Goal: Task Accomplishment & Management: Manage account settings

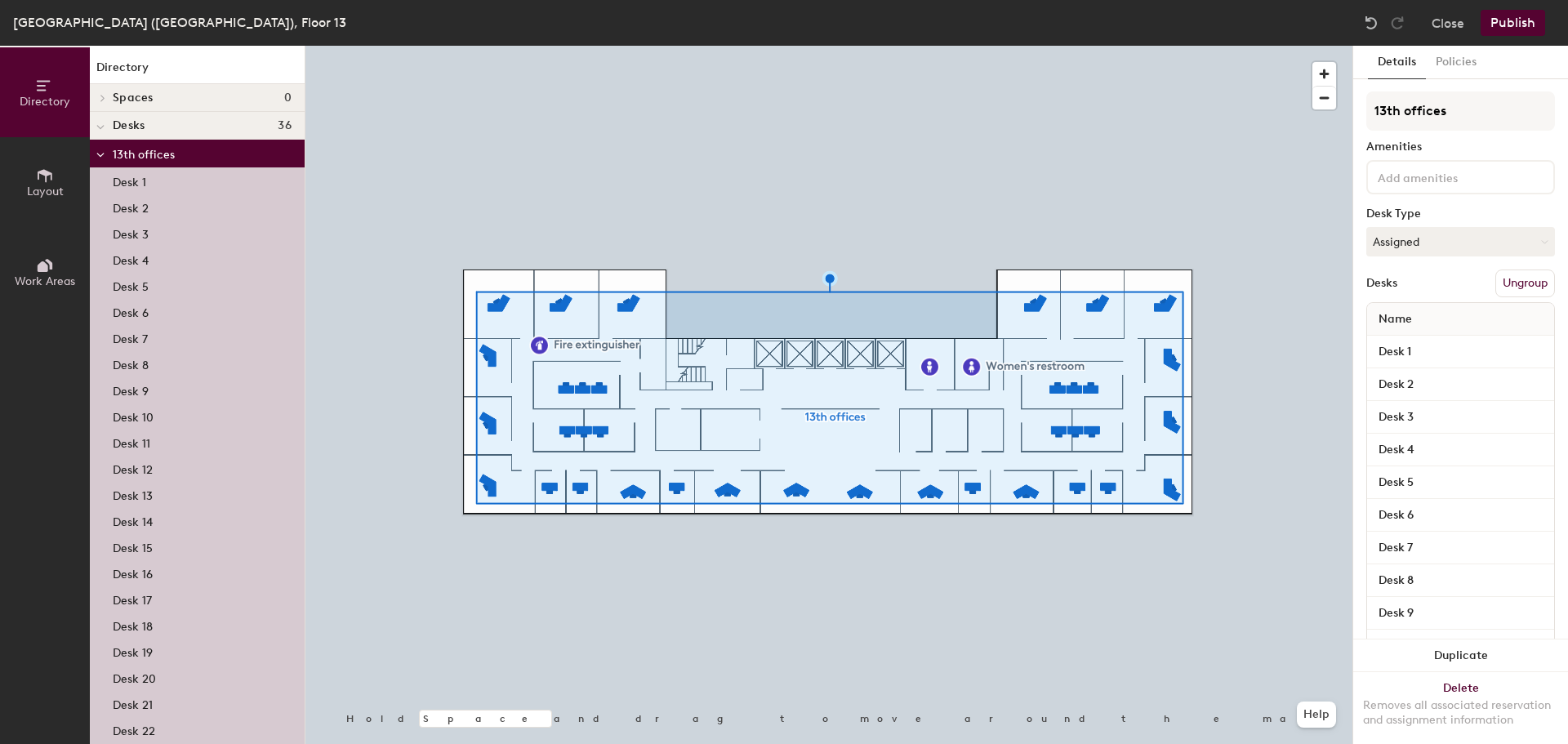
click at [1532, 280] on button "Ungroup" at bounding box center [1525, 284] width 60 height 28
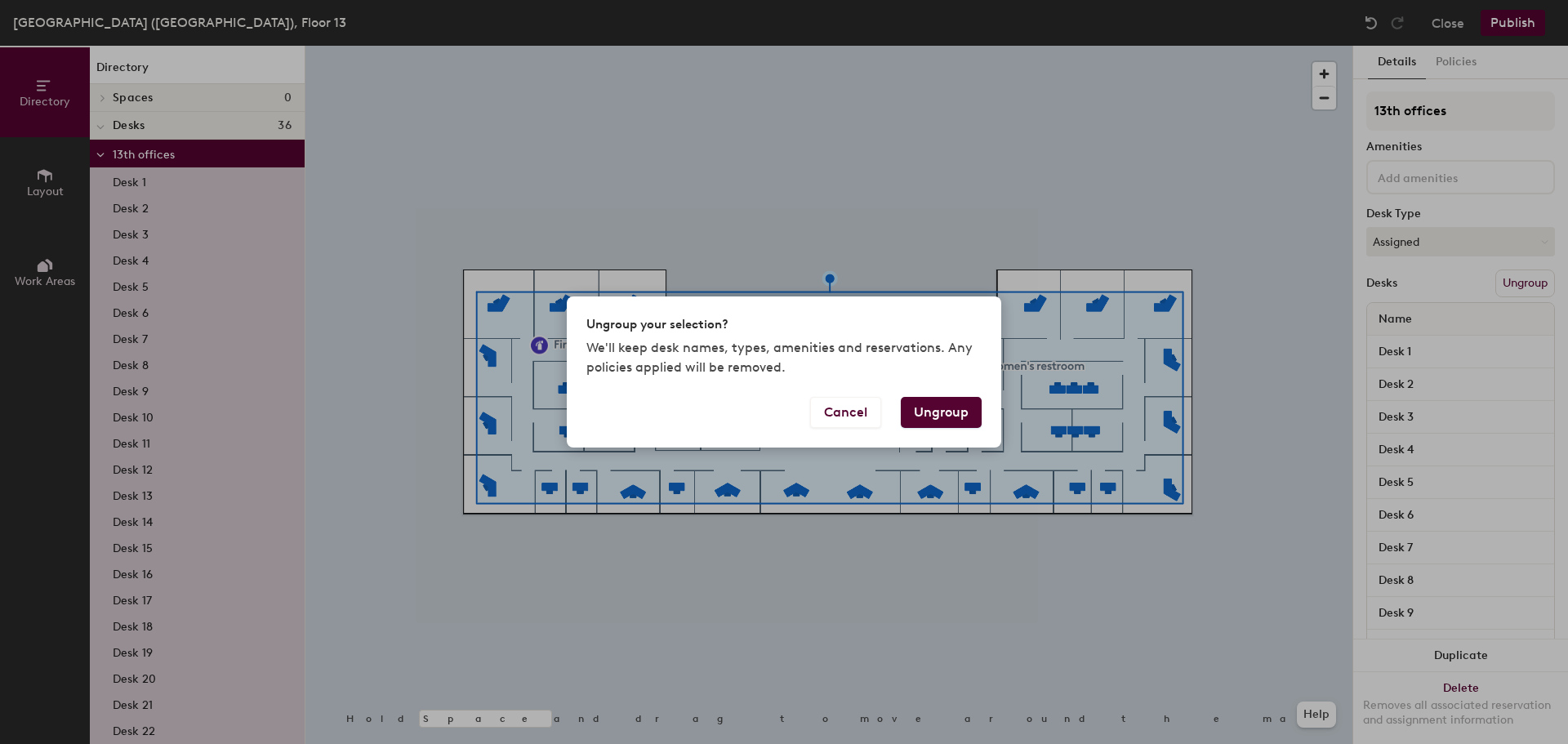
click at [961, 406] on button "Ungroup" at bounding box center [941, 413] width 81 height 31
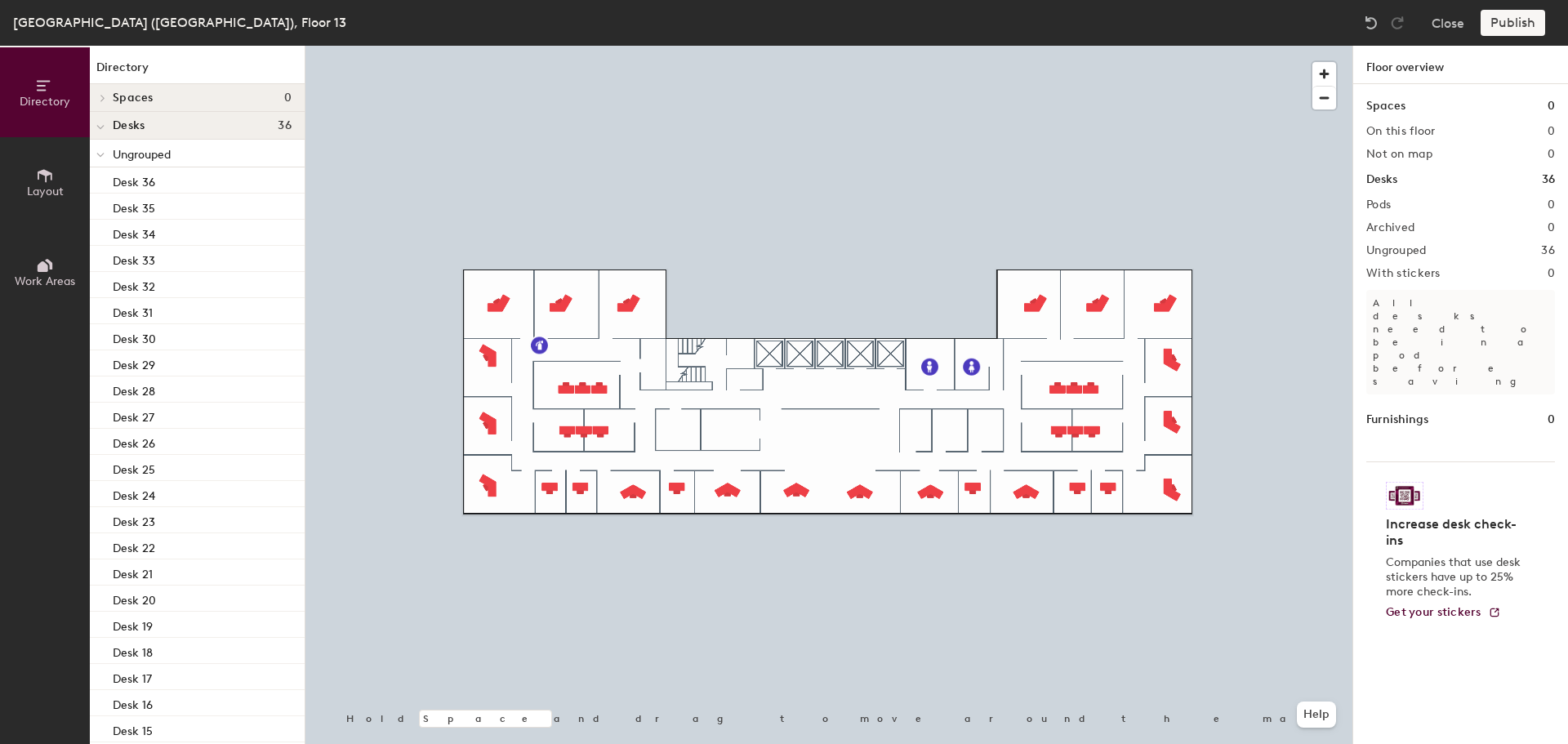
click at [36, 188] on span "Layout" at bounding box center [45, 192] width 37 height 14
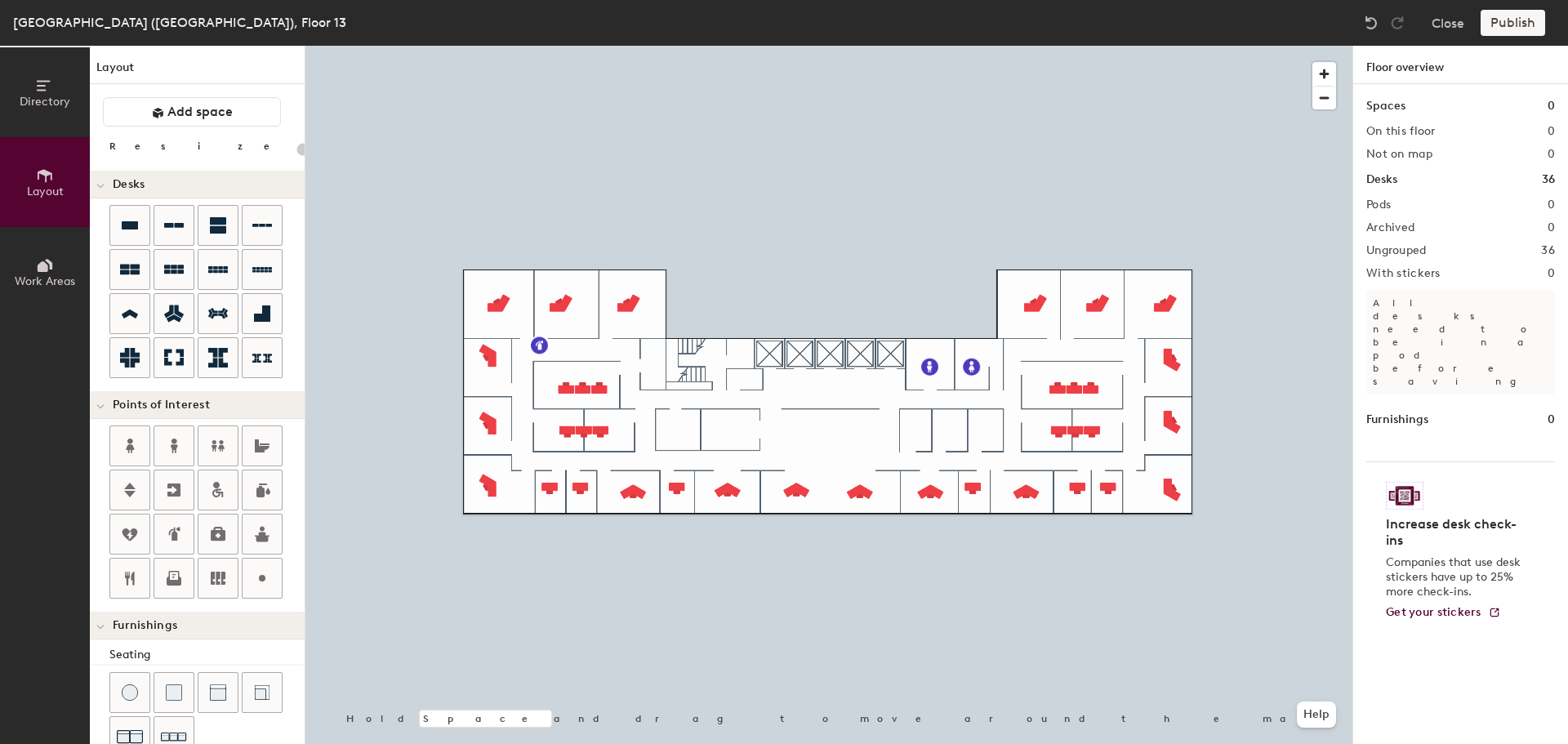
click at [827, 354] on div "Directory Layout Work Areas Layout Add space Resize Desks Points of Interest Fu…" at bounding box center [784, 395] width 1568 height 699
click at [687, 361] on div "Directory Layout Work Areas Layout Add space Resize Desks Points of Interest Fu…" at bounding box center [784, 395] width 1568 height 699
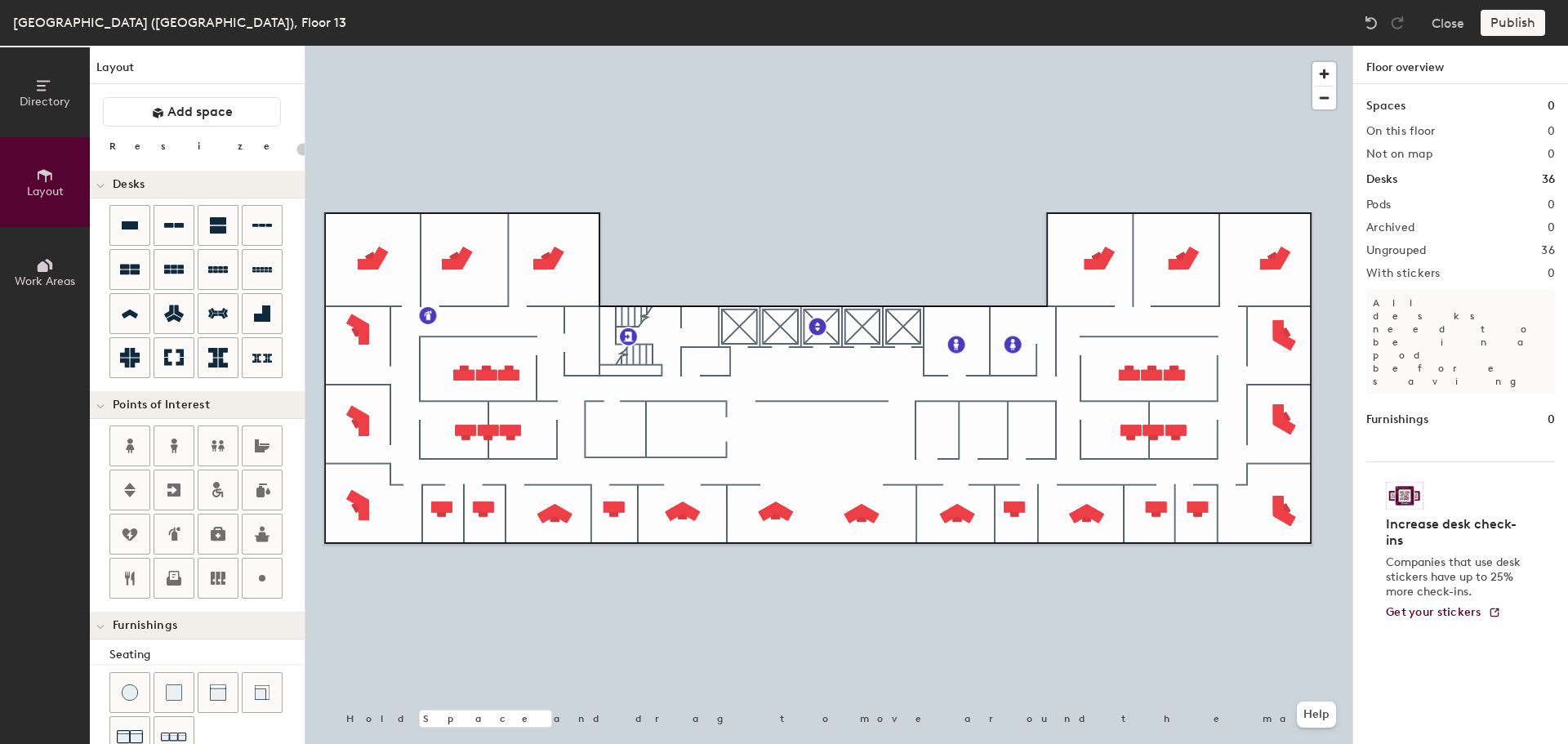
type input "100"
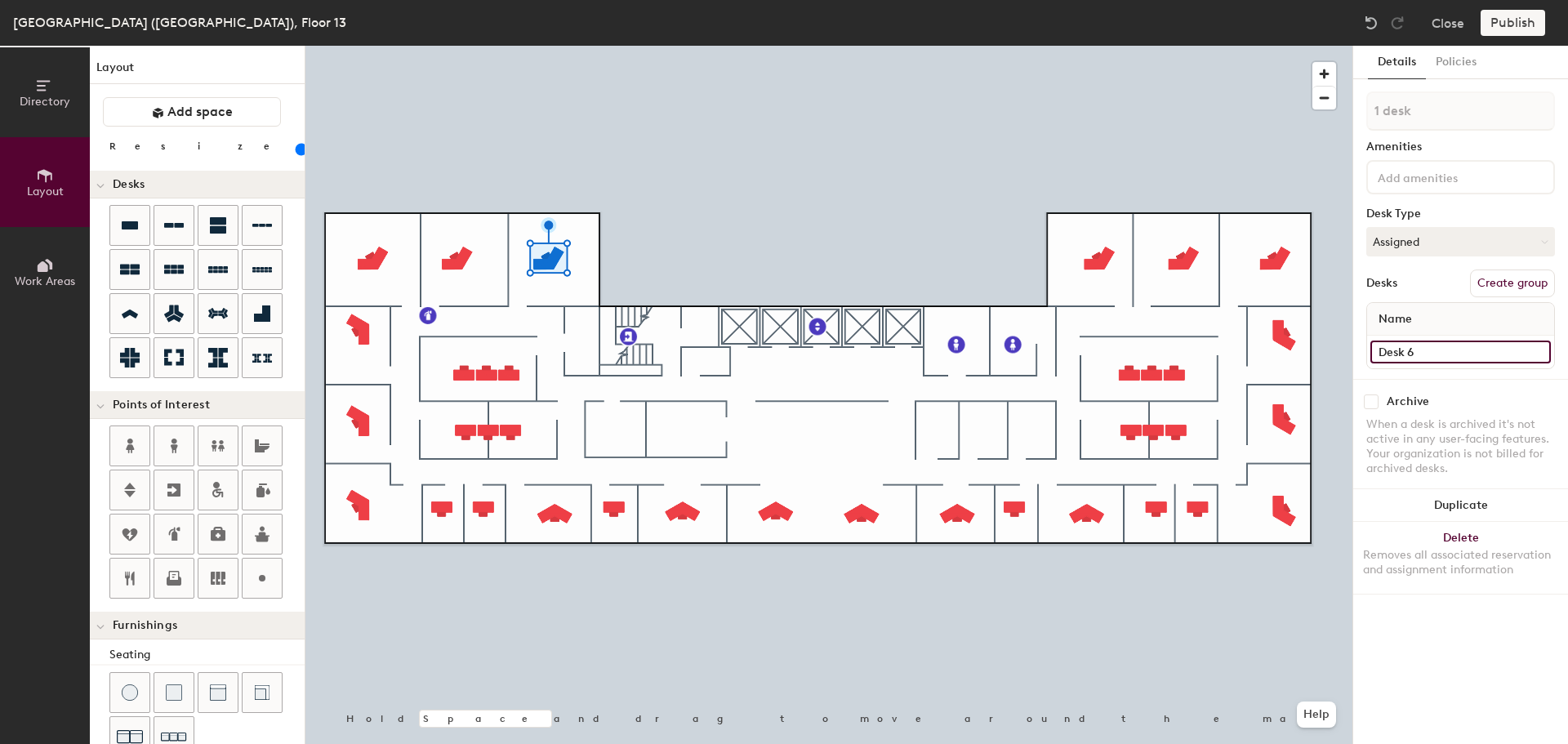
click at [1430, 360] on input "Desk 6" at bounding box center [1460, 352] width 180 height 23
type input "13-023"
click at [1424, 353] on input "Desk 14" at bounding box center [1460, 352] width 180 height 23
type input "13-022"
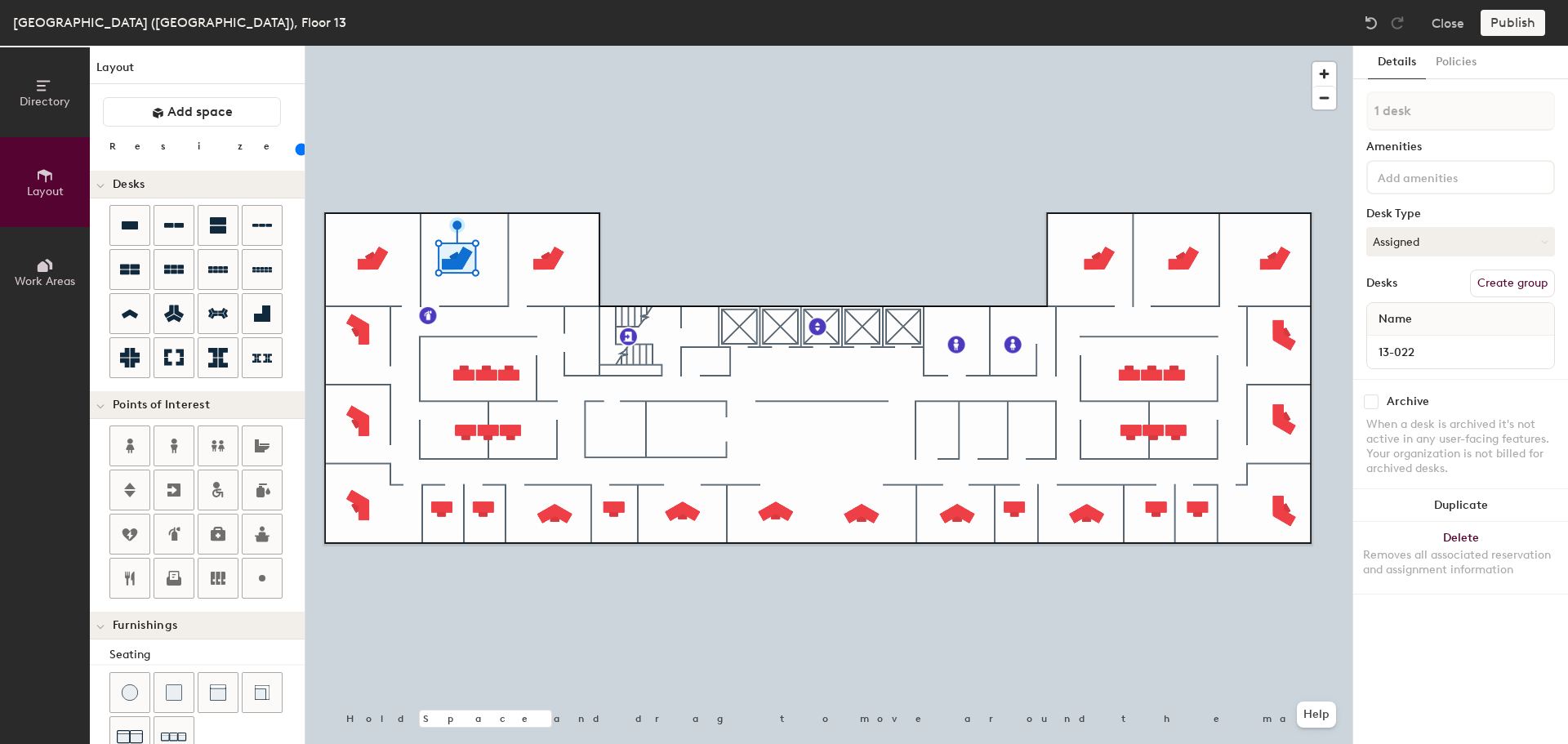
click at [380, 46] on div at bounding box center [829, 46] width 1047 height 0
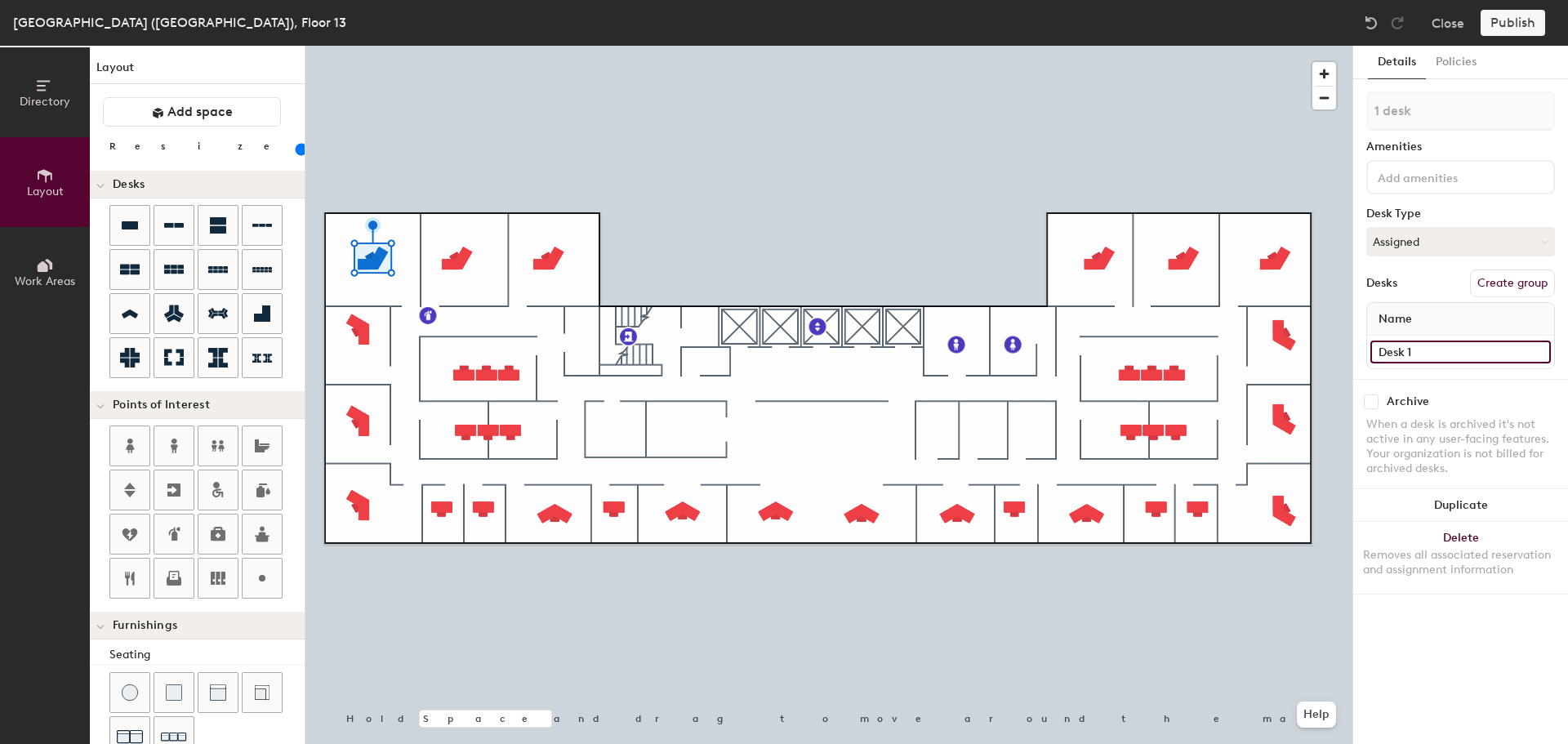
click at [1441, 346] on input "Desk 1" at bounding box center [1460, 352] width 180 height 23
type input "13-021"
click at [1449, 347] on input "Desk 2" at bounding box center [1460, 352] width 180 height 23
type input "13-020"
click at [1426, 355] on input "Desk 12" at bounding box center [1460, 352] width 180 height 23
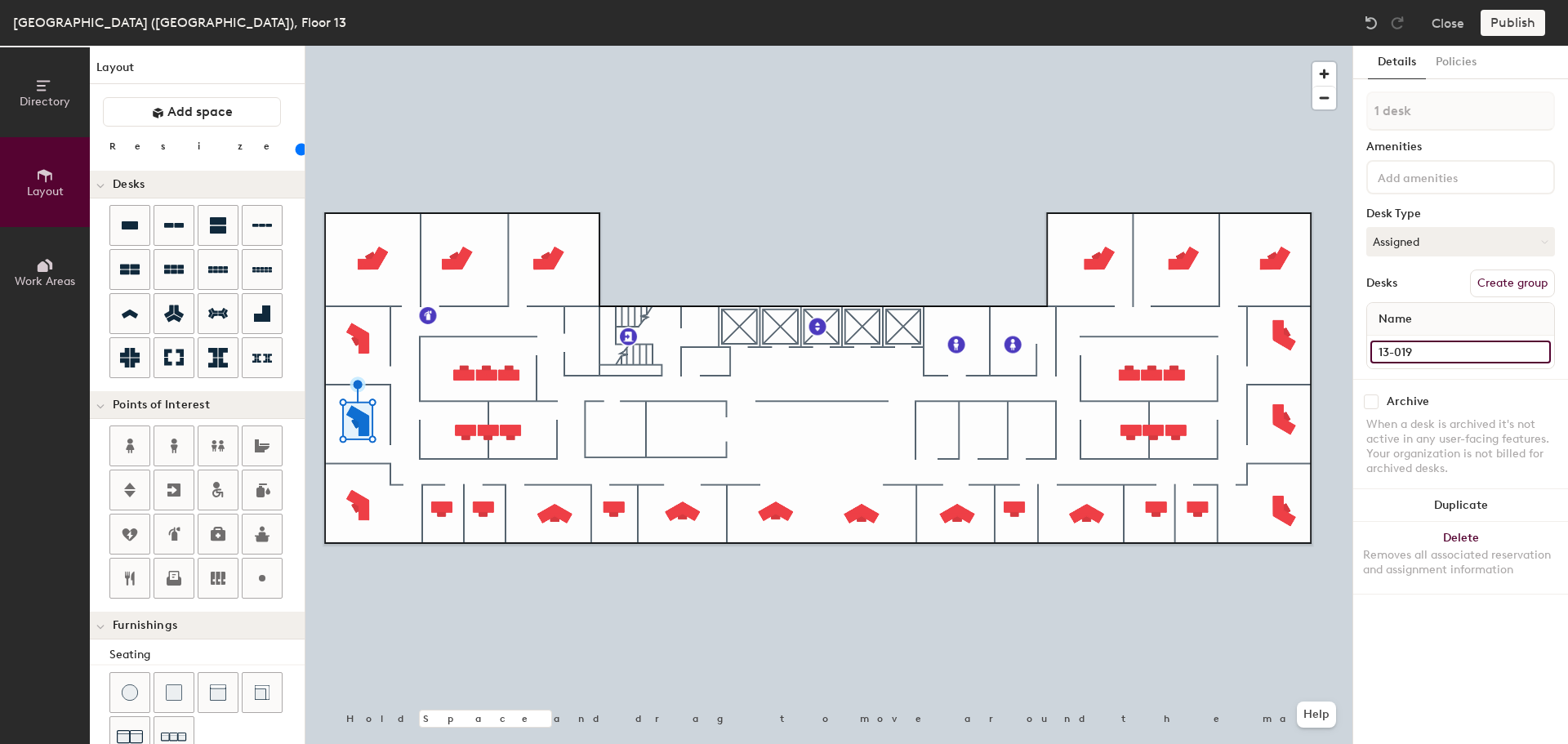
type input "13-019"
click at [1420, 359] on input "Desk 11" at bounding box center [1460, 352] width 180 height 23
type input "13-018"
click at [1429, 352] on input "Desk 10" at bounding box center [1460, 352] width 180 height 23
click at [1506, 533] on button "Delete Removes all associated reservation and assignment information" at bounding box center [1459, 558] width 214 height 72
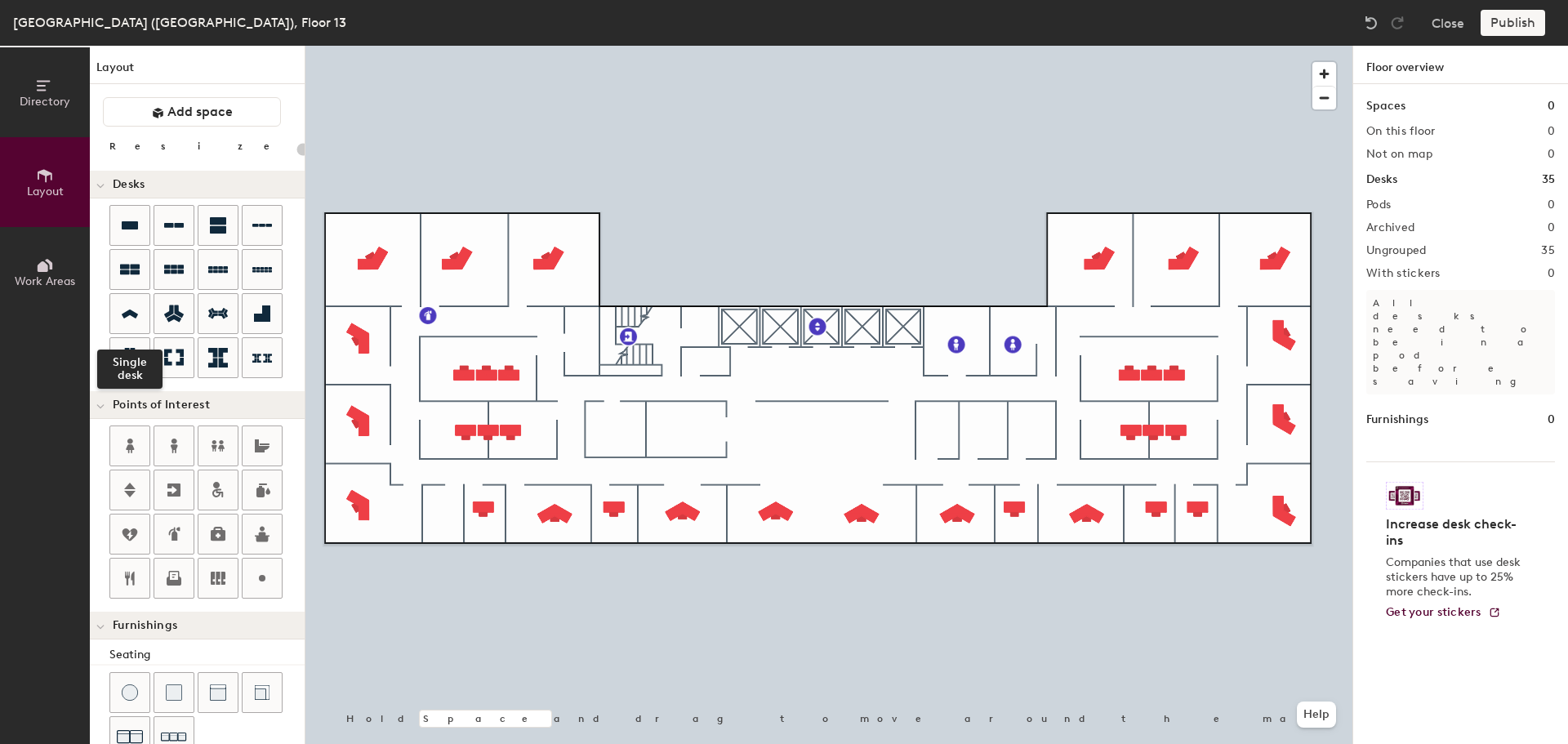
click at [135, 311] on icon at bounding box center [129, 314] width 19 height 18
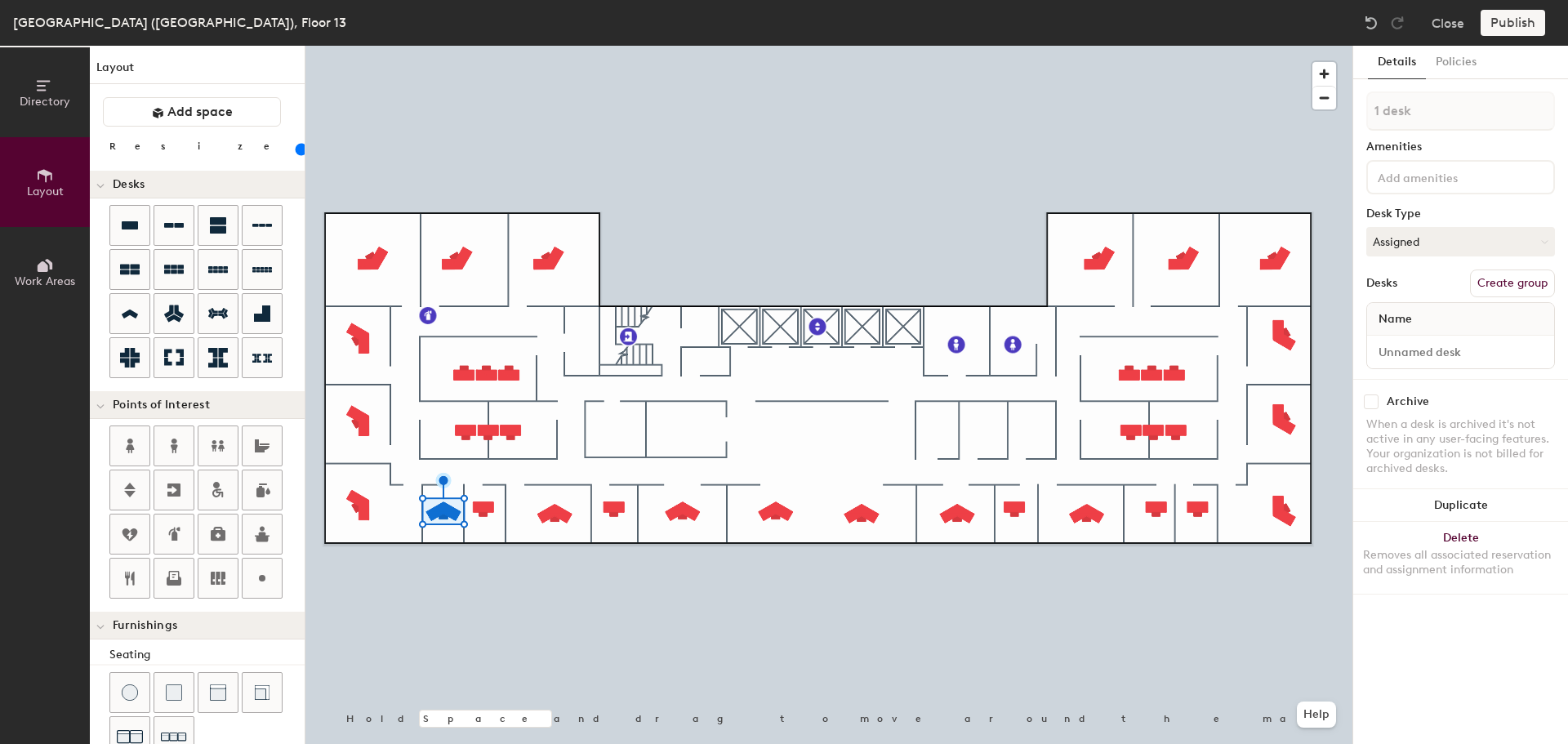
type input "80"
click at [1482, 509] on button "Duplicate" at bounding box center [1459, 506] width 214 height 32
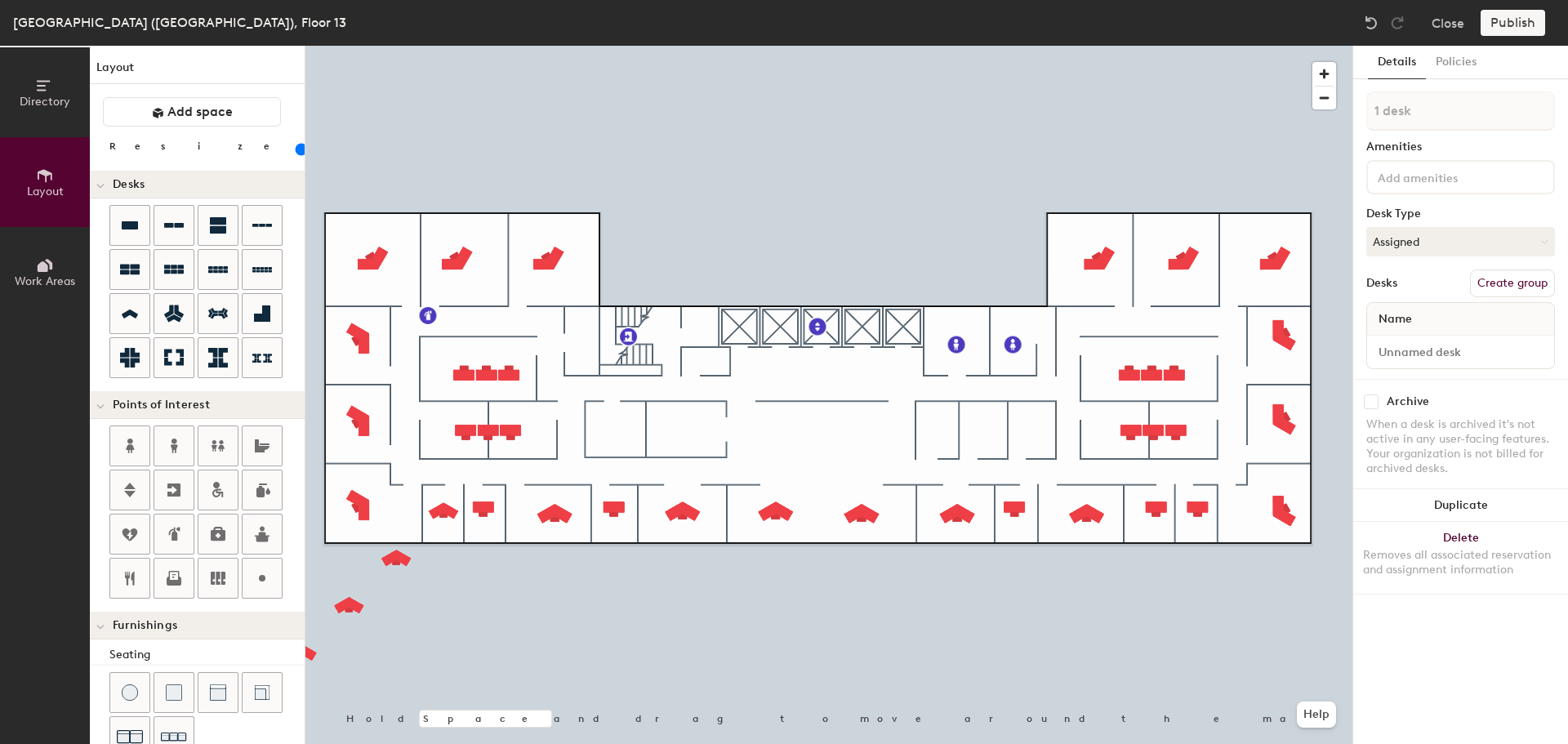
click at [1482, 509] on button "Duplicate" at bounding box center [1459, 506] width 214 height 32
click at [1447, 502] on button "Duplicate" at bounding box center [1459, 506] width 214 height 32
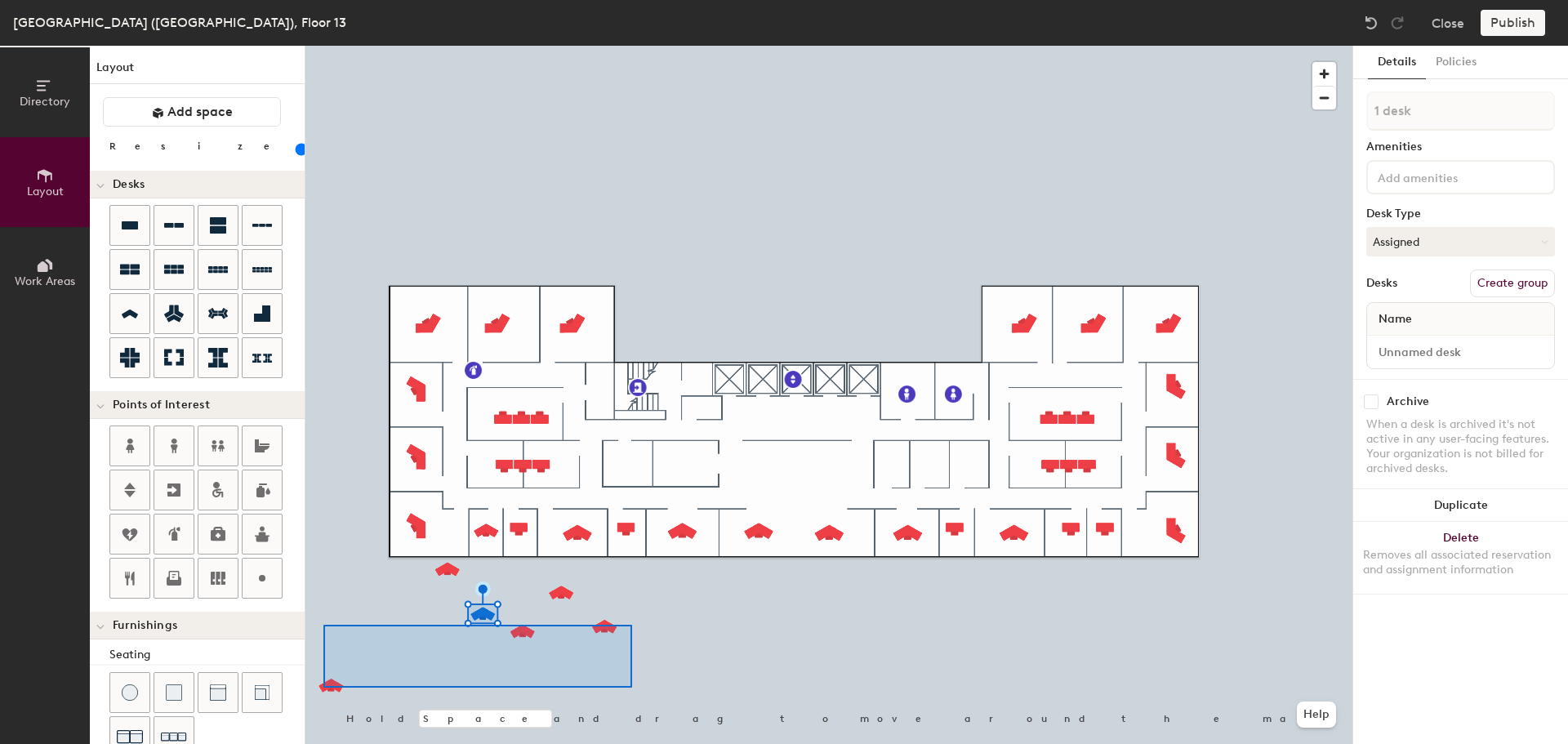
type input "3 desks"
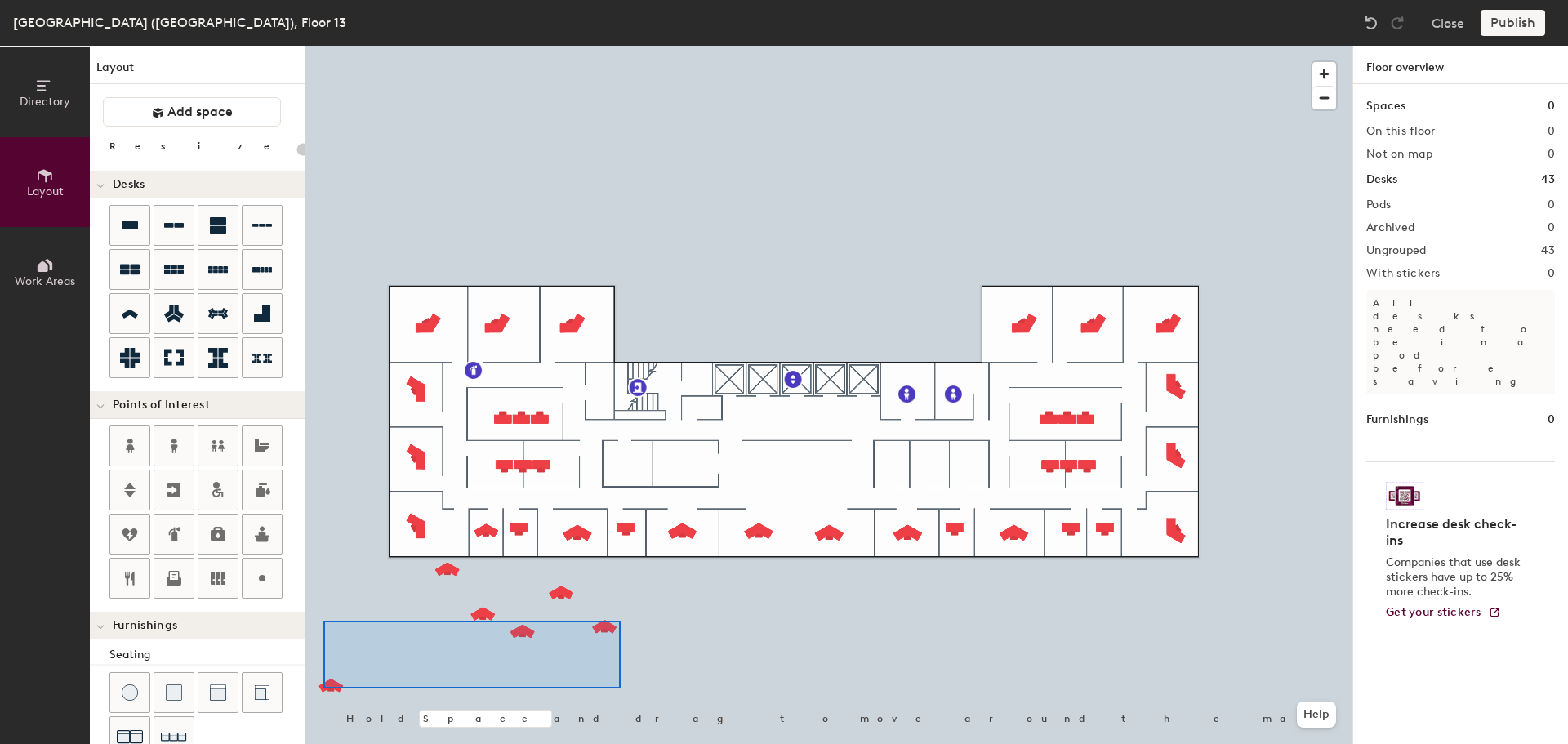
click at [628, 46] on div at bounding box center [829, 46] width 1047 height 0
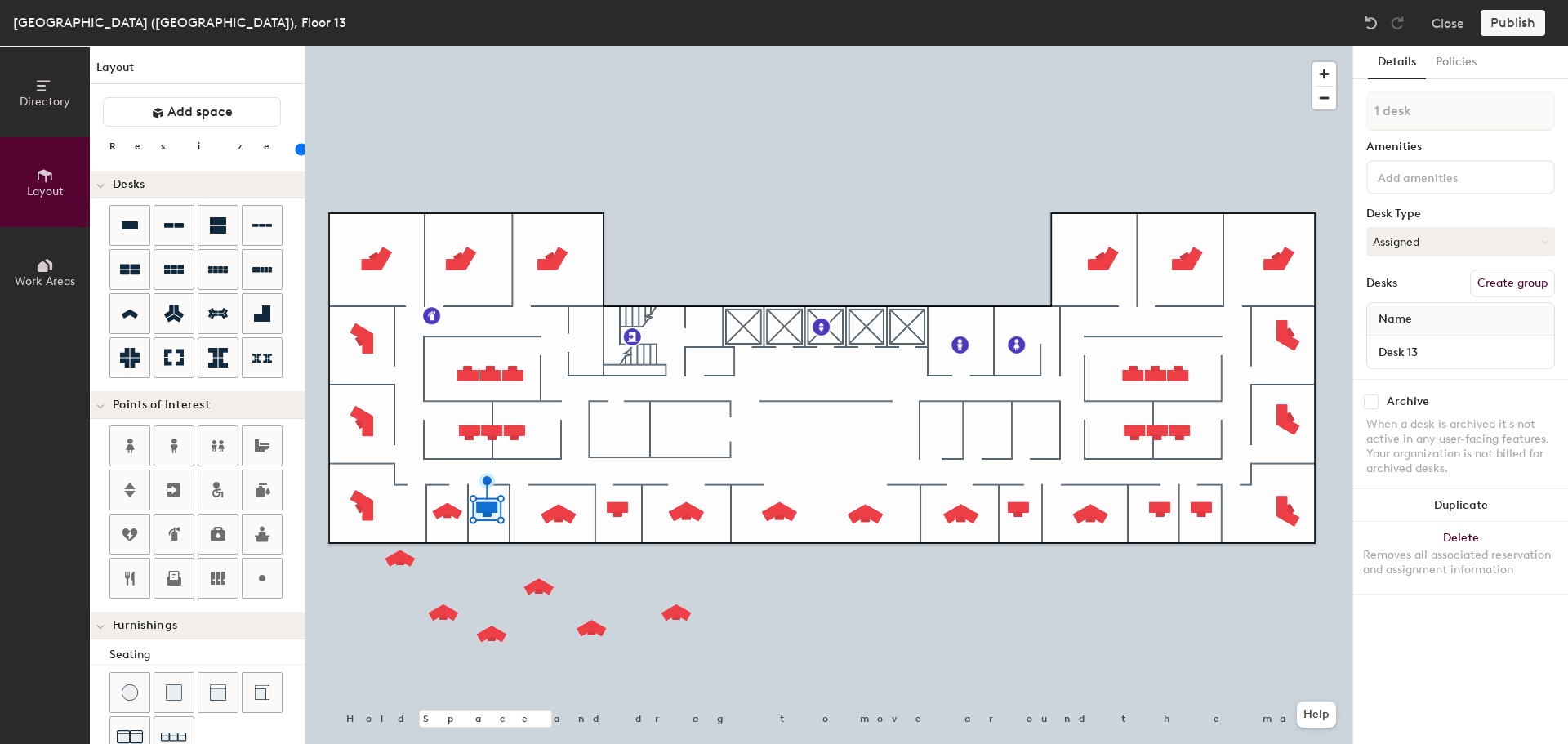
click at [1475, 547] on button "Delete Removes all associated reservation and assignment information" at bounding box center [1459, 558] width 214 height 72
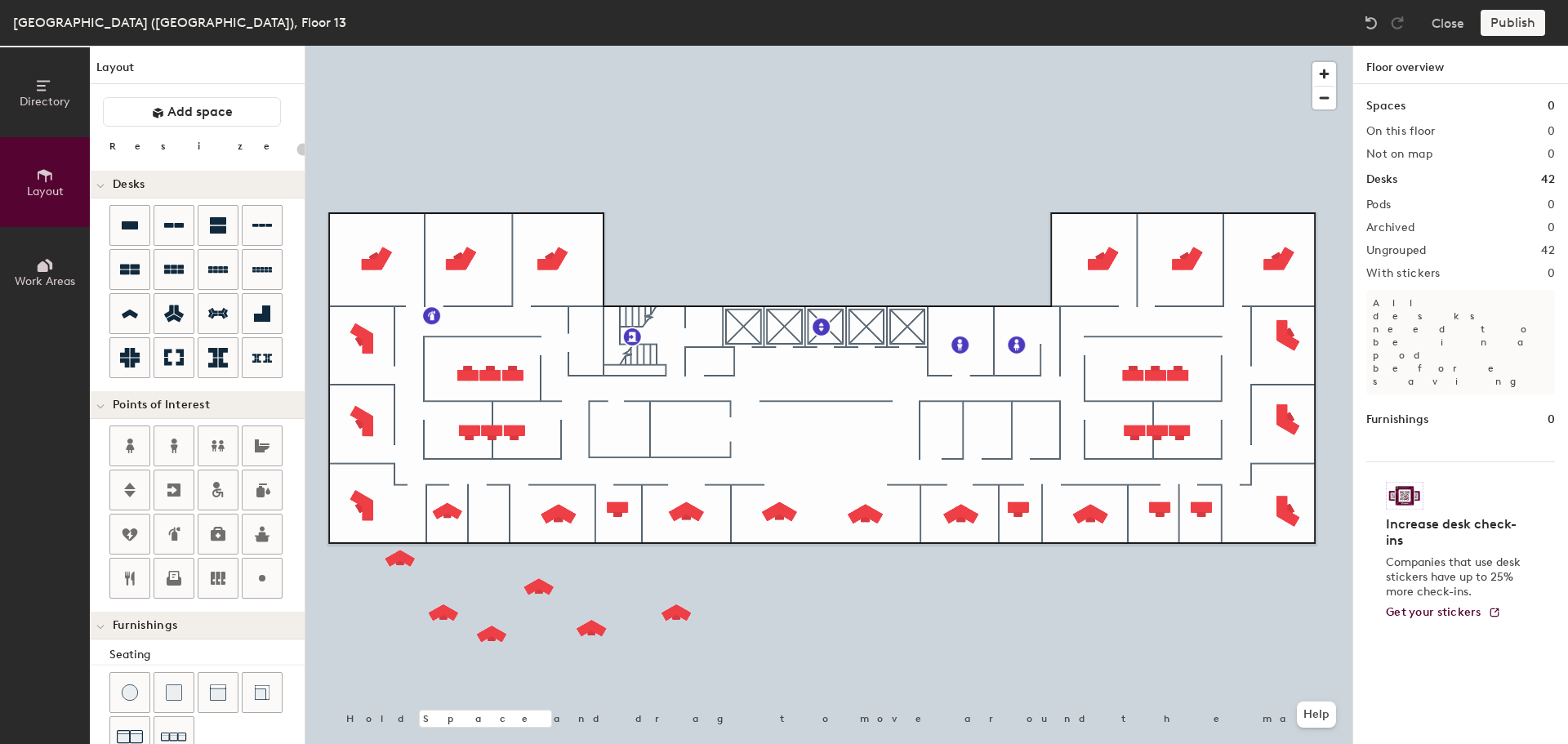
click at [613, 46] on div at bounding box center [829, 46] width 1047 height 0
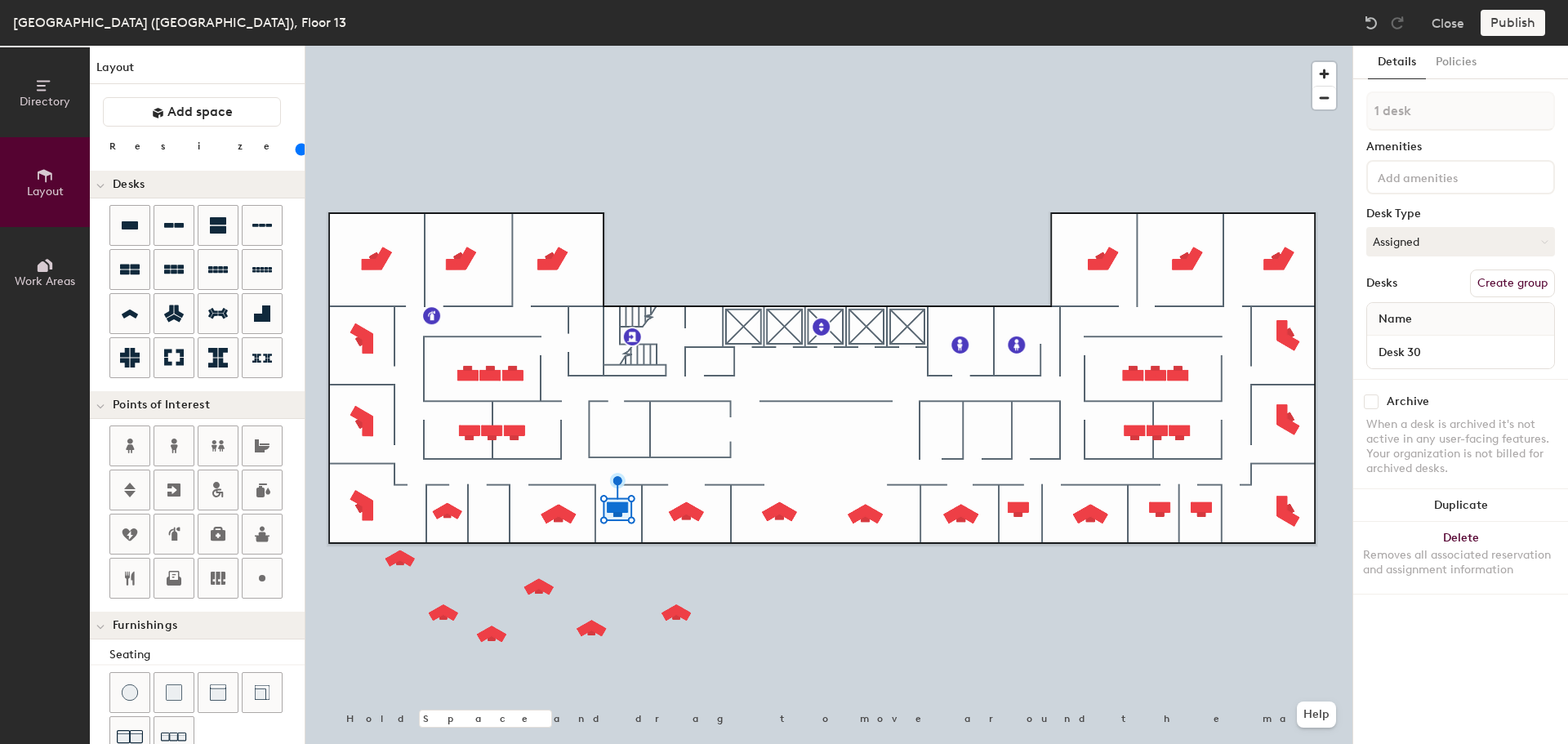
click at [1450, 562] on div "Removes all associated reservation and assignment information" at bounding box center [1460, 563] width 195 height 29
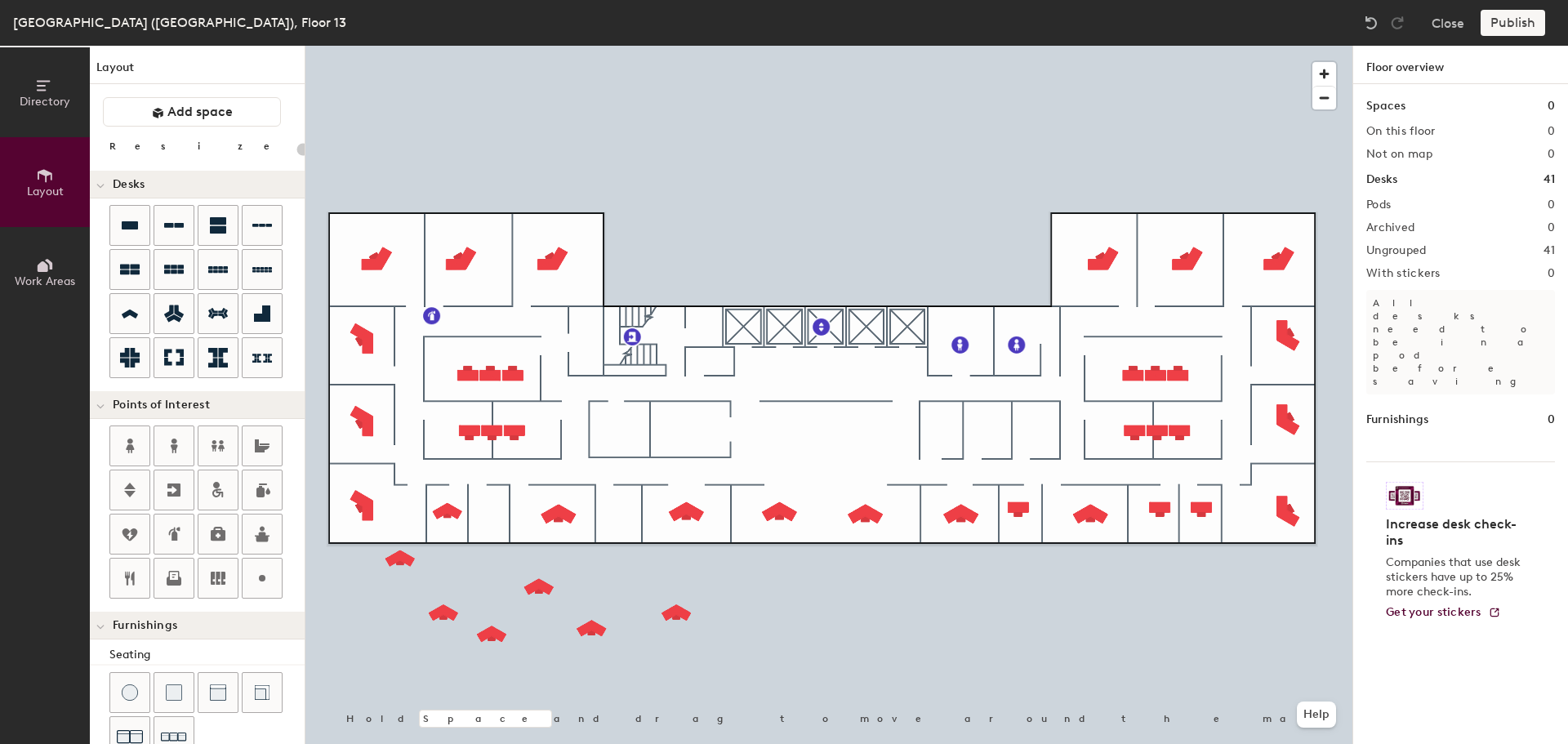
click at [1018, 46] on div at bounding box center [829, 46] width 1047 height 0
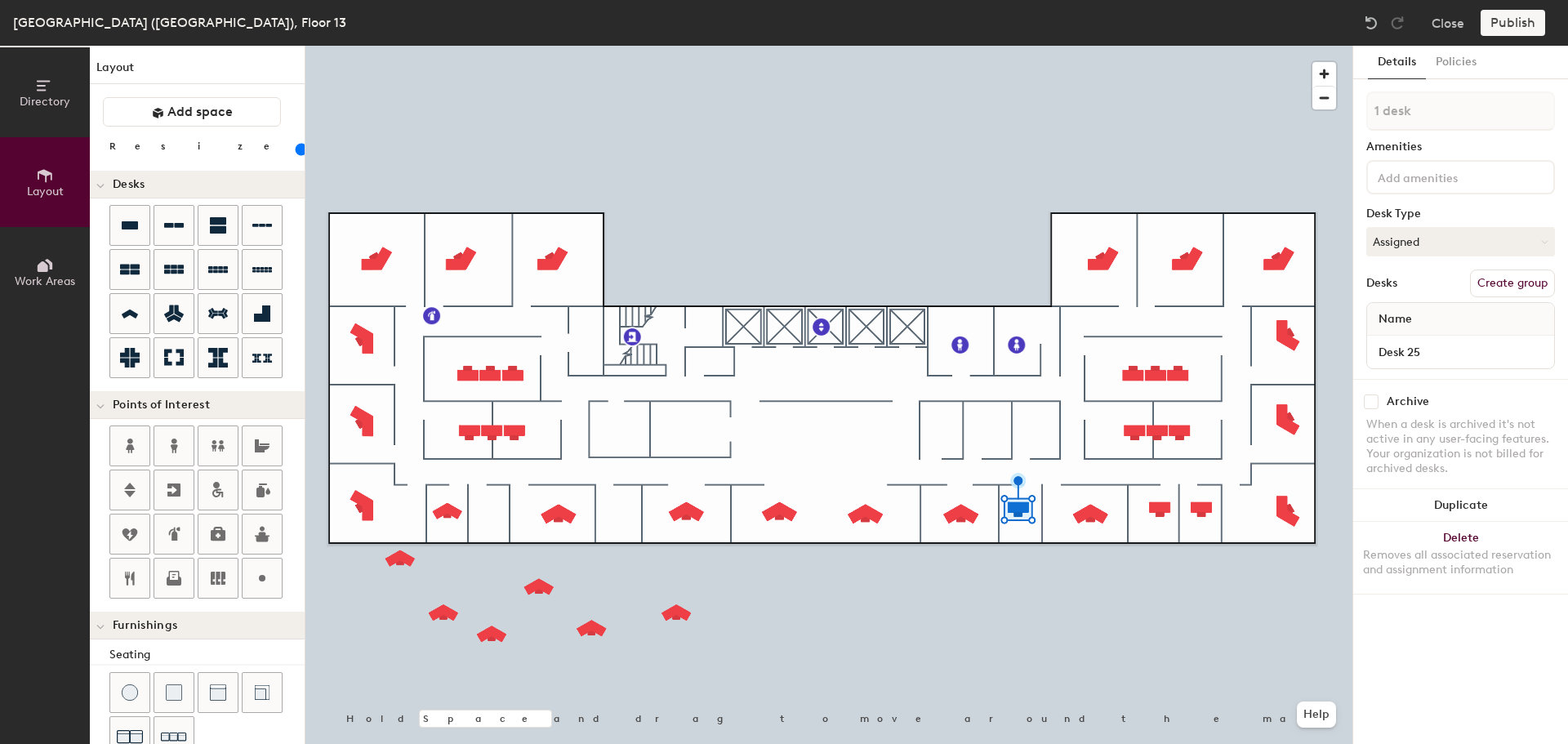
click at [1498, 541] on button "Delete Removes all associated reservation and assignment information" at bounding box center [1459, 558] width 214 height 72
click at [1451, 555] on div "Removes all associated reservation and assignment information" at bounding box center [1460, 563] width 195 height 29
click at [1448, 552] on div "Removes all associated reservation and assignment information" at bounding box center [1460, 563] width 195 height 29
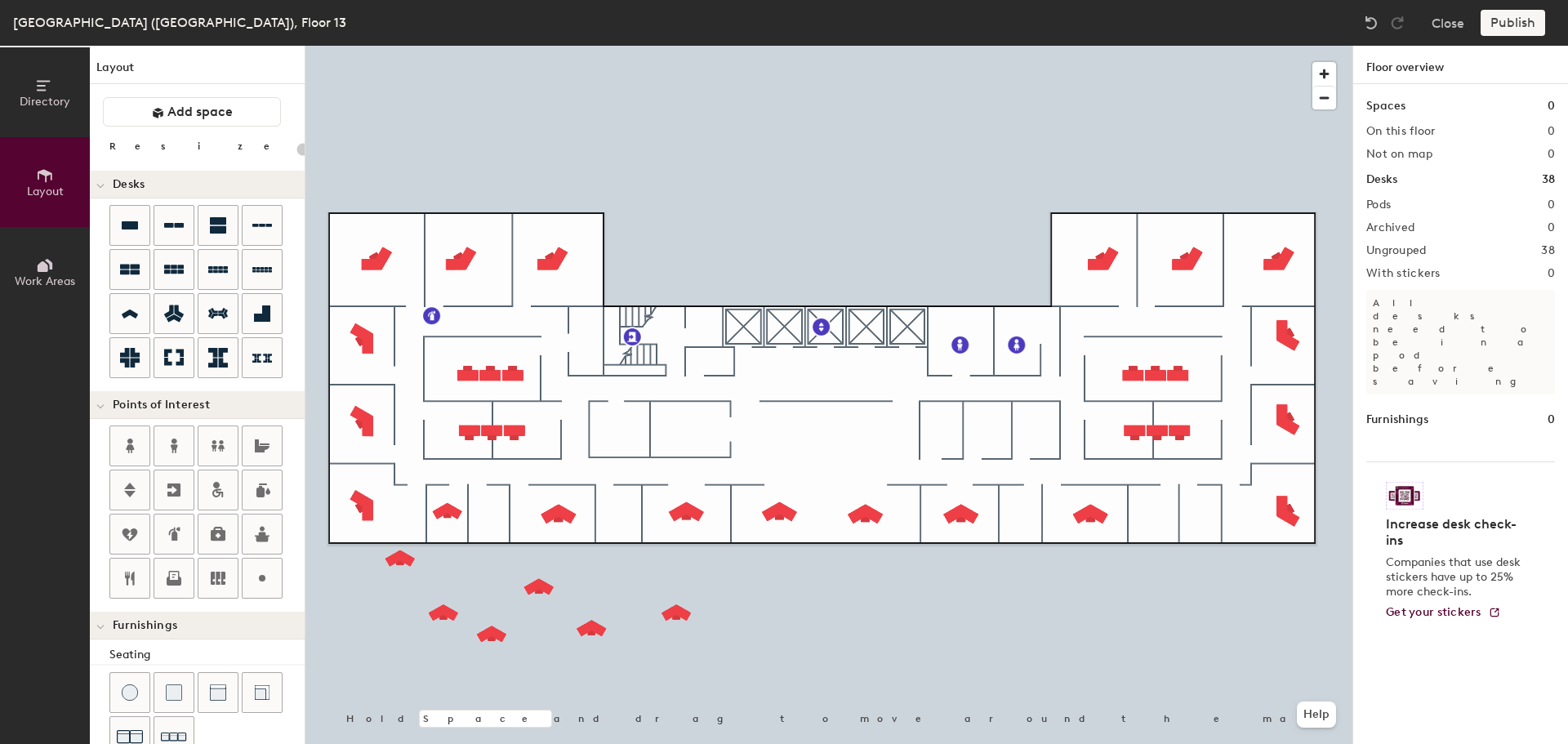
type input "80"
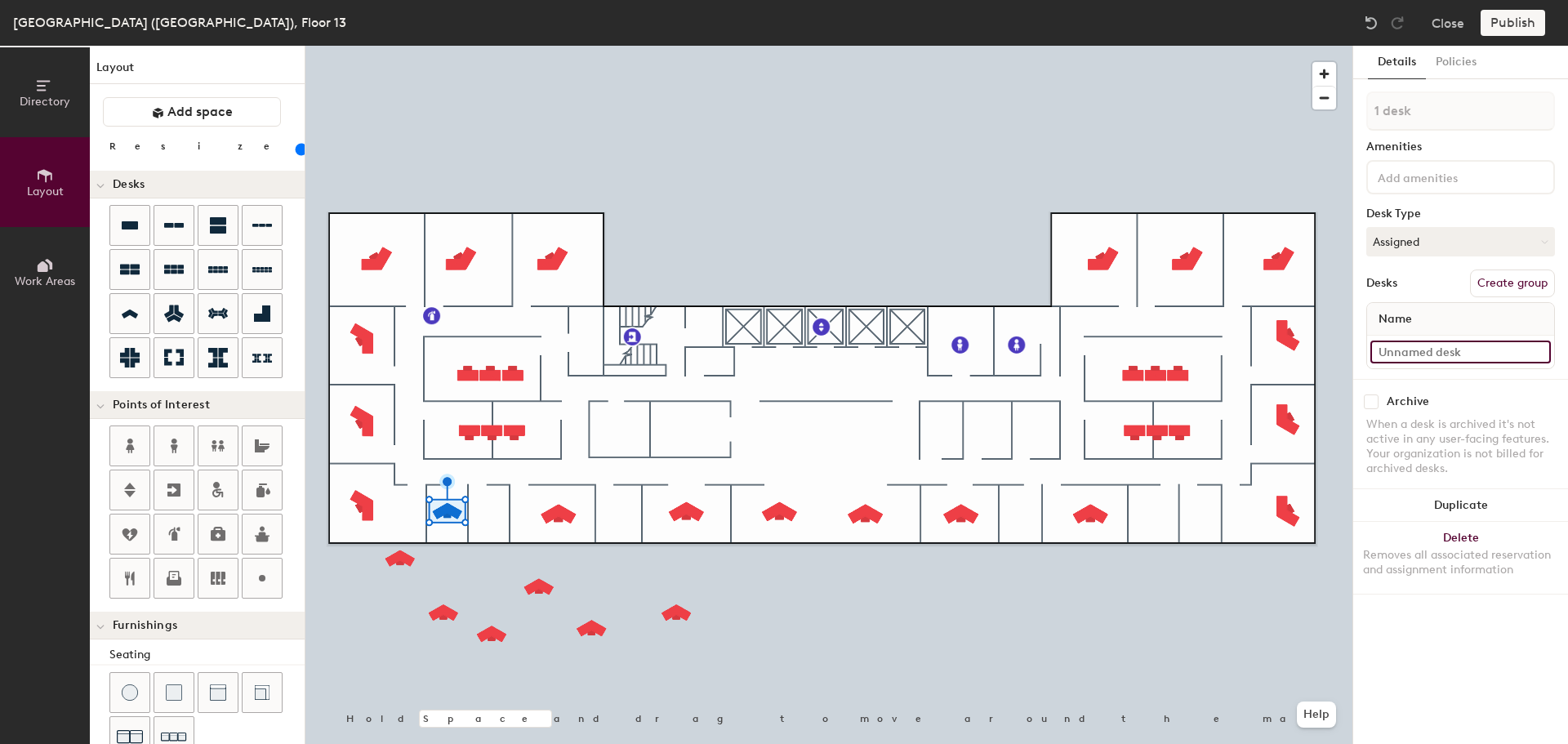
click at [1431, 344] on input at bounding box center [1460, 352] width 180 height 23
type input "13-017"
type input "80"
click at [1441, 340] on div at bounding box center [1459, 352] width 187 height 32
click at [1448, 346] on input at bounding box center [1460, 352] width 180 height 23
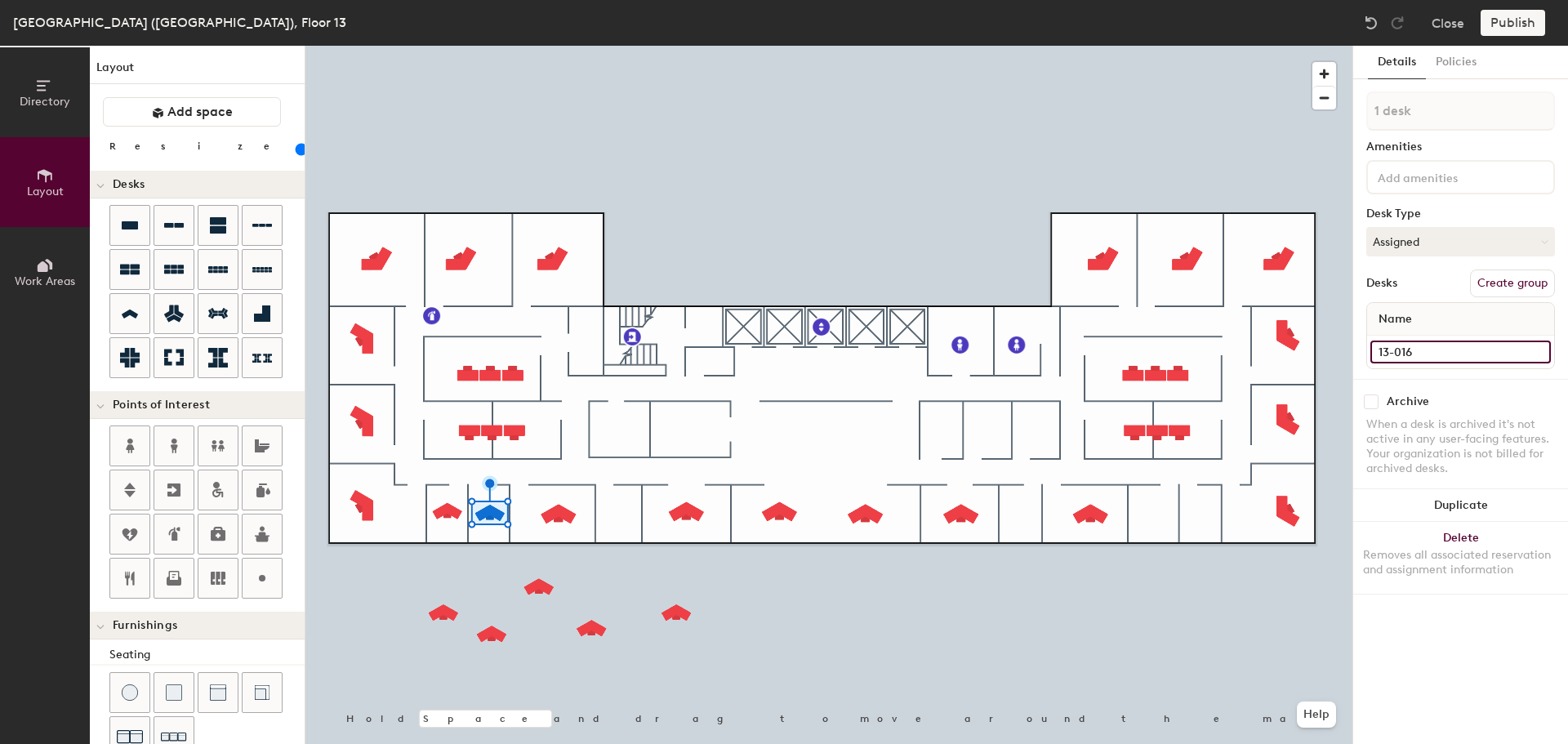
type input "13-016"
type input "100"
click at [1434, 352] on input "Desk 15" at bounding box center [1460, 352] width 180 height 23
type input "13-015"
type input "80"
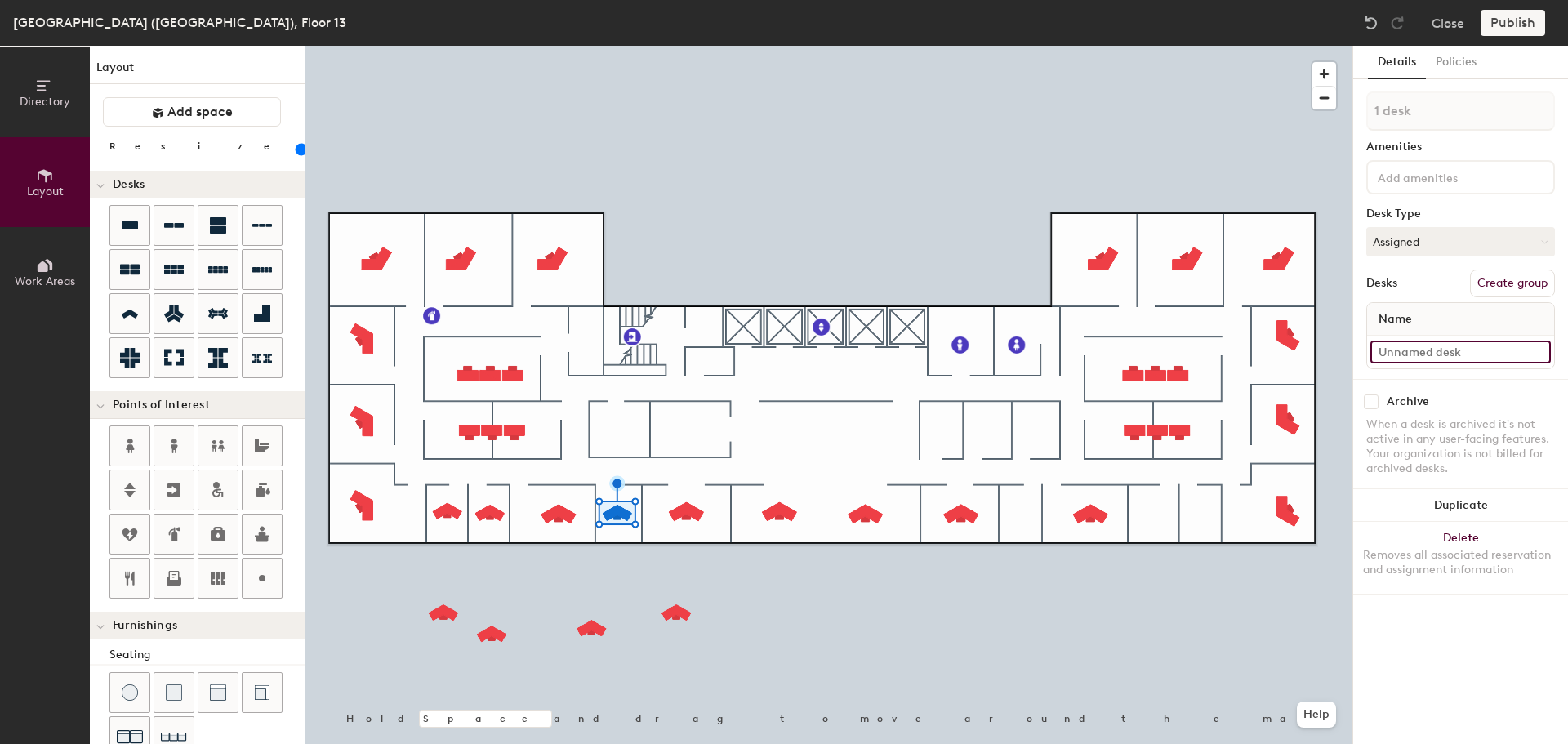
click at [1434, 346] on input at bounding box center [1460, 352] width 180 height 23
type input "13-014"
click at [689, 46] on div at bounding box center [829, 46] width 1047 height 0
type input "100"
click at [1417, 358] on input "Desk 29" at bounding box center [1460, 352] width 180 height 23
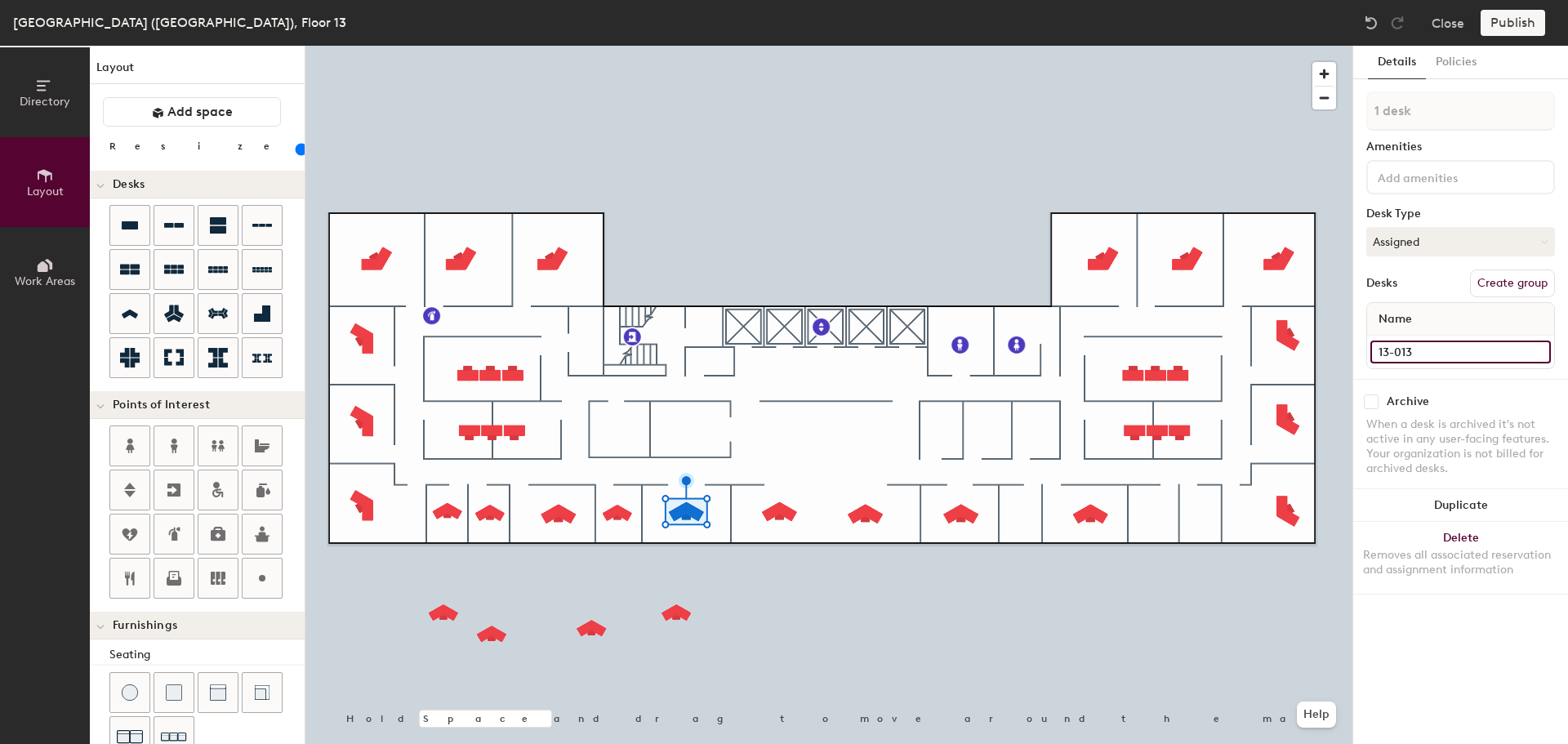
type input "13-013"
click at [1430, 346] on input "Desk 28" at bounding box center [1460, 352] width 180 height 23
type input "13-012"
click at [872, 46] on div at bounding box center [829, 46] width 1047 height 0
click at [1470, 347] on input "Desk 27" at bounding box center [1460, 352] width 180 height 23
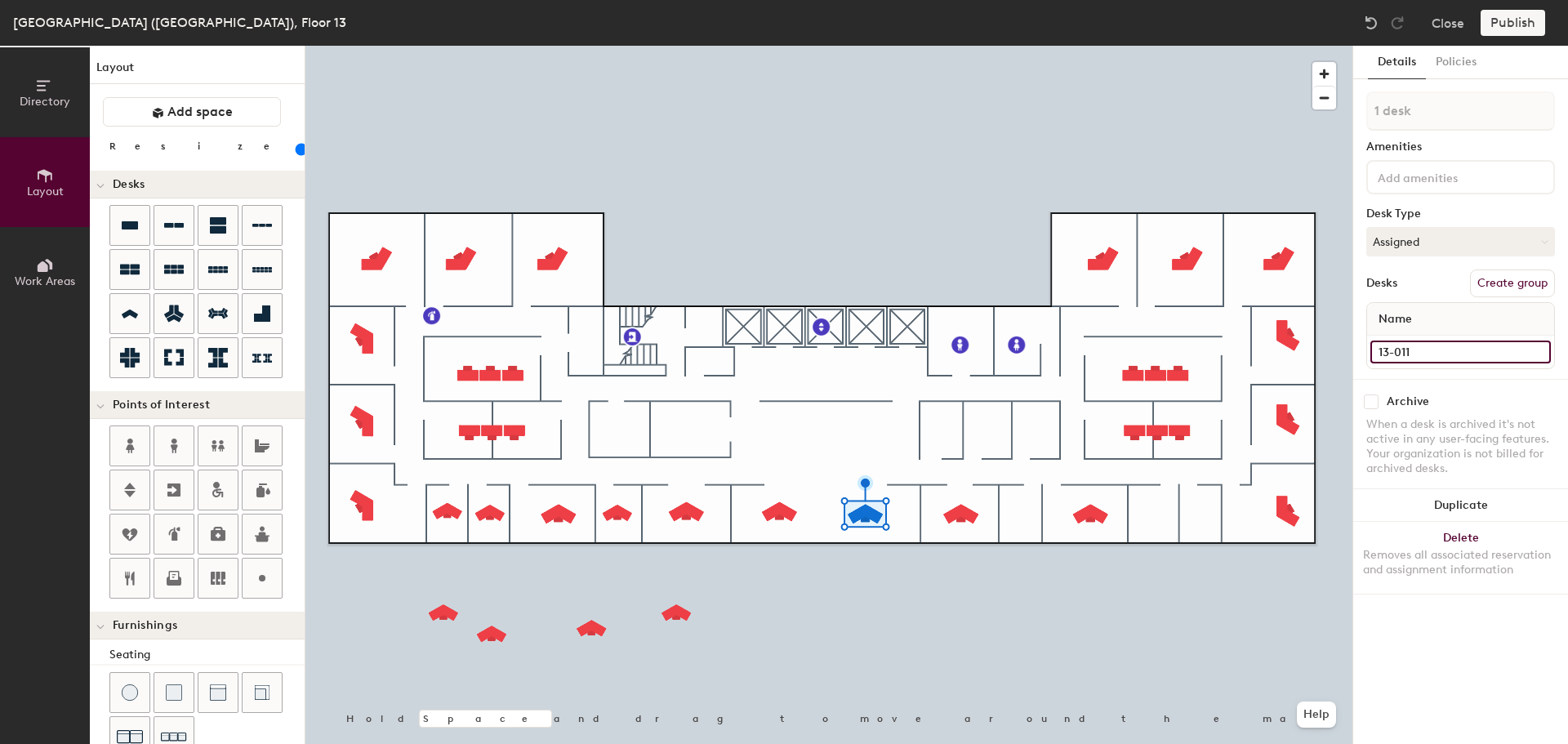
type input "13-011"
click at [1431, 341] on input "Desk 26" at bounding box center [1460, 352] width 180 height 23
type input "13-010"
click at [868, 46] on div at bounding box center [829, 46] width 1047 height 0
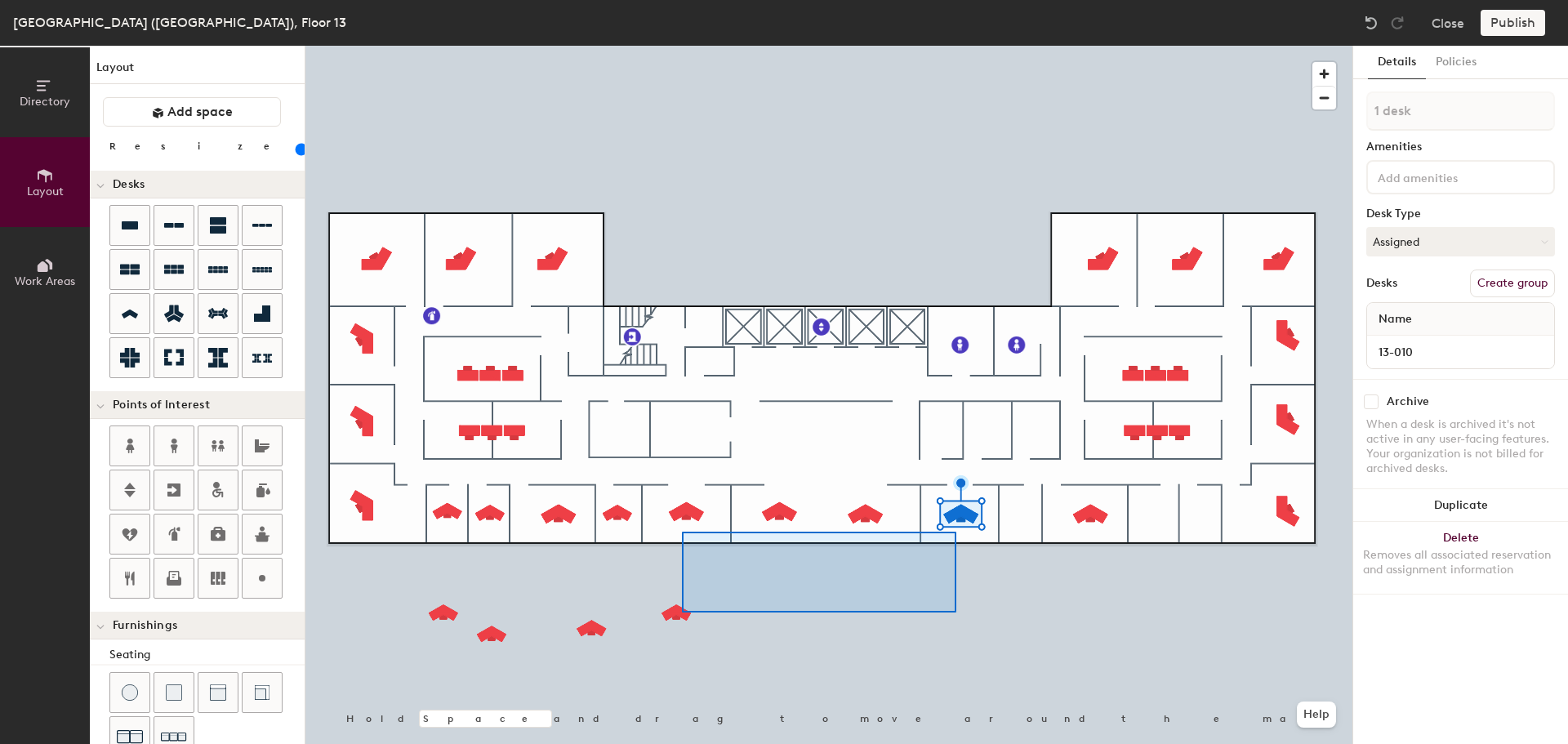
type input "20"
type input "5 desks"
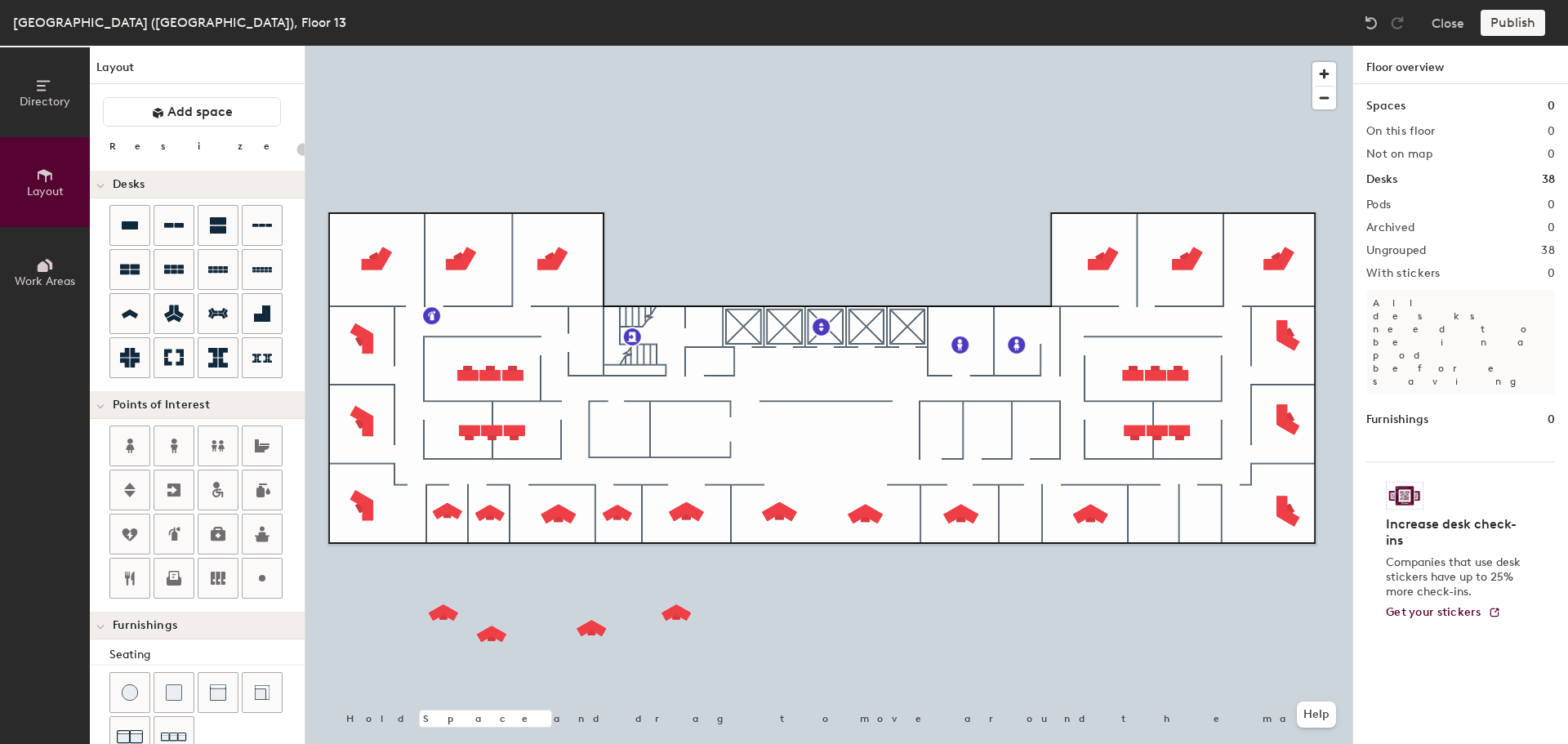
type input "80"
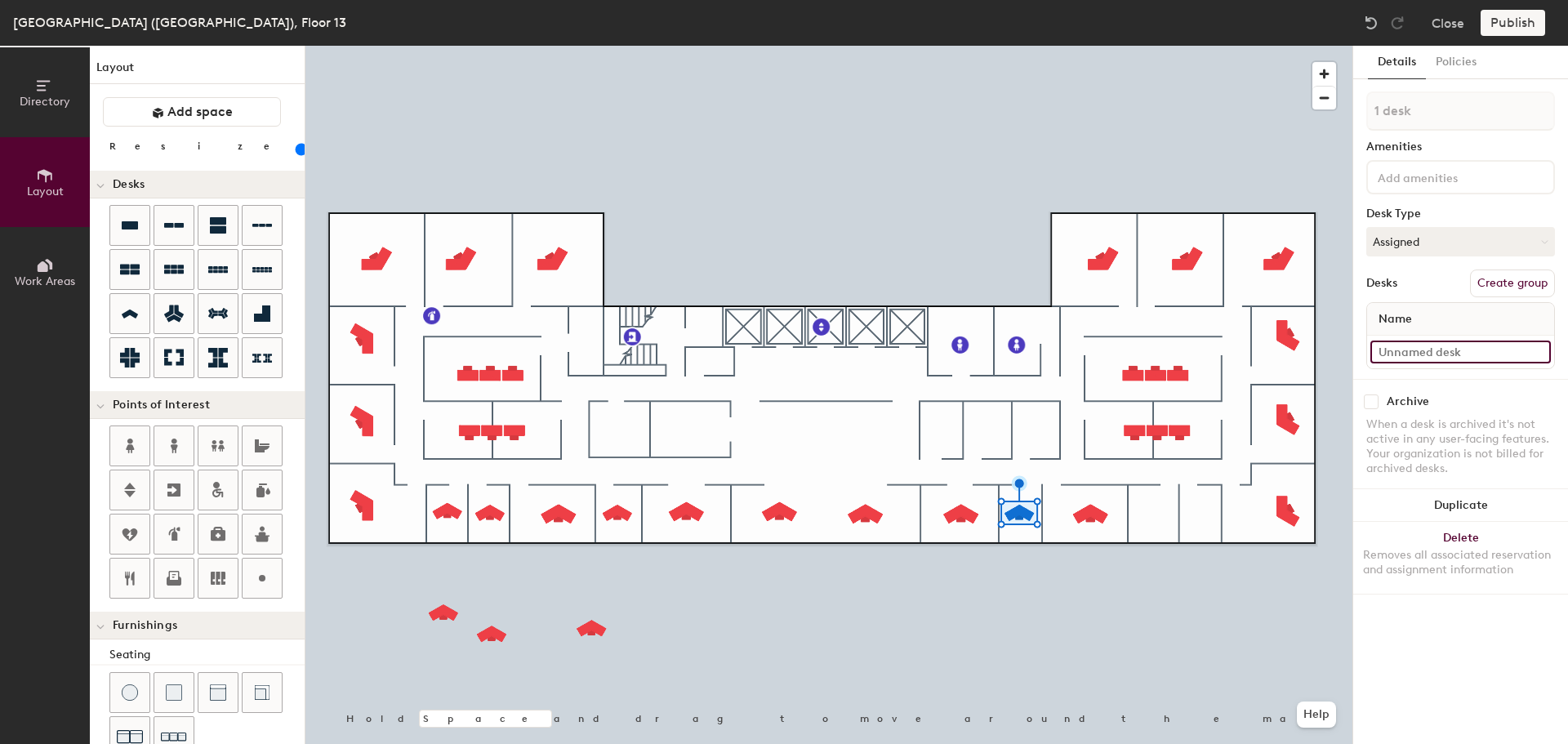
click at [1426, 360] on input at bounding box center [1460, 352] width 180 height 23
type input "13-009"
click at [1397, 355] on input at bounding box center [1460, 352] width 180 height 23
type input "13-008"
click at [1447, 345] on input at bounding box center [1460, 352] width 180 height 23
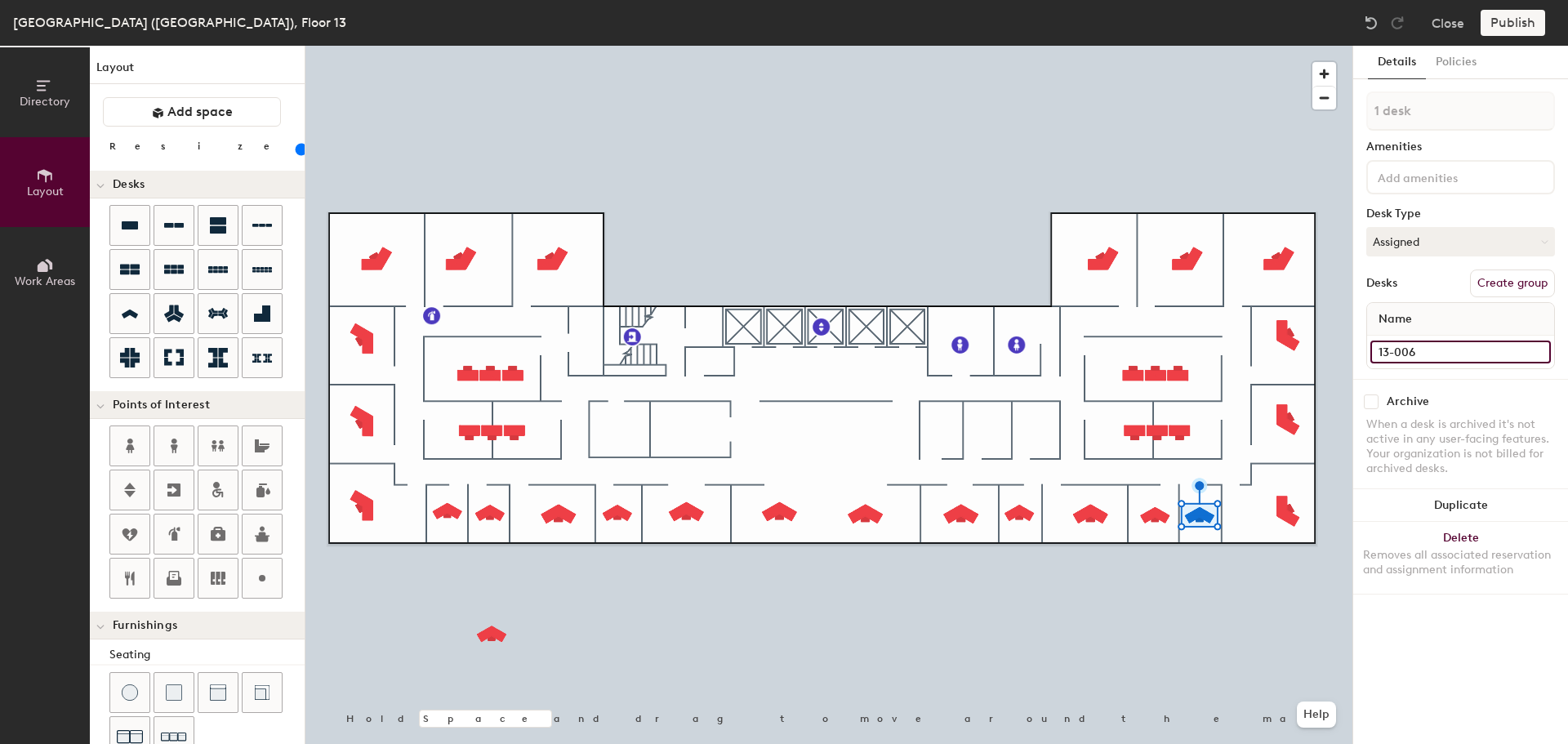
type input "13-006"
click at [1424, 560] on div "Removes all associated reservation and assignment information" at bounding box center [1460, 563] width 195 height 29
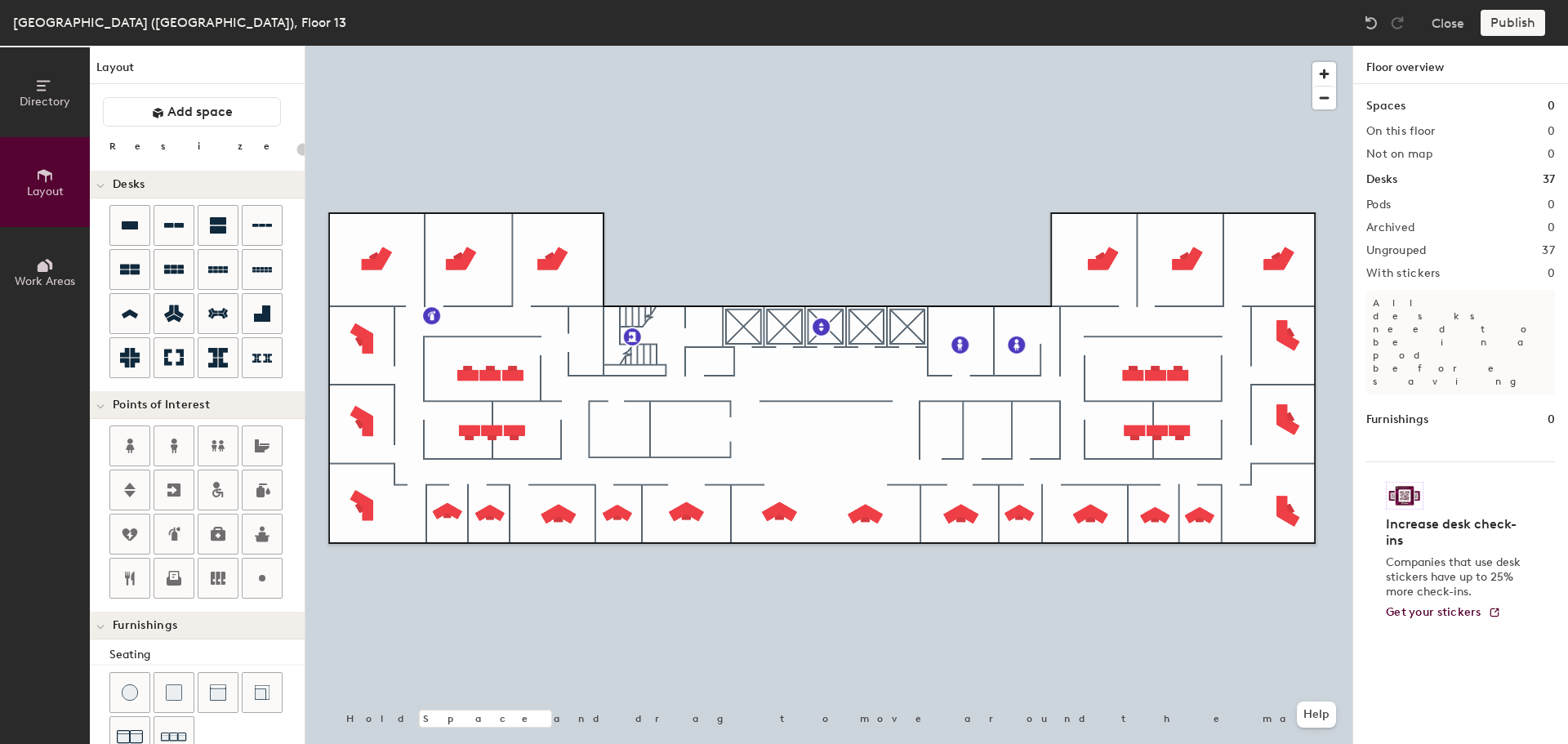
click at [1290, 46] on div at bounding box center [829, 46] width 1047 height 0
type input "100"
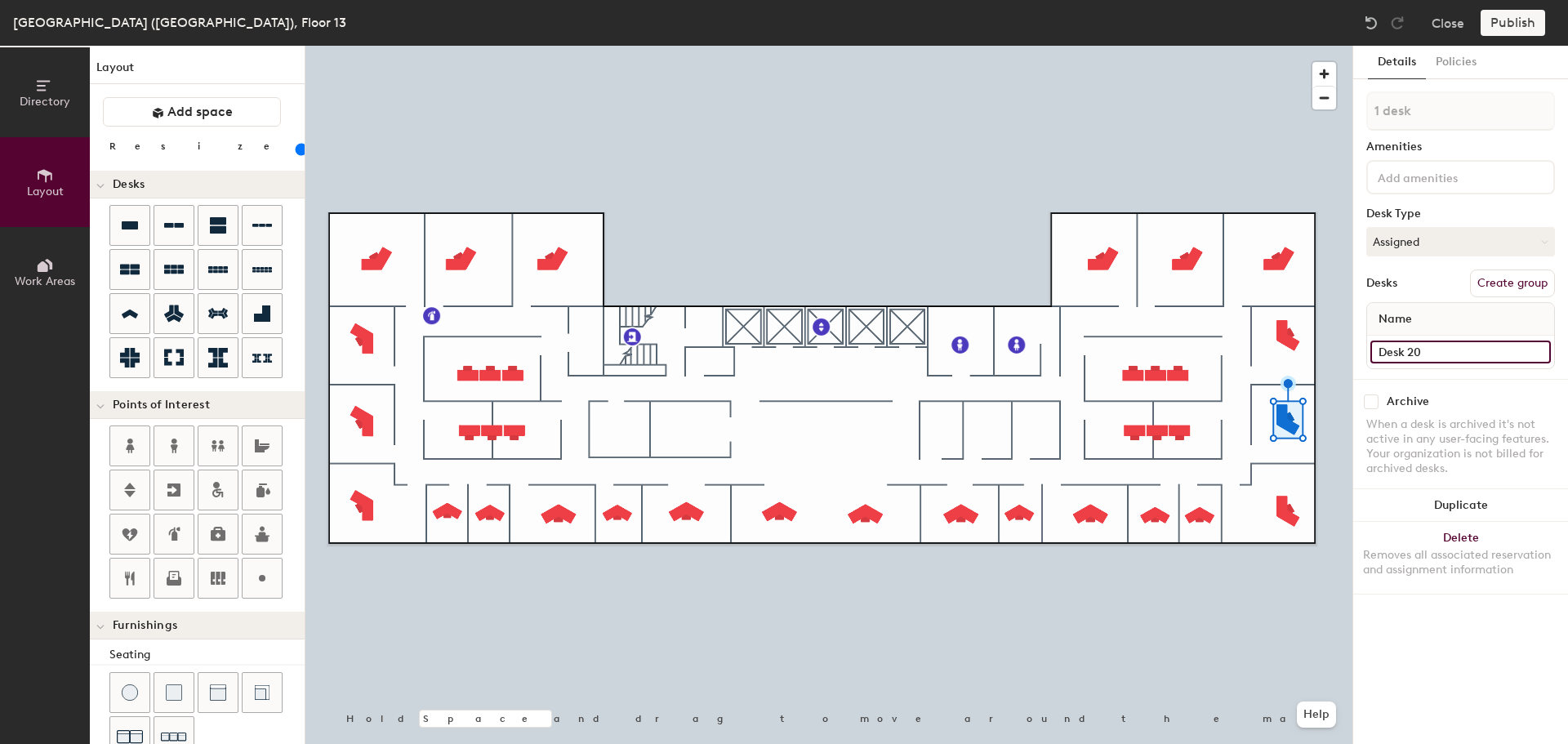
click at [1435, 354] on input "Desk 20" at bounding box center [1460, 352] width 180 height 23
type input "13-005"
click at [1453, 344] on input "Desk 19" at bounding box center [1460, 352] width 180 height 23
type input "13-004"
click at [1438, 344] on input "Desk 18" at bounding box center [1460, 352] width 180 height 23
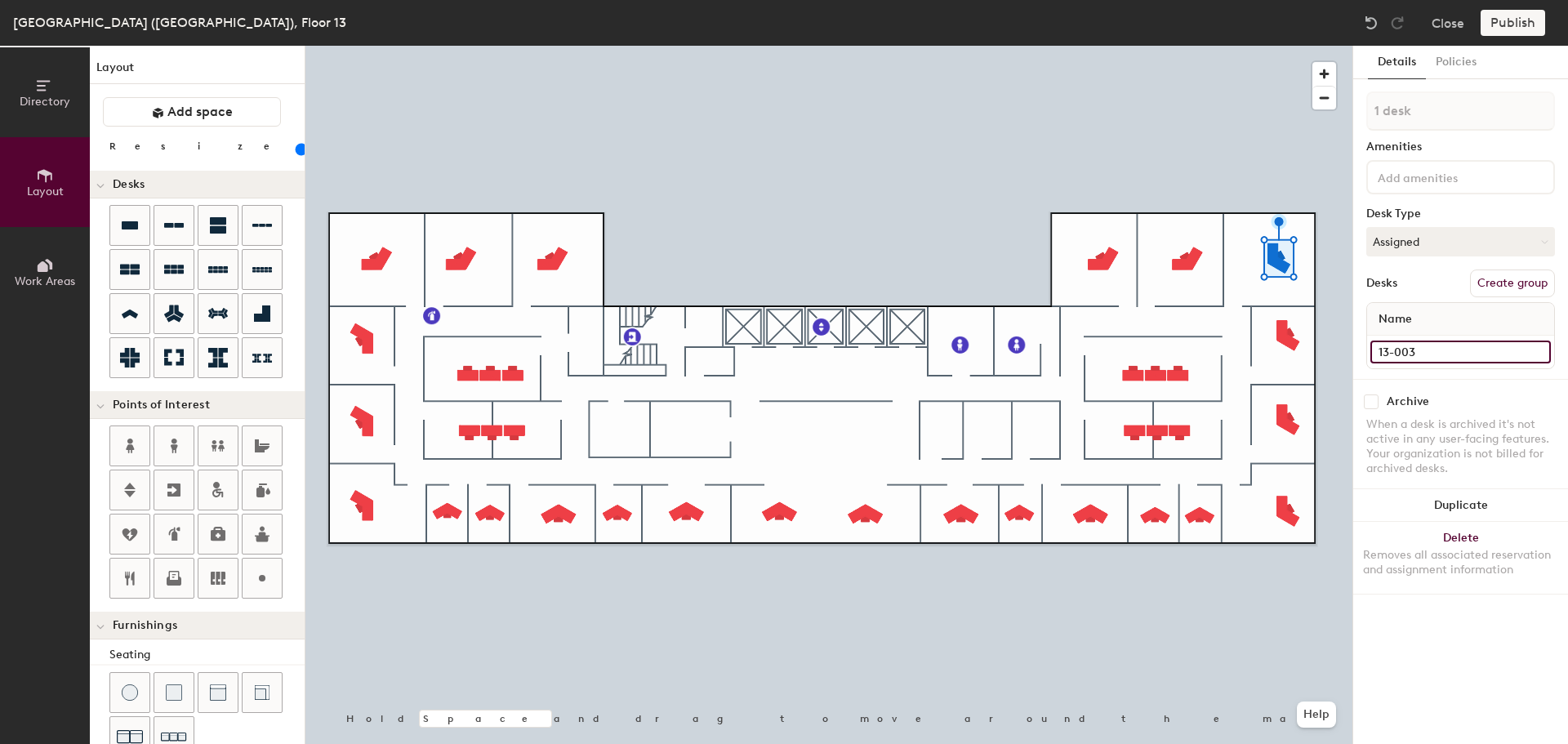
type input "13-003"
click at [1450, 349] on input "Desk 17" at bounding box center [1460, 352] width 180 height 23
type input "13-002"
type input "100"
click at [1424, 342] on input "Desk 16" at bounding box center [1460, 352] width 180 height 23
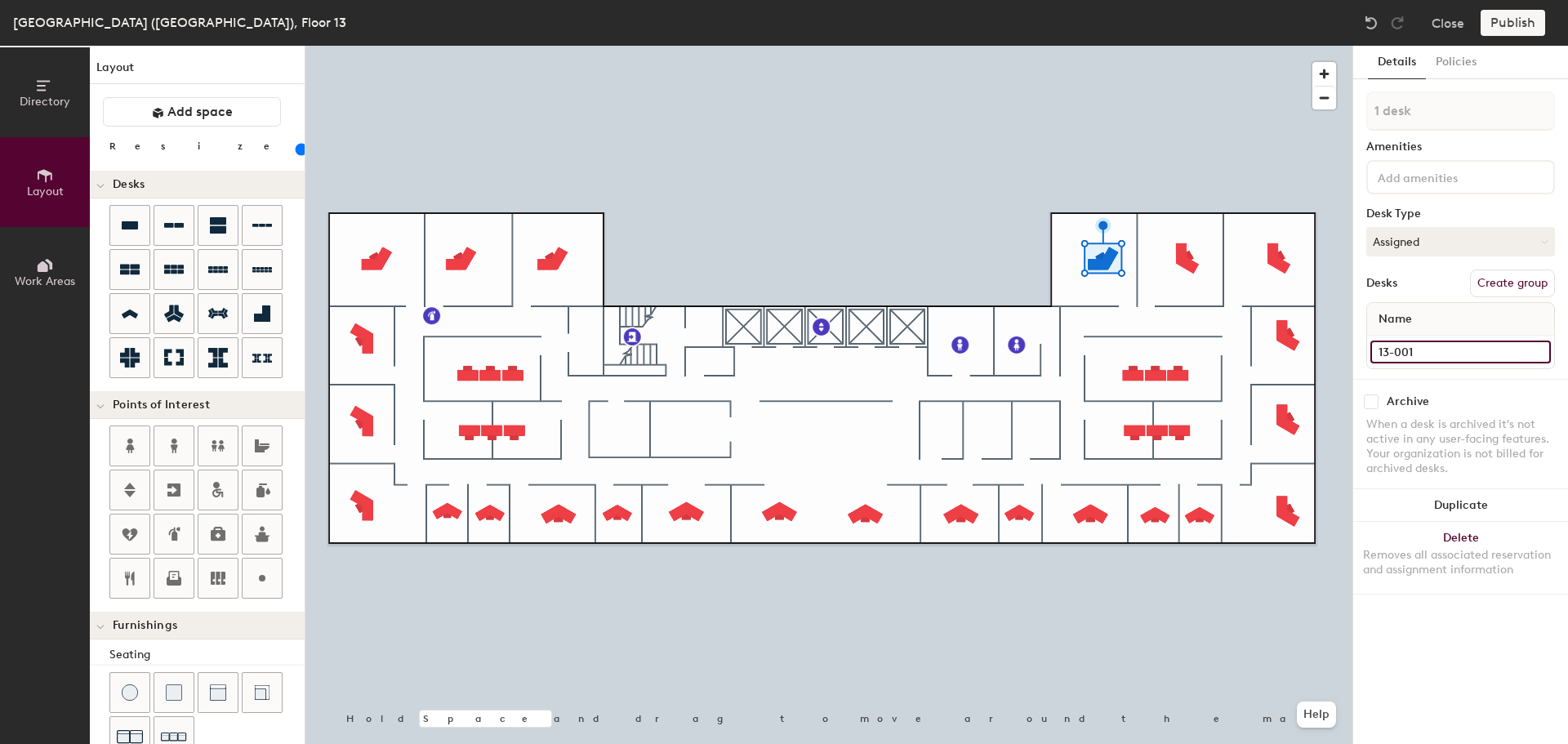
type input "13-001"
click at [1435, 352] on input "Desk 34" at bounding box center [1460, 352] width 180 height 23
type input "13-038"
click at [1446, 360] on input "Desk 33" at bounding box center [1460, 352] width 180 height 23
type input "13-037"
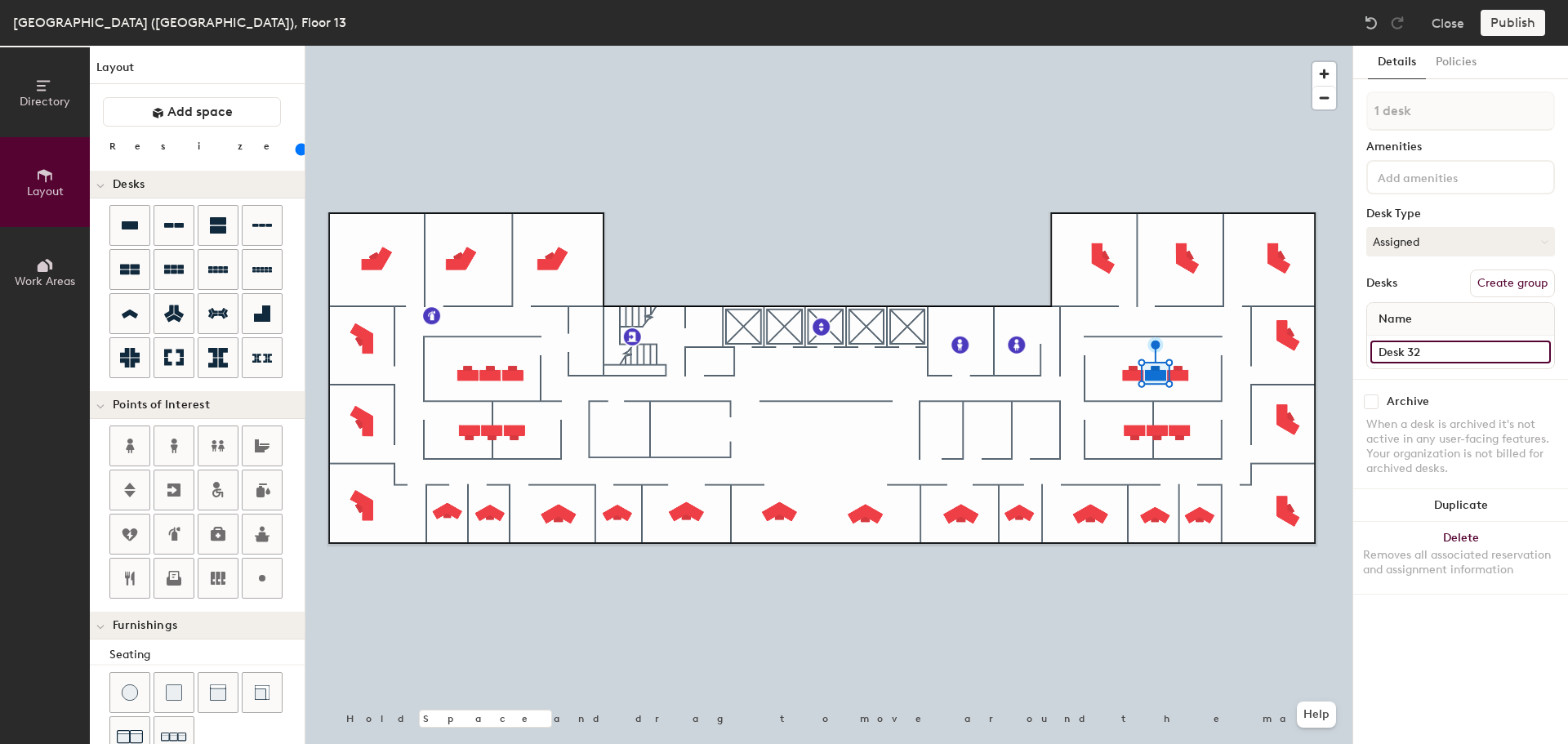
click at [1457, 343] on input "Desk 32" at bounding box center [1460, 352] width 180 height 23
type input "13-036"
click at [1444, 357] on input "Desk 31" at bounding box center [1460, 352] width 180 height 23
type input "13-036"
click at [1430, 356] on input "13-036" at bounding box center [1460, 352] width 180 height 23
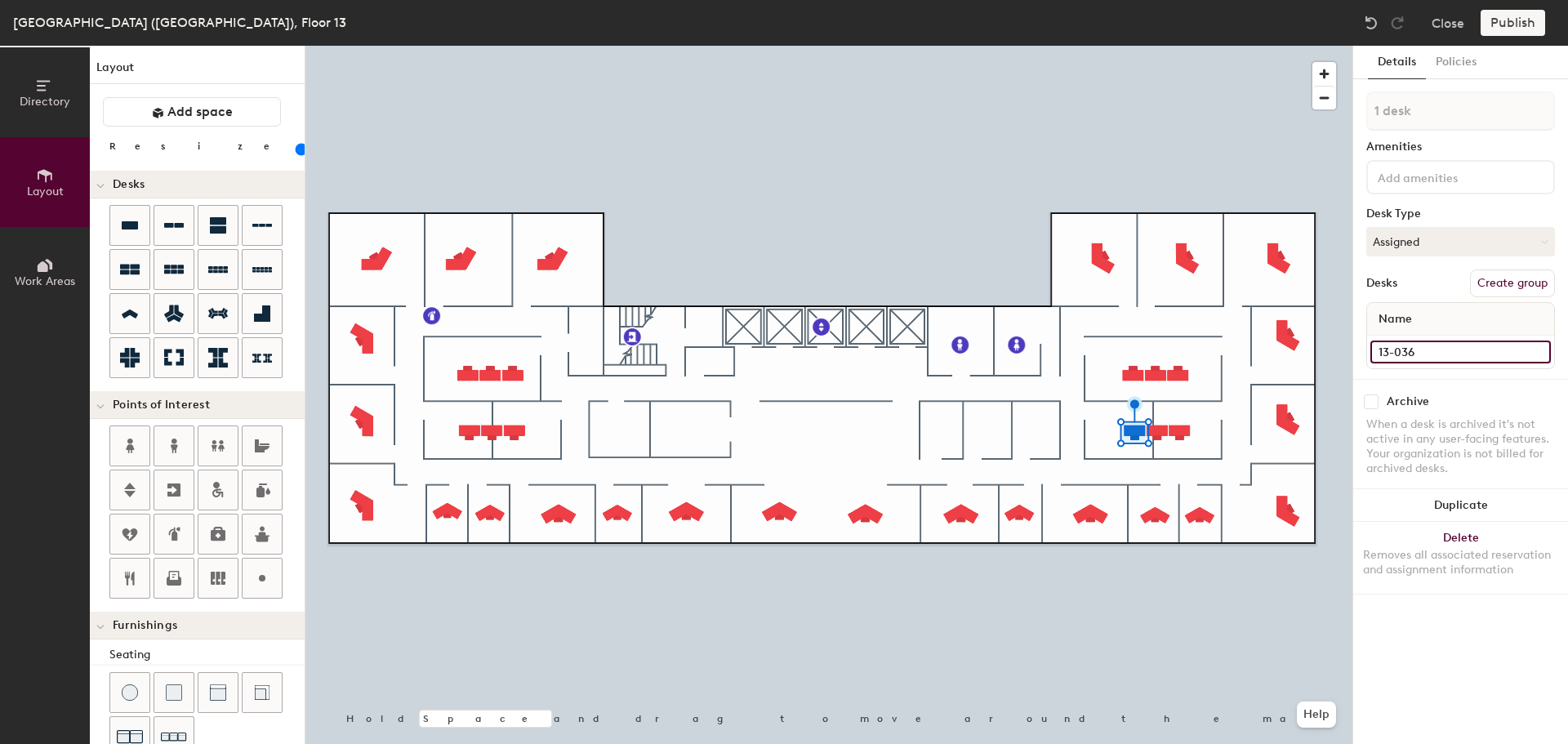
click at [1430, 356] on input "13-036" at bounding box center [1460, 352] width 180 height 23
type input "13-026"
click at [1457, 350] on input "Desk 36" at bounding box center [1460, 352] width 180 height 23
type input "13-025"
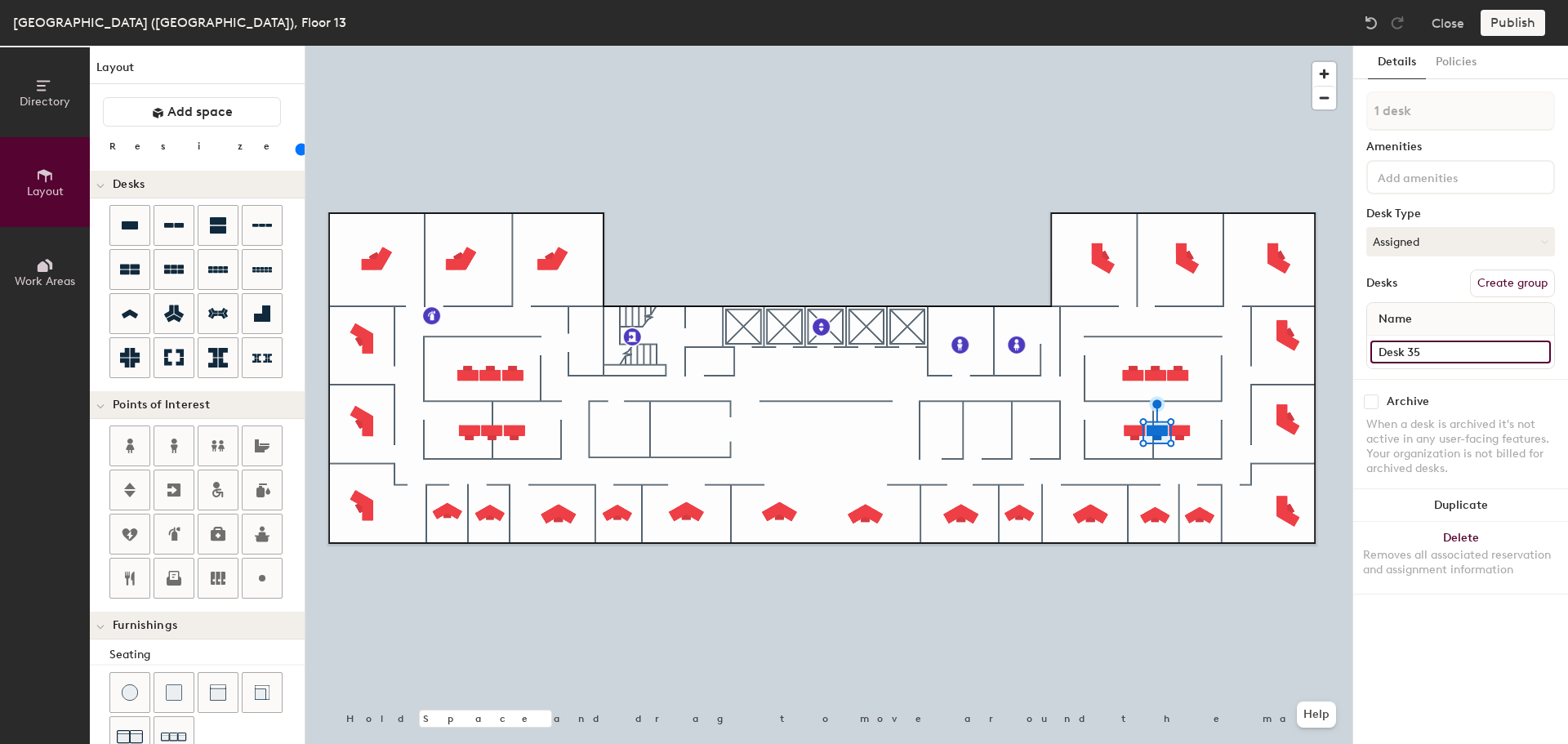
click at [1472, 355] on input "Desk 35" at bounding box center [1460, 352] width 180 height 23
type input "13-024"
click at [1466, 352] on input "Desk 7" at bounding box center [1460, 352] width 180 height 23
type input "13-030"
click at [1427, 356] on input "Desk 8" at bounding box center [1460, 352] width 180 height 23
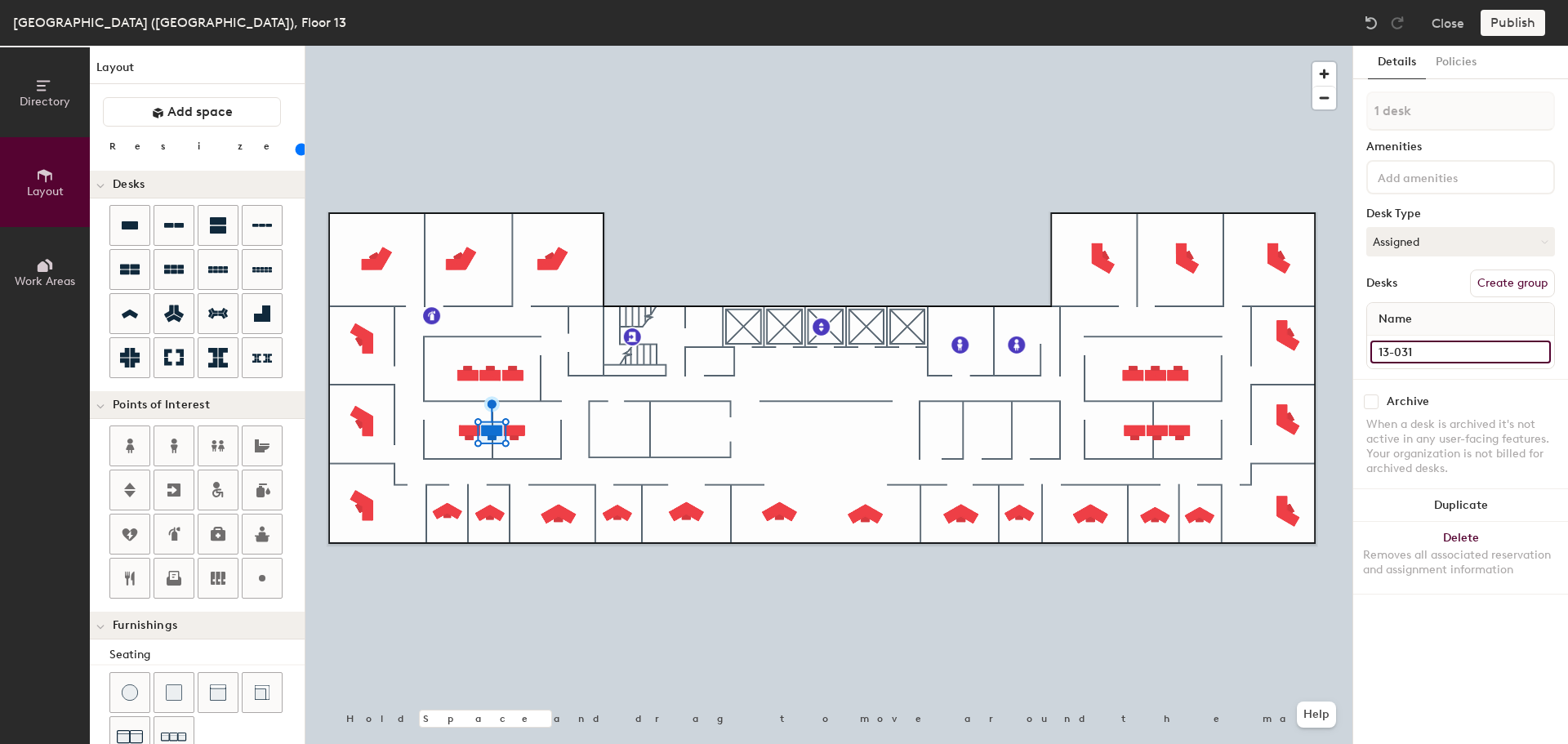
type input "13-031"
click at [1455, 350] on input "Desk 9" at bounding box center [1460, 352] width 180 height 23
type input "13-032"
click at [1417, 350] on input "Desk 3" at bounding box center [1460, 352] width 180 height 23
type input "0"
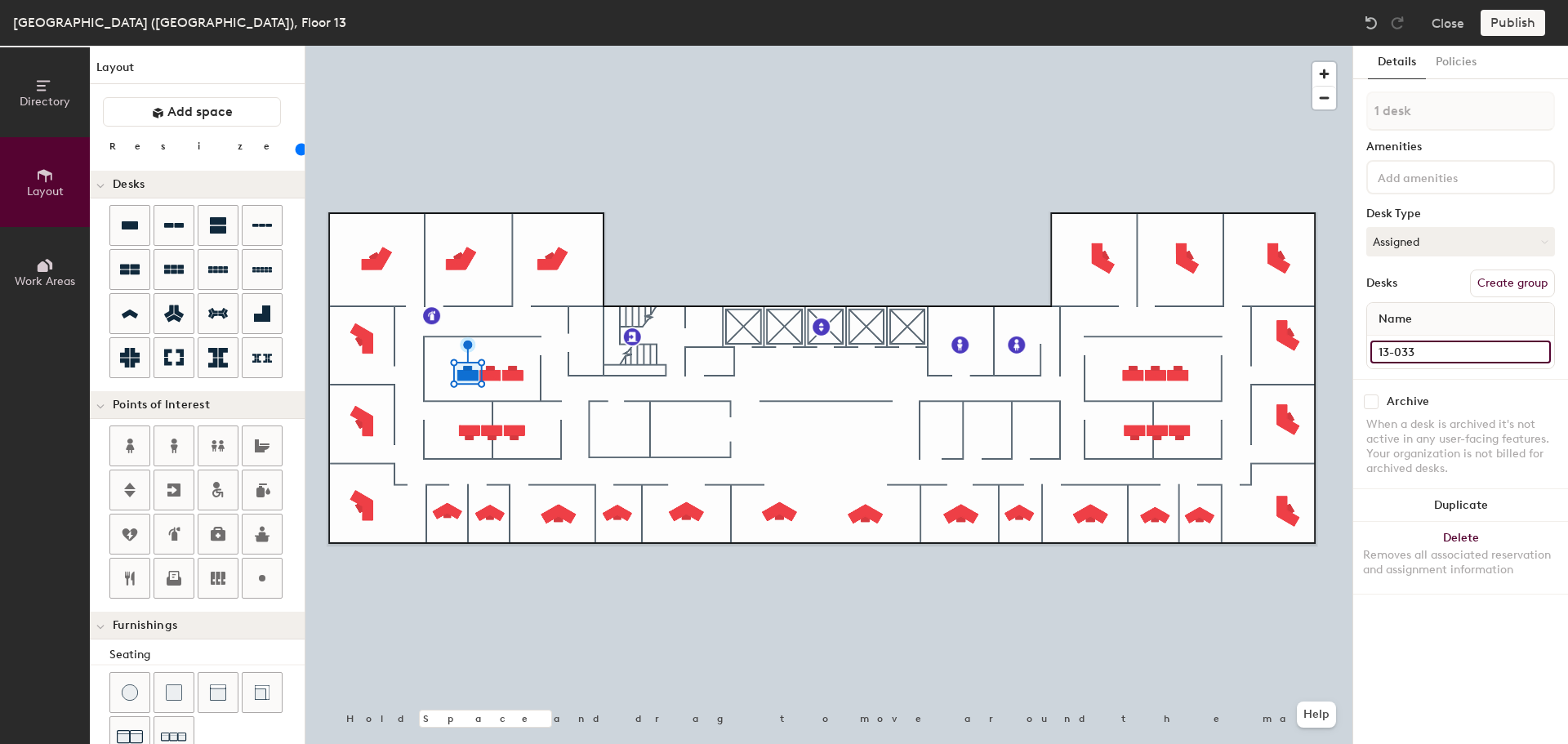
type input "13-033"
click at [493, 46] on div at bounding box center [829, 46] width 1047 height 0
click at [1437, 352] on input "Desk 4" at bounding box center [1460, 352] width 180 height 23
type input "13-034"
click at [520, 46] on div at bounding box center [829, 46] width 1047 height 0
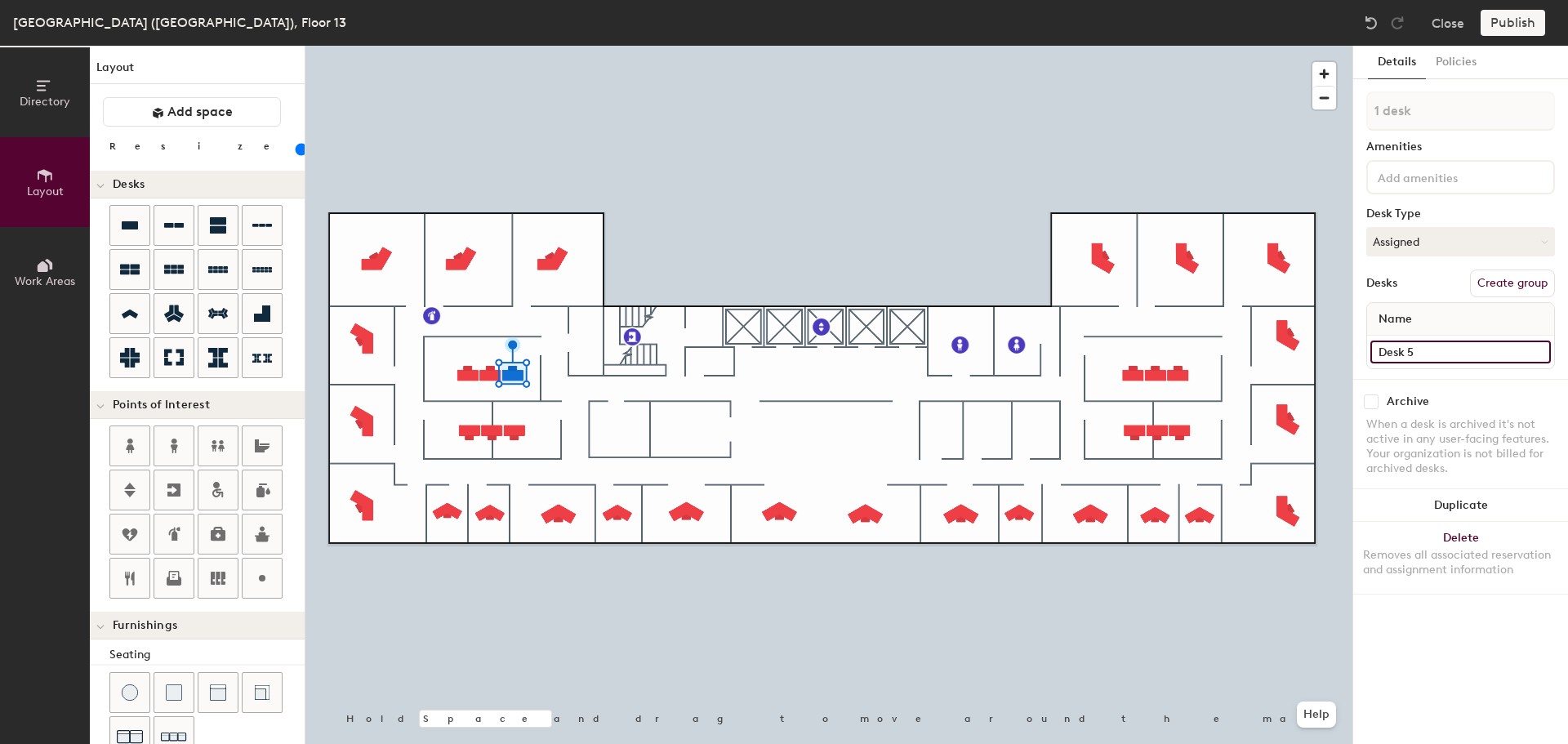
click at [1450, 341] on input "Desk 5" at bounding box center [1460, 352] width 180 height 23
type input "13-035"
click at [325, 46] on div at bounding box center [829, 46] width 1047 height 0
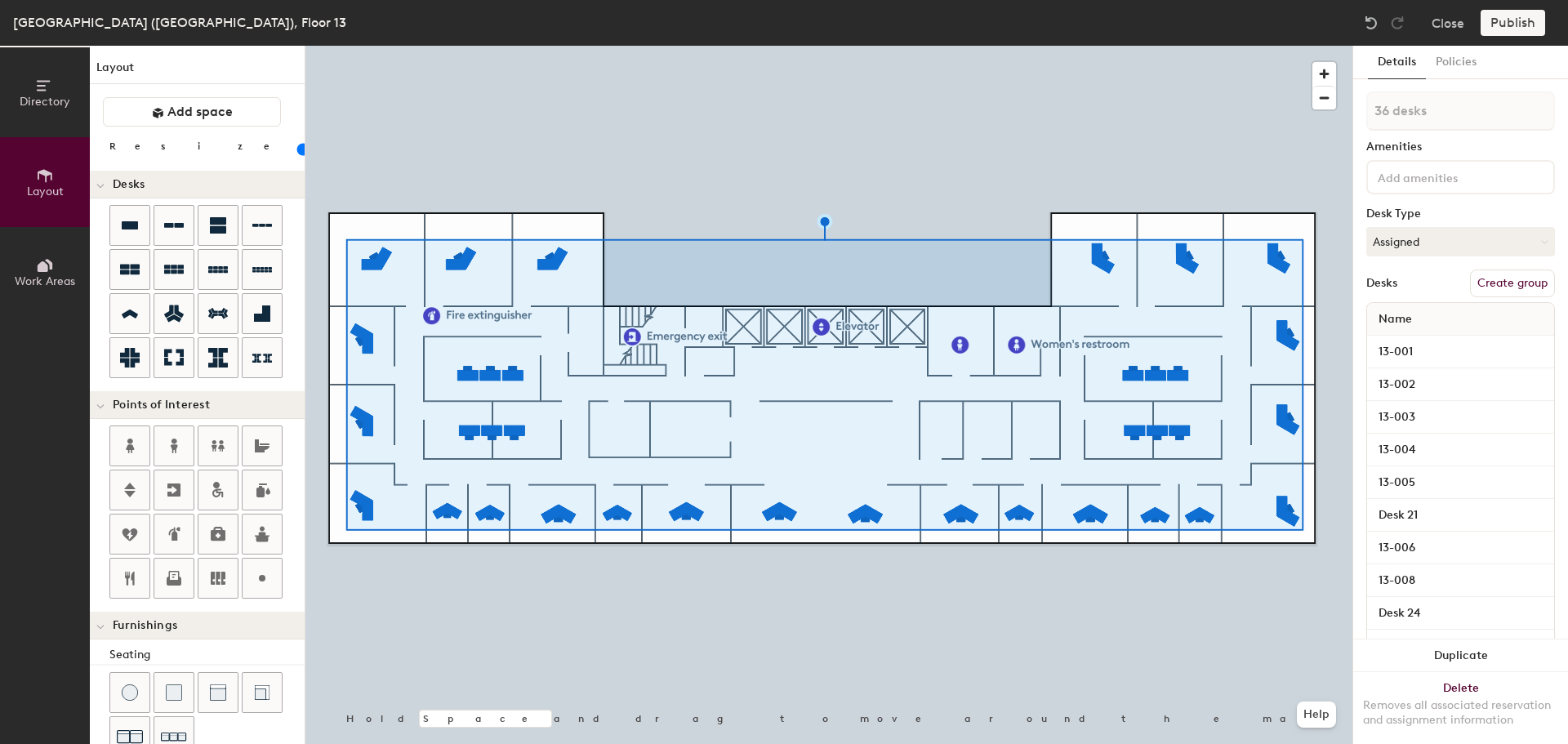
click at [1522, 272] on button "Create group" at bounding box center [1512, 284] width 85 height 28
click at [1346, 110] on div "Directory Layout Work Areas Layout Add space Resize Desks Points of Interest Fu…" at bounding box center [784, 395] width 1568 height 699
type input "20"
type input "O"
type input "20"
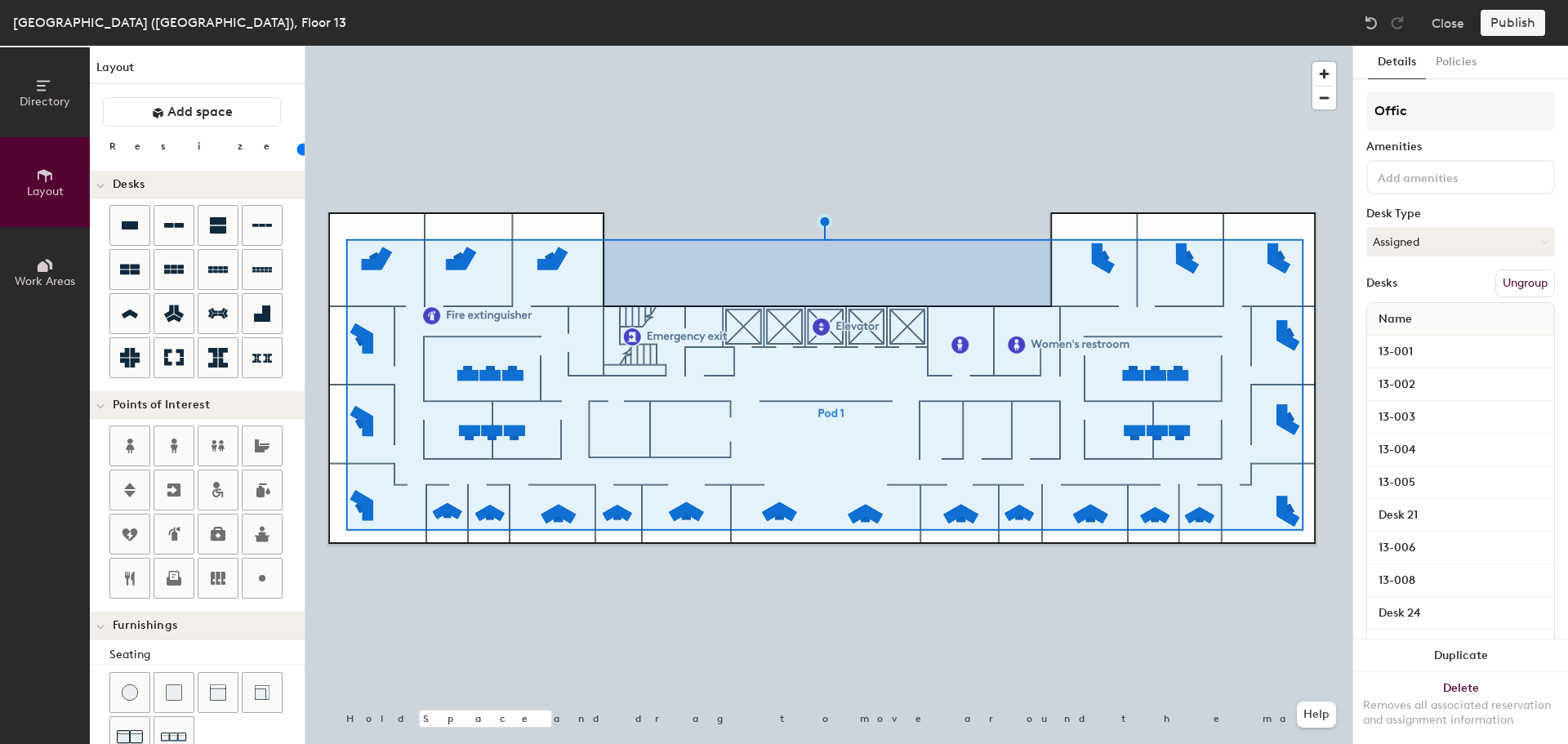
type input "Office"
type input "20"
type input "Offices"
type input "20"
type input "Offices"
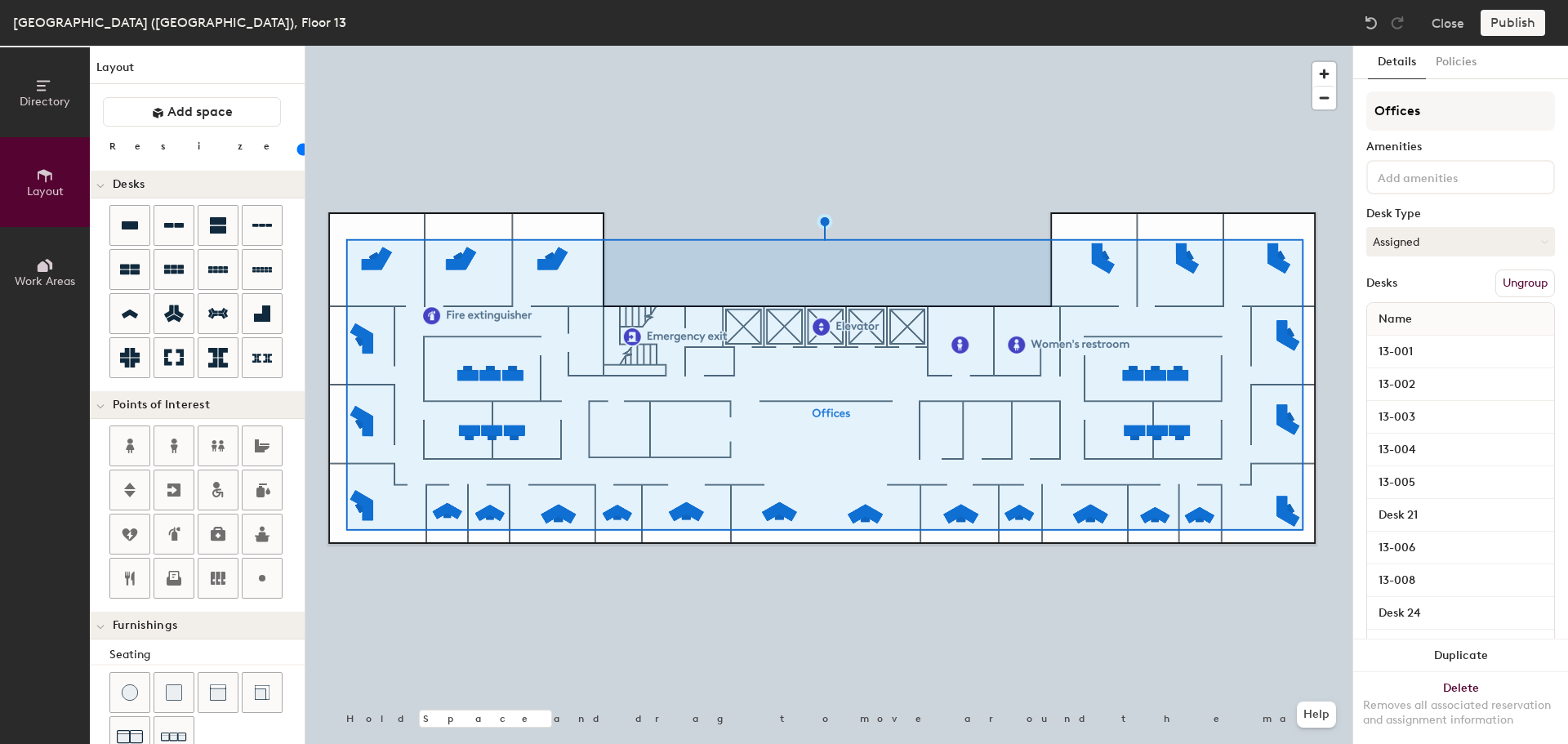
click at [1481, 28] on div "Close Publish" at bounding box center [1457, 23] width 197 height 26
click at [1493, 28] on div "Publish" at bounding box center [1517, 23] width 75 height 26
click at [1515, 27] on div "Publish" at bounding box center [1517, 23] width 75 height 26
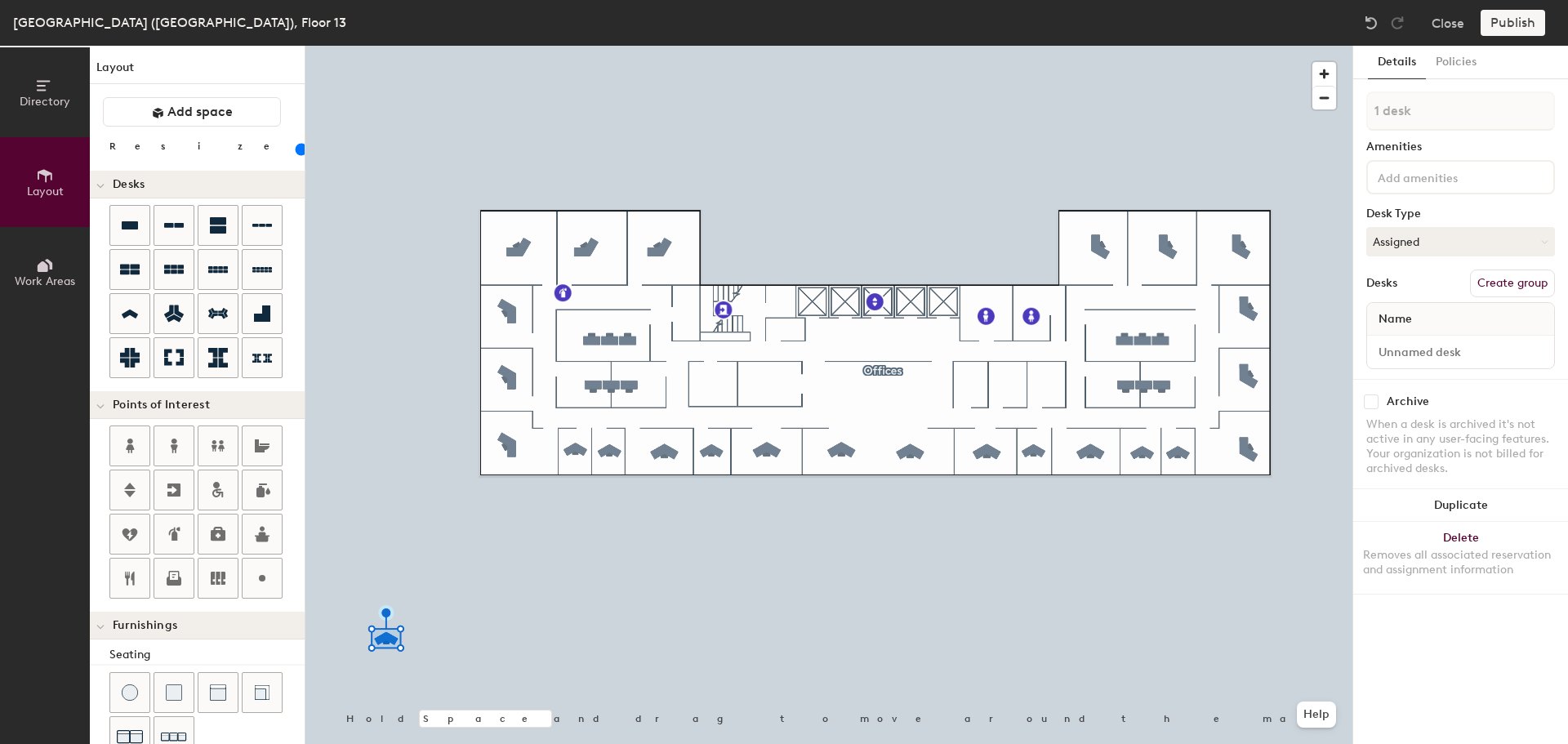
click at [1453, 537] on button "Delete Removes all associated reservation and assignment information" at bounding box center [1459, 558] width 214 height 72
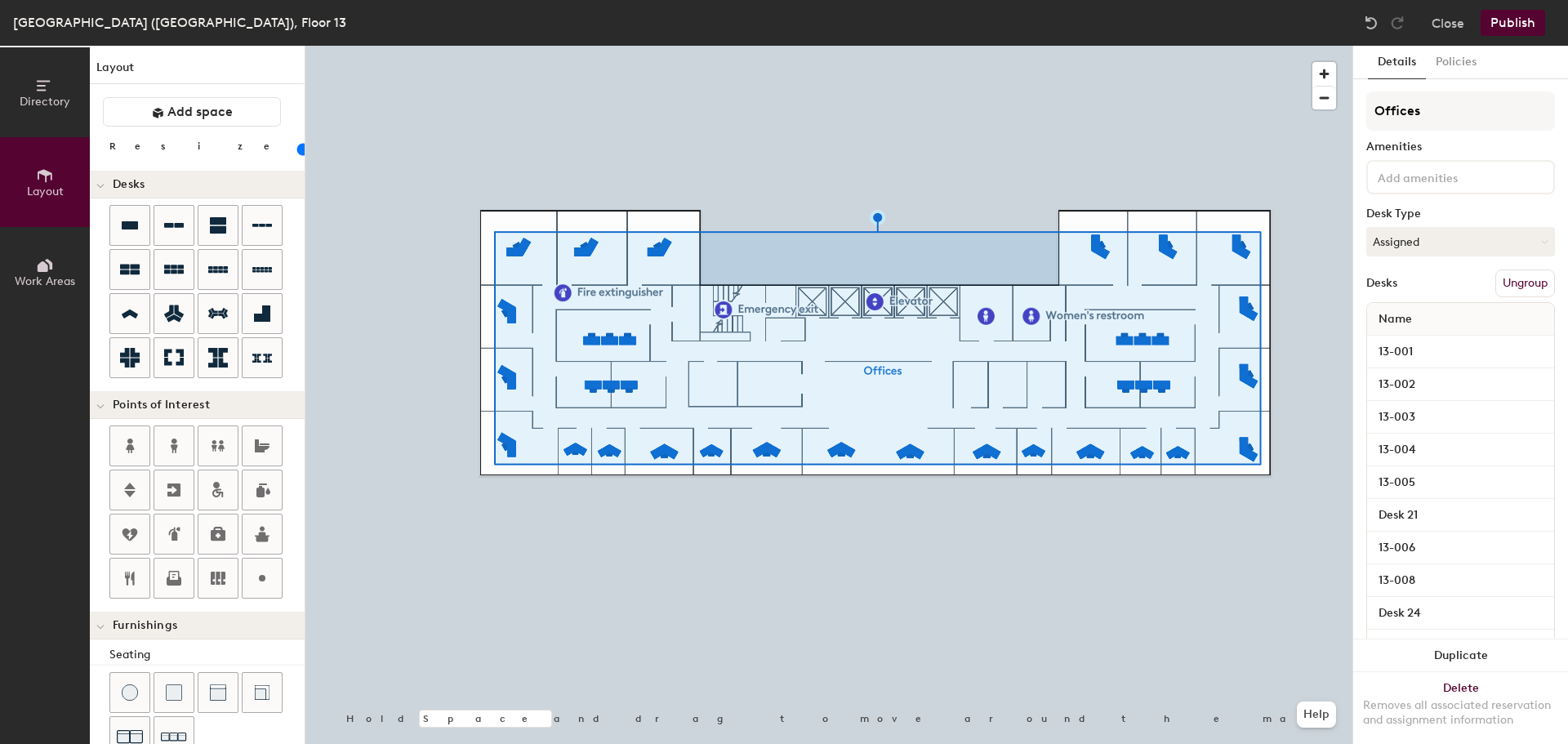
click at [1518, 29] on button "Publish" at bounding box center [1513, 23] width 64 height 26
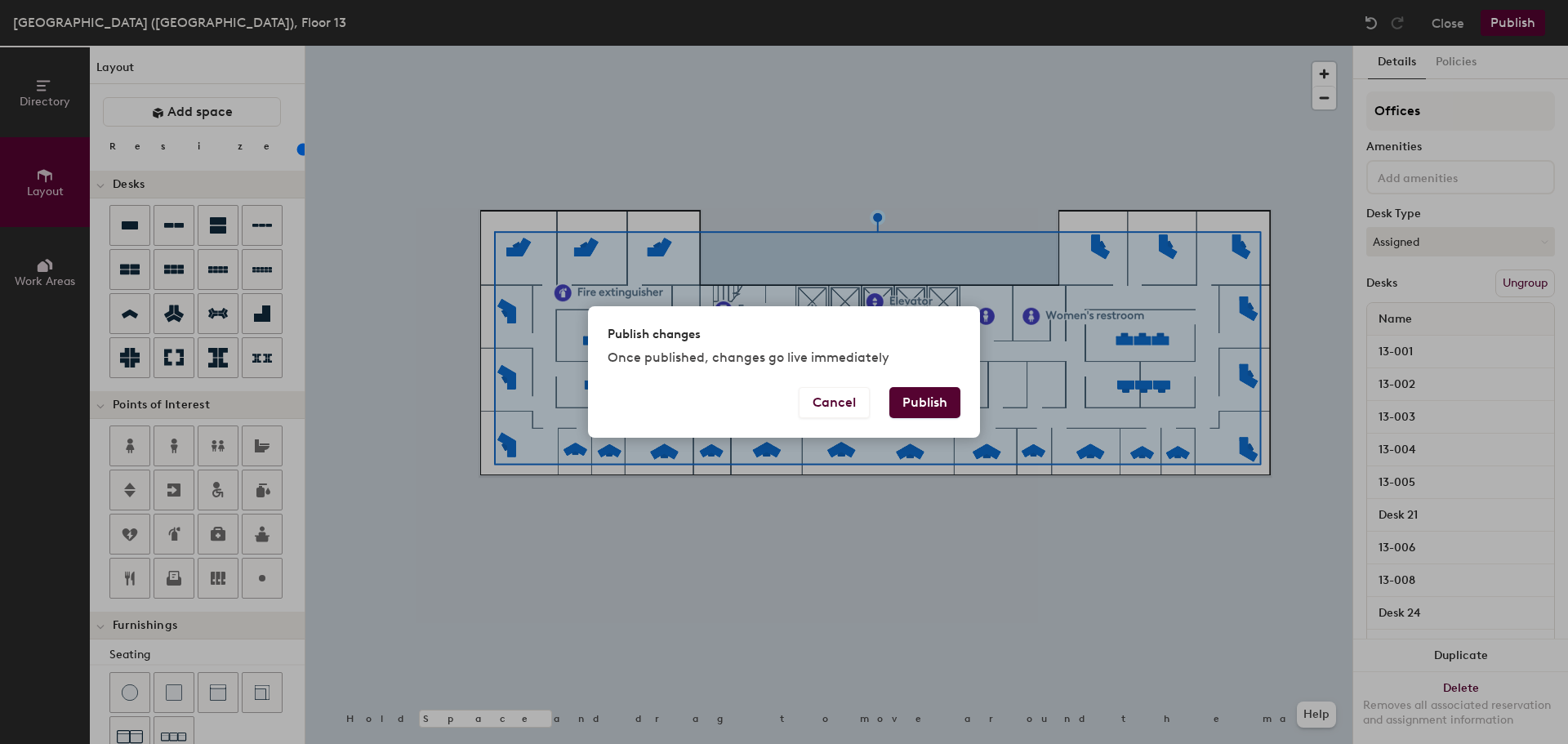
click at [947, 413] on button "Publish" at bounding box center [924, 403] width 71 height 31
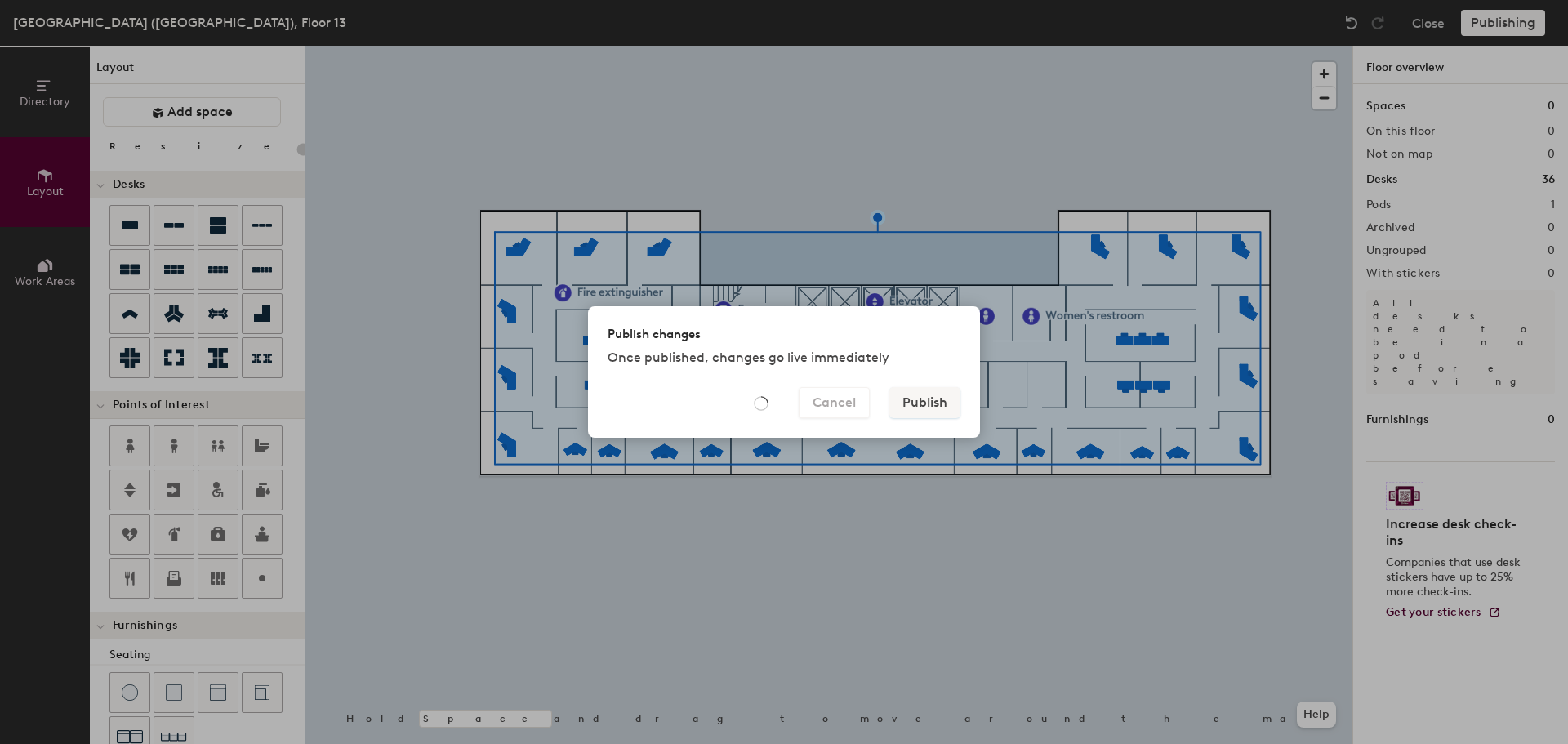
type input "20"
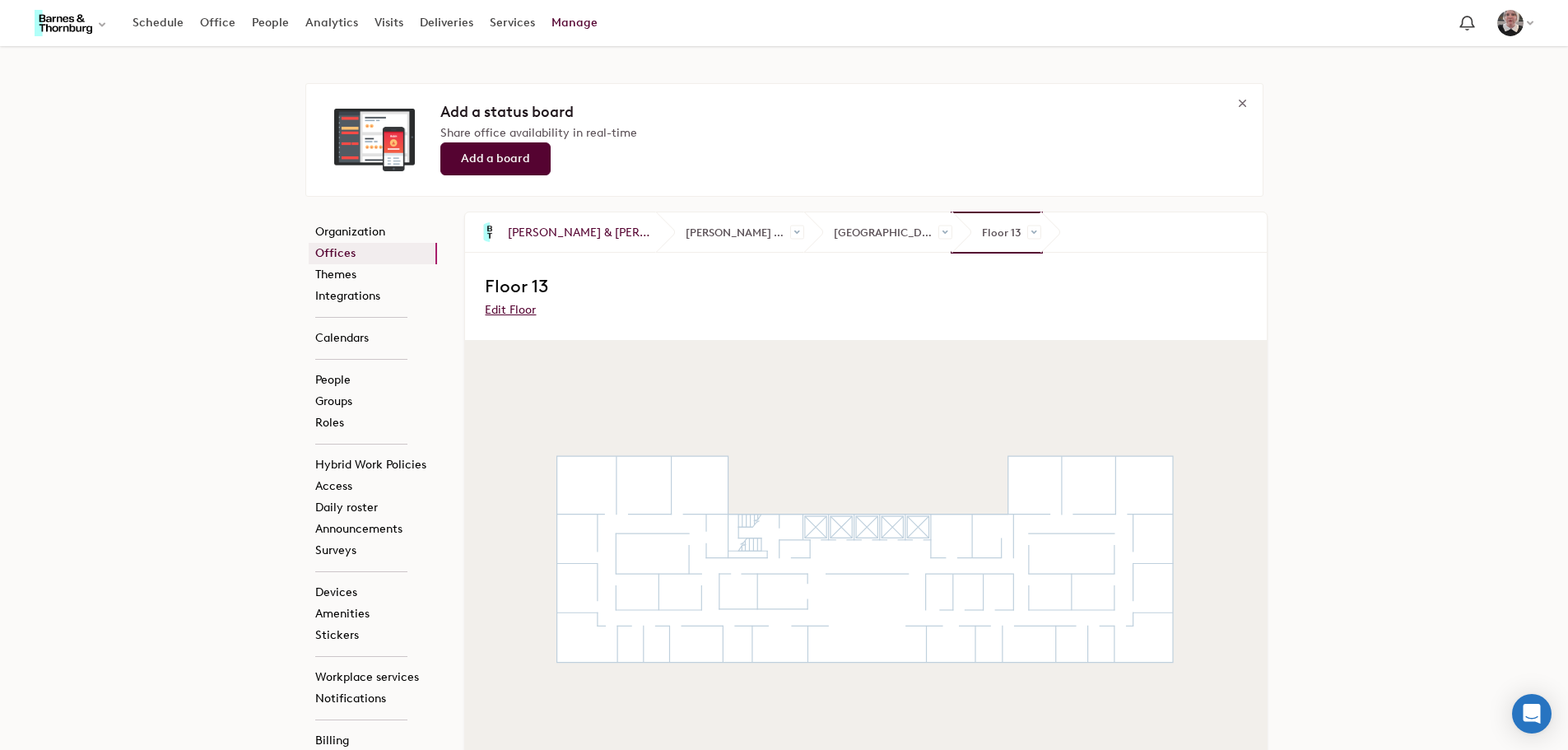
click at [1027, 235] on span at bounding box center [1034, 232] width 14 height 14
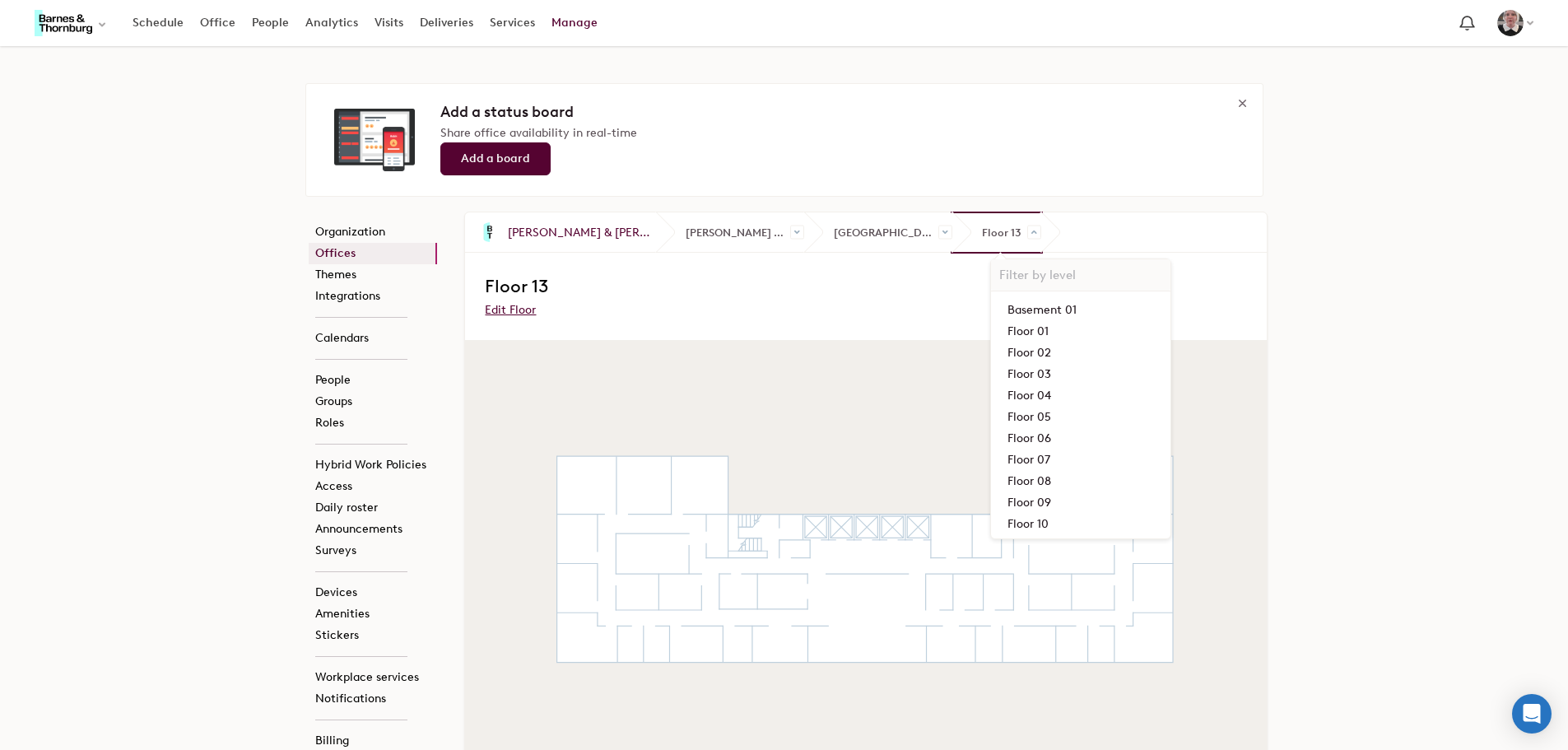
click at [1001, 381] on link "Floor 03" at bounding box center [1081, 374] width 163 height 21
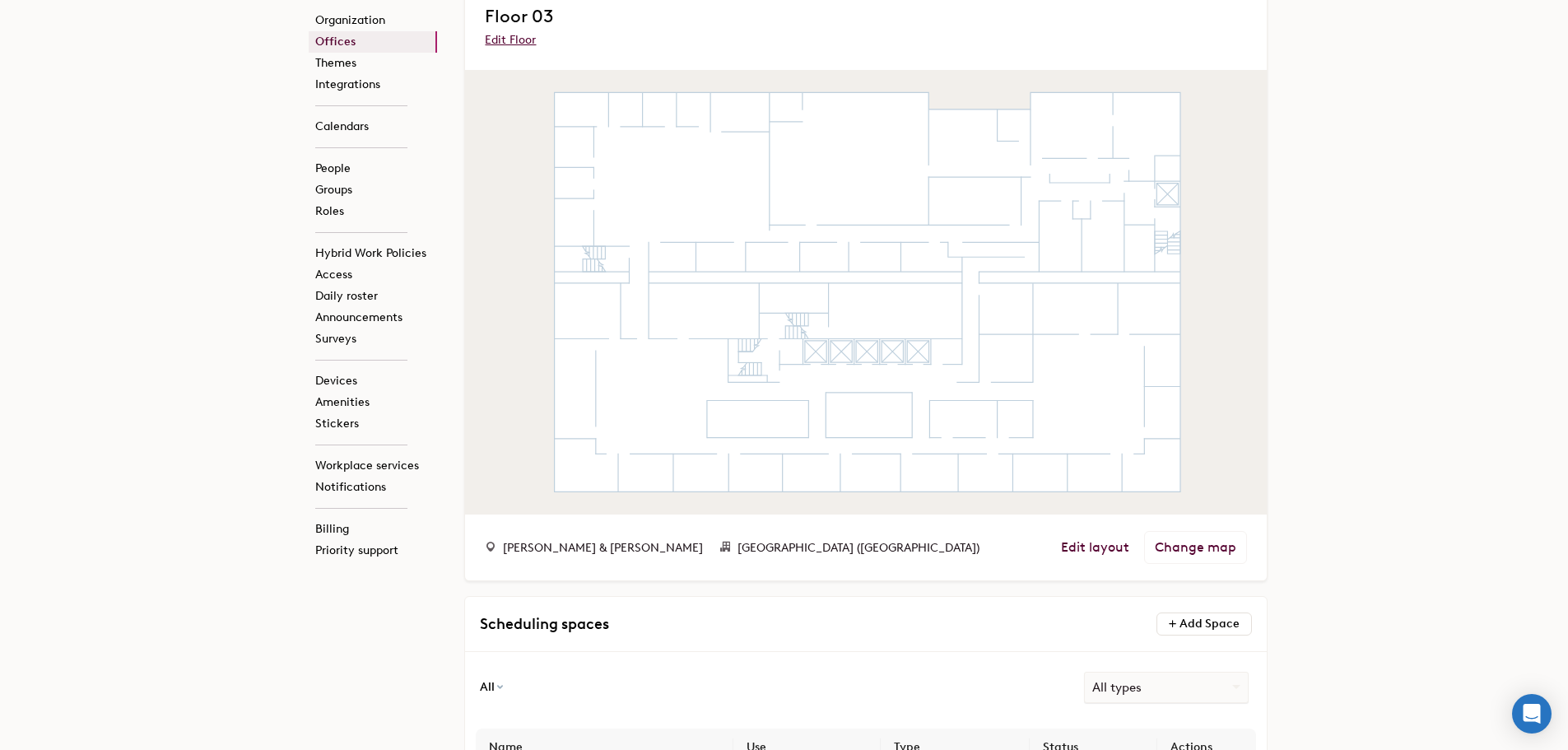
scroll to position [247, 0]
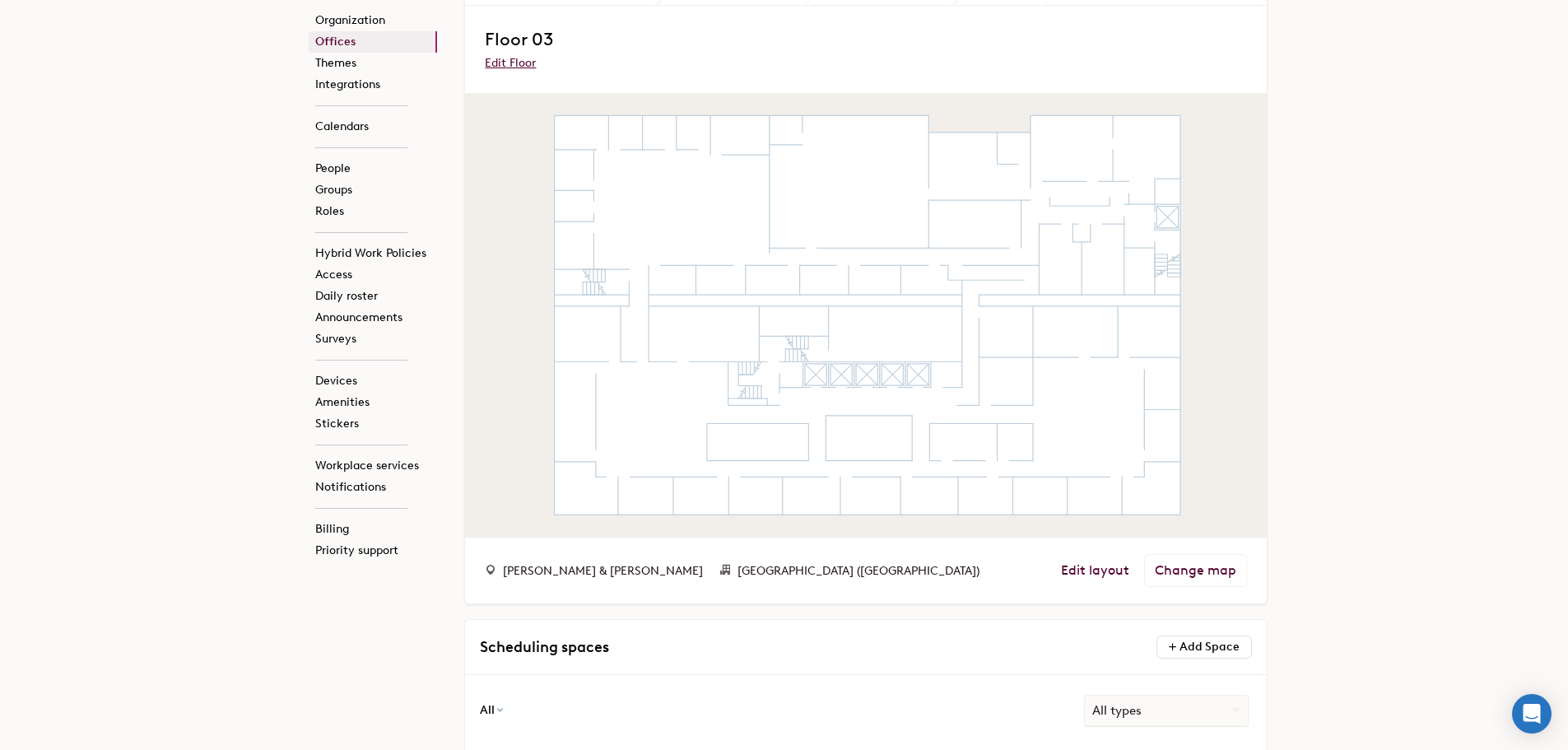
click at [1107, 574] on link "Edit layout" at bounding box center [1096, 571] width 69 height 17
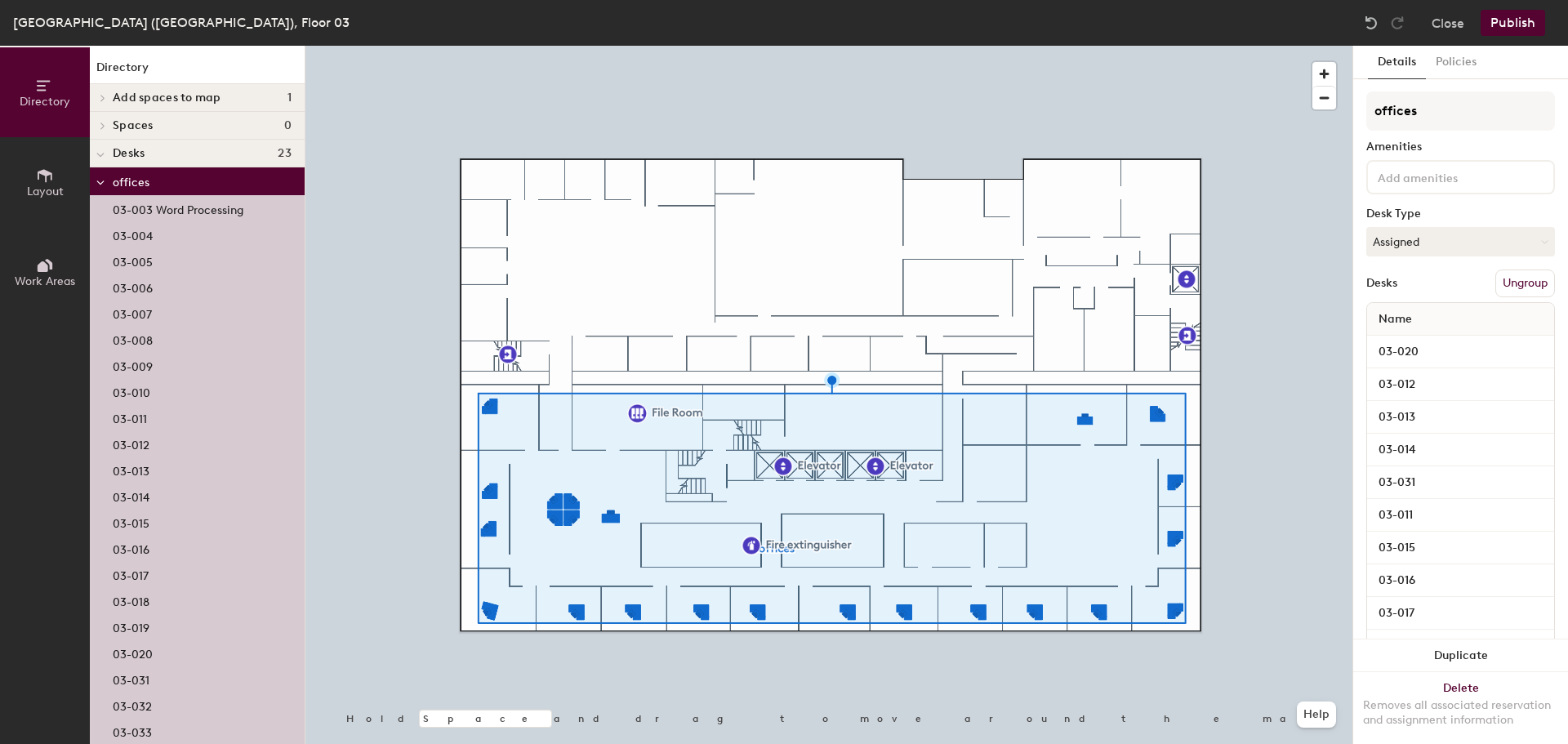
click at [1512, 281] on button "Ungroup" at bounding box center [1525, 284] width 60 height 28
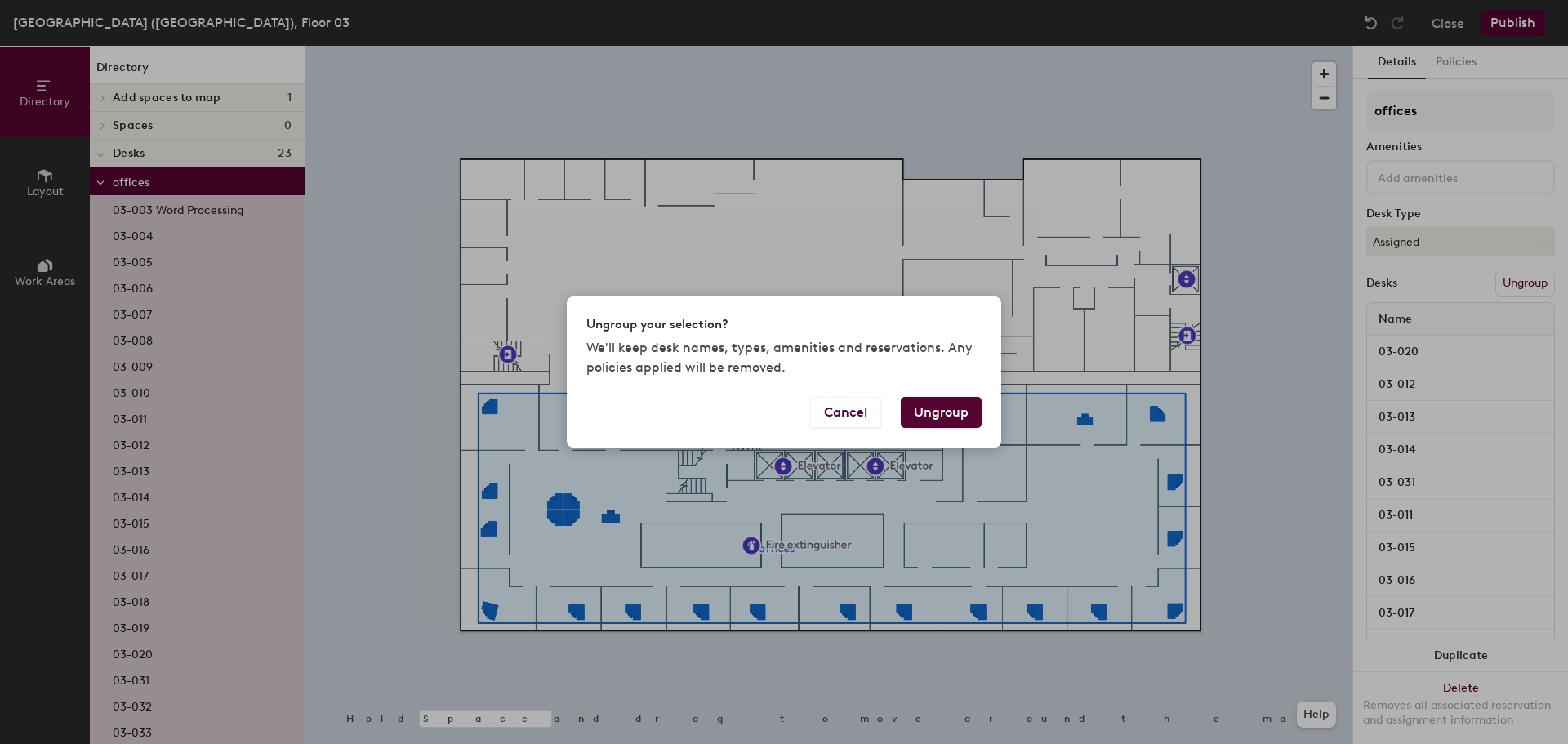
click at [970, 408] on button "Ungroup" at bounding box center [941, 413] width 81 height 31
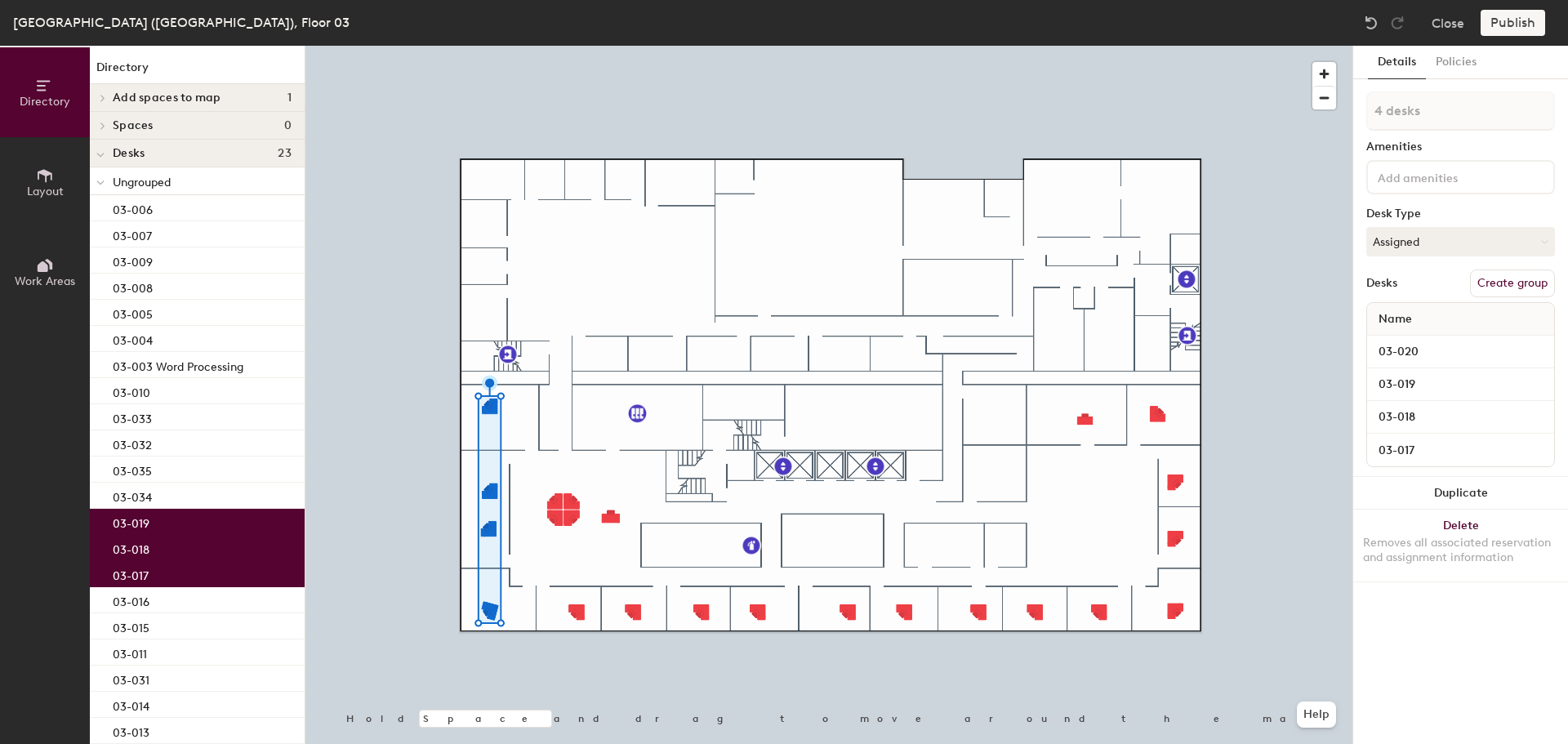
click at [1515, 520] on button "Delete Removes all associated reservation and assignment information" at bounding box center [1459, 546] width 214 height 72
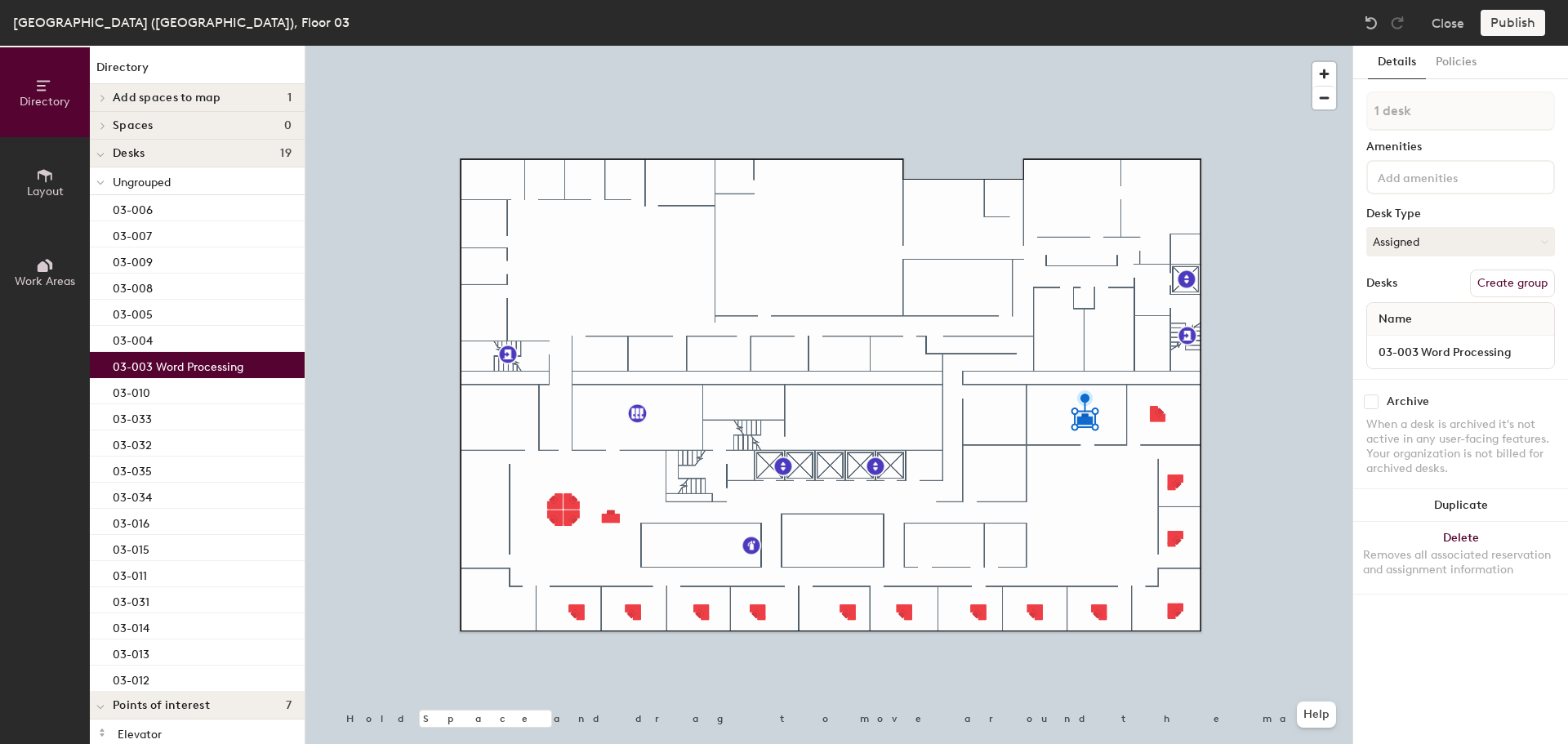
click at [1473, 543] on button "Delete Removes all associated reservation and assignment information" at bounding box center [1459, 558] width 214 height 72
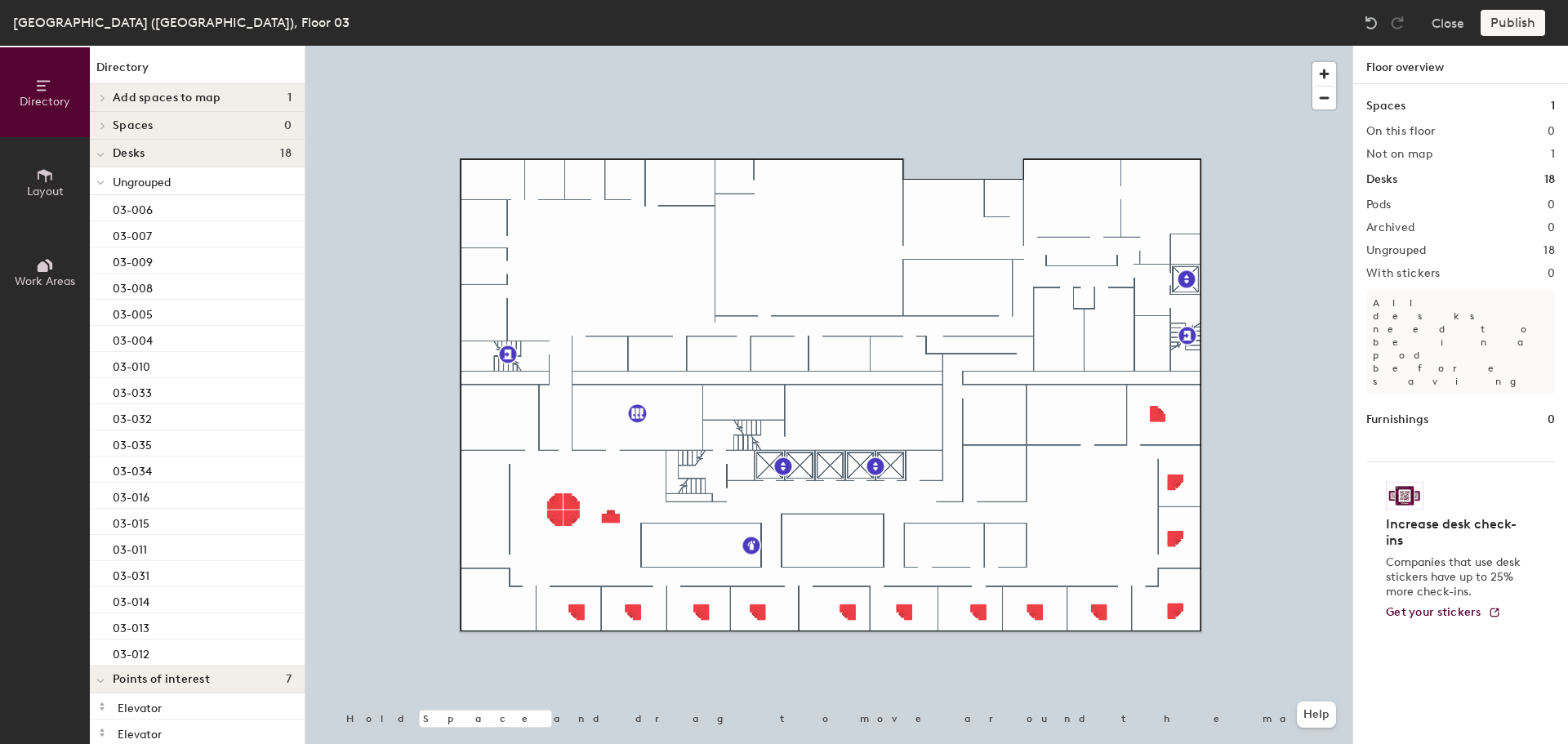
click at [1156, 46] on div at bounding box center [829, 46] width 1047 height 0
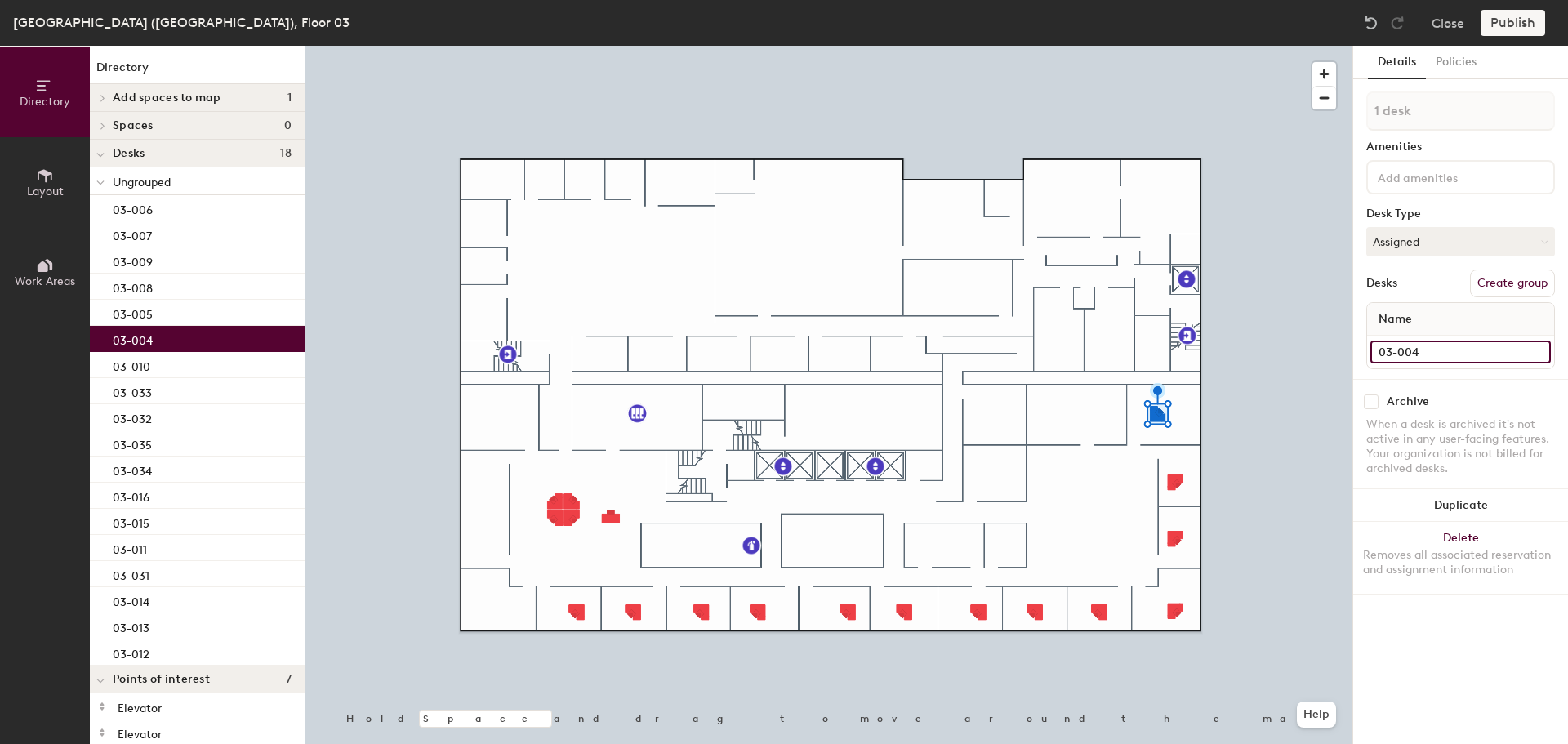
click at [1469, 361] on input "03-004" at bounding box center [1460, 352] width 180 height 23
type input "03-065"
click at [1179, 46] on div at bounding box center [829, 46] width 1047 height 0
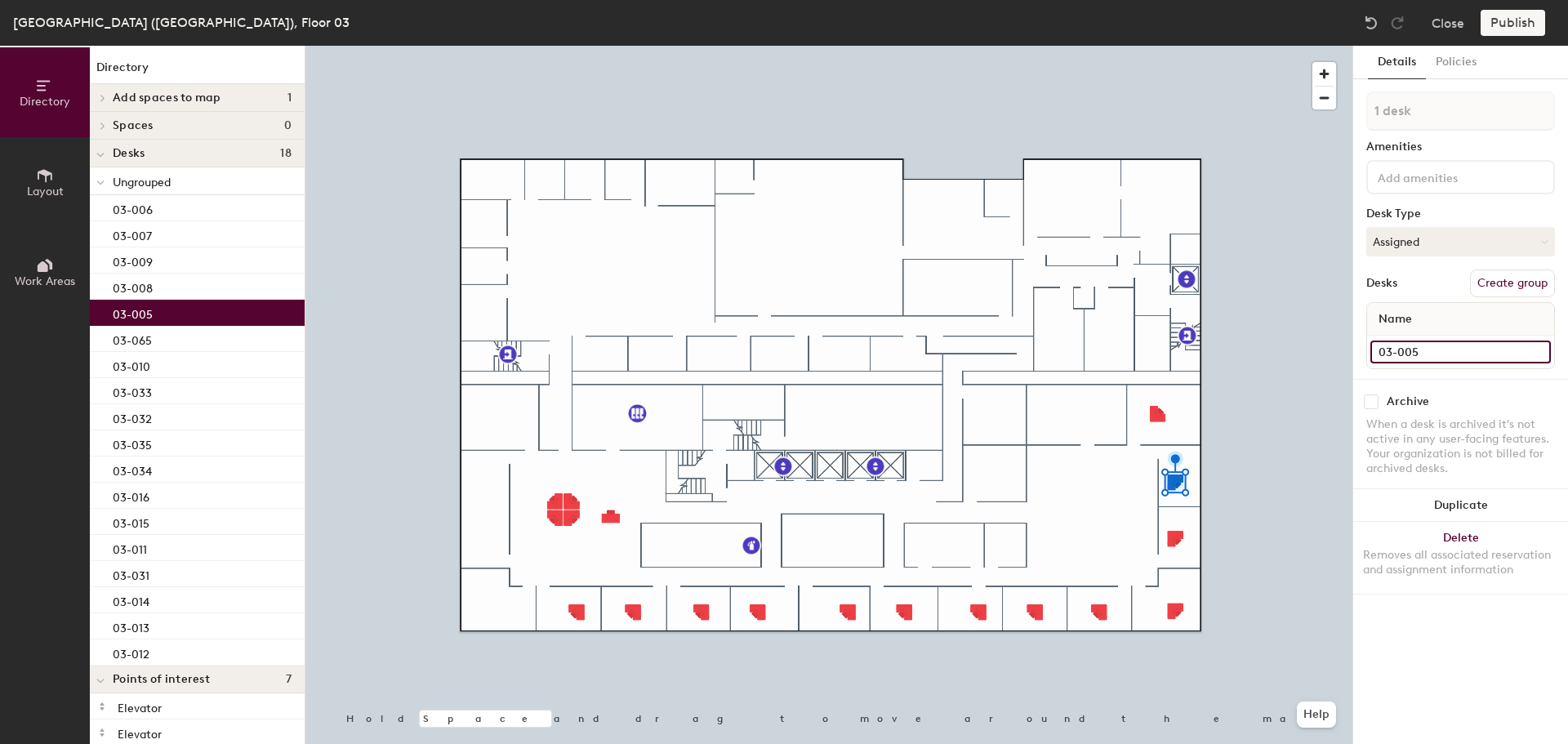
click at [1451, 357] on input "03-005" at bounding box center [1460, 352] width 180 height 23
type input "03-066"
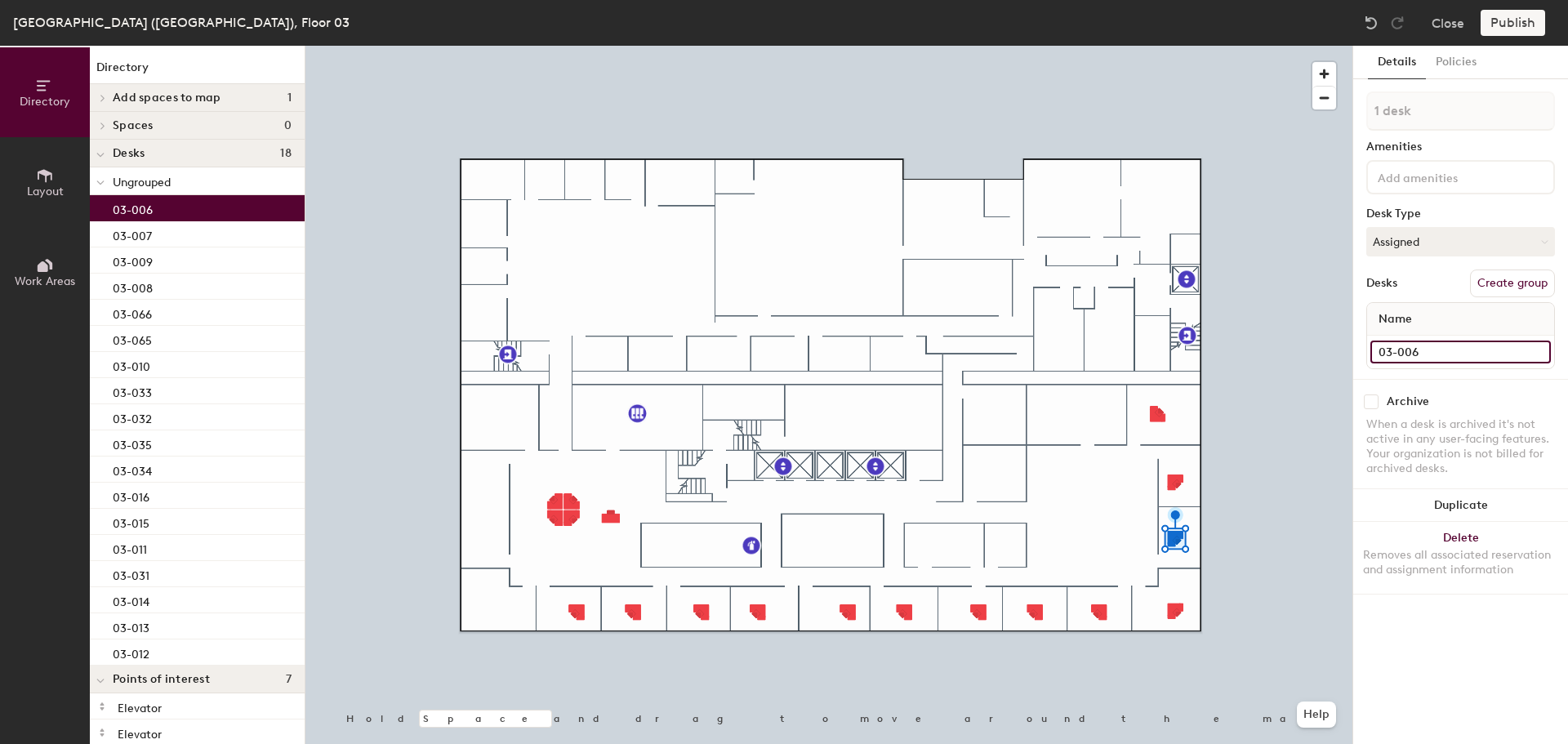
click at [1436, 359] on input "03-006" at bounding box center [1460, 352] width 180 height 23
type input "03-067"
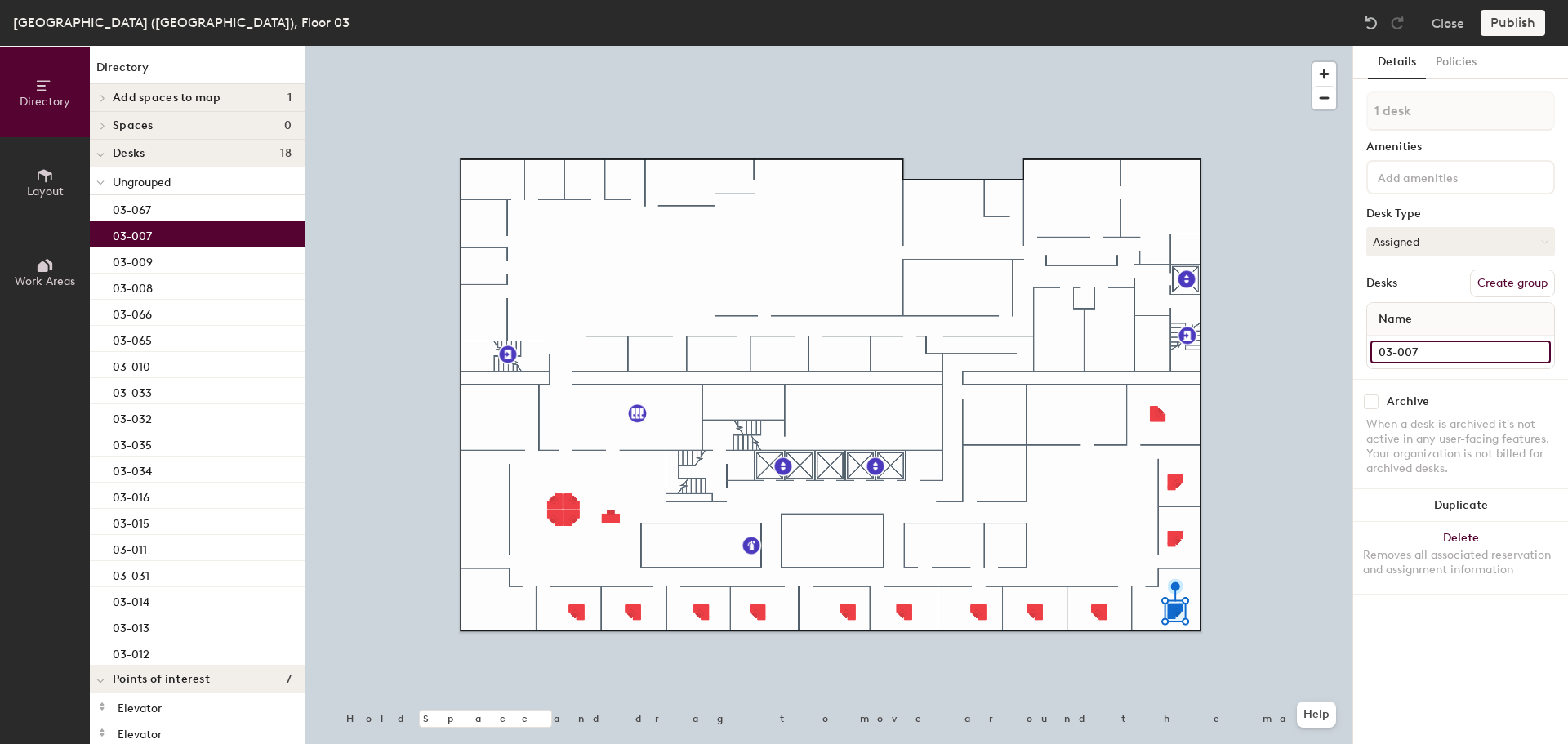
click at [1447, 355] on input "03-007" at bounding box center [1460, 352] width 180 height 23
type input "03-068"
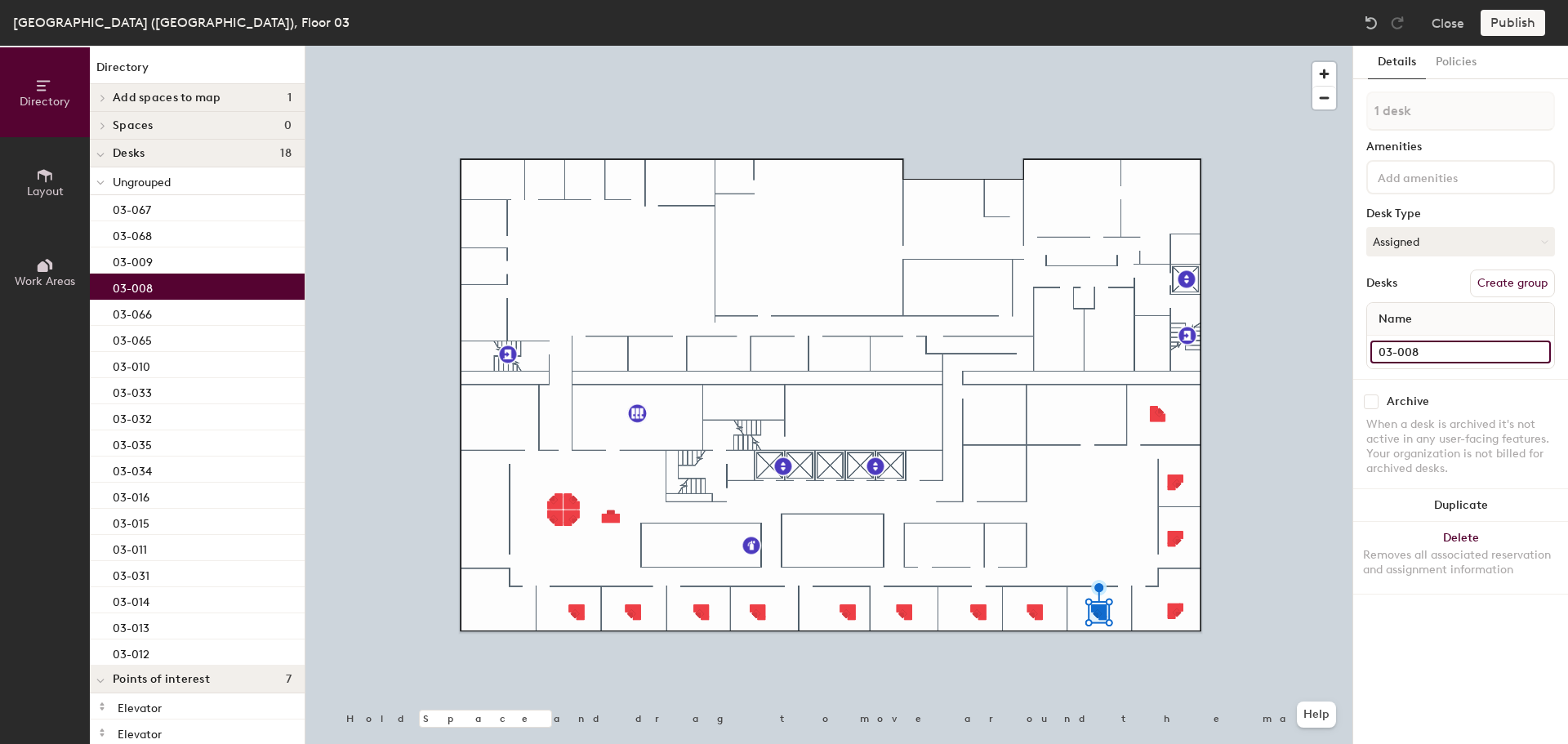
click at [1447, 351] on input "03-008" at bounding box center [1460, 352] width 180 height 23
type input "03-069"
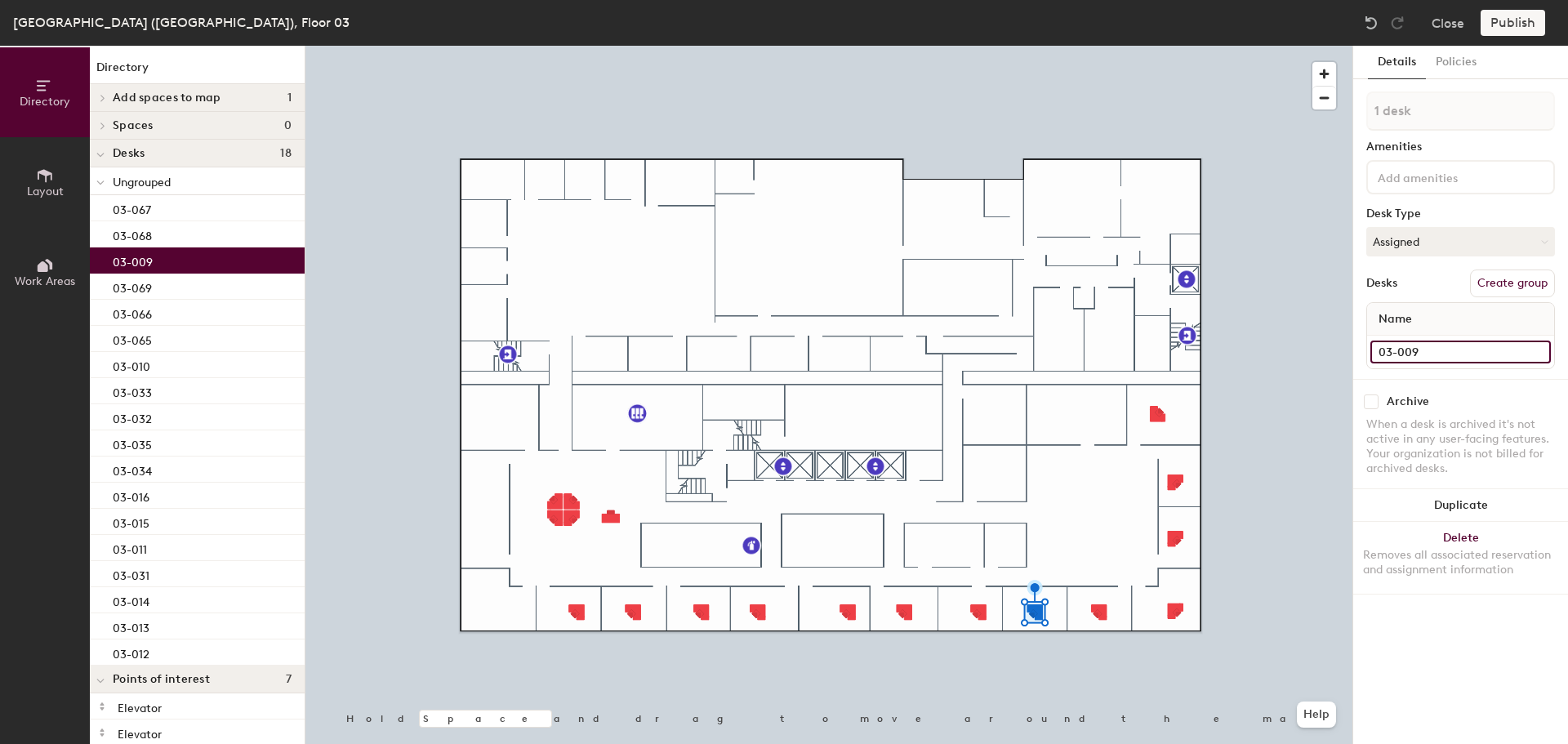
click at [1421, 355] on input "03-009" at bounding box center [1460, 352] width 180 height 23
click at [1427, 355] on input "03-009" at bounding box center [1460, 352] width 180 height 23
type input "03-070"
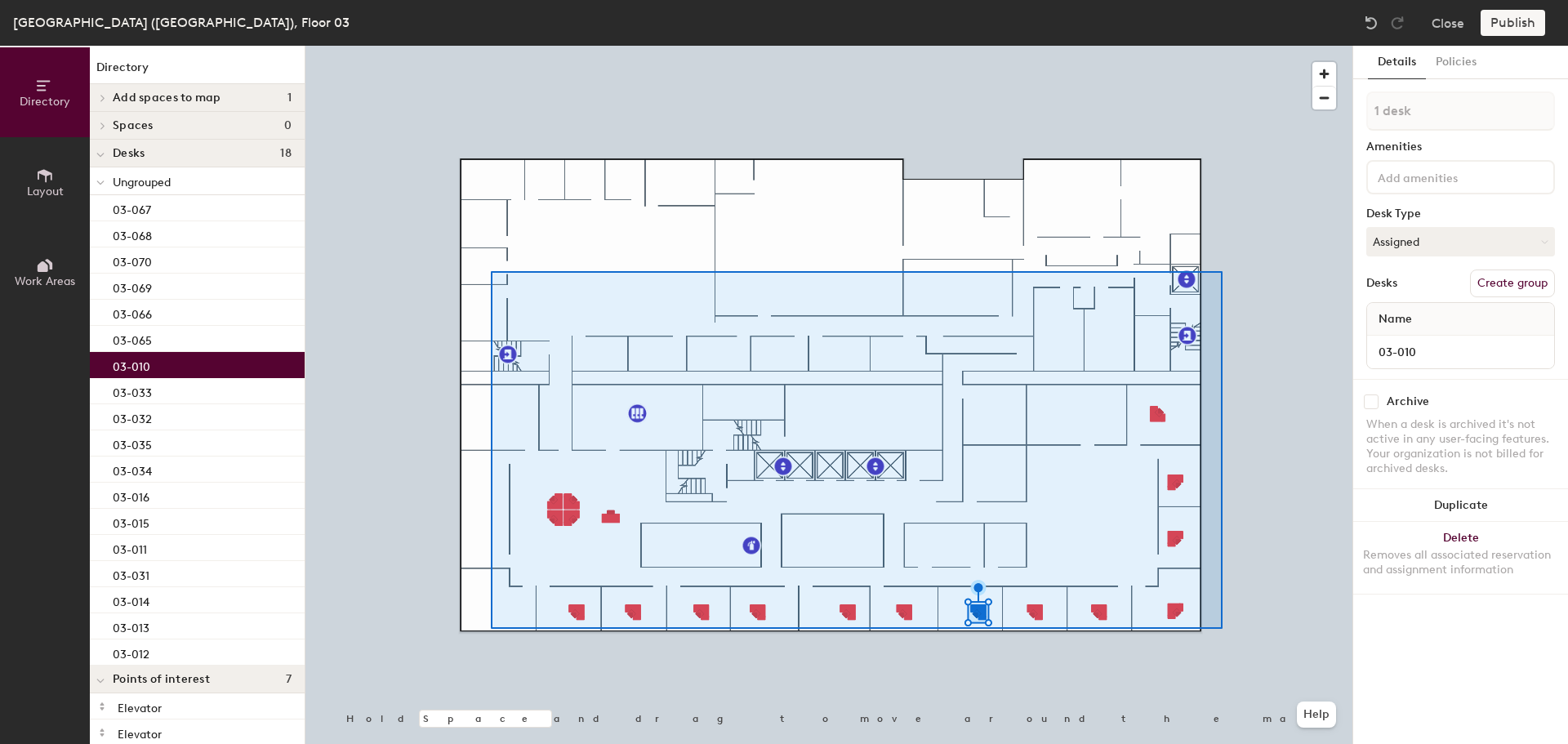
type input "18 desks"
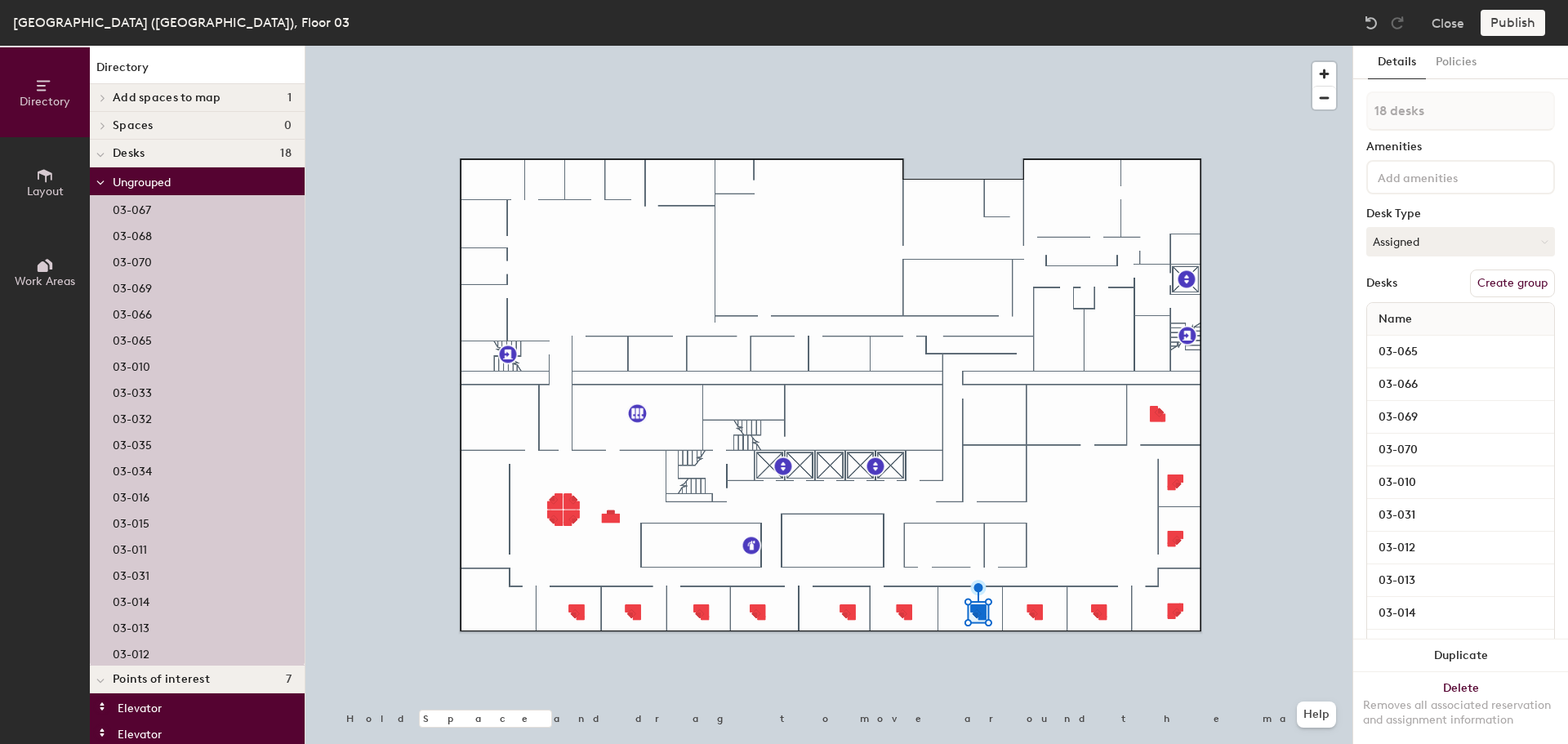
click at [1437, 680] on button "Delete Removes all associated reservation and assignment information" at bounding box center [1459, 708] width 214 height 72
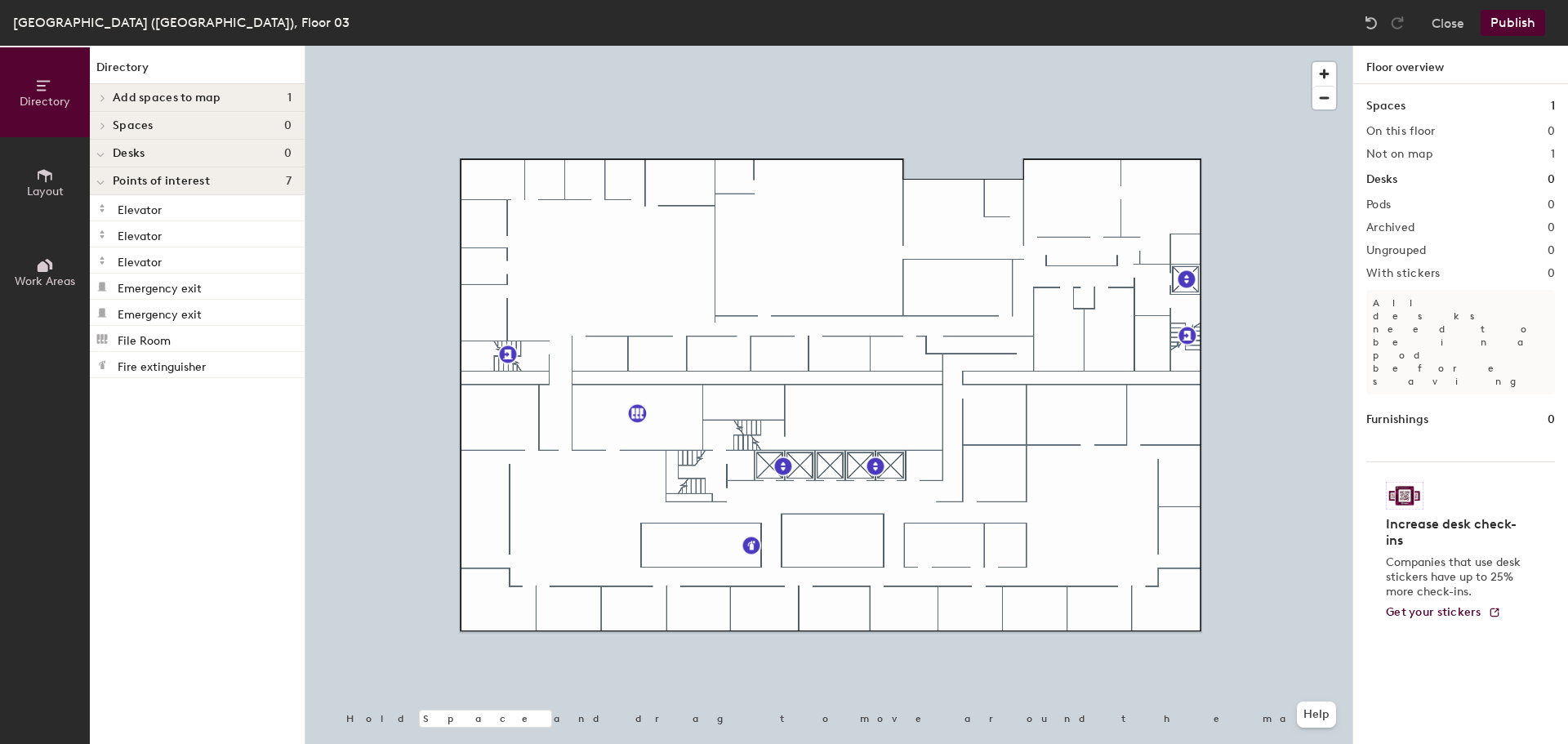
click at [1449, 25] on button "Close" at bounding box center [1447, 23] width 32 height 26
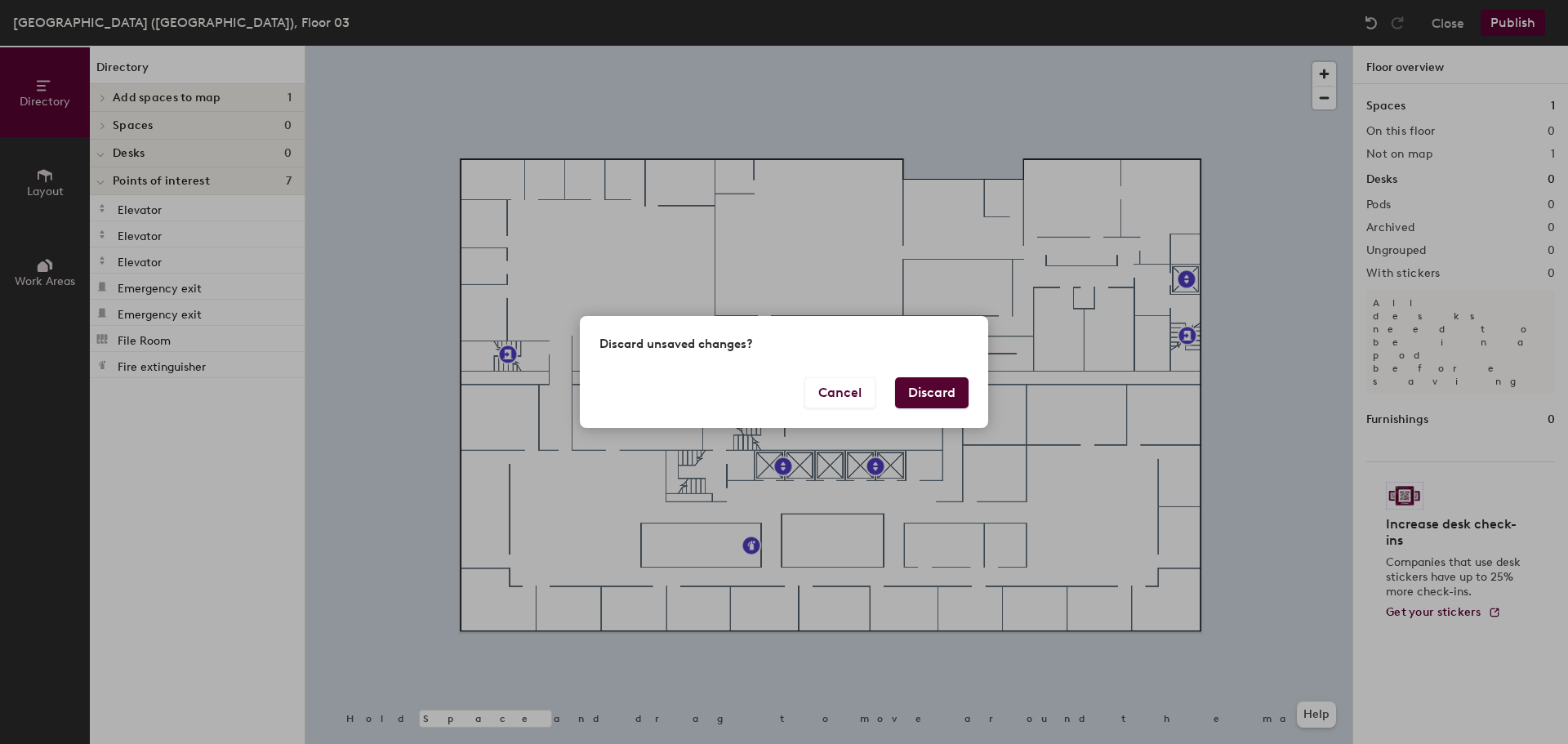
click at [922, 395] on button "Discard" at bounding box center [932, 393] width 74 height 31
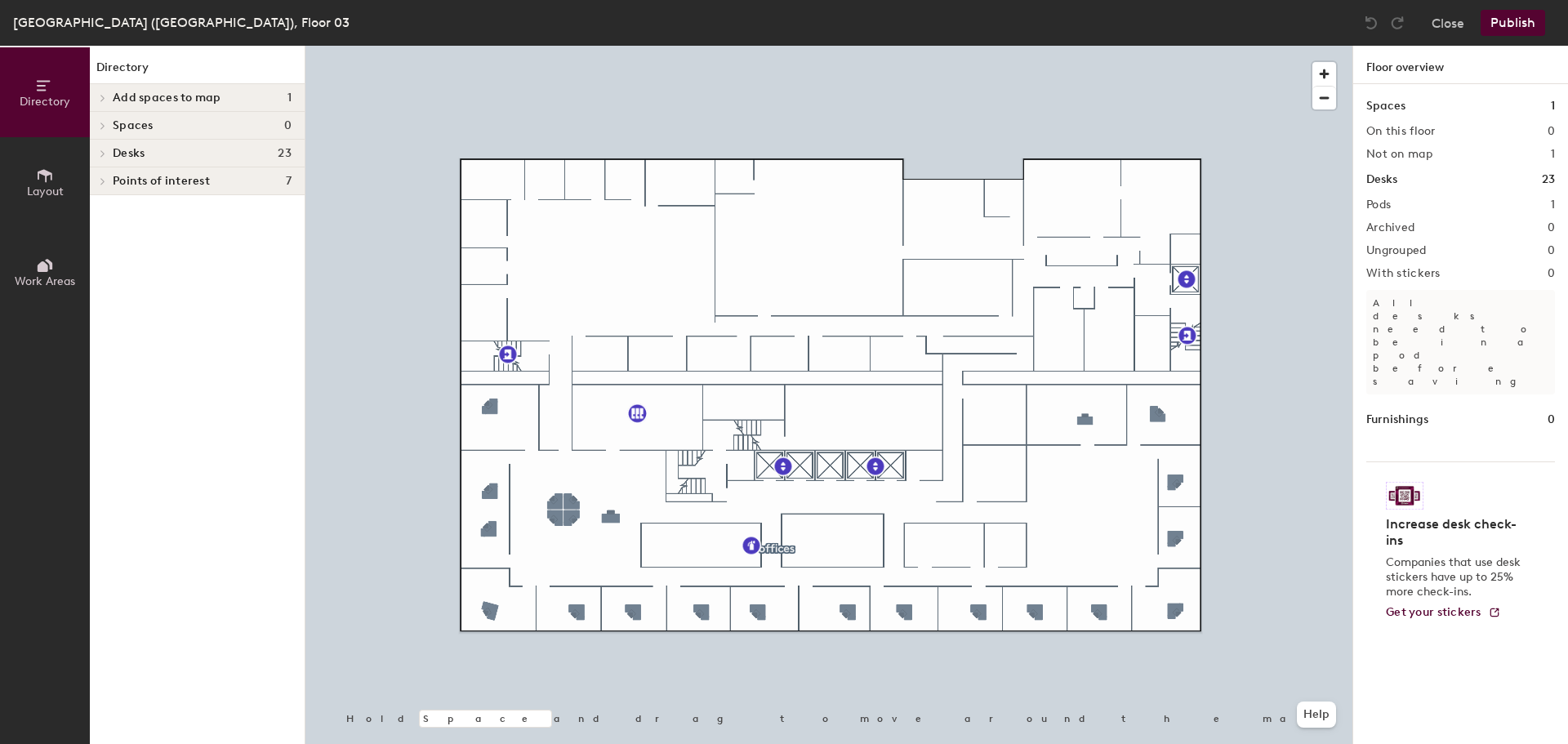
click at [53, 160] on button "Layout" at bounding box center [45, 182] width 90 height 90
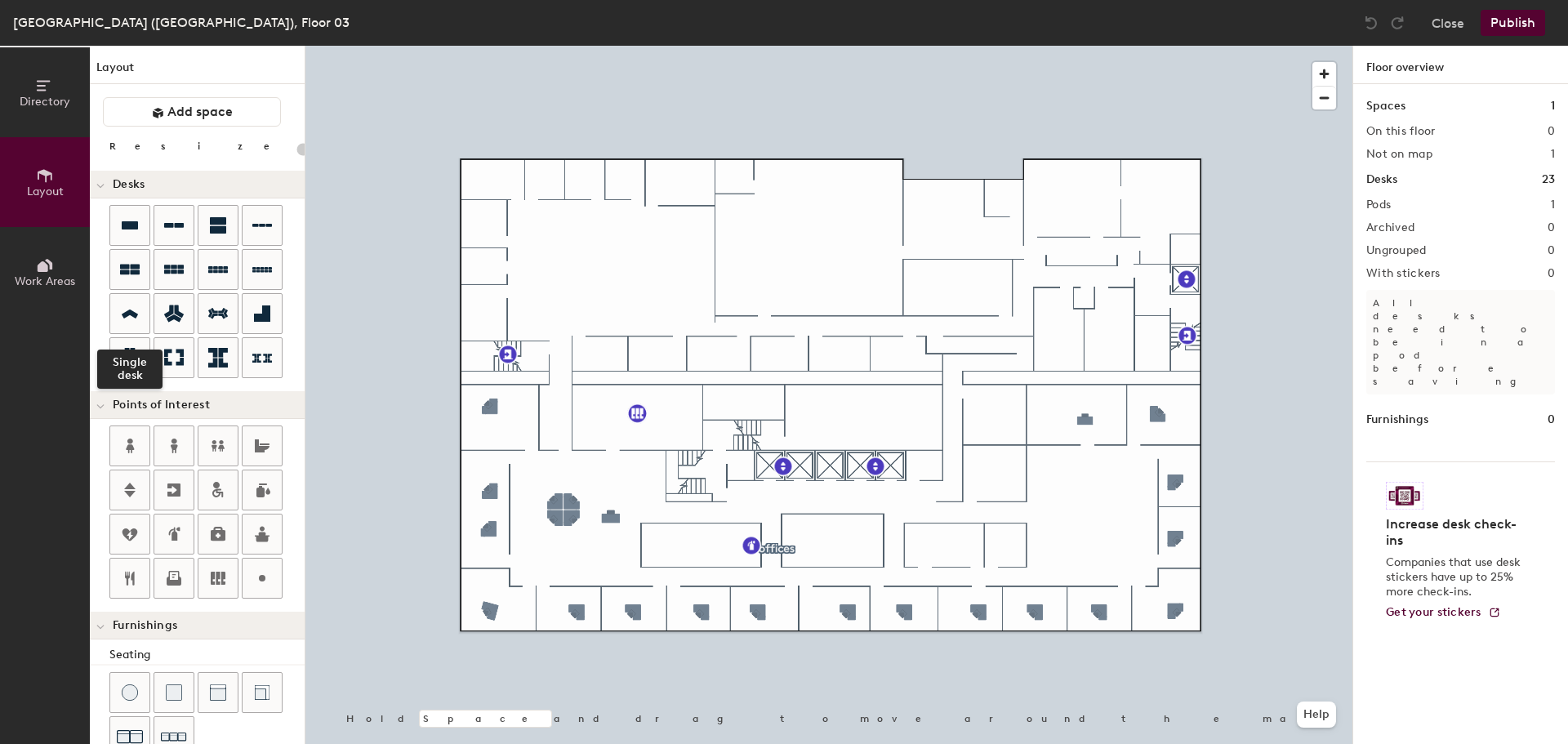
click at [127, 311] on icon at bounding box center [130, 314] width 17 height 9
click at [130, 312] on icon at bounding box center [130, 314] width 17 height 9
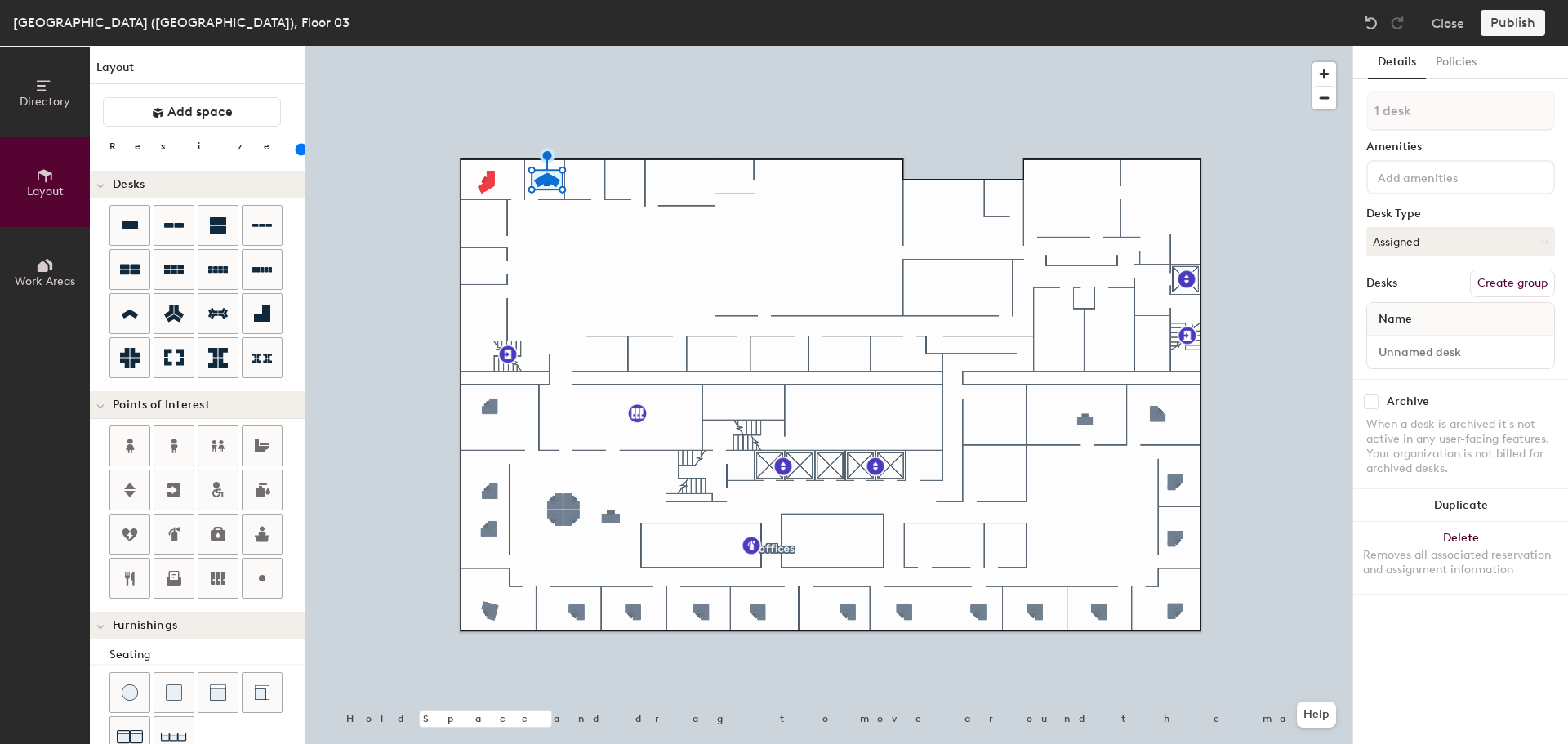
click at [1496, 501] on button "Duplicate" at bounding box center [1459, 506] width 214 height 32
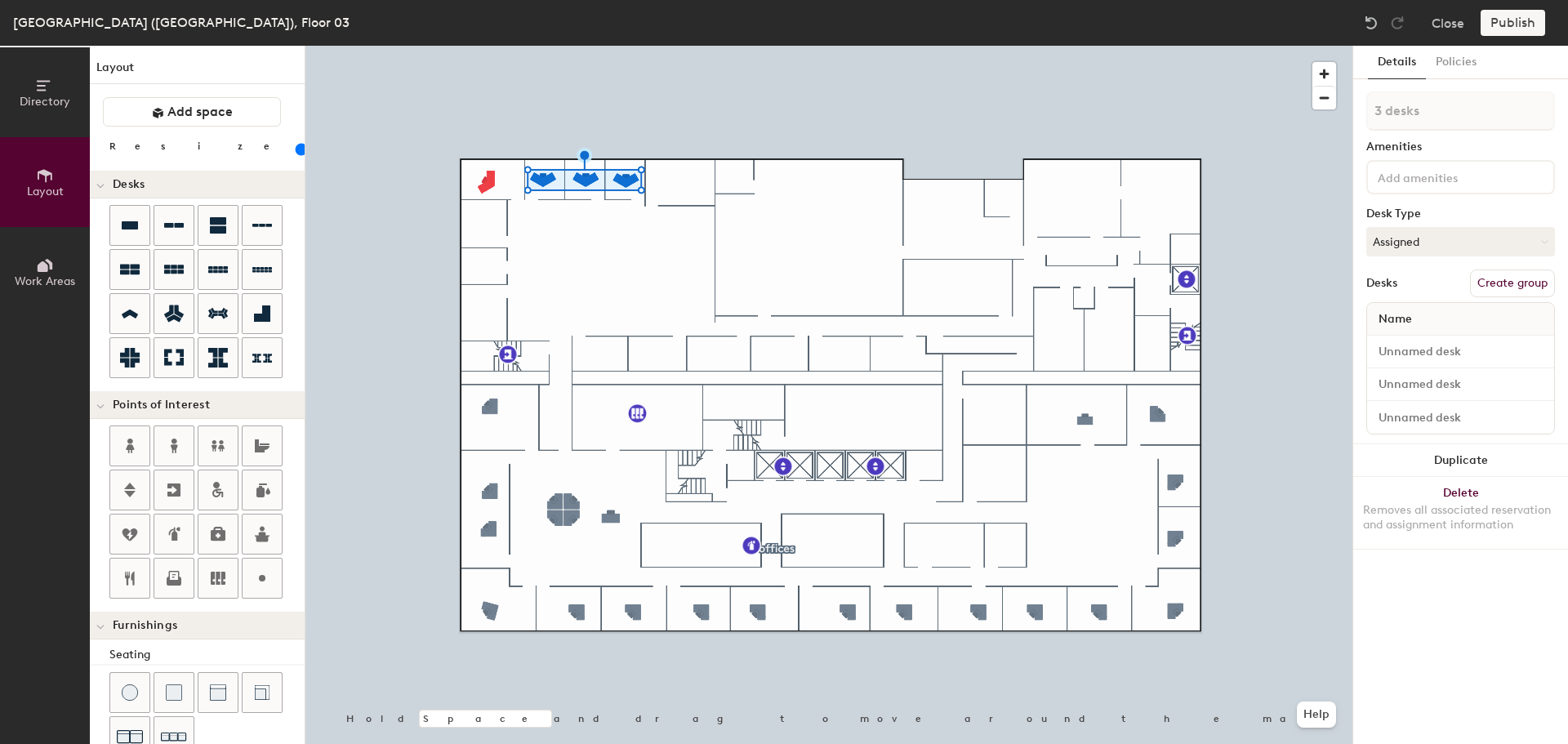
click at [1412, 497] on button "Delete Removes all associated reservation and assignment information" at bounding box center [1459, 513] width 214 height 72
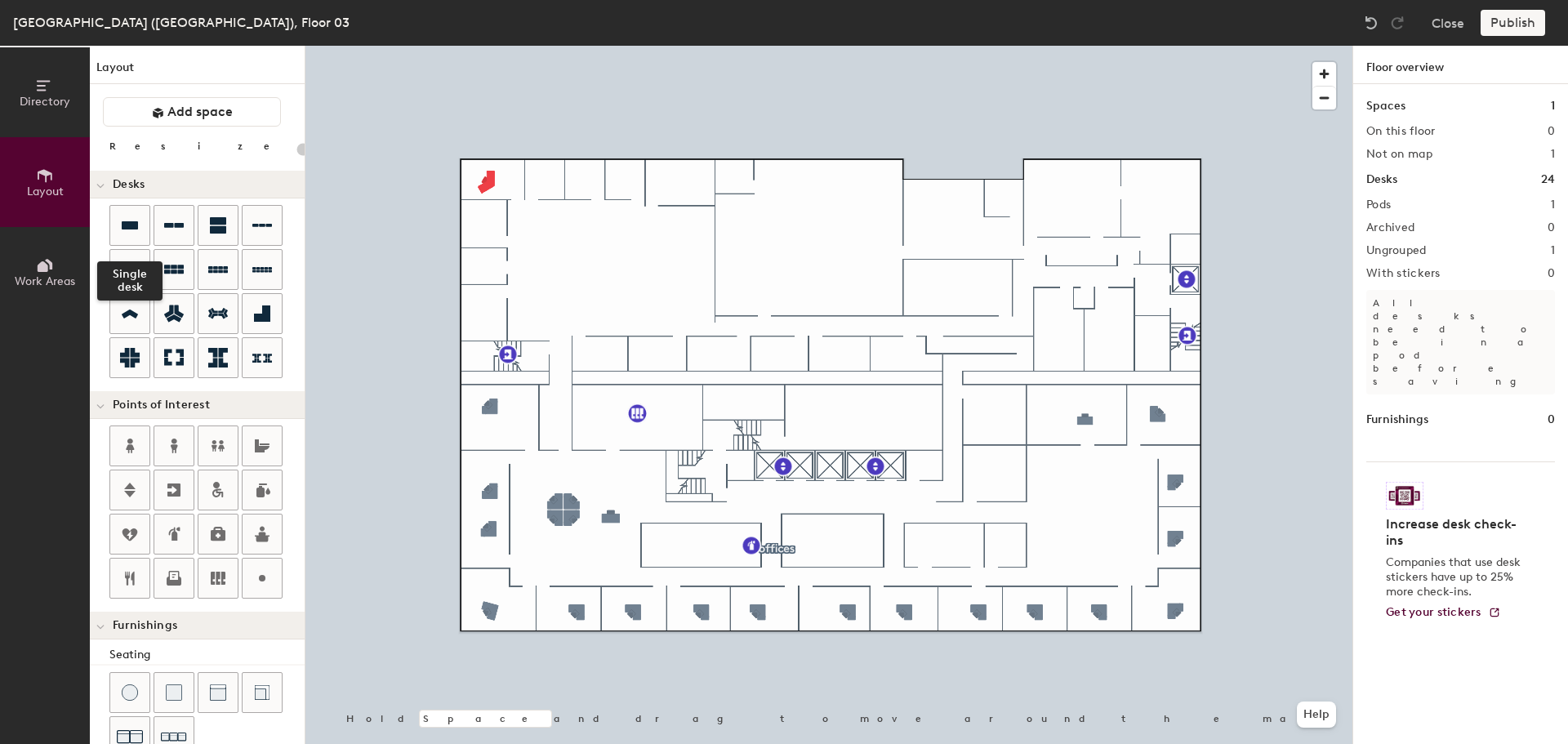
click at [123, 234] on icon at bounding box center [129, 225] width 19 height 19
click at [131, 222] on icon at bounding box center [130, 225] width 17 height 8
click at [263, 215] on div at bounding box center [262, 226] width 40 height 40
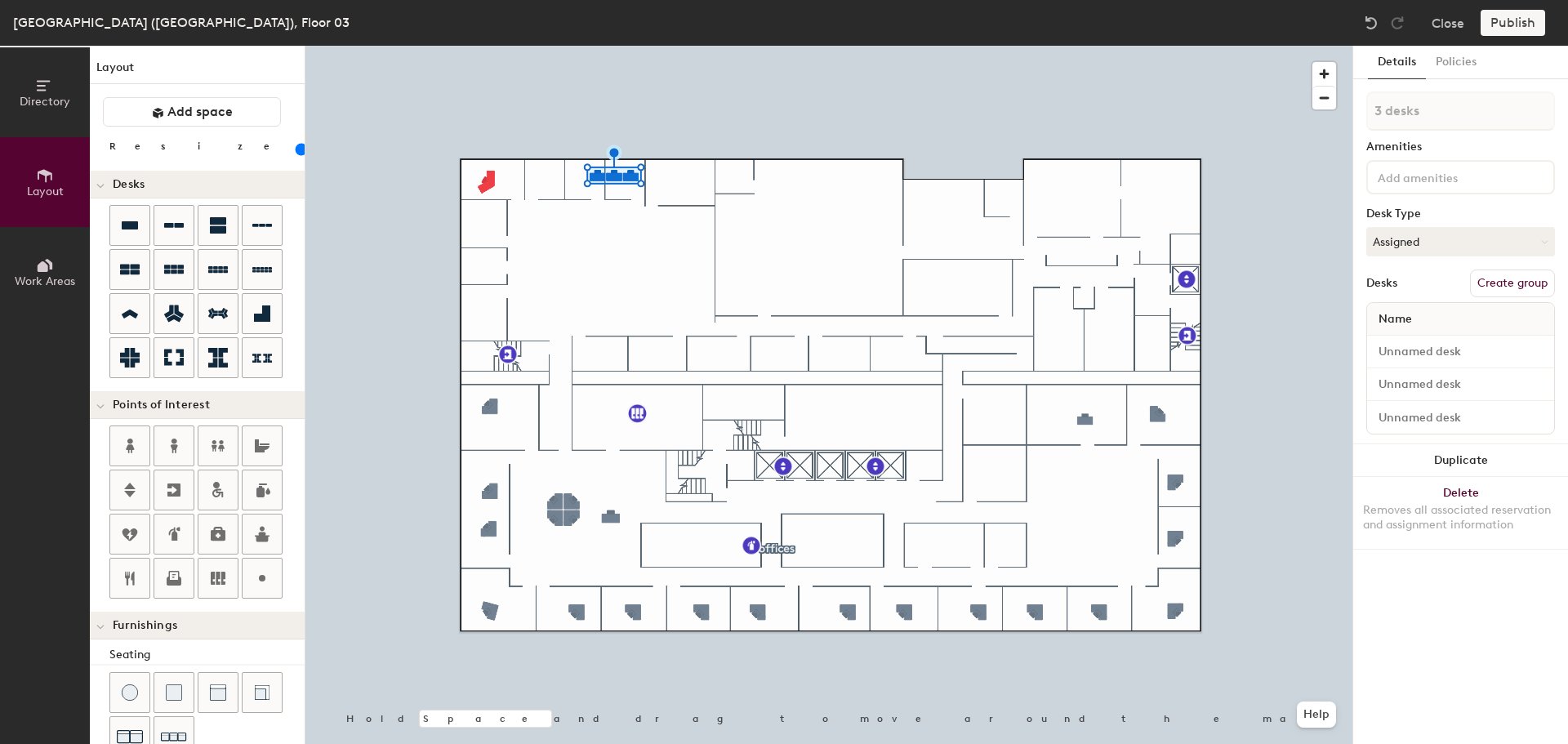
click at [1467, 496] on button "Delete Removes all associated reservation and assignment information" at bounding box center [1459, 513] width 214 height 72
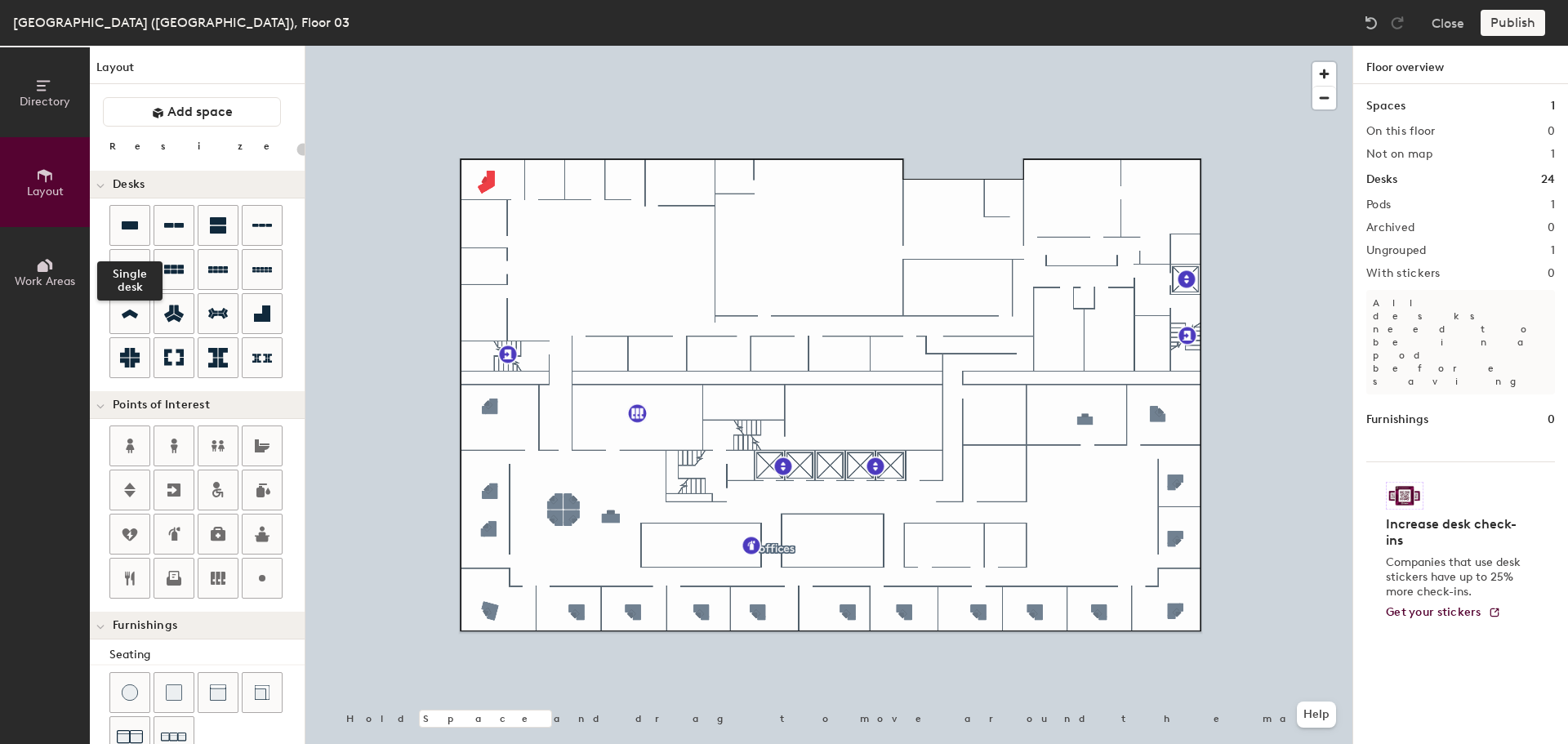
click at [120, 230] on div at bounding box center [130, 226] width 40 height 40
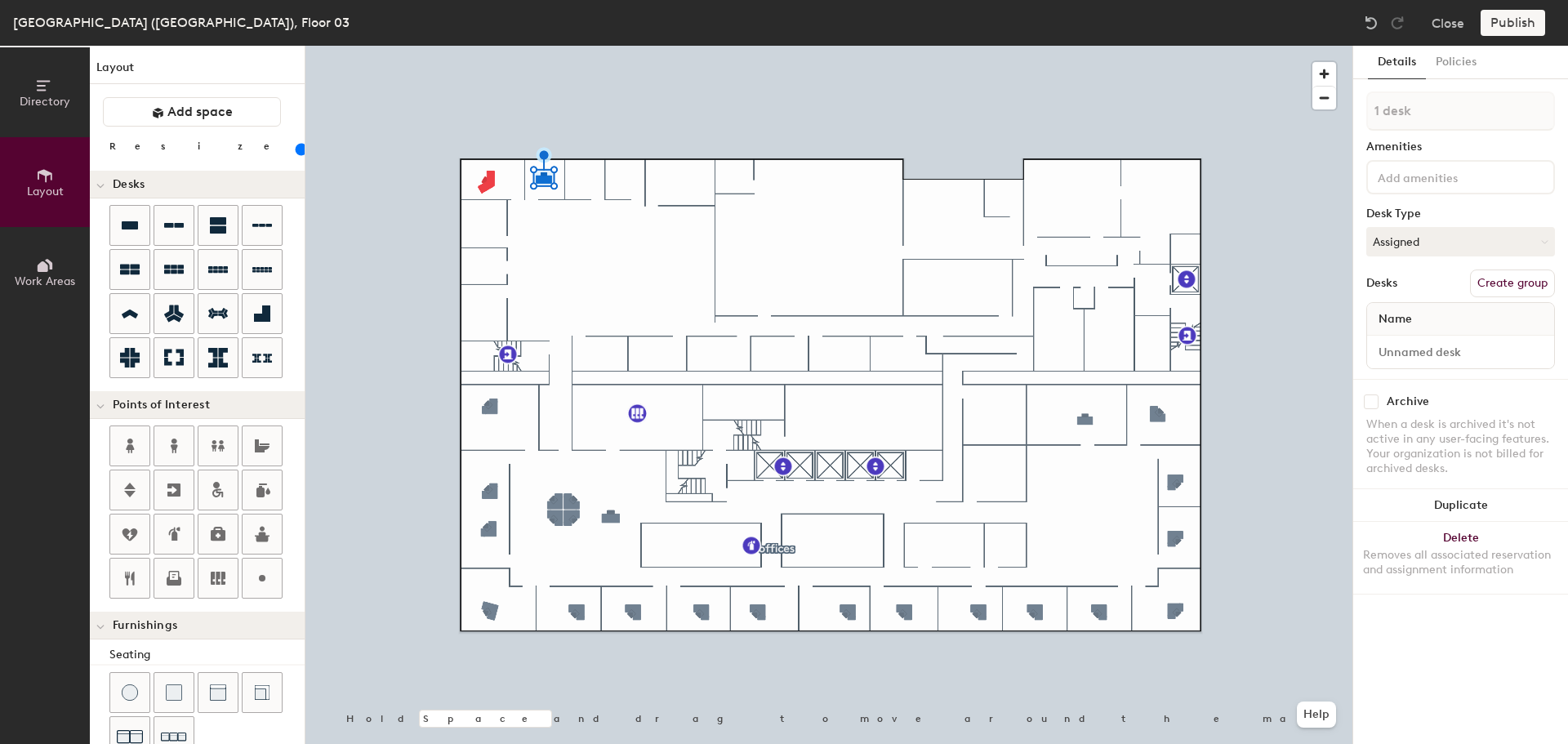
click at [1477, 503] on button "Duplicate" at bounding box center [1459, 506] width 214 height 32
click at [127, 579] on icon at bounding box center [130, 578] width 10 height 14
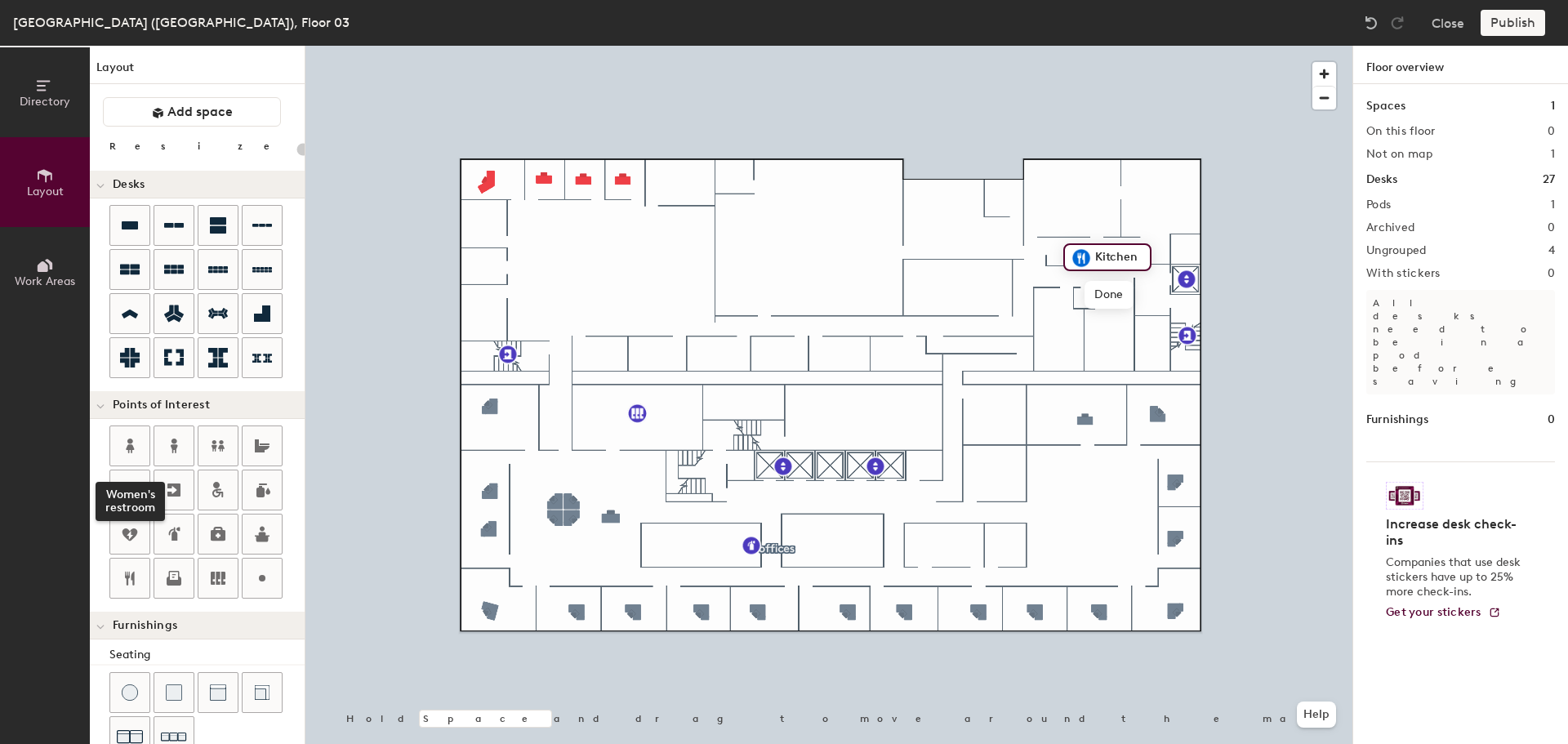
click at [131, 445] on icon at bounding box center [129, 446] width 19 height 19
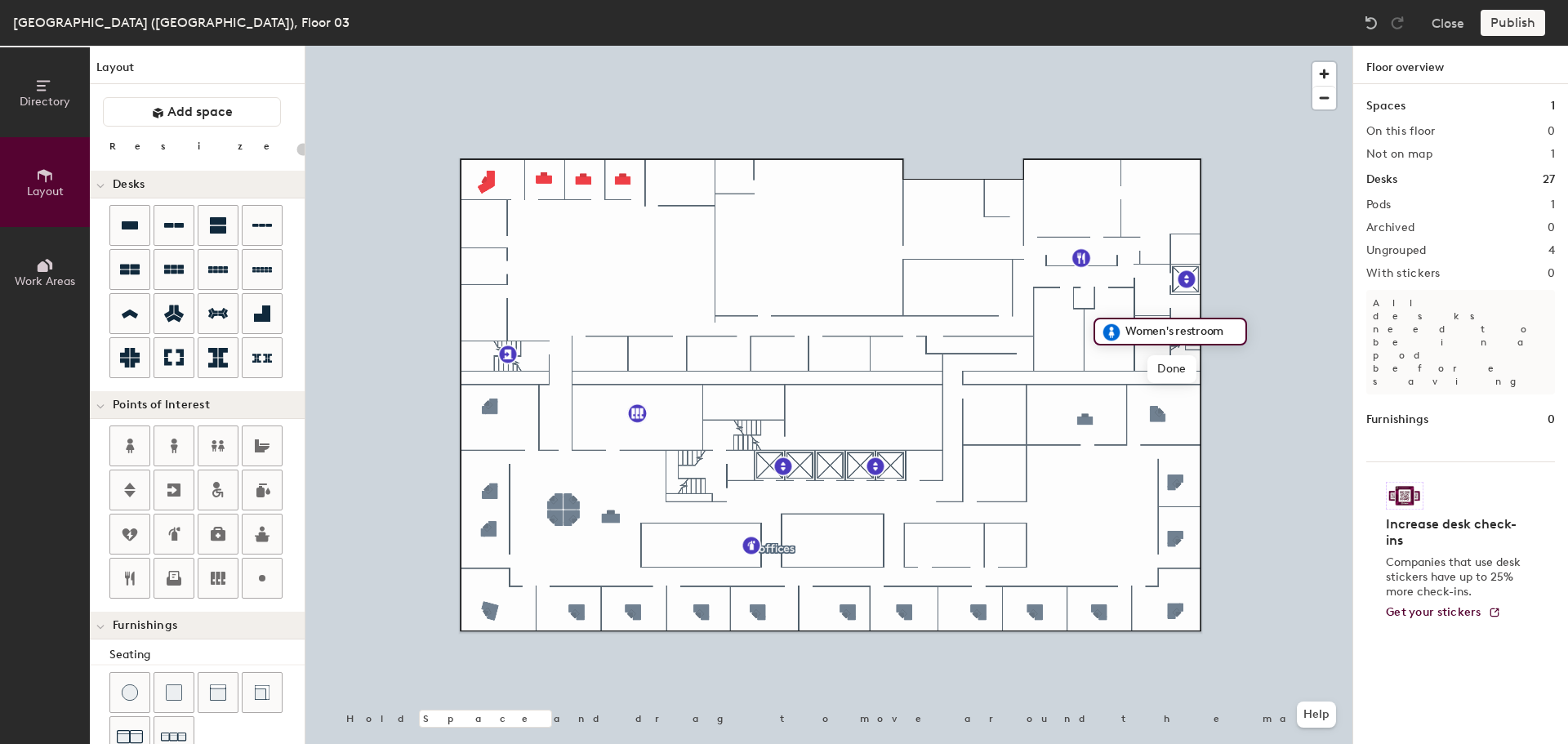
click at [168, 441] on icon at bounding box center [173, 446] width 19 height 19
click at [185, 535] on div at bounding box center [174, 534] width 40 height 40
click at [1076, 46] on div at bounding box center [829, 46] width 1047 height 0
click at [131, 230] on icon at bounding box center [129, 225] width 19 height 19
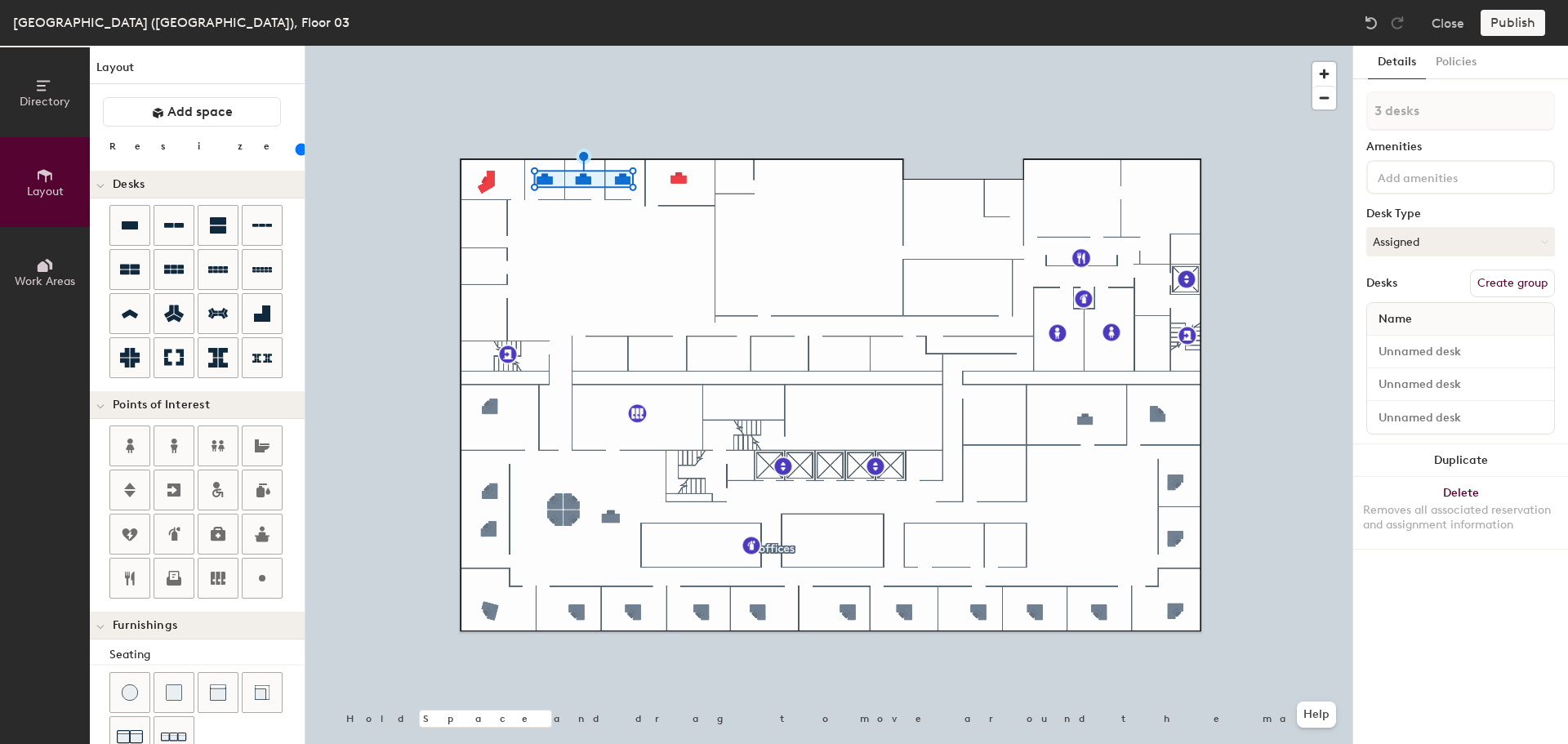
click at [1460, 464] on button "Duplicate" at bounding box center [1459, 460] width 214 height 32
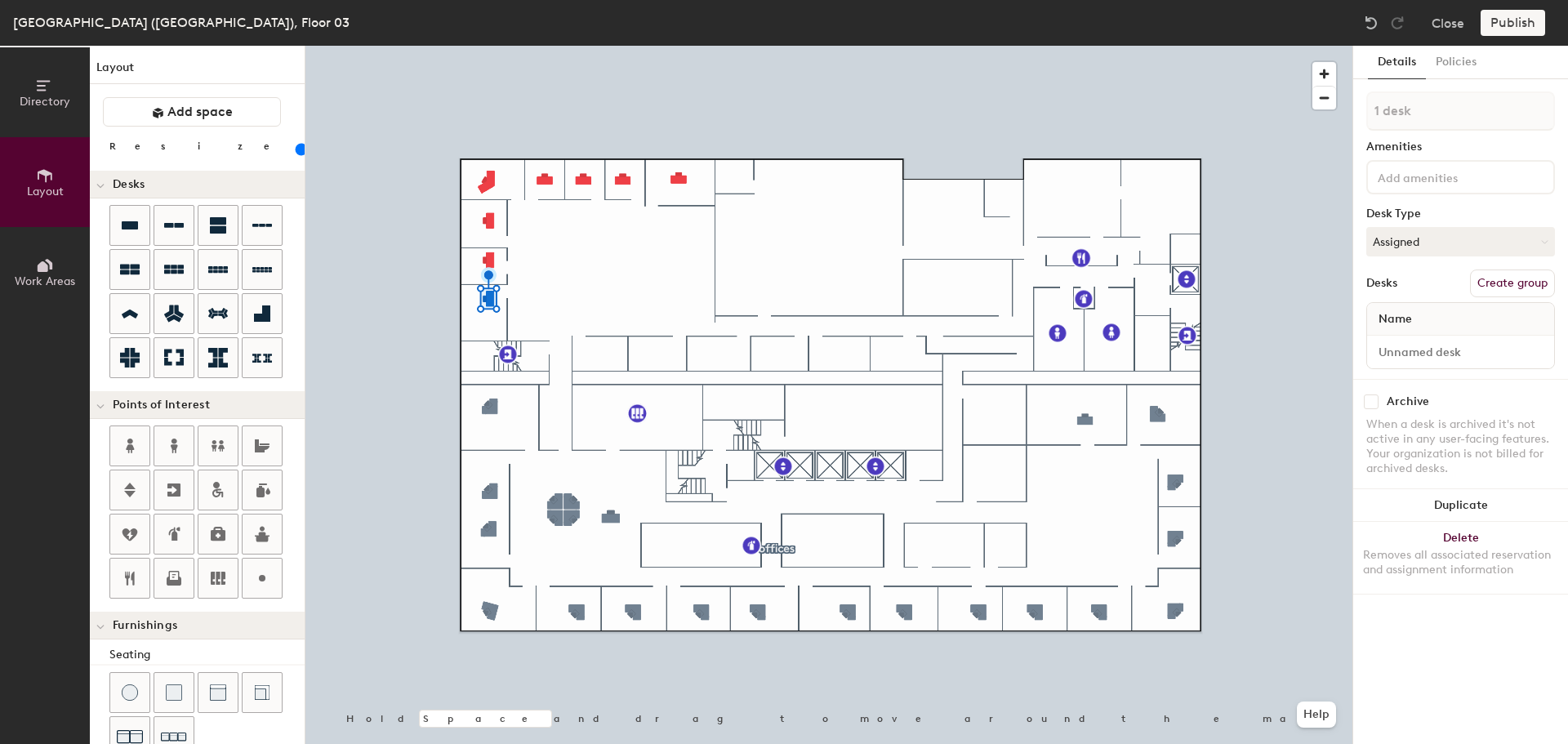
click at [1460, 535] on button "Delete Removes all associated reservation and assignment information" at bounding box center [1459, 558] width 214 height 72
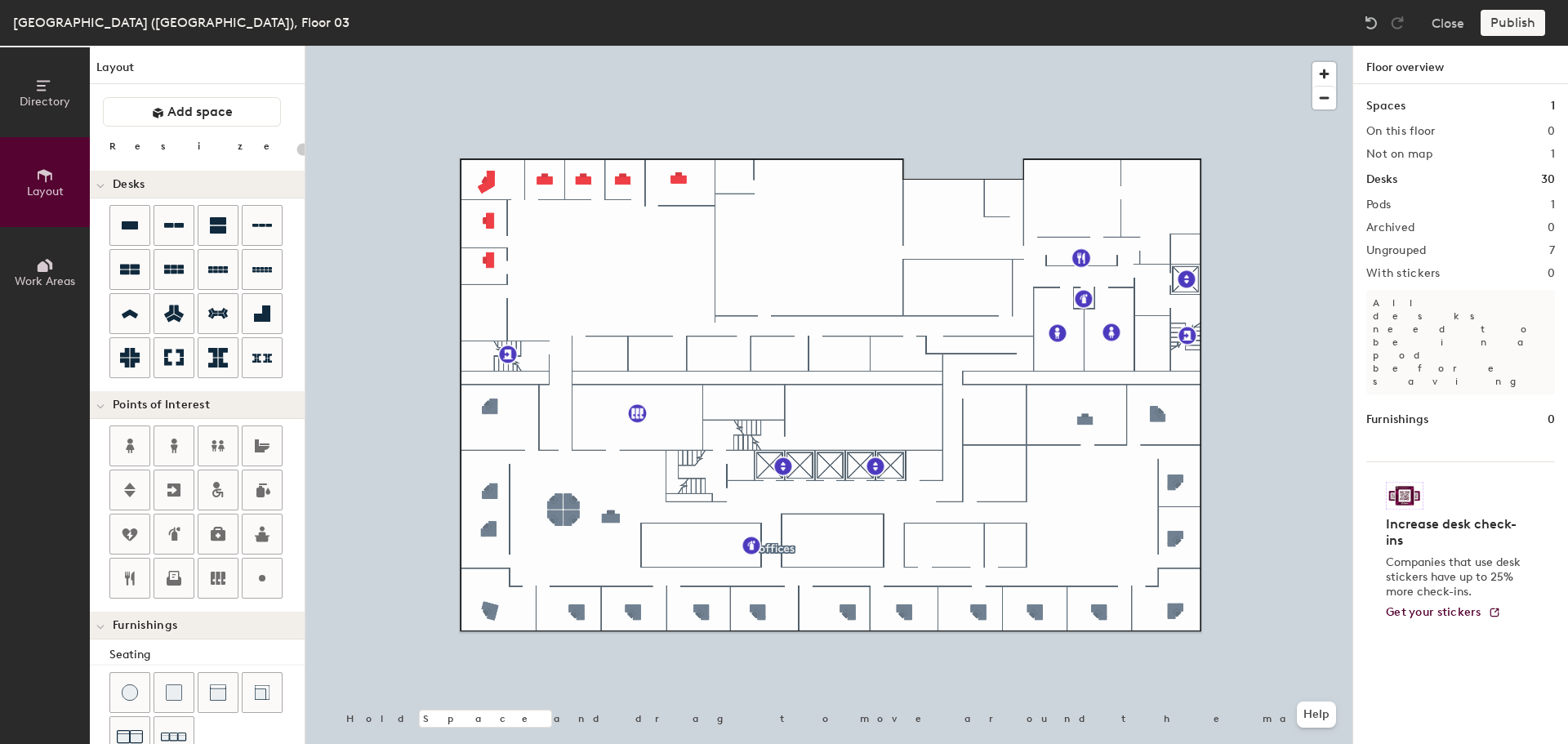
click at [133, 312] on icon at bounding box center [130, 314] width 17 height 9
type input "100"
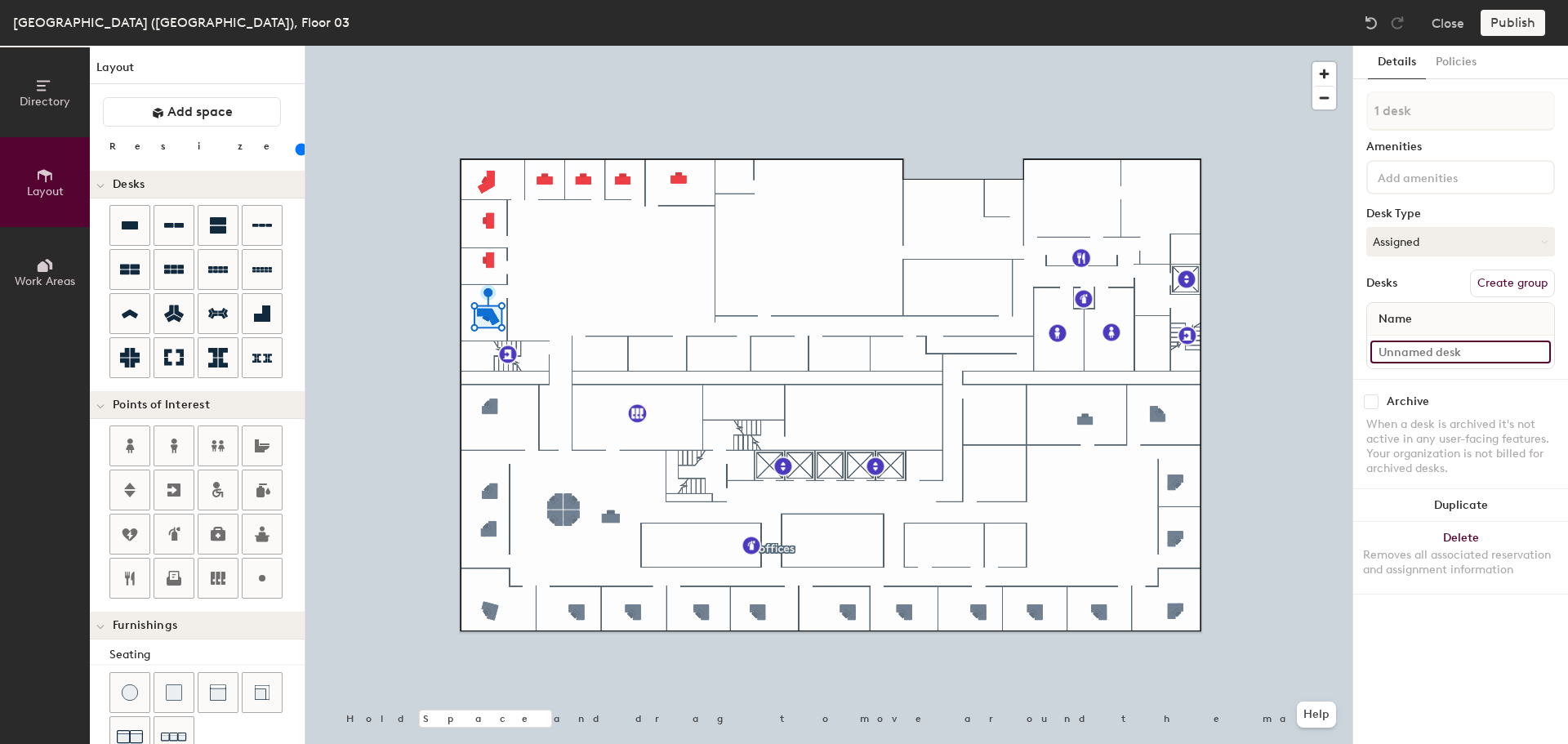
click at [1432, 347] on input at bounding box center [1460, 352] width 180 height 23
type input "03-065"
click at [1444, 356] on input at bounding box center [1460, 352] width 180 height 23
type input "03-066"
click at [1431, 352] on input at bounding box center [1460, 352] width 180 height 23
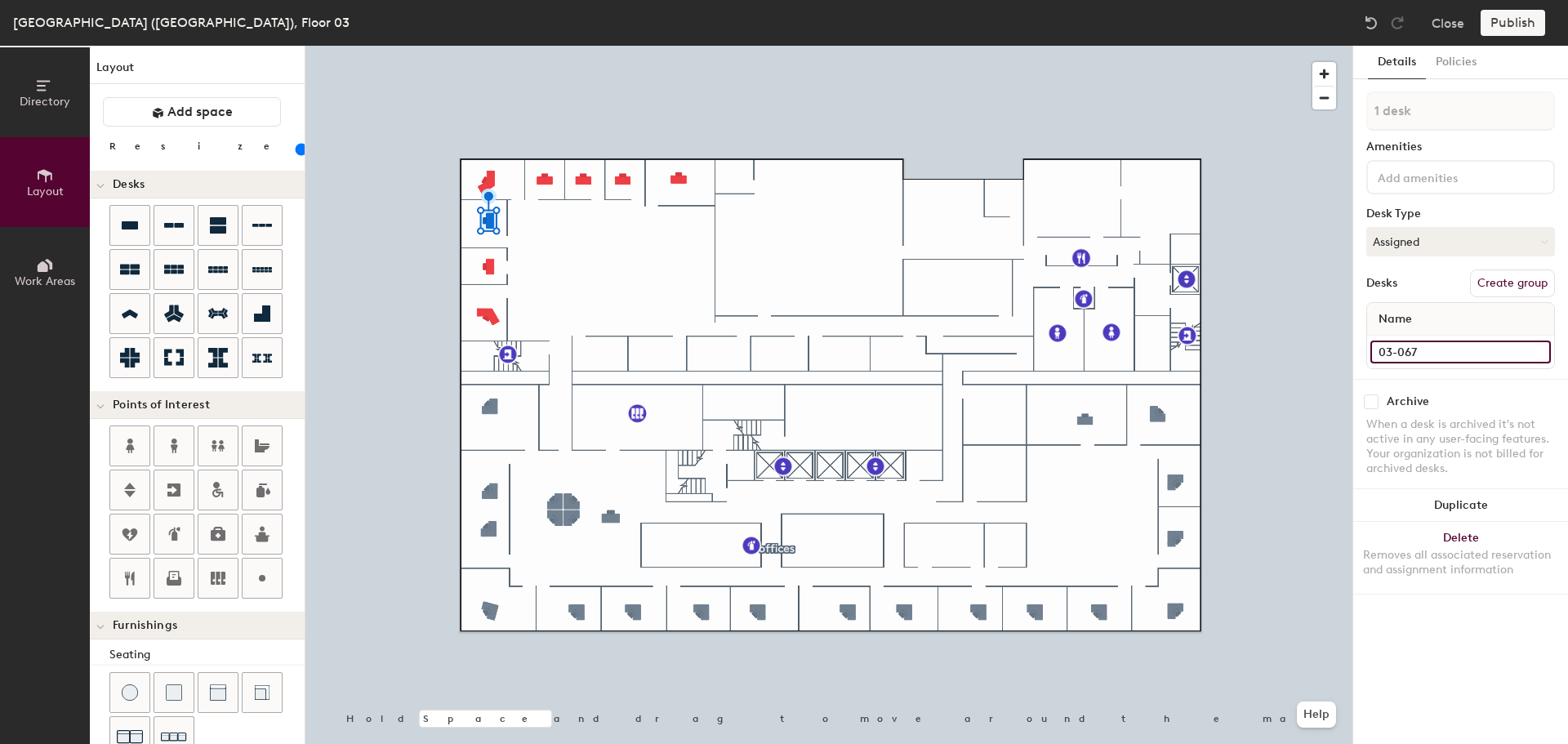
type input "03-067"
click at [1420, 351] on input at bounding box center [1460, 352] width 180 height 23
type input "03-068"
click at [1470, 347] on input at bounding box center [1460, 352] width 180 height 23
type input "03-069"
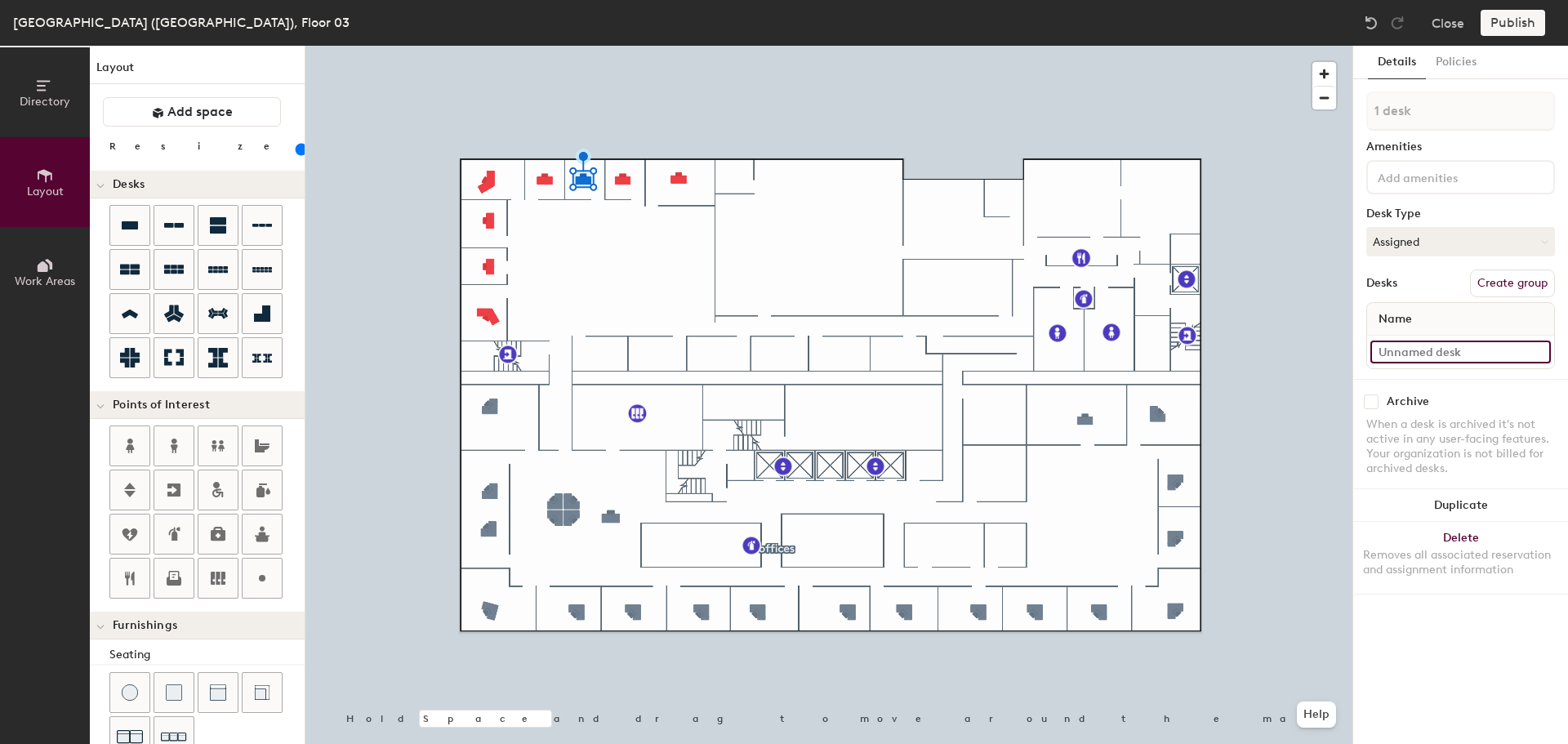
click at [1447, 347] on input at bounding box center [1460, 352] width 180 height 23
type input "03-070"
click at [1436, 356] on input at bounding box center [1460, 352] width 180 height 23
type input "03-071"
click at [679, 46] on div at bounding box center [829, 46] width 1047 height 0
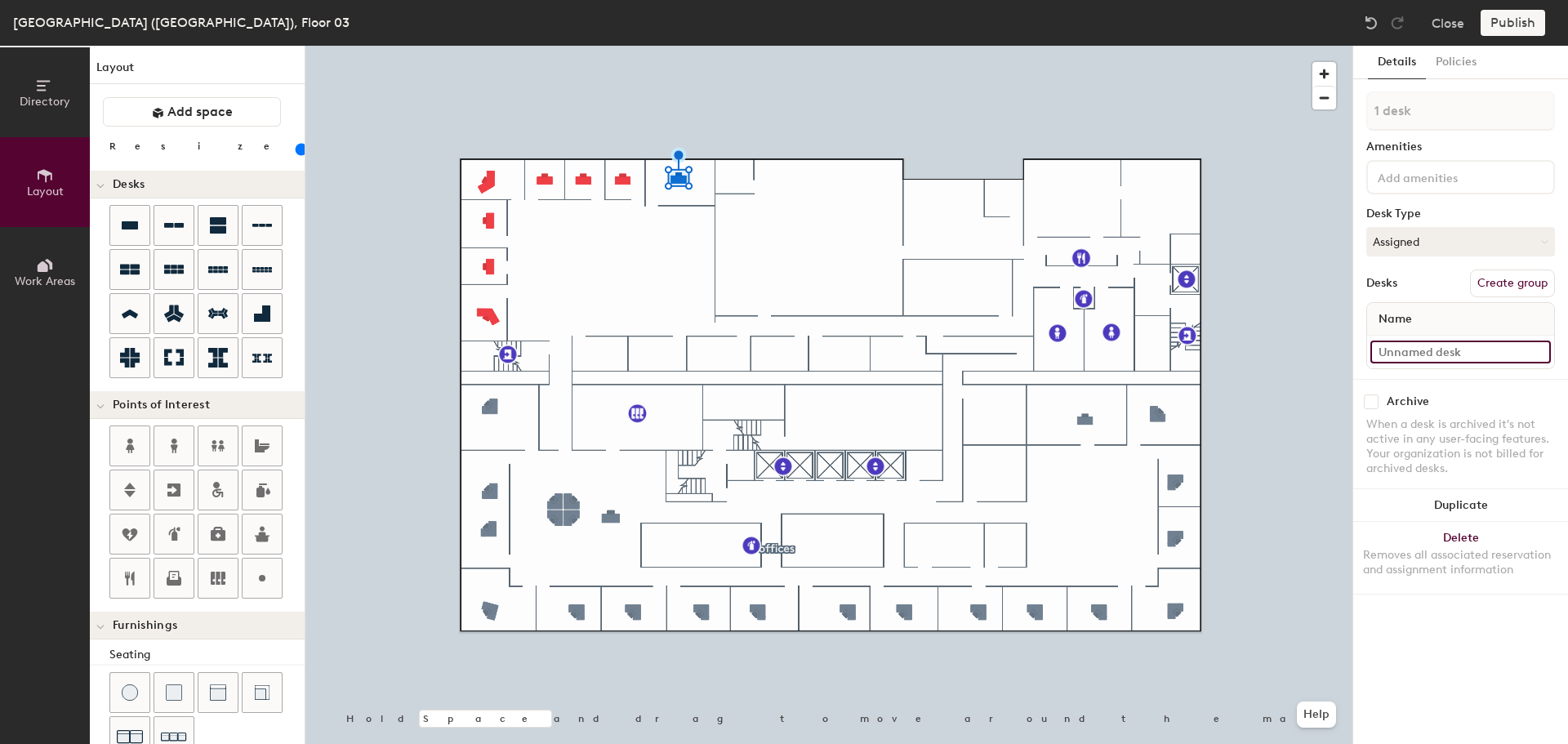
click at [1442, 360] on input at bounding box center [1460, 352] width 180 height 23
type input "03-072"
click at [258, 227] on icon at bounding box center [261, 226] width 19 height 4
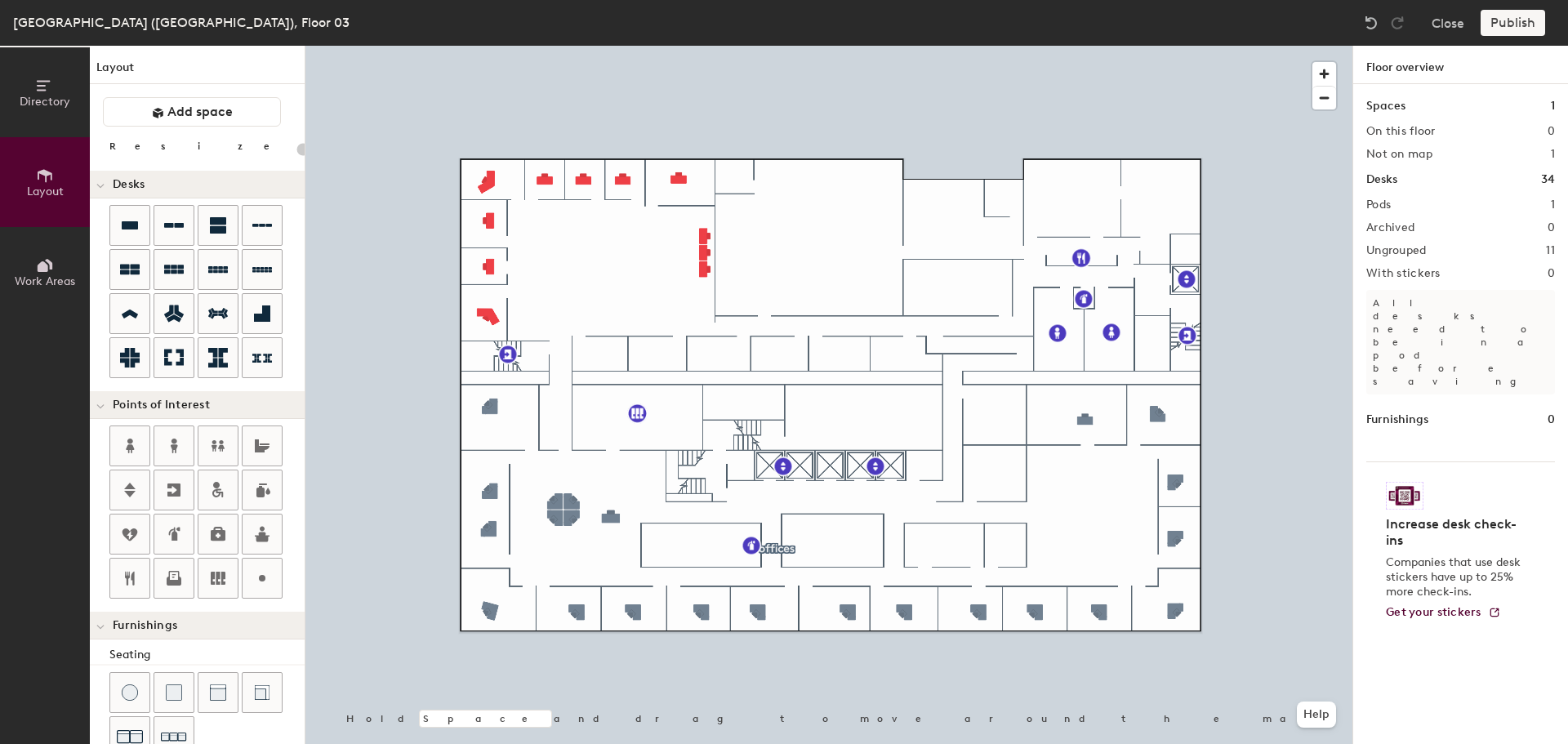
type input "100"
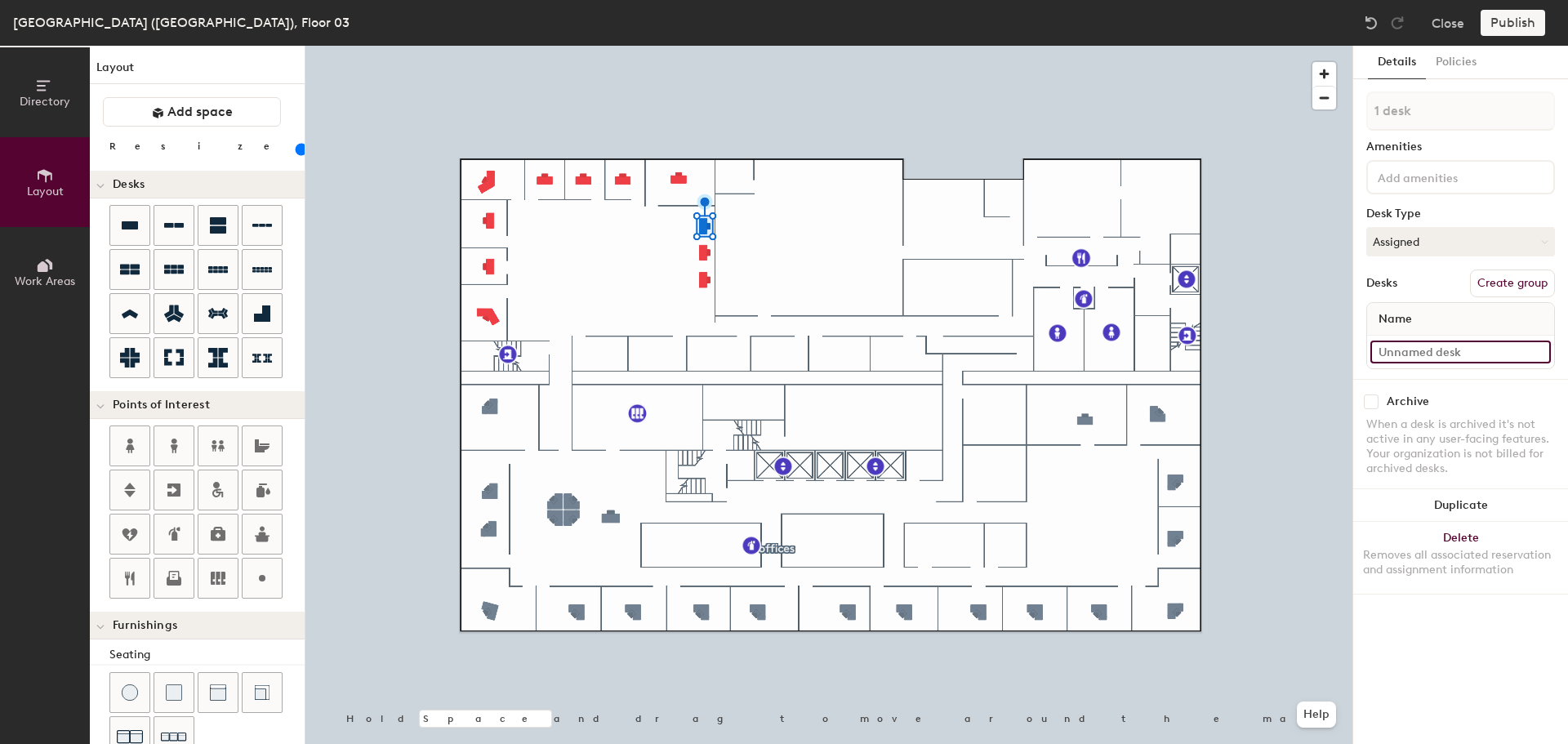
click at [1432, 348] on input at bounding box center [1460, 352] width 180 height 23
type input "03-073"
click at [1445, 353] on input at bounding box center [1460, 352] width 180 height 23
type input "03-074"
click at [1421, 357] on input at bounding box center [1460, 352] width 180 height 23
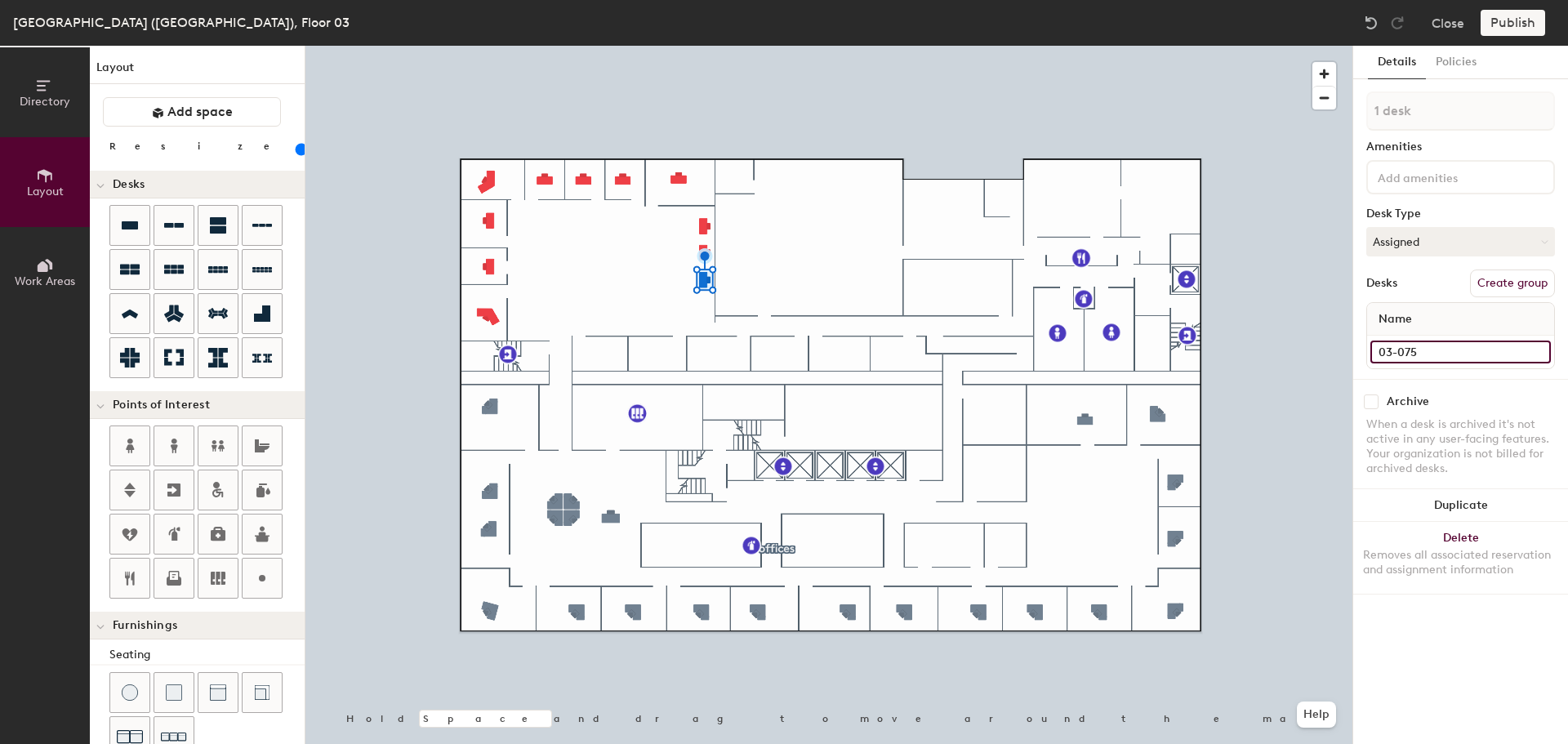
type input "03-075"
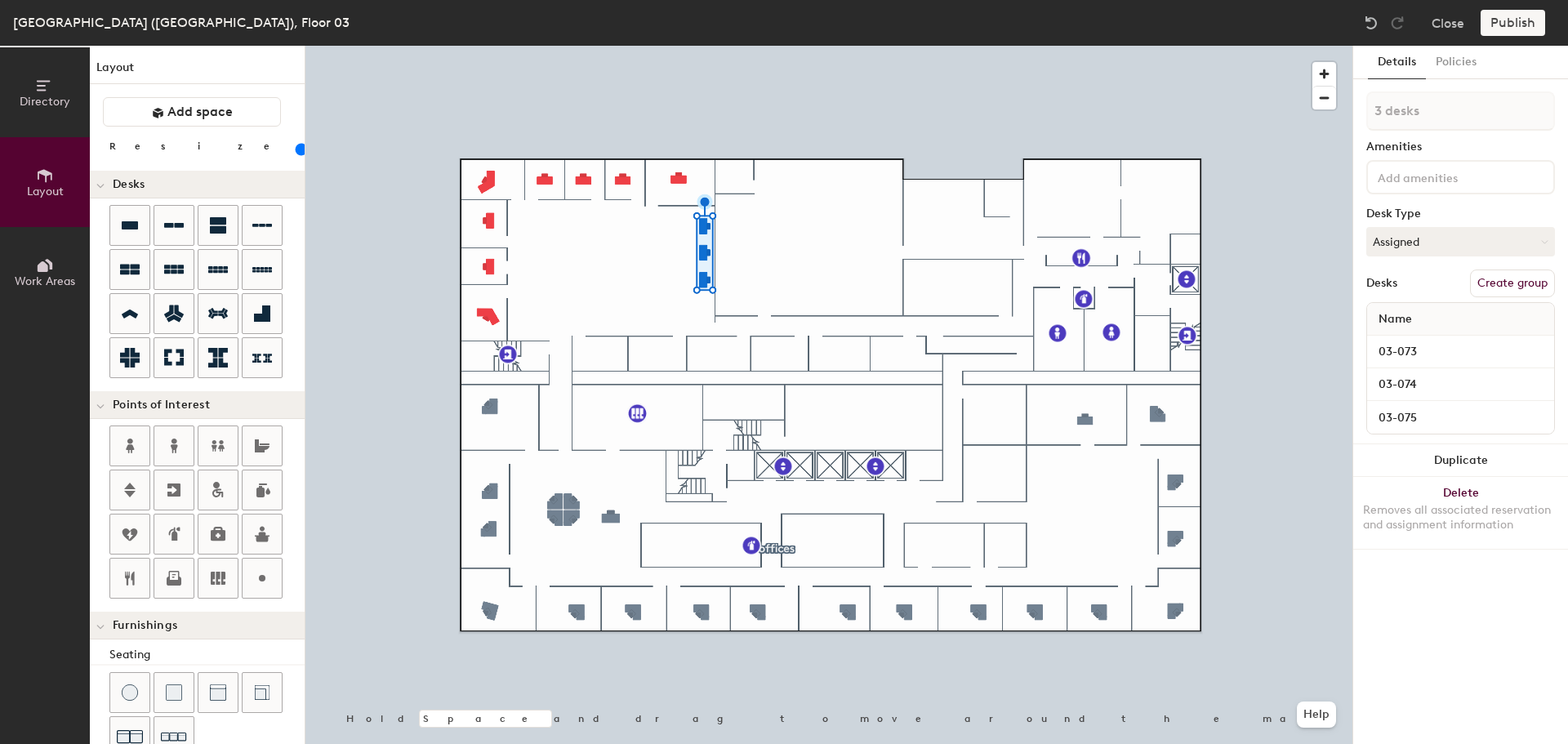
click at [1467, 453] on button "Duplicate" at bounding box center [1459, 460] width 214 height 32
click at [1471, 507] on div "Removes all associated reservation and assignment information" at bounding box center [1460, 518] width 195 height 29
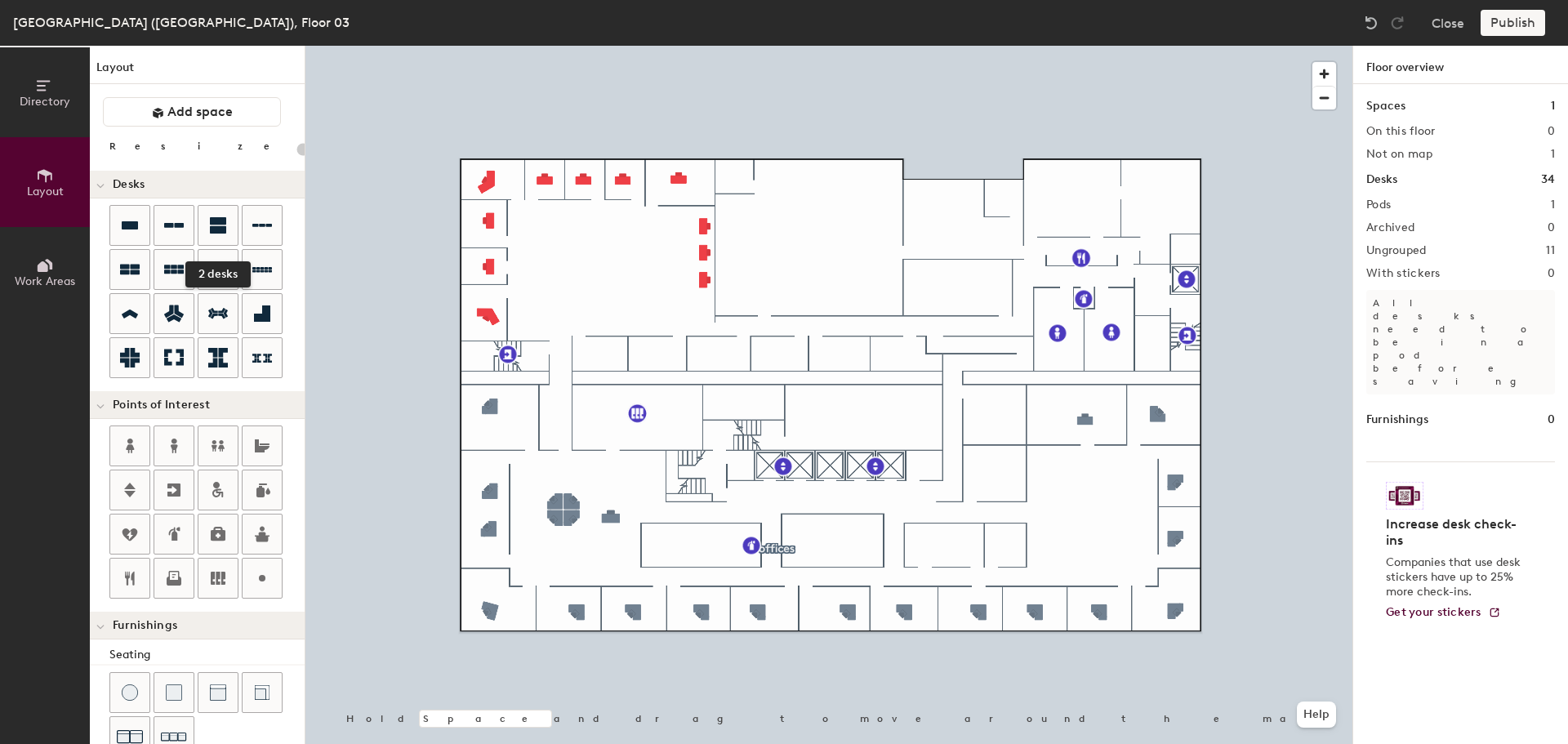
click at [213, 227] on icon at bounding box center [218, 226] width 17 height 17
type input "100"
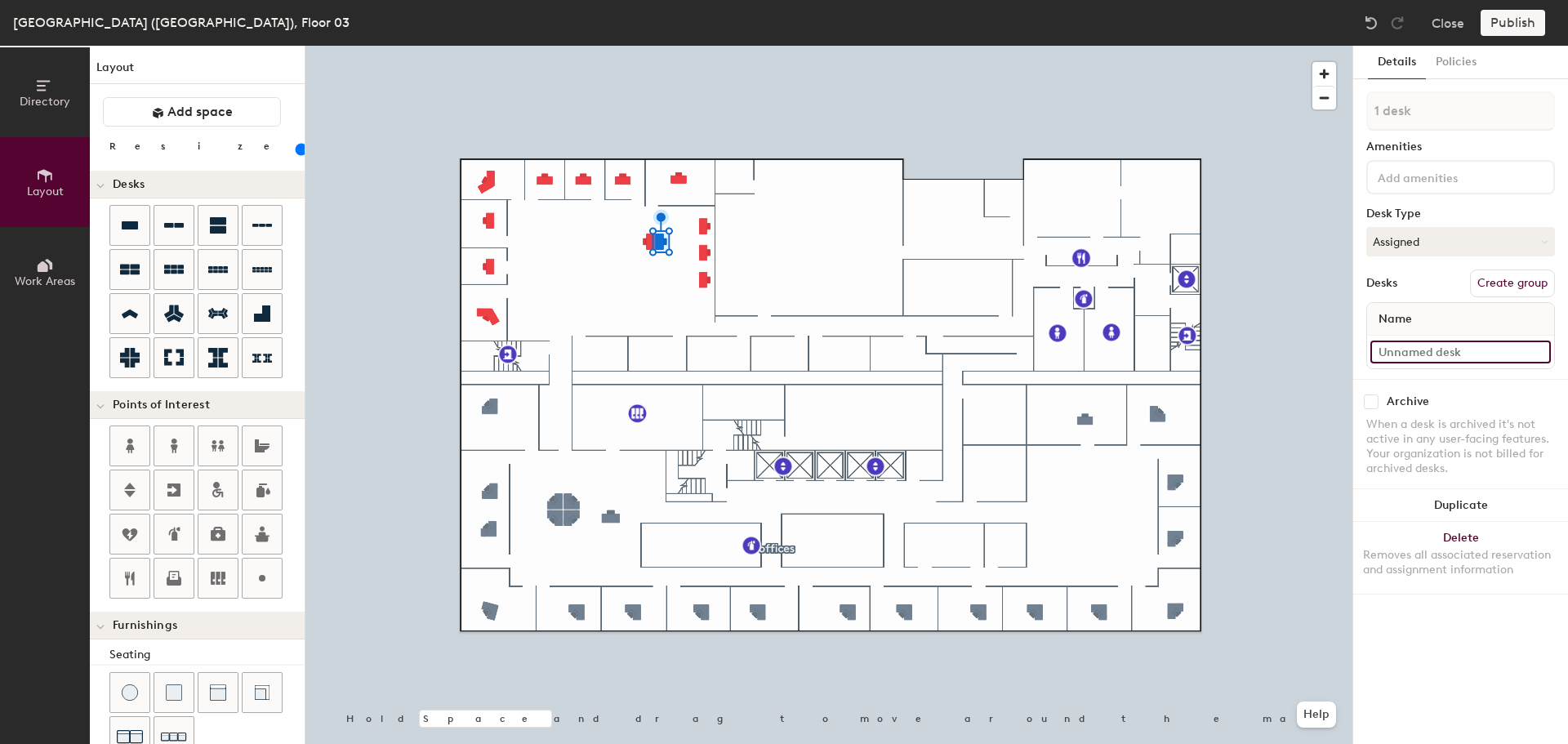
click at [1425, 353] on input at bounding box center [1460, 352] width 180 height 23
type input "03-080"
click at [1423, 351] on input at bounding box center [1460, 352] width 180 height 23
type input "03-081"
click at [126, 220] on icon at bounding box center [129, 225] width 19 height 19
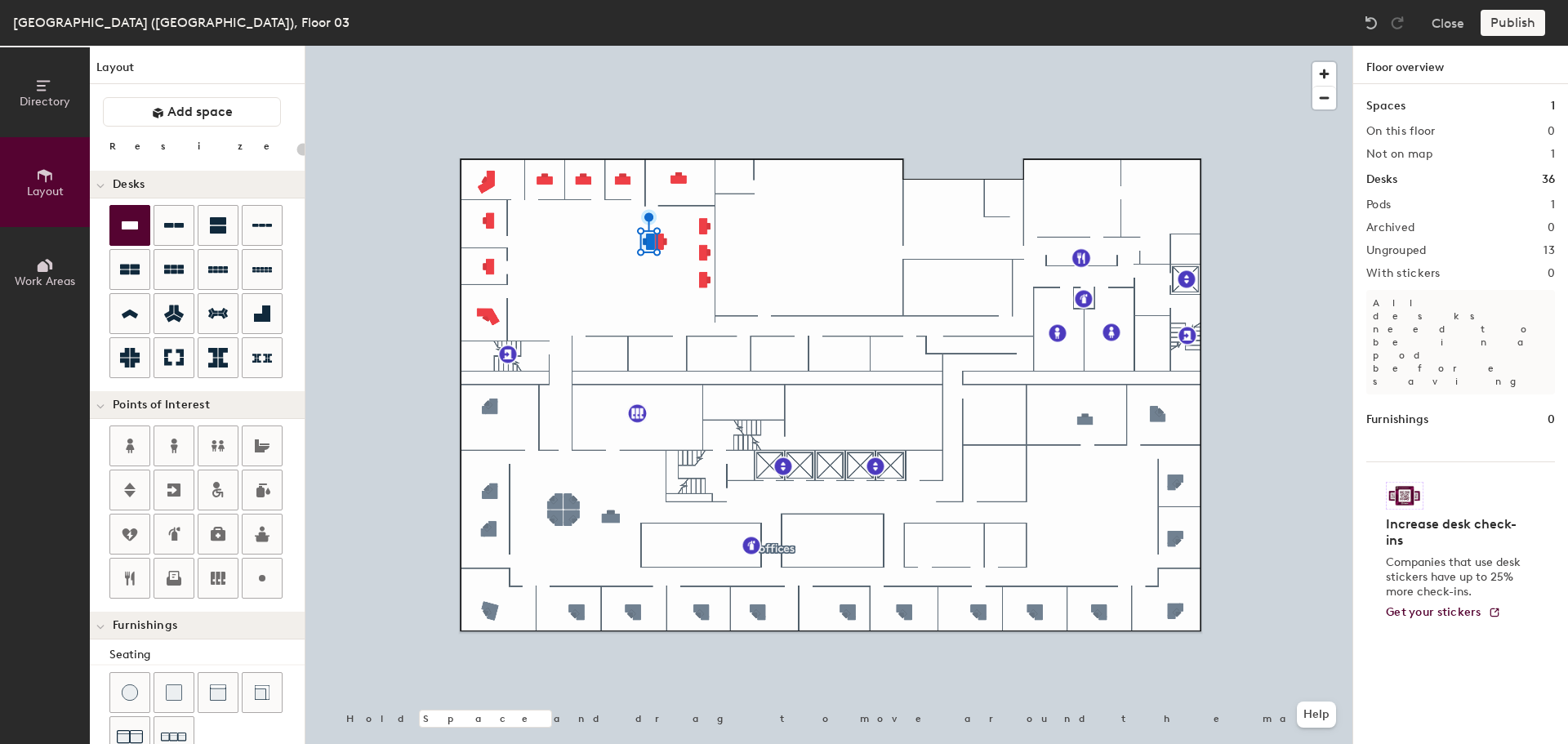
type input "100"
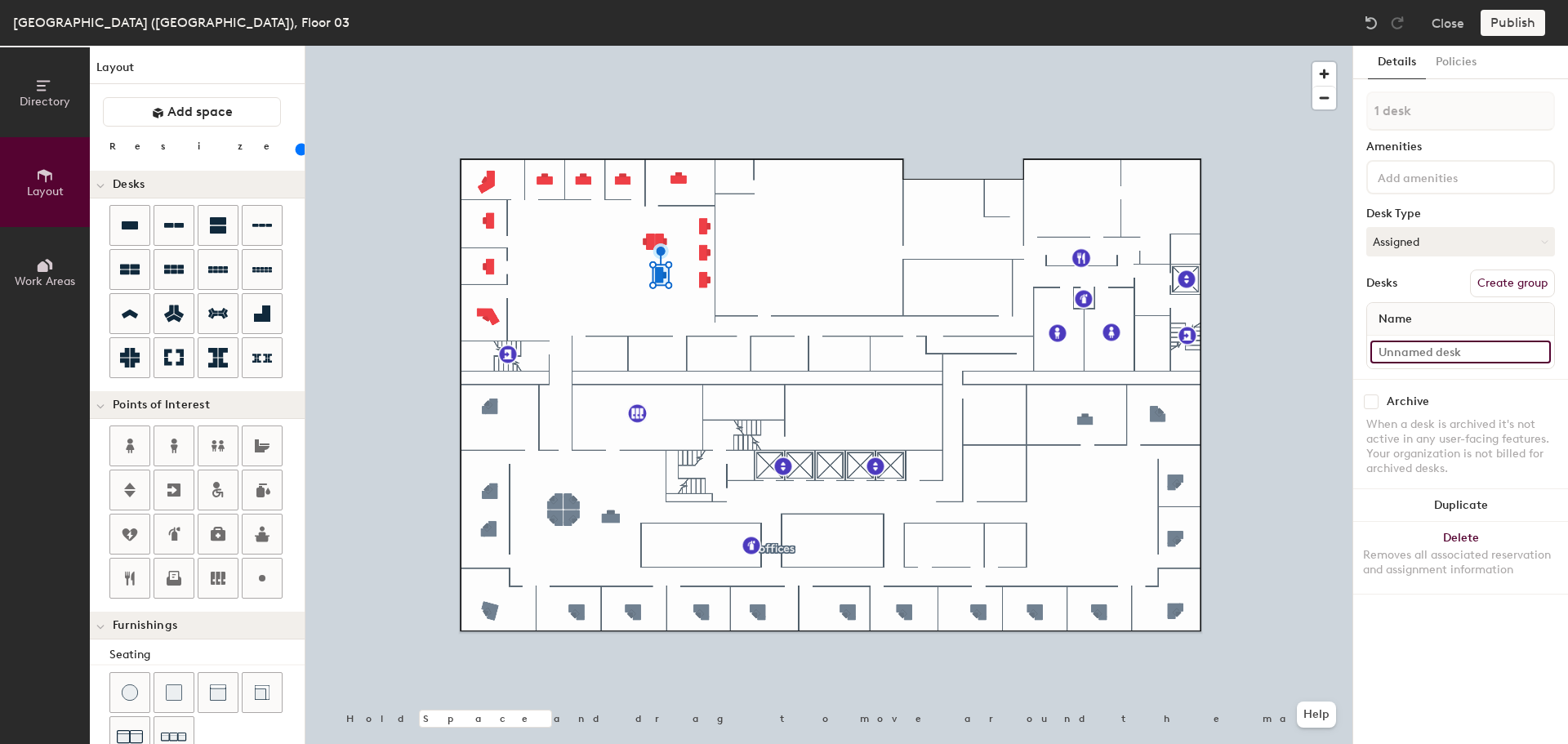
click at [1439, 353] on input at bounding box center [1460, 352] width 180 height 23
type input "03-079"
click at [628, 262] on div "Directory Layout Work Areas Layout Add space Resize Desks Points of Interest Fu…" at bounding box center [784, 395] width 1568 height 699
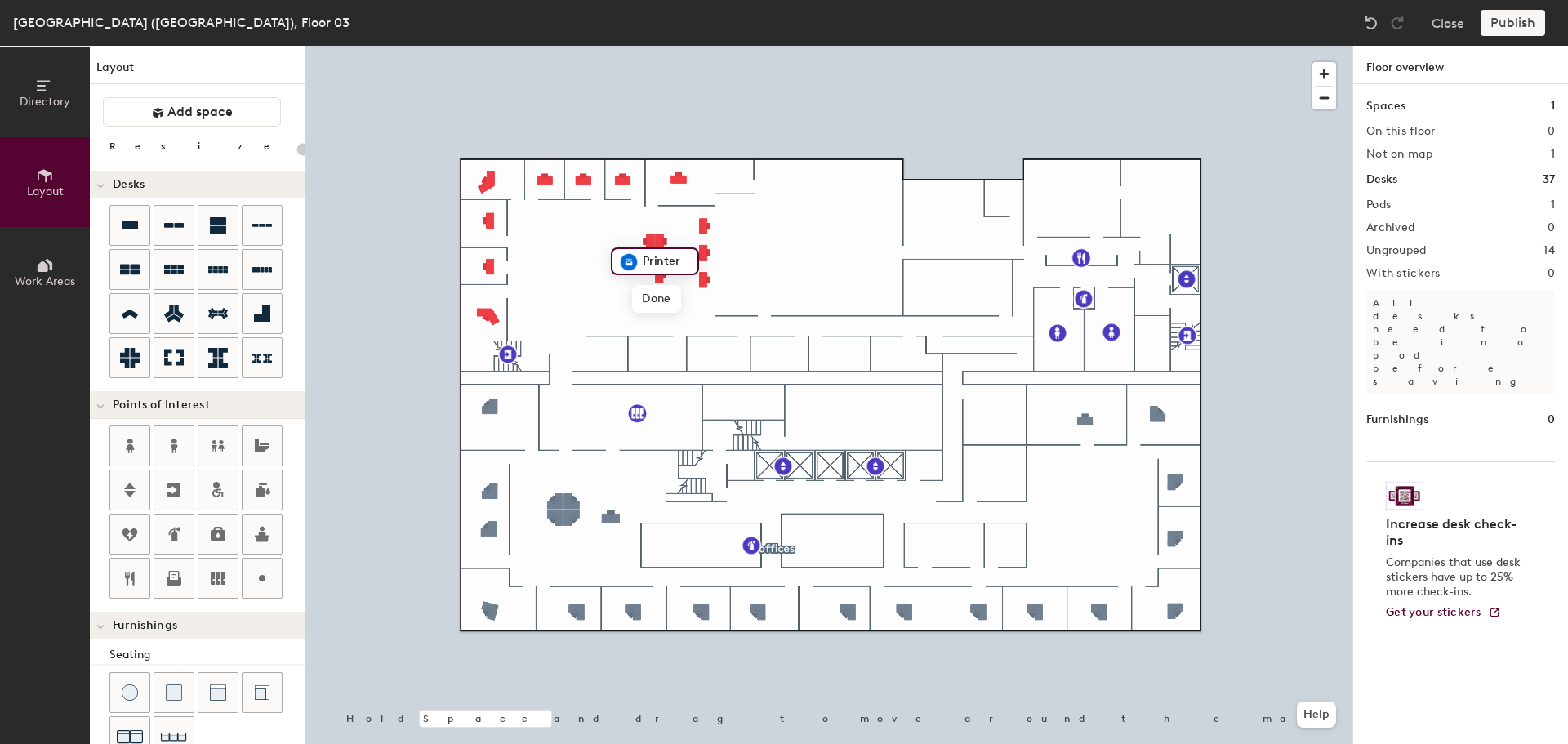
type input "20"
type input "Copier"
click at [636, 46] on div at bounding box center [829, 46] width 1047 height 0
click at [674, 300] on span "Delete" at bounding box center [685, 299] width 57 height 28
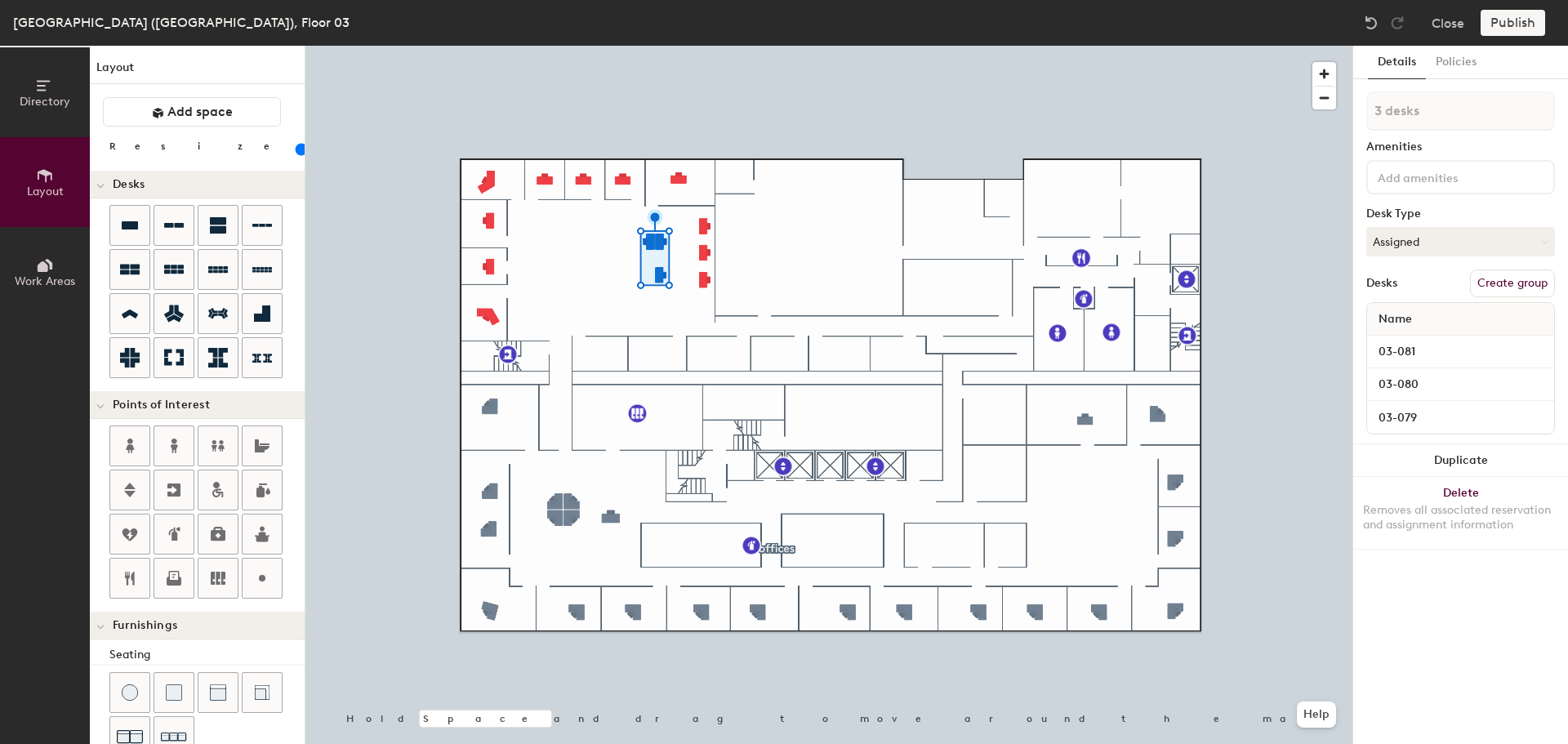
click at [1504, 465] on button "Duplicate" at bounding box center [1459, 460] width 214 height 32
click at [640, 46] on div at bounding box center [829, 46] width 1047 height 0
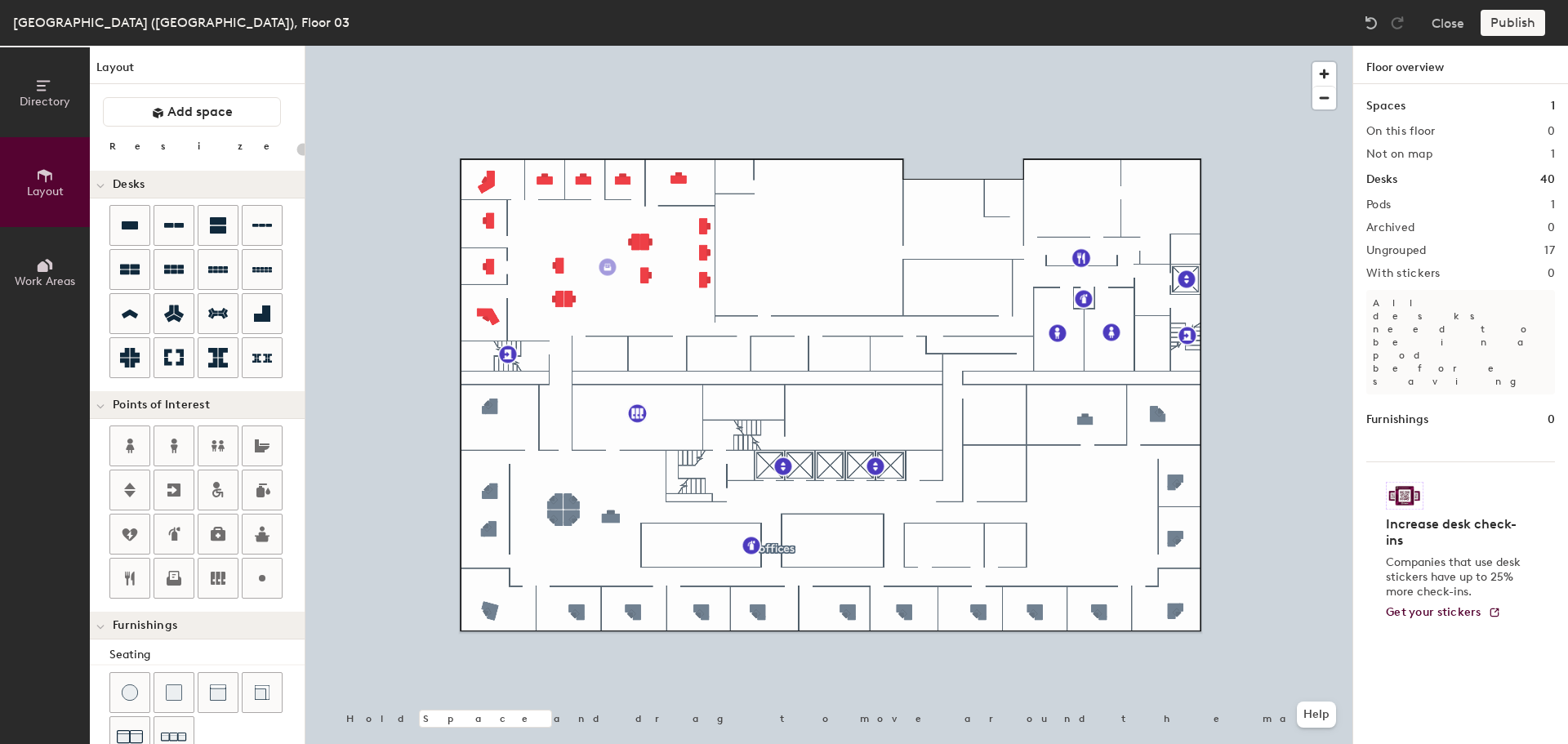
click at [607, 267] on div "Directory Layout Work Areas Layout Add space Resize Desks Points of Interest Fu…" at bounding box center [784, 395] width 1568 height 699
type input "20"
type input "Copier"
click at [562, 46] on div at bounding box center [829, 46] width 1047 height 0
type input "100"
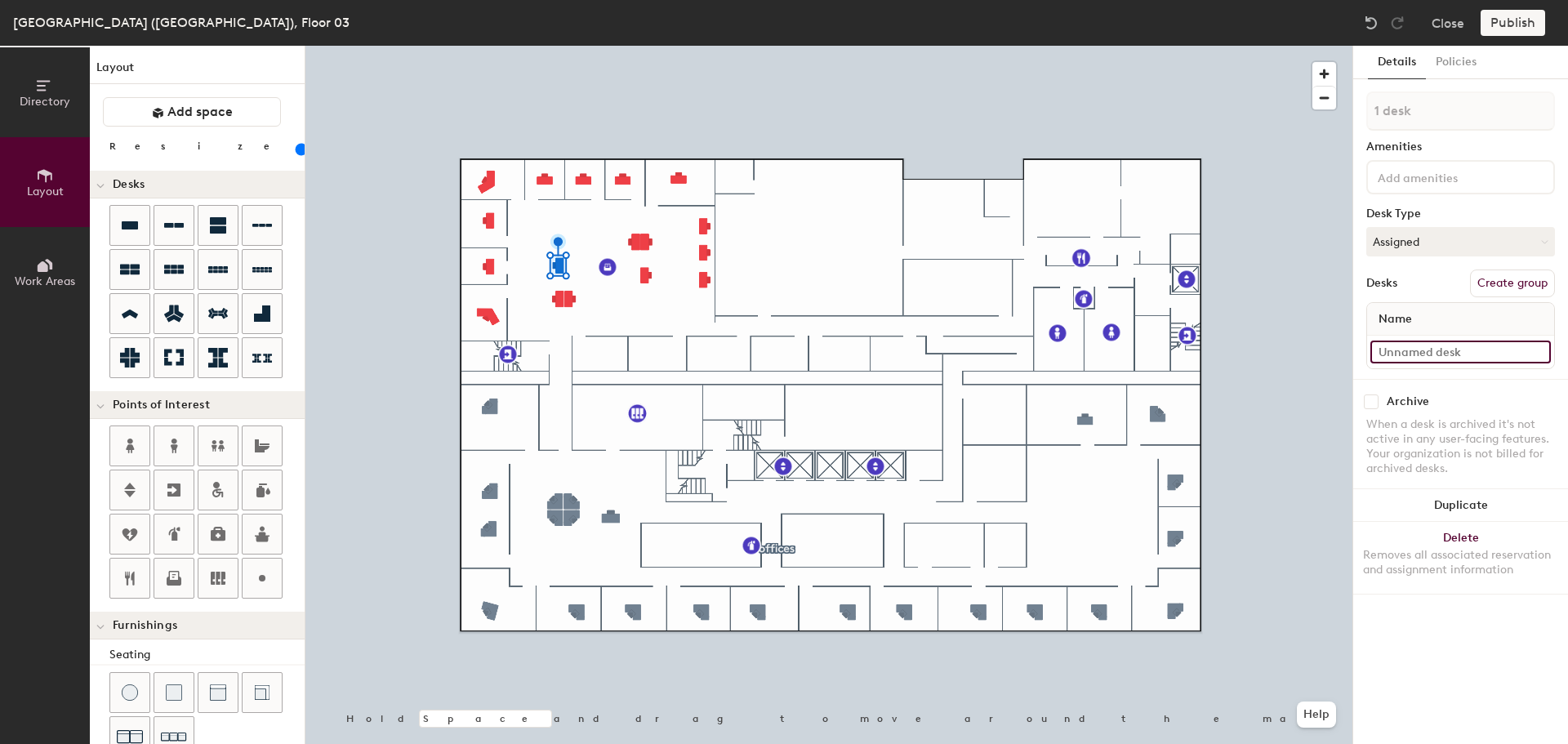
click at [1475, 358] on input at bounding box center [1460, 352] width 180 height 23
type input "03-077"
click at [1394, 355] on input at bounding box center [1460, 352] width 180 height 23
type input "03-076"
click at [1467, 355] on input at bounding box center [1460, 352] width 180 height 23
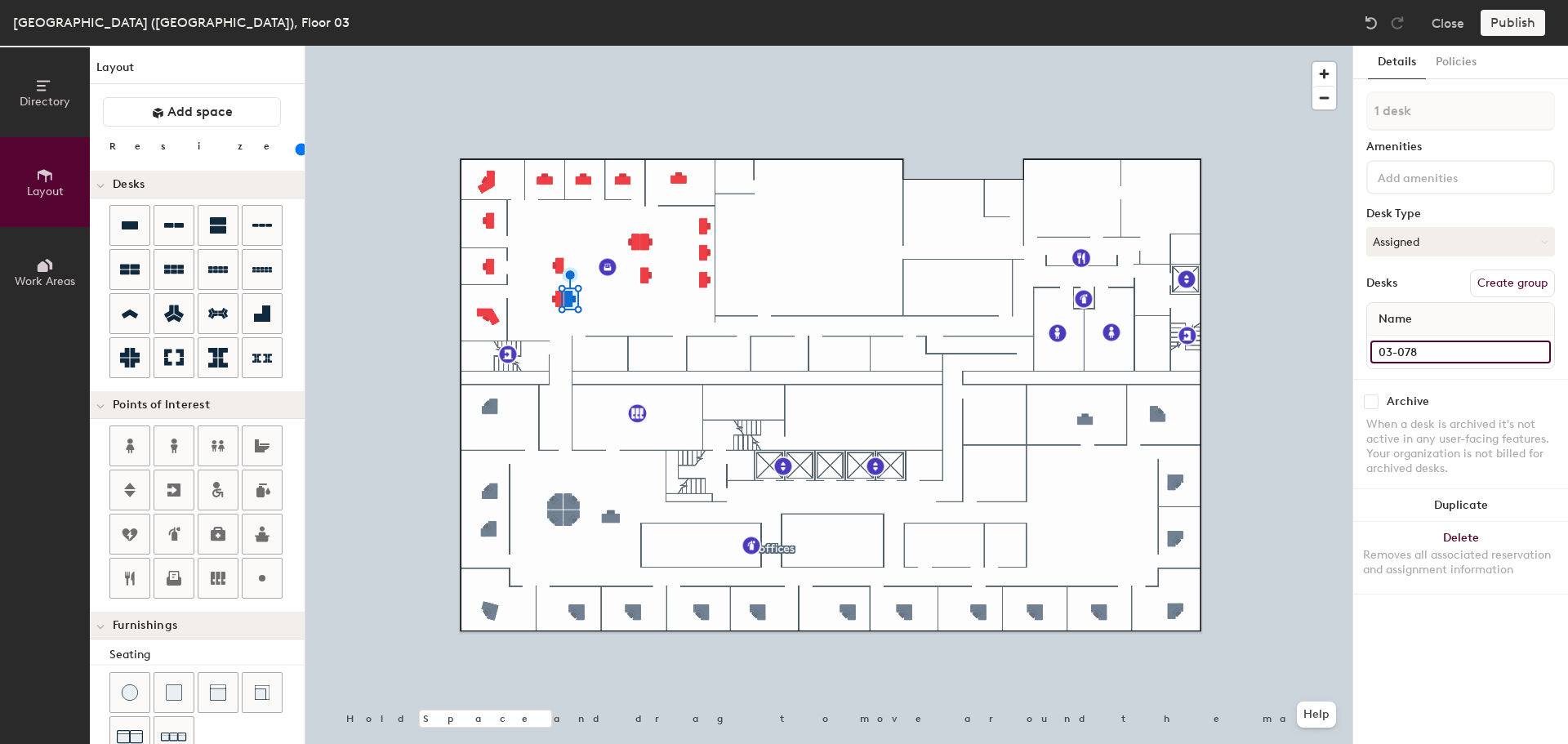
type input "03-078"
click at [557, 46] on div at bounding box center [829, 46] width 1047 height 0
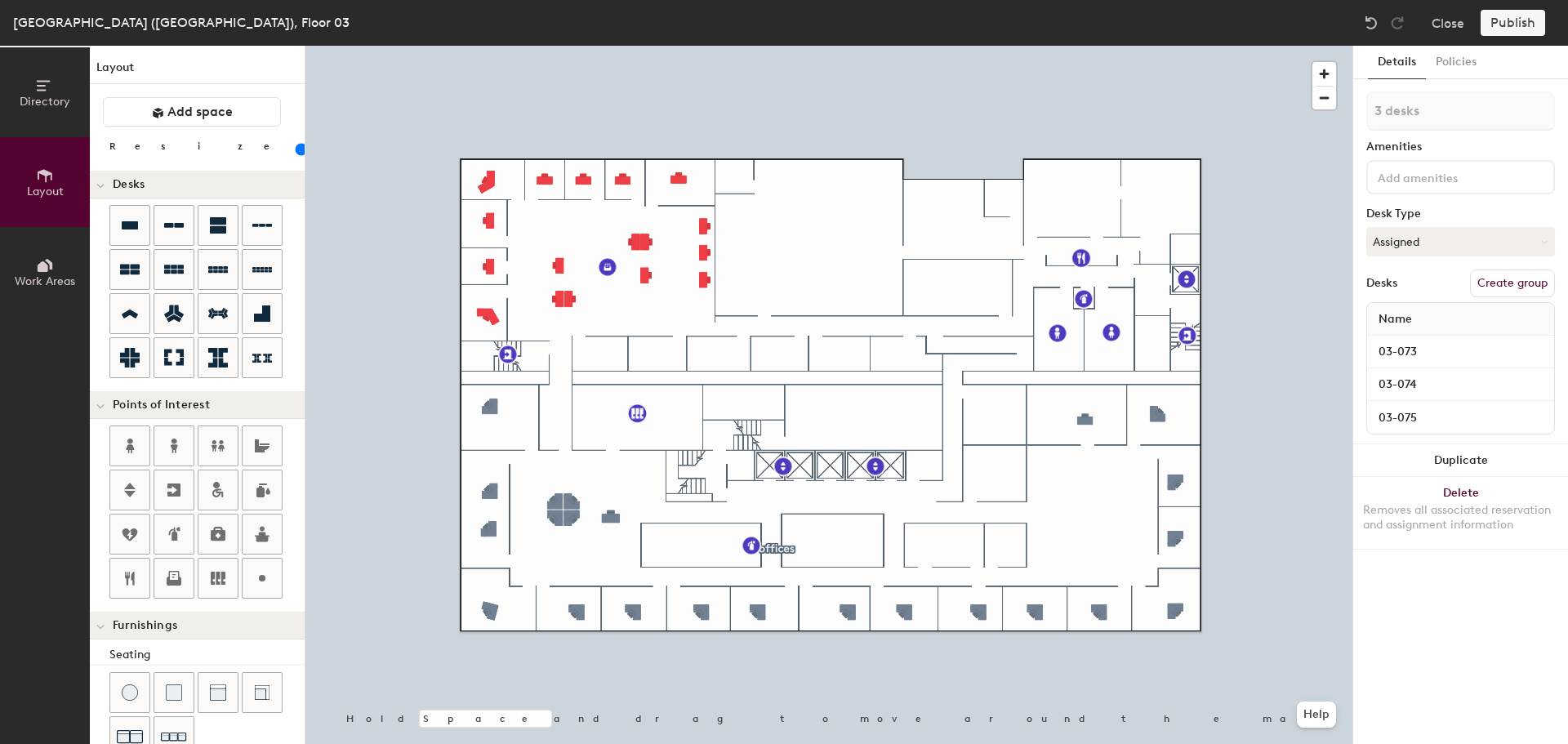
click at [1478, 462] on button "Duplicate" at bounding box center [1459, 460] width 214 height 32
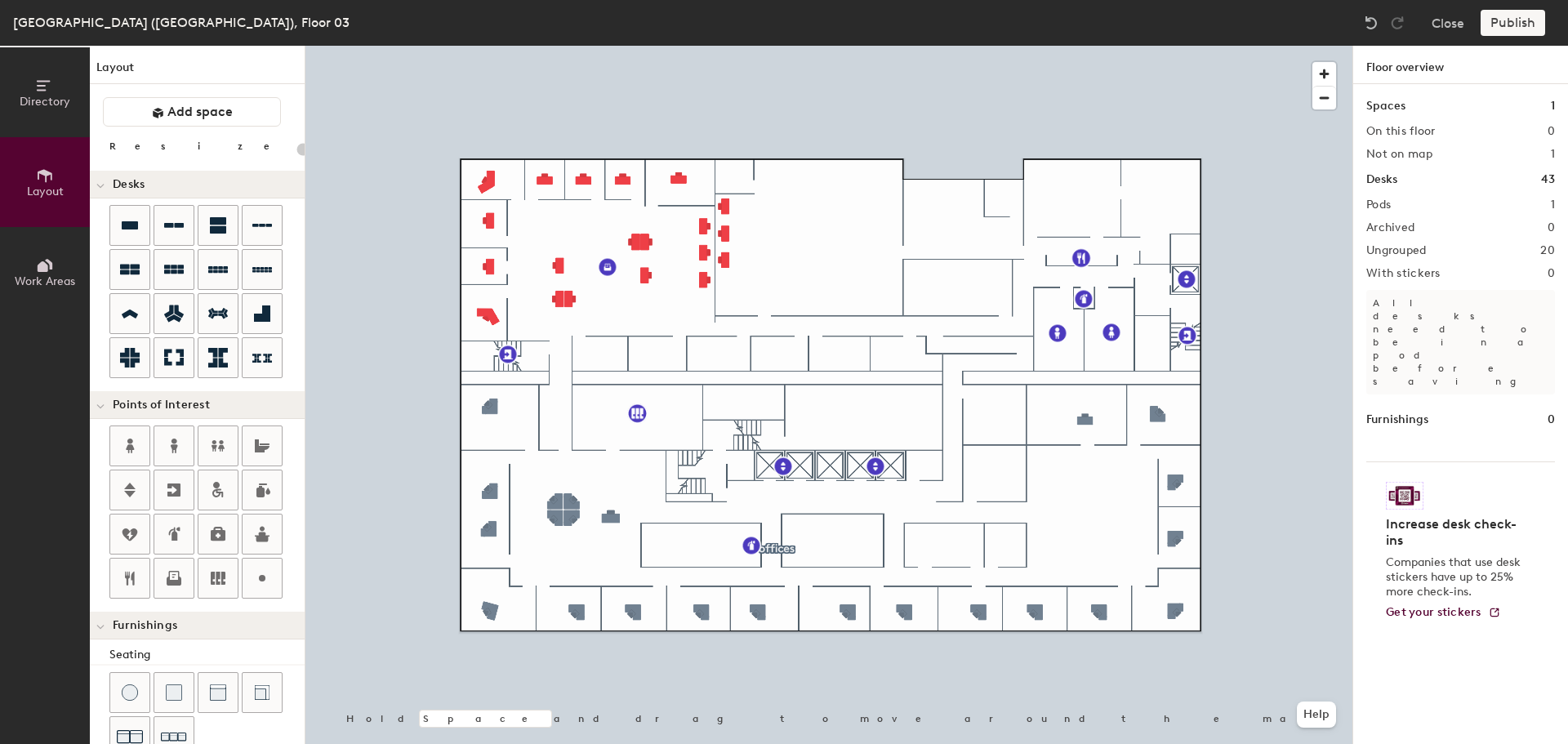
click at [728, 46] on div at bounding box center [829, 46] width 1047 height 0
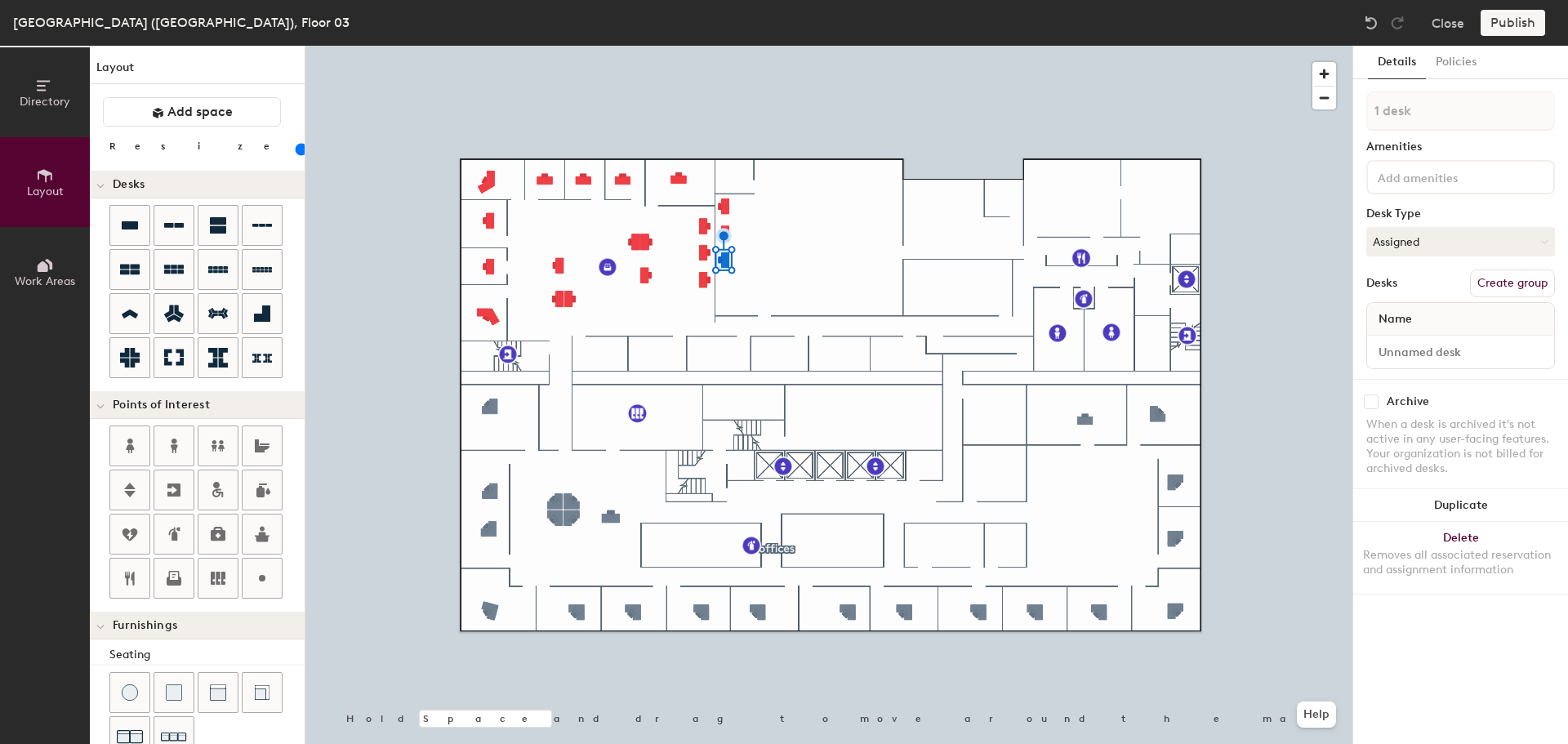
click at [1467, 506] on button "Duplicate" at bounding box center [1459, 506] width 214 height 32
click at [824, 46] on div at bounding box center [829, 46] width 1047 height 0
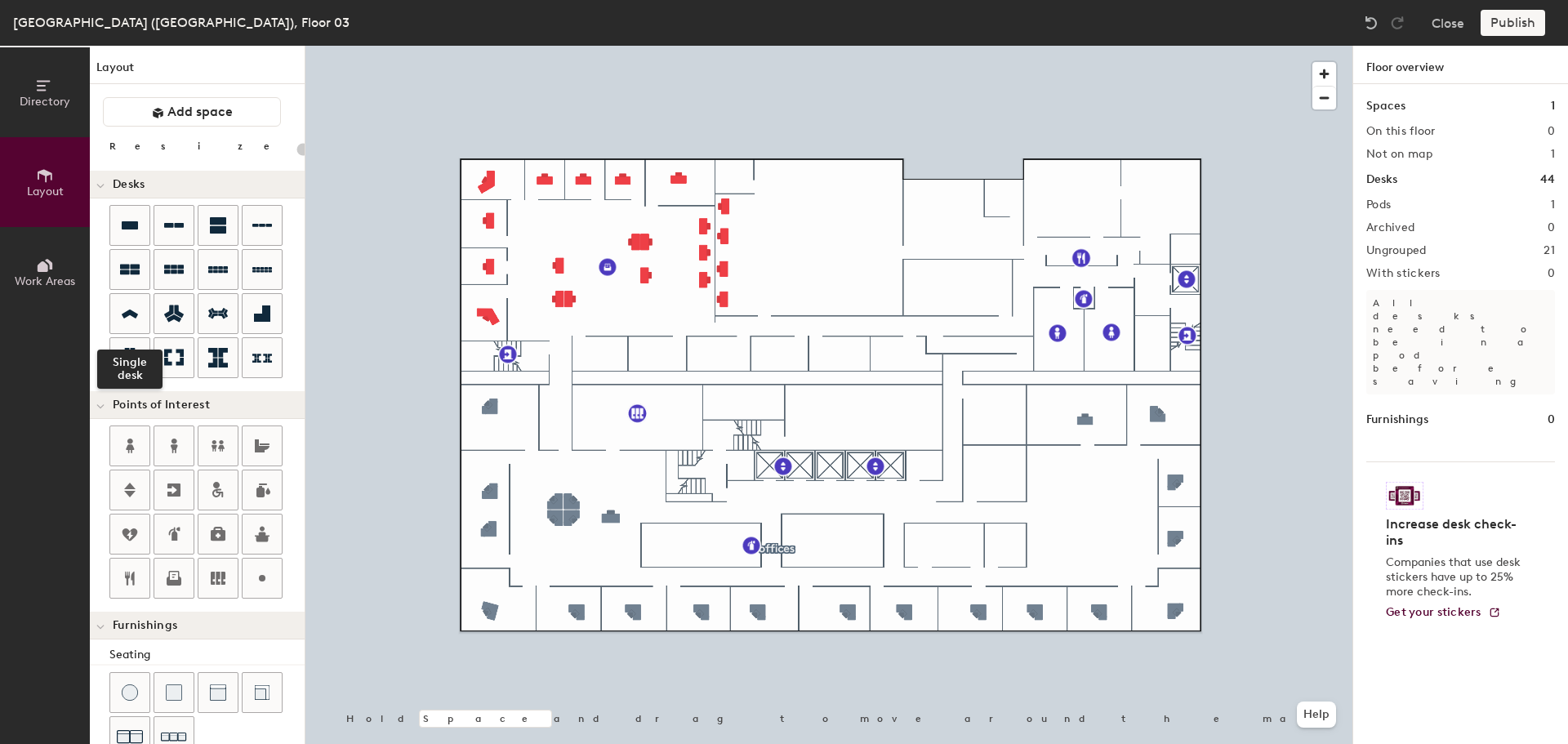
click at [127, 315] on icon at bounding box center [130, 314] width 17 height 9
type input "100"
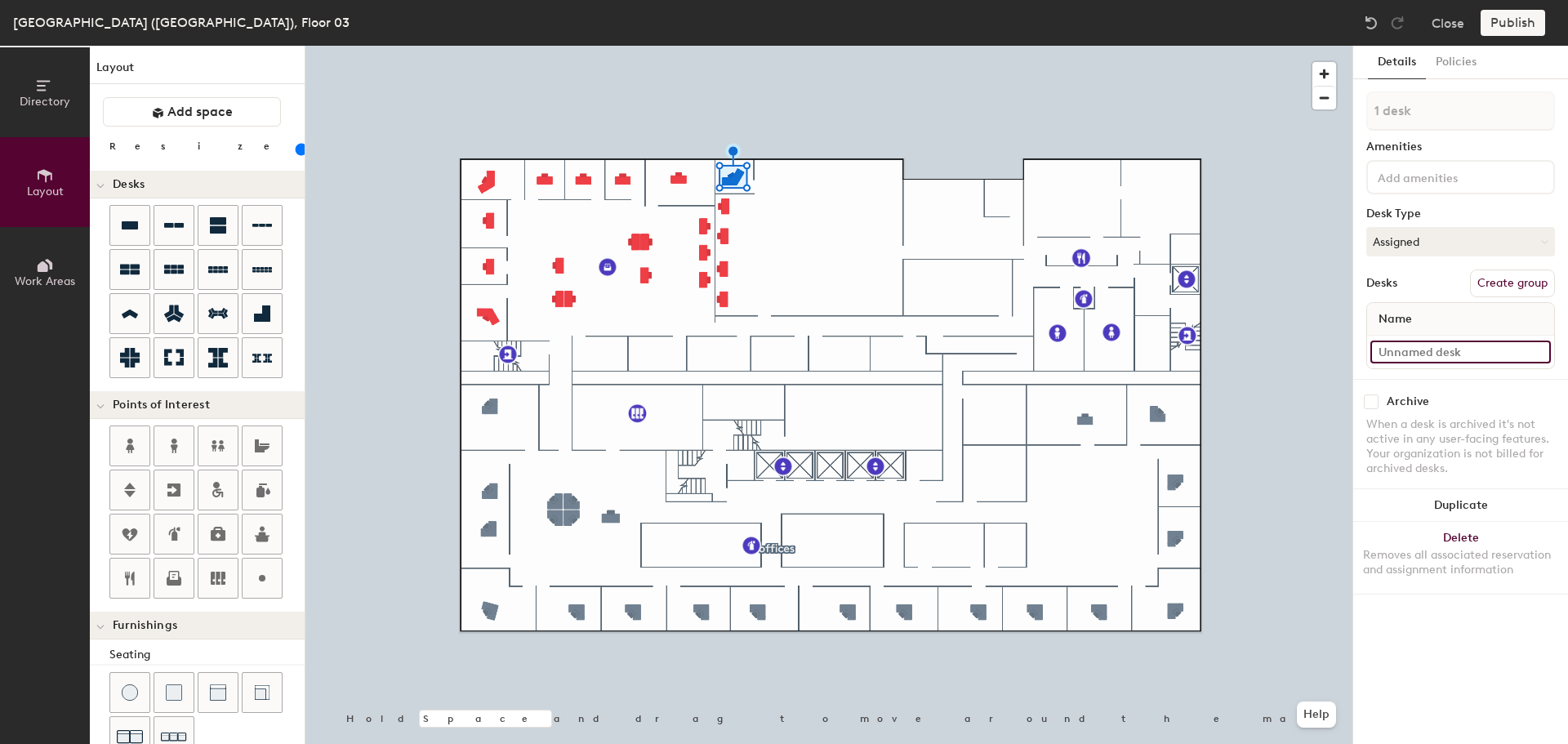
click at [1476, 353] on input at bounding box center [1460, 352] width 180 height 23
type input "03-047"
click at [1424, 360] on input at bounding box center [1460, 352] width 180 height 23
type input "03-046"
click at [1402, 361] on input at bounding box center [1460, 352] width 180 height 23
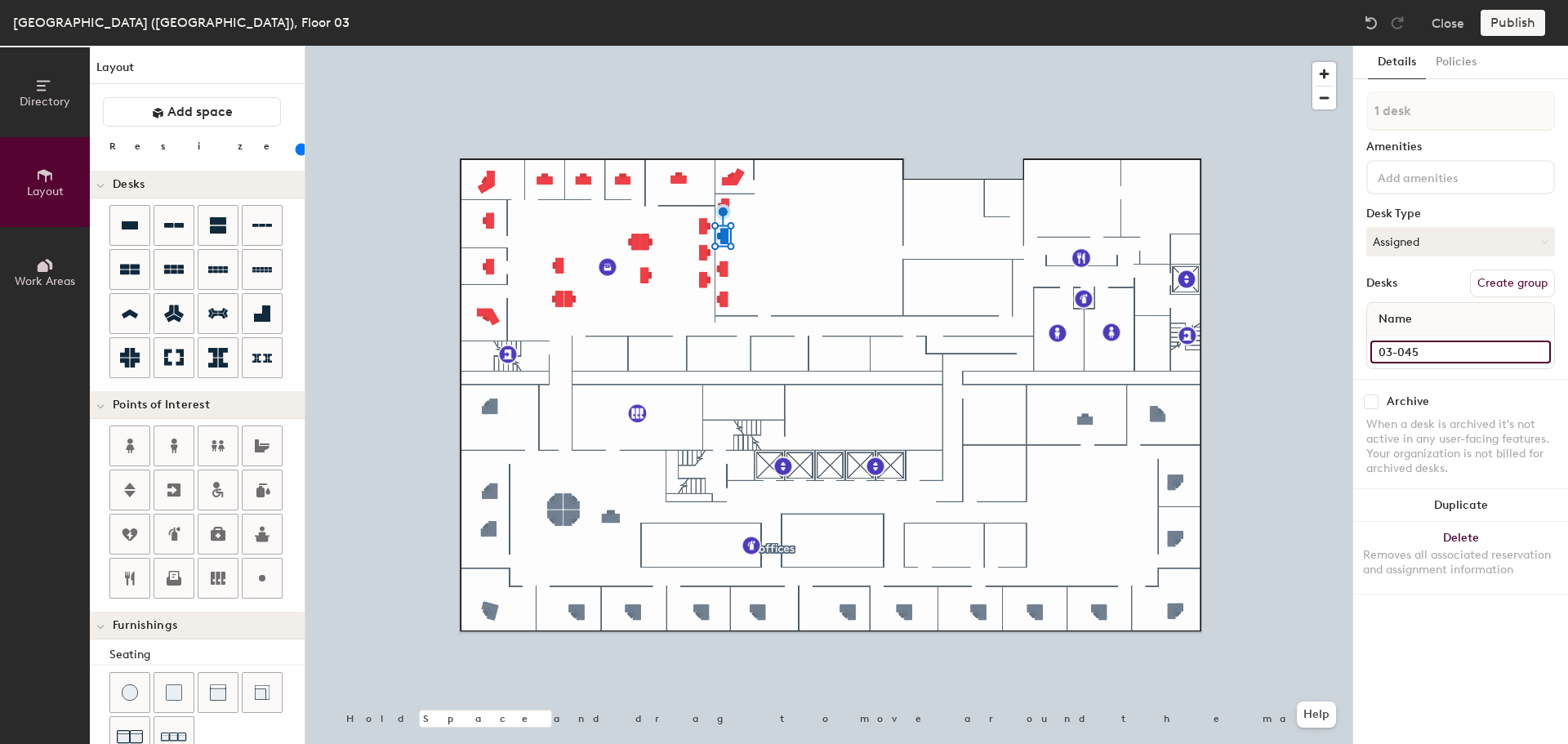
type input "03-045"
click at [1460, 349] on input at bounding box center [1460, 352] width 180 height 23
type input "03-044"
click at [1405, 348] on input at bounding box center [1460, 352] width 180 height 23
type input "03-043"
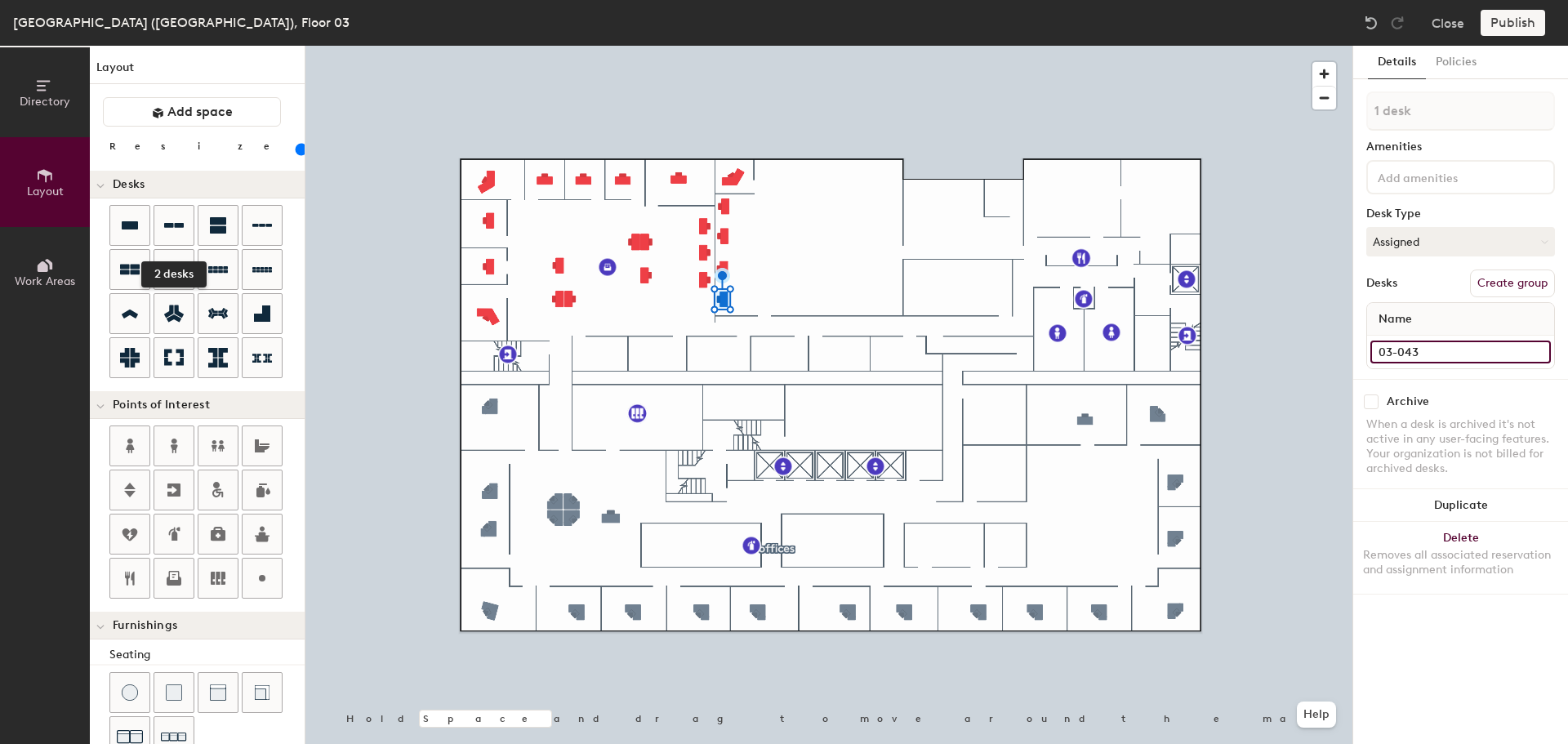
click at [173, 220] on icon at bounding box center [173, 225] width 19 height 19
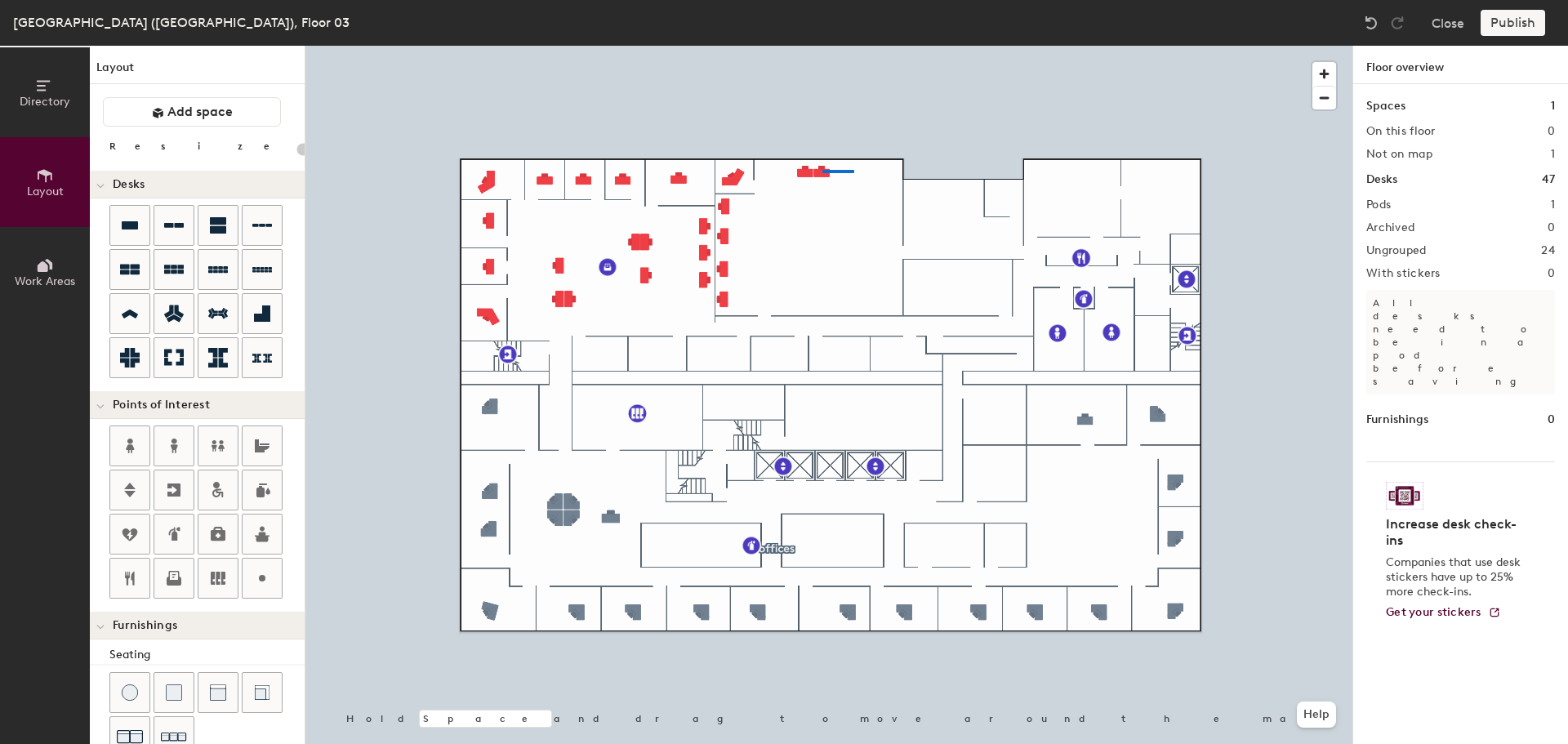
type input "100"
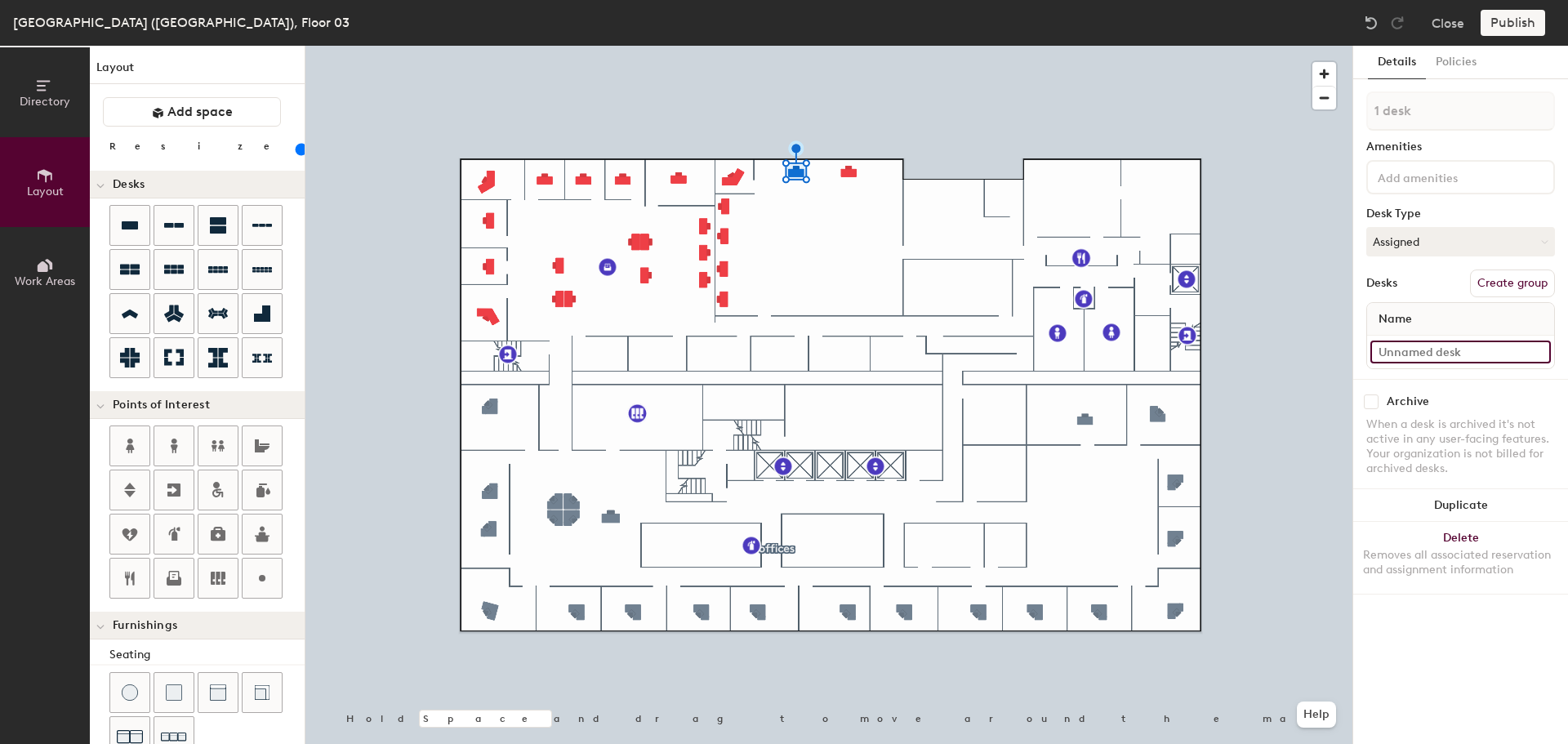
click at [1446, 350] on input at bounding box center [1460, 352] width 180 height 23
type input "03-048"
click at [1472, 348] on input at bounding box center [1460, 352] width 180 height 23
type input "03-049"
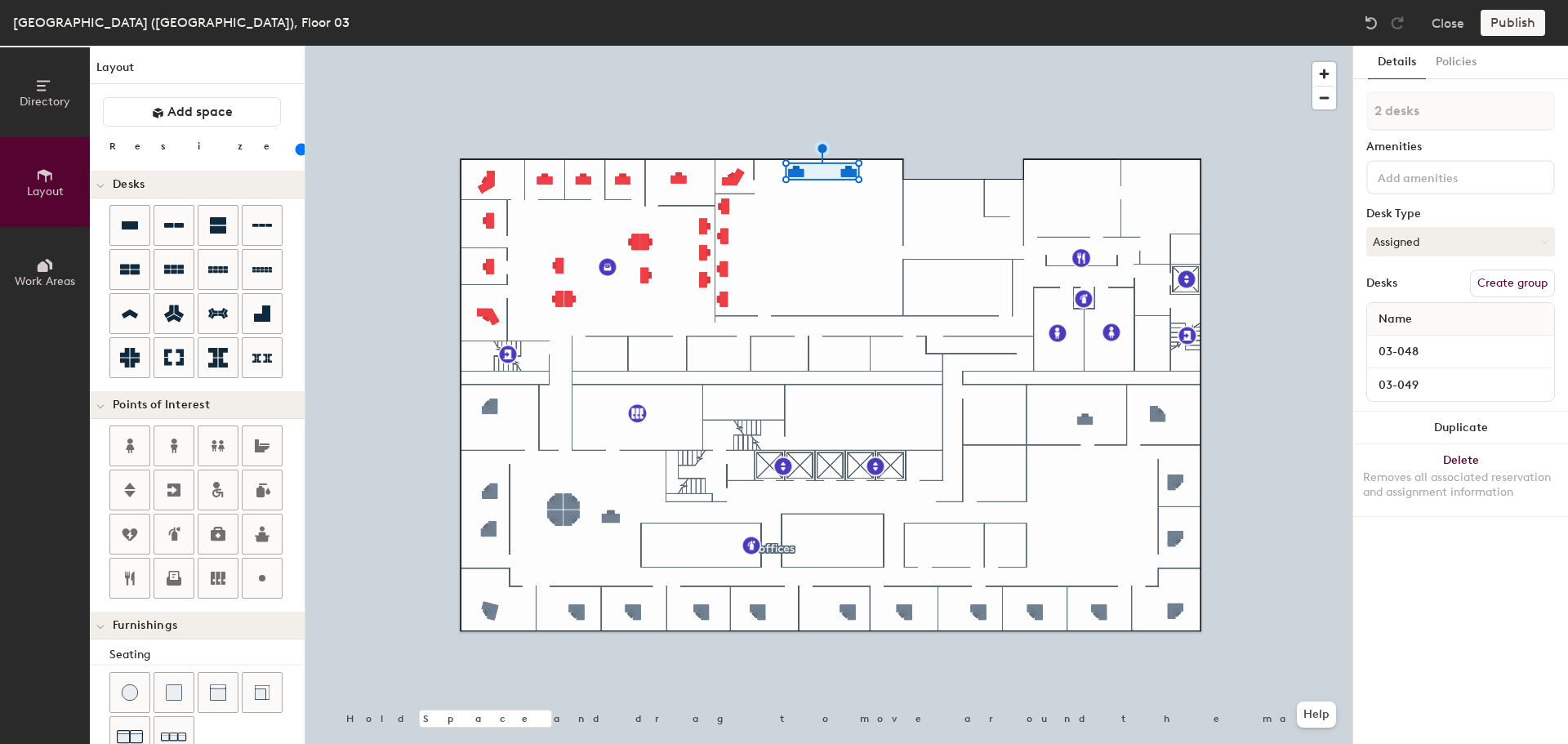
click at [1457, 425] on button "Duplicate" at bounding box center [1459, 427] width 214 height 32
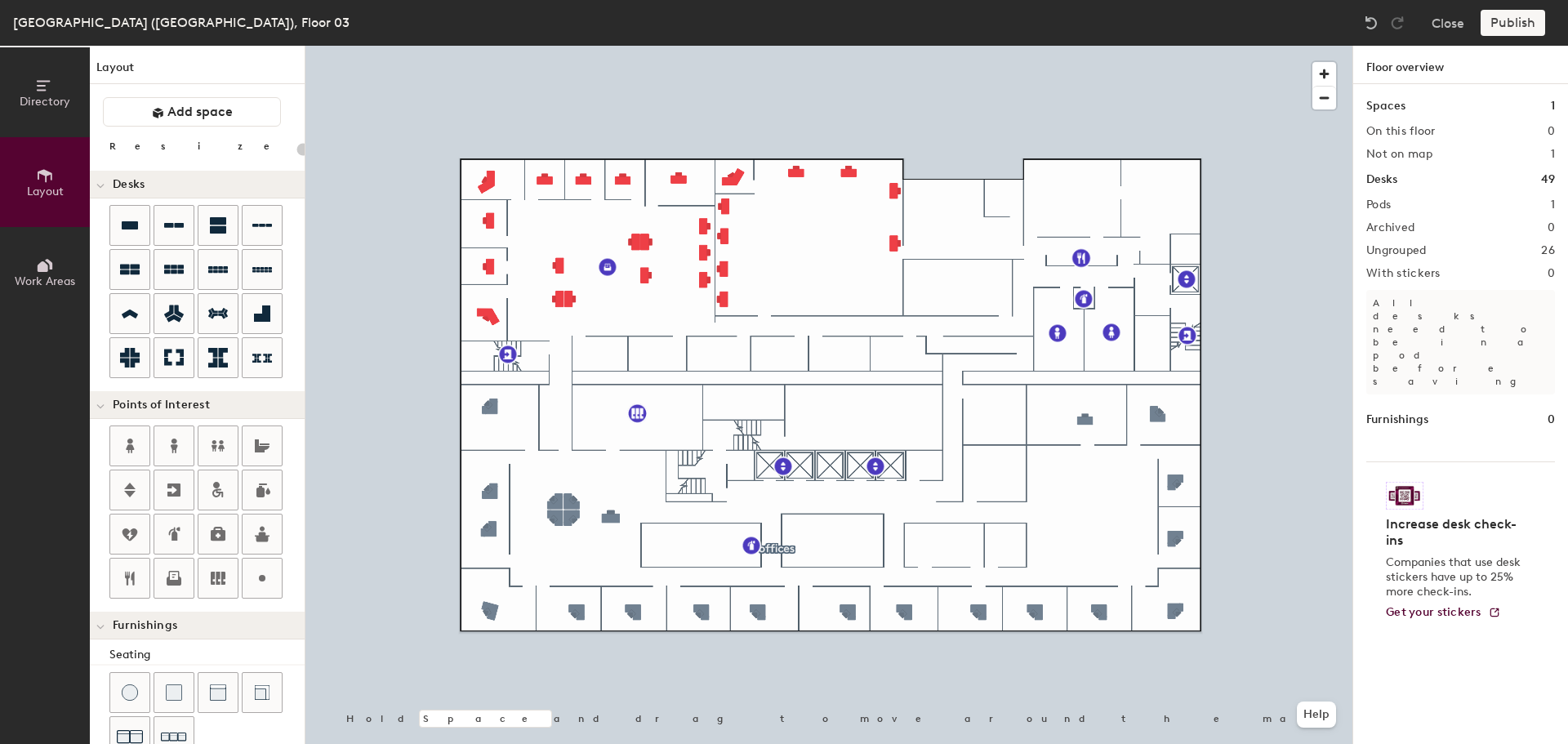
type input "100"
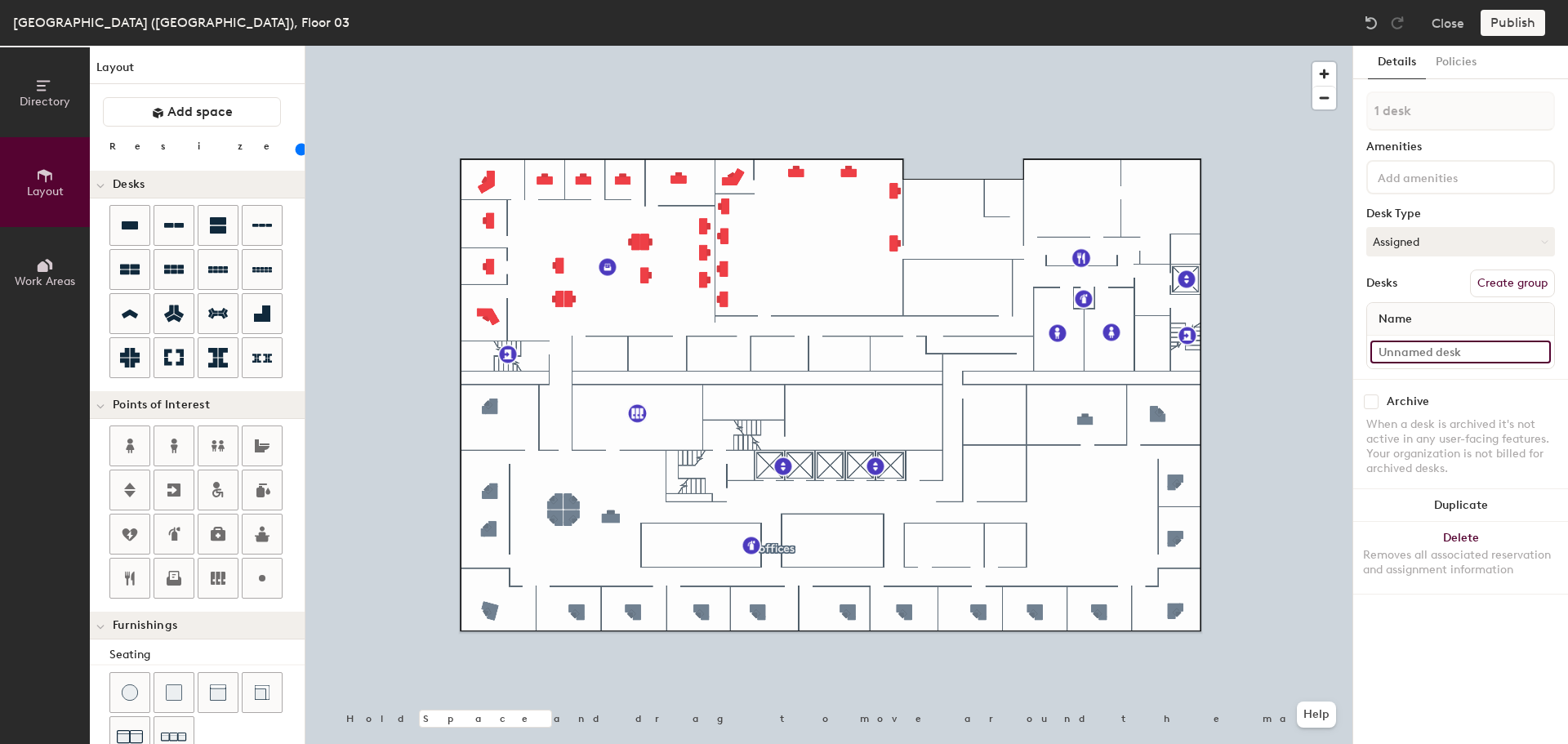
click at [1425, 343] on input at bounding box center [1460, 352] width 180 height 23
type input "03-050"
click at [1431, 346] on input at bounding box center [1460, 352] width 180 height 23
type input "03-051"
click at [872, 46] on div at bounding box center [829, 46] width 1047 height 0
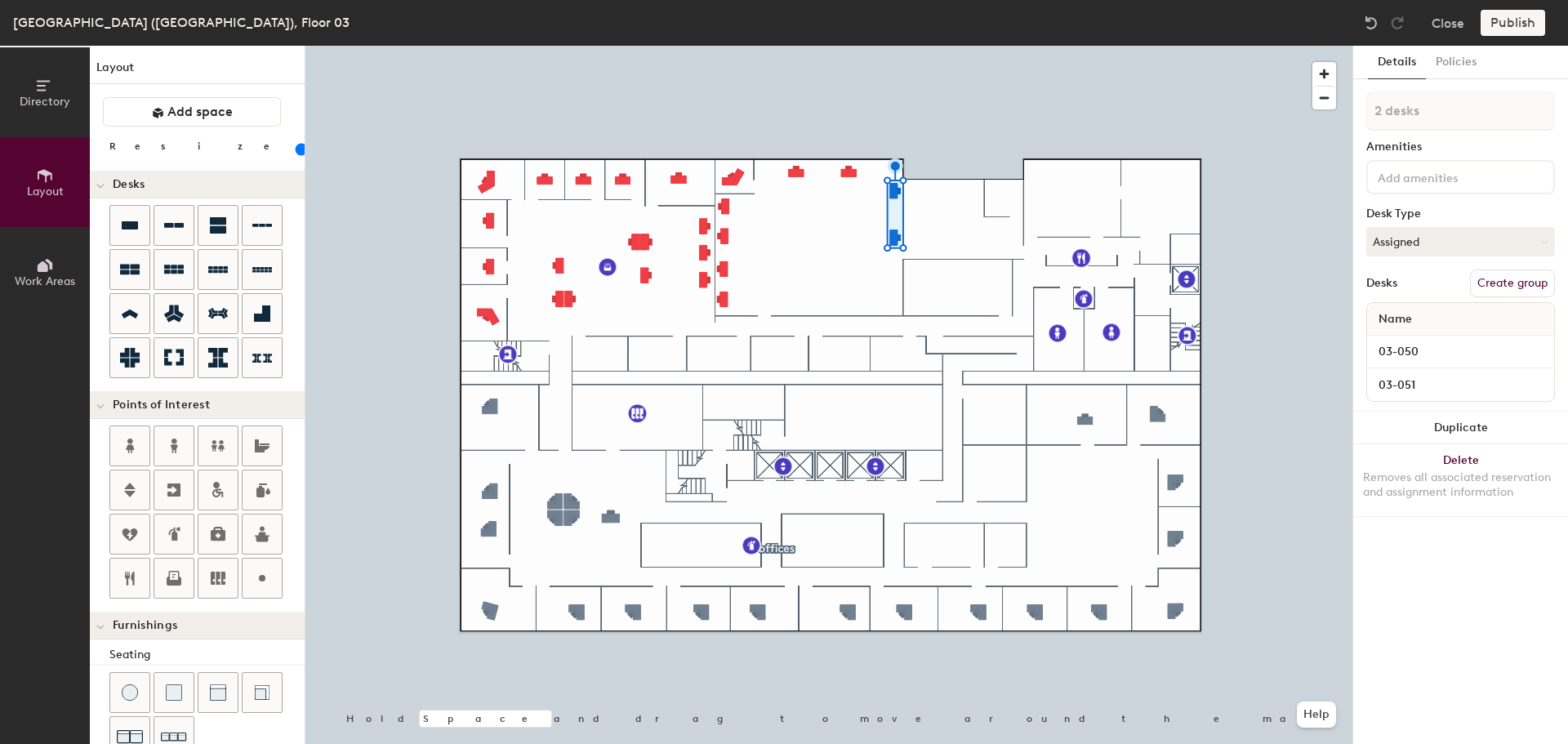
click at [822, 46] on div at bounding box center [829, 46] width 1047 height 0
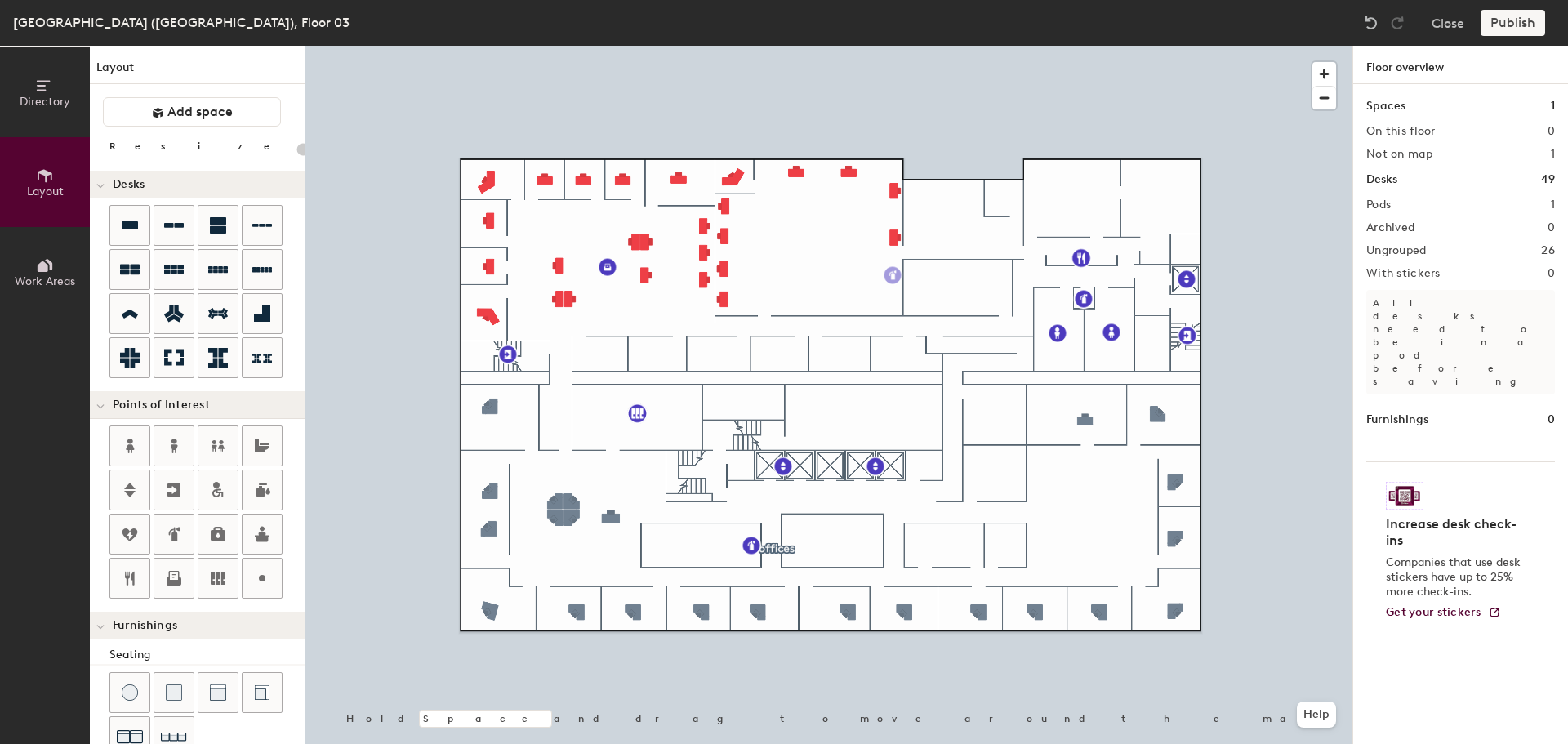
click at [893, 275] on div "Directory Layout Work Areas Layout Add space Resize Desks Points of Interest Fu…" at bounding box center [784, 395] width 1568 height 699
click at [785, 304] on div "Directory Layout Work Areas Layout Add space Resize Desks Points of Interest Fu…" at bounding box center [784, 395] width 1568 height 699
type input "20"
click at [824, 304] on input "Printer" at bounding box center [820, 303] width 52 height 23
drag, startPoint x: 833, startPoint y: 306, endPoint x: 801, endPoint y: 302, distance: 32.2
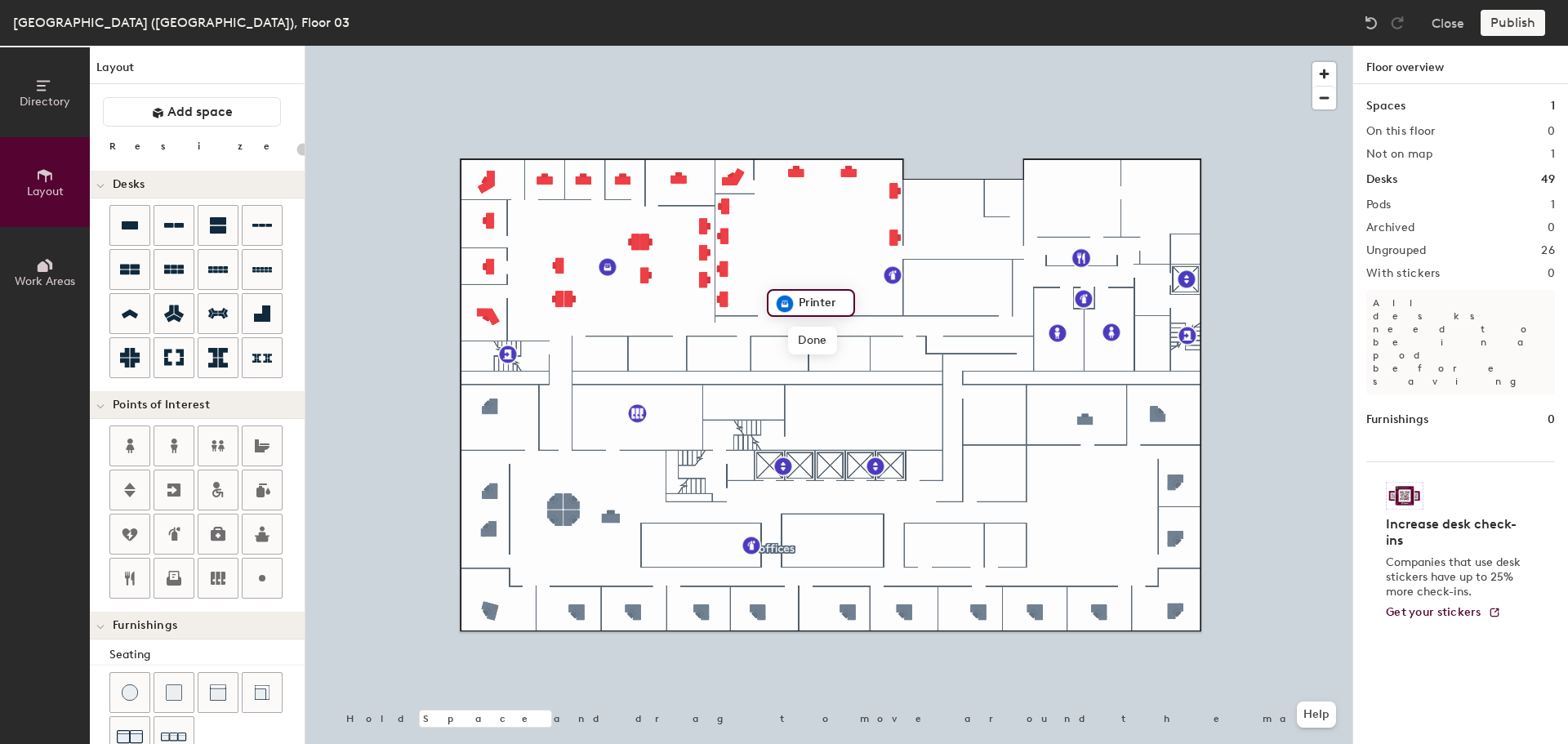
click at [801, 302] on input "Printer" at bounding box center [820, 303] width 52 height 23
type input "Copier"
click at [257, 585] on icon at bounding box center [261, 578] width 19 height 19
click at [802, 239] on div "Directory Layout Work Areas Layout Add space Resize Desks Points of Interest Fu…" at bounding box center [784, 395] width 1568 height 699
type input "20"
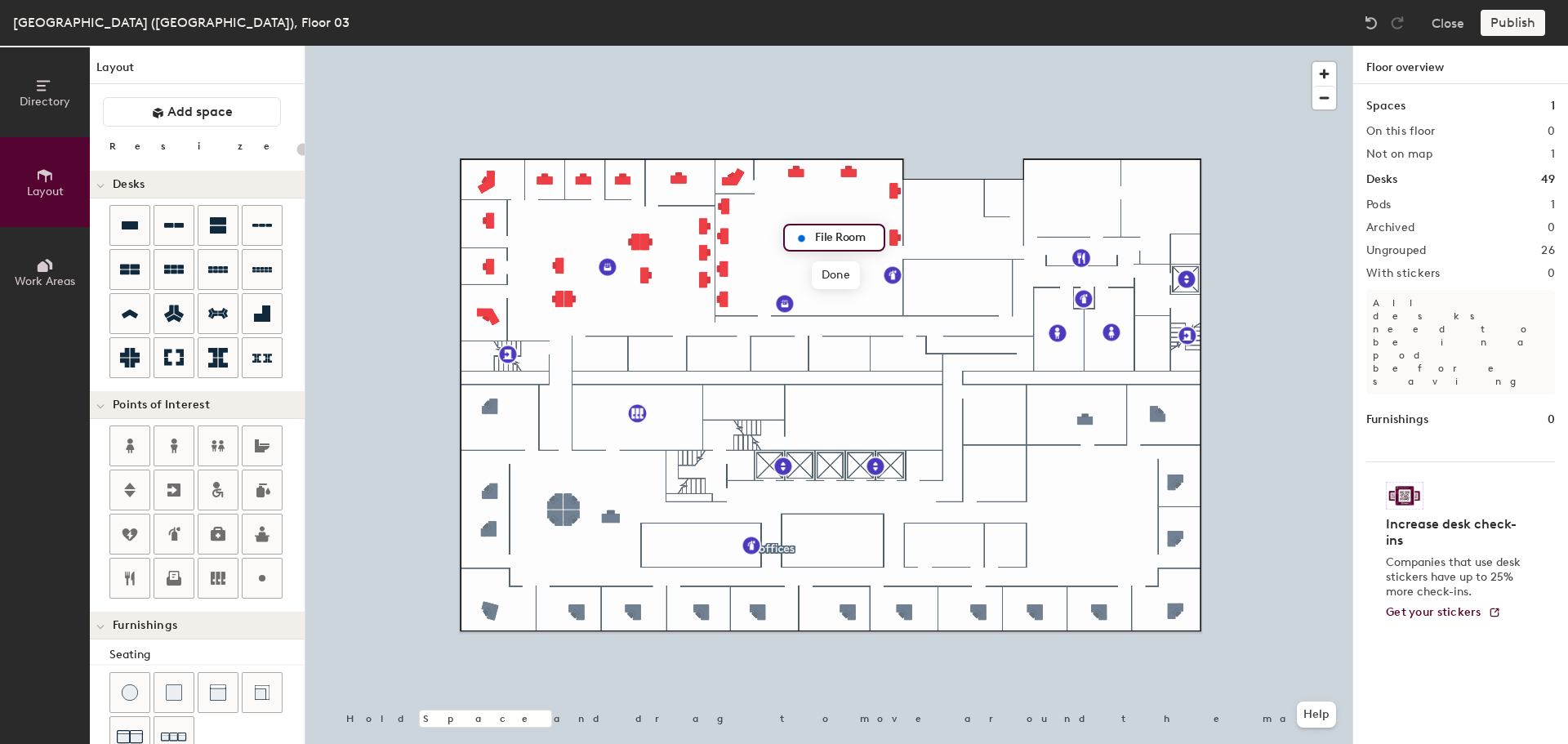
type input "File Room"
click at [834, 276] on span "Done" at bounding box center [836, 275] width 48 height 28
click at [256, 580] on icon at bounding box center [261, 578] width 19 height 19
type input "20"
type input "S"
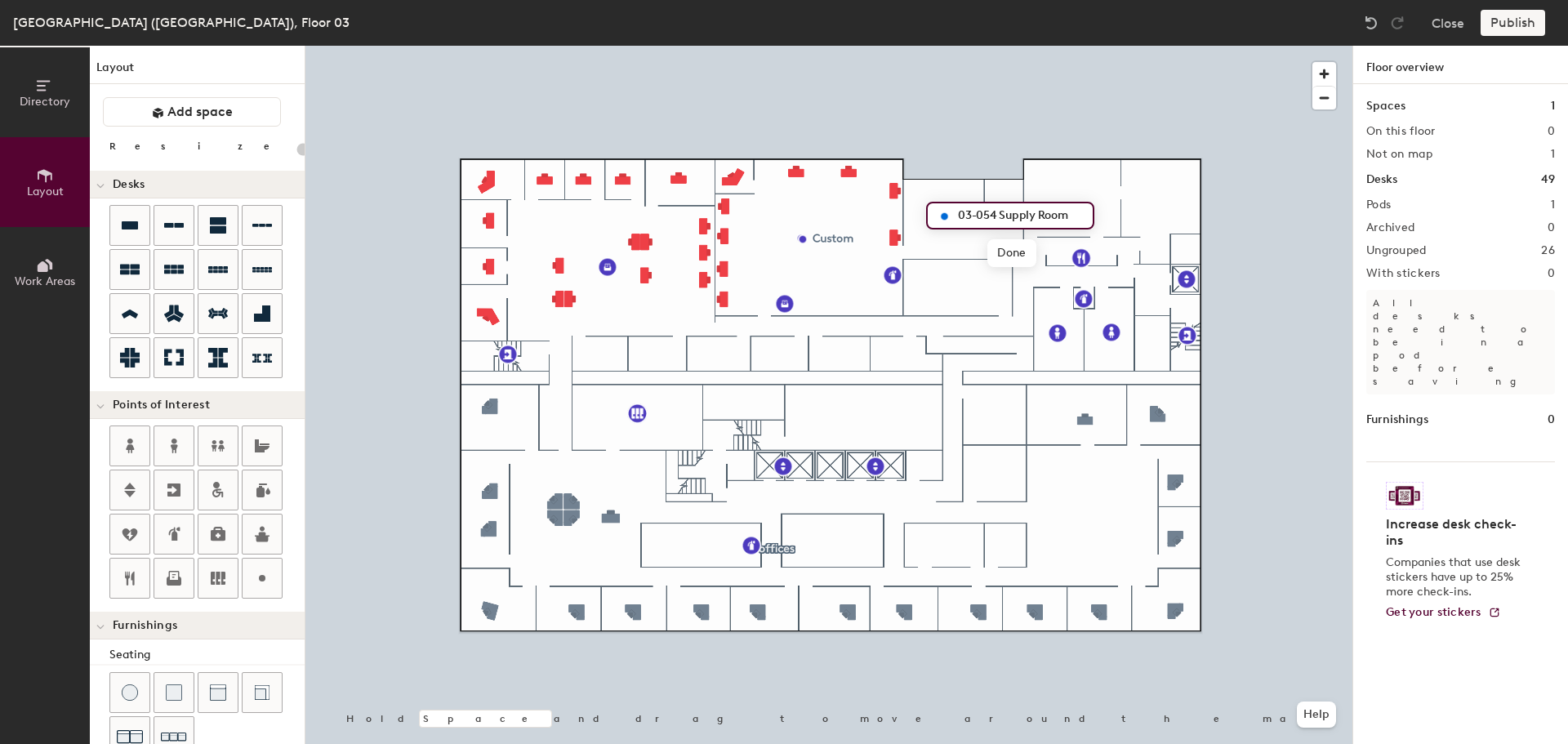
type input "03-054 Supply Room"
click at [127, 301] on div at bounding box center [130, 313] width 40 height 40
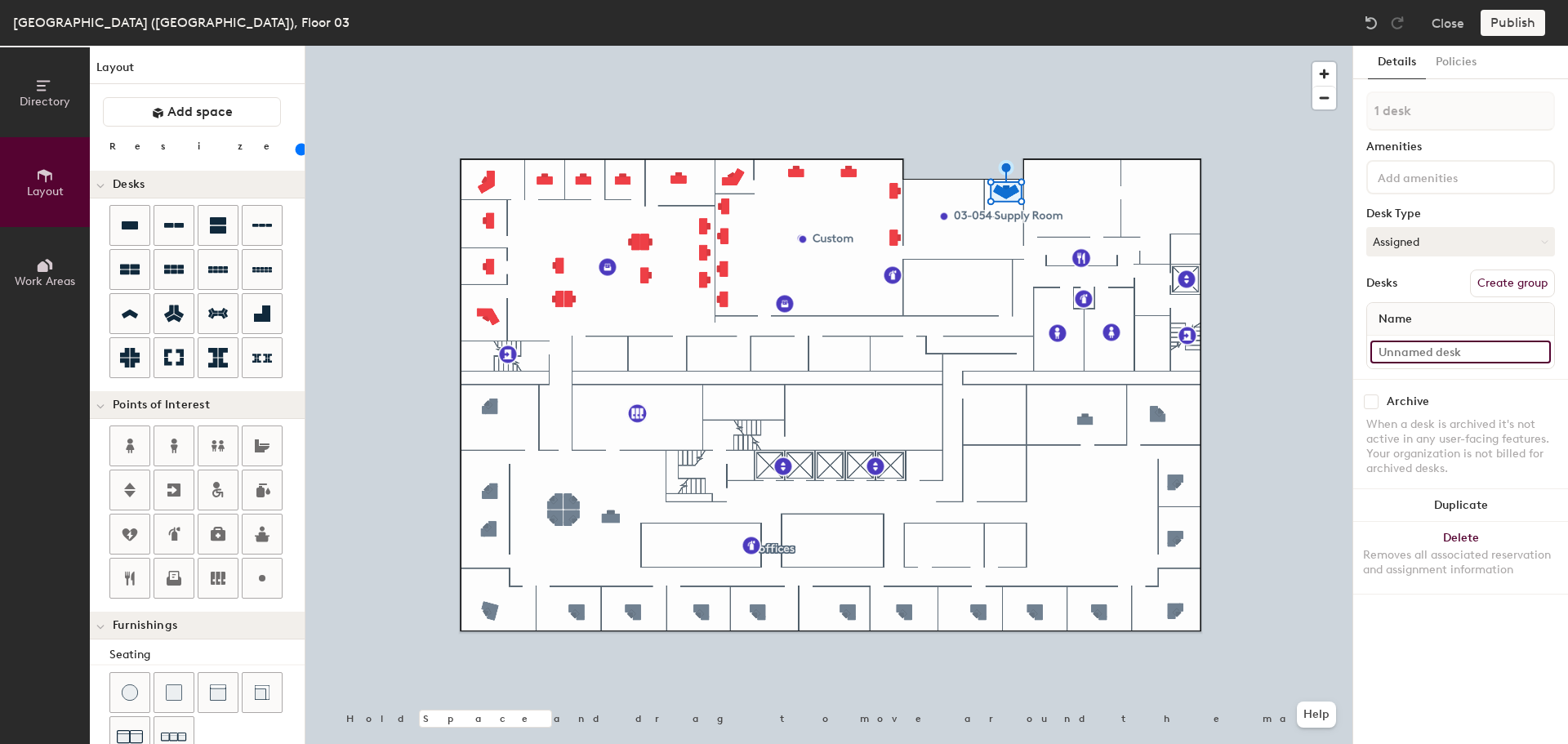
click at [1410, 358] on input at bounding box center [1460, 352] width 180 height 23
click at [939, 46] on div at bounding box center [829, 46] width 1047 height 0
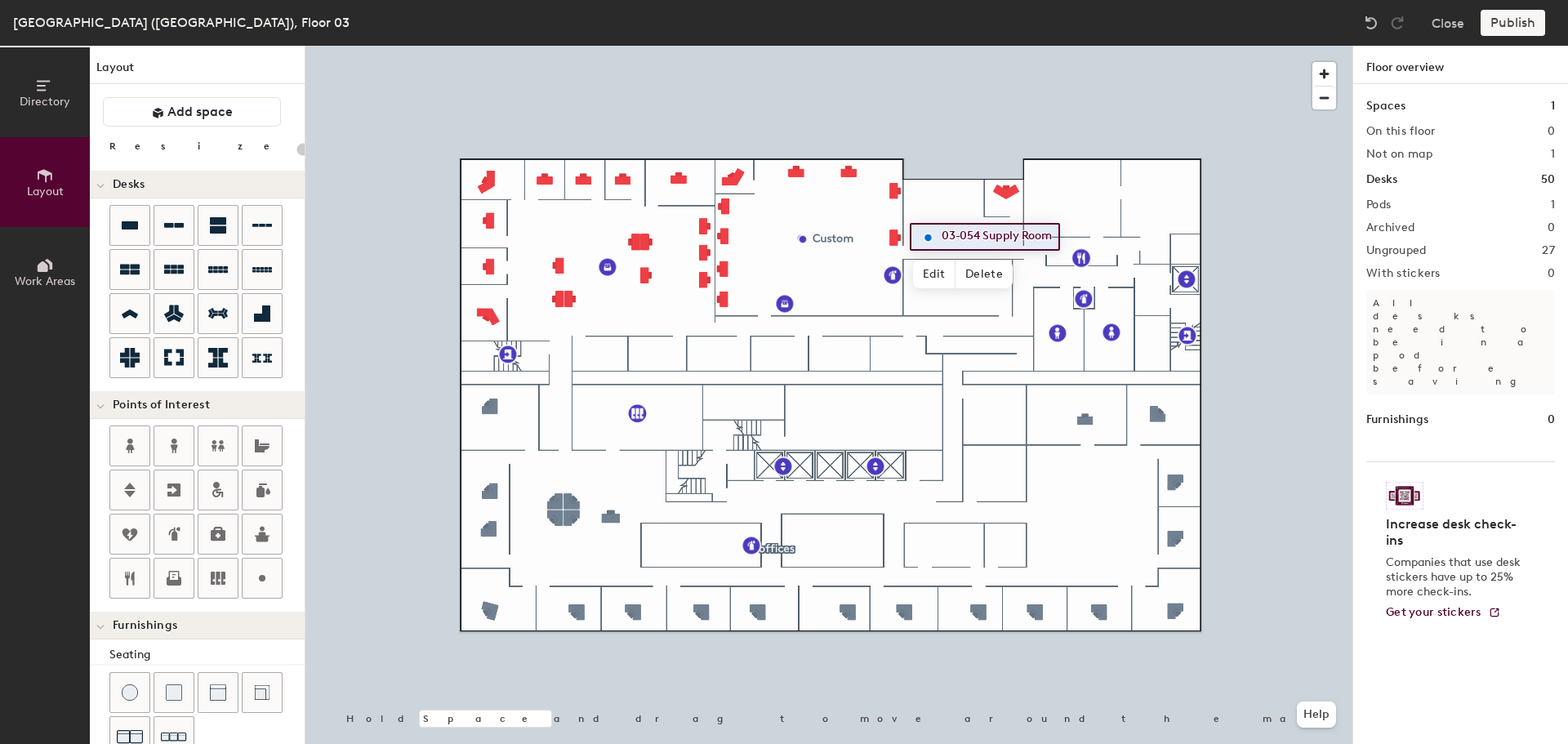
type input "100"
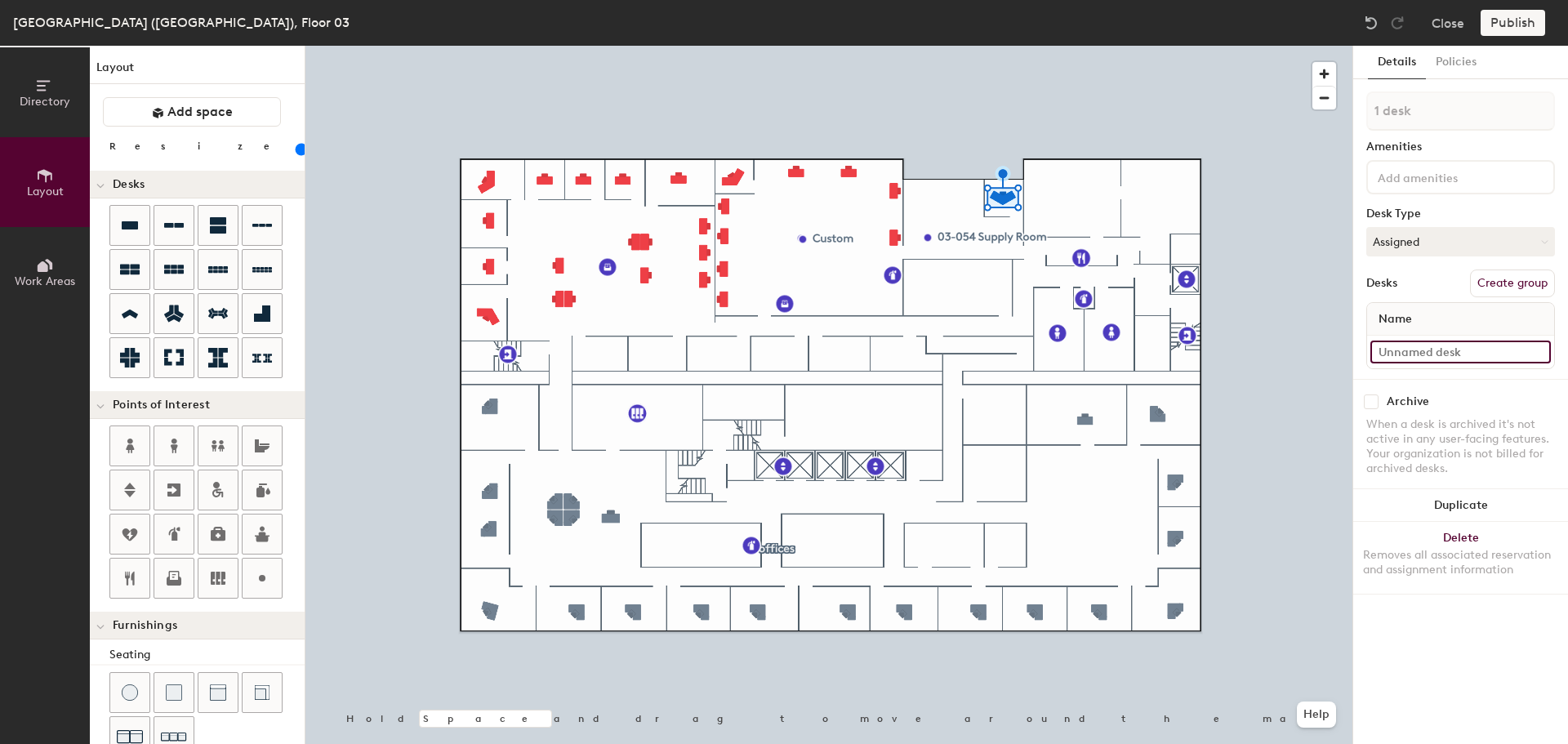
drag, startPoint x: 1414, startPoint y: 356, endPoint x: 1429, endPoint y: 355, distance: 15.0
click at [1414, 356] on input at bounding box center [1460, 352] width 180 height 23
type input "03-053"
click at [126, 234] on icon at bounding box center [129, 225] width 19 height 19
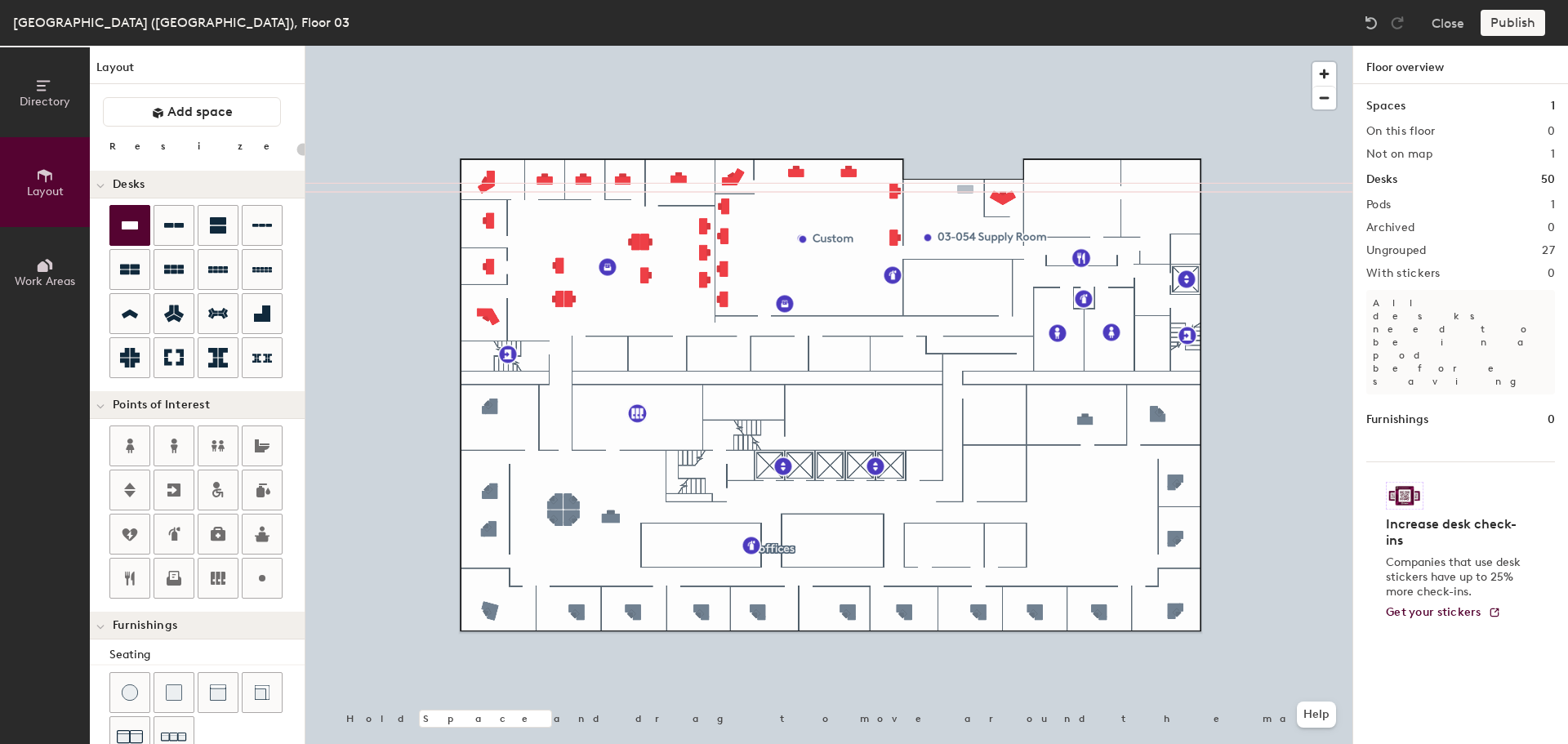
type input "100"
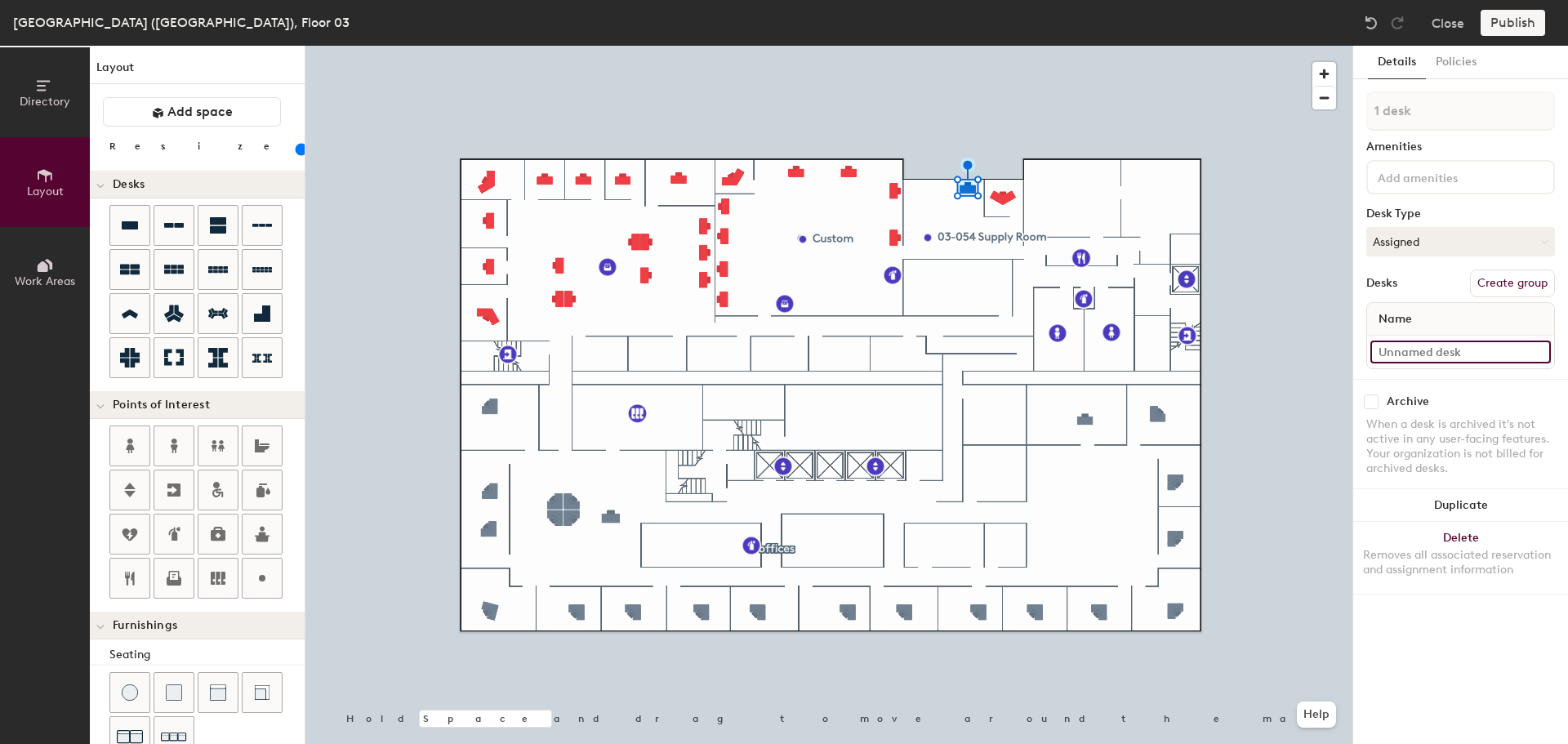
click at [1421, 354] on input at bounding box center [1460, 352] width 180 height 23
type input "03-052"
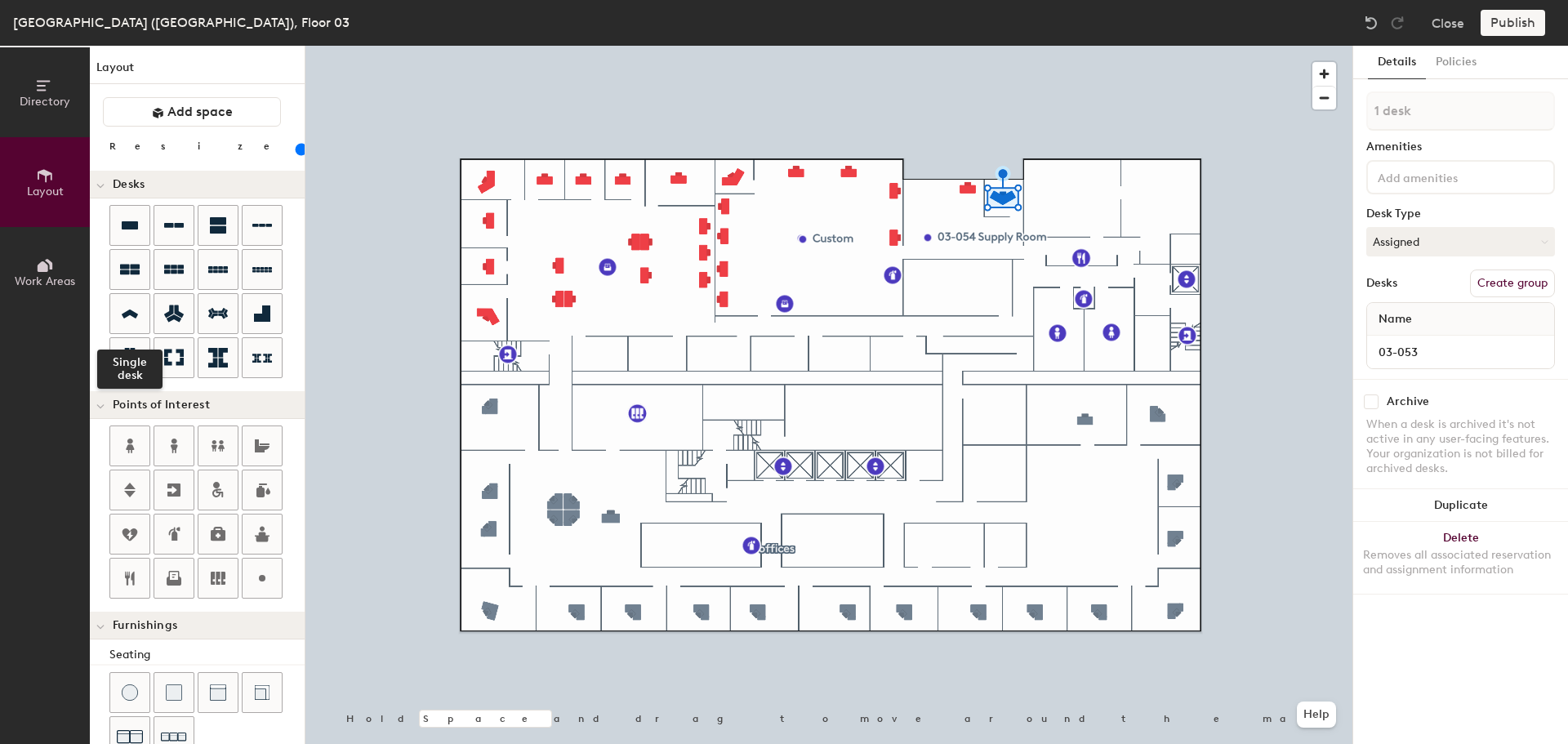
click at [122, 312] on icon at bounding box center [129, 314] width 19 height 18
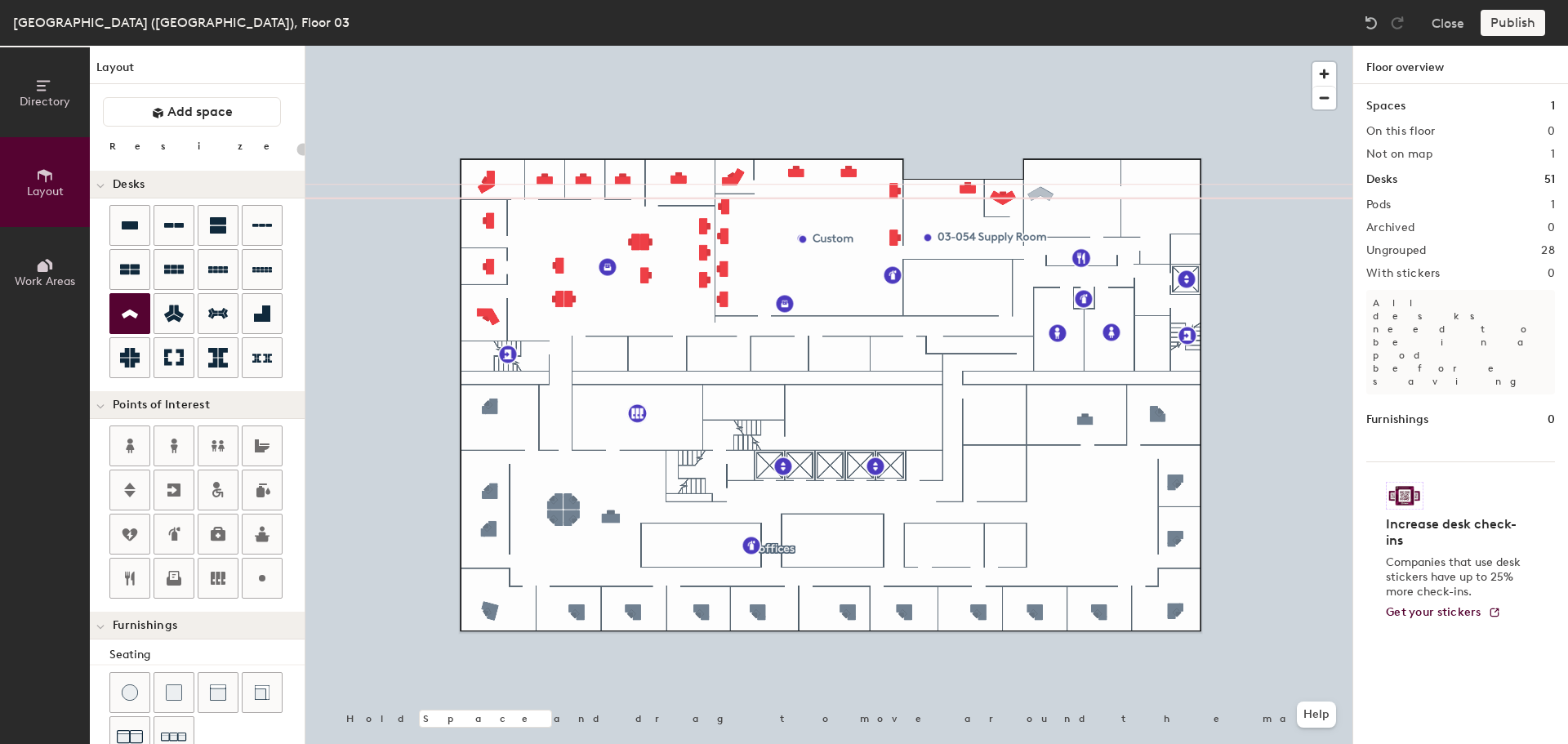
type input "100"
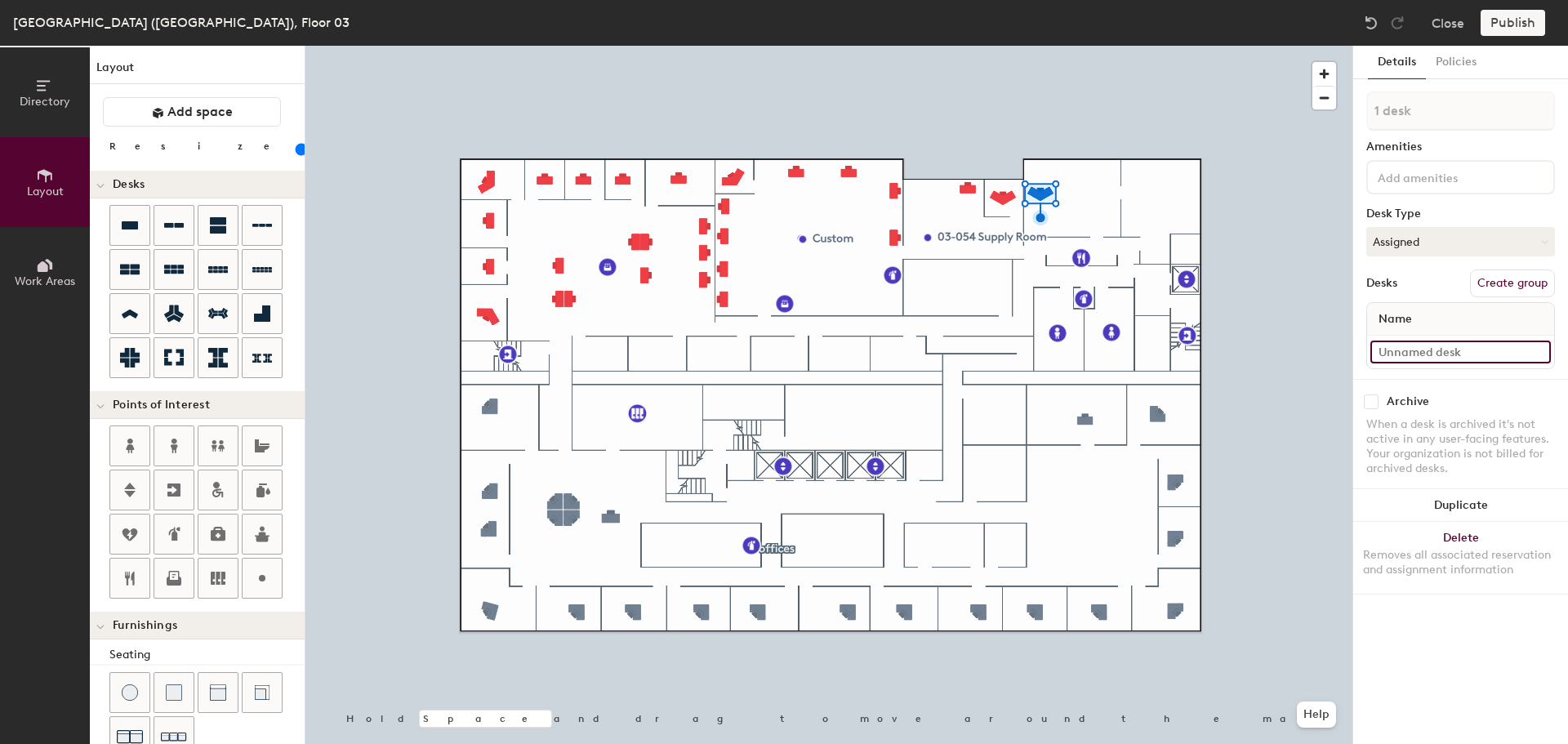
click at [1438, 354] on input at bounding box center [1460, 352] width 180 height 23
type input "03-058"
click at [1499, 501] on button "Duplicate" at bounding box center [1459, 506] width 214 height 32
click at [1046, 46] on div at bounding box center [829, 46] width 1047 height 0
click at [1043, 46] on div at bounding box center [829, 46] width 1047 height 0
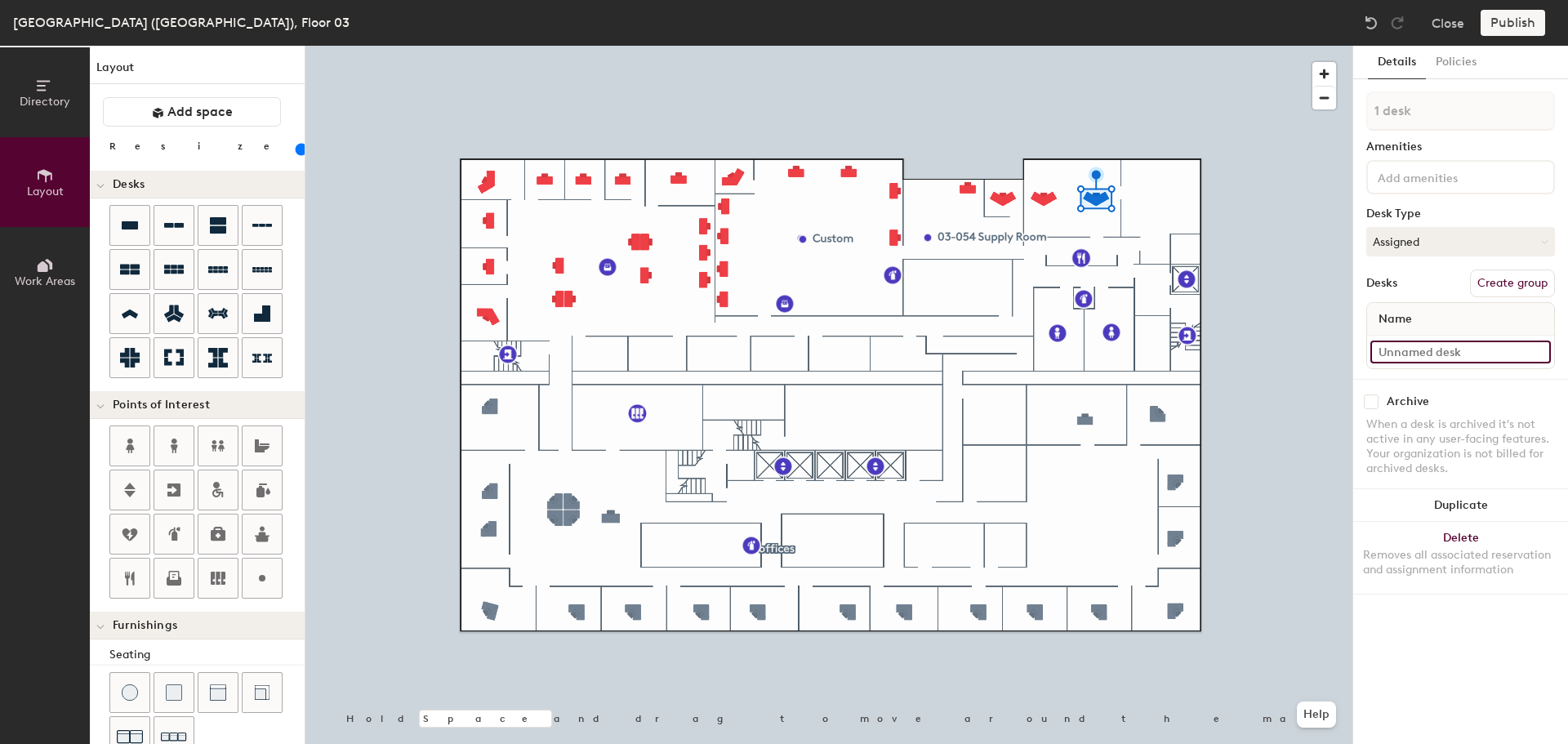
click at [1422, 360] on input at bounding box center [1460, 352] width 180 height 23
type input "03-057"
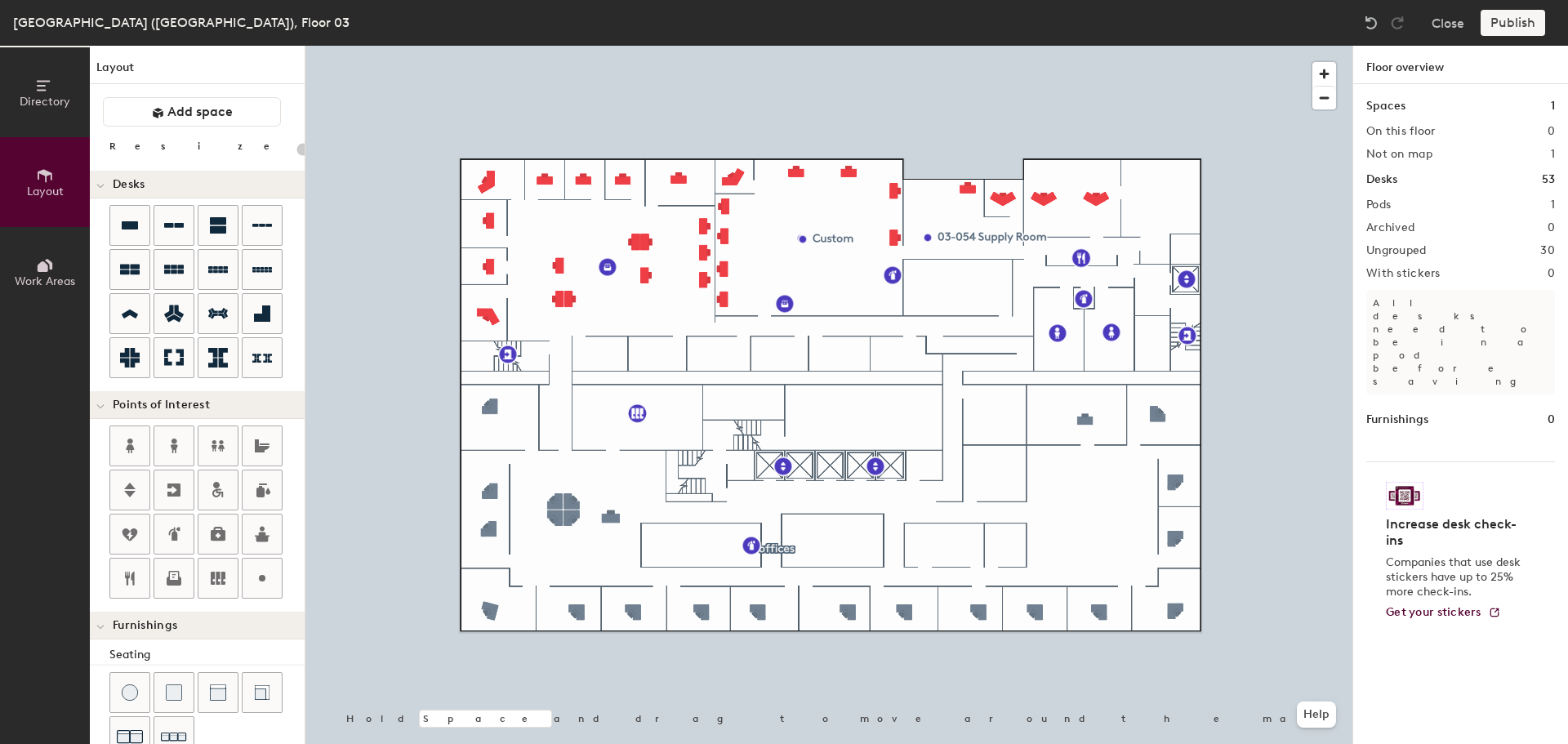
type input "20"
click at [134, 220] on icon at bounding box center [129, 225] width 19 height 19
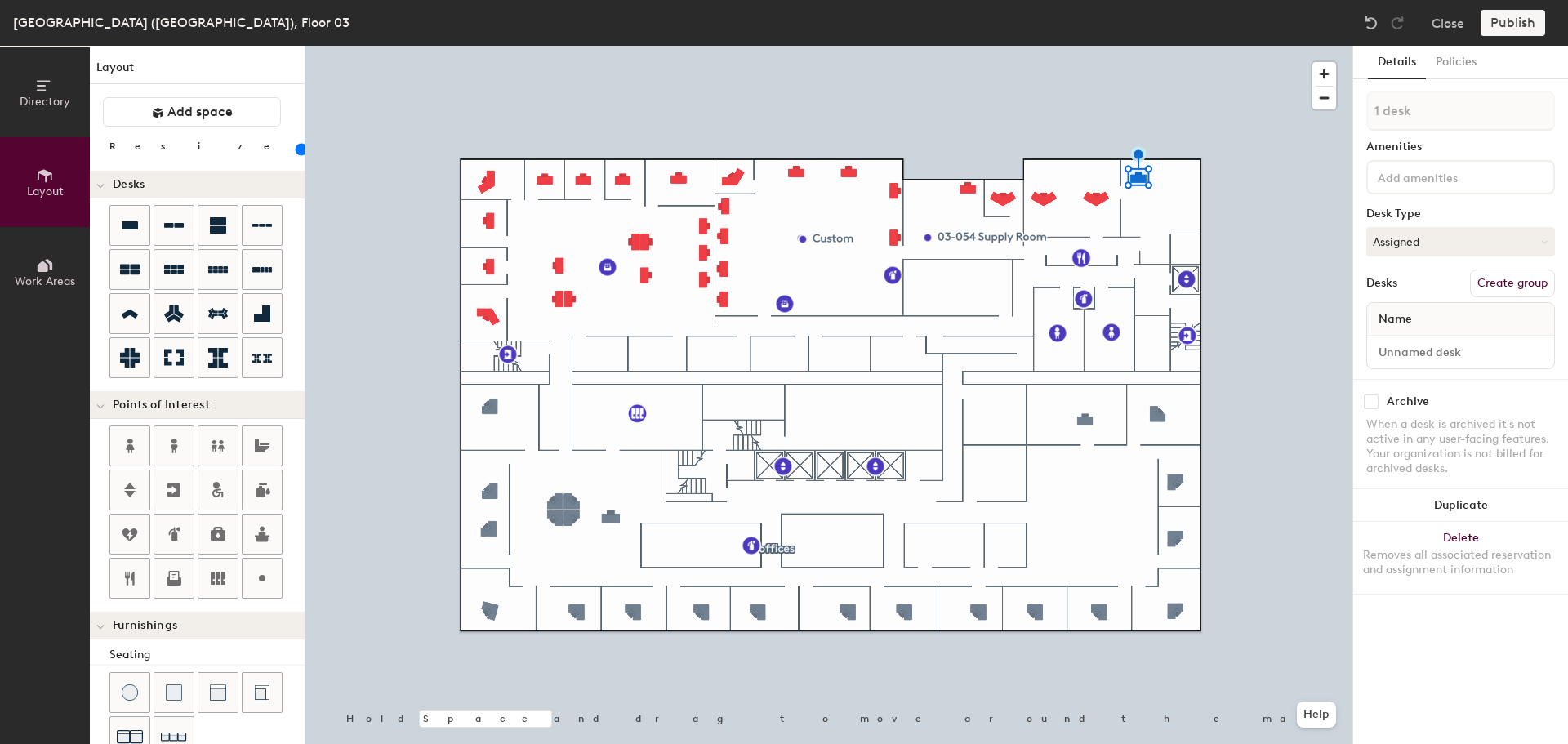
click at [1498, 506] on button "Duplicate" at bounding box center [1459, 506] width 214 height 32
click at [1485, 507] on button "Duplicate" at bounding box center [1459, 506] width 214 height 32
click at [1441, 354] on input at bounding box center [1460, 352] width 180 height 23
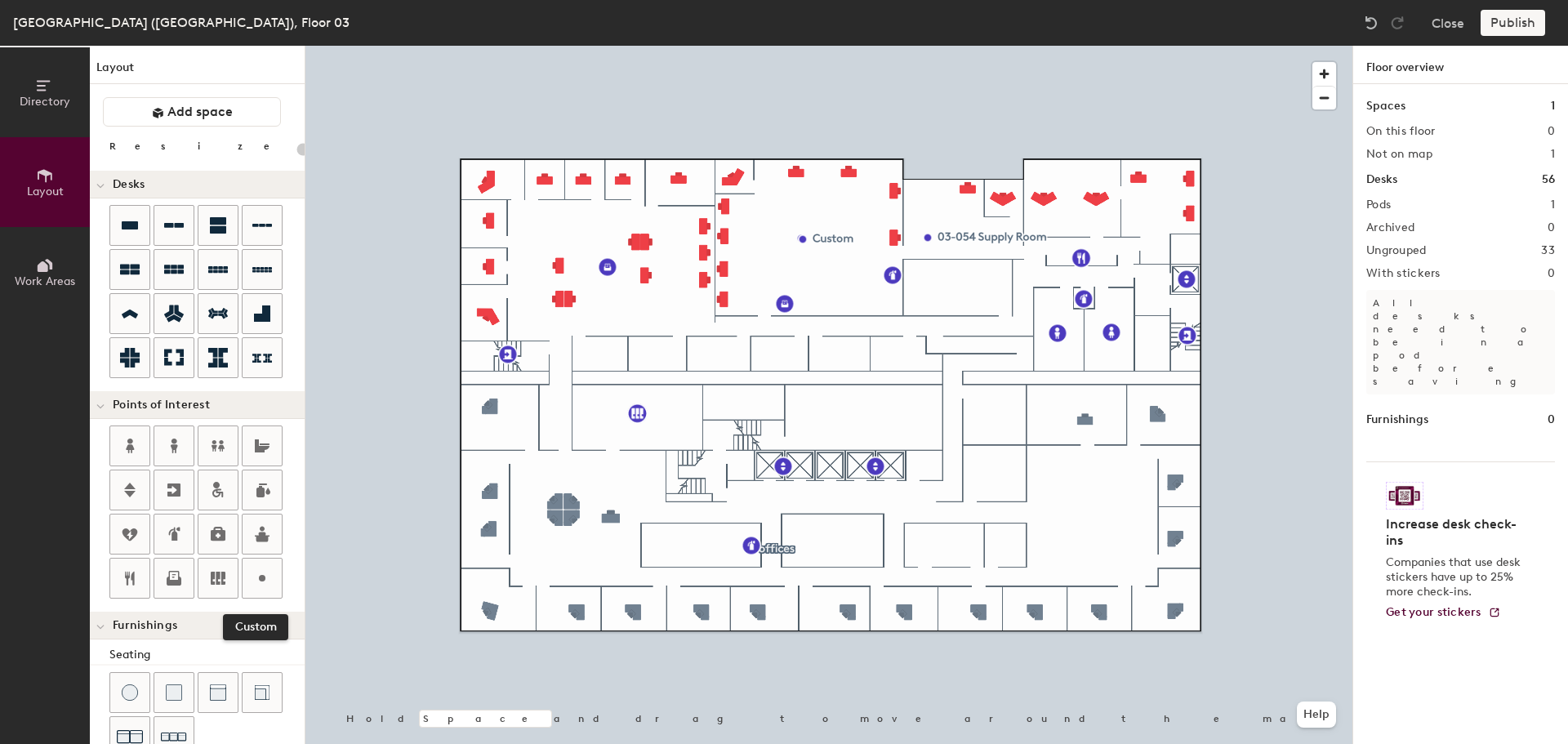
click at [259, 575] on icon at bounding box center [261, 578] width 19 height 19
click at [258, 576] on icon at bounding box center [261, 578] width 19 height 19
type input "100"
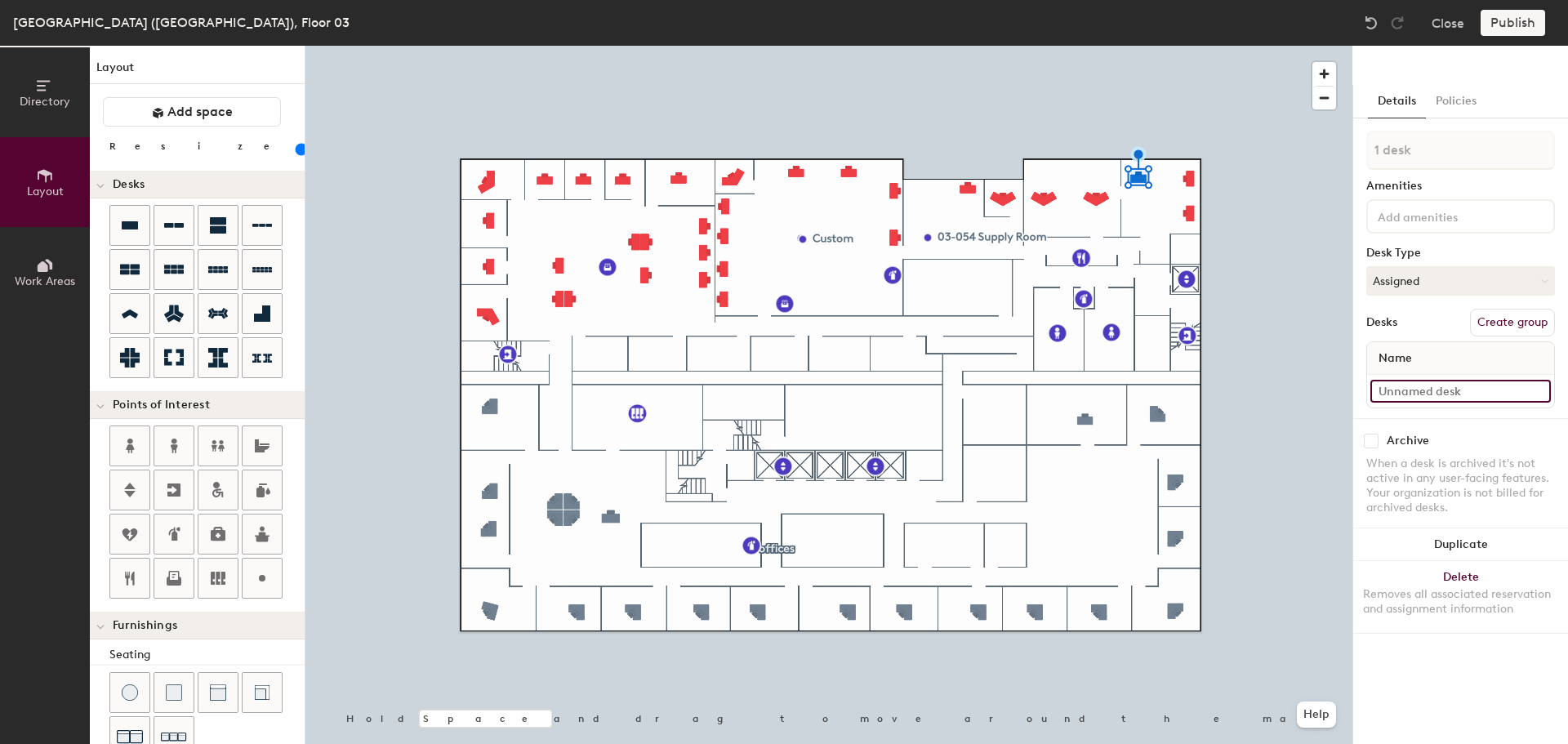
click at [1394, 393] on input at bounding box center [1460, 391] width 180 height 23
type input "03-28A"
click at [1475, 399] on input at bounding box center [1460, 391] width 180 height 23
type input "03-58B"
click at [1417, 396] on input at bounding box center [1460, 391] width 180 height 23
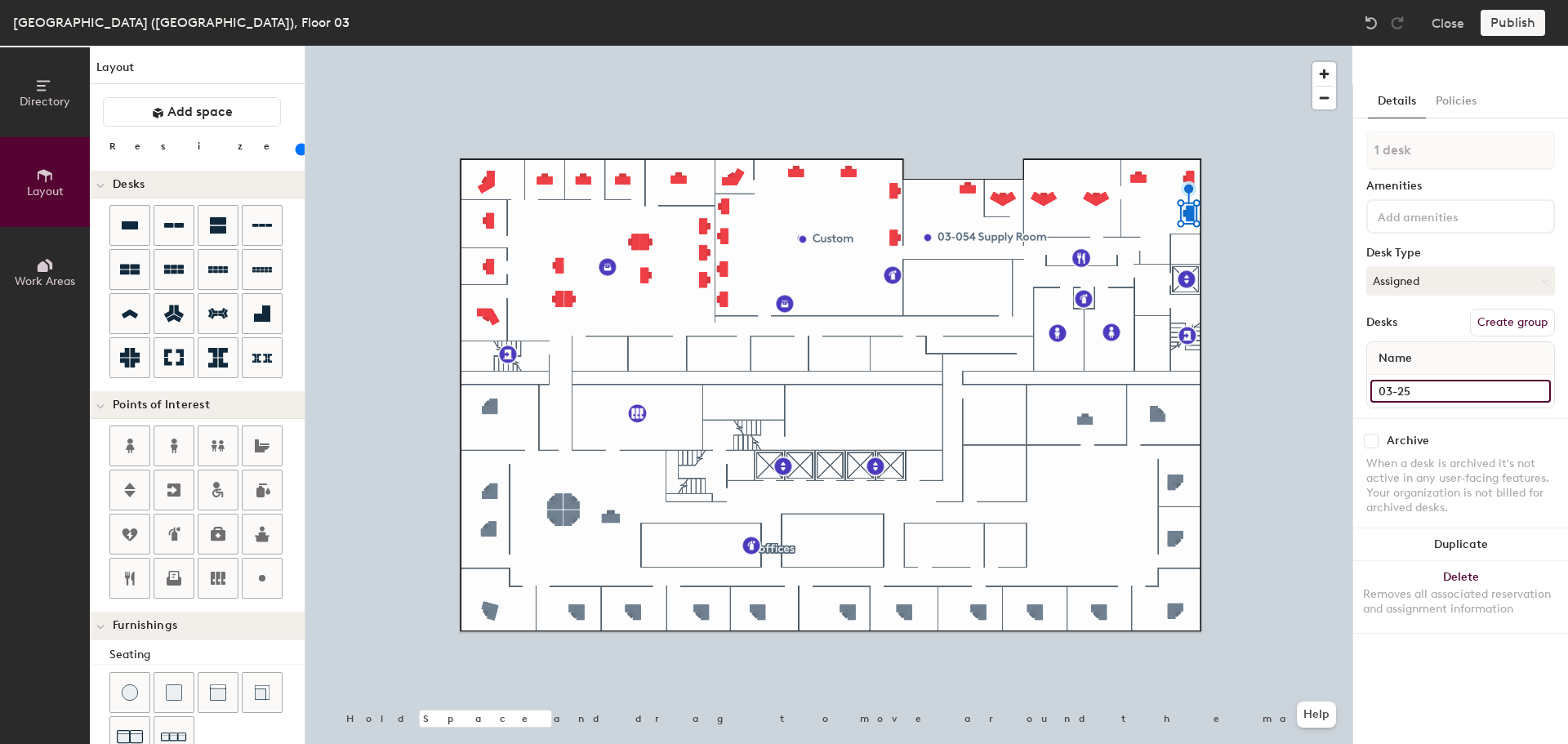
type input "03-25C"
click at [257, 577] on icon at bounding box center [261, 578] width 19 height 19
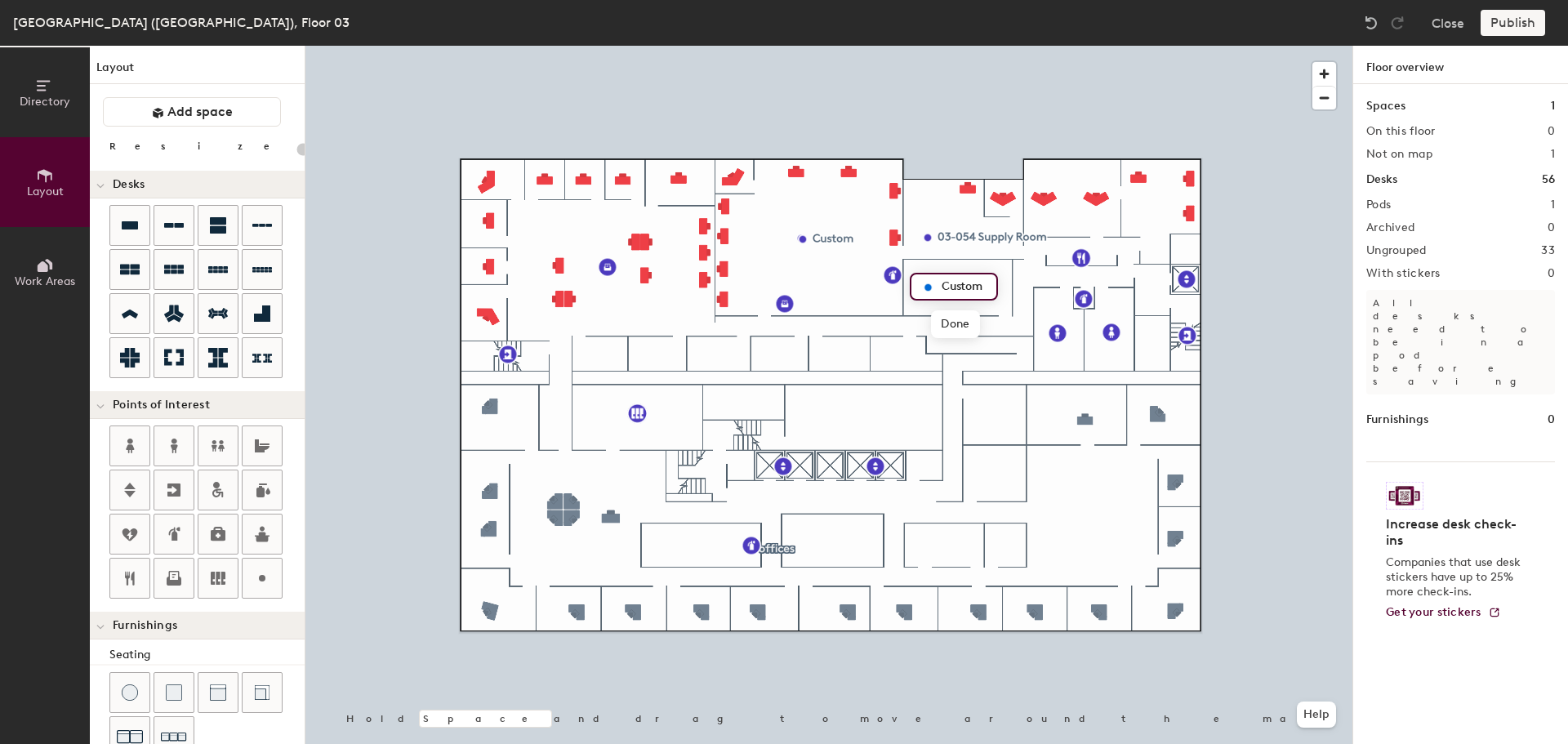
type input "20"
type input "03-055 Knowledge Services"
click at [1027, 320] on span "Done" at bounding box center [1020, 324] width 48 height 28
click at [254, 574] on icon at bounding box center [261, 578] width 19 height 19
type input "20"
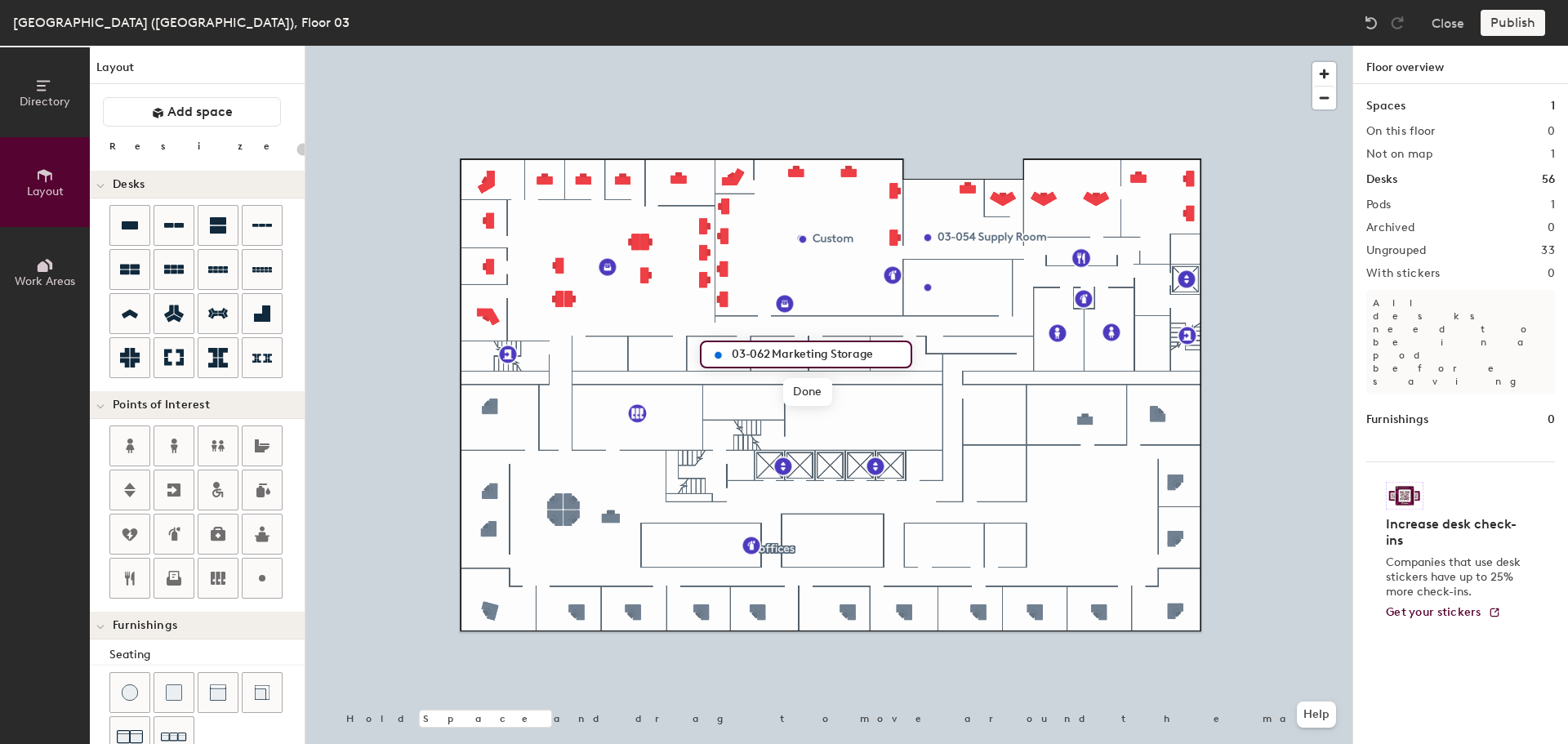
type input "03-062 Marketing Storage"
click at [143, 317] on div at bounding box center [130, 313] width 40 height 40
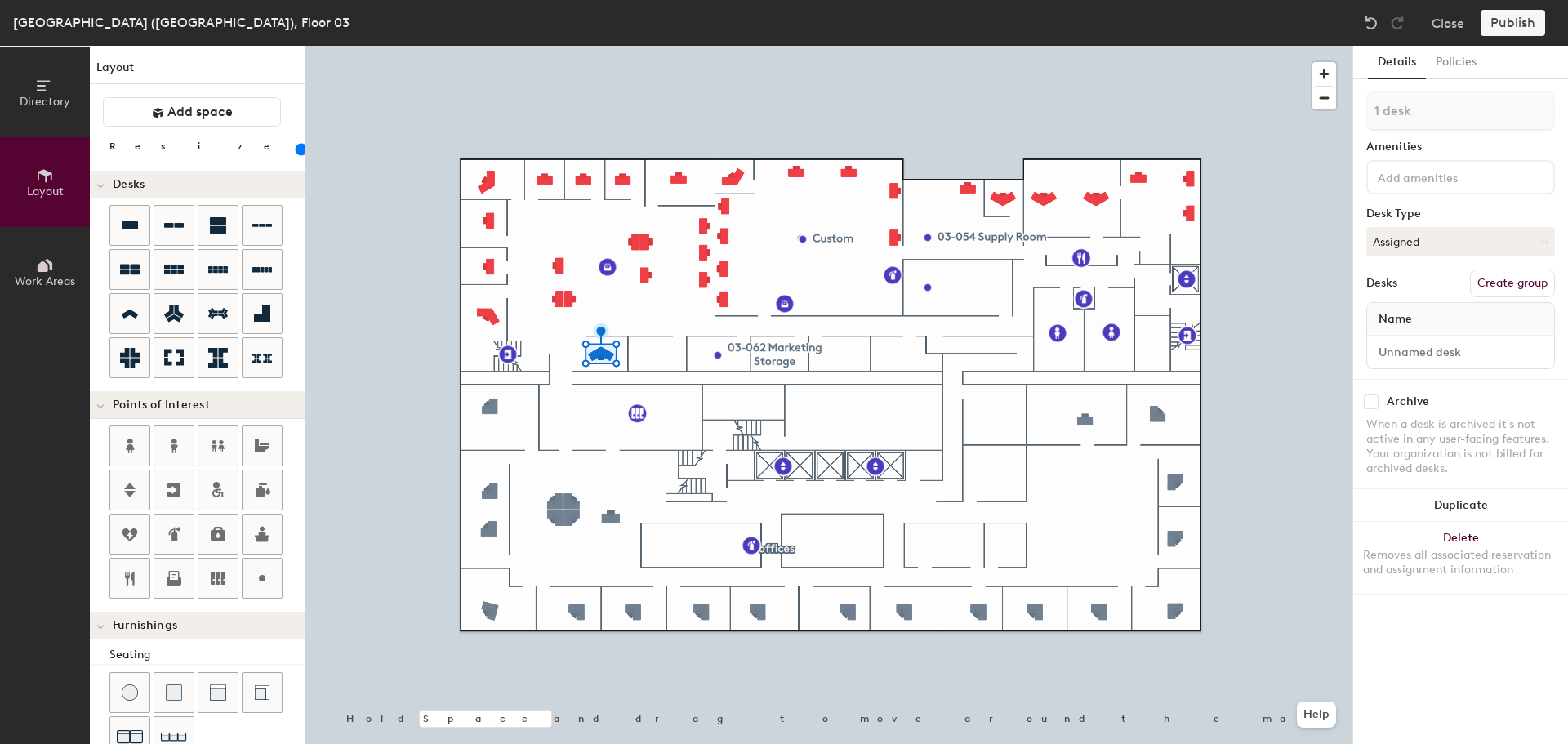
click at [1462, 493] on button "Duplicate" at bounding box center [1459, 506] width 214 height 32
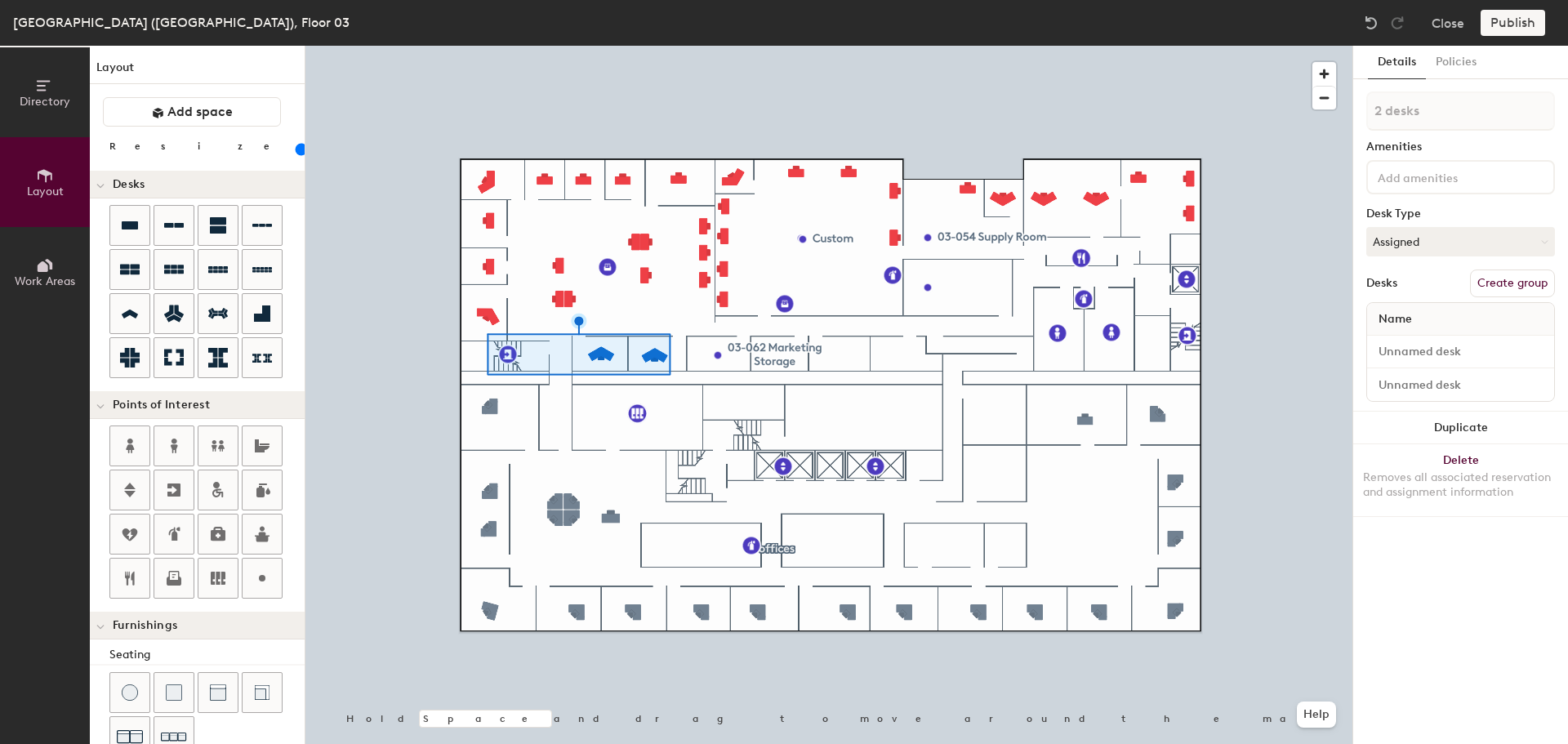
click at [561, 46] on div at bounding box center [829, 46] width 1047 height 0
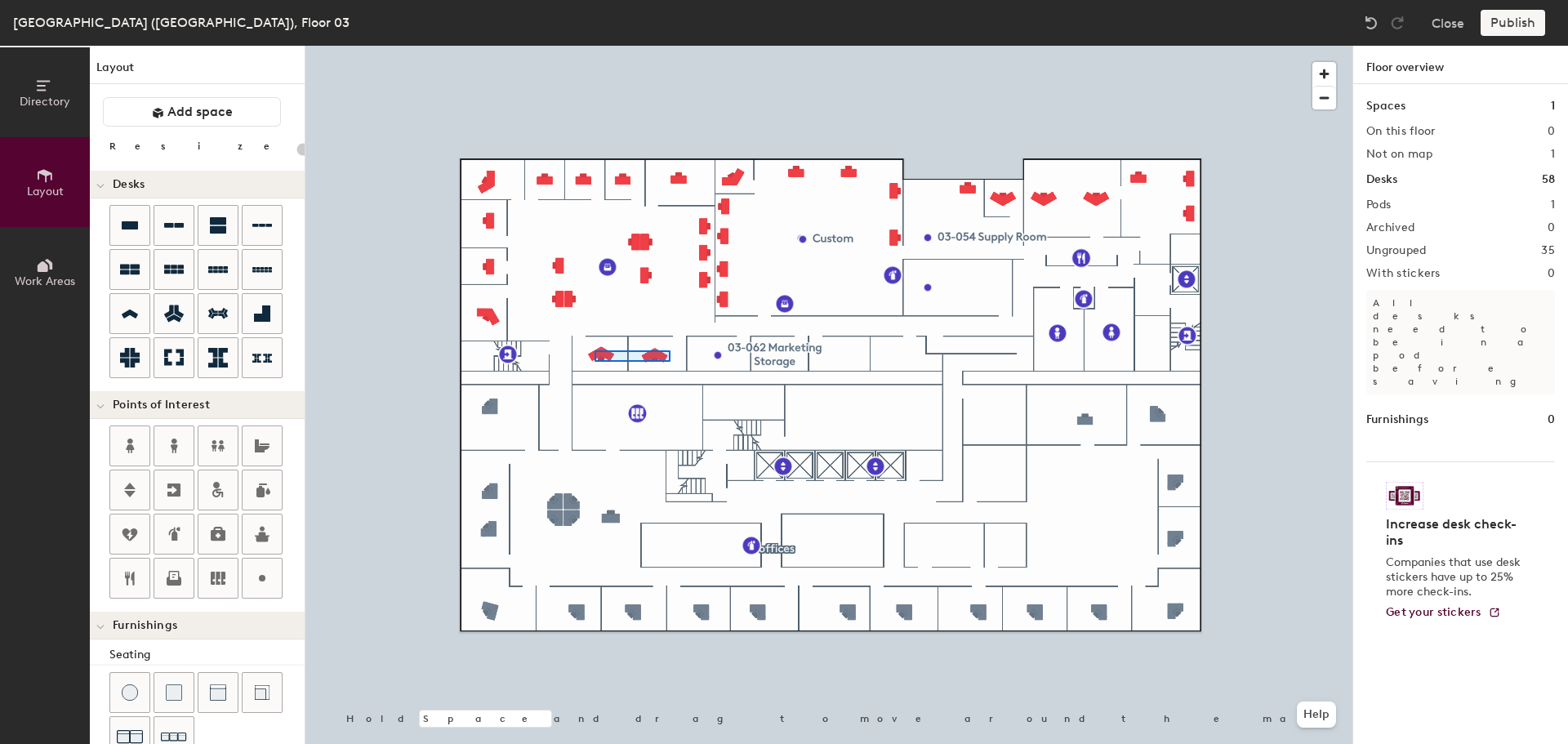
click at [594, 46] on div at bounding box center [829, 46] width 1047 height 0
click at [569, 389] on span "Delete" at bounding box center [564, 391] width 57 height 28
type input "100"
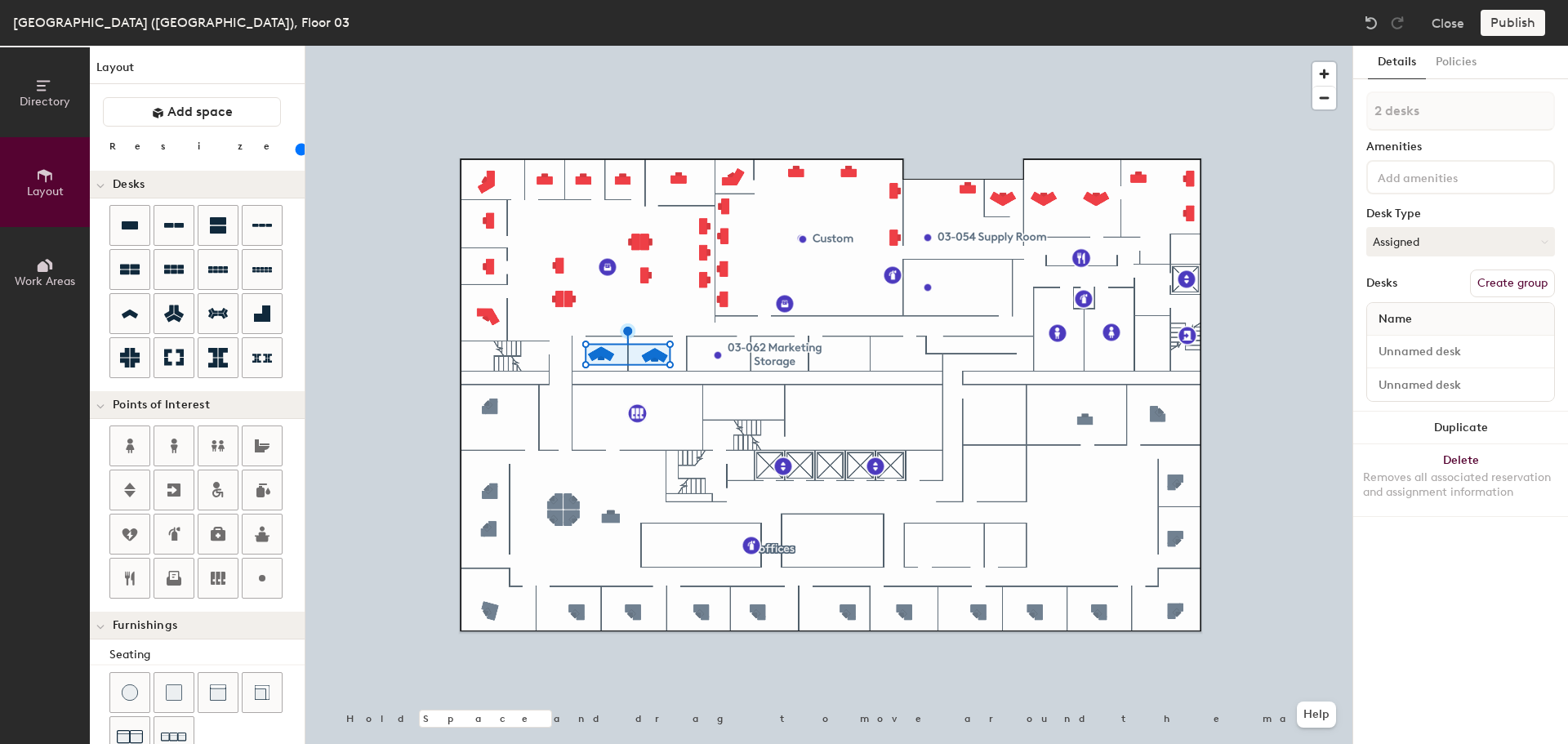
click at [1456, 424] on button "Duplicate" at bounding box center [1459, 427] width 214 height 32
type input "1 desk"
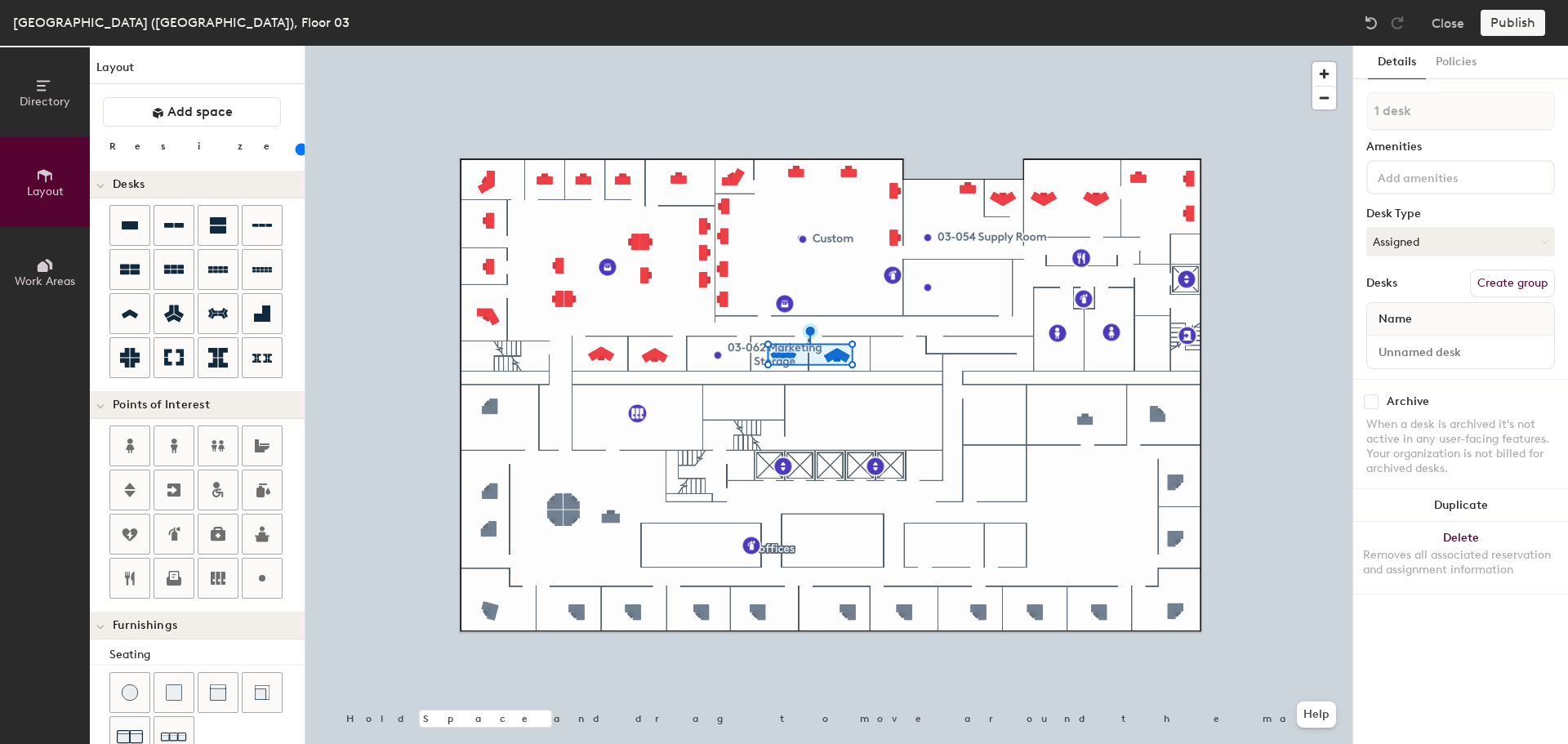
click at [1464, 497] on button "Duplicate" at bounding box center [1459, 506] width 214 height 32
click at [1447, 345] on input at bounding box center [1460, 352] width 180 height 23
type input "03-059"
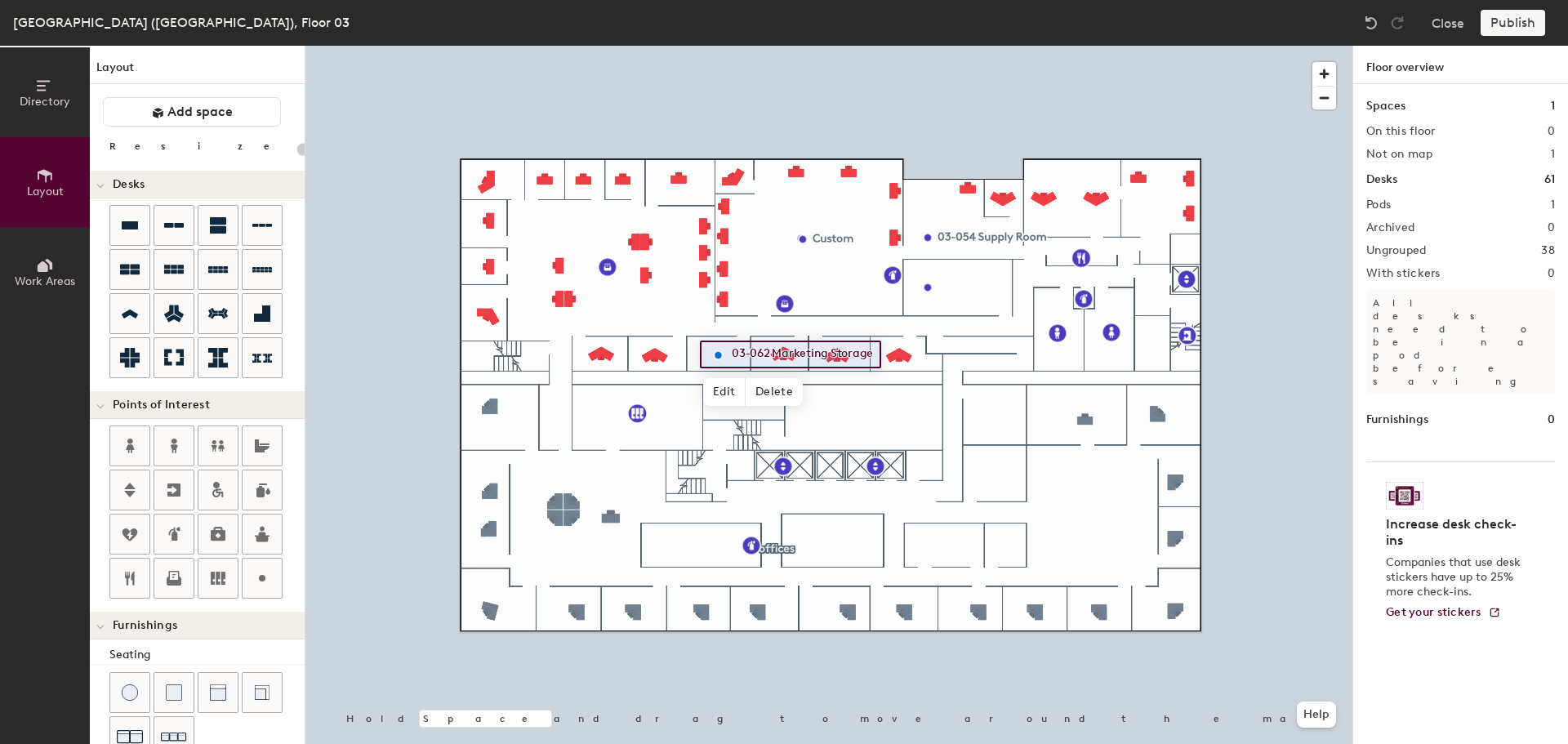
type input "20"
click at [720, 384] on span "Edit" at bounding box center [724, 392] width 42 height 28
click at [881, 355] on input "03-062 Marketing Storage" at bounding box center [816, 355] width 177 height 23
type input "03-062 Storage"
click at [757, 394] on span "Done" at bounding box center [770, 392] width 48 height 28
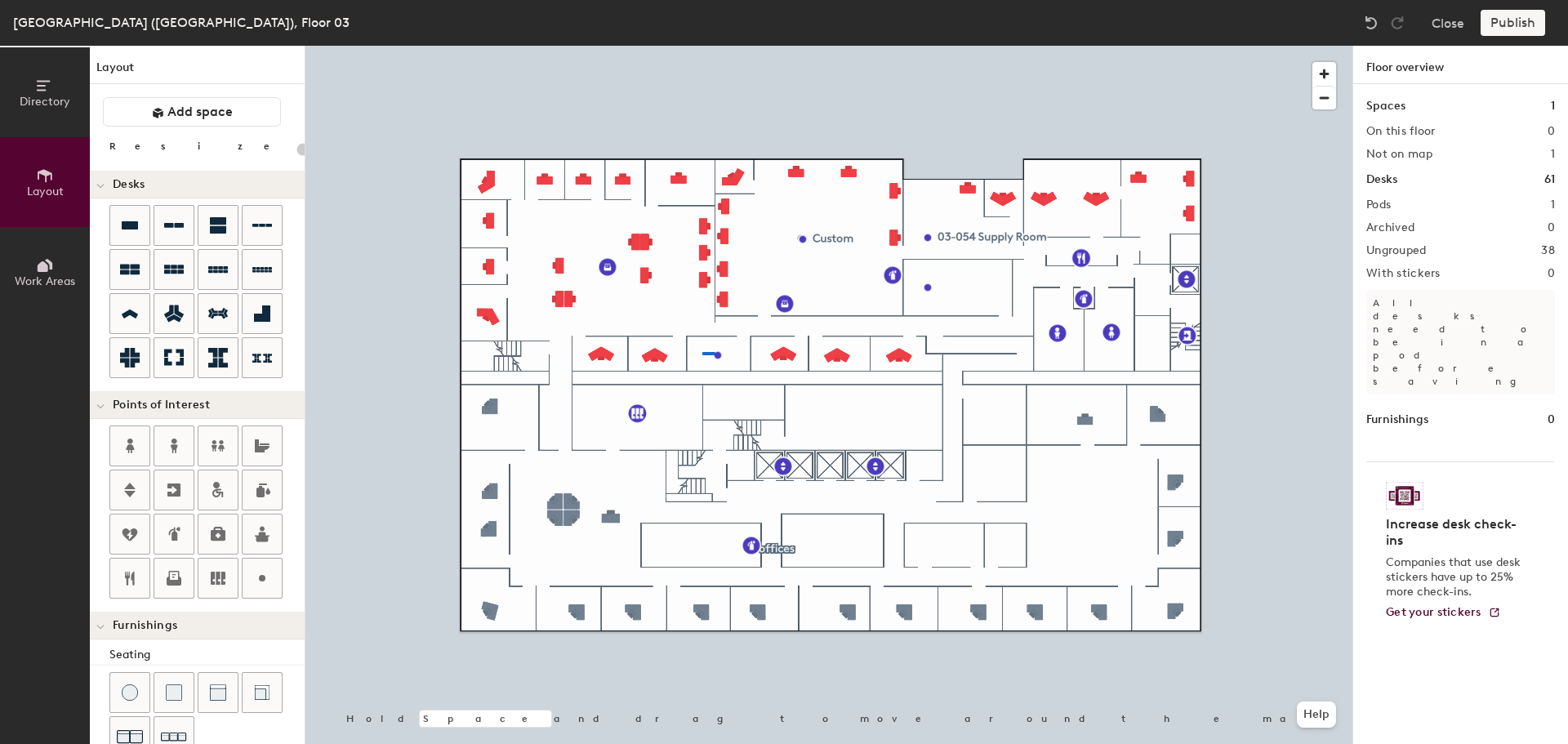
click at [702, 46] on div at bounding box center [829, 46] width 1047 height 0
click at [898, 46] on div at bounding box center [829, 46] width 1047 height 0
type input "100"
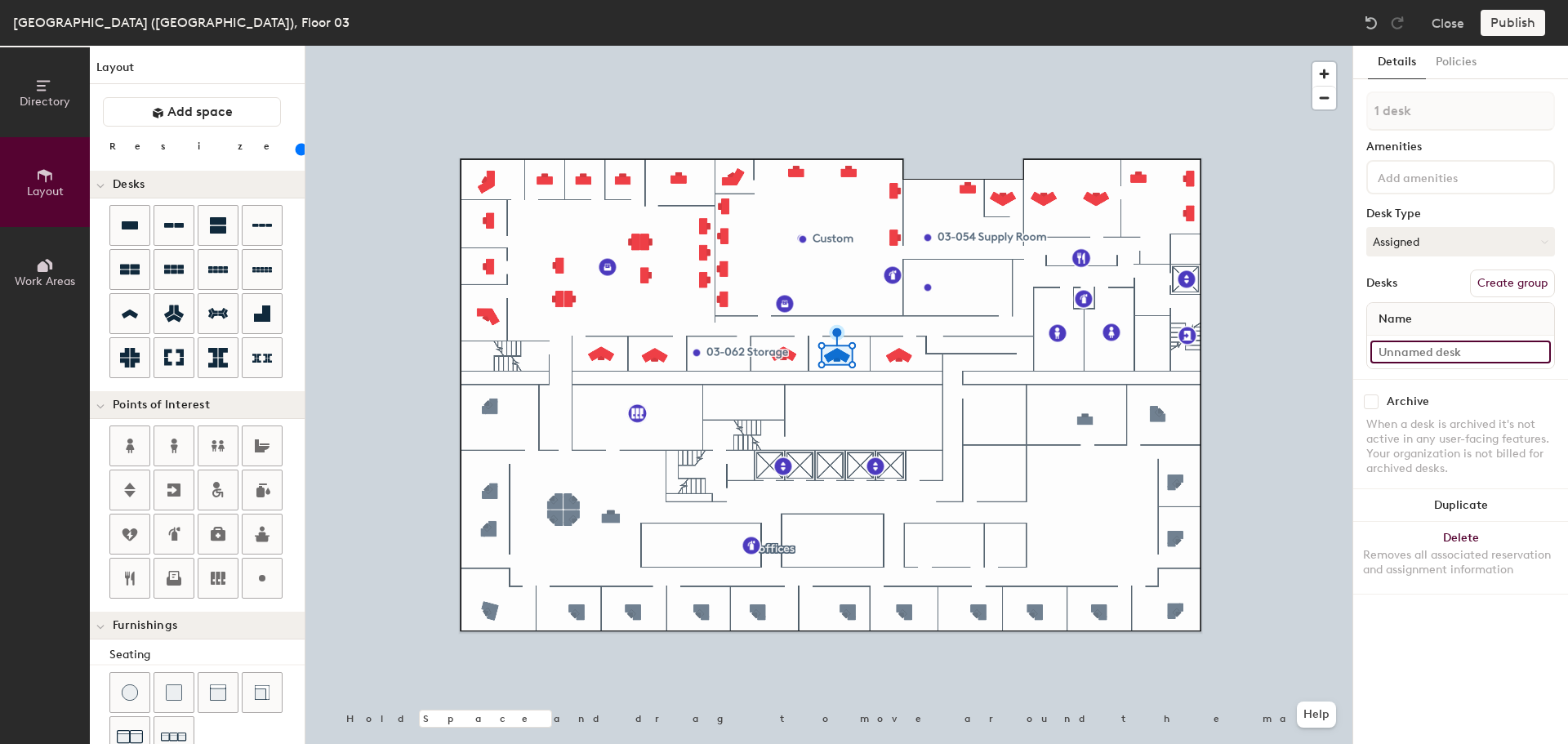
click at [1403, 348] on input at bounding box center [1460, 352] width 180 height 23
type input "03-060"
click at [794, 46] on div at bounding box center [829, 46] width 1047 height 0
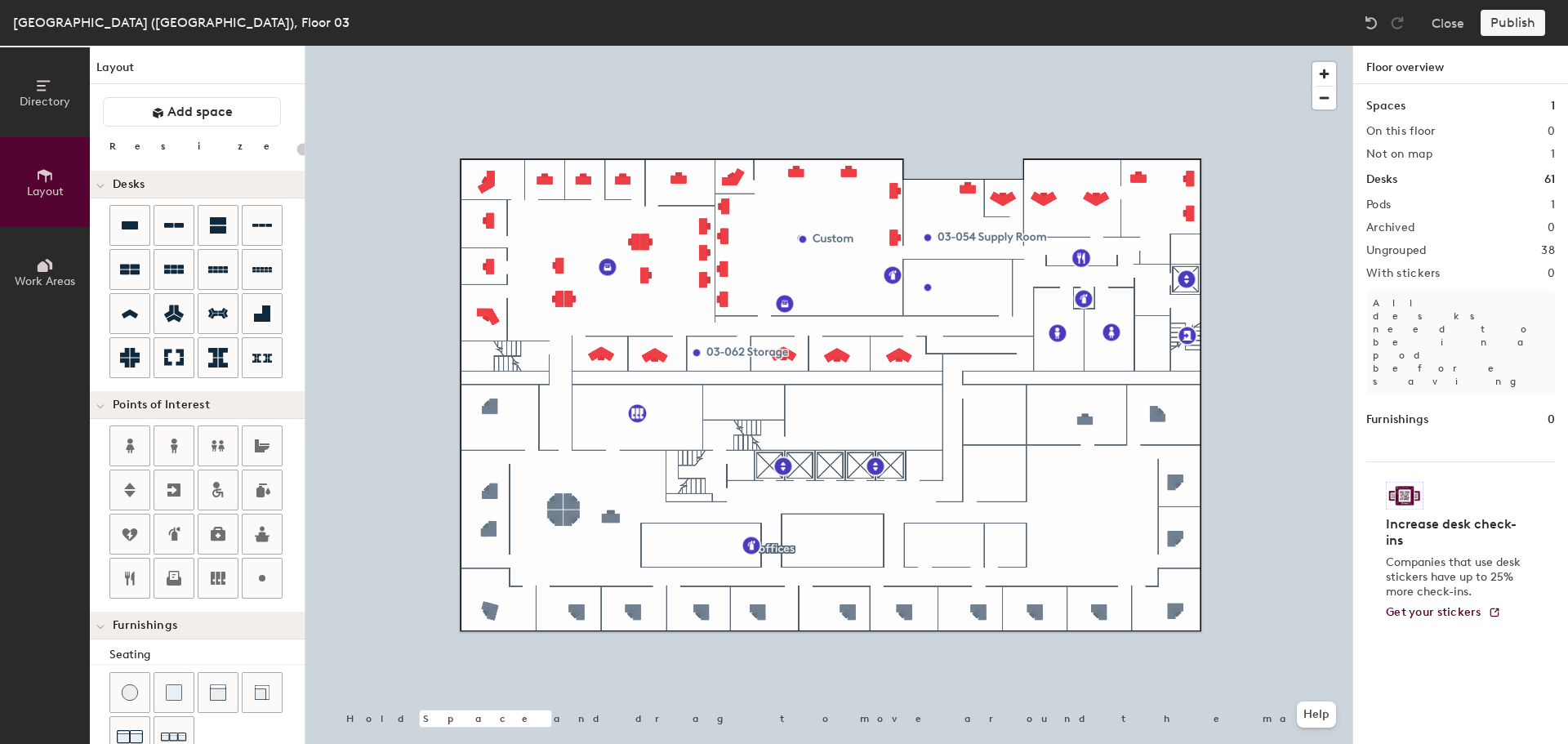
type input "100"
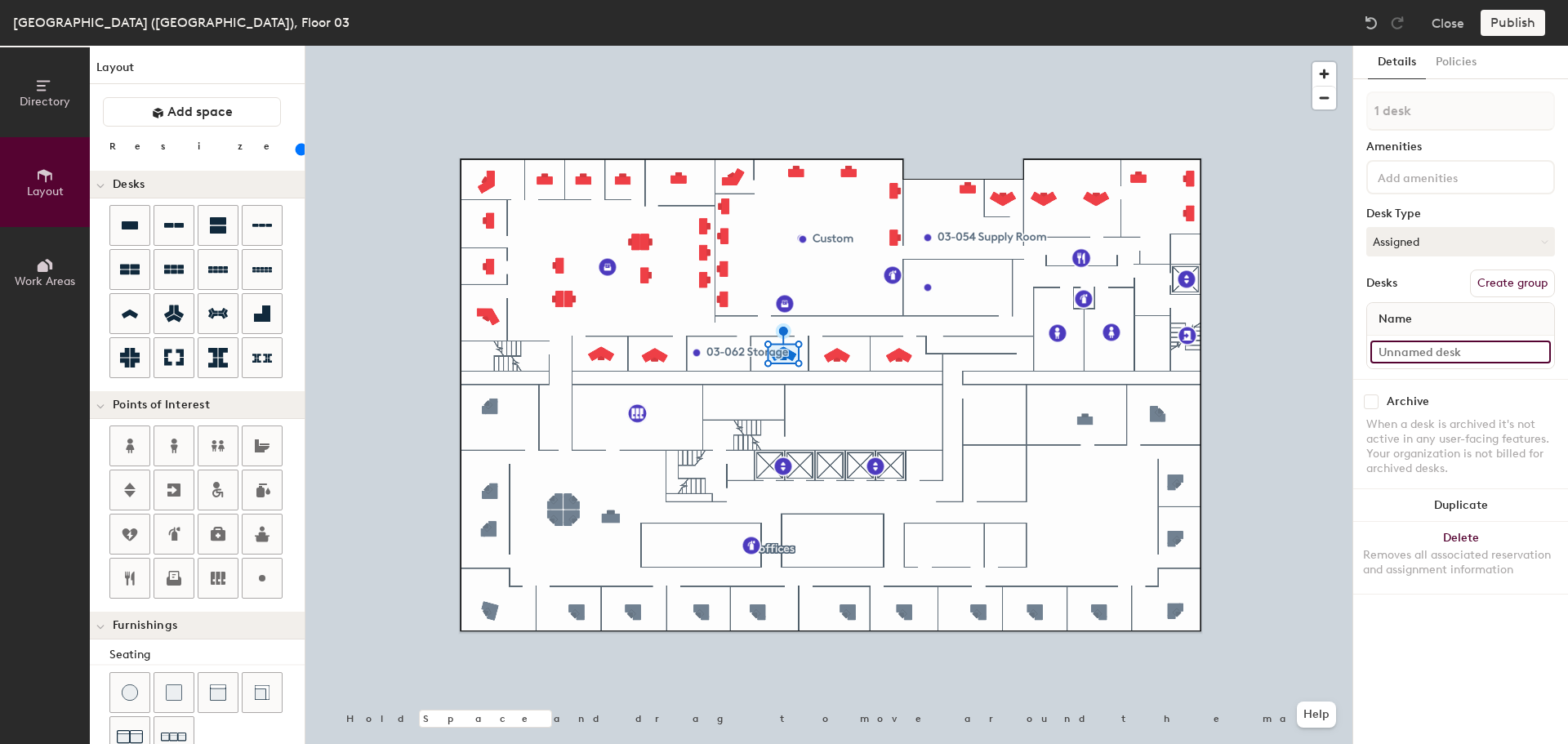
click at [1425, 347] on input at bounding box center [1460, 352] width 180 height 23
type input "03-061"
click at [1436, 344] on input at bounding box center [1460, 352] width 180 height 23
type input "03-063"
click at [1431, 353] on input at bounding box center [1460, 352] width 180 height 23
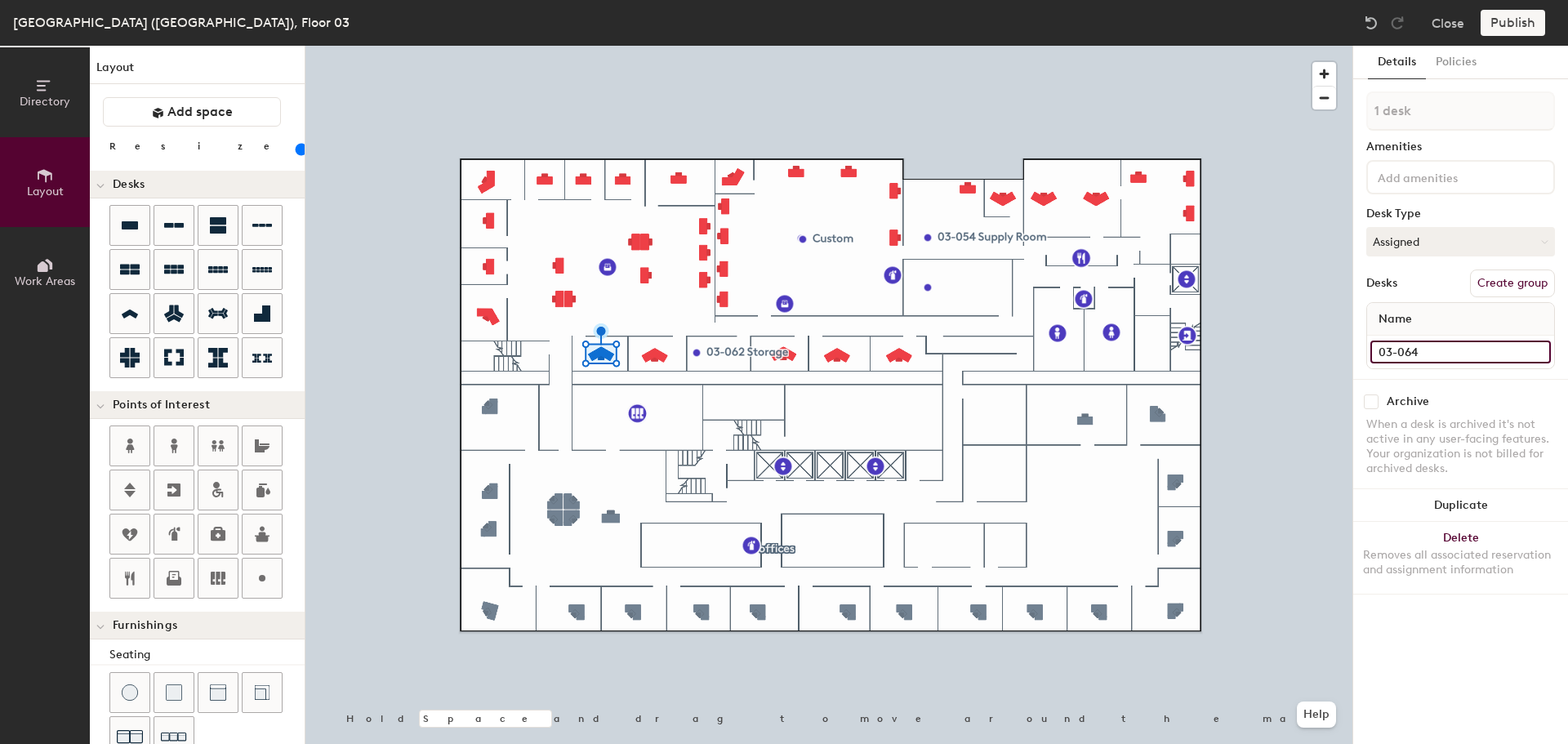
type input "03-064"
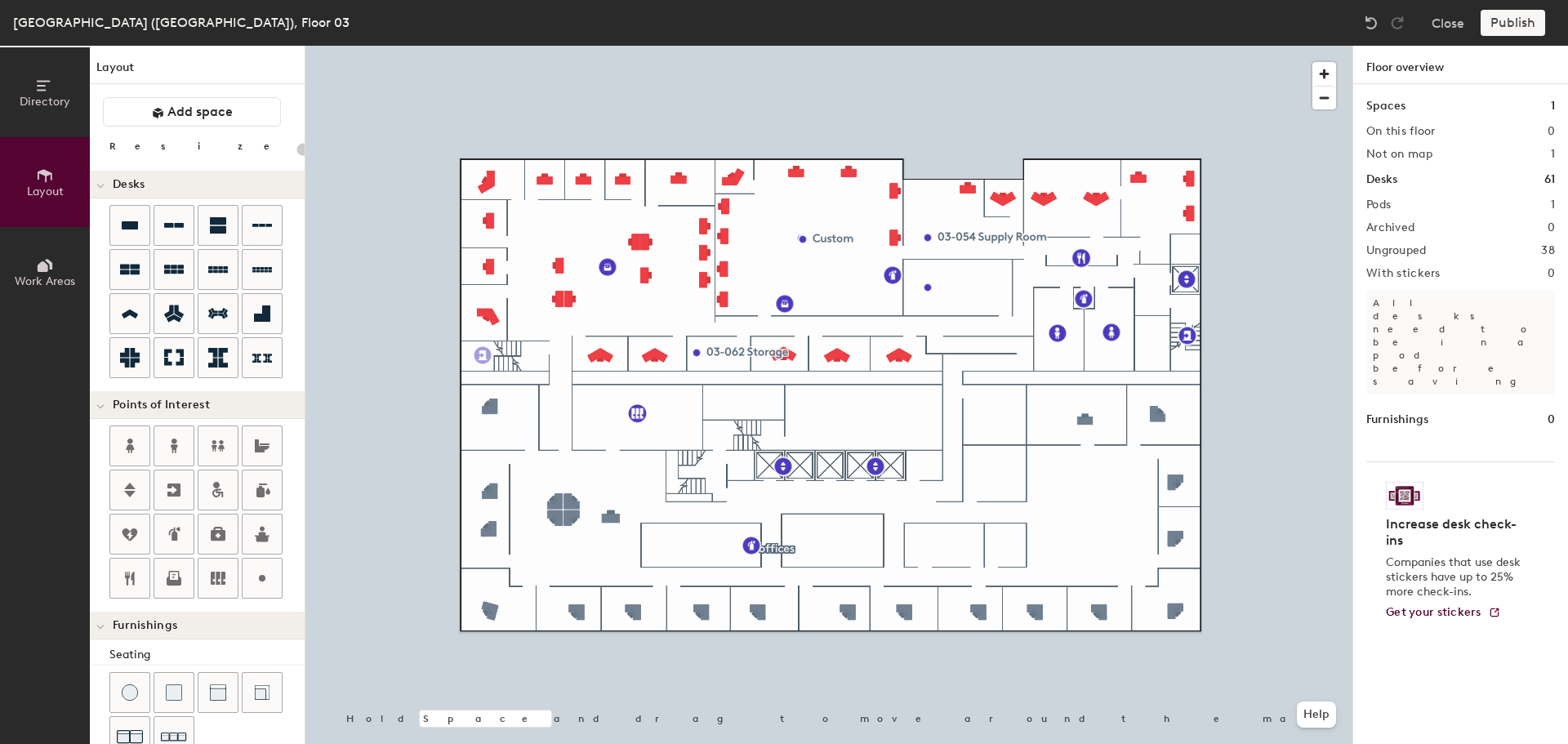
click at [478, 355] on div "Directory Layout Work Areas Layout Add space Resize Desks Points of Interest Fu…" at bounding box center [784, 395] width 1568 height 699
click at [1174, 46] on div at bounding box center [829, 46] width 1047 height 0
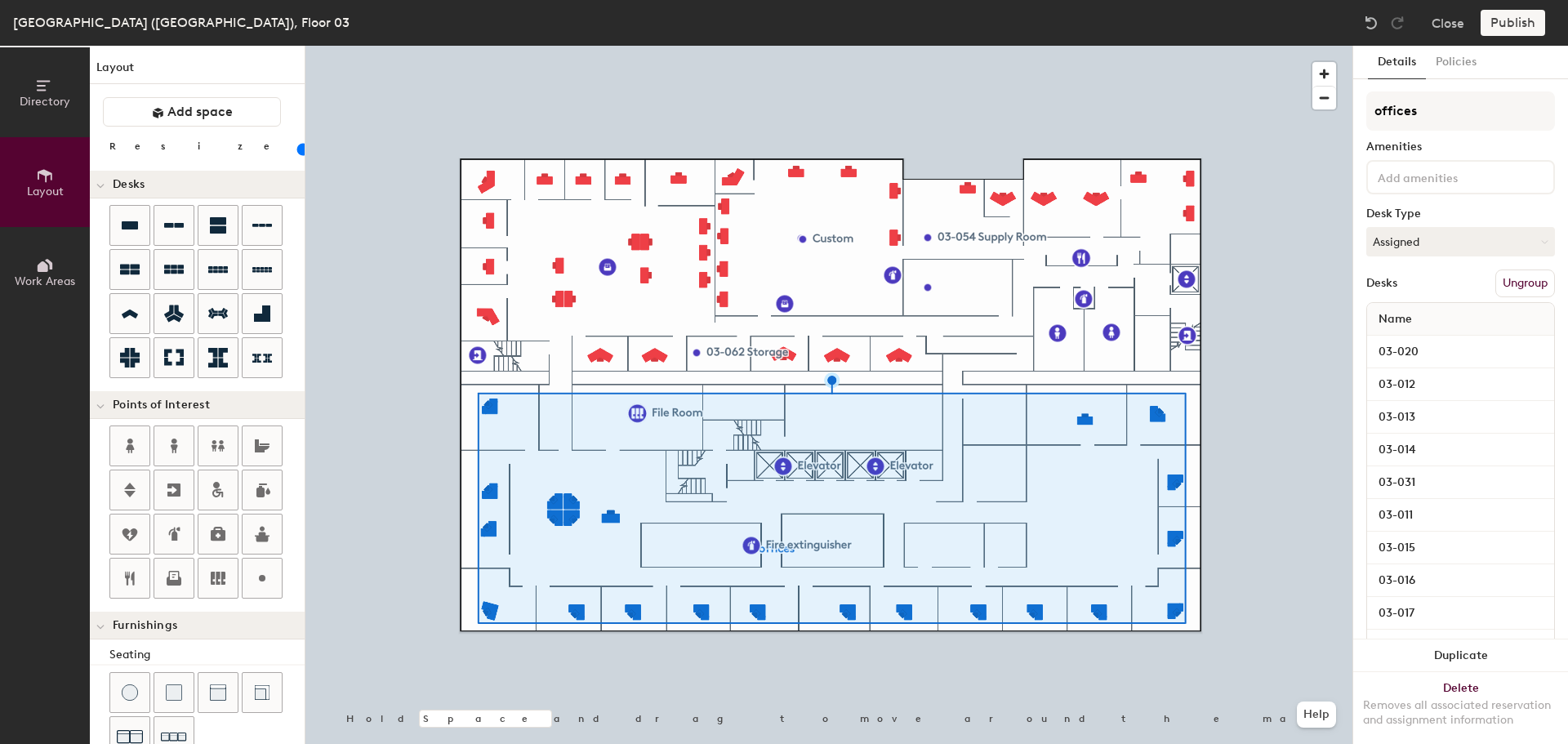
click at [1514, 281] on button "Ungroup" at bounding box center [1525, 284] width 60 height 28
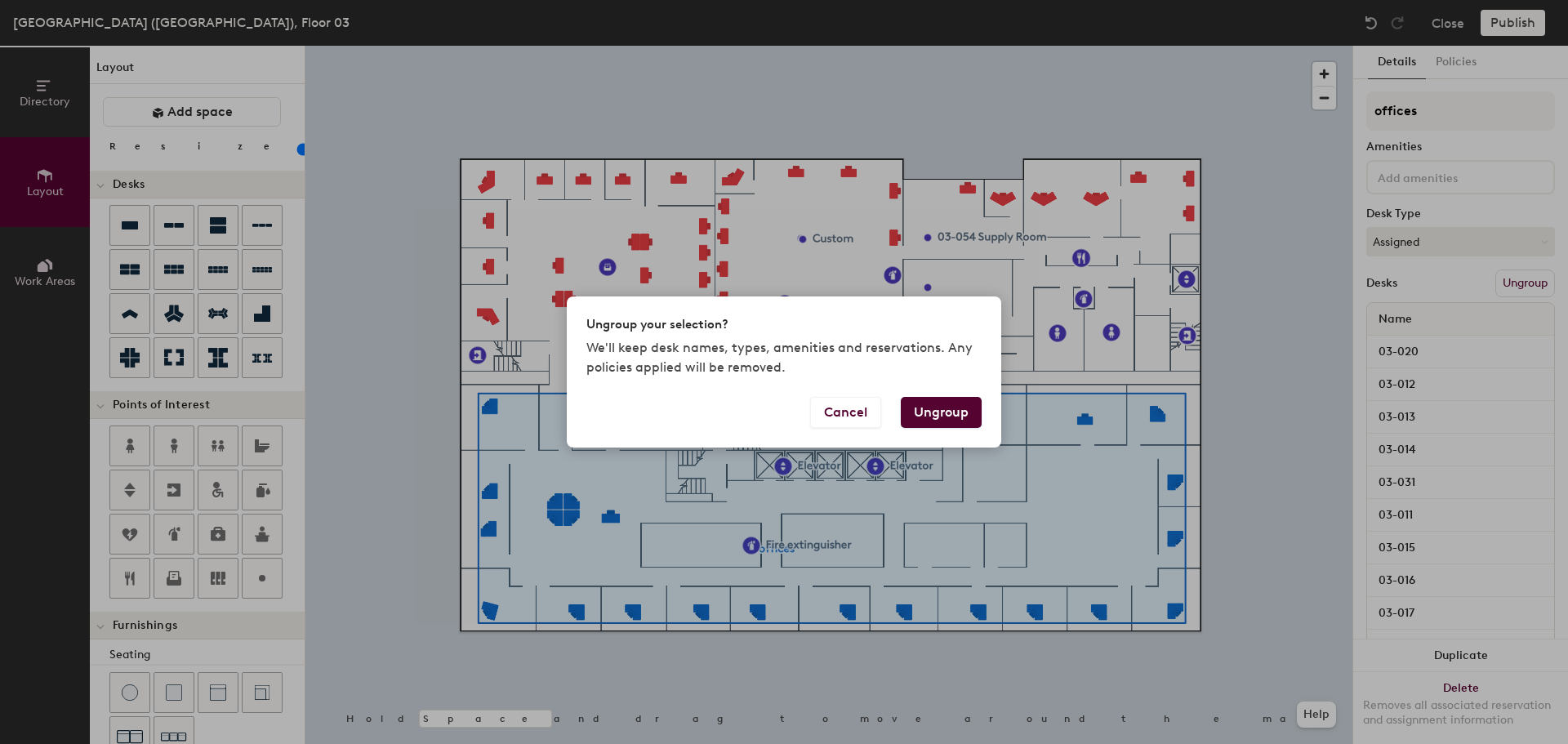
click at [924, 413] on button "Ungroup" at bounding box center [941, 413] width 81 height 31
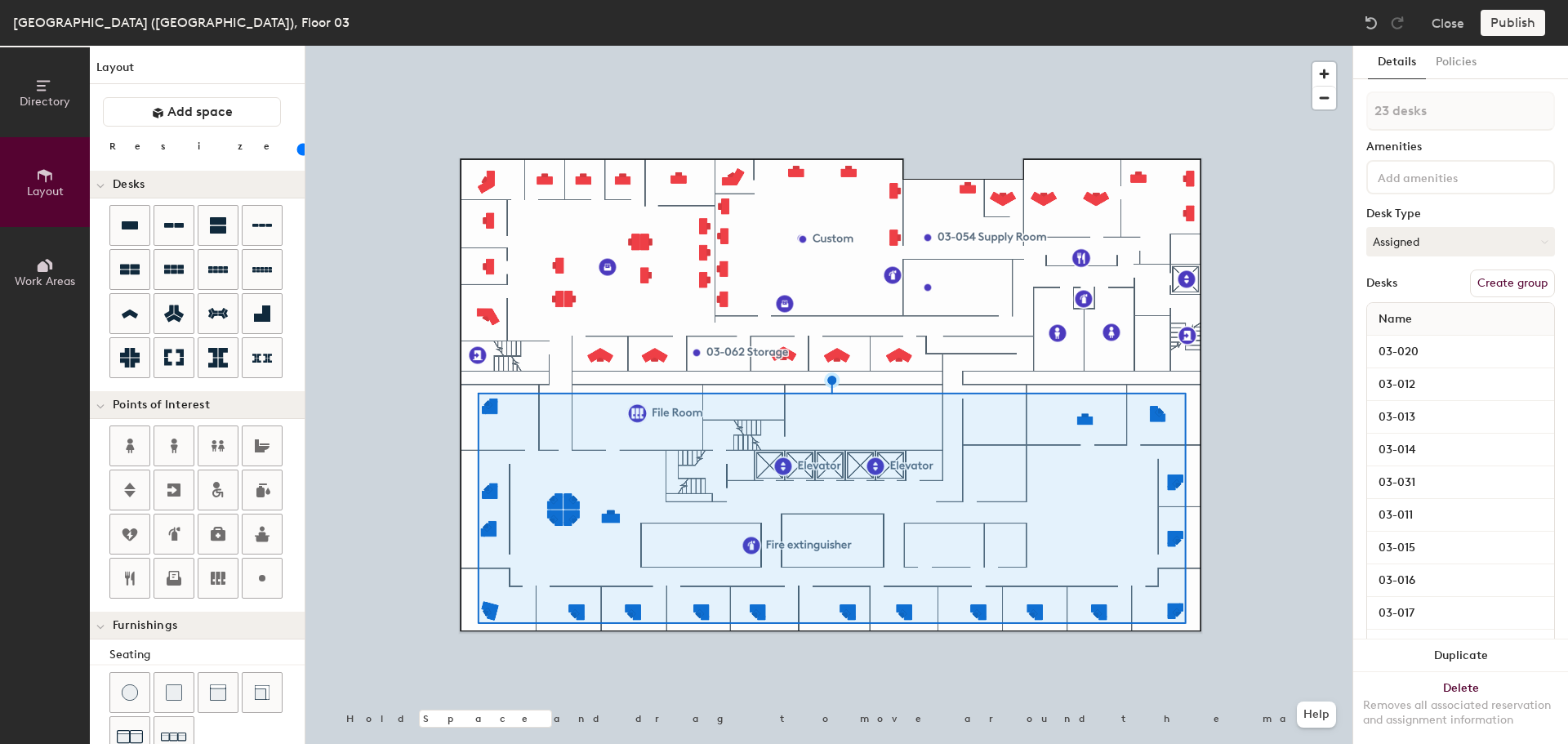
click at [473, 46] on div at bounding box center [829, 46] width 1047 height 0
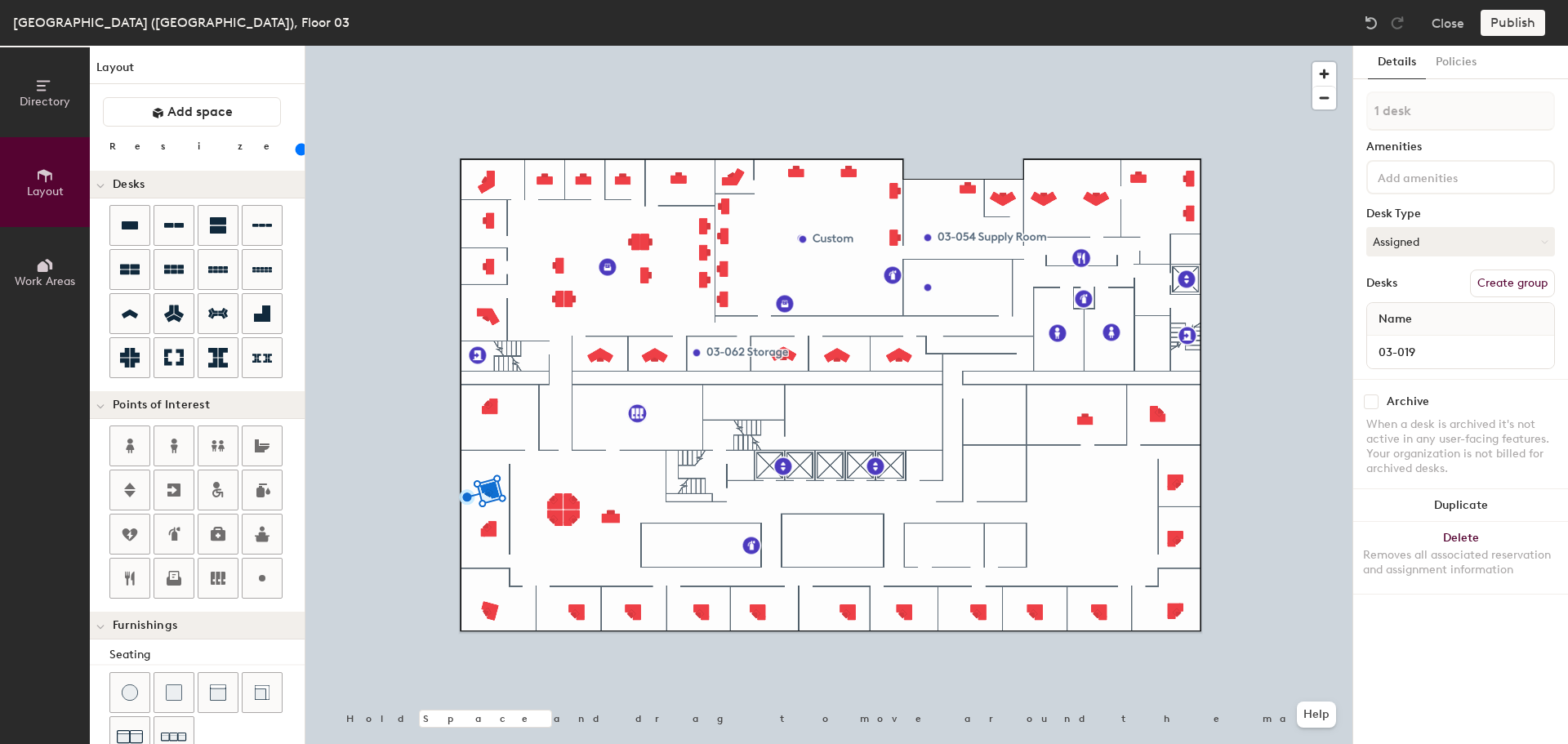
click at [478, 46] on div at bounding box center [829, 46] width 1047 height 0
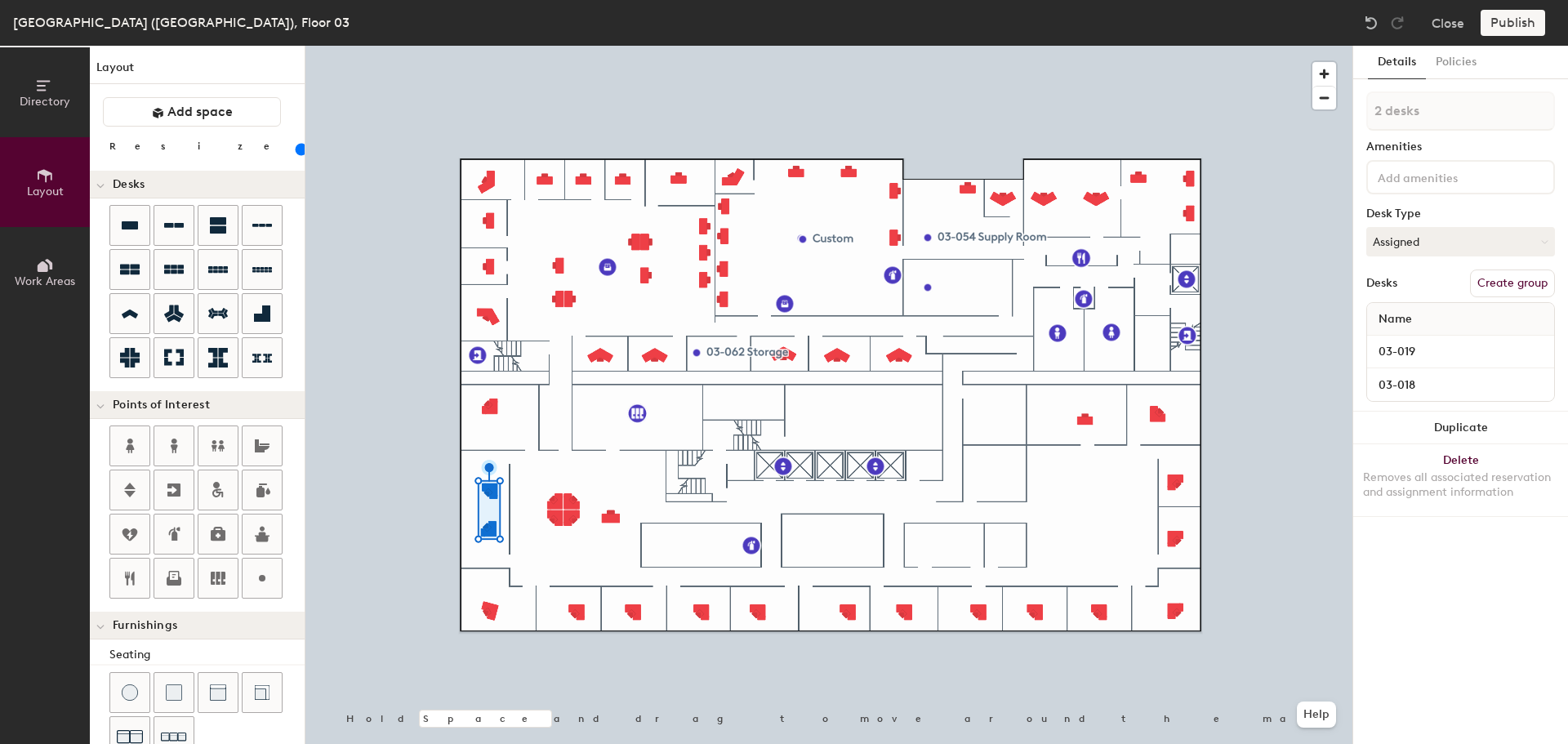
click at [1470, 473] on div "Removes all associated reservation and assignment information" at bounding box center [1460, 485] width 195 height 29
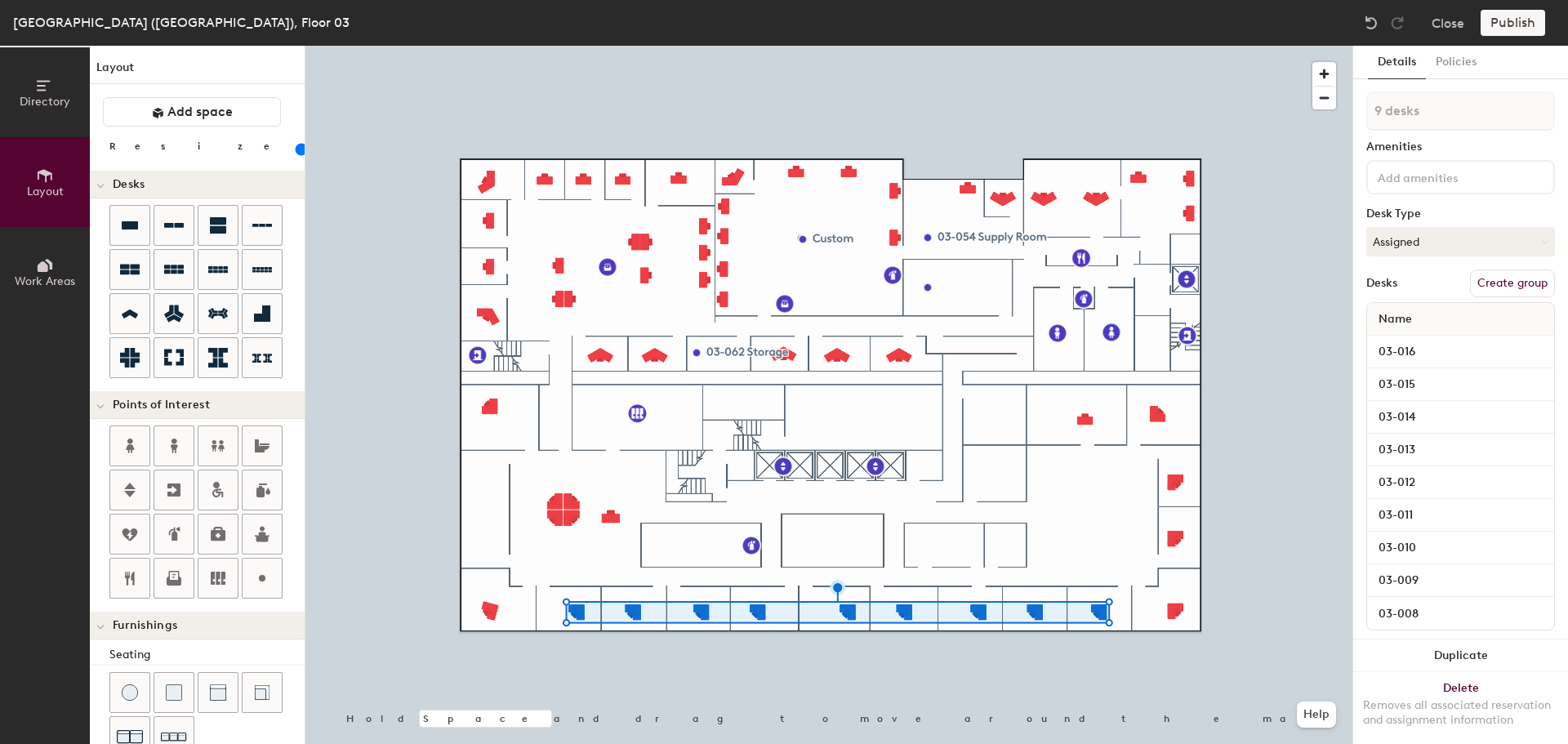
click at [1493, 672] on button "Delete Removes all associated reservation and assignment information" at bounding box center [1459, 708] width 214 height 72
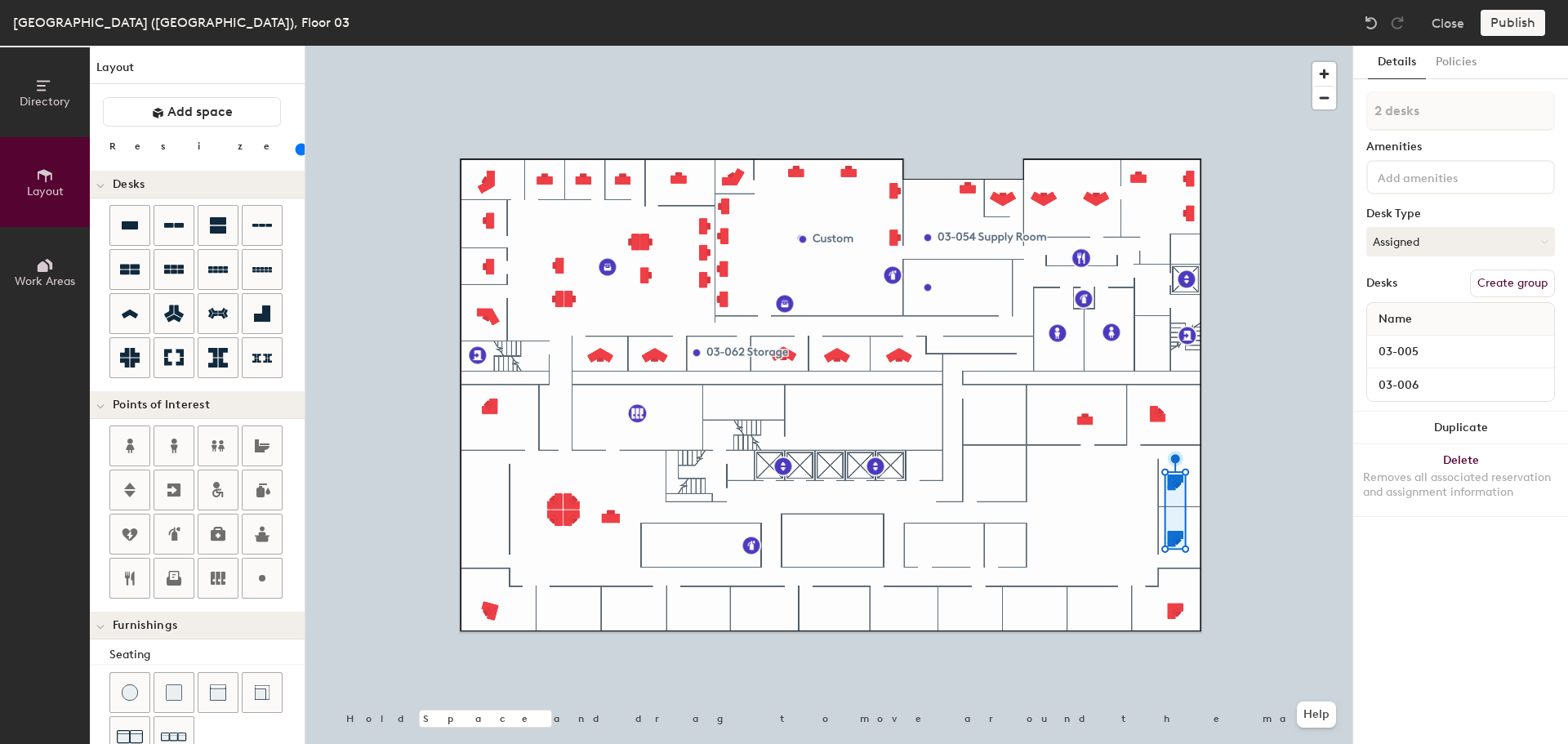
click at [1432, 472] on div "Removes all associated reservation and assignment information" at bounding box center [1460, 485] width 195 height 29
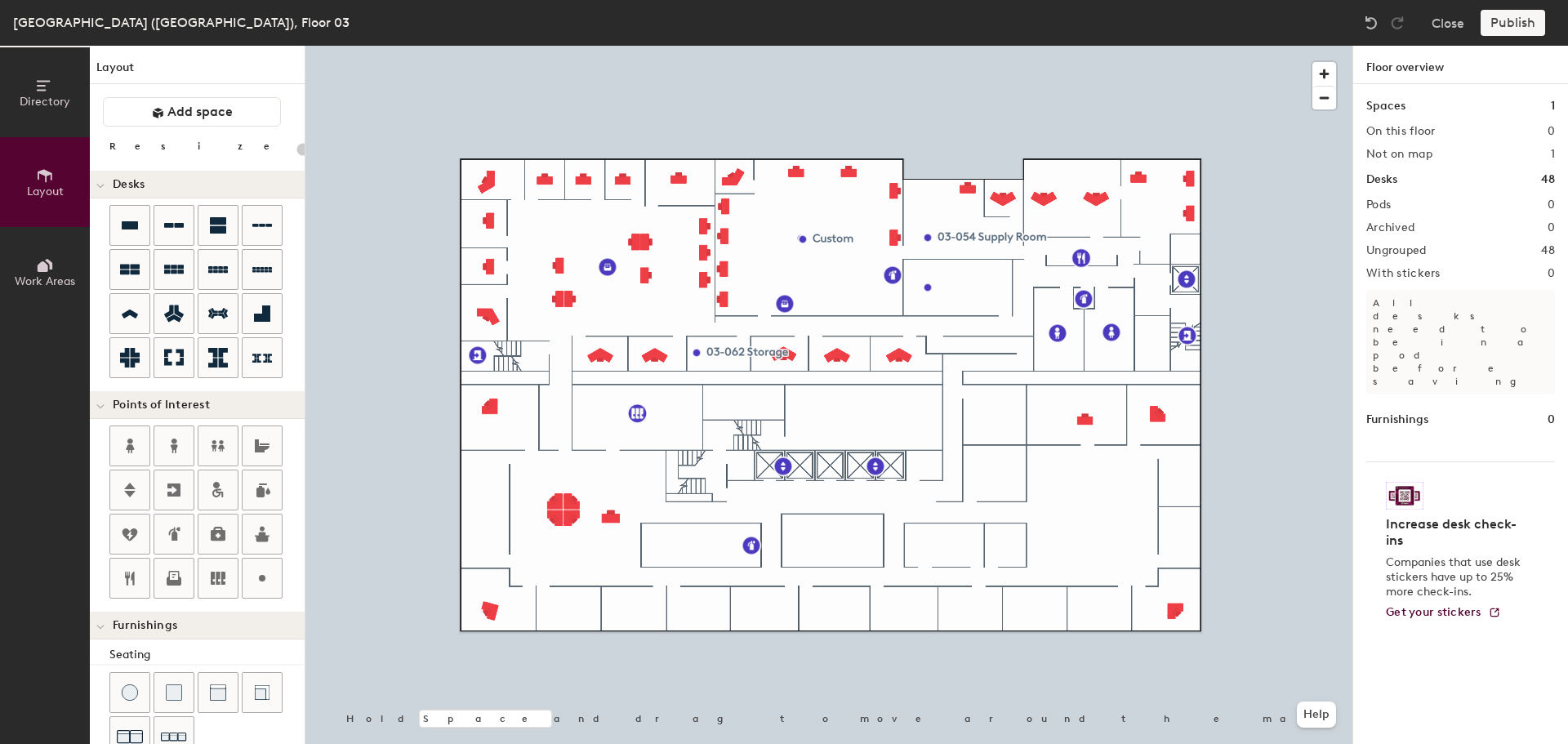
click at [1081, 46] on div at bounding box center [829, 46] width 1047 height 0
click at [132, 308] on icon at bounding box center [129, 314] width 19 height 18
type input "100"
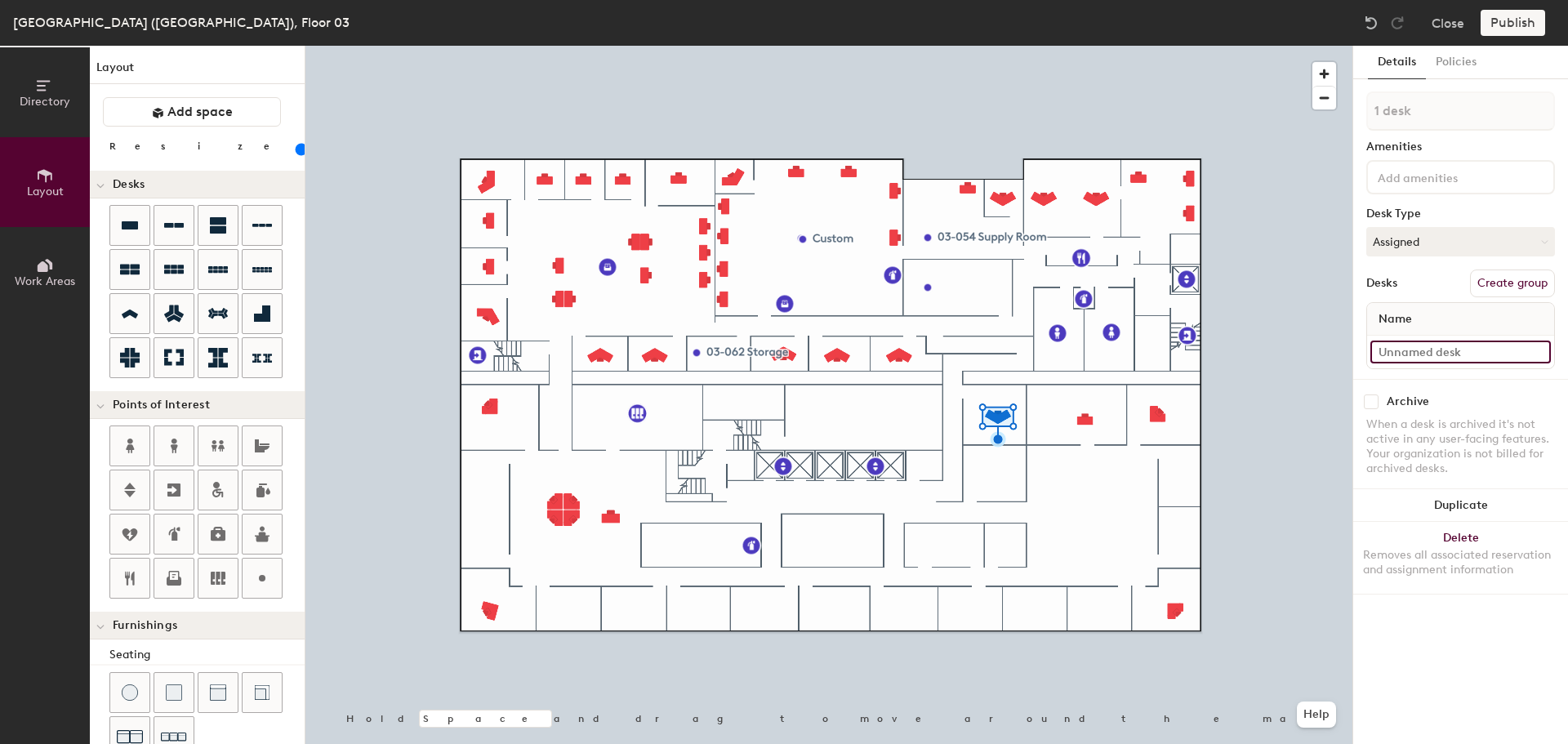
click at [1448, 356] on input at bounding box center [1460, 352] width 180 height 23
type input "03-002"
click at [213, 575] on icon at bounding box center [218, 578] width 15 height 13
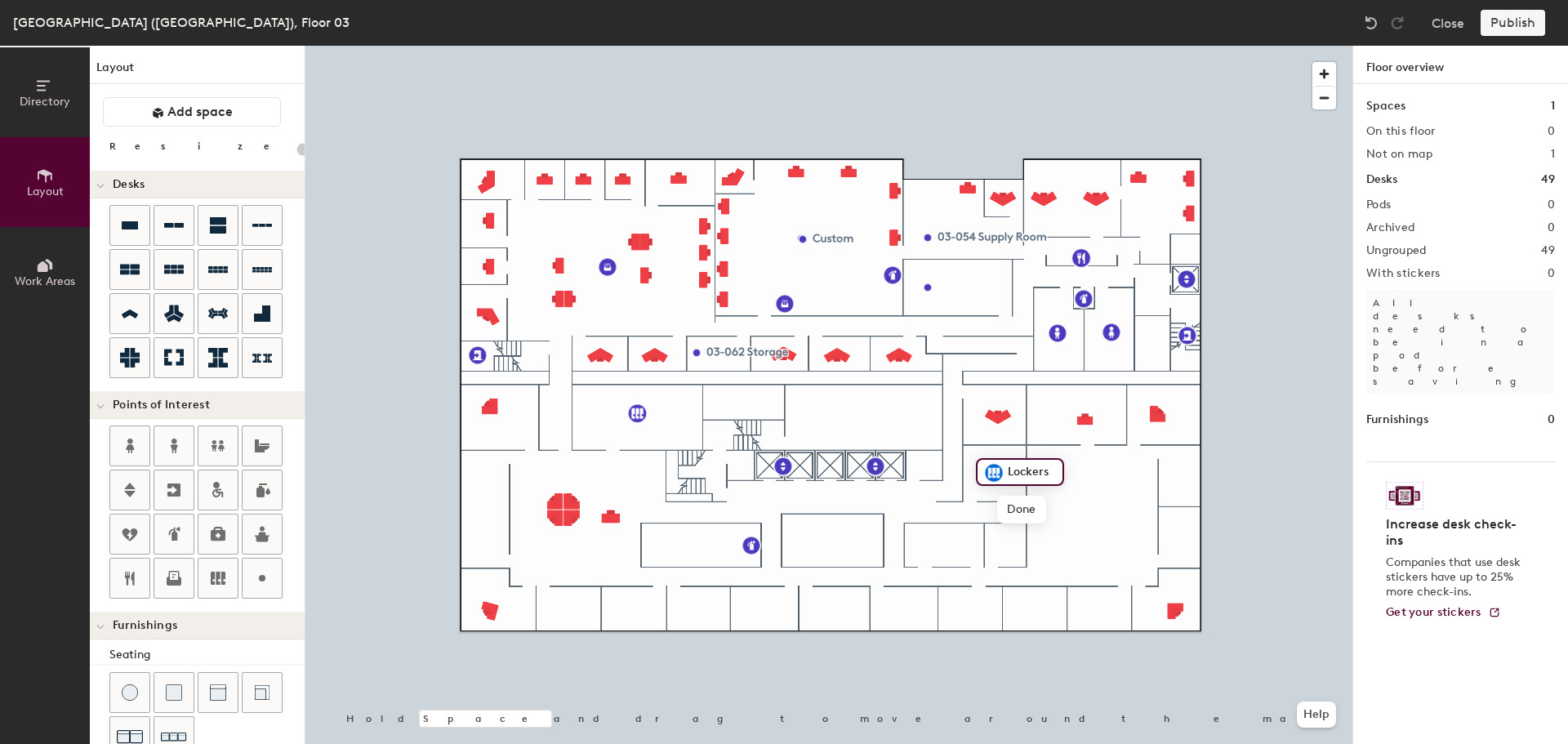
type input "20"
type input "03-001 File Room"
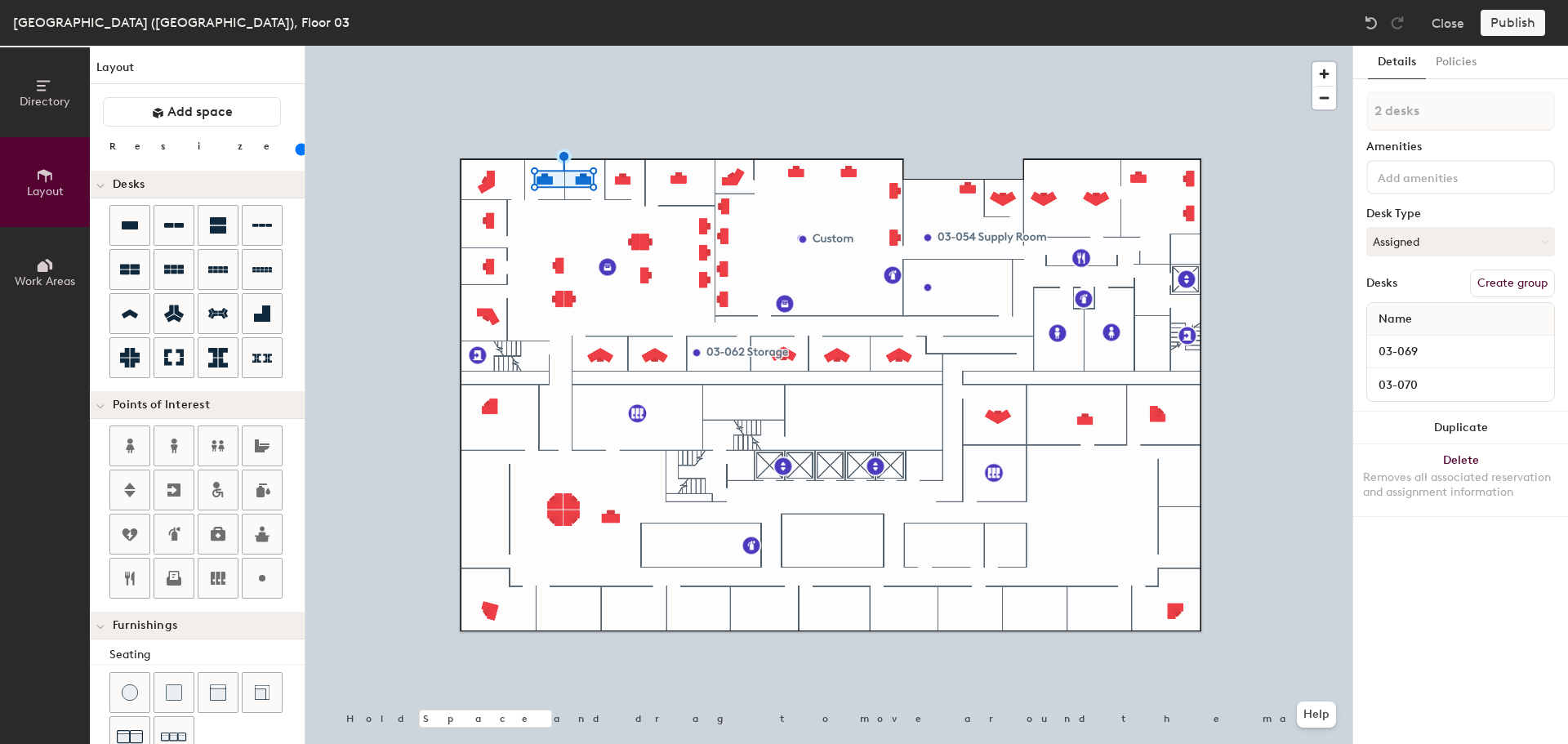
click at [1496, 430] on button "Duplicate" at bounding box center [1459, 427] width 214 height 32
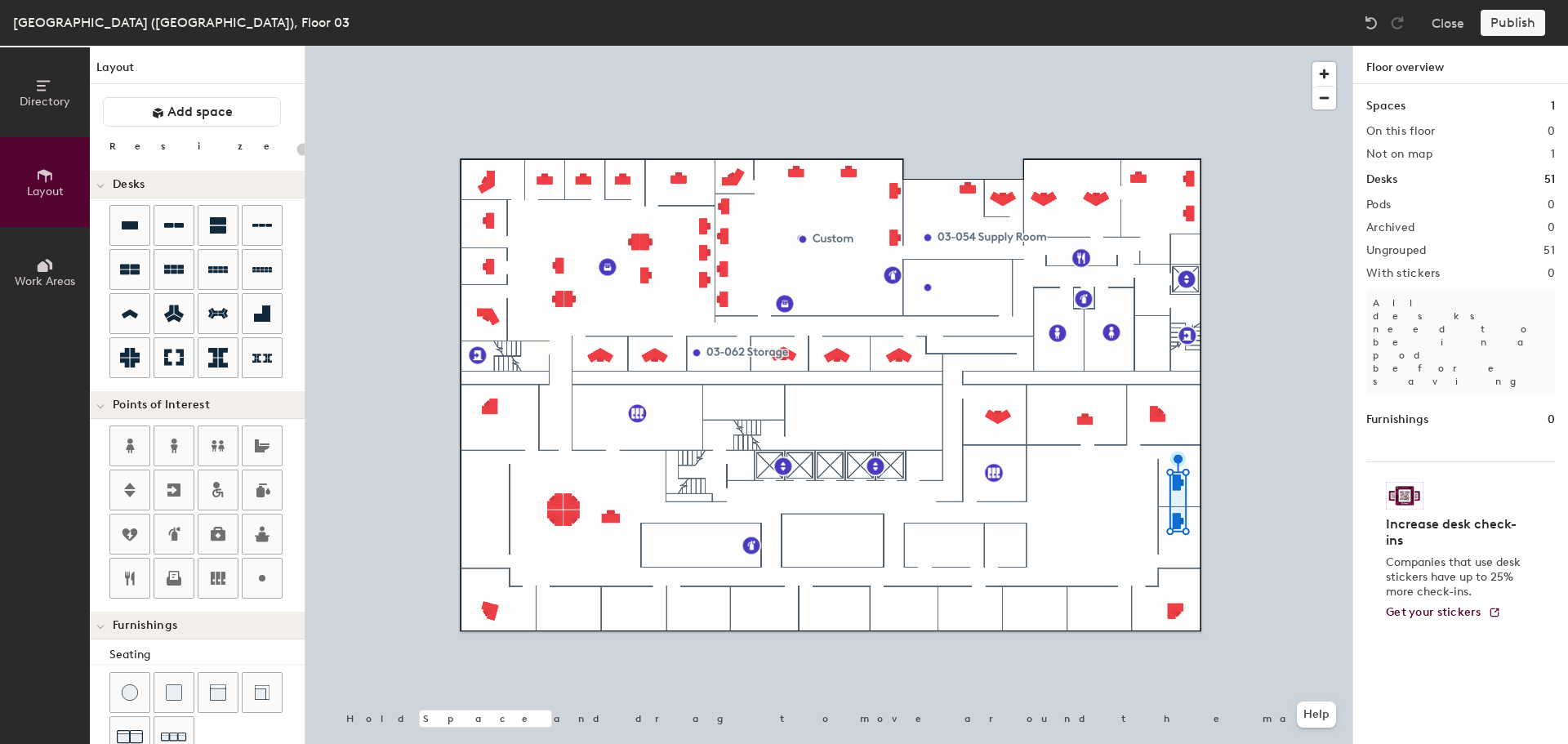
type input "100"
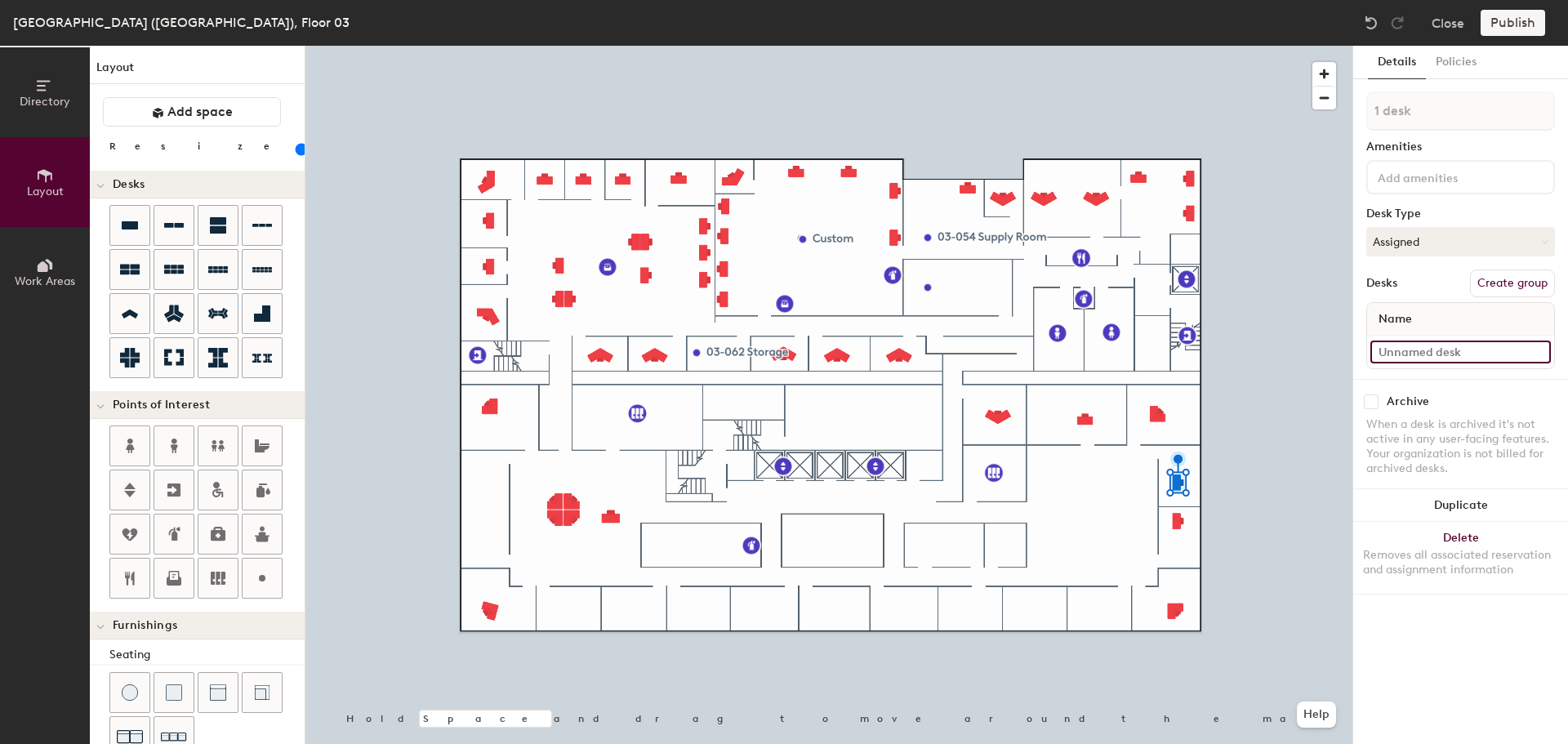
click at [1440, 354] on input at bounding box center [1460, 352] width 180 height 23
type input "03-005"
click at [1398, 357] on input at bounding box center [1460, 352] width 180 height 23
type input "03-006"
click at [1178, 46] on div at bounding box center [829, 46] width 1047 height 0
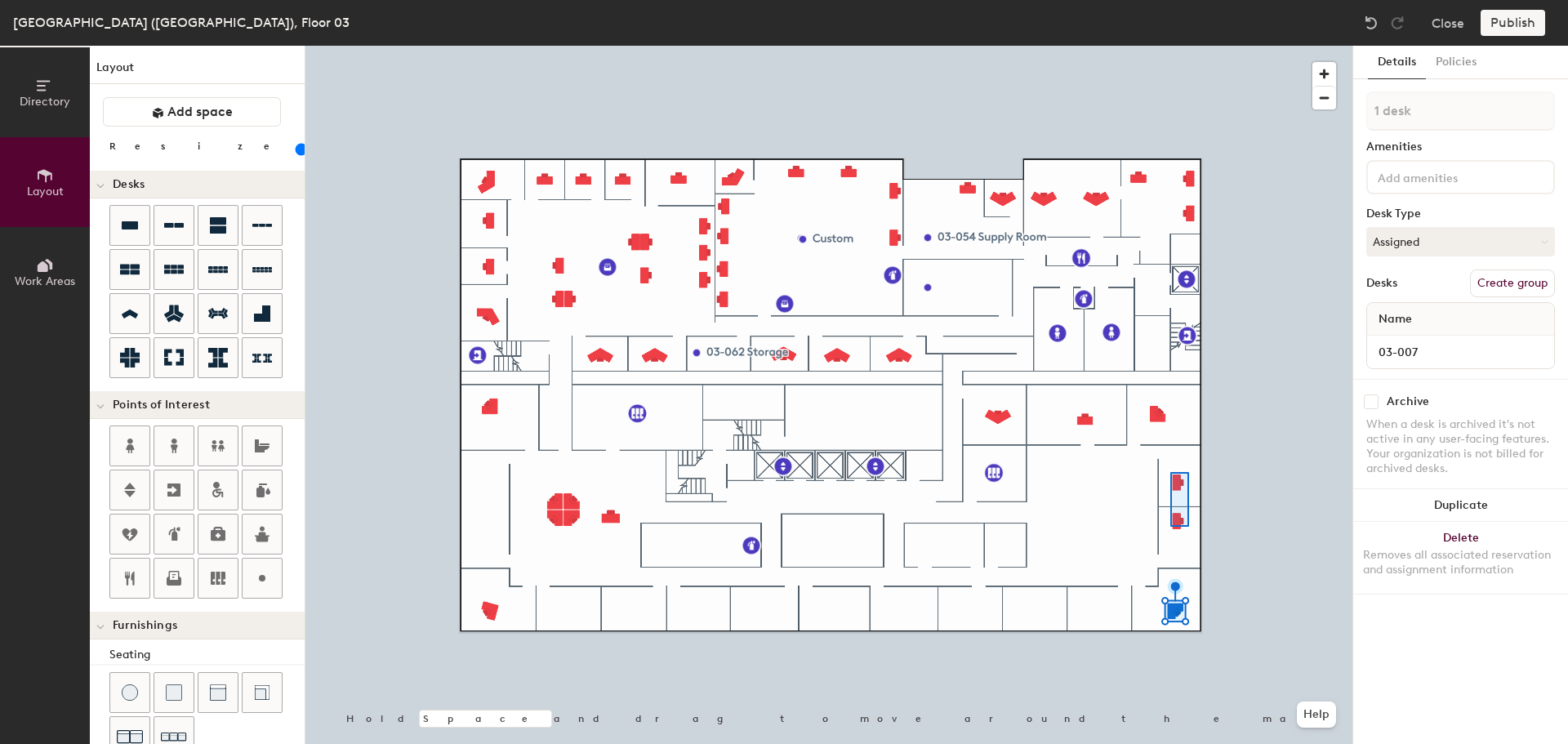
type input "2 desks"
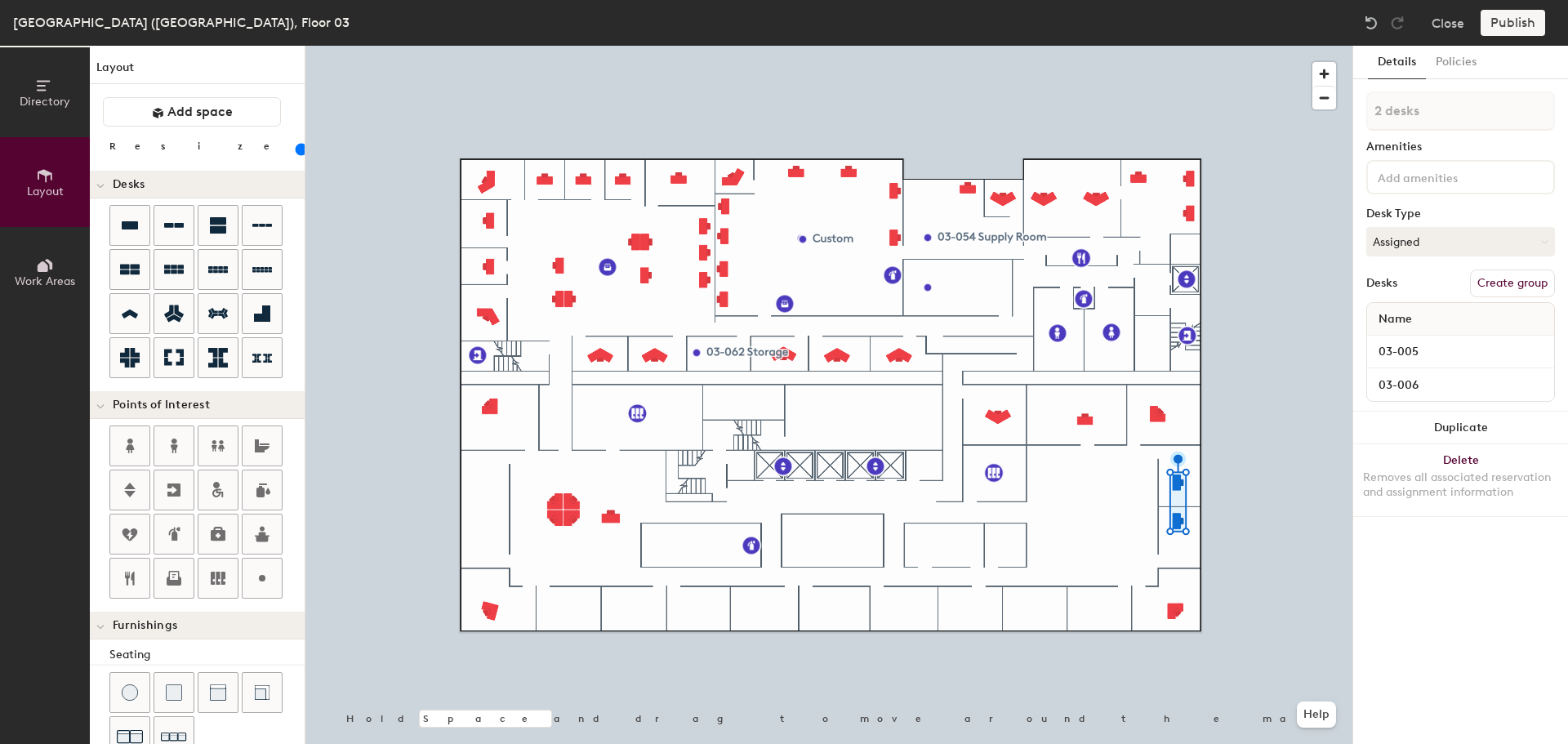
click at [1418, 424] on button "Duplicate" at bounding box center [1459, 427] width 214 height 32
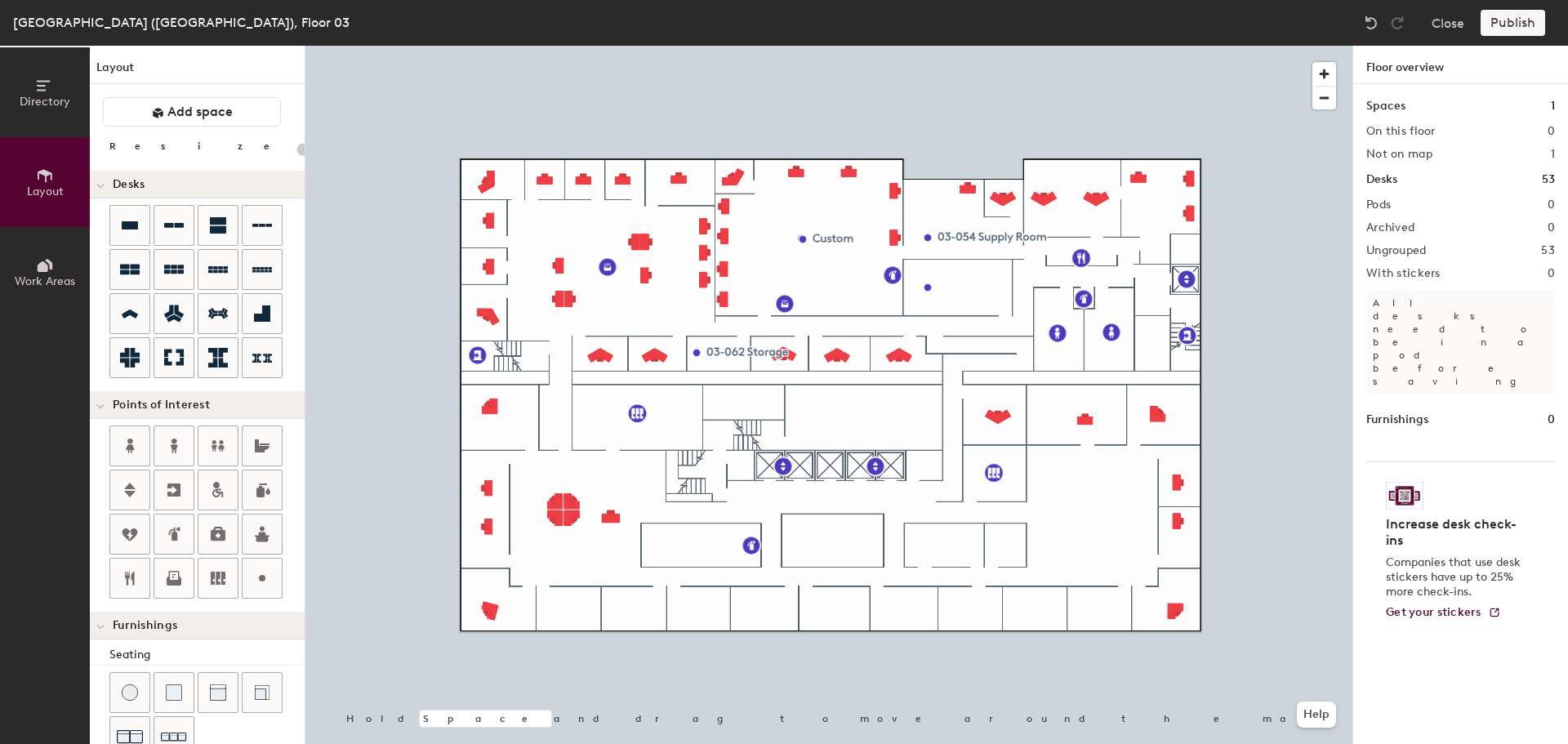
type input "100"
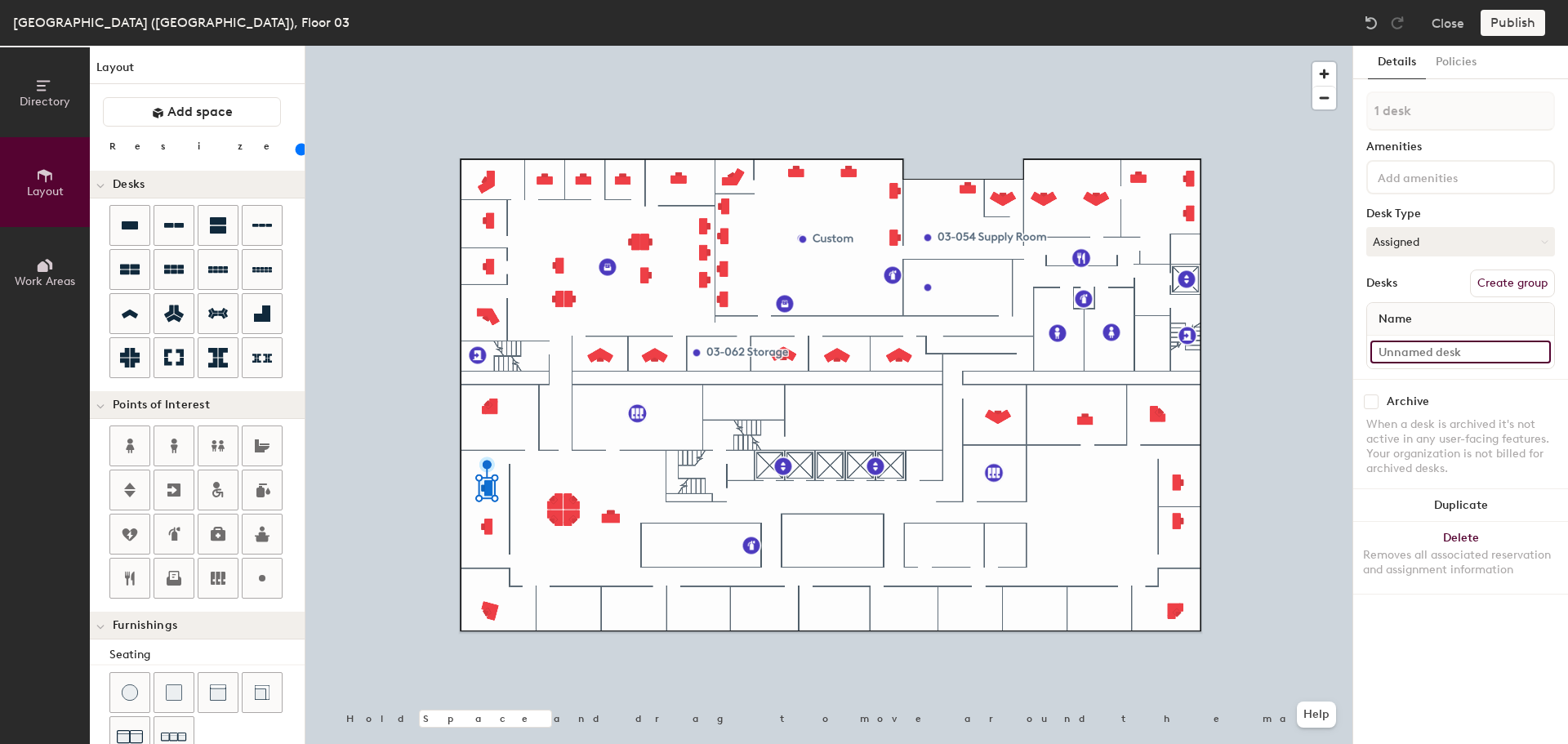
click at [1450, 357] on input at bounding box center [1460, 352] width 180 height 23
type input "03-019"
click at [1435, 353] on input at bounding box center [1460, 352] width 180 height 23
type input "03-018"
type input "3 desks"
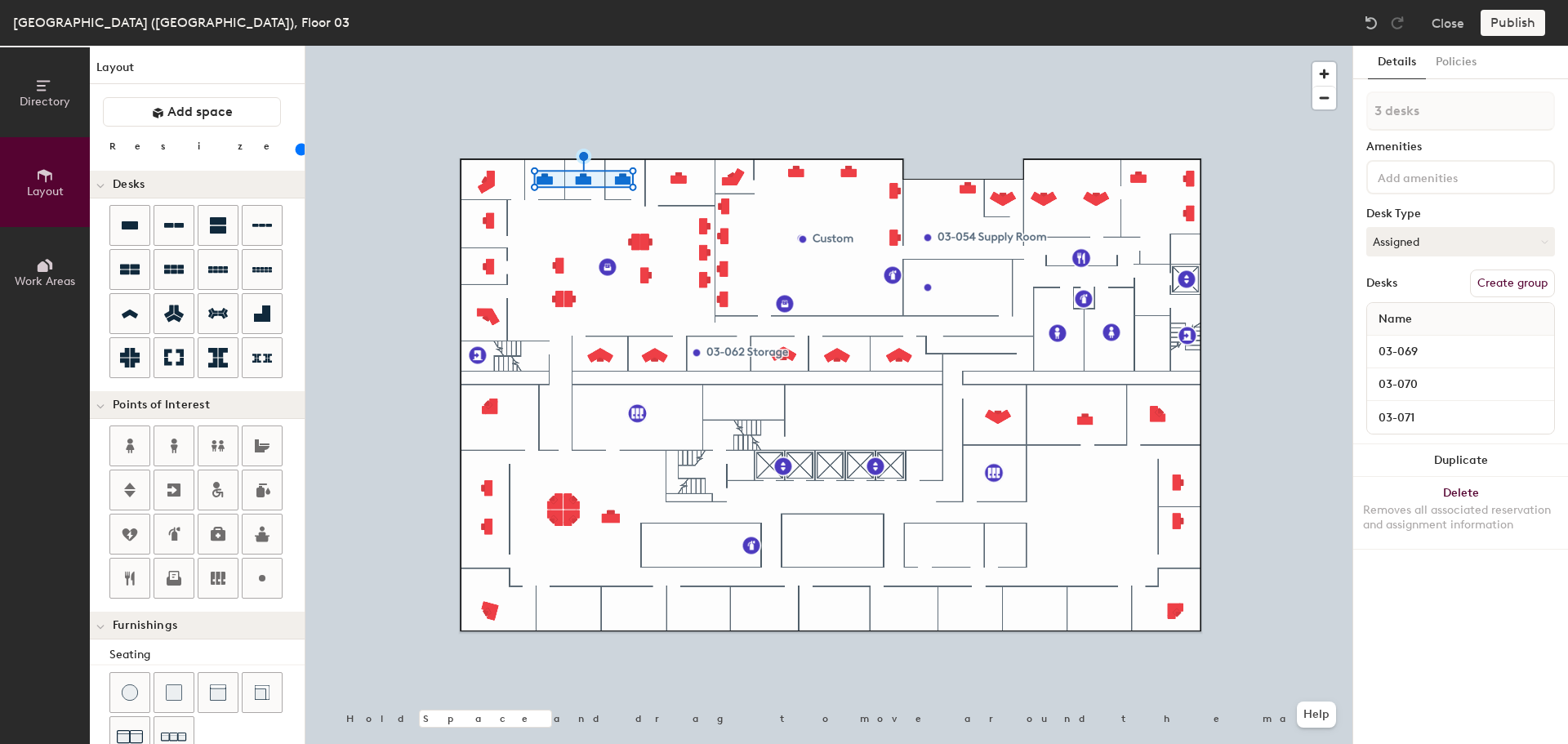
click at [1498, 459] on button "Duplicate" at bounding box center [1459, 460] width 214 height 32
click at [725, 46] on div at bounding box center [829, 46] width 1047 height 0
click at [1431, 454] on button "Duplicate" at bounding box center [1459, 460] width 214 height 32
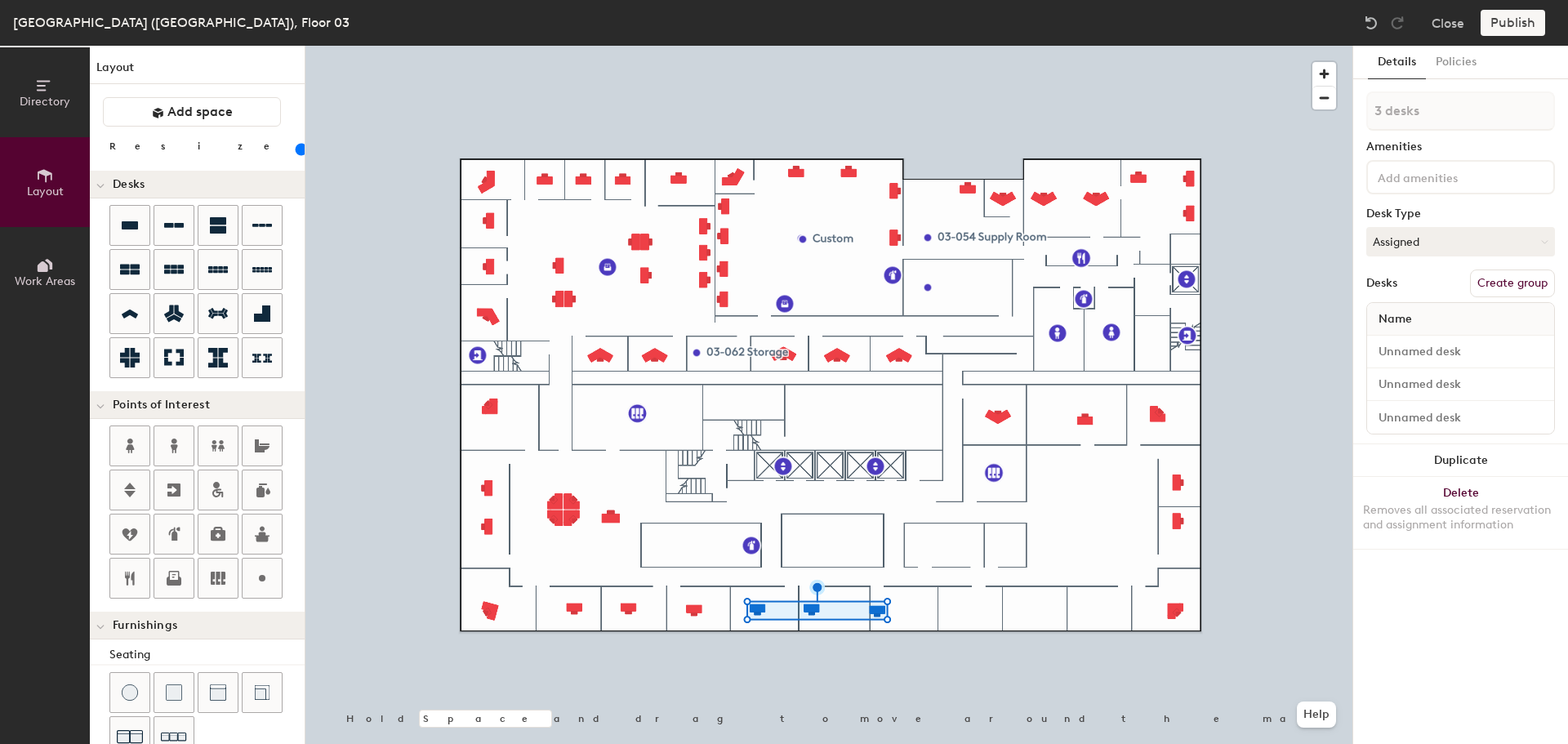
click at [1461, 460] on button "Duplicate" at bounding box center [1459, 460] width 214 height 32
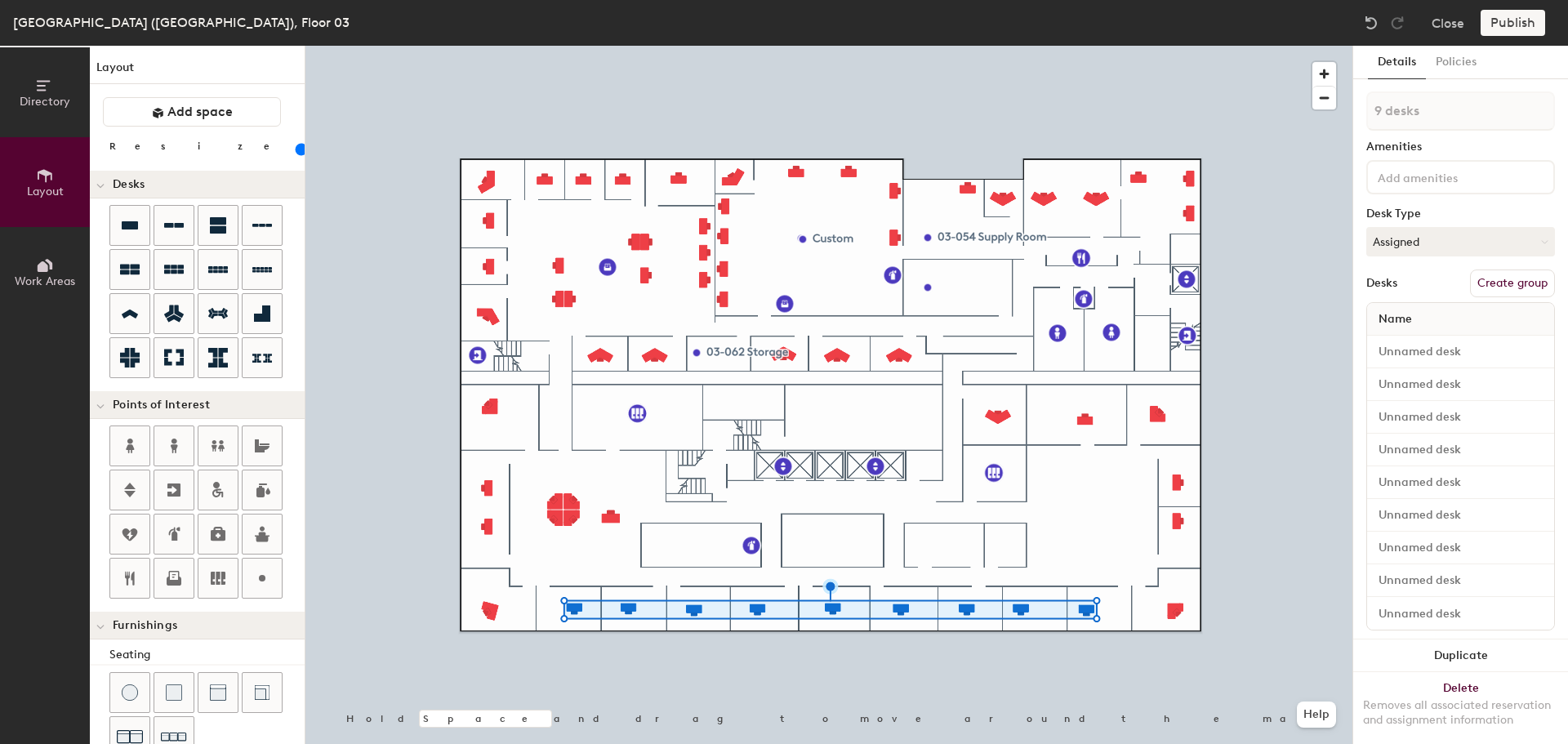
click at [1102, 46] on div at bounding box center [829, 46] width 1047 height 0
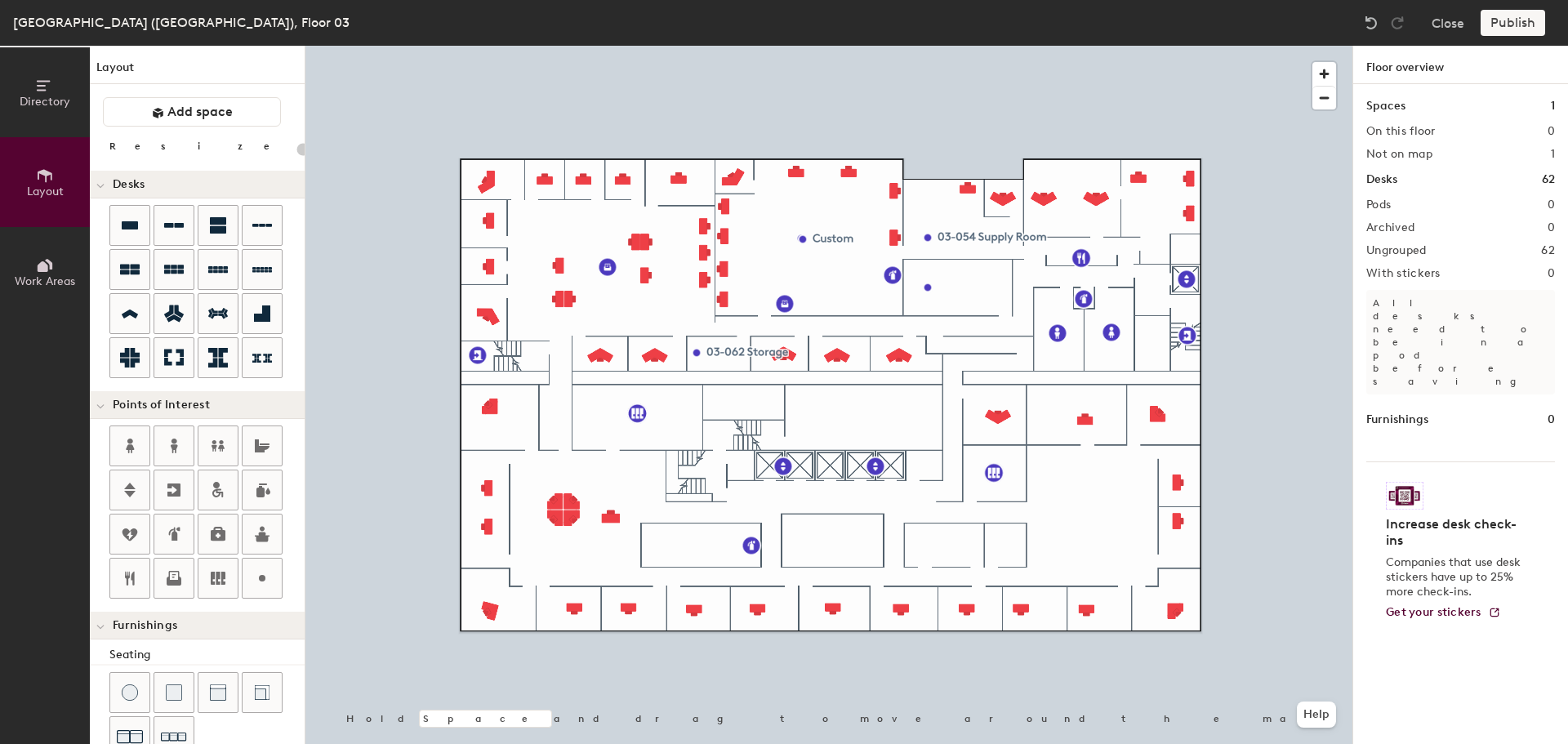
type input "100"
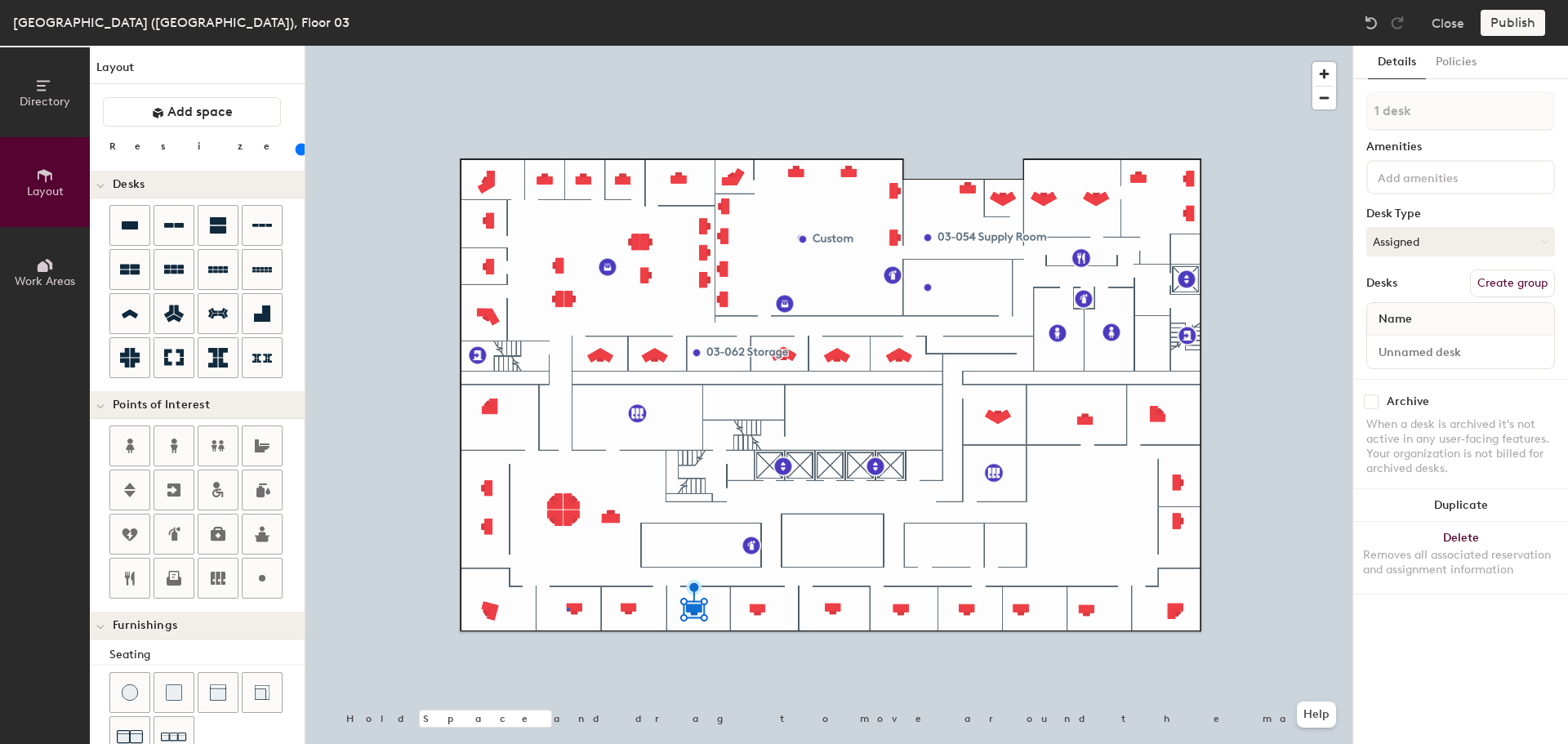
click at [567, 46] on div at bounding box center [829, 46] width 1047 height 0
click at [1425, 358] on input at bounding box center [1460, 352] width 180 height 23
type input "03-016"
click at [624, 46] on div at bounding box center [829, 46] width 1047 height 0
click at [1447, 349] on input at bounding box center [1460, 352] width 180 height 23
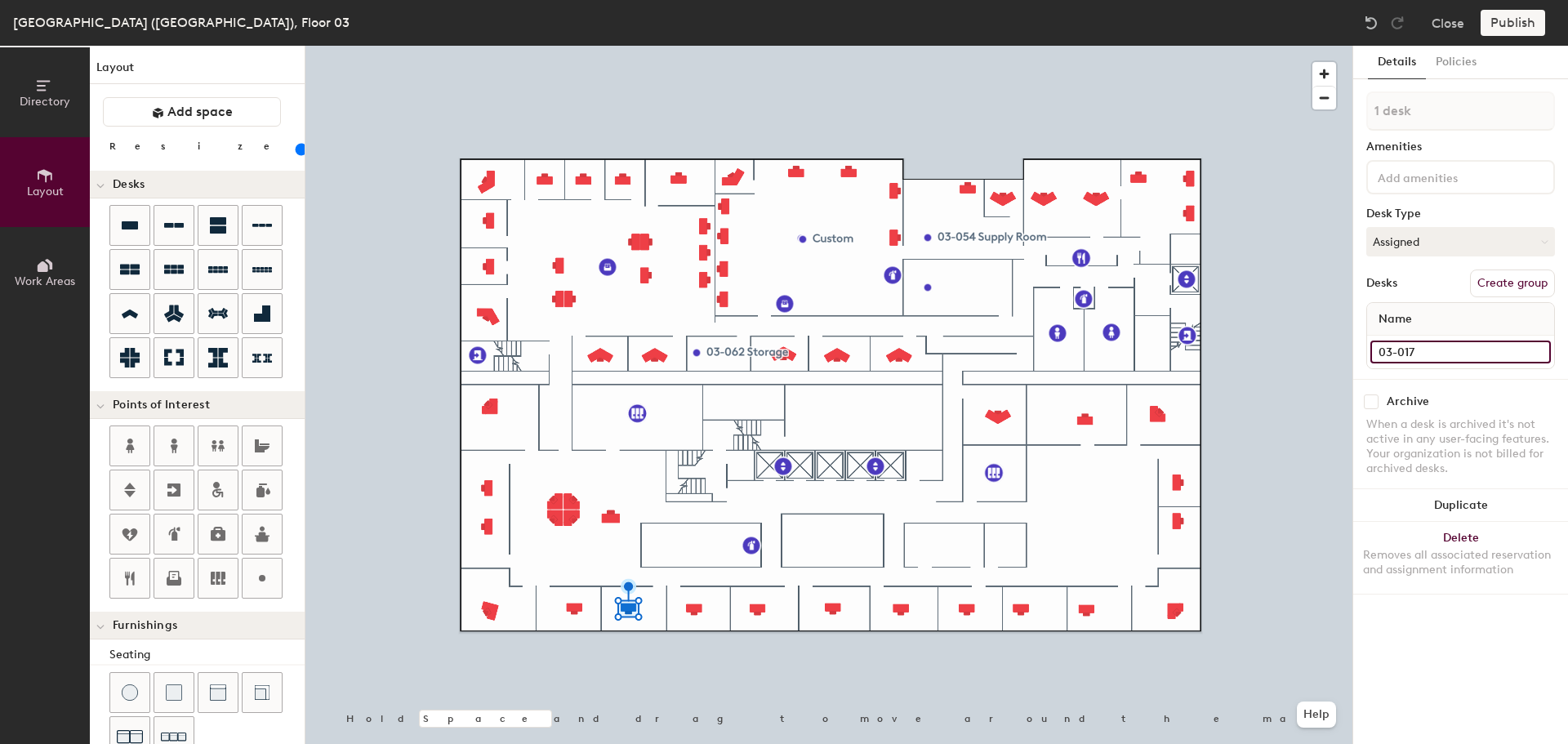
type input "03-017"
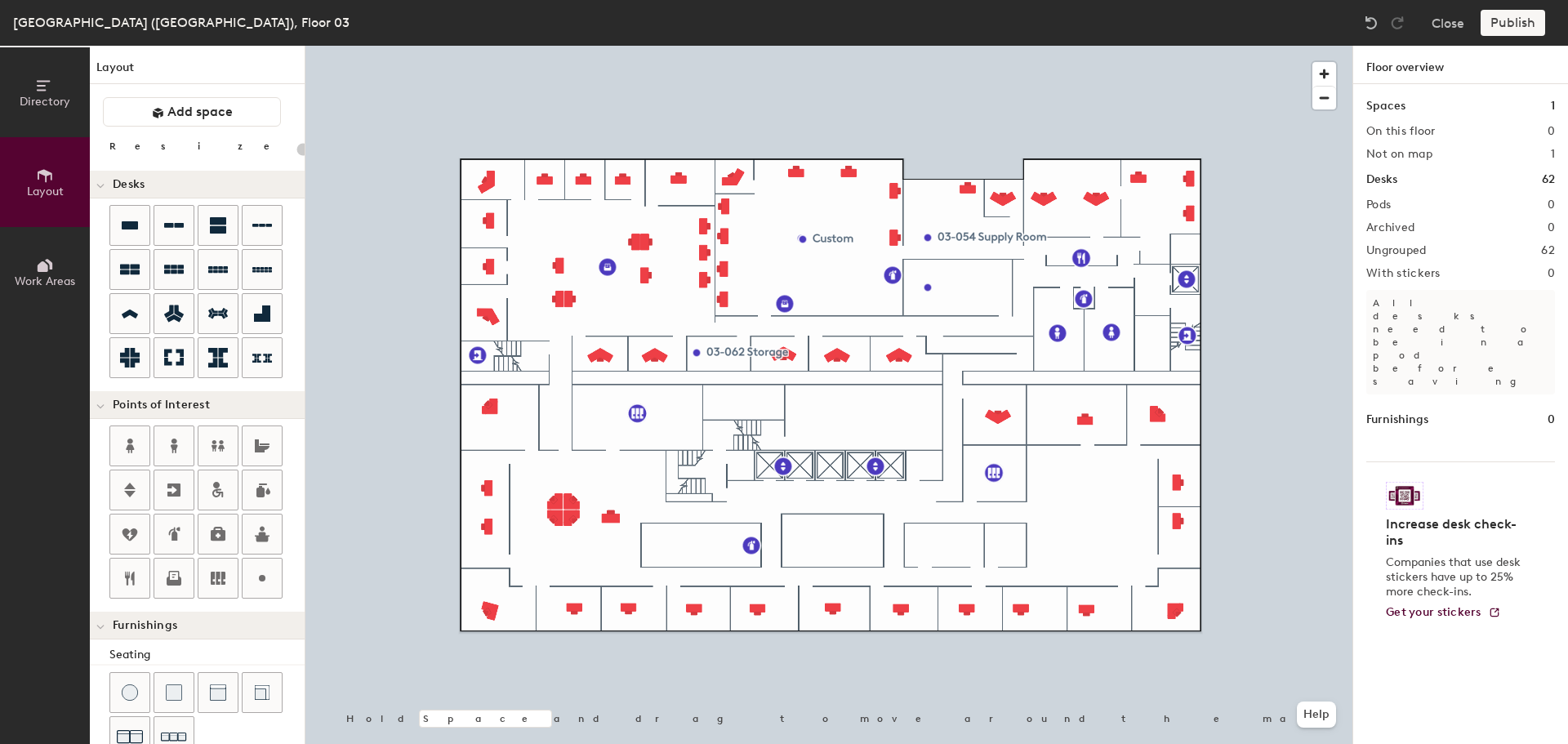
type input "100"
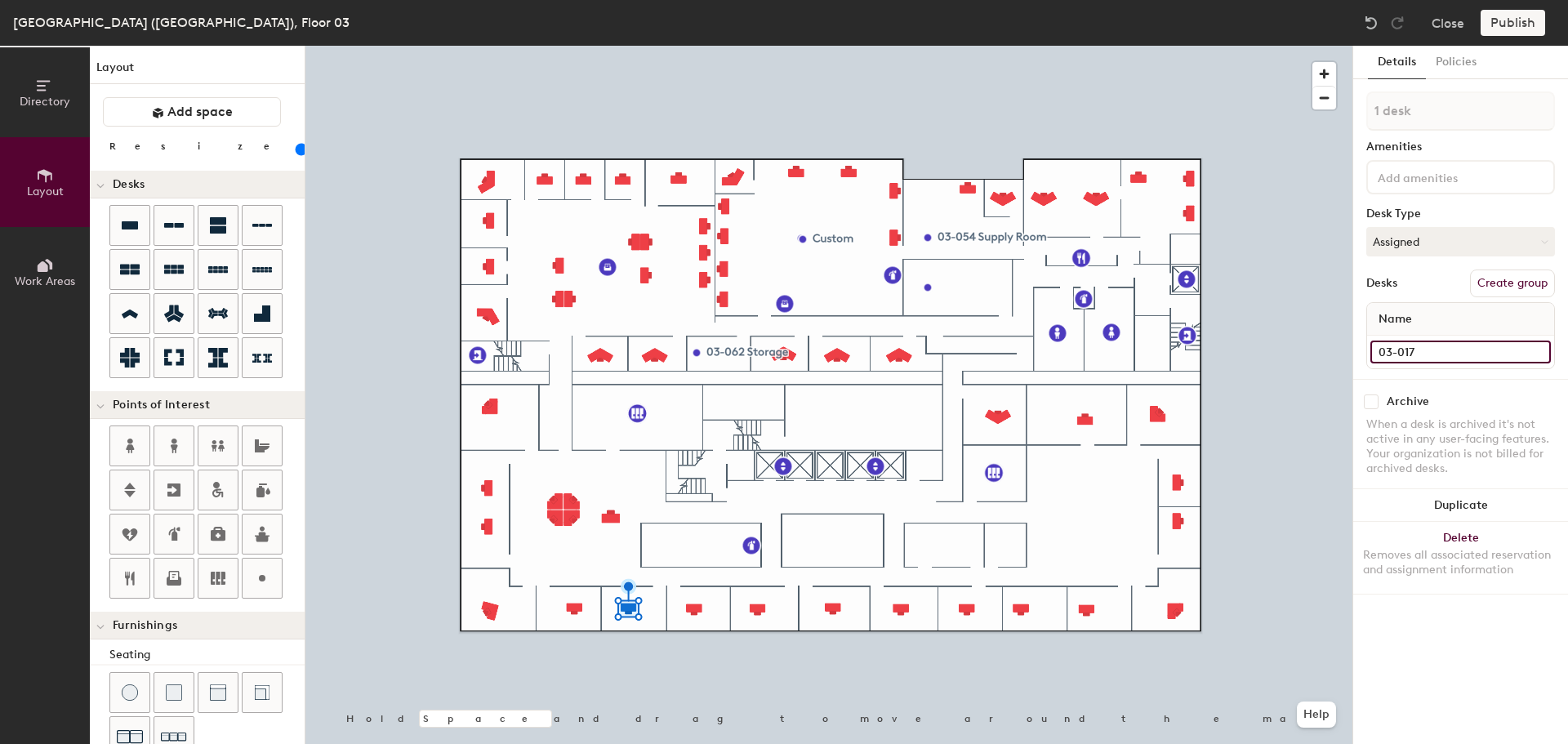
click at [1451, 347] on input "03-017" at bounding box center [1460, 352] width 180 height 23
click at [1451, 346] on input "03-017" at bounding box center [1460, 352] width 180 height 23
click at [1440, 352] on input "03-017" at bounding box center [1460, 352] width 180 height 23
type input "03-015"
click at [1443, 344] on input at bounding box center [1460, 352] width 180 height 23
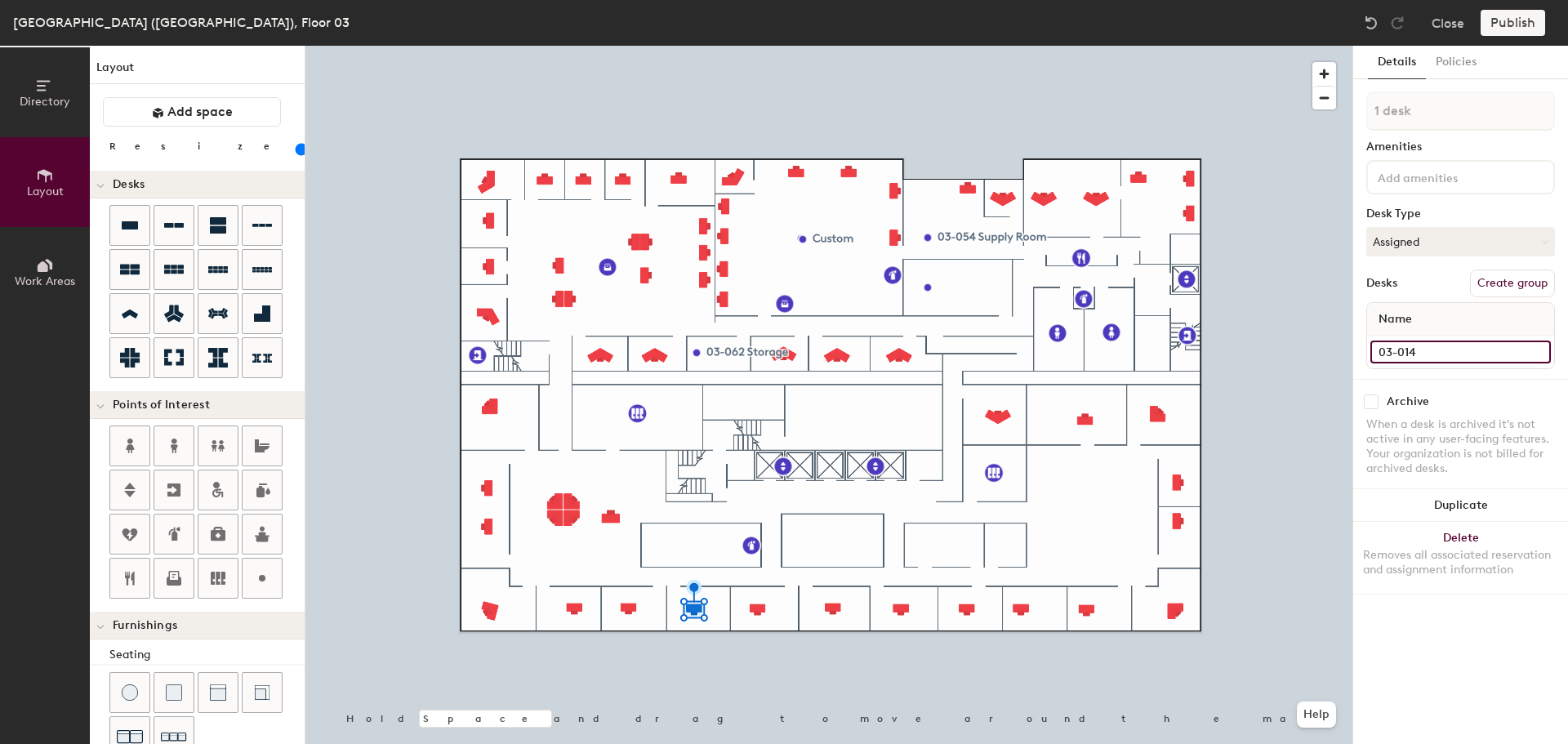
type input "03-014"
click at [1426, 344] on input at bounding box center [1460, 352] width 180 height 23
type input "03-013"
click at [1402, 348] on input at bounding box center [1460, 352] width 180 height 23
type input "03-013"
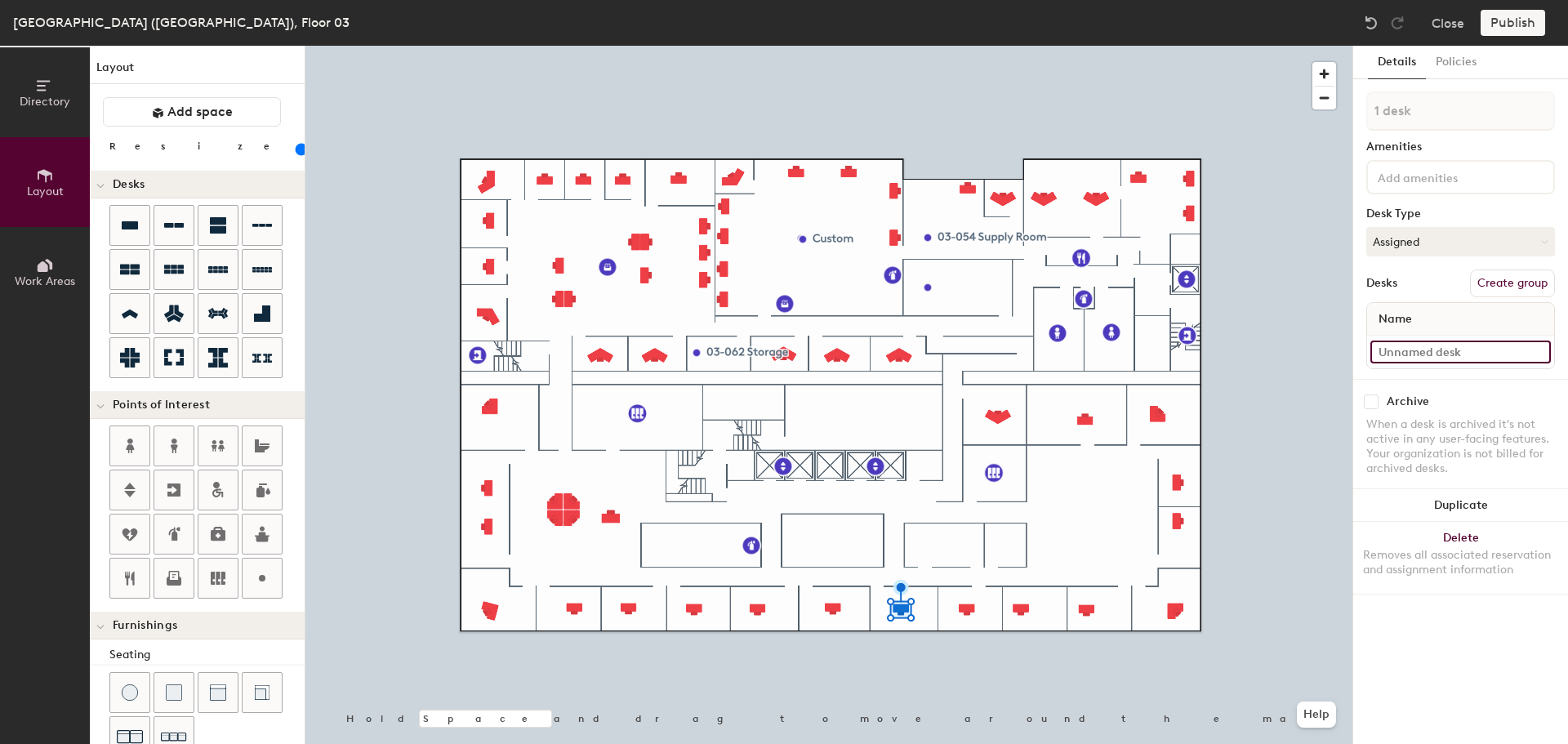
click at [1456, 351] on input at bounding box center [1460, 352] width 180 height 23
type input "03-012"
click at [1407, 350] on input at bounding box center [1460, 352] width 180 height 23
type input "03-011"
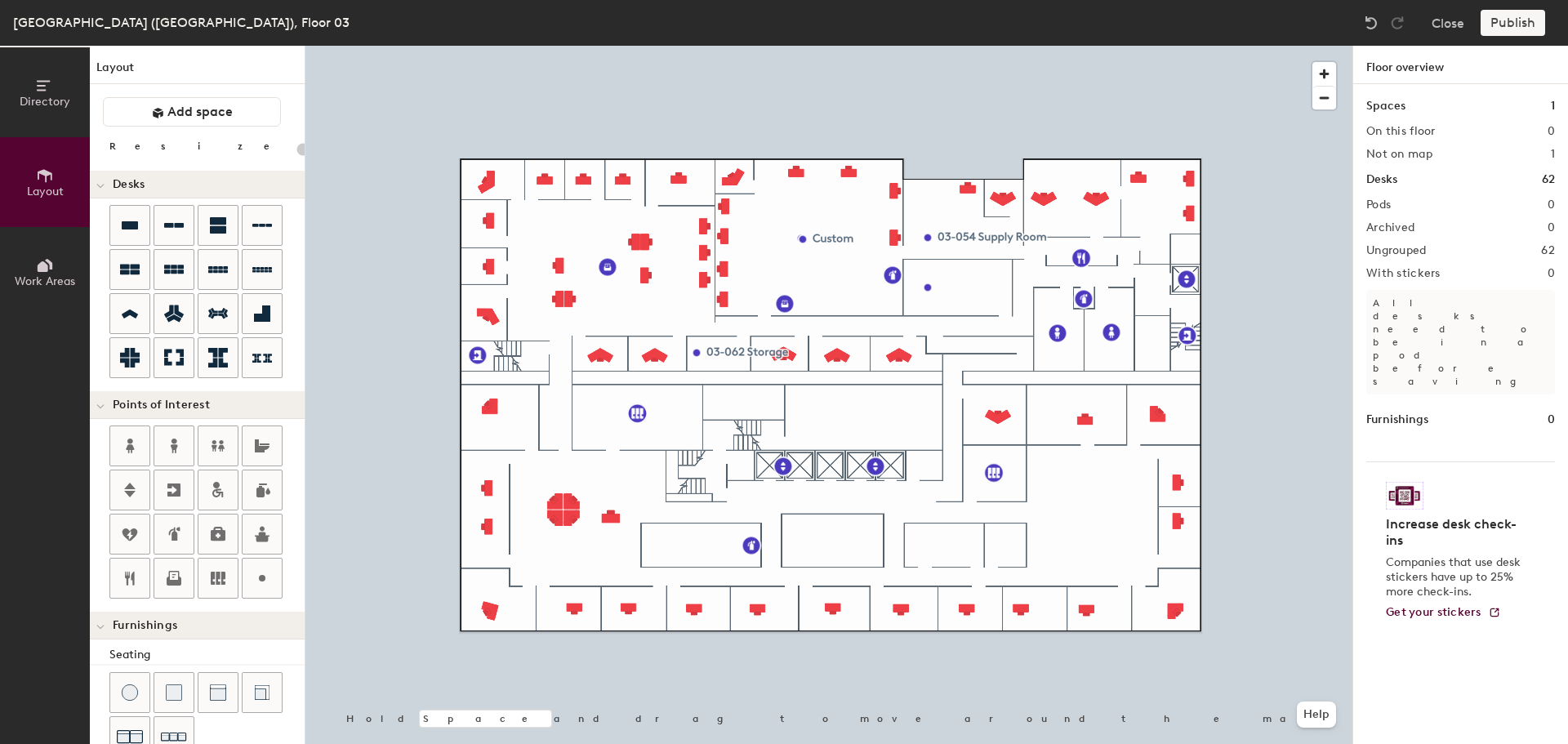
type input "100"
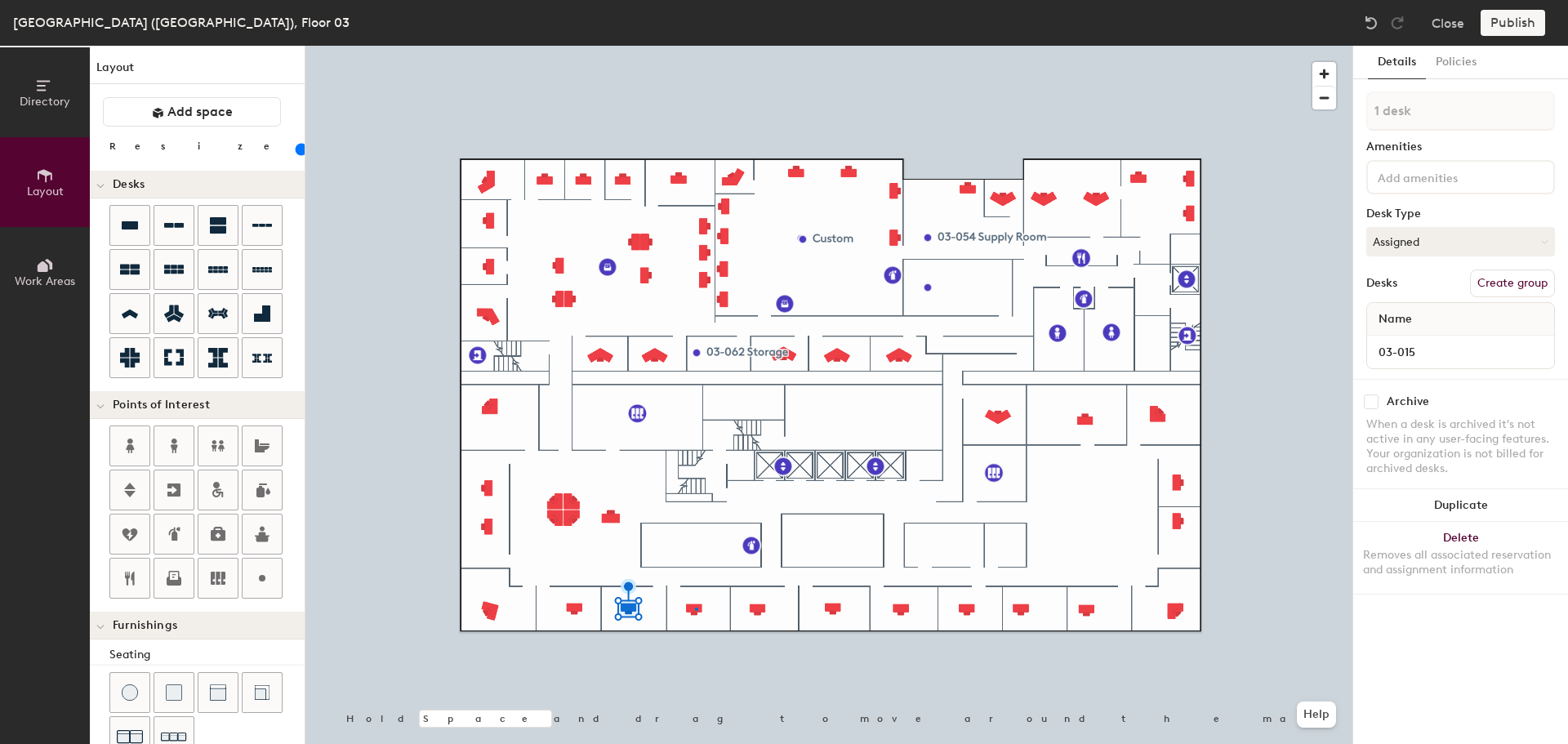
click at [695, 46] on div at bounding box center [829, 46] width 1047 height 0
click at [1442, 353] on input "03-013" at bounding box center [1460, 352] width 180 height 23
click at [1442, 352] on input "03-013" at bounding box center [1460, 352] width 180 height 23
click at [1420, 352] on input "03-013" at bounding box center [1460, 352] width 180 height 23
type input "03-012"
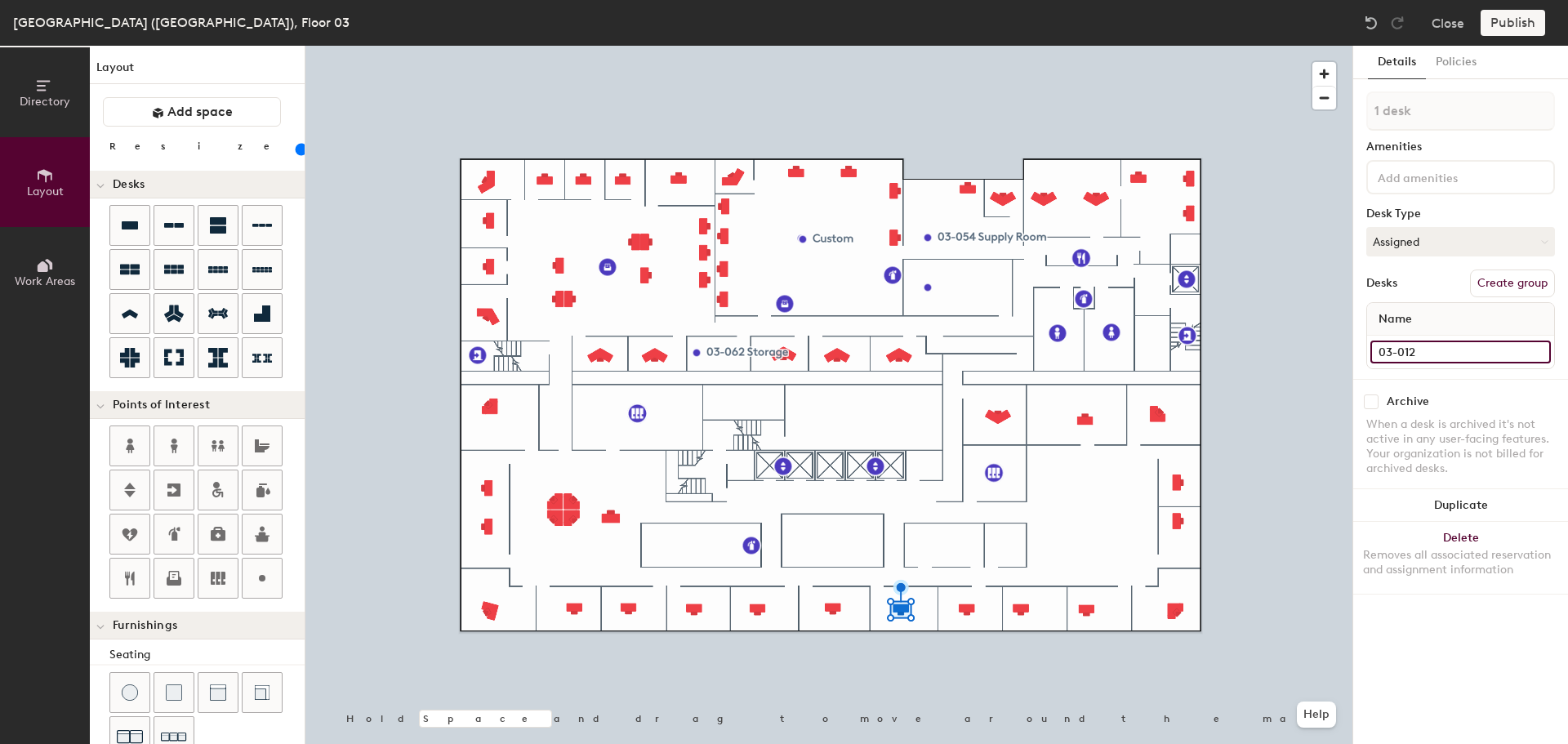
click at [1443, 358] on input "03-012" at bounding box center [1460, 352] width 180 height 23
click at [1444, 356] on input "03-012" at bounding box center [1460, 352] width 180 height 23
type input "03-011"
click at [1458, 346] on input "03-011" at bounding box center [1460, 352] width 180 height 23
click at [1459, 348] on input "03-011" at bounding box center [1460, 352] width 180 height 23
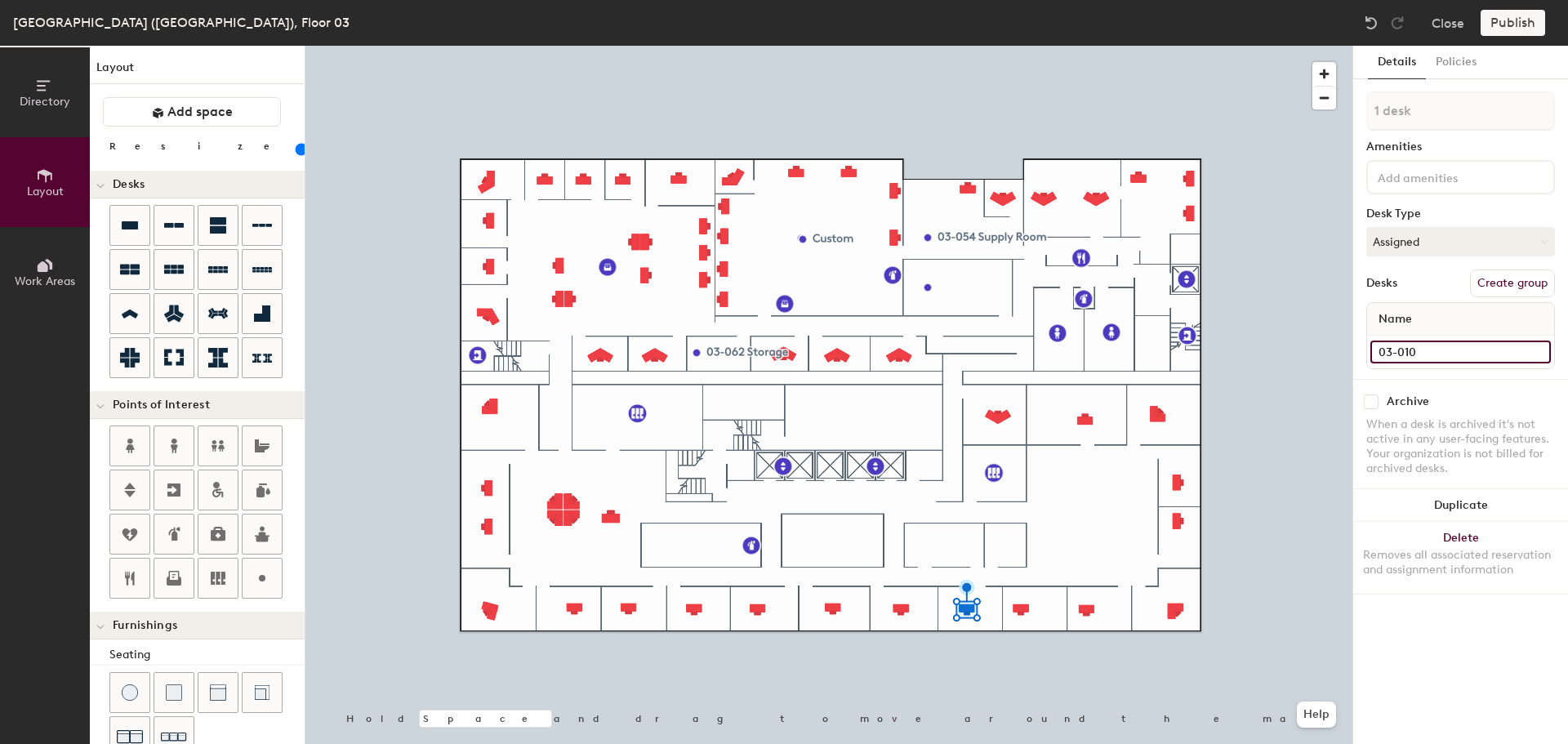
type input "03-010"
click at [1441, 347] on input at bounding box center [1460, 352] width 180 height 23
type input "03-009"
click at [1410, 355] on input at bounding box center [1460, 352] width 180 height 23
type input "03-008"
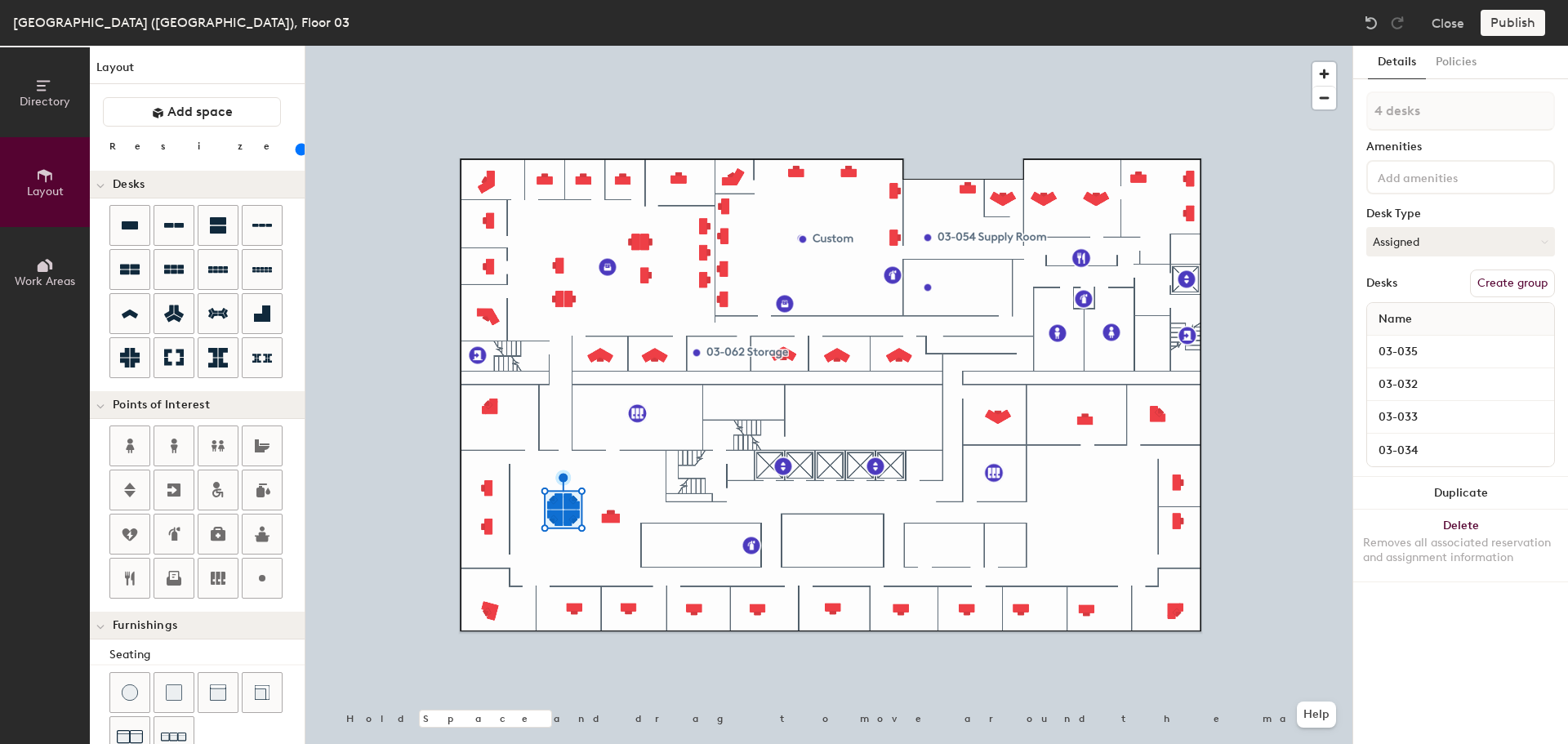
click at [1489, 527] on button "Delete Removes all associated reservation and assignment information" at bounding box center [1459, 546] width 214 height 72
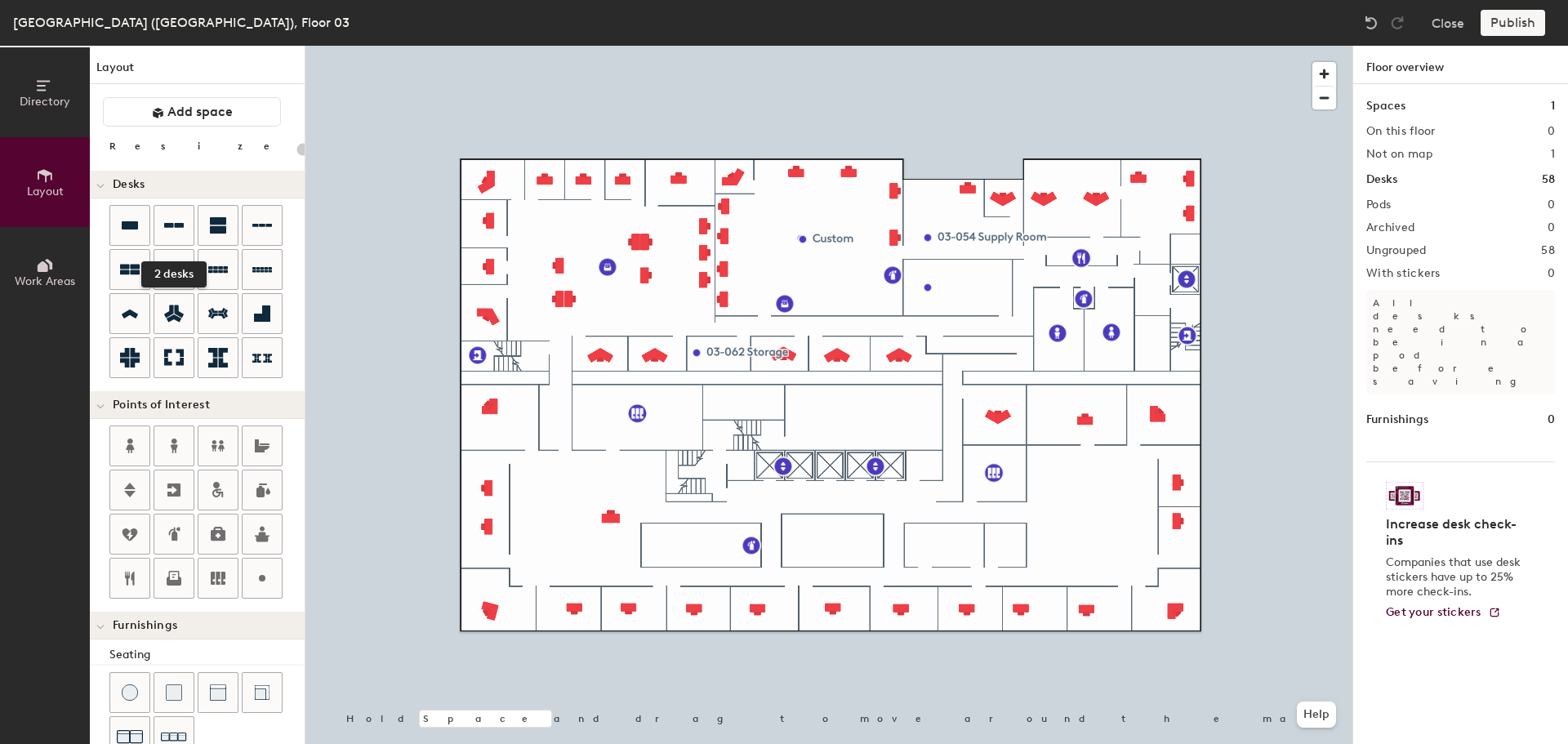
click at [180, 225] on icon at bounding box center [173, 225] width 19 height 5
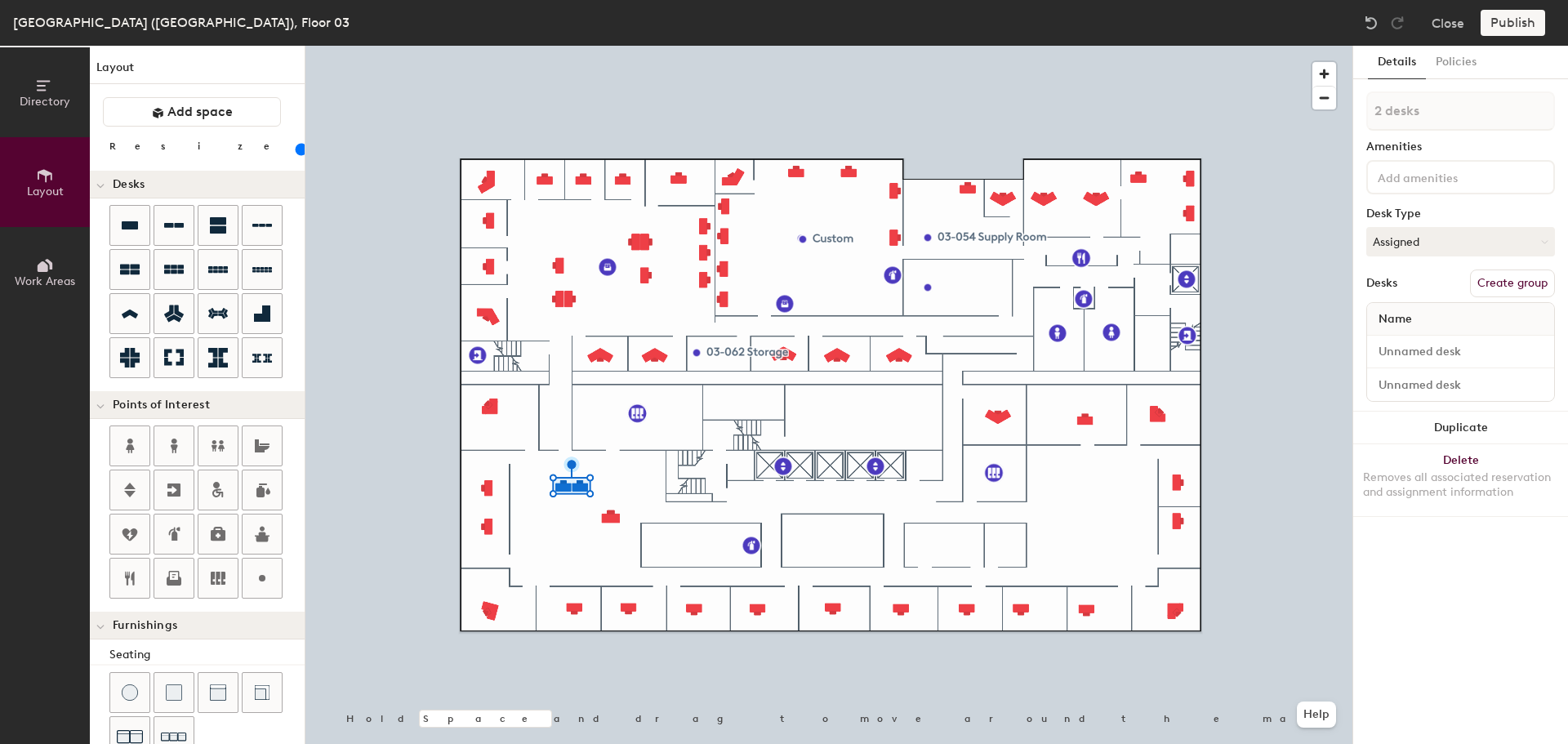
click at [1460, 425] on button "Duplicate" at bounding box center [1459, 427] width 214 height 32
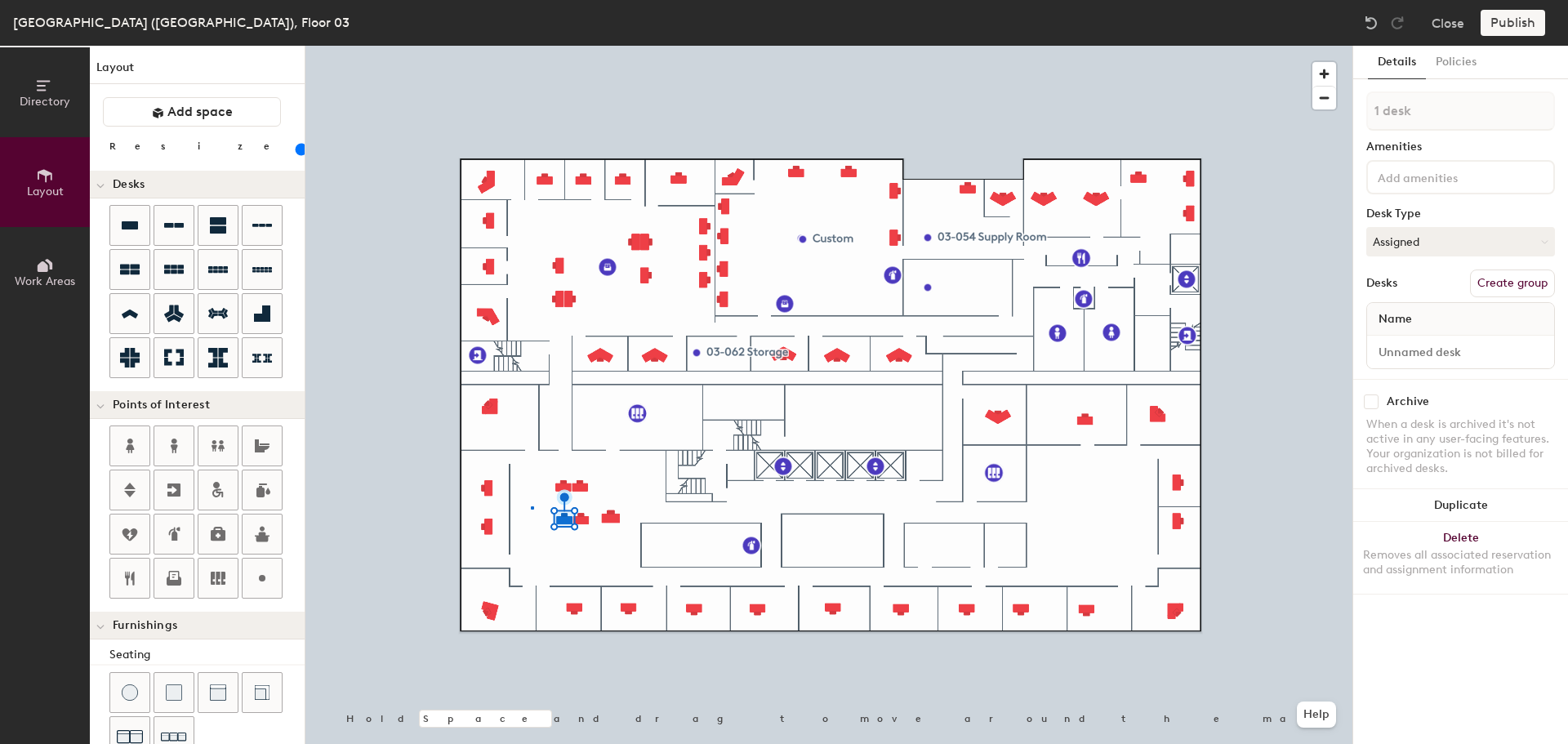
click at [532, 46] on div at bounding box center [829, 46] width 1047 height 0
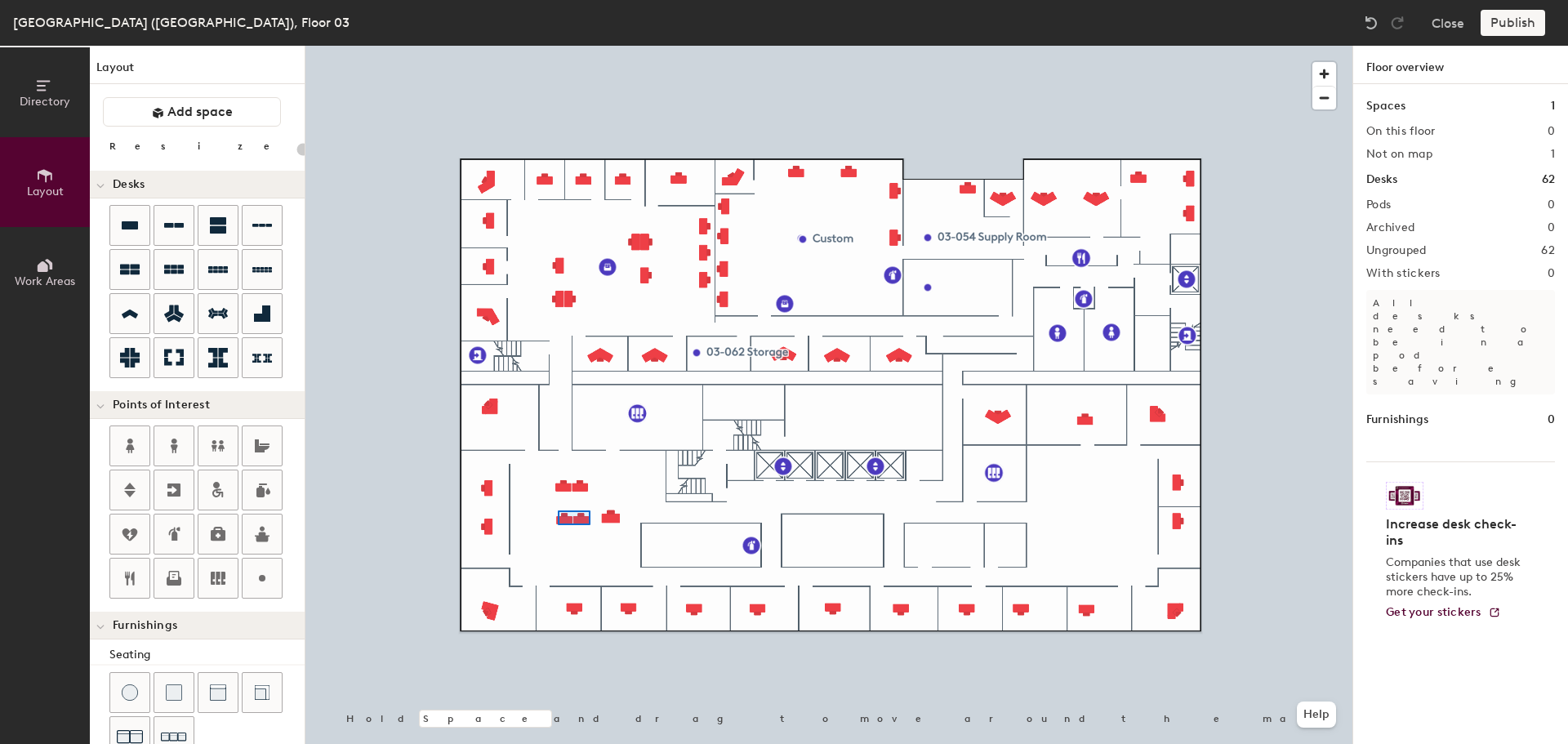
type input "100"
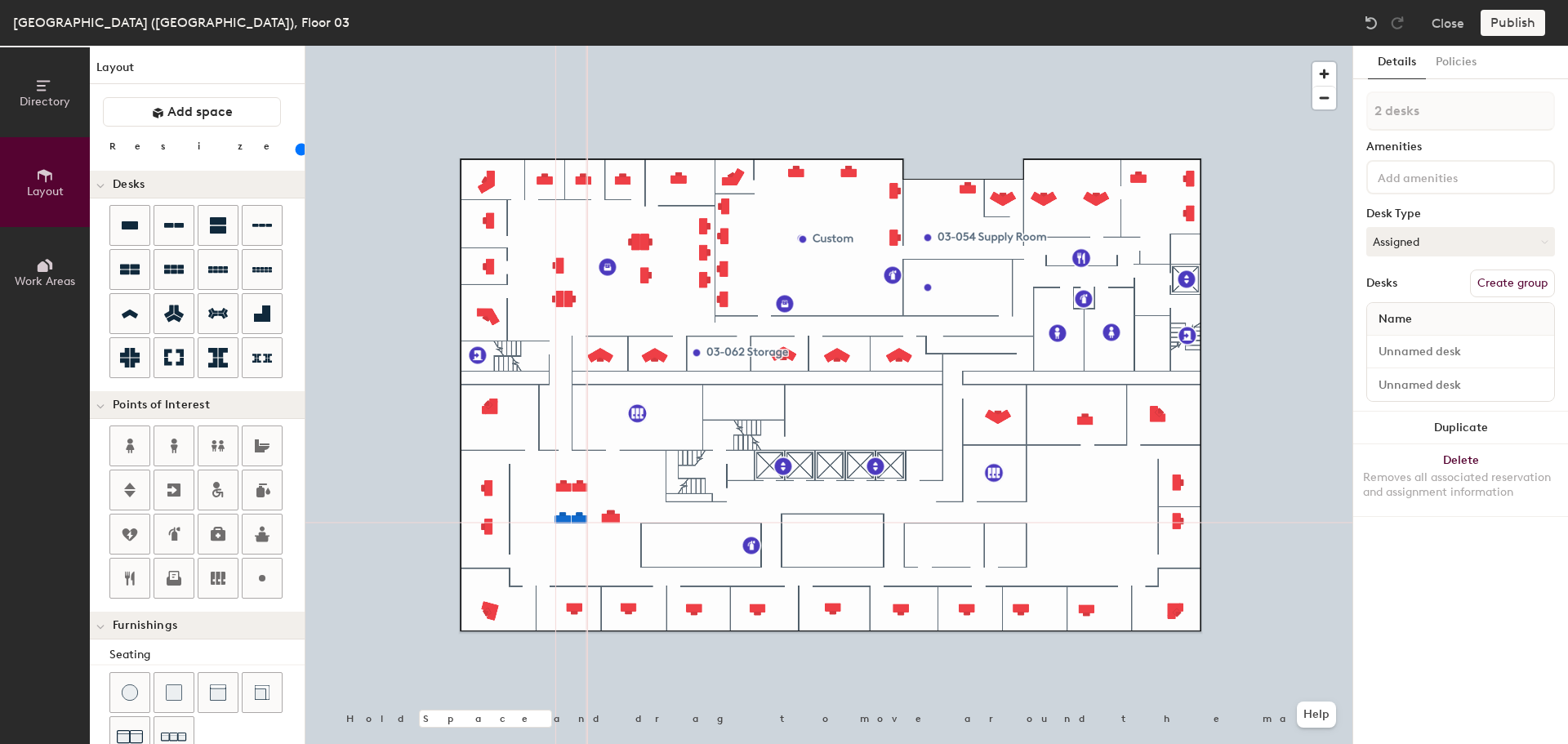
type input "1 desk"
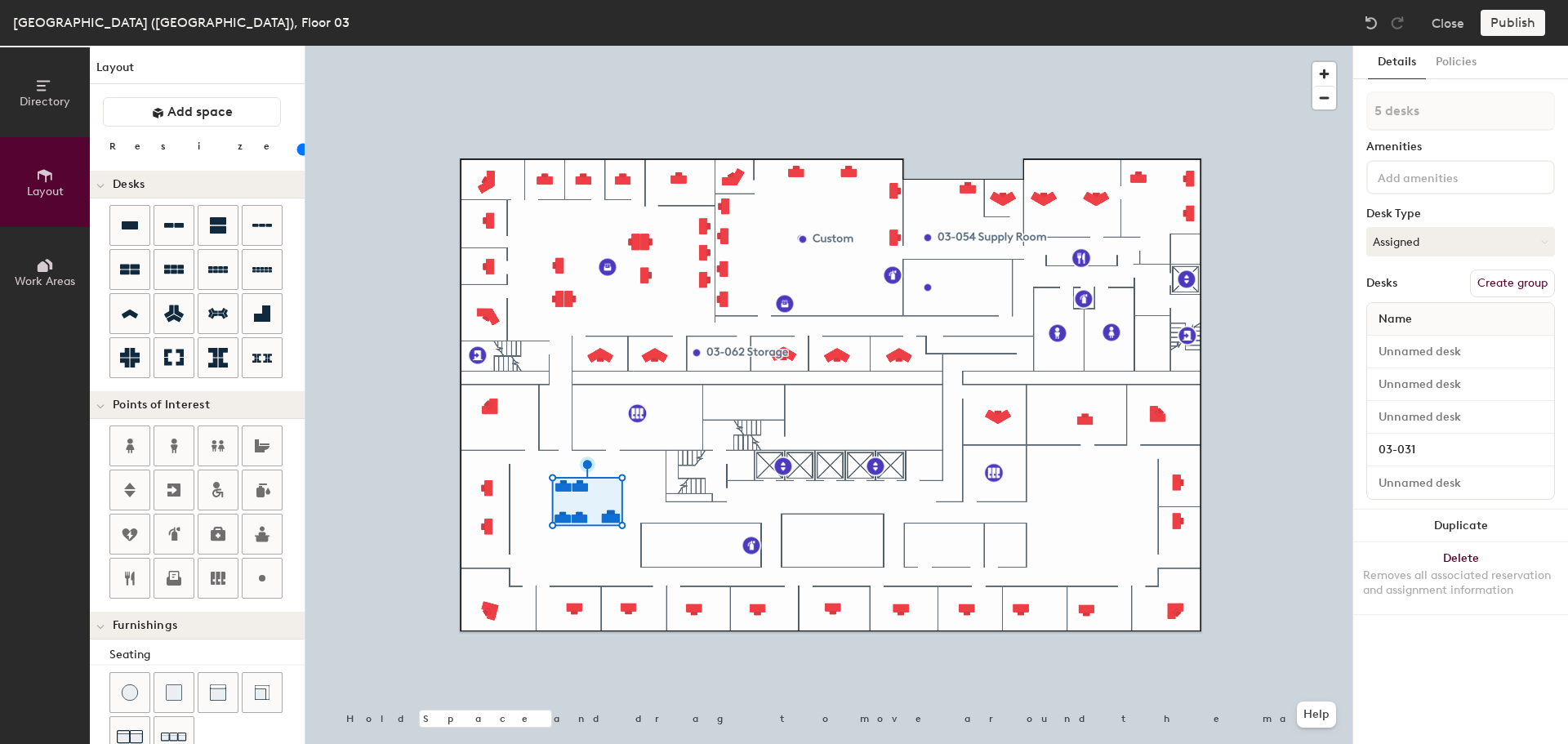
click at [1488, 529] on button "Duplicate" at bounding box center [1459, 526] width 214 height 32
click at [1447, 563] on button "Delete Removes all associated reservation and assignment information" at bounding box center [1459, 578] width 214 height 72
drag, startPoint x: 1470, startPoint y: 484, endPoint x: 1375, endPoint y: 482, distance: 95.0
click at [1470, 484] on button "Duplicate" at bounding box center [1459, 493] width 214 height 32
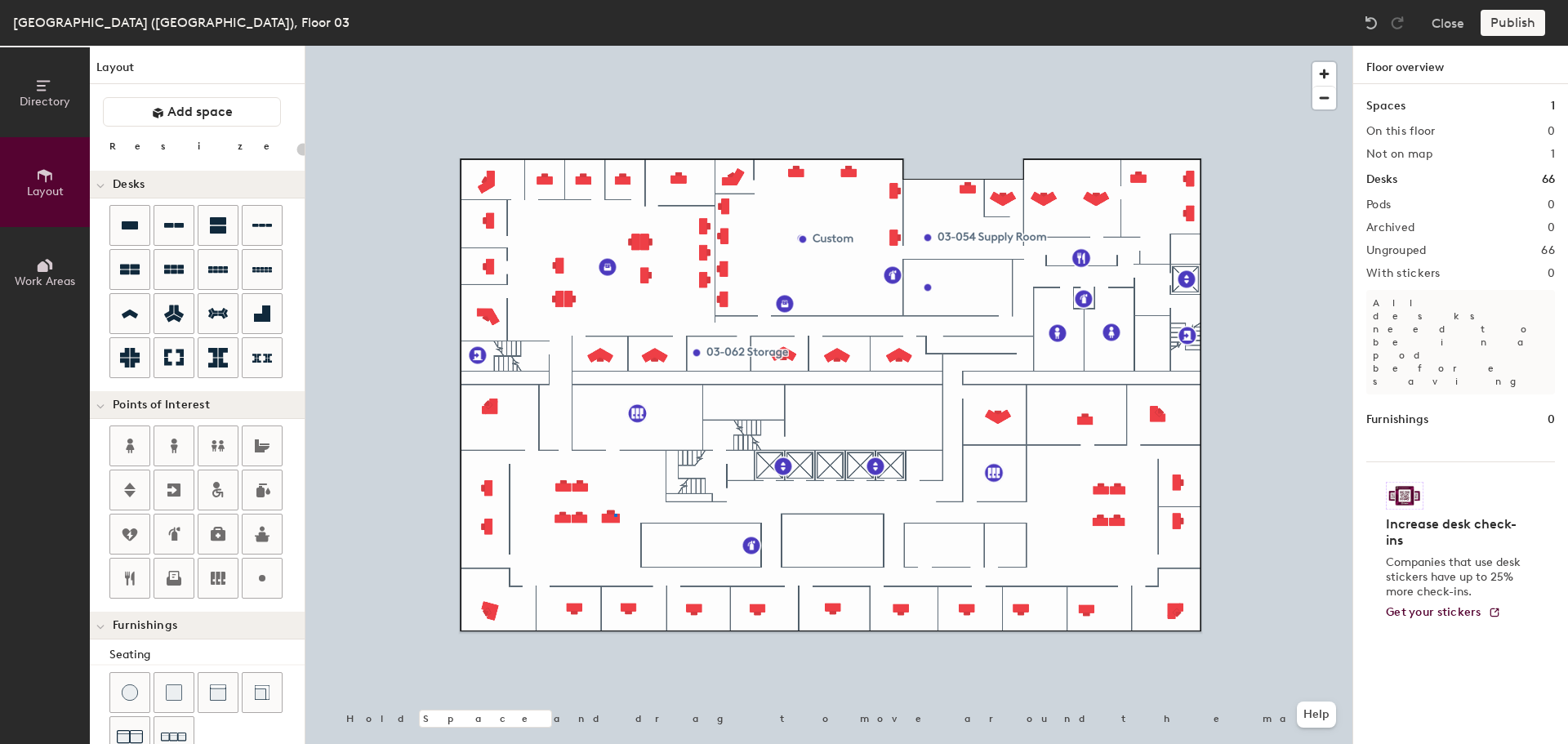
click at [614, 46] on div at bounding box center [829, 46] width 1047 height 0
type input "120"
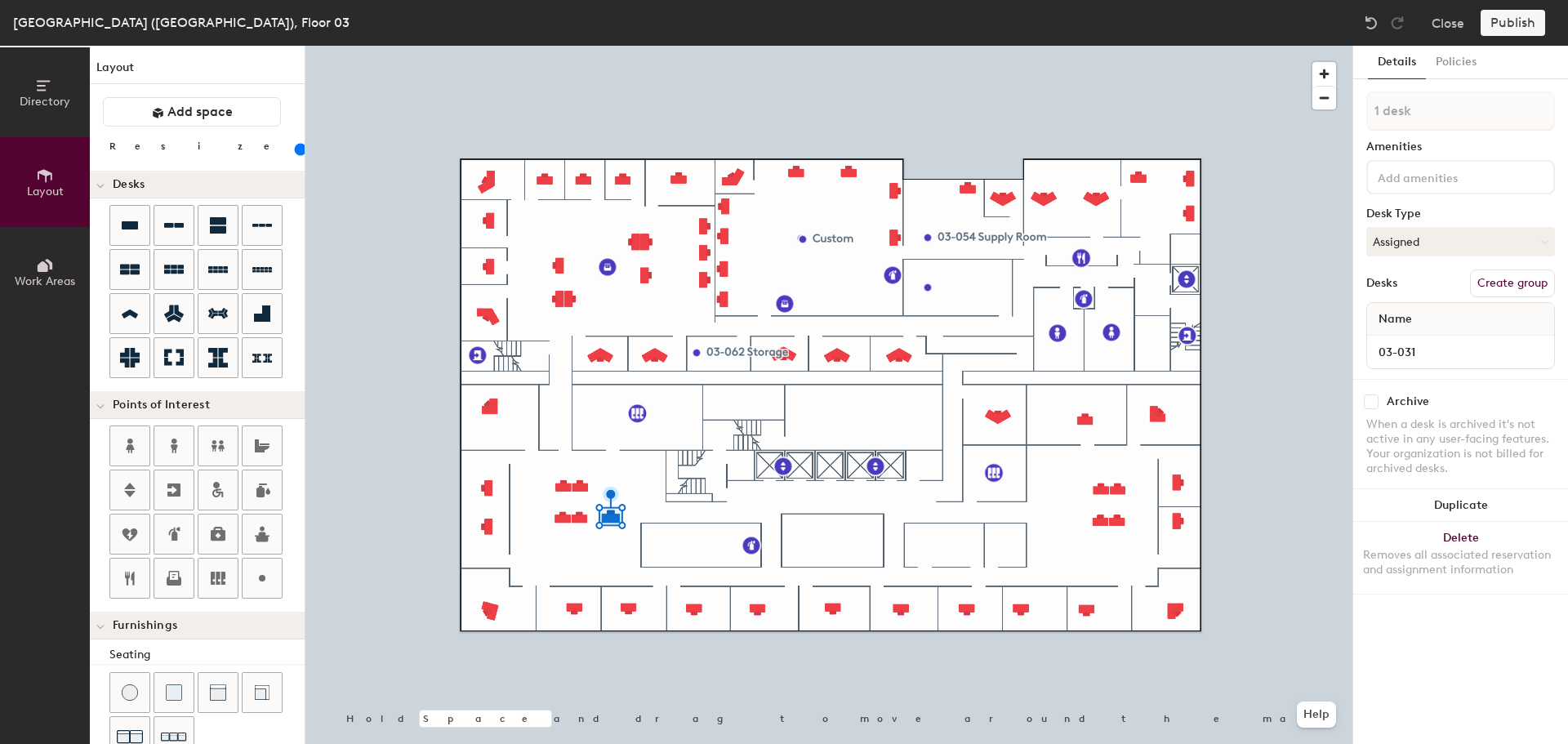
click at [1479, 498] on button "Duplicate" at bounding box center [1459, 506] width 214 height 32
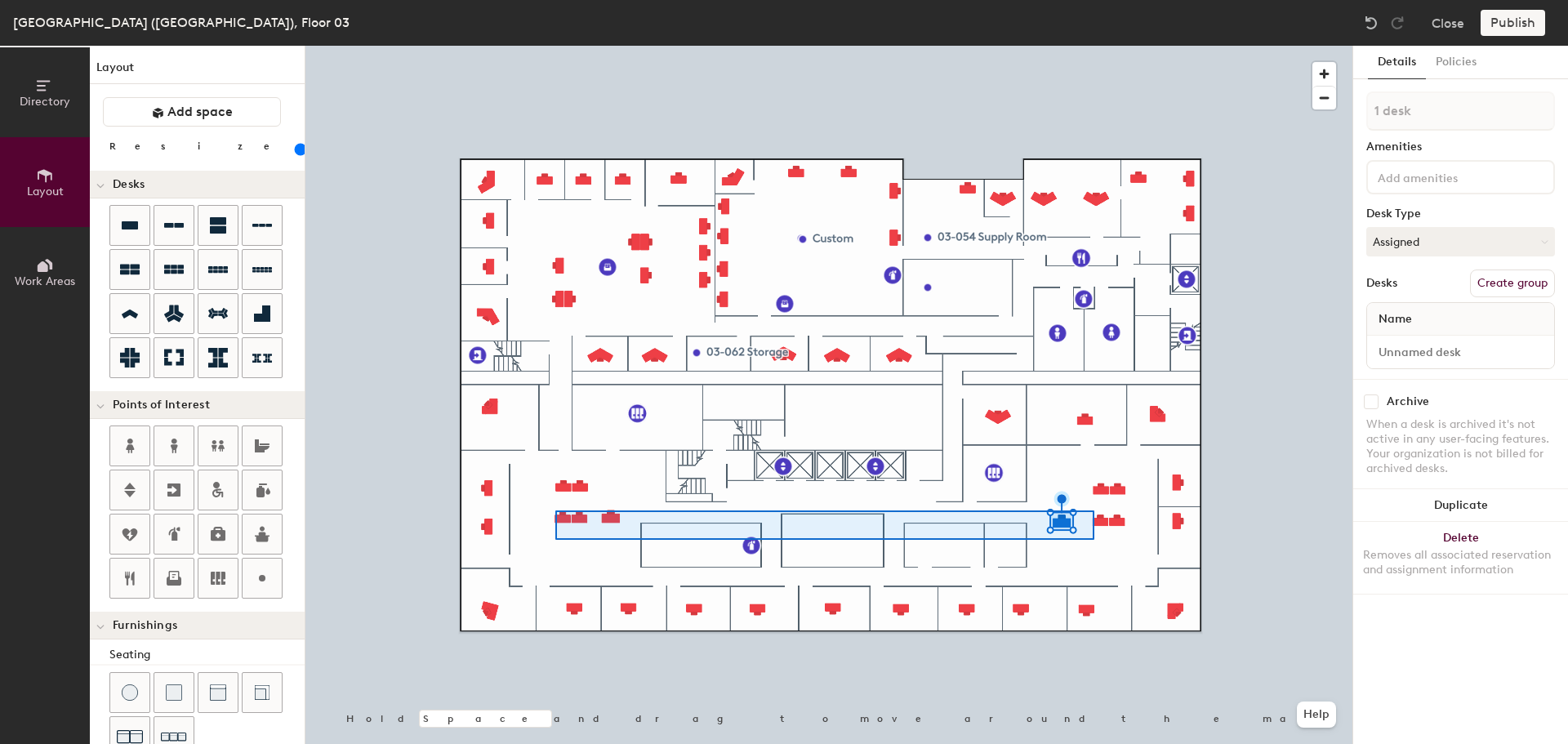
type input "20"
type input "5 desks"
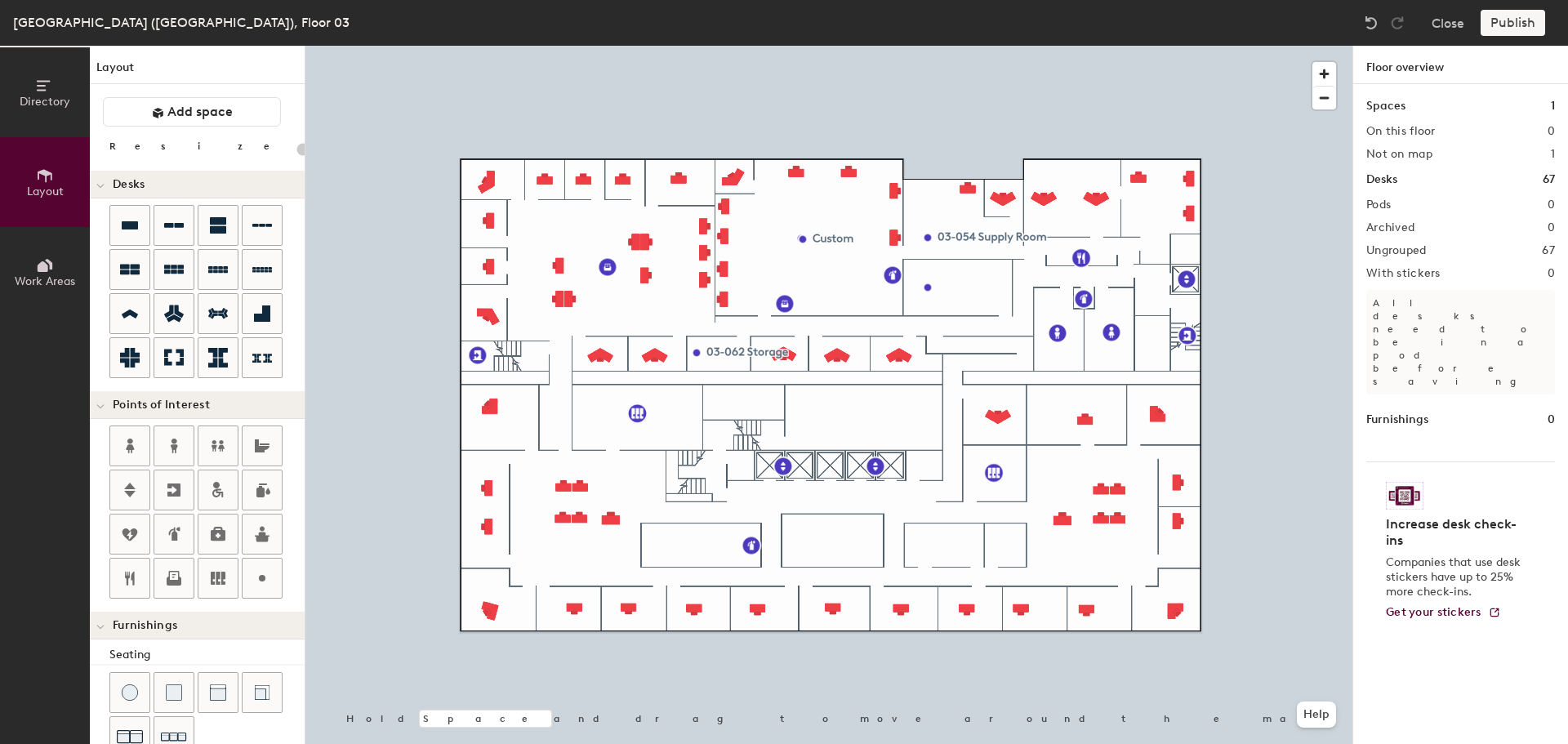
click at [612, 46] on div at bounding box center [829, 46] width 1047 height 0
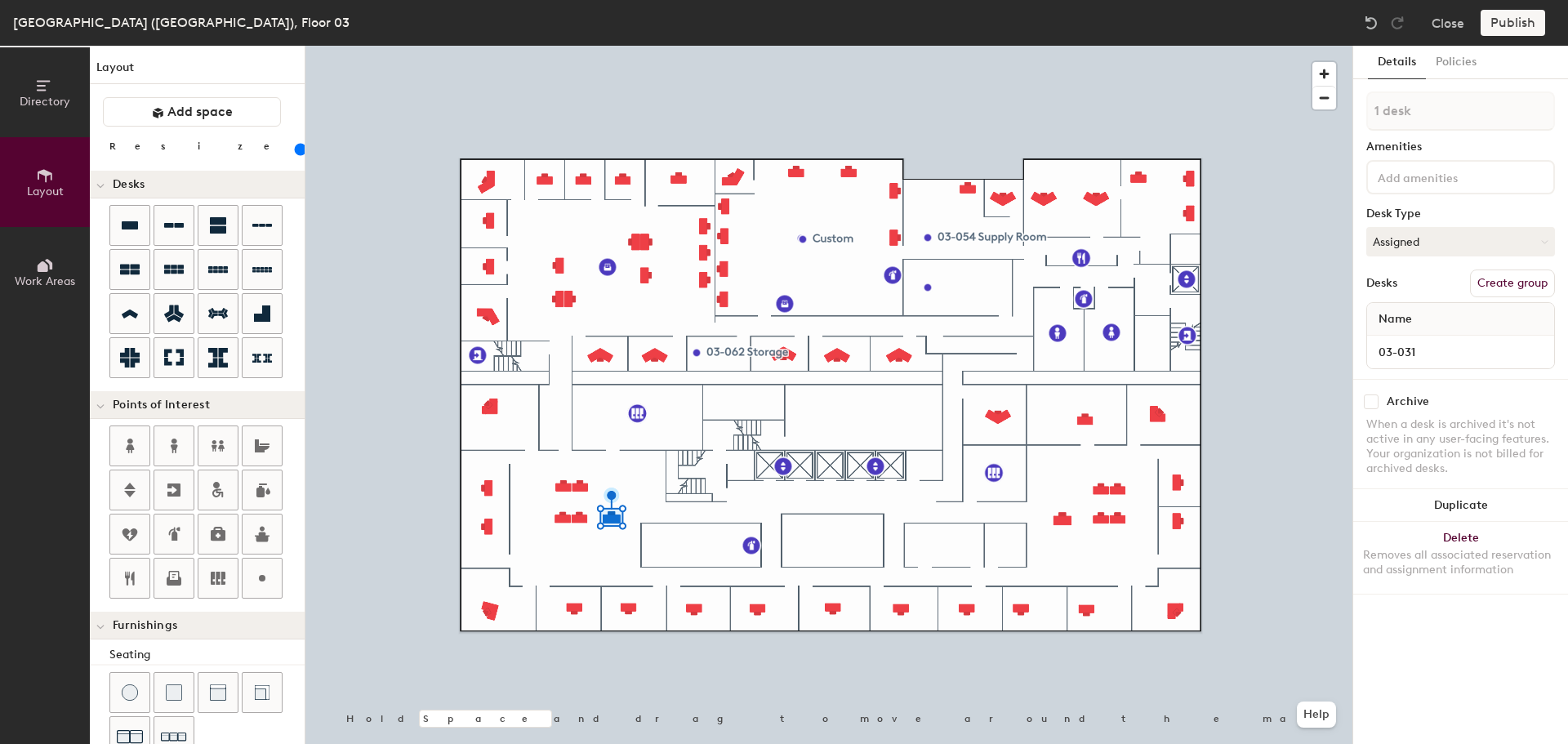
click at [1478, 538] on button "Delete Removes all associated reservation and assignment information" at bounding box center [1459, 558] width 214 height 72
click at [1463, 497] on button "Duplicate" at bounding box center [1459, 506] width 214 height 32
click at [620, 46] on div at bounding box center [829, 46] width 1047 height 0
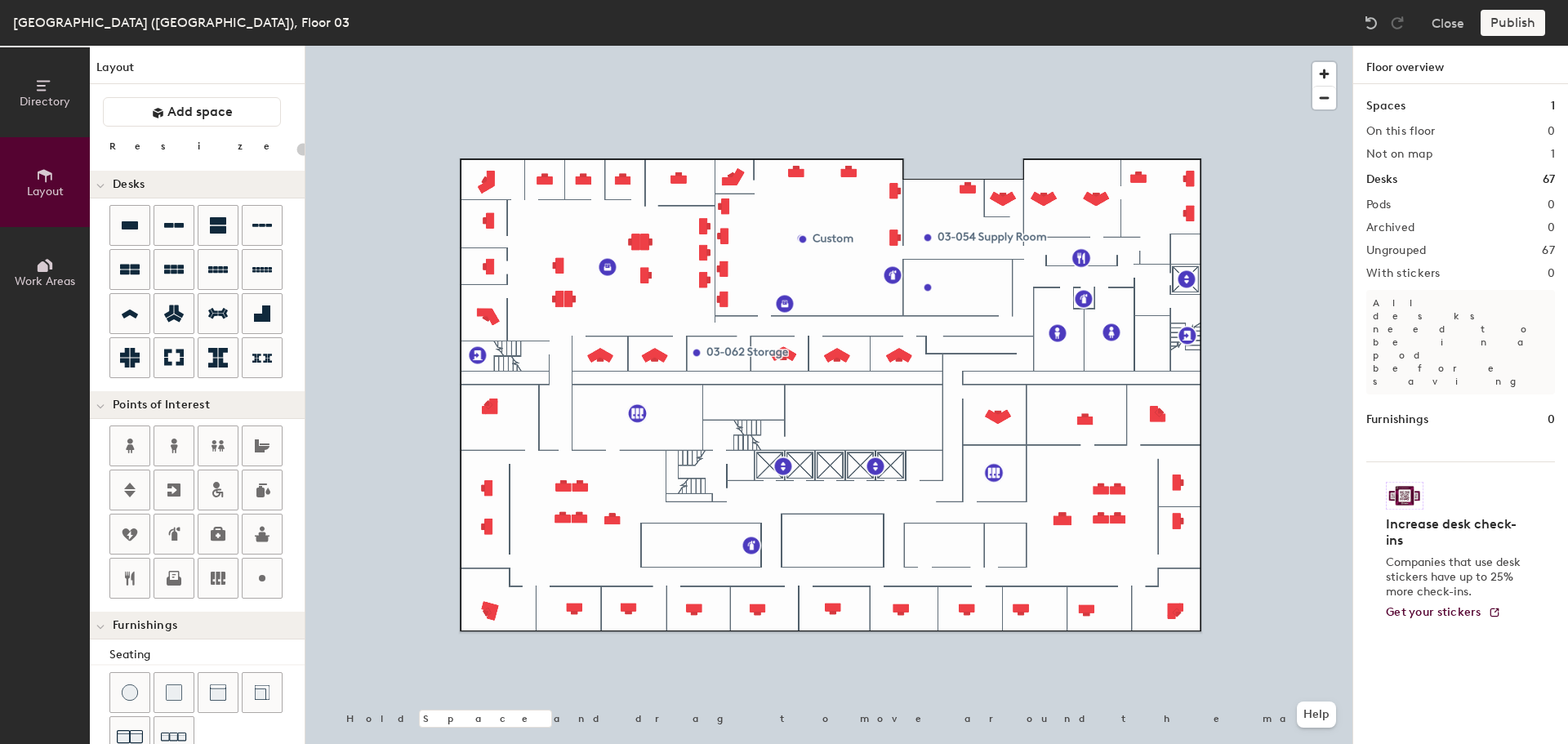
type input "100"
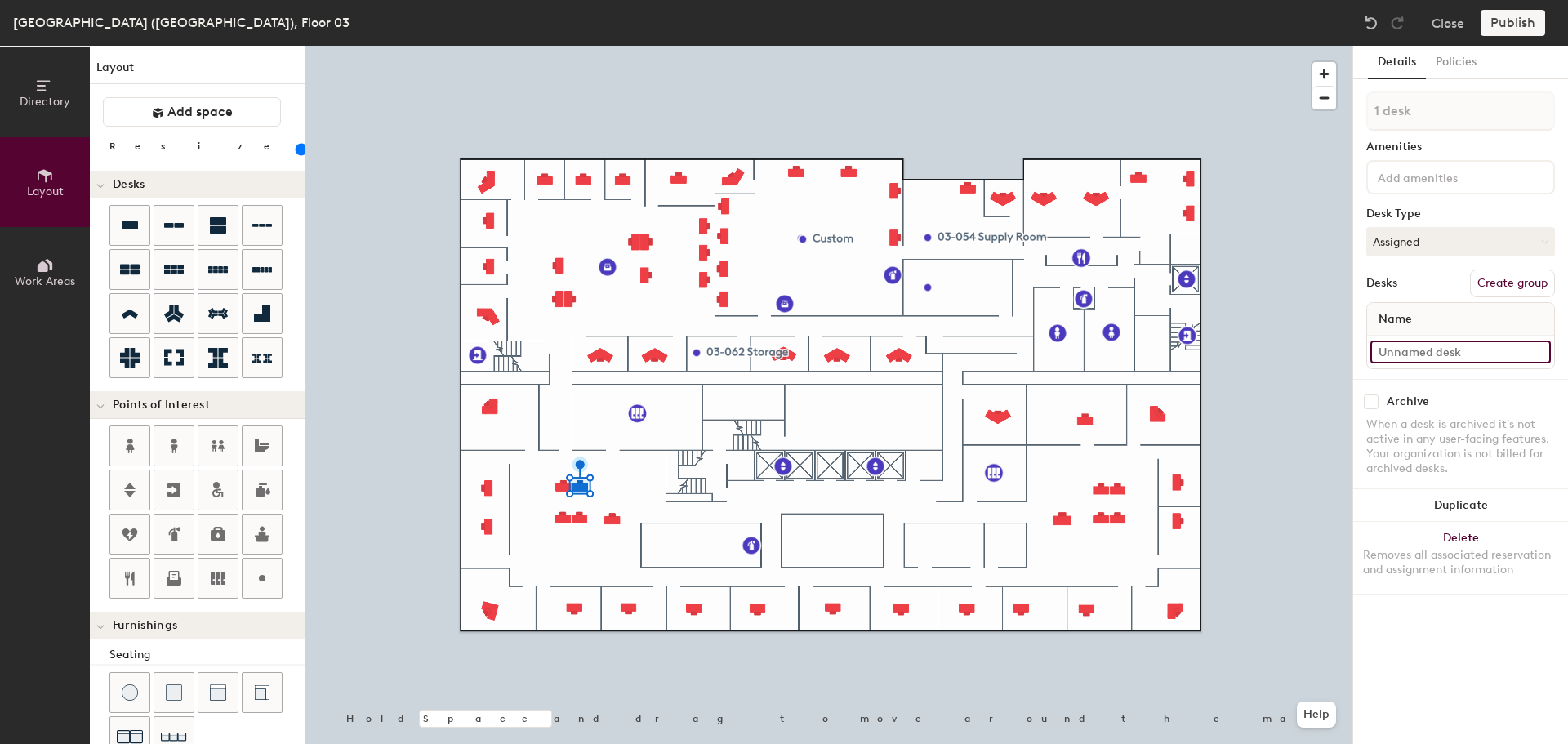
click at [1426, 349] on input at bounding box center [1460, 352] width 180 height 23
type input "03-035"
click at [559, 46] on div at bounding box center [829, 46] width 1047 height 0
click at [1442, 349] on input at bounding box center [1460, 352] width 180 height 23
type input "03-034"
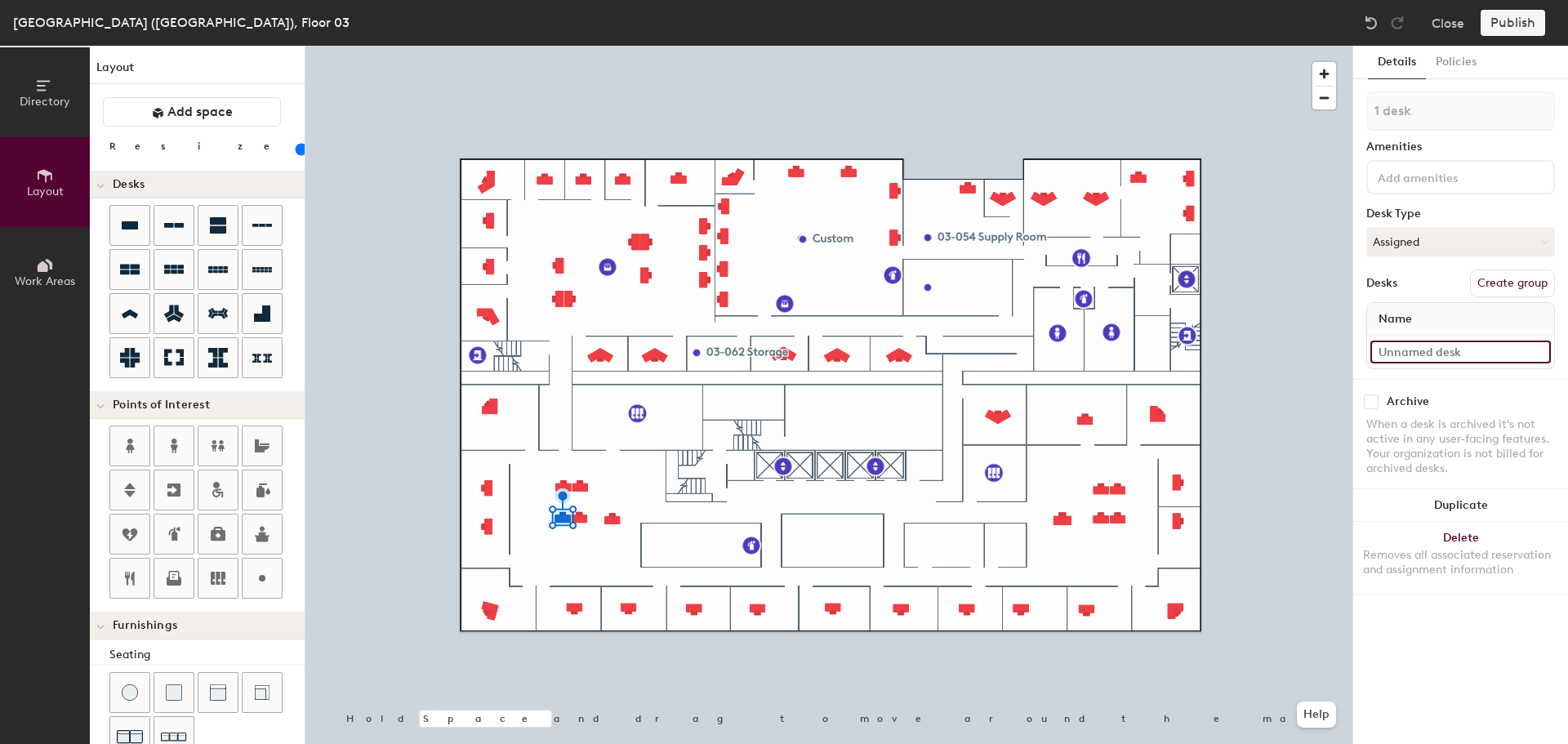
click at [1448, 354] on input at bounding box center [1460, 352] width 180 height 23
type input "03-033"
click at [582, 46] on div at bounding box center [829, 46] width 1047 height 0
click at [1424, 350] on input at bounding box center [1460, 352] width 180 height 23
type input "03-032"
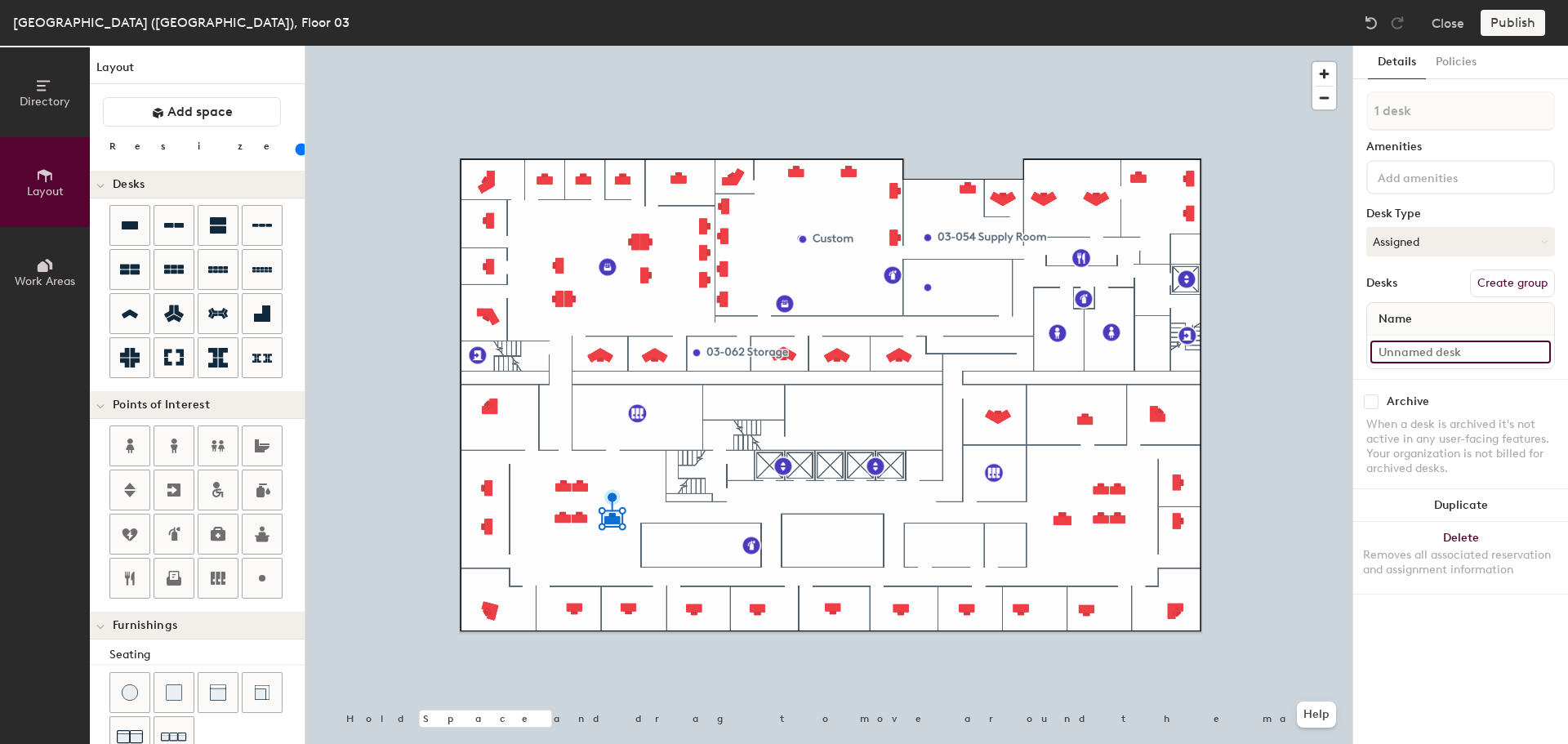
click at [1420, 357] on input at bounding box center [1460, 352] width 180 height 23
type input "03-031"
click at [129, 226] on icon at bounding box center [130, 225] width 17 height 8
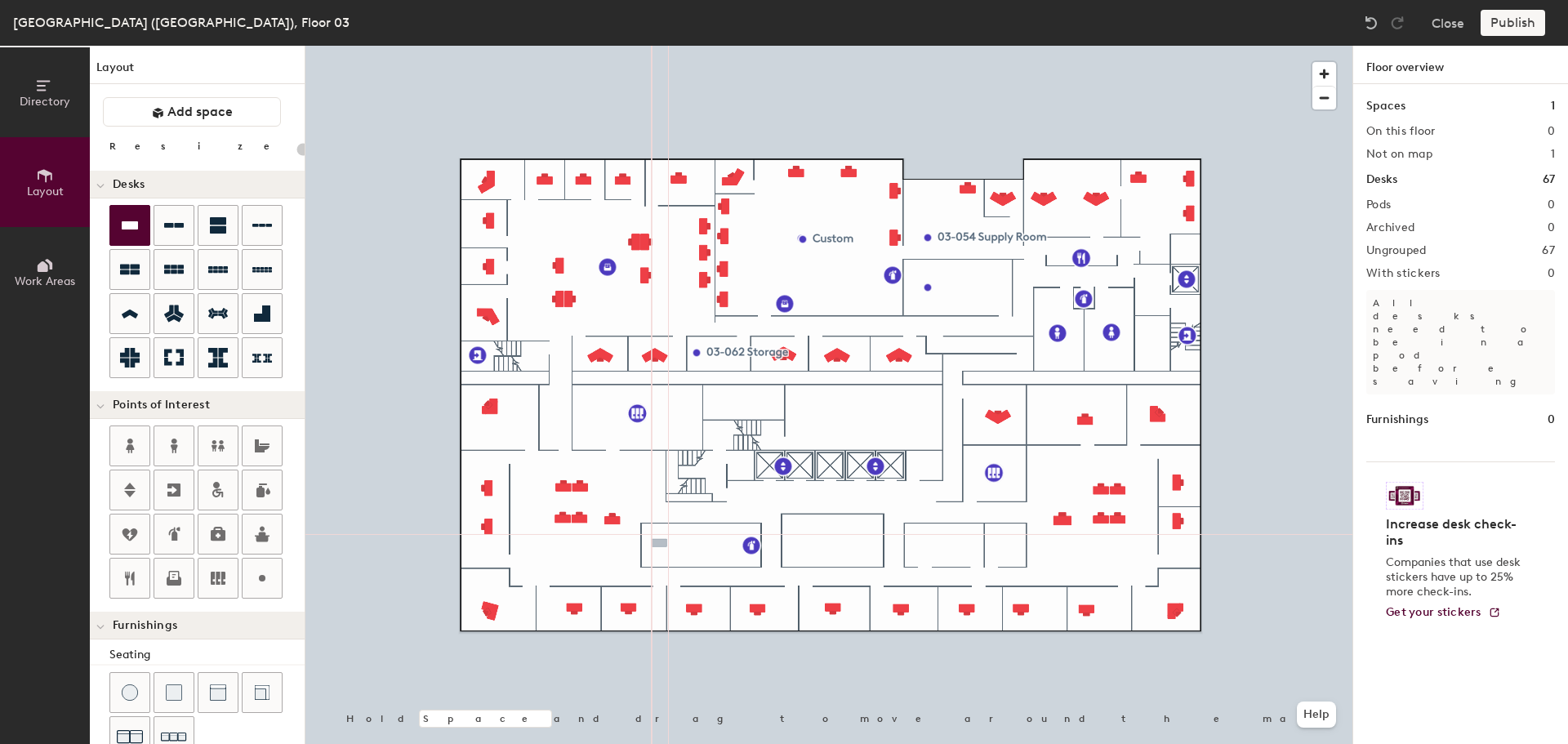
type input "100"
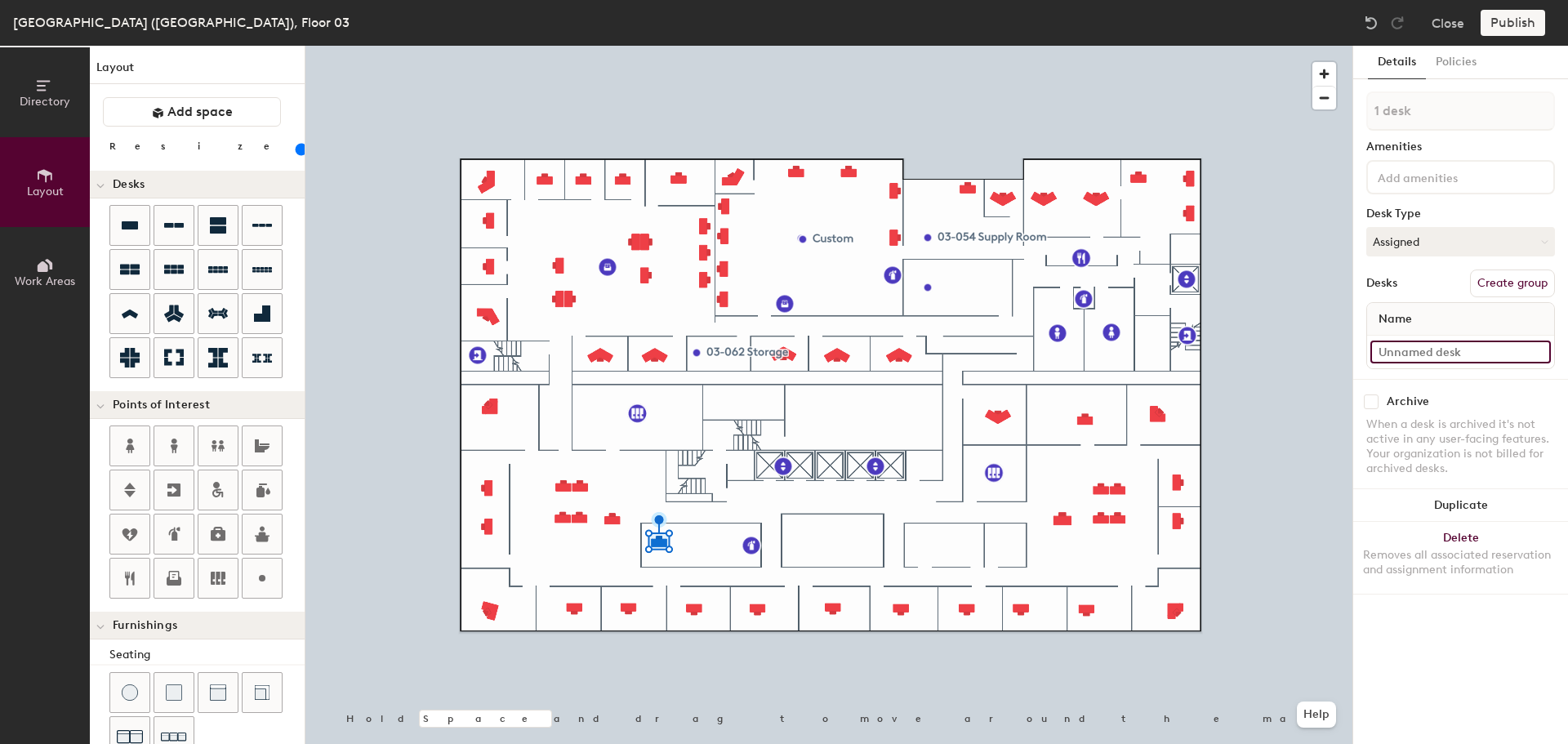
click at [1425, 357] on input at bounding box center [1460, 352] width 180 height 23
type input "03-029"
click at [122, 575] on icon at bounding box center [129, 578] width 19 height 19
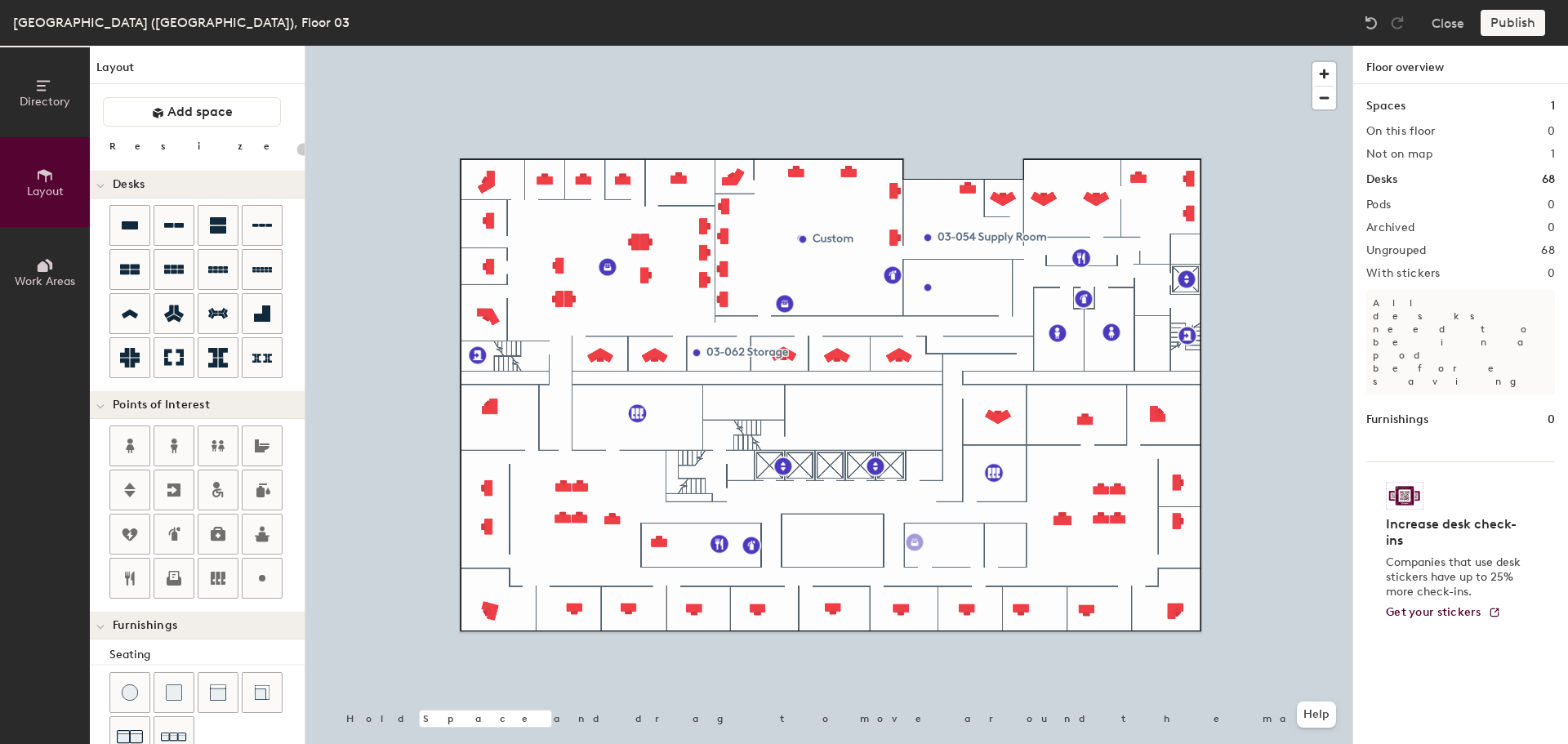
click at [915, 542] on div "Directory Layout Work Areas Layout Add space Resize Desks Points of Interest Fu…" at bounding box center [784, 395] width 1568 height 699
type input "20"
type input "03"
type input "20"
type input "03-027 Copier"
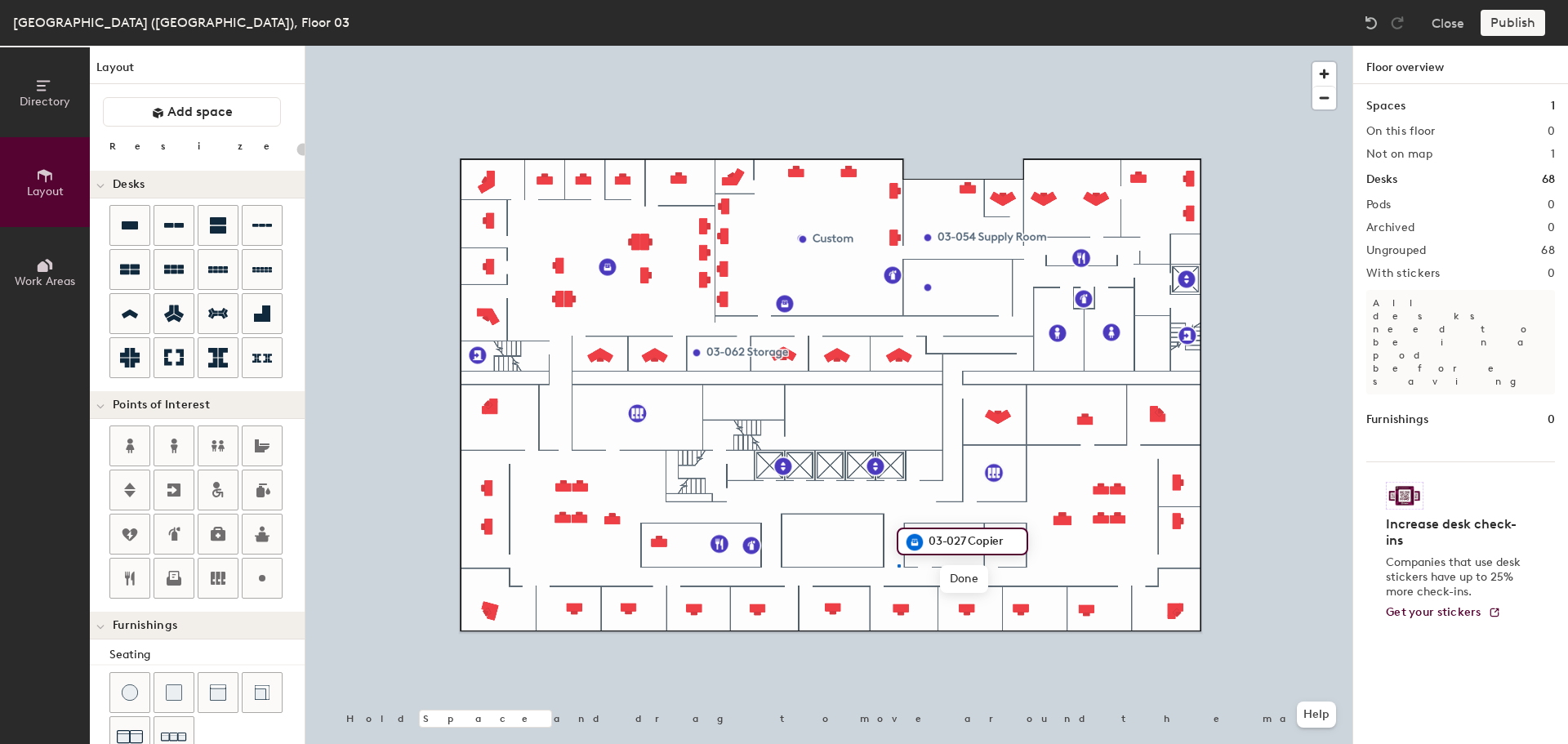
drag, startPoint x: 171, startPoint y: 580, endPoint x: 905, endPoint y: 554, distance: 734.5
click at [897, 46] on div at bounding box center [829, 46] width 1047 height 0
click at [134, 224] on icon at bounding box center [130, 225] width 17 height 8
type input "100"
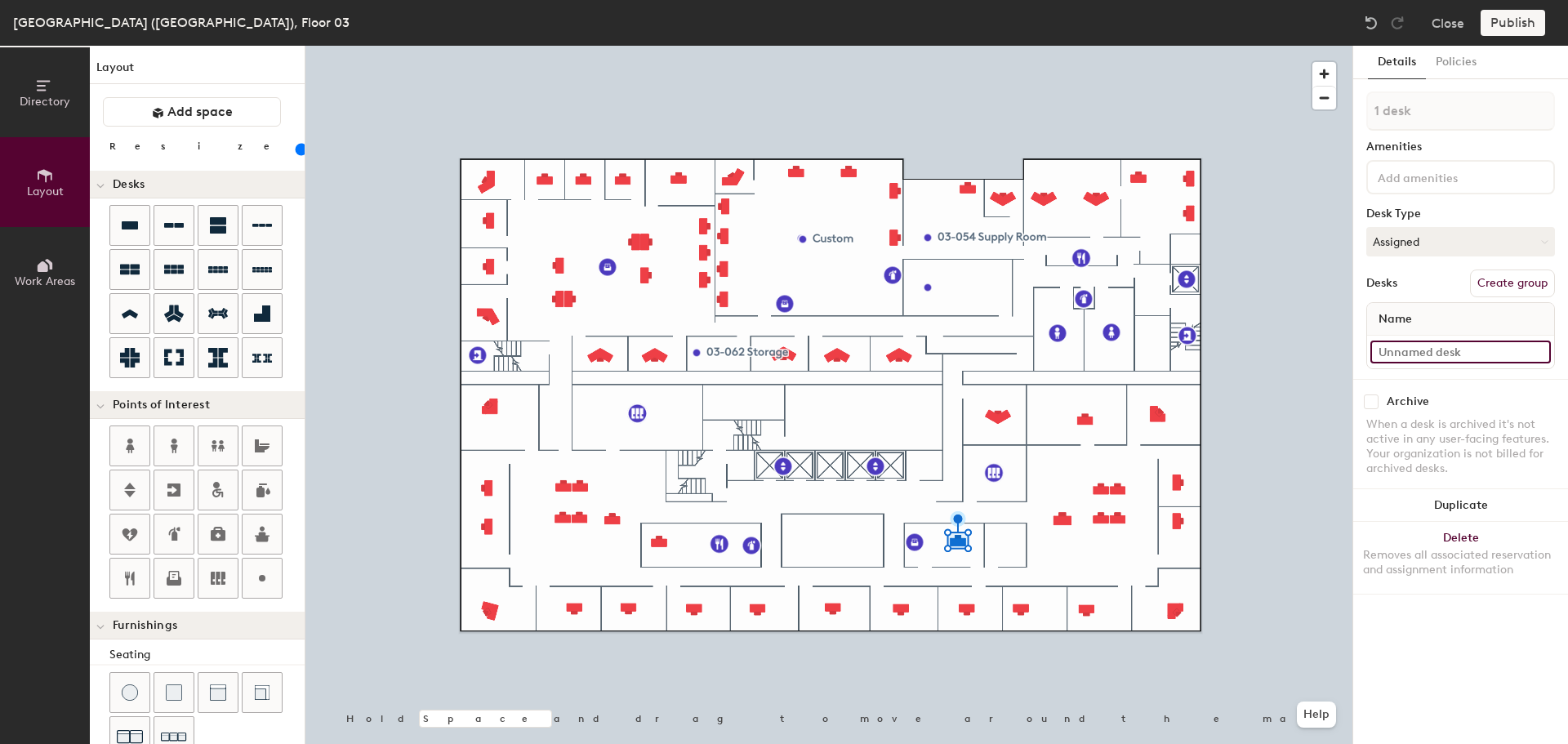
click at [1430, 359] on input at bounding box center [1460, 352] width 180 height 23
type input "03-026"
click at [1447, 506] on button "Duplicate" at bounding box center [1459, 506] width 214 height 32
click at [1400, 349] on input at bounding box center [1460, 352] width 180 height 23
type input "03-025"
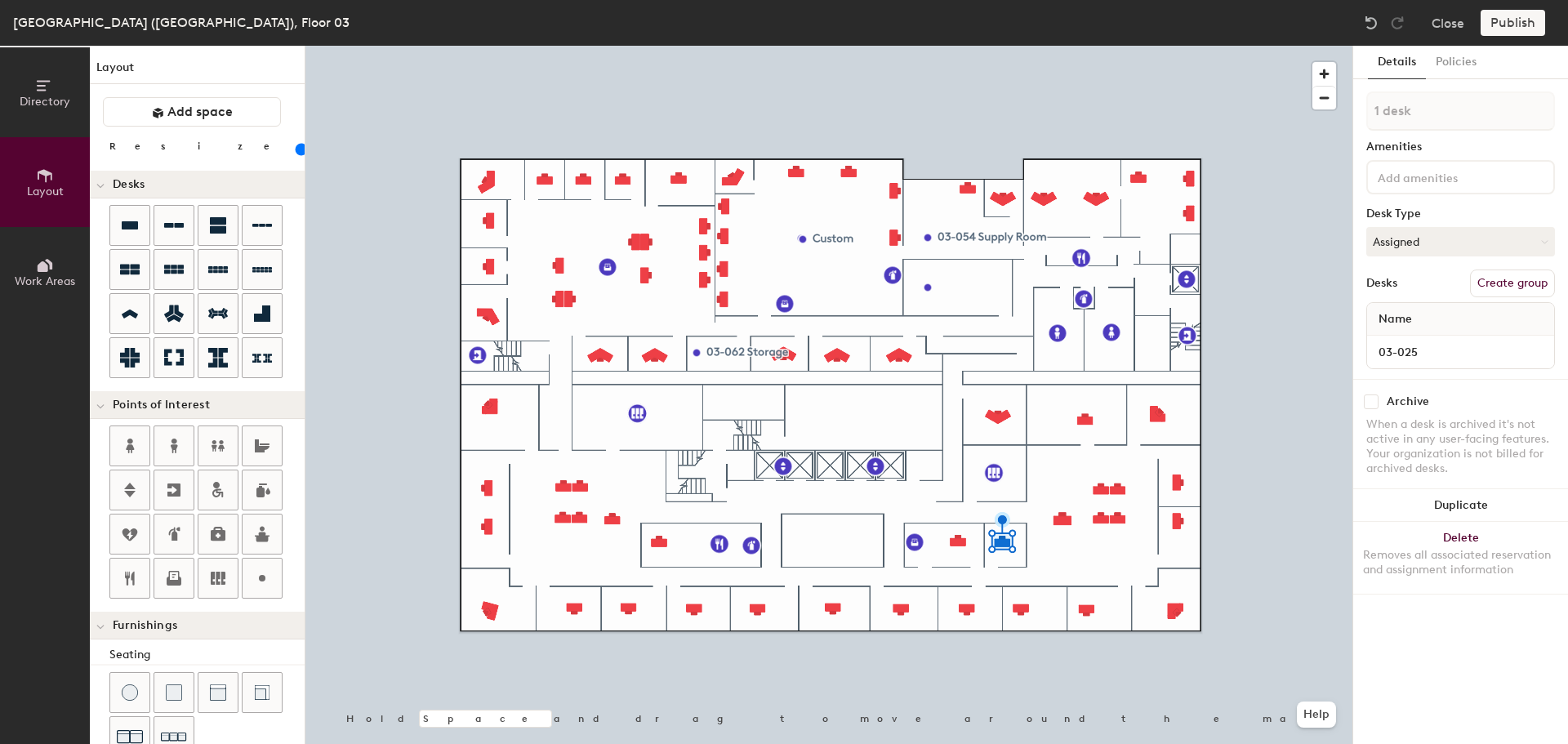
click at [1058, 46] on div at bounding box center [829, 46] width 1047 height 0
type input "120"
click at [1402, 344] on input at bounding box center [1460, 352] width 180 height 23
type input "03-024"
type input "100"
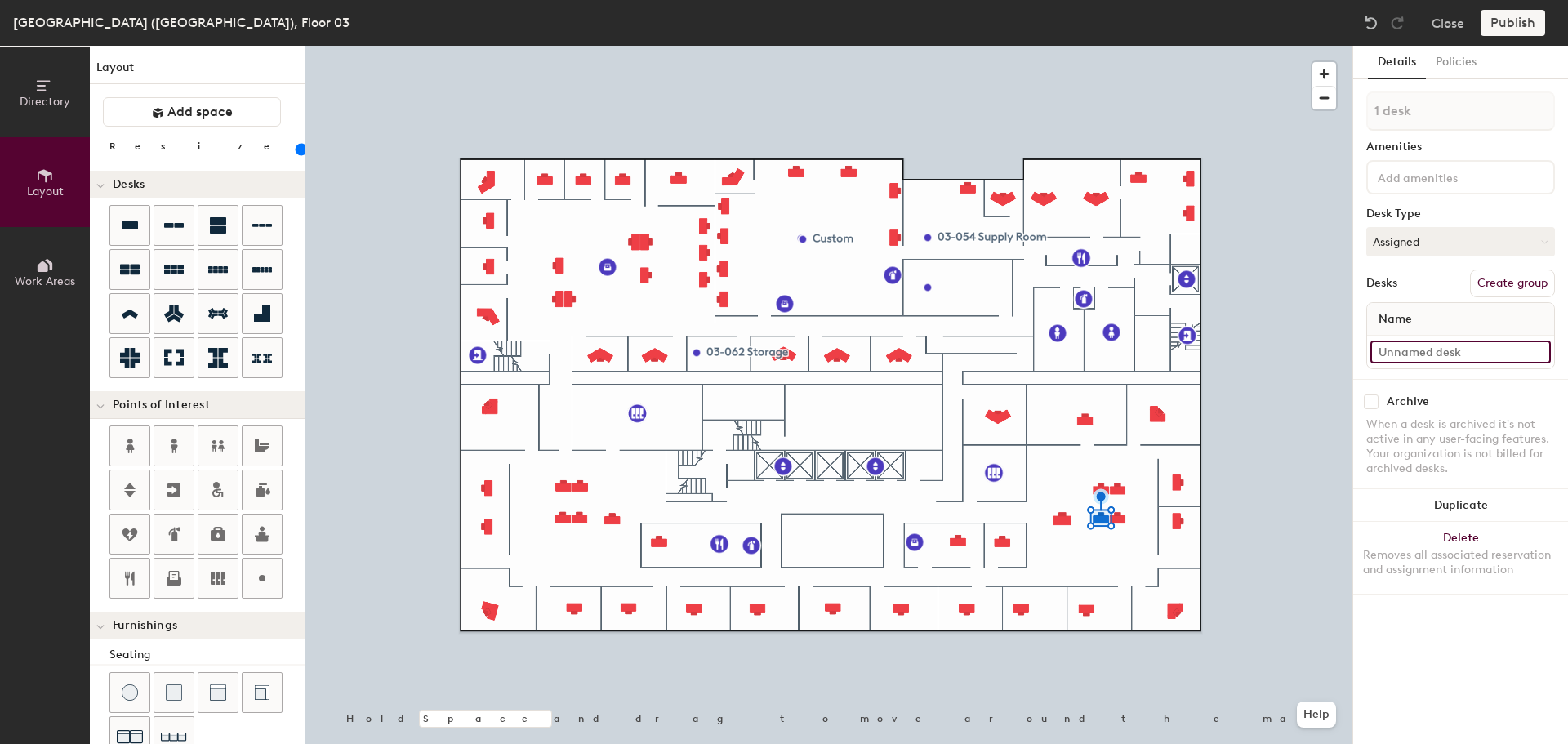
click at [1432, 352] on input at bounding box center [1460, 352] width 180 height 23
type input "03-023"
click at [1425, 346] on input at bounding box center [1460, 352] width 180 height 23
type input "03-022"
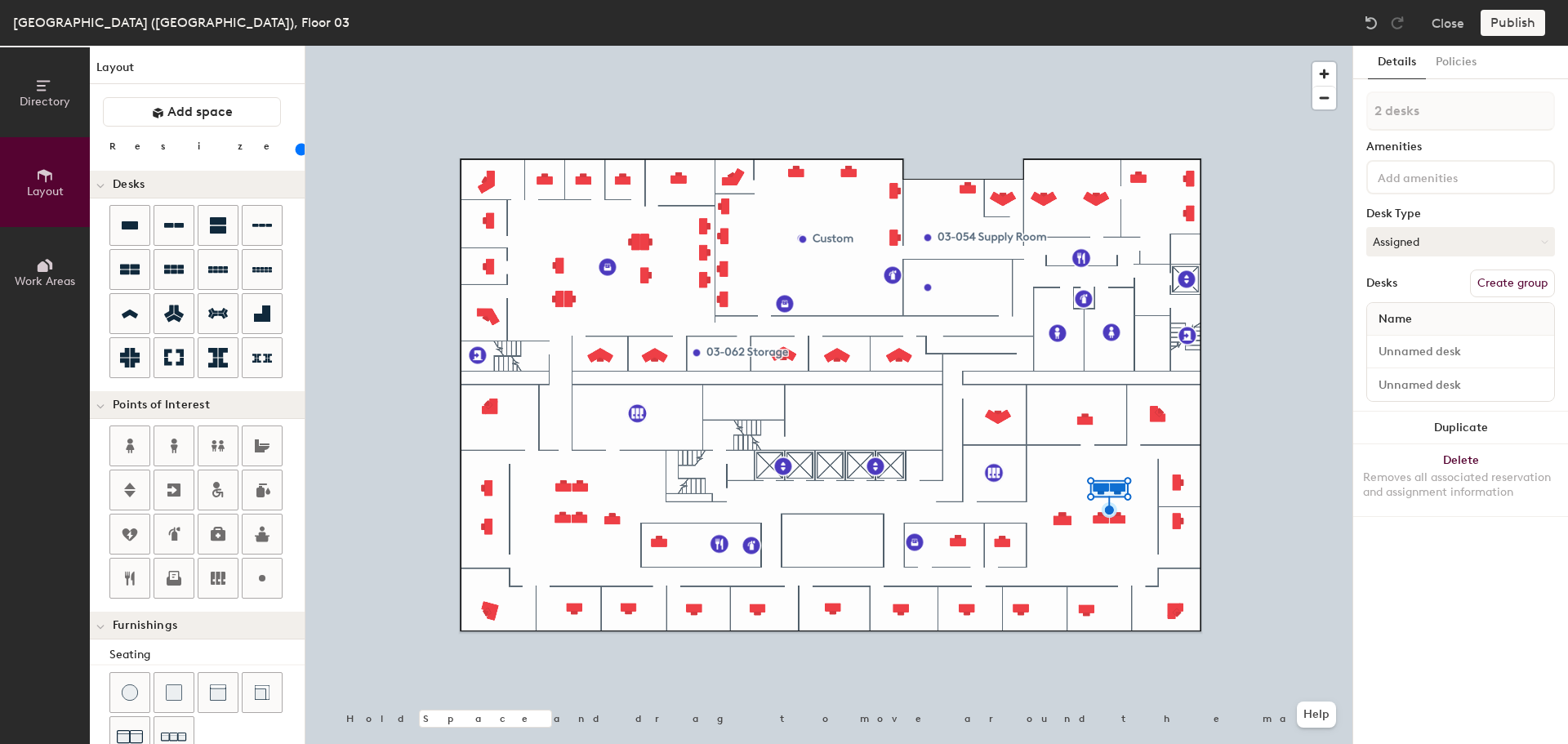
click at [1134, 46] on div at bounding box center [829, 46] width 1047 height 0
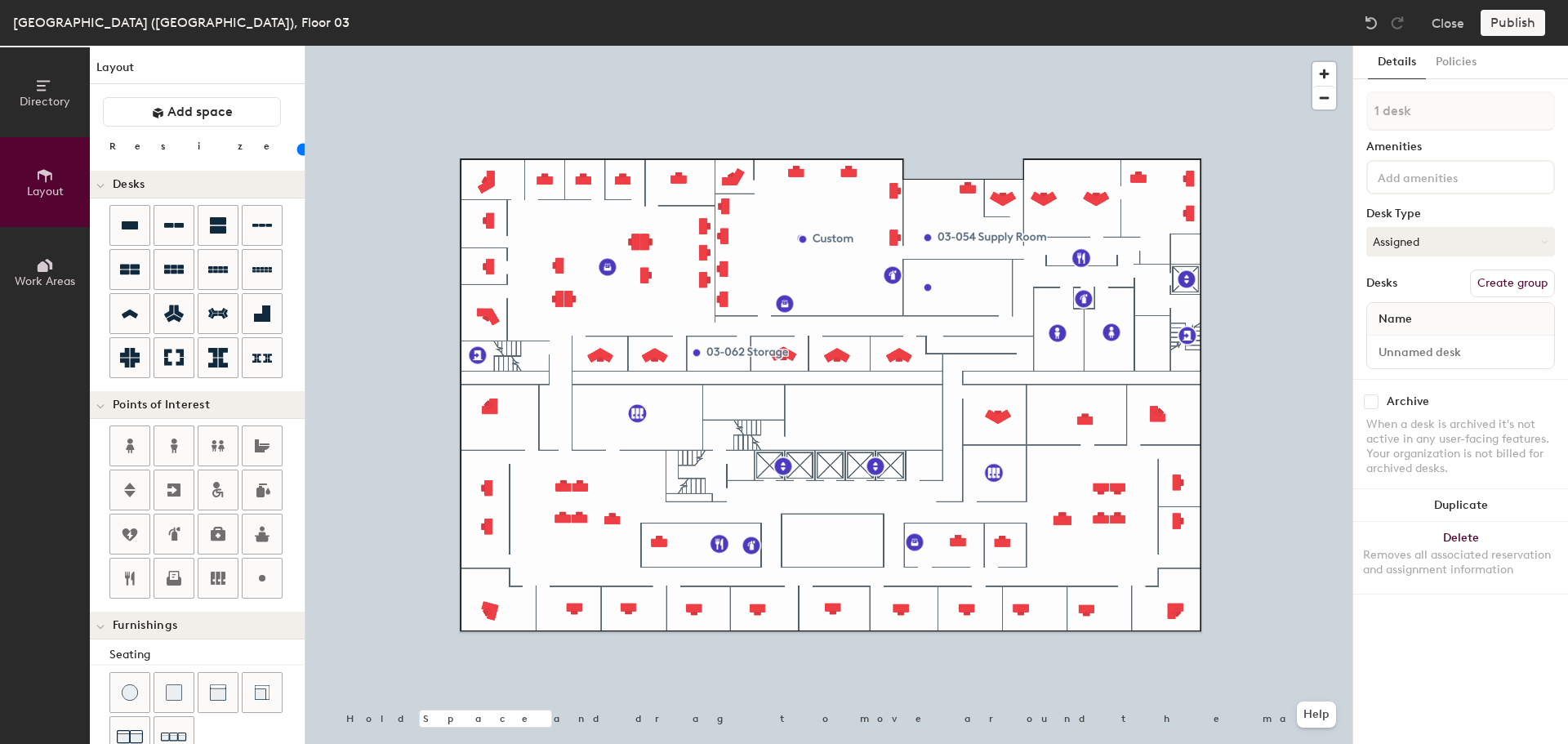
type input "100"
click at [1424, 354] on input at bounding box center [1460, 352] width 180 height 23
type input "03-037"
click at [1425, 359] on input at bounding box center [1460, 352] width 180 height 23
type input "03-036"
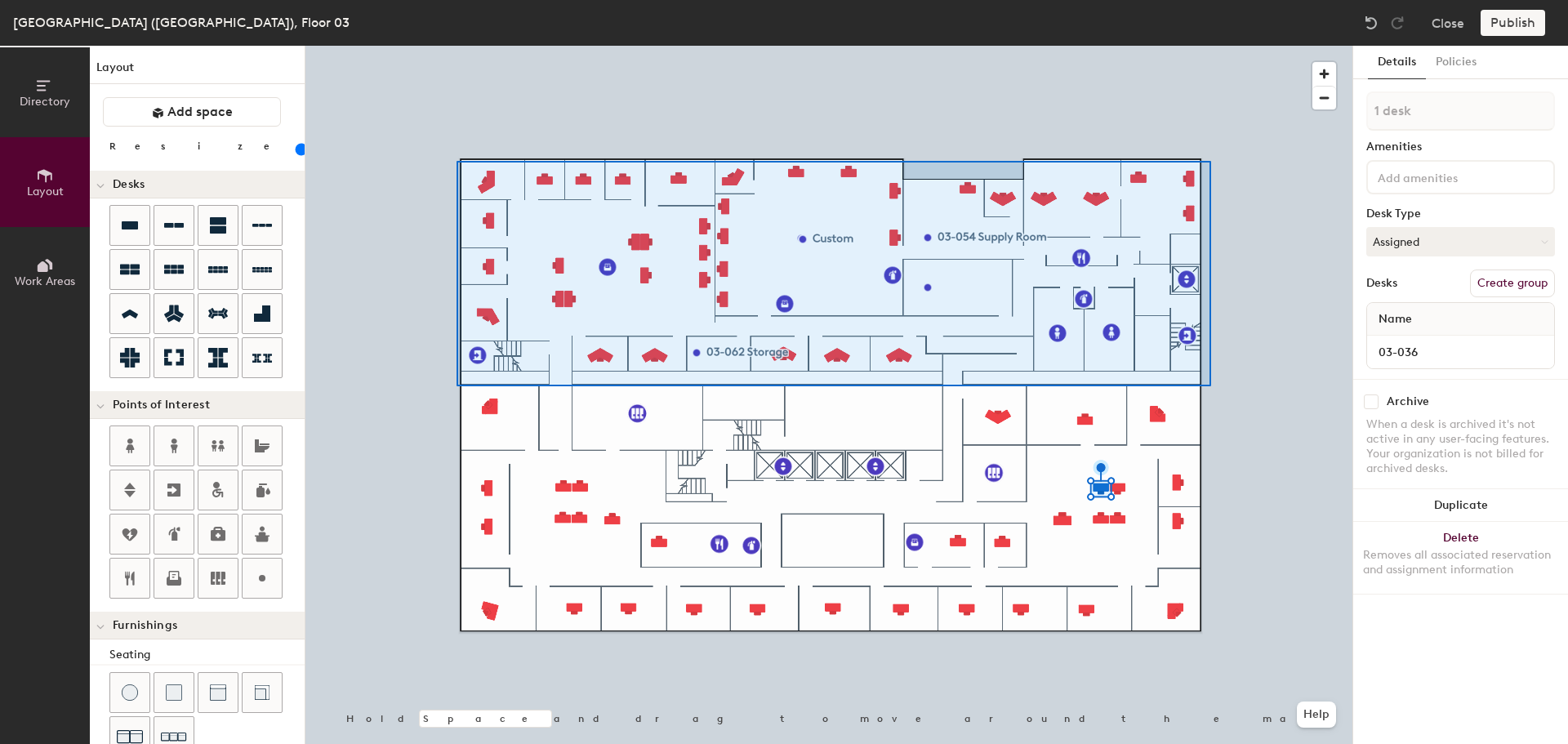
type input "38 desks"
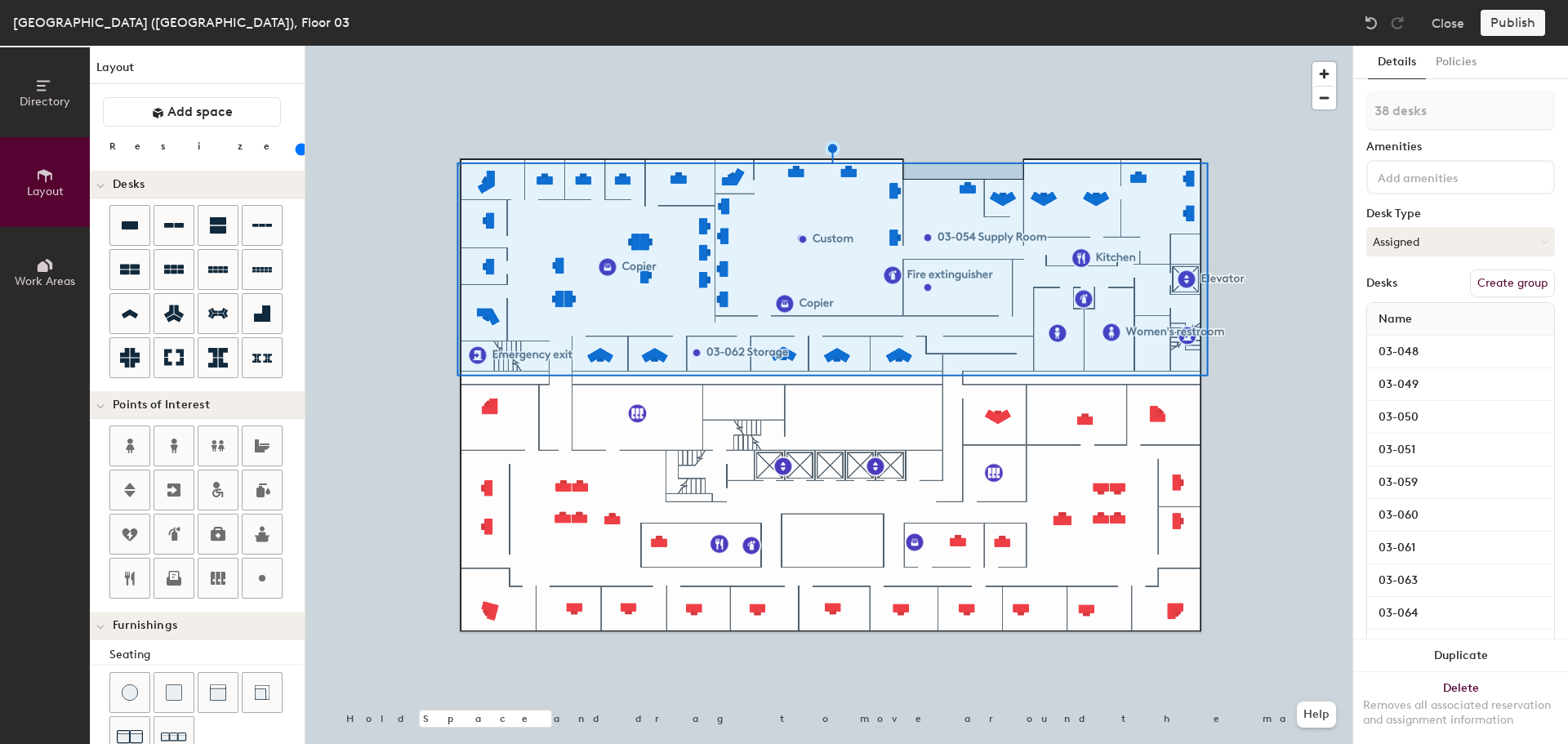
click at [1493, 286] on button "Create group" at bounding box center [1512, 284] width 85 height 28
drag, startPoint x: 1361, startPoint y: 101, endPoint x: 1328, endPoint y: 98, distance: 33.1
click at [1337, 101] on div "Directory Layout Work Areas Layout Add space Resize Desks Points of Interest Fu…" at bounding box center [784, 395] width 1568 height 699
click at [1451, 109] on input "Anne" at bounding box center [1459, 110] width 189 height 40
type input "Annex Offices"
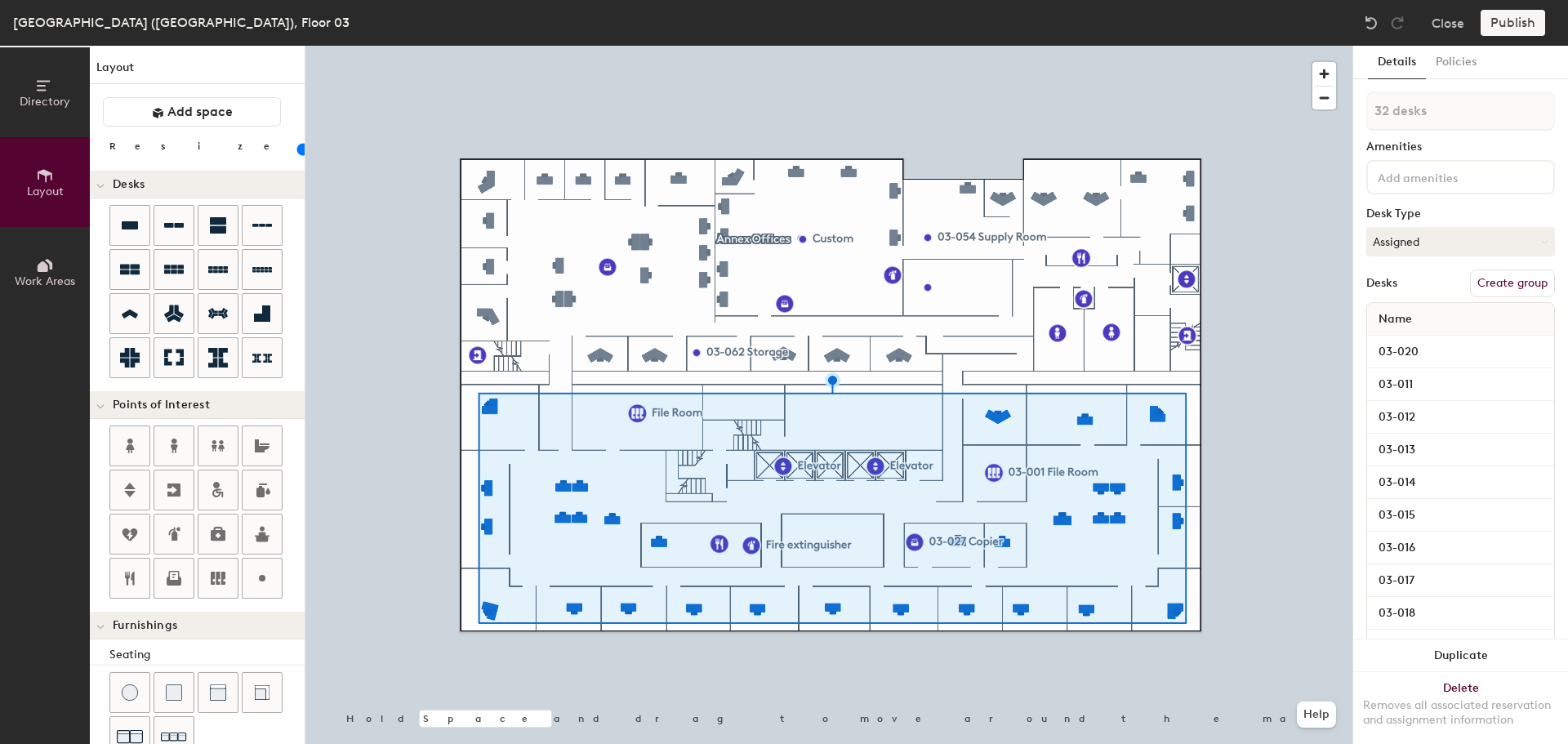
click at [1507, 285] on button "Create group" at bounding box center [1512, 284] width 85 height 28
click at [1345, 112] on div "Directory Layout Work Areas Layout Add space Resize Desks Points of Interest Fu…" at bounding box center [784, 395] width 1568 height 699
type input "20"
type input "O"
type input "20"
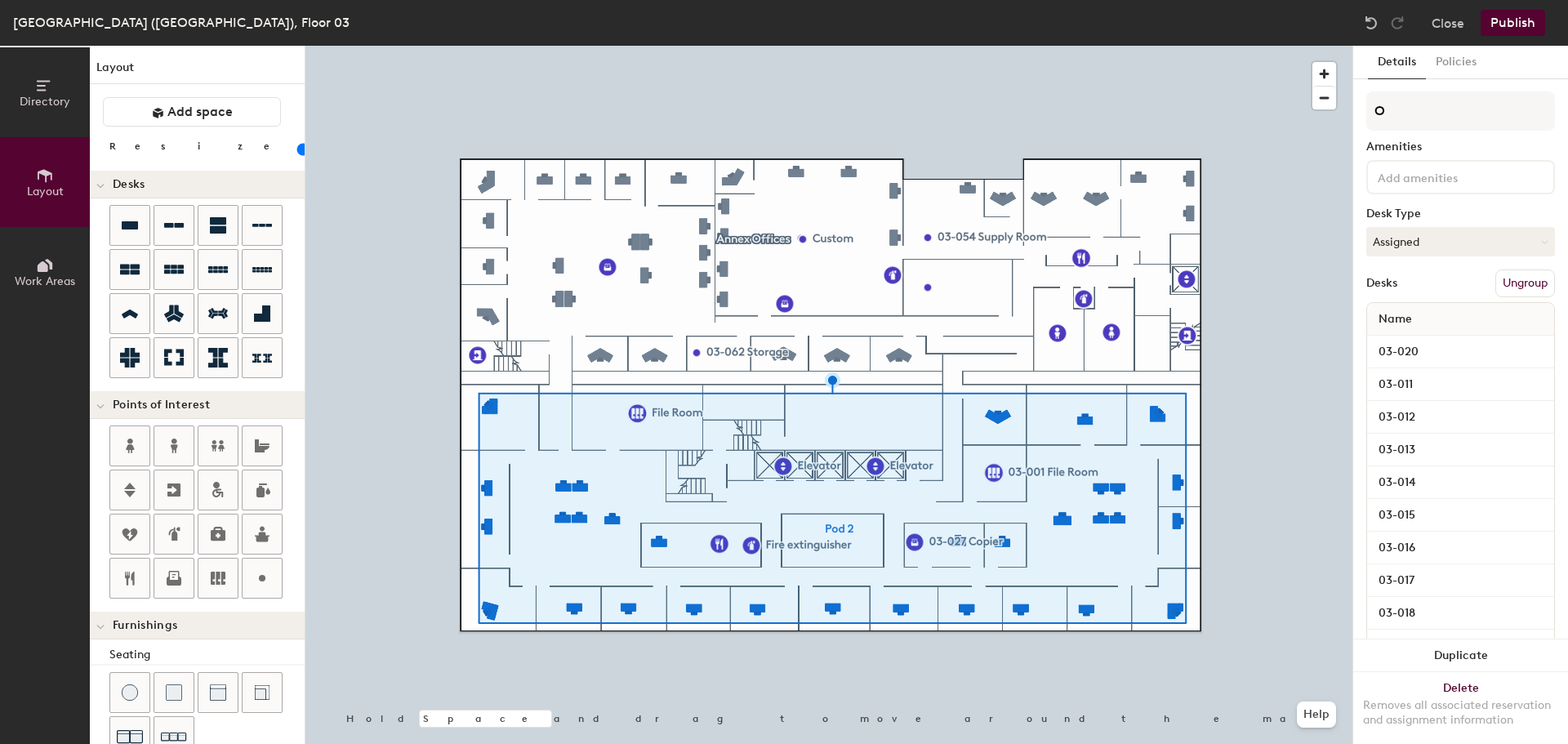
type input "Of"
type input "20"
type input "Office"
type input "20"
type input "Offices"
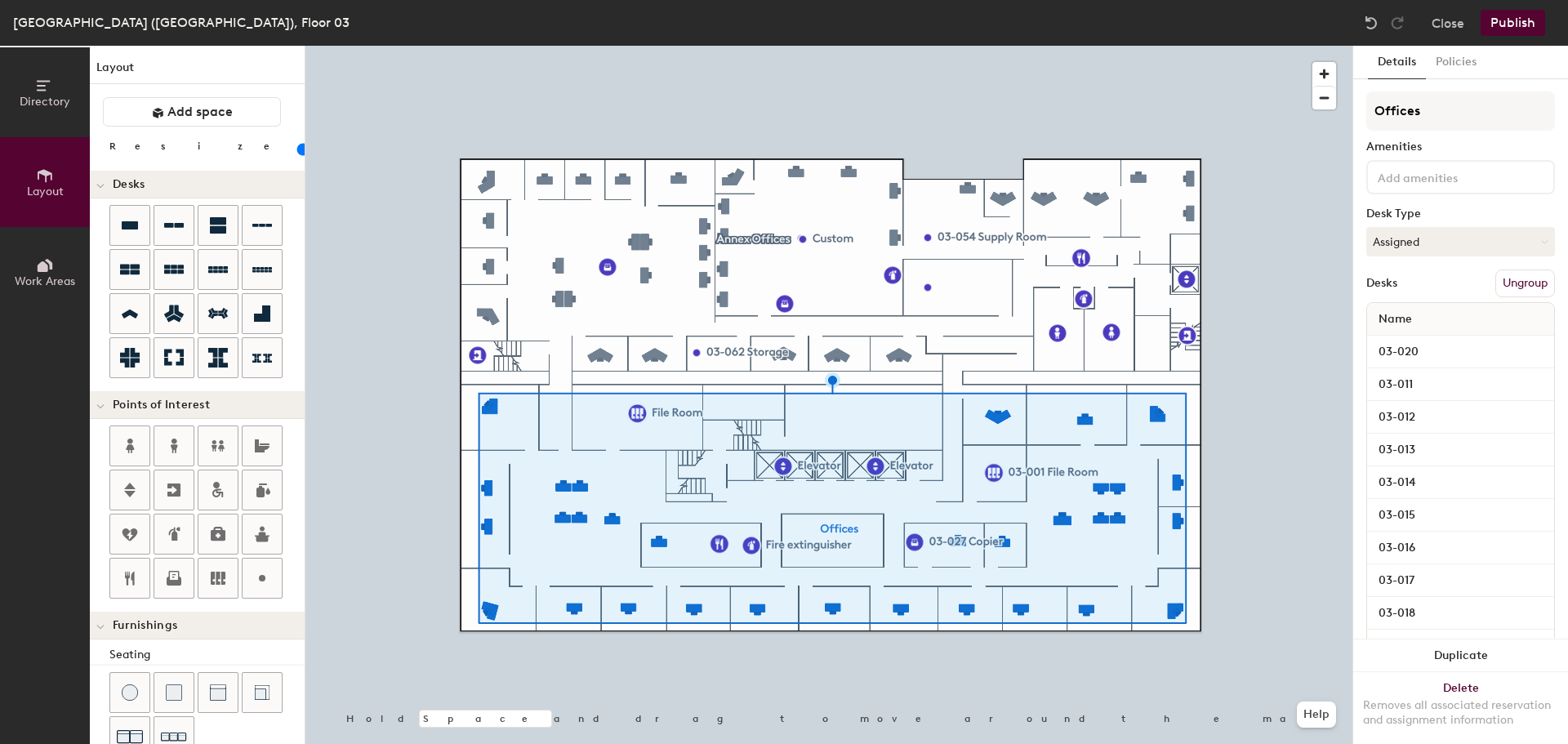
click at [1339, 46] on div at bounding box center [829, 46] width 1047 height 0
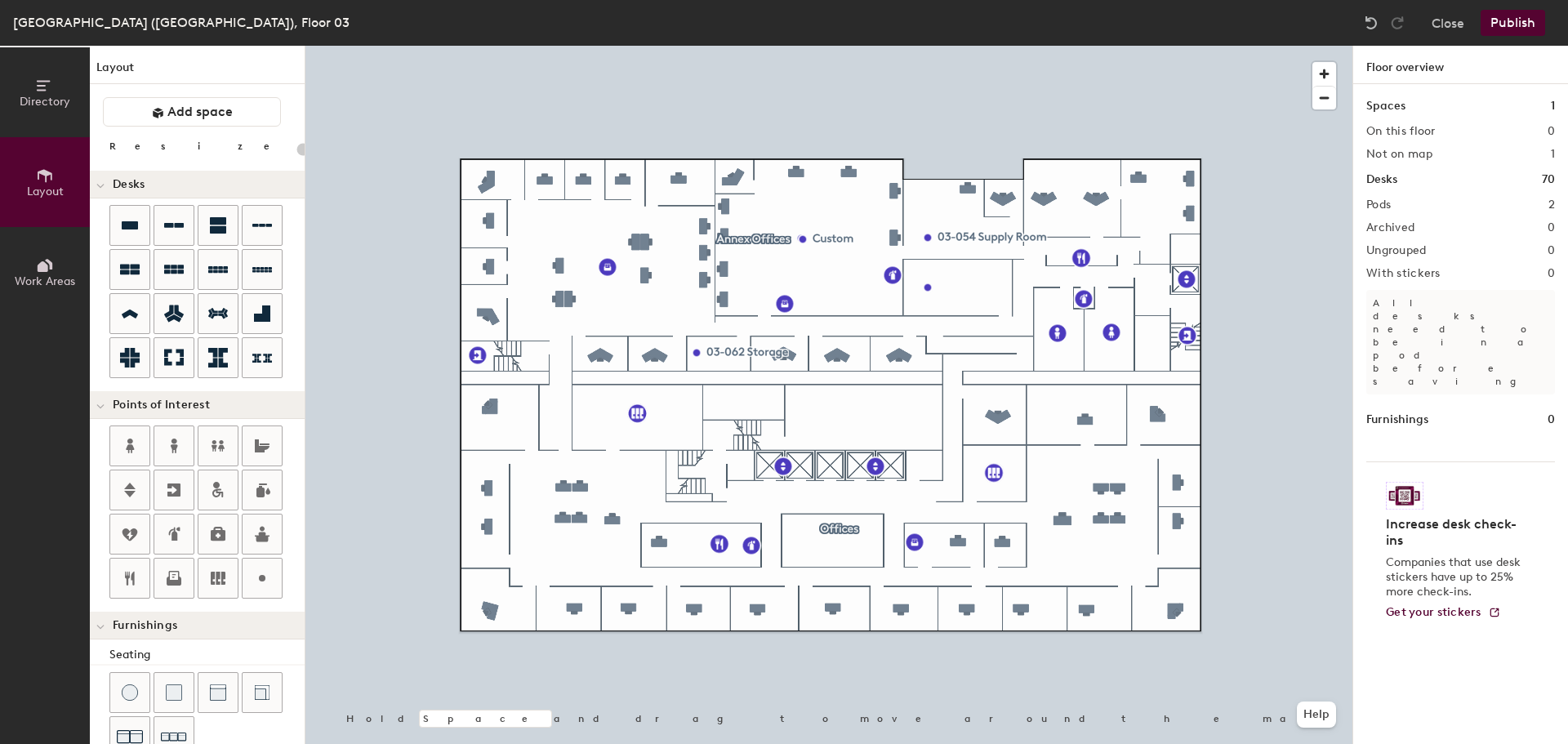
click at [1520, 22] on button "Publish" at bounding box center [1513, 23] width 64 height 26
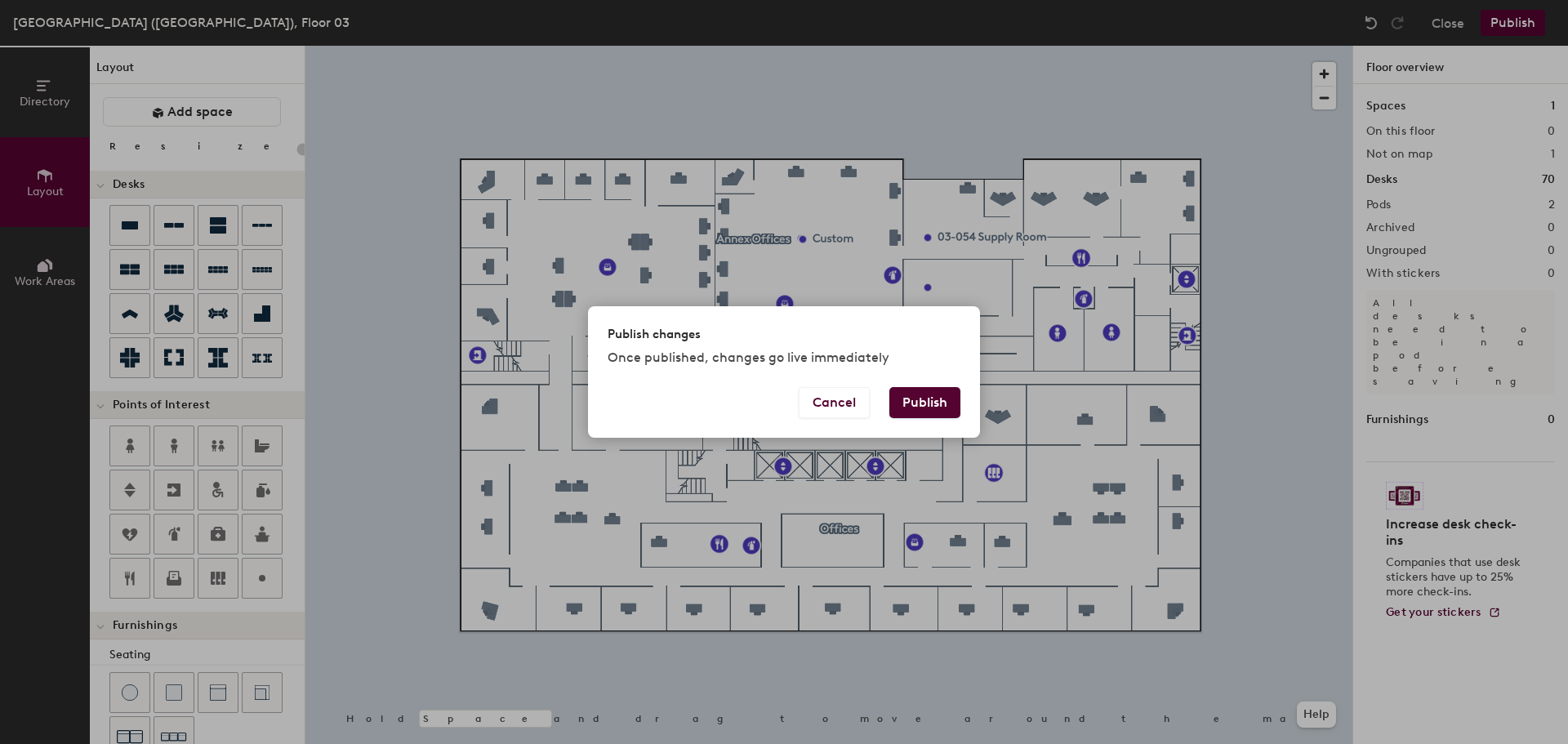
click at [916, 393] on button "Publish" at bounding box center [924, 403] width 71 height 31
type input "20"
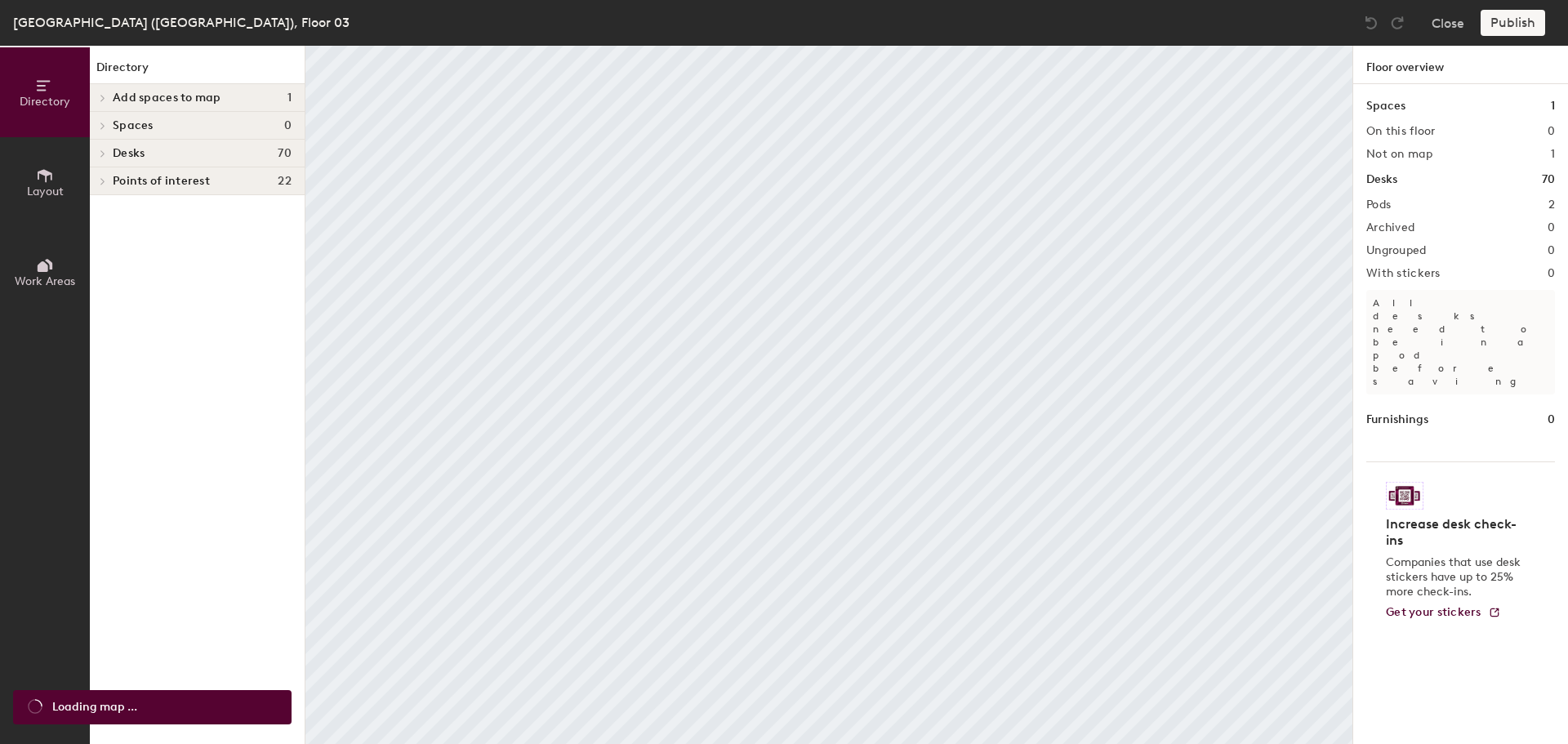
click at [102, 97] on icon at bounding box center [102, 98] width 6 height 8
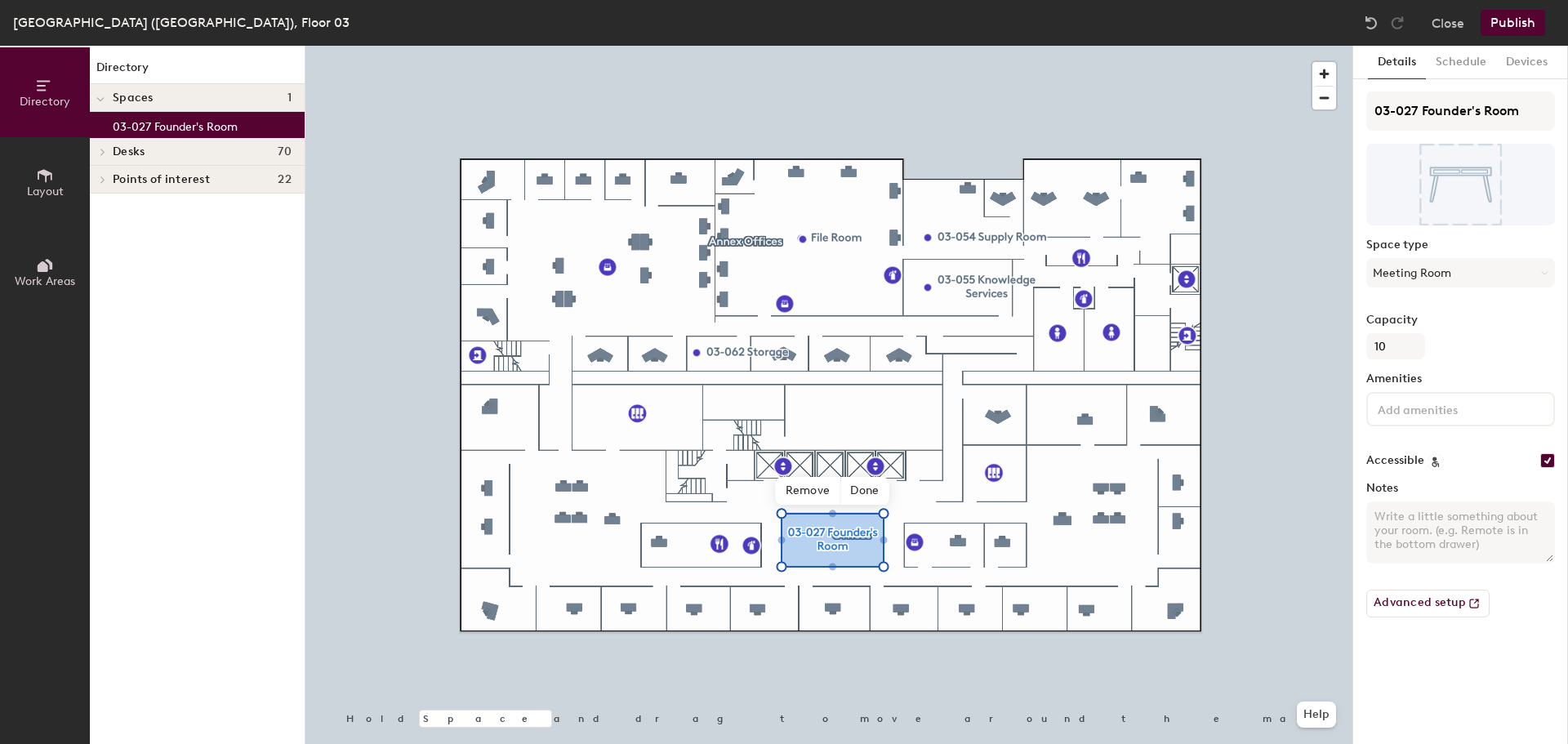
click at [863, 488] on span "Done" at bounding box center [864, 491] width 48 height 28
click at [1505, 32] on button "Publish" at bounding box center [1513, 23] width 64 height 26
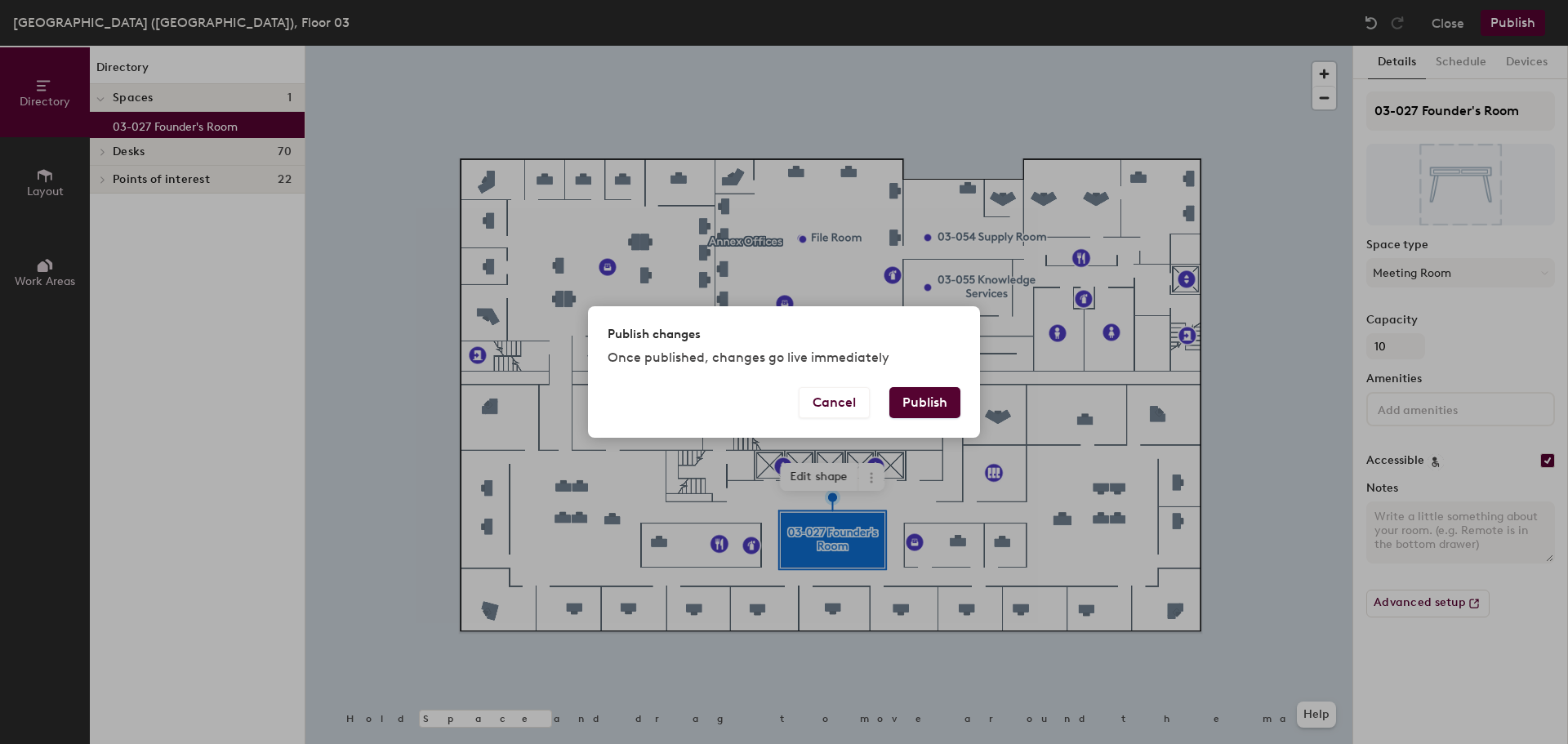
click at [923, 402] on button "Publish" at bounding box center [924, 403] width 71 height 31
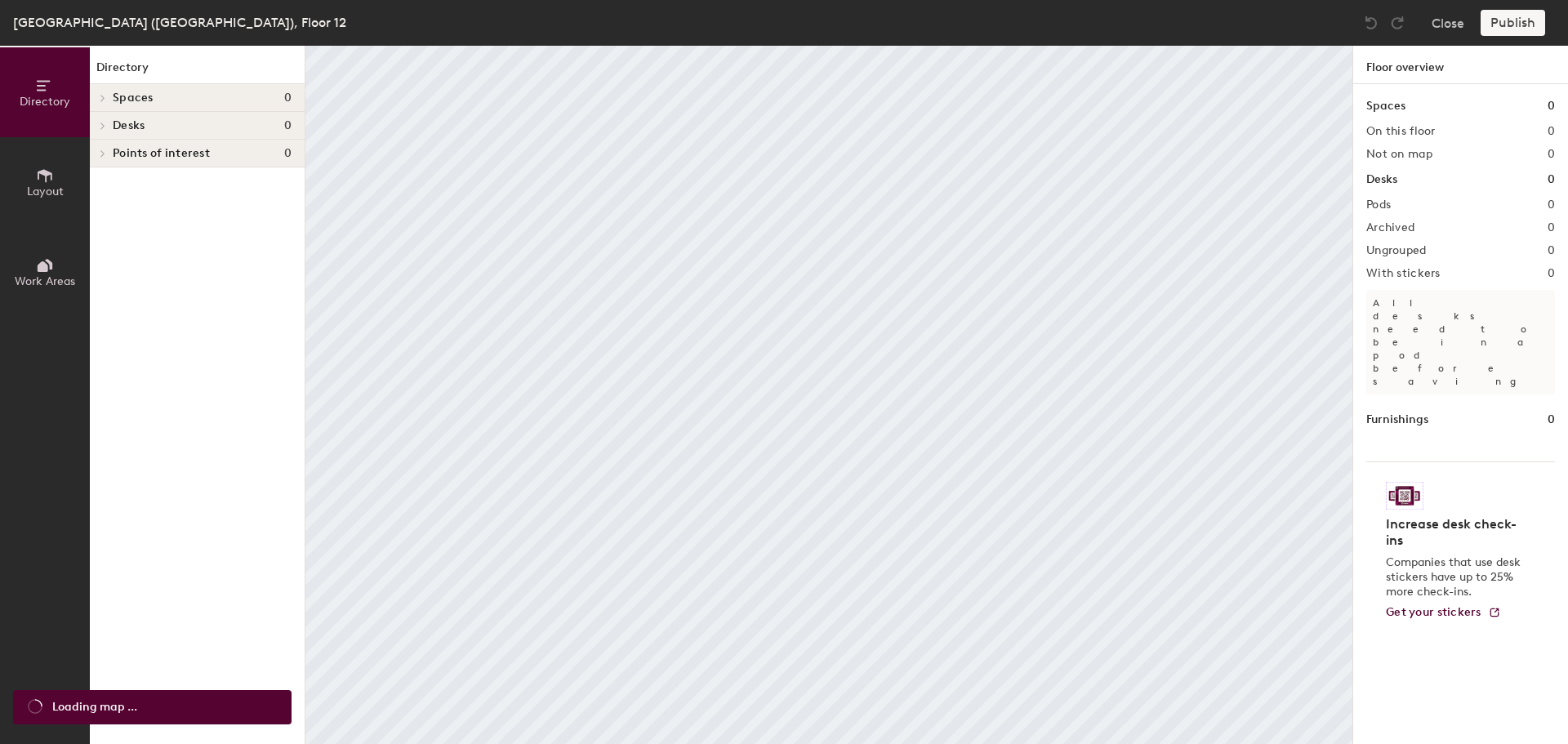
click at [52, 193] on span "Layout" at bounding box center [45, 192] width 37 height 14
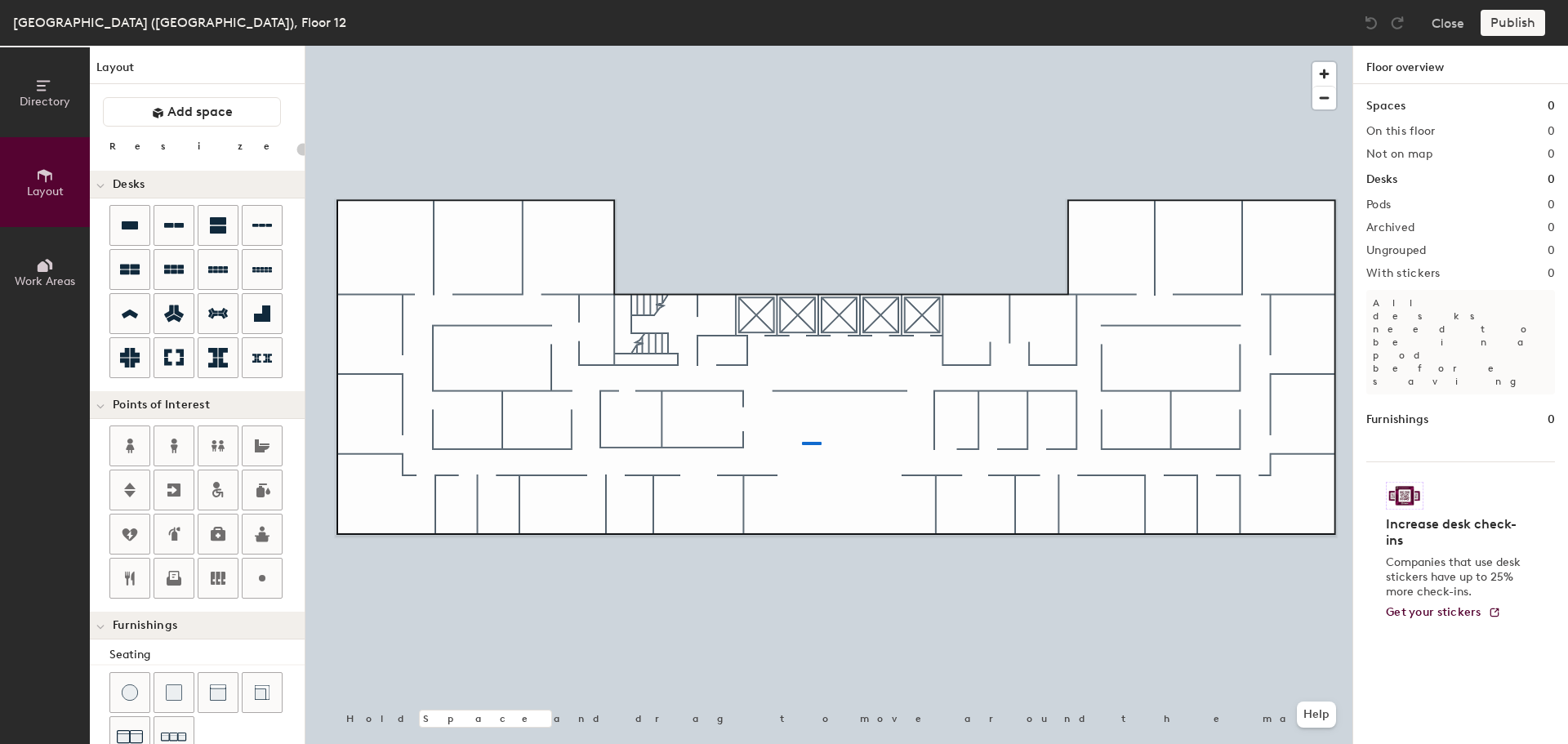
click at [801, 46] on div at bounding box center [829, 46] width 1047 height 0
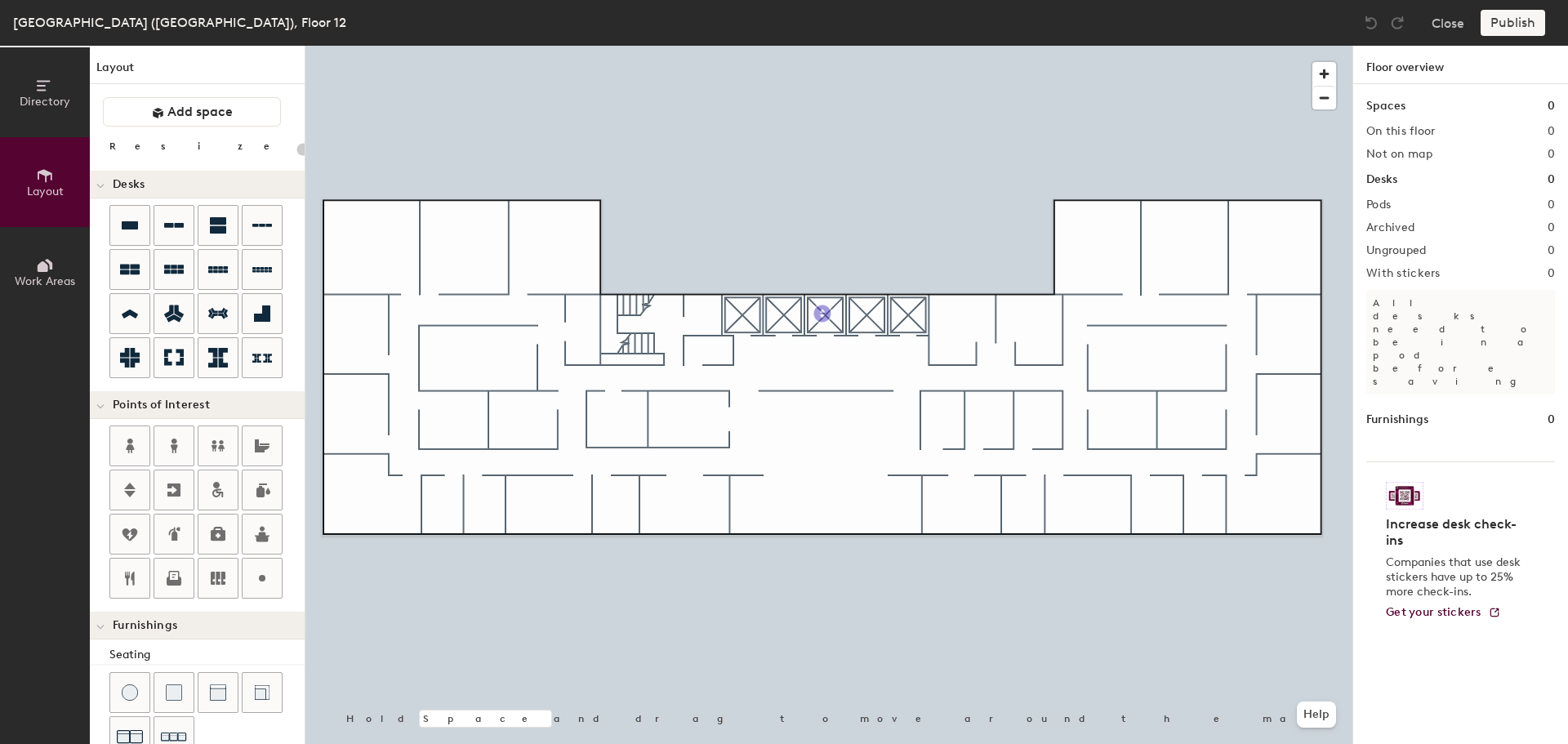
click at [824, 314] on div "Directory Layout Work Areas Layout Add space Resize Desks Points of Interest Fu…" at bounding box center [784, 395] width 1568 height 699
click at [633, 322] on div "Directory Layout Work Areas Layout Add space Resize Desks Points of Interest Fu…" at bounding box center [784, 395] width 1568 height 699
click at [673, 353] on span "Done" at bounding box center [686, 359] width 48 height 28
drag, startPoint x: 178, startPoint y: 439, endPoint x: 178, endPoint y: 450, distance: 11.0
click at [178, 450] on icon at bounding box center [173, 446] width 19 height 19
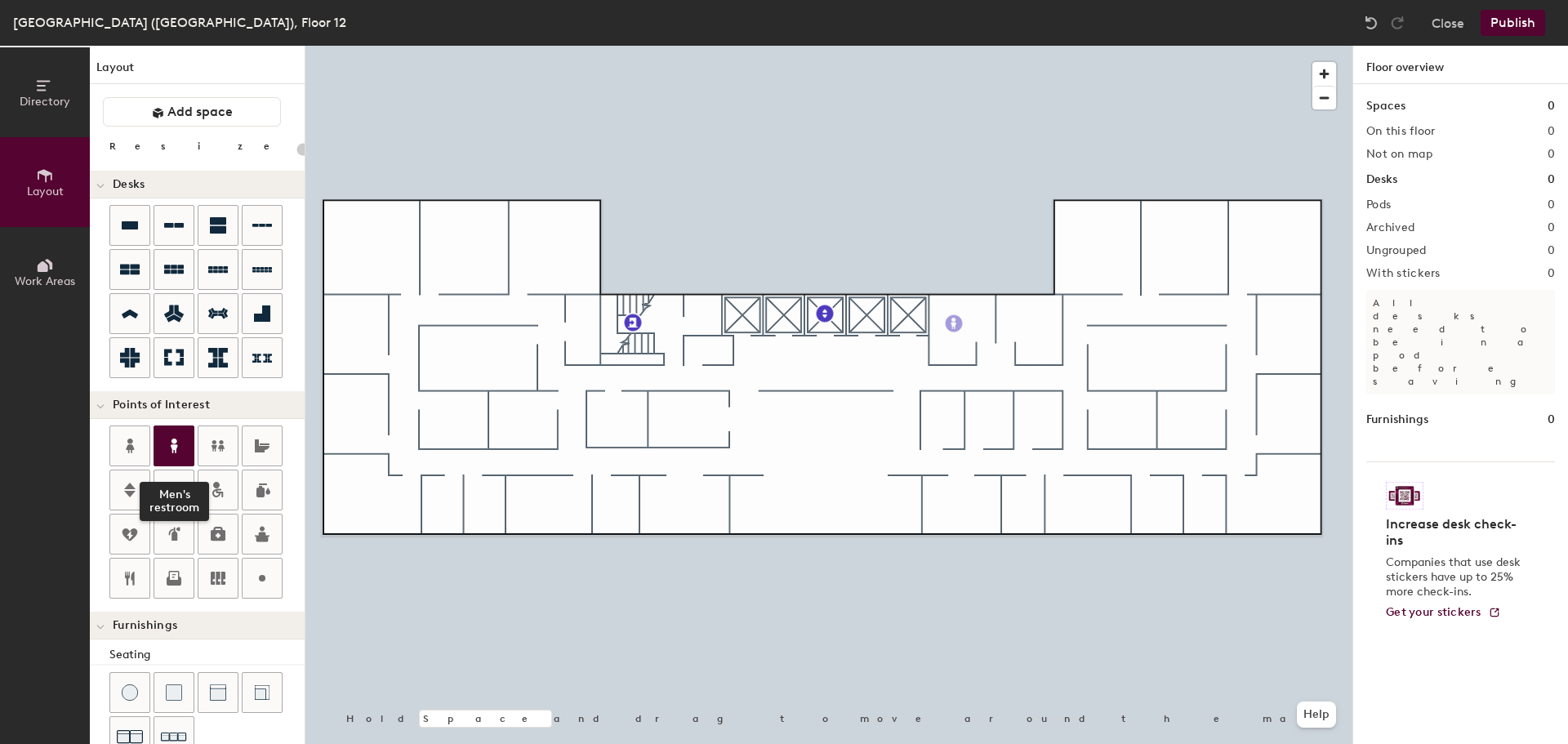
click at [178, 450] on icon at bounding box center [173, 446] width 19 height 19
click at [121, 444] on icon at bounding box center [129, 446] width 19 height 19
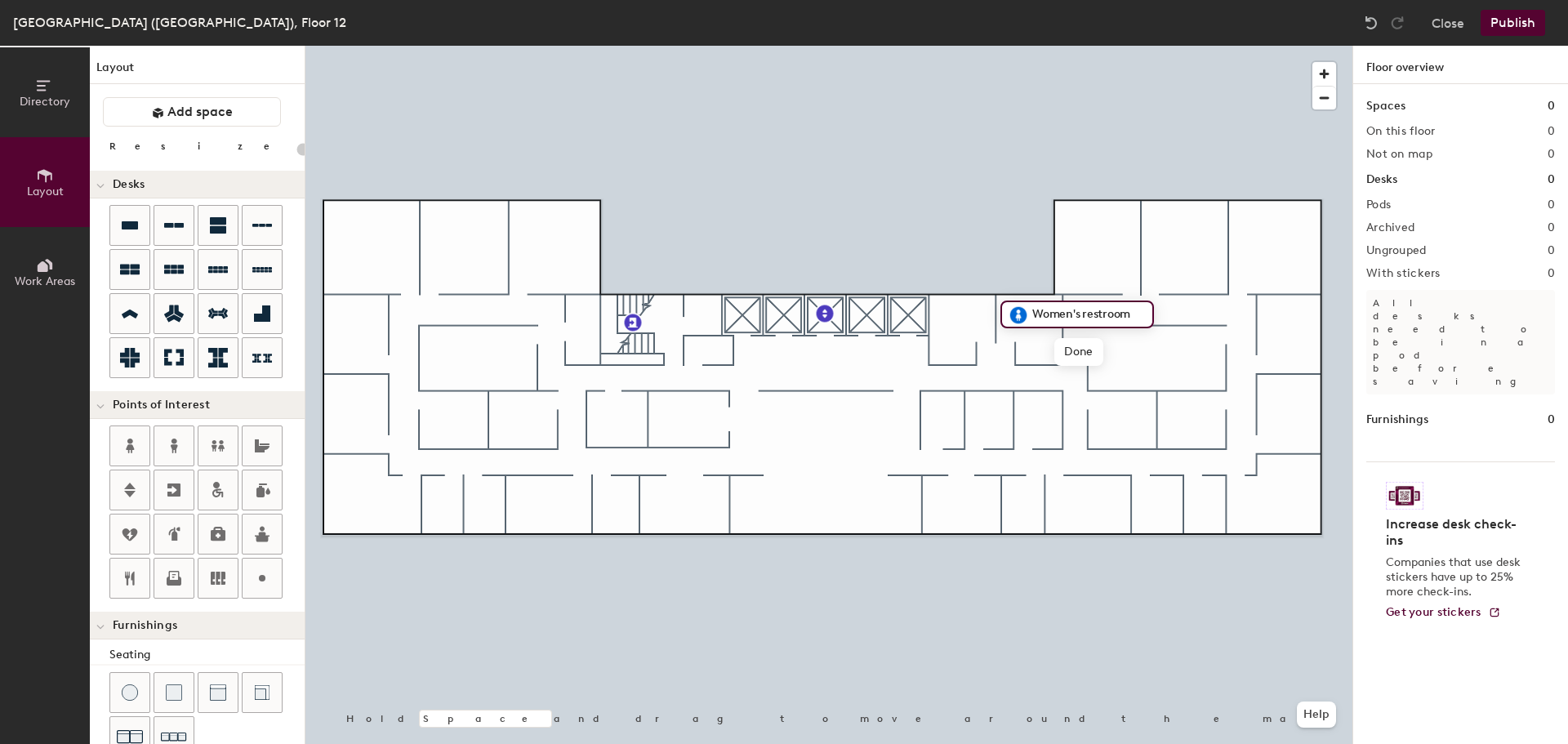
click at [1063, 346] on span "Done" at bounding box center [1078, 352] width 48 height 28
click at [171, 453] on icon at bounding box center [173, 446] width 19 height 19
click at [127, 316] on icon at bounding box center [130, 314] width 17 height 9
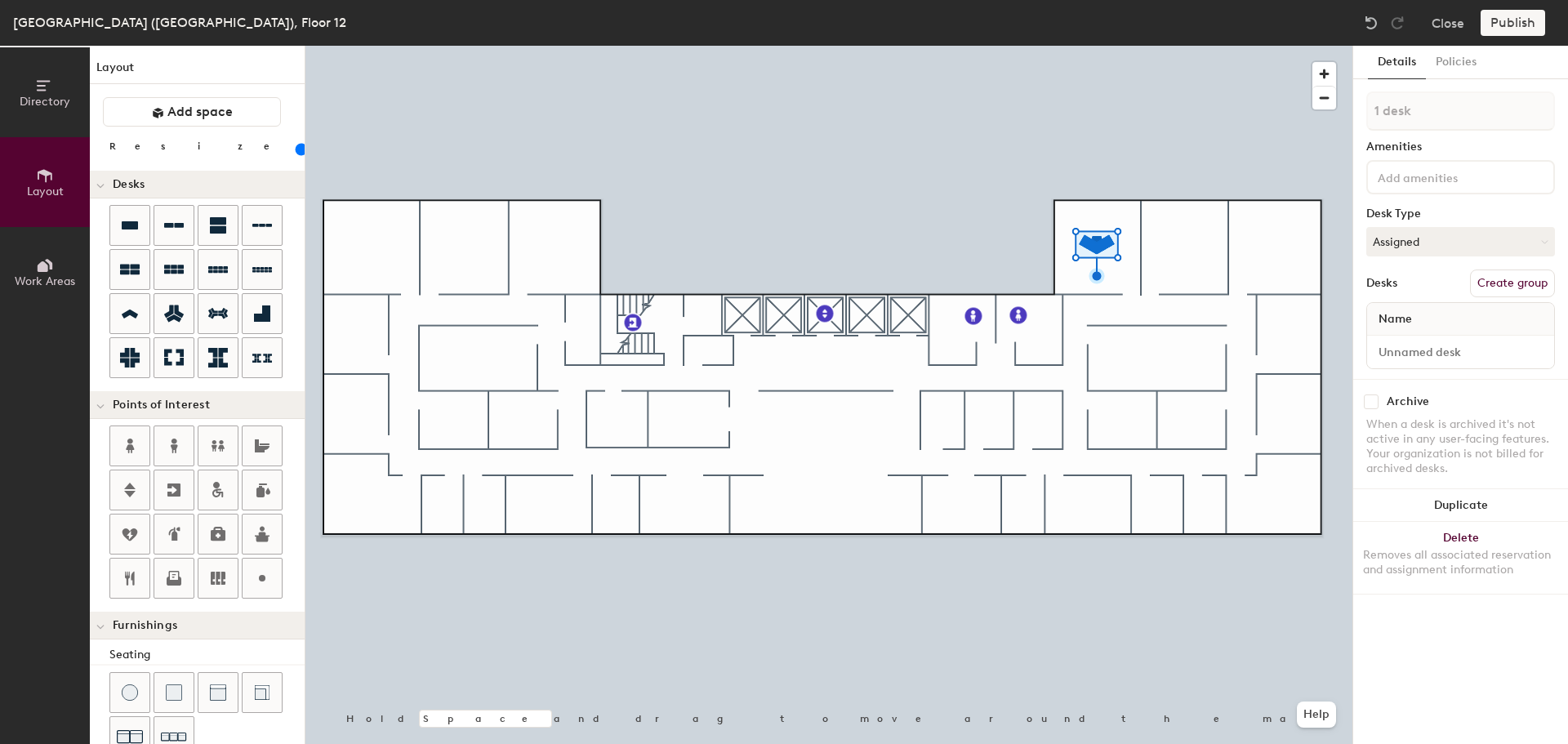
click at [1415, 506] on button "Duplicate" at bounding box center [1459, 506] width 214 height 32
click at [1472, 507] on button "Duplicate" at bounding box center [1459, 506] width 214 height 32
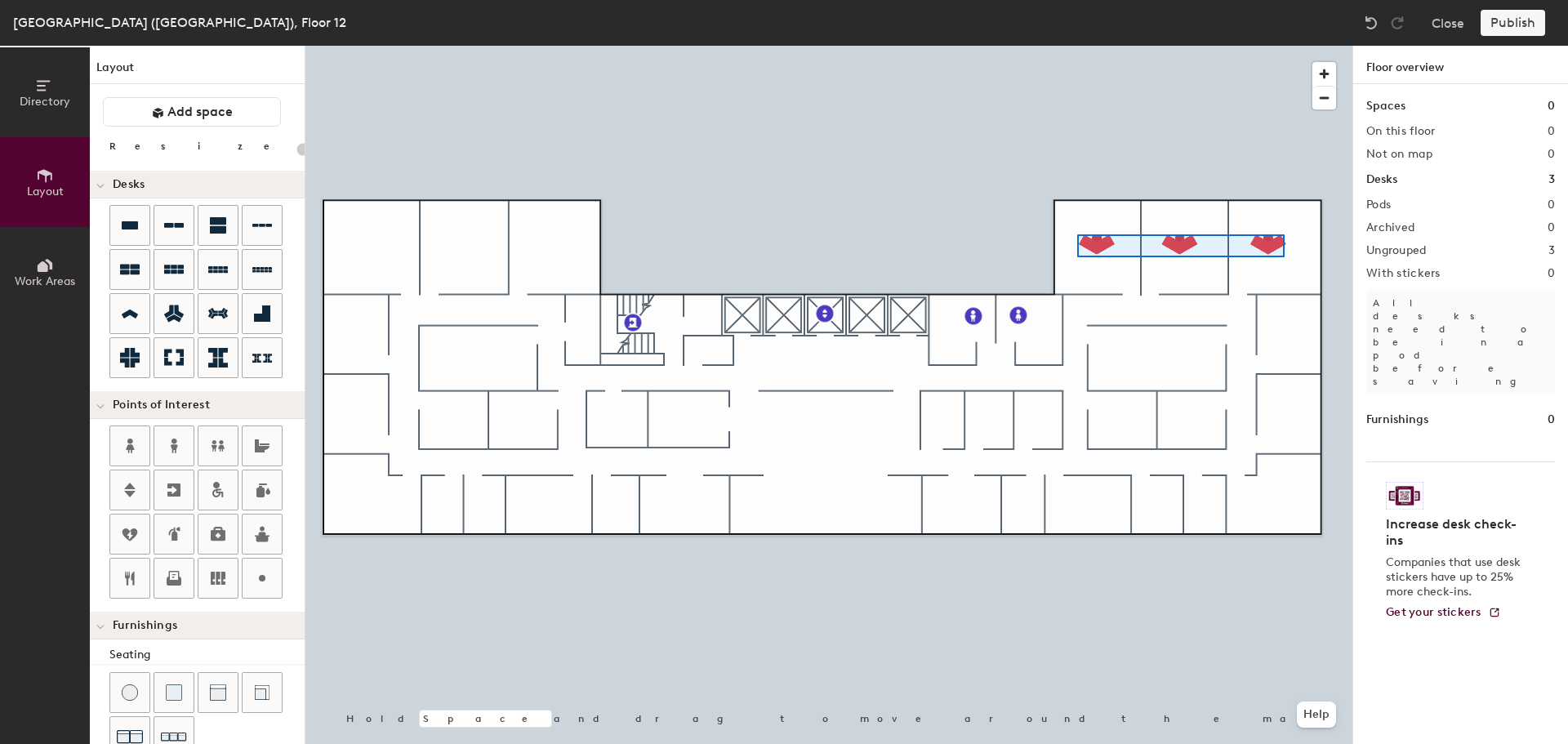
type input "100"
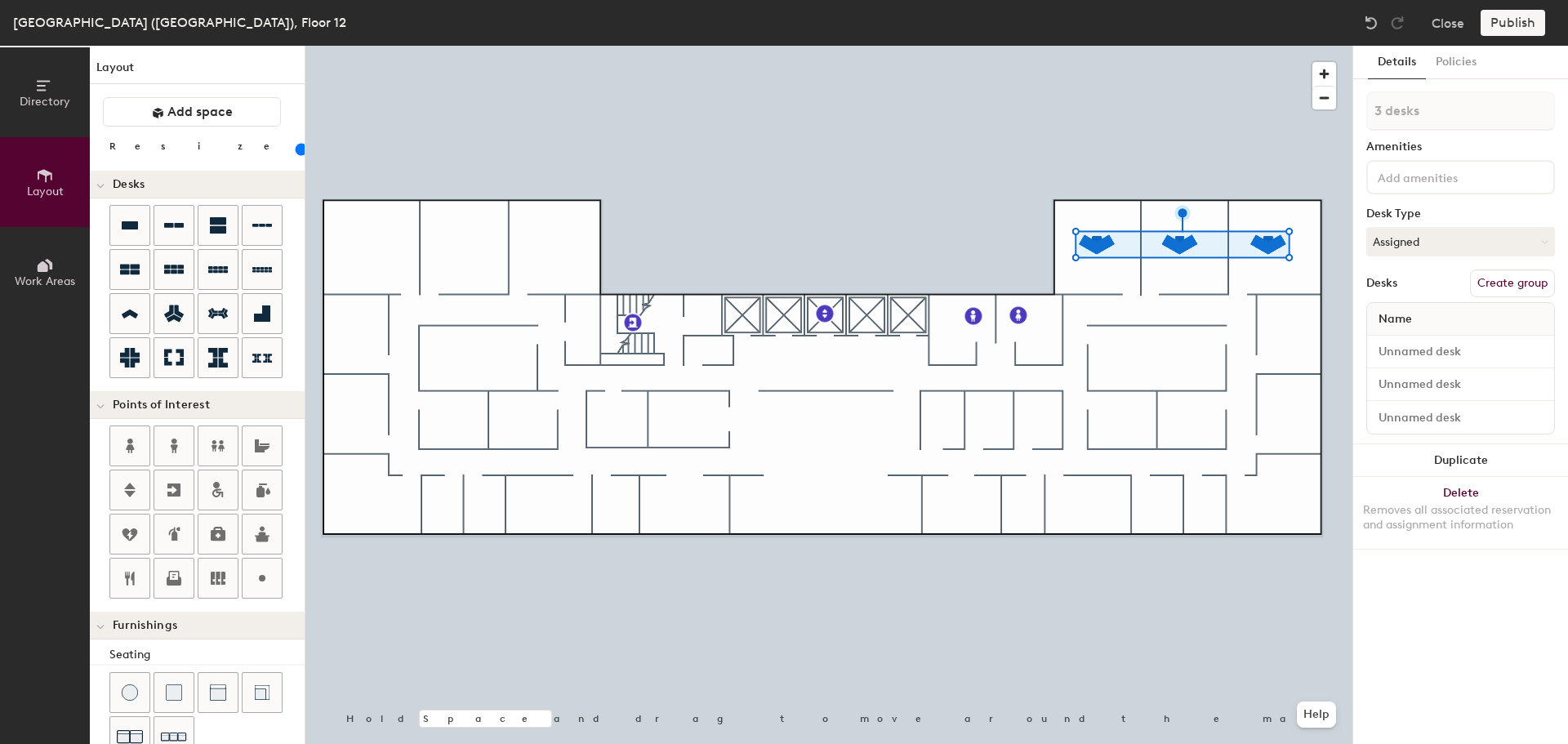
click at [1447, 466] on button "Duplicate" at bounding box center [1459, 460] width 214 height 32
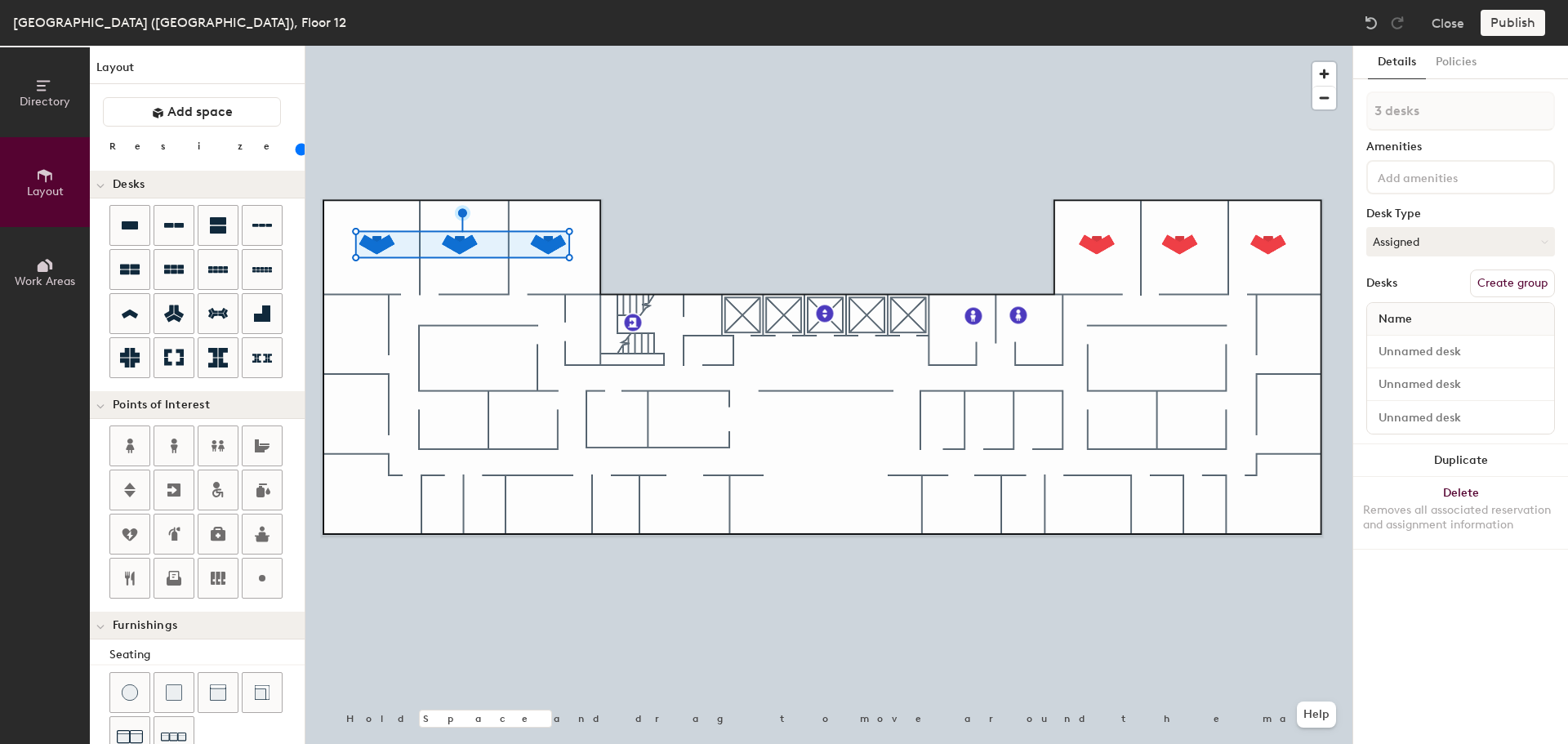
click at [1490, 463] on button "Duplicate" at bounding box center [1459, 460] width 214 height 32
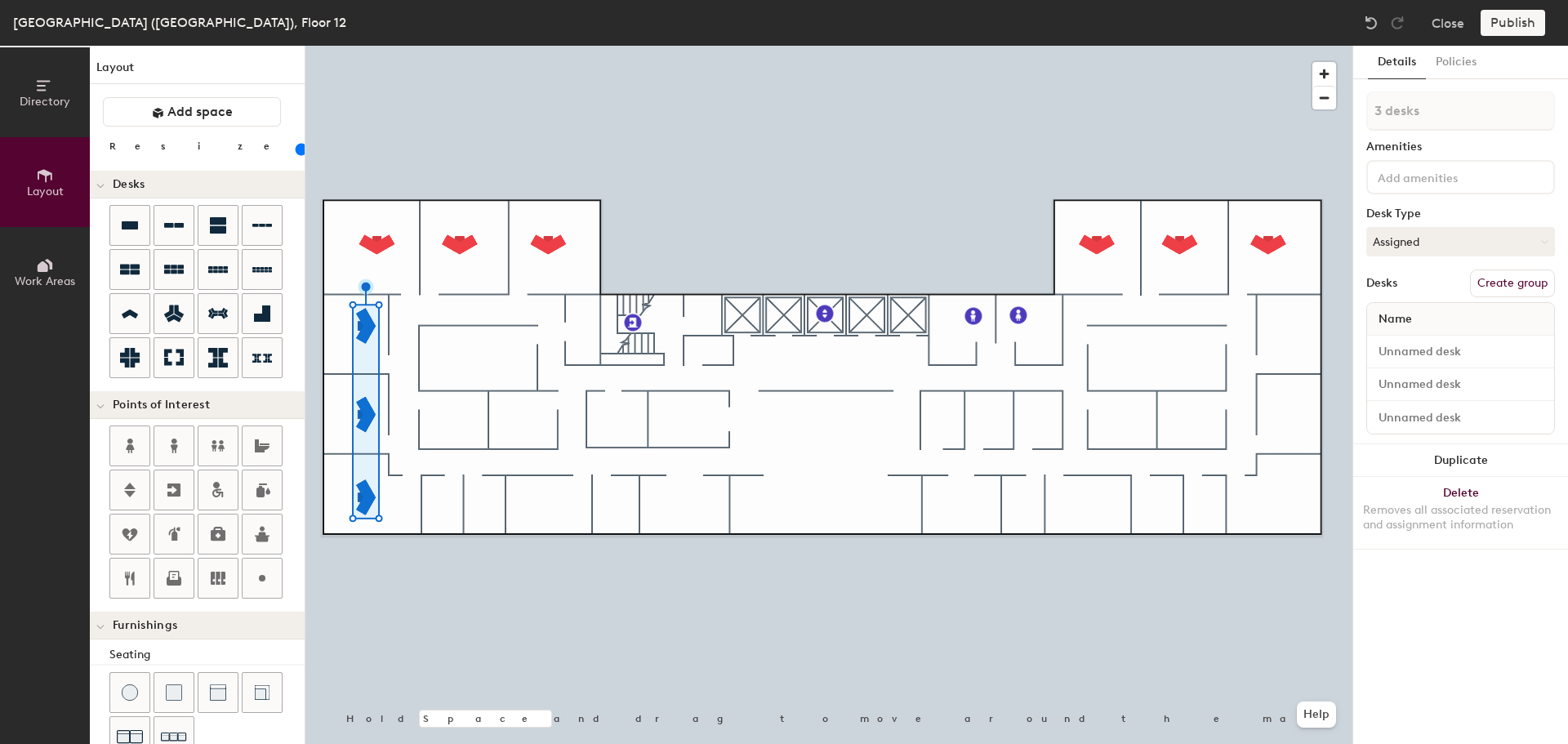
click at [1458, 455] on button "Duplicate" at bounding box center [1459, 460] width 214 height 32
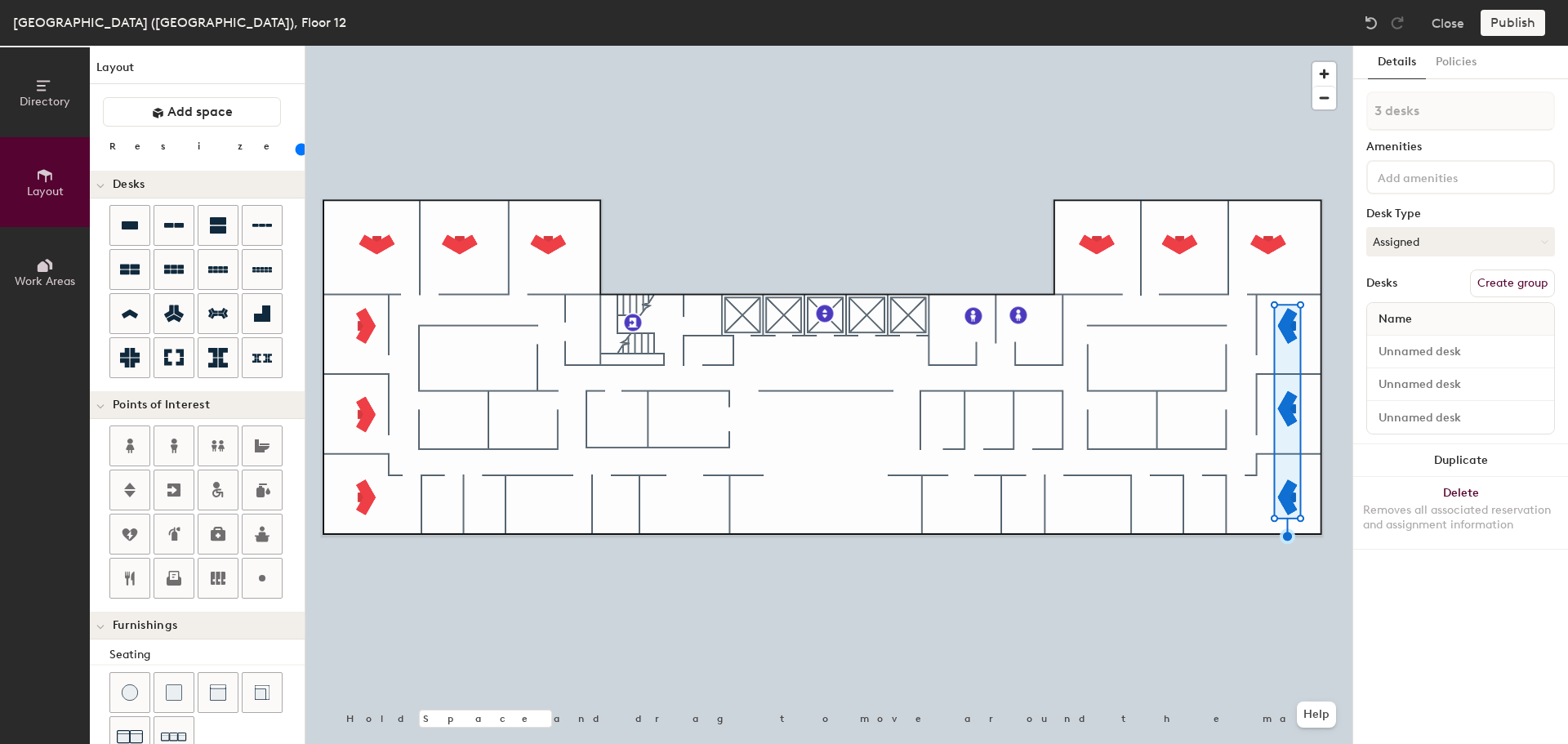
click at [543, 46] on div at bounding box center [829, 46] width 1047 height 0
type input "1 desk"
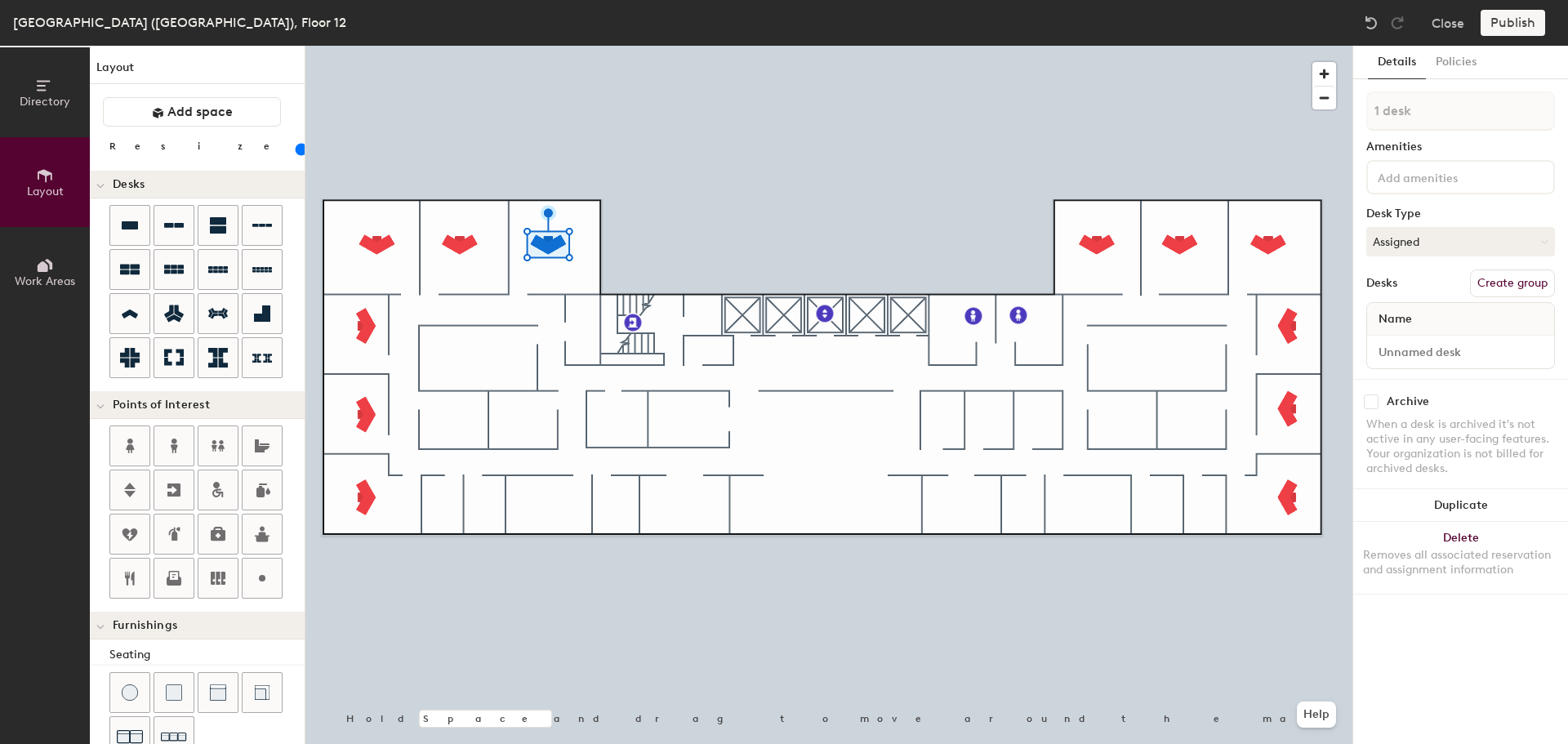
click at [1467, 510] on button "Duplicate" at bounding box center [1459, 506] width 214 height 32
click at [1446, 500] on button "Duplicate" at bounding box center [1459, 506] width 214 height 32
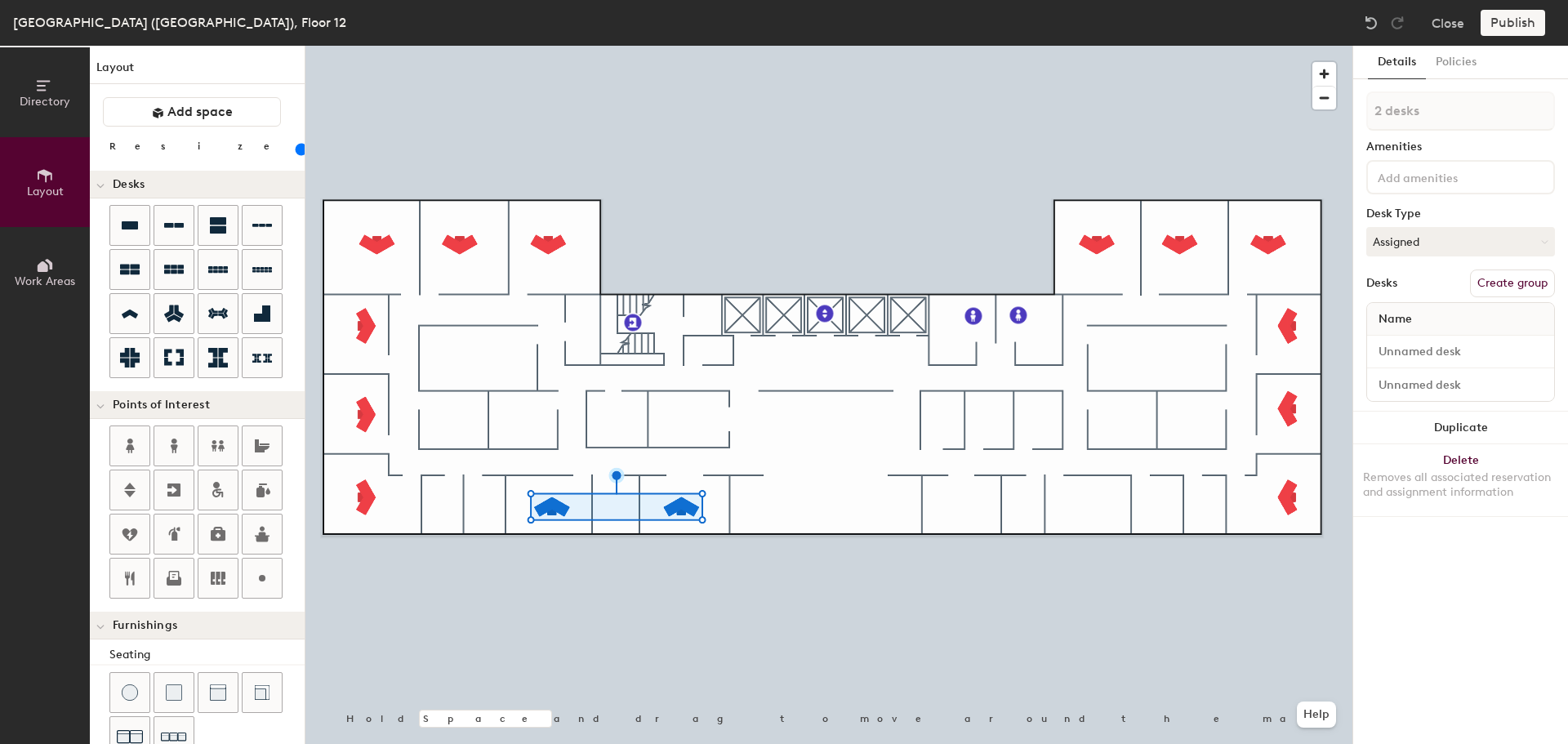
click at [1463, 428] on button "Duplicate" at bounding box center [1459, 427] width 214 height 32
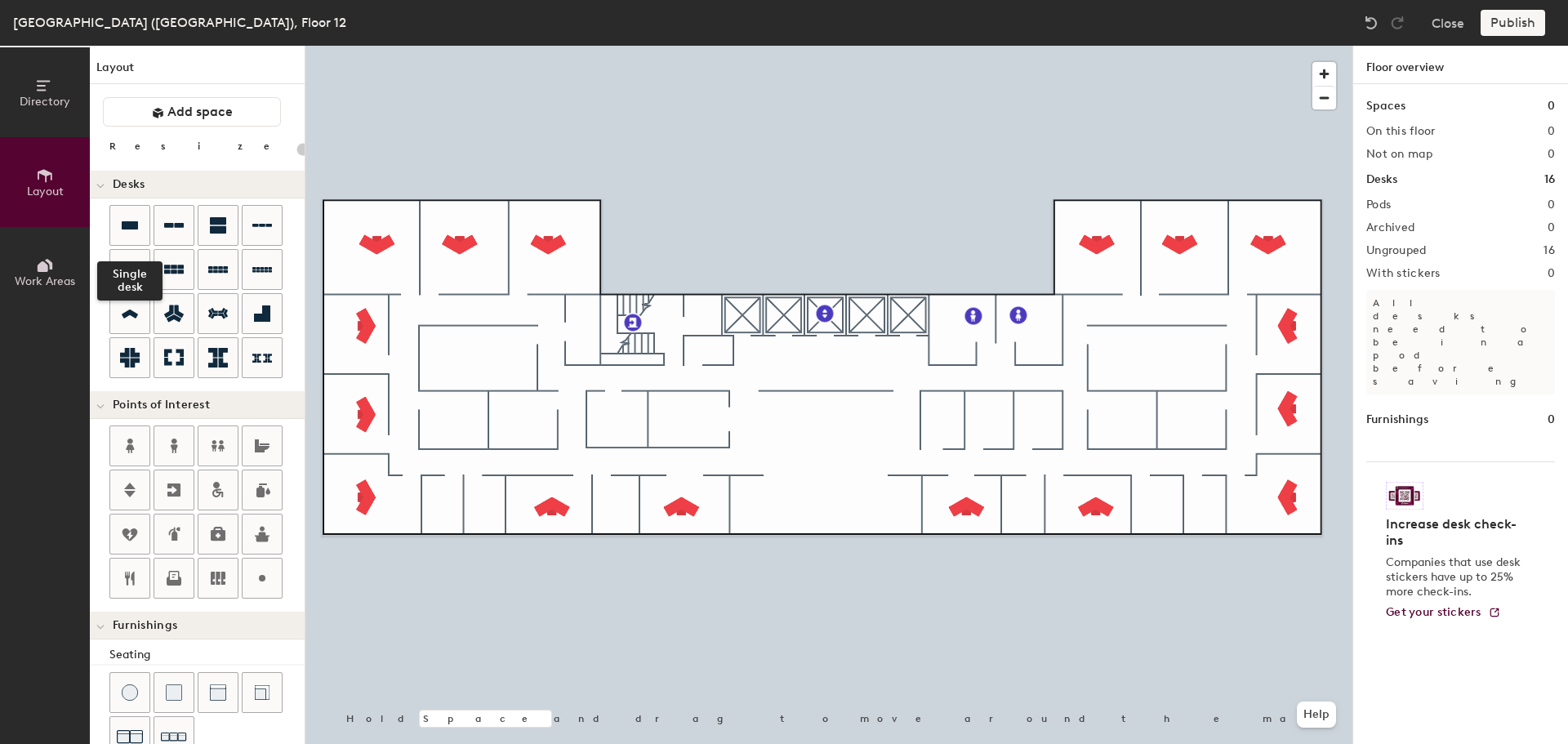
click at [131, 229] on icon at bounding box center [129, 225] width 19 height 19
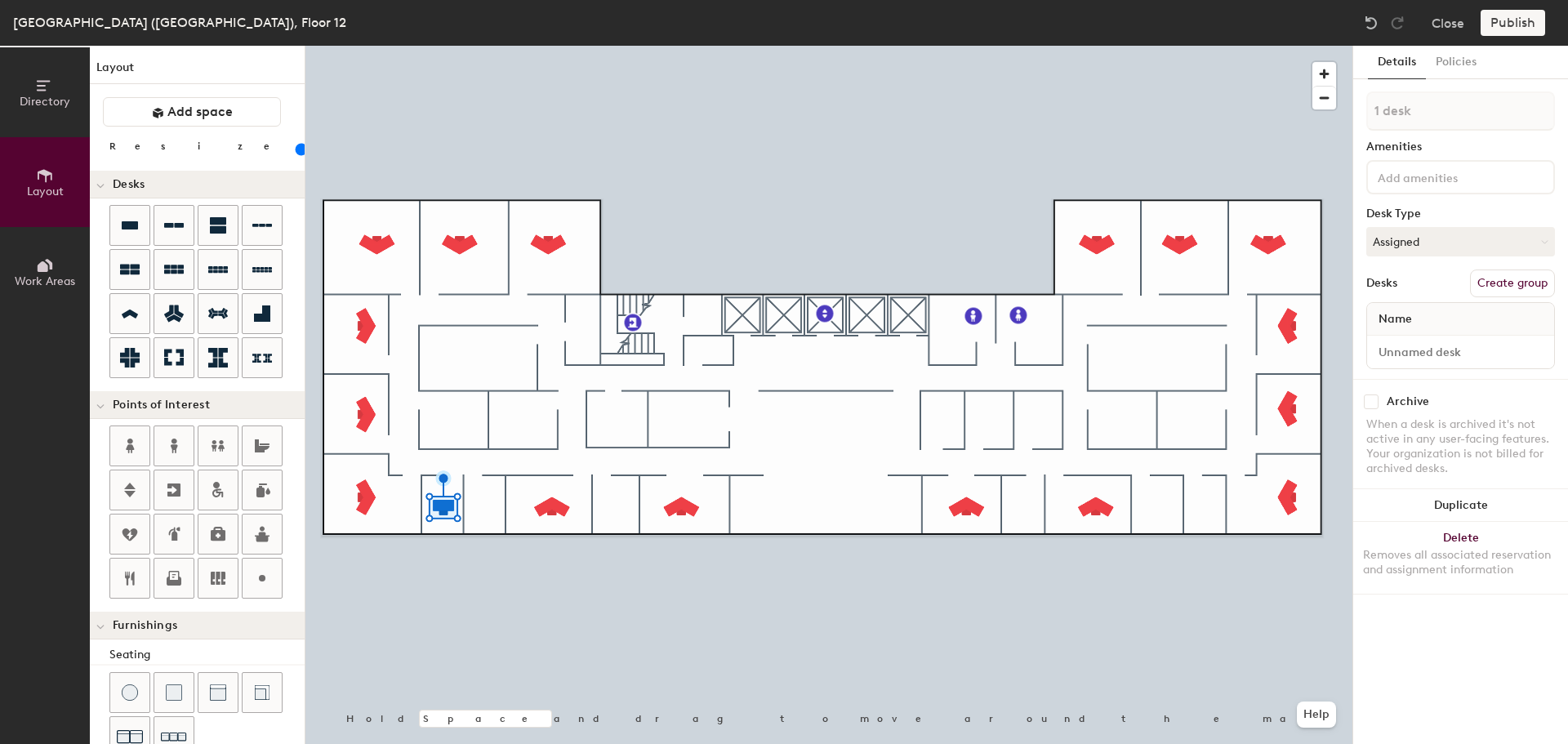
click at [1455, 507] on button "Duplicate" at bounding box center [1459, 506] width 214 height 32
click at [443, 46] on div at bounding box center [829, 46] width 1047 height 0
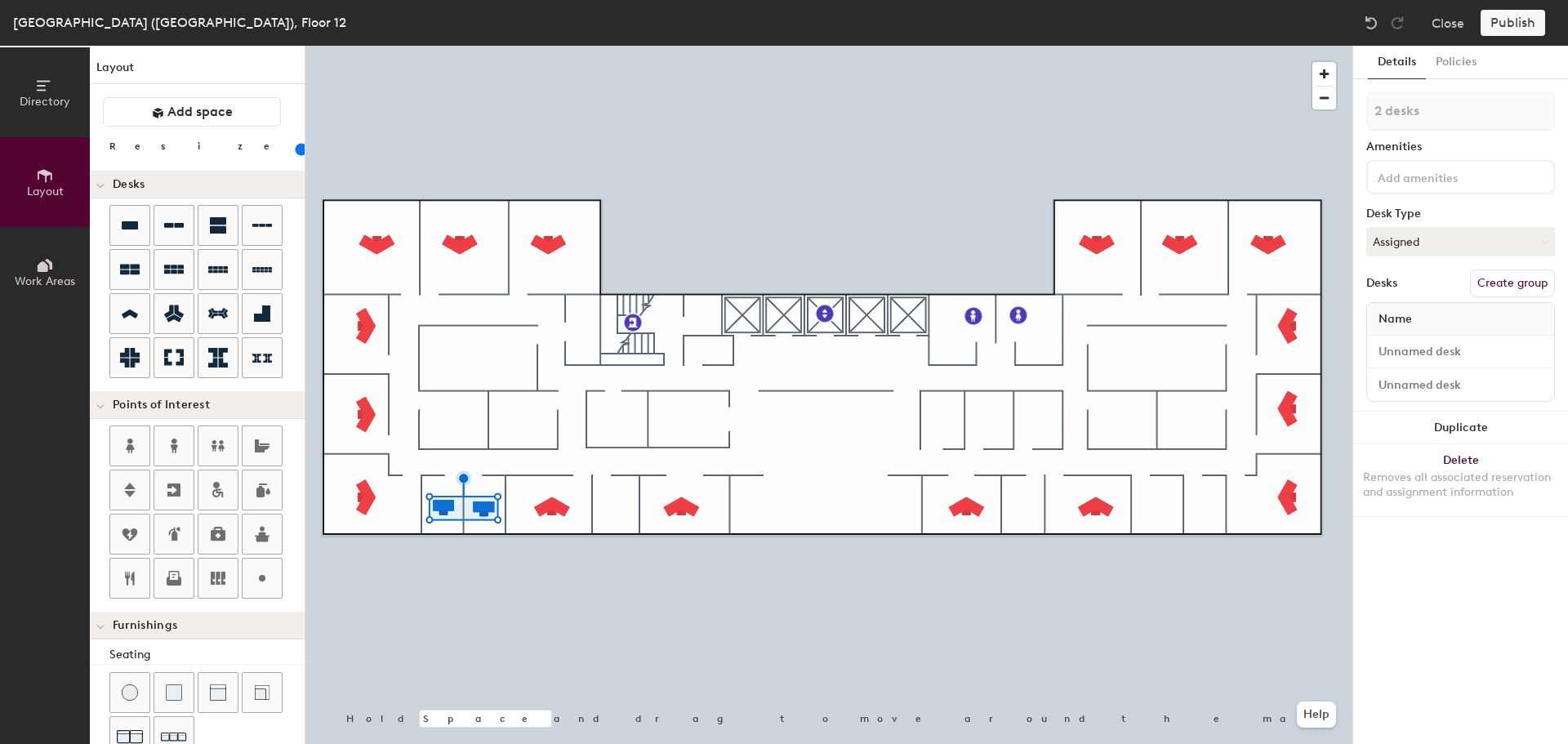
click at [1452, 420] on button "Duplicate" at bounding box center [1459, 427] width 214 height 32
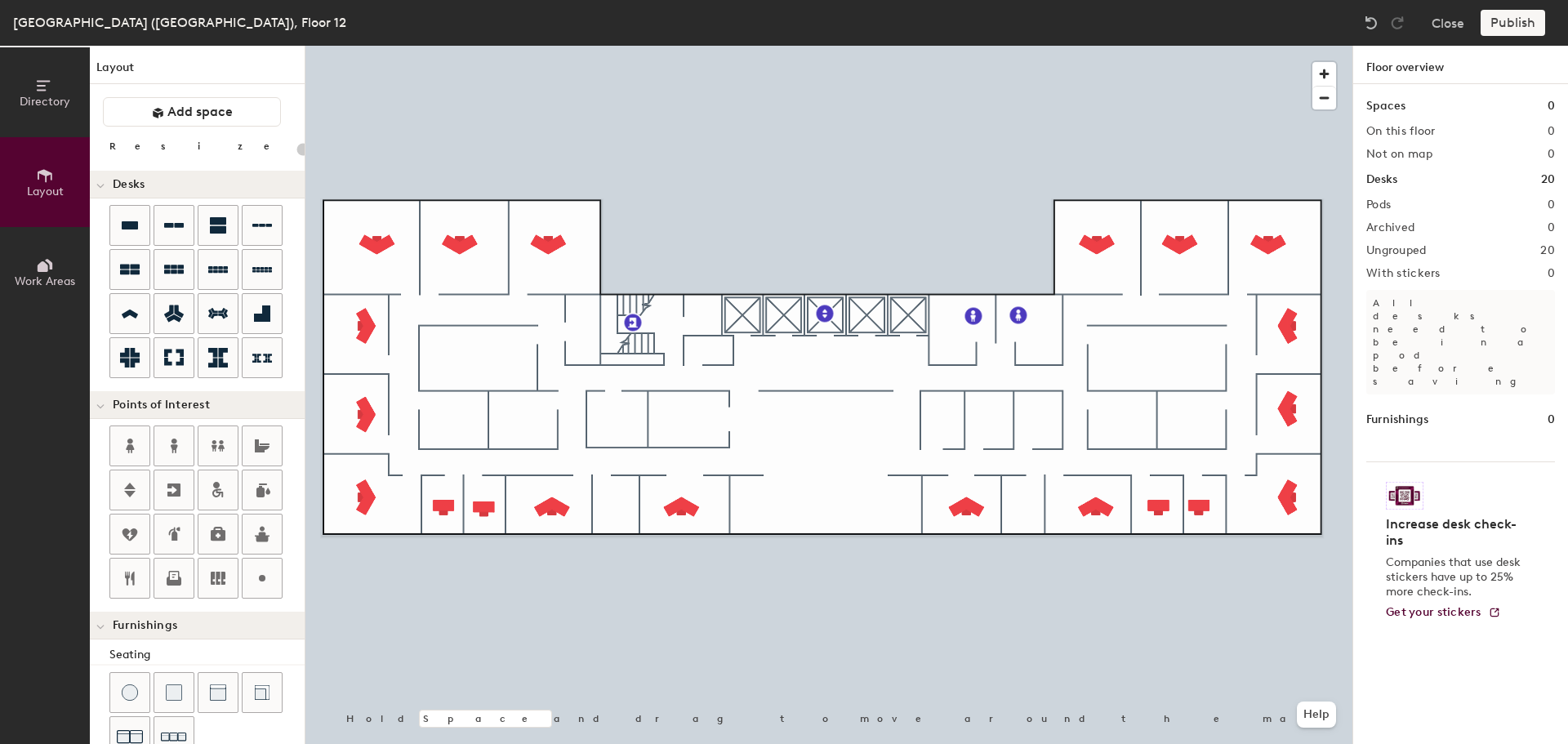
click at [481, 46] on div at bounding box center [829, 46] width 1047 height 0
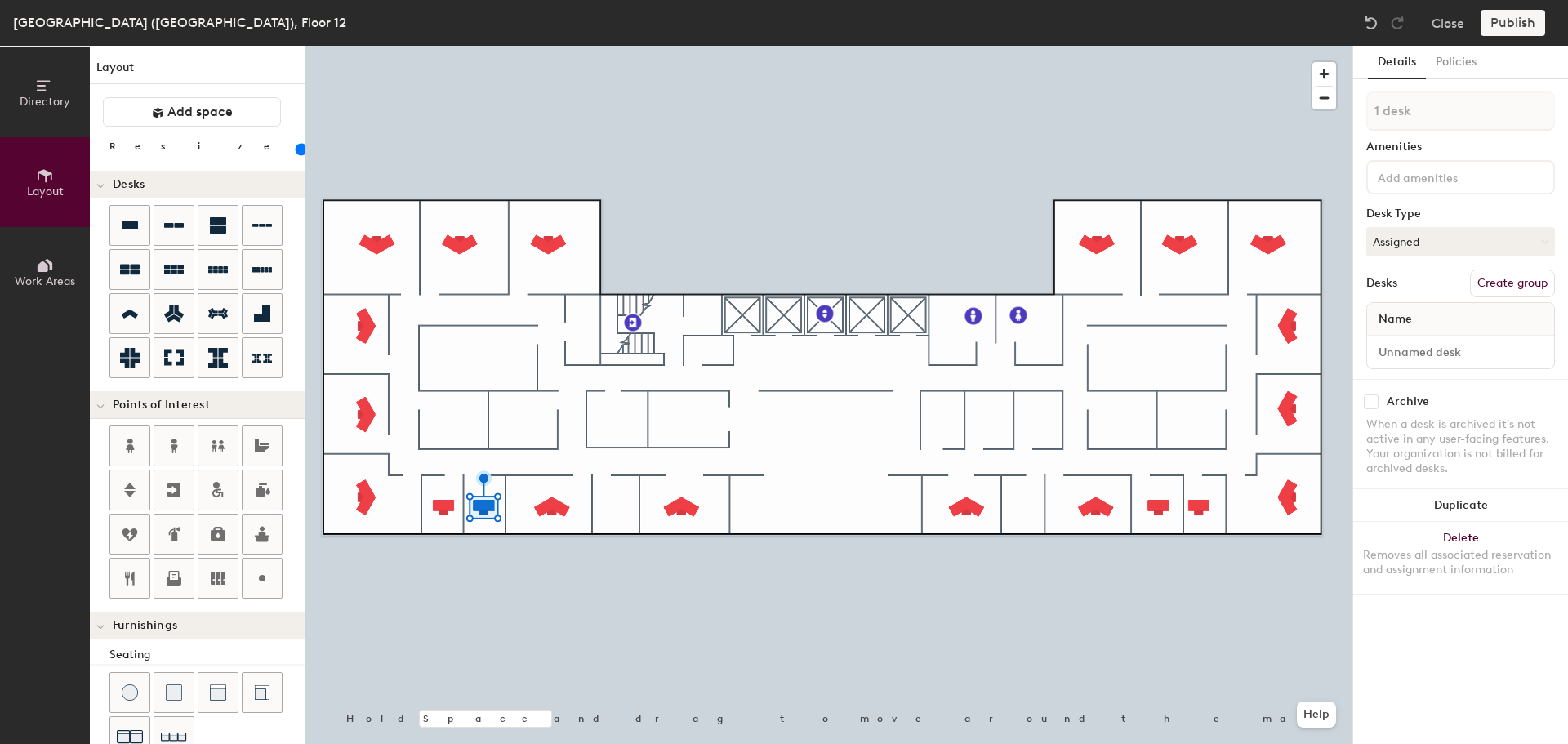
click at [1446, 507] on button "Duplicate" at bounding box center [1459, 506] width 214 height 32
click at [1452, 504] on button "Duplicate" at bounding box center [1459, 506] width 214 height 32
click at [1418, 532] on button "Delete Removes all associated reservation and assignment information" at bounding box center [1459, 558] width 214 height 72
click at [1481, 535] on button "Delete Removes all associated reservation and assignment information" at bounding box center [1459, 558] width 214 height 72
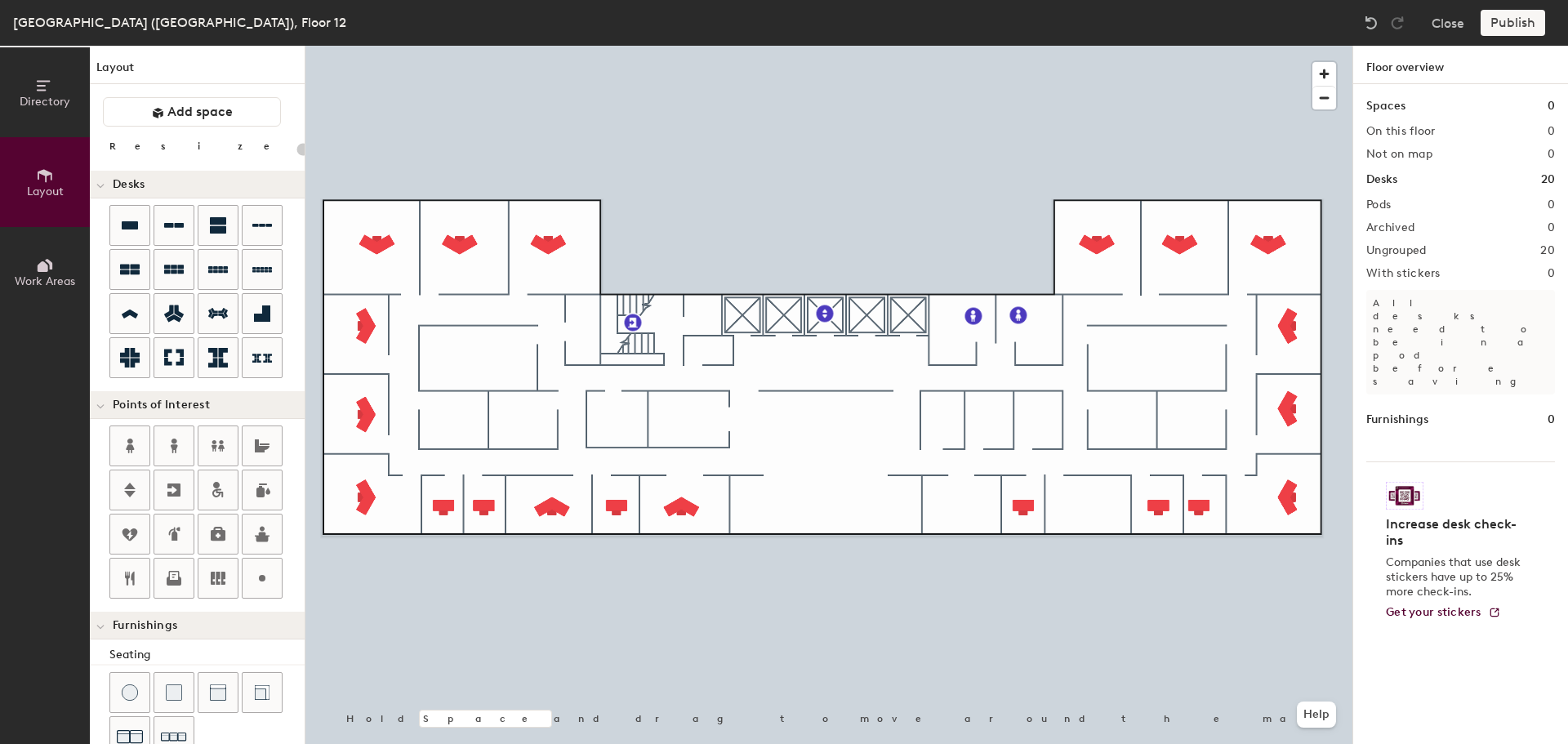
click at [684, 46] on div at bounding box center [829, 46] width 1047 height 0
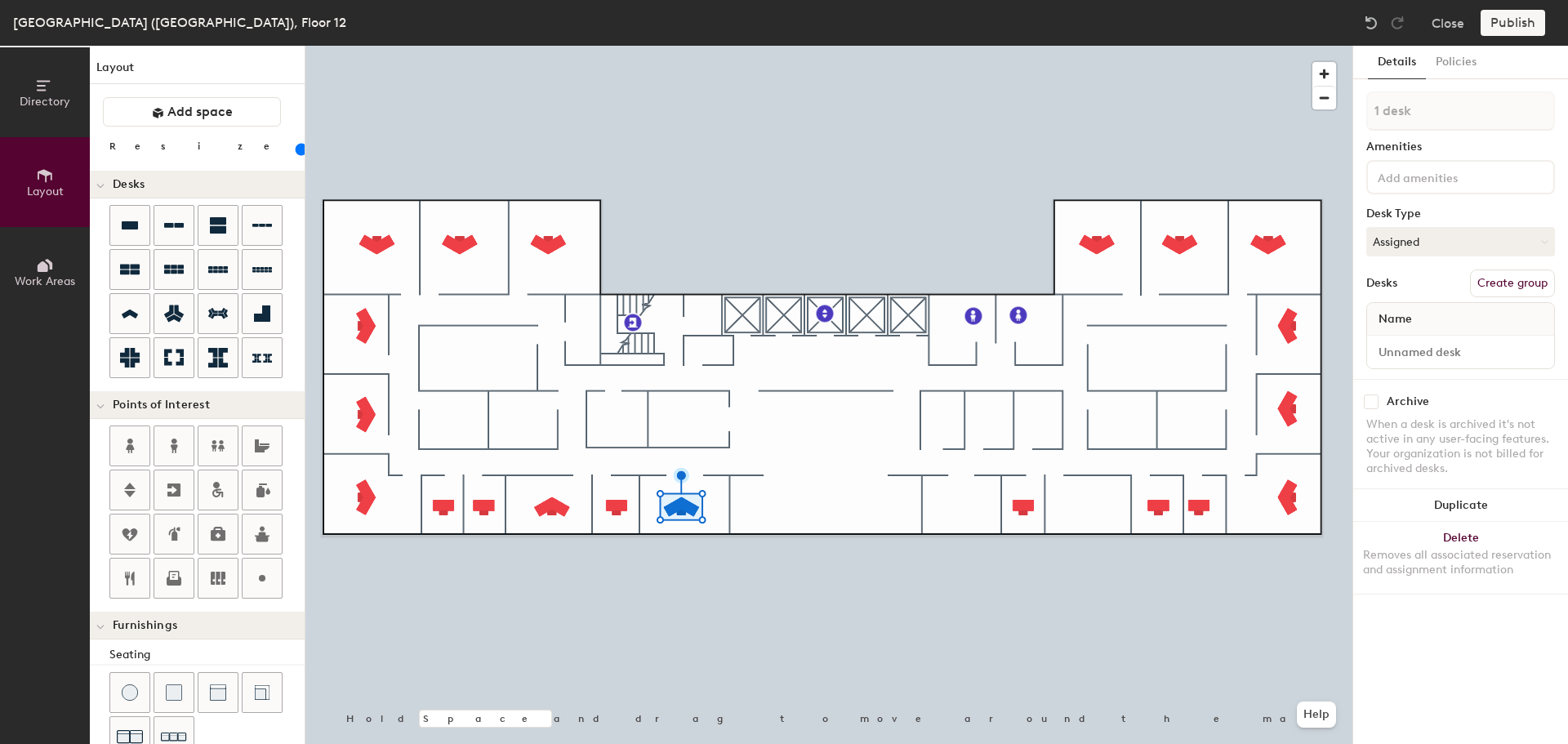
click at [1467, 536] on button "Delete Removes all associated reservation and assignment information" at bounding box center [1459, 558] width 214 height 72
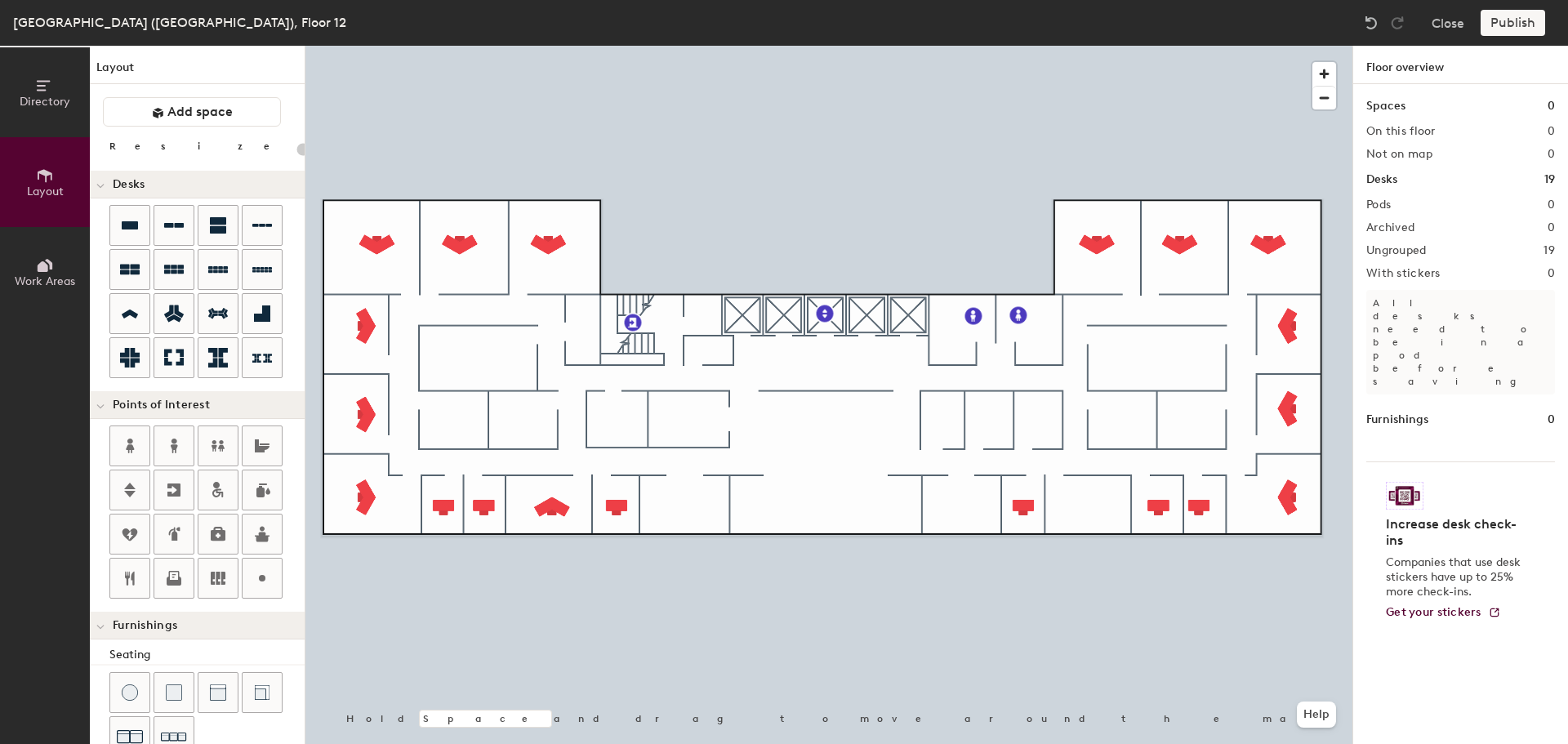
click at [556, 46] on div at bounding box center [829, 46] width 1047 height 0
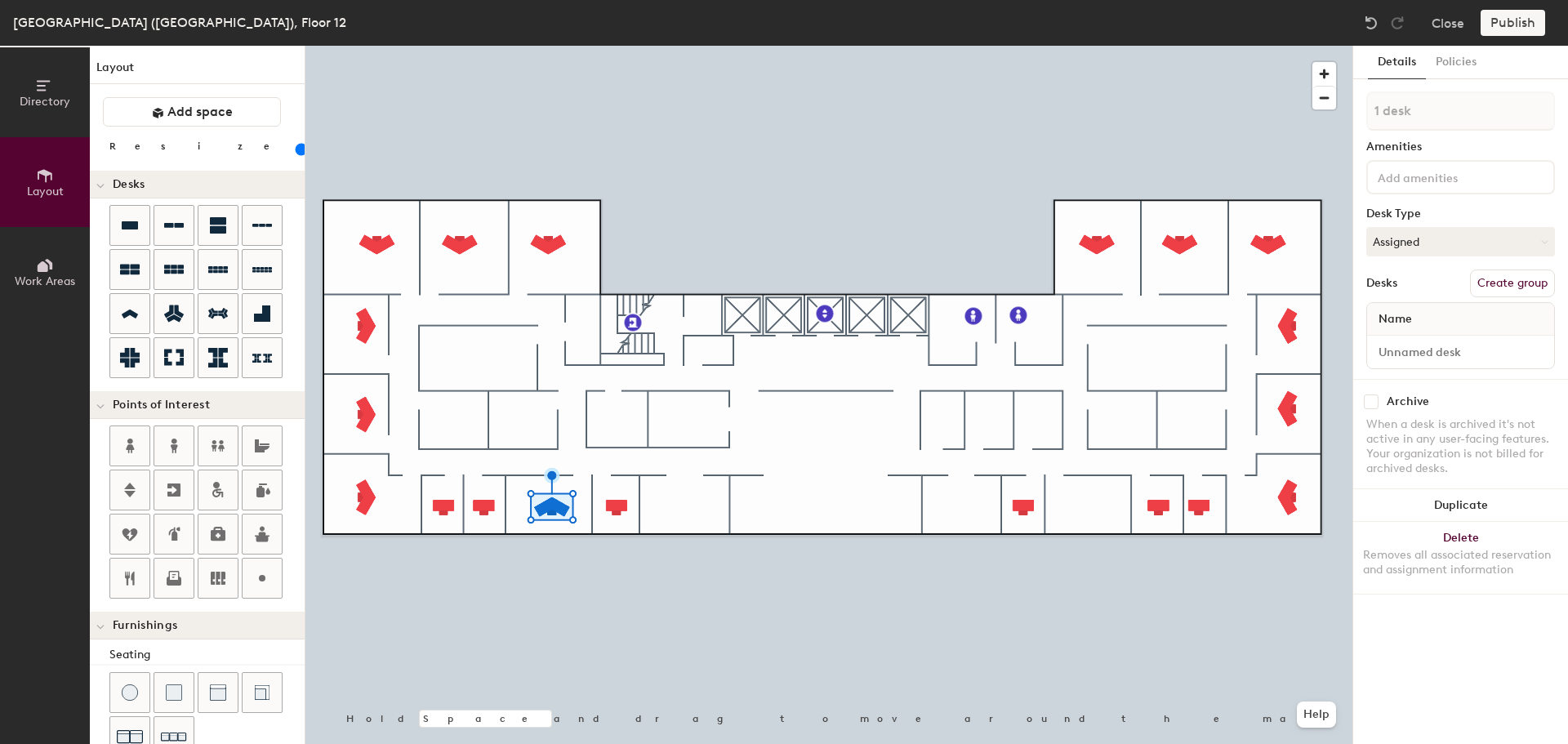
click at [1510, 545] on button "Delete Removes all associated reservation and assignment information" at bounding box center [1459, 558] width 214 height 72
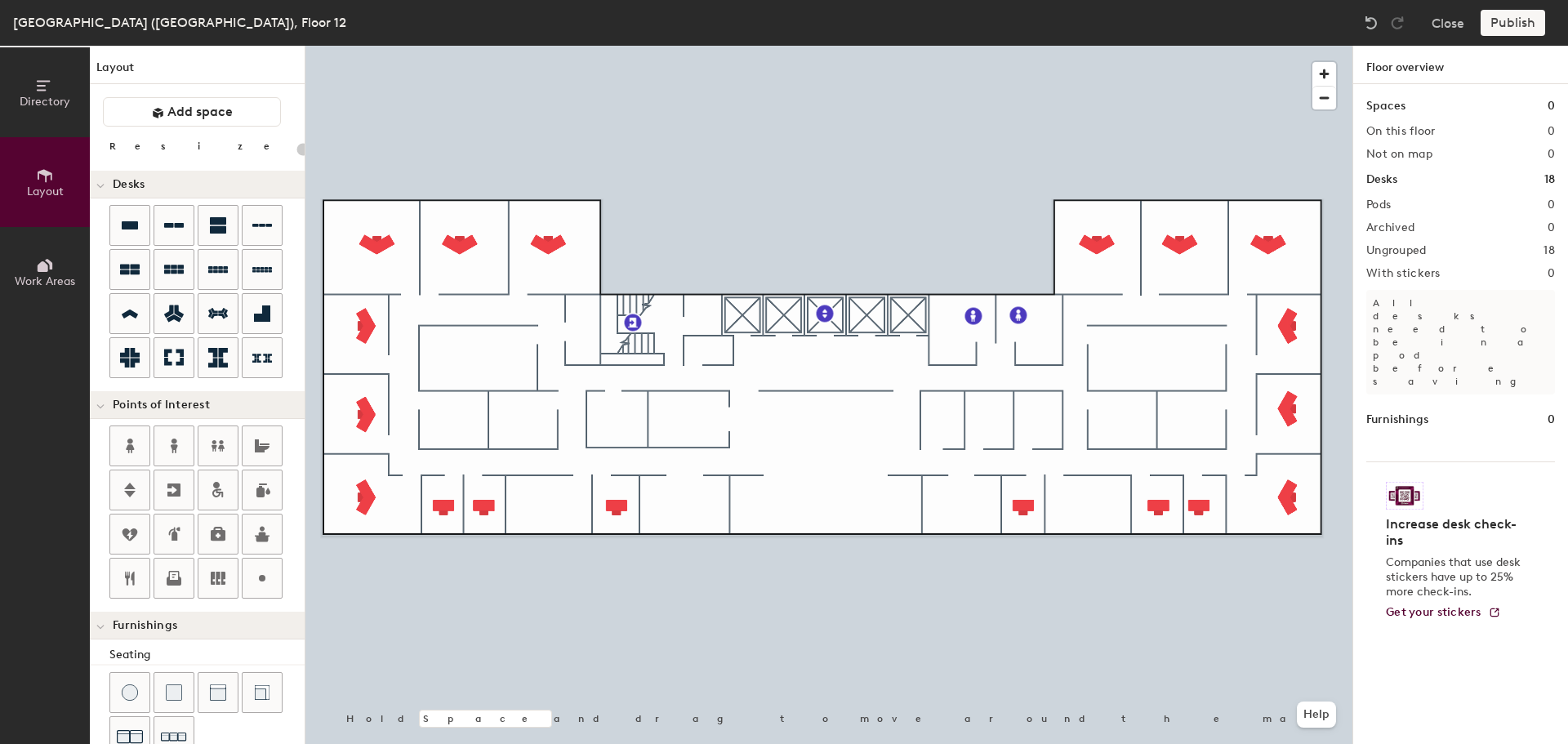
click at [483, 46] on div at bounding box center [829, 46] width 1047 height 0
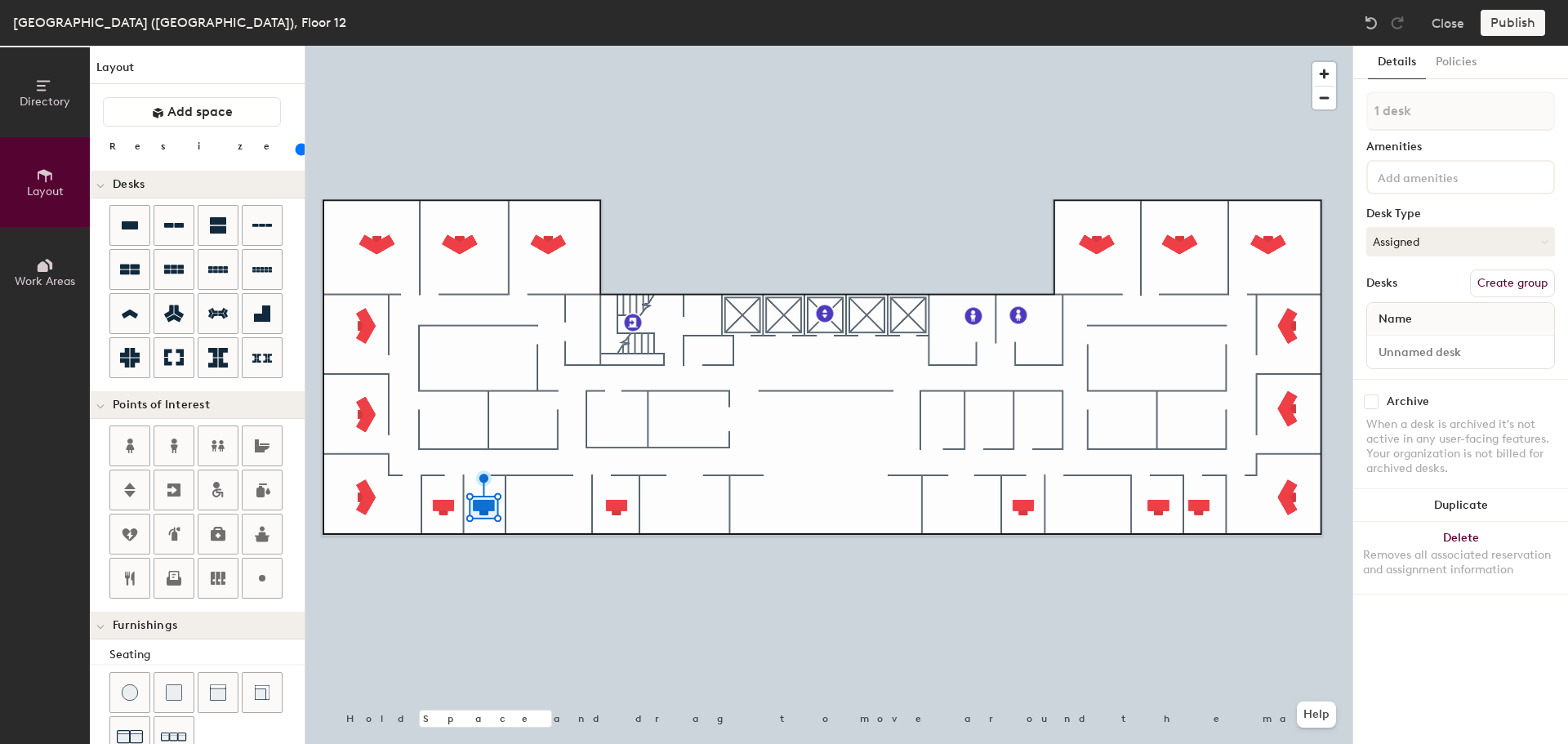
click at [1455, 511] on button "Duplicate" at bounding box center [1459, 506] width 214 height 32
click at [1472, 507] on button "Duplicate" at bounding box center [1459, 506] width 214 height 32
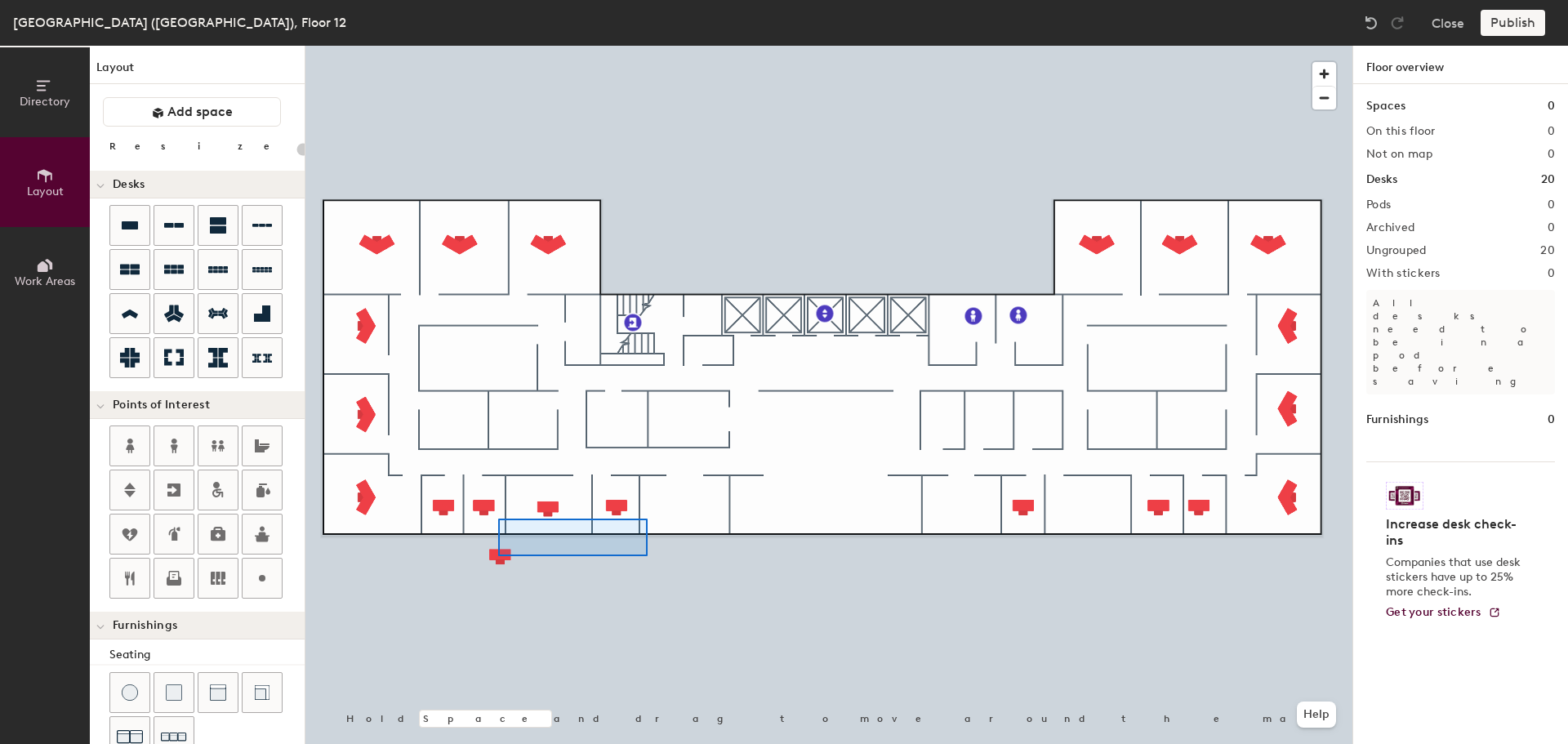
click at [647, 46] on div at bounding box center [829, 46] width 1047 height 0
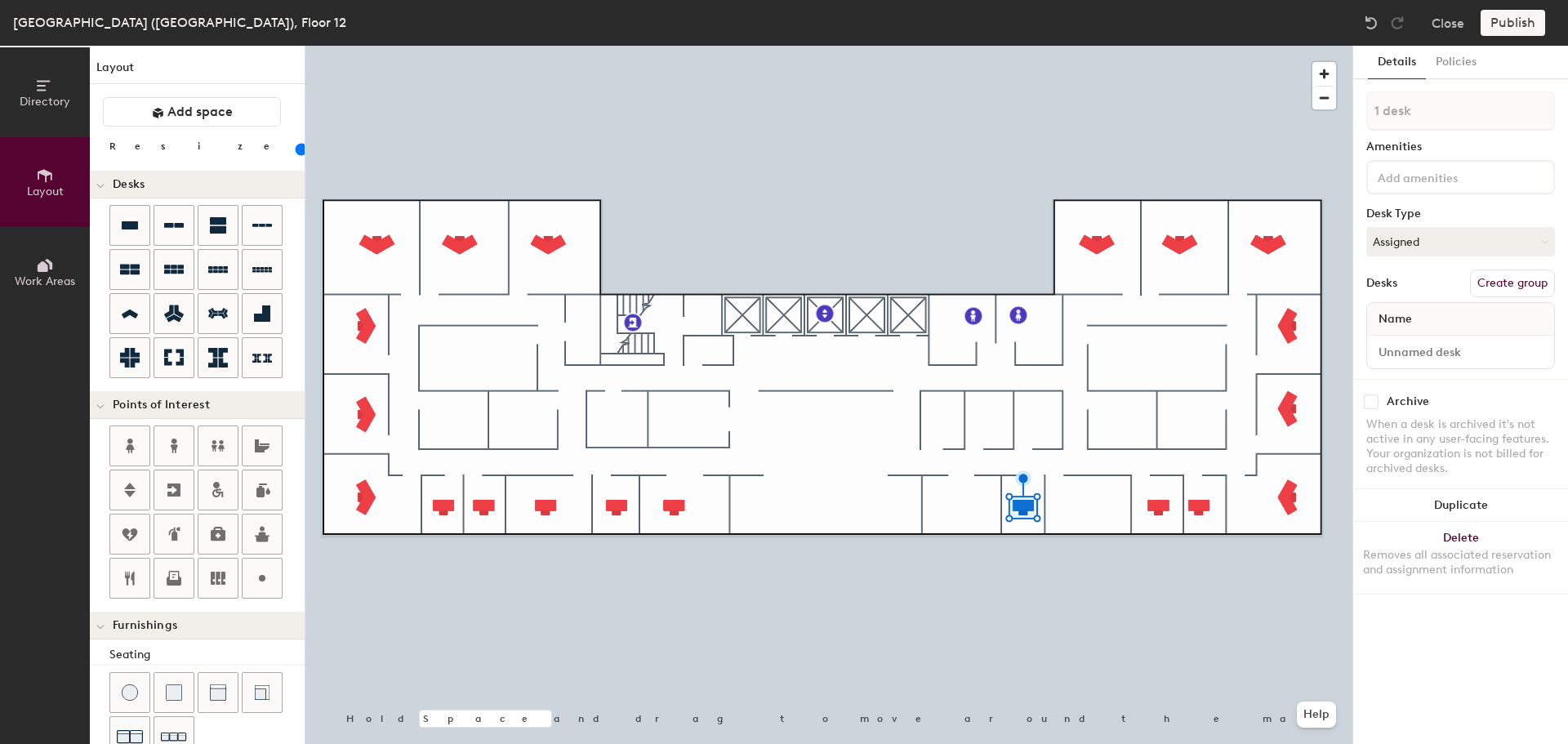
click at [1500, 498] on button "Duplicate" at bounding box center [1459, 506] width 214 height 32
click at [1457, 502] on button "Duplicate" at bounding box center [1459, 506] width 214 height 32
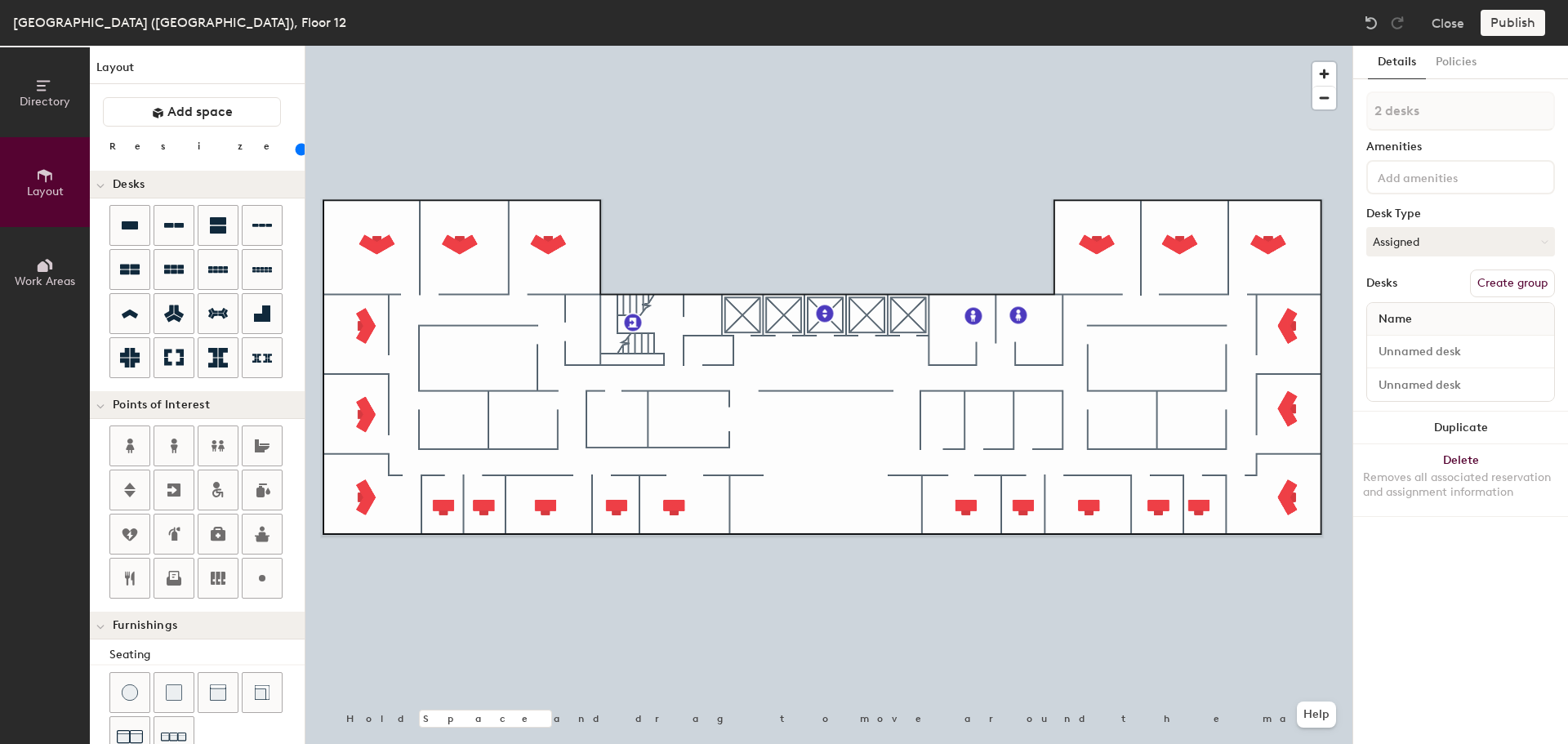
click at [1063, 46] on div at bounding box center [829, 46] width 1047 height 0
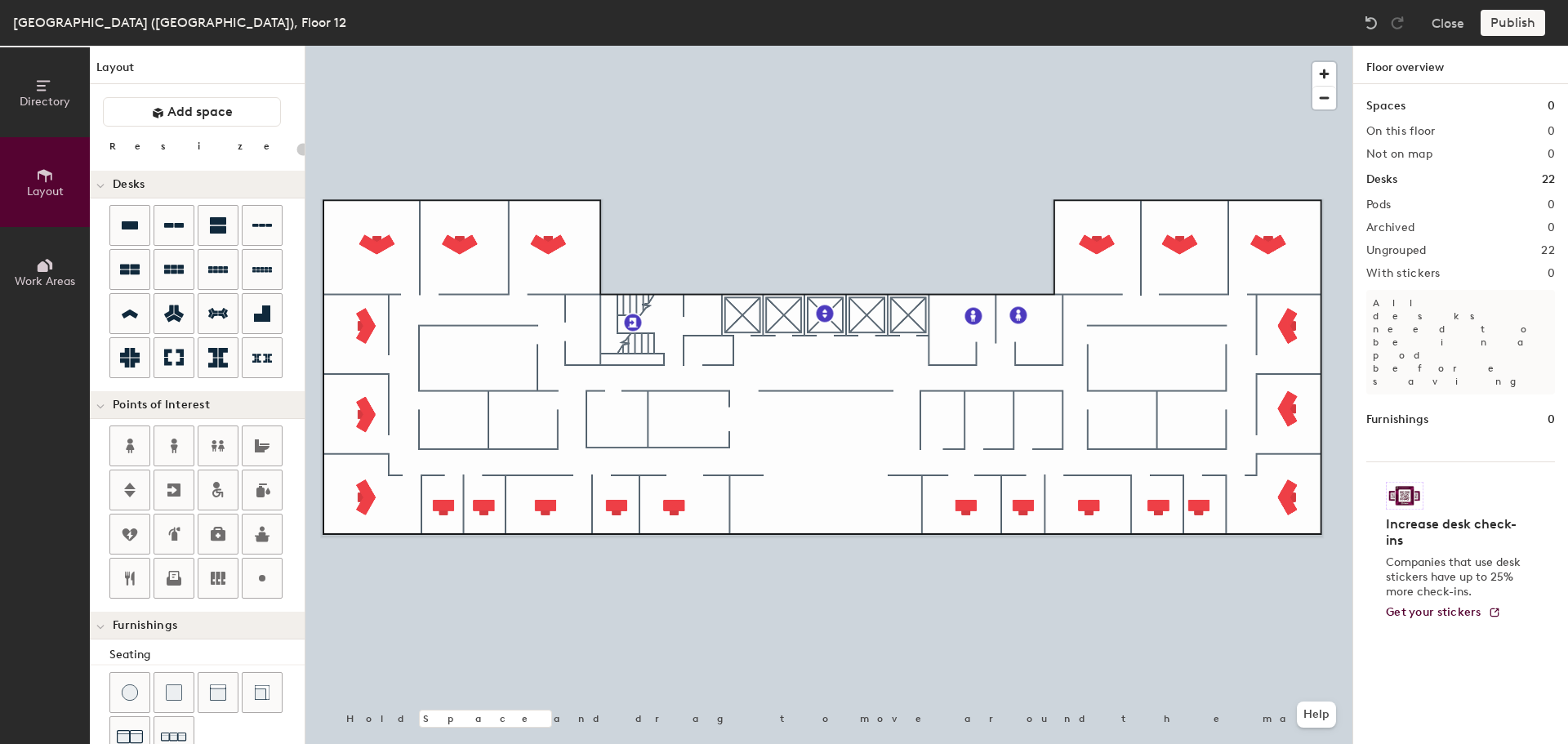
click at [213, 582] on icon at bounding box center [218, 578] width 15 height 13
type input "20"
click at [662, 409] on input "Lockers" at bounding box center [651, 416] width 52 height 23
drag, startPoint x: 672, startPoint y: 418, endPoint x: 631, endPoint y: 417, distance: 41.0
click at [631, 417] on input "Lockers" at bounding box center [651, 416] width 52 height 23
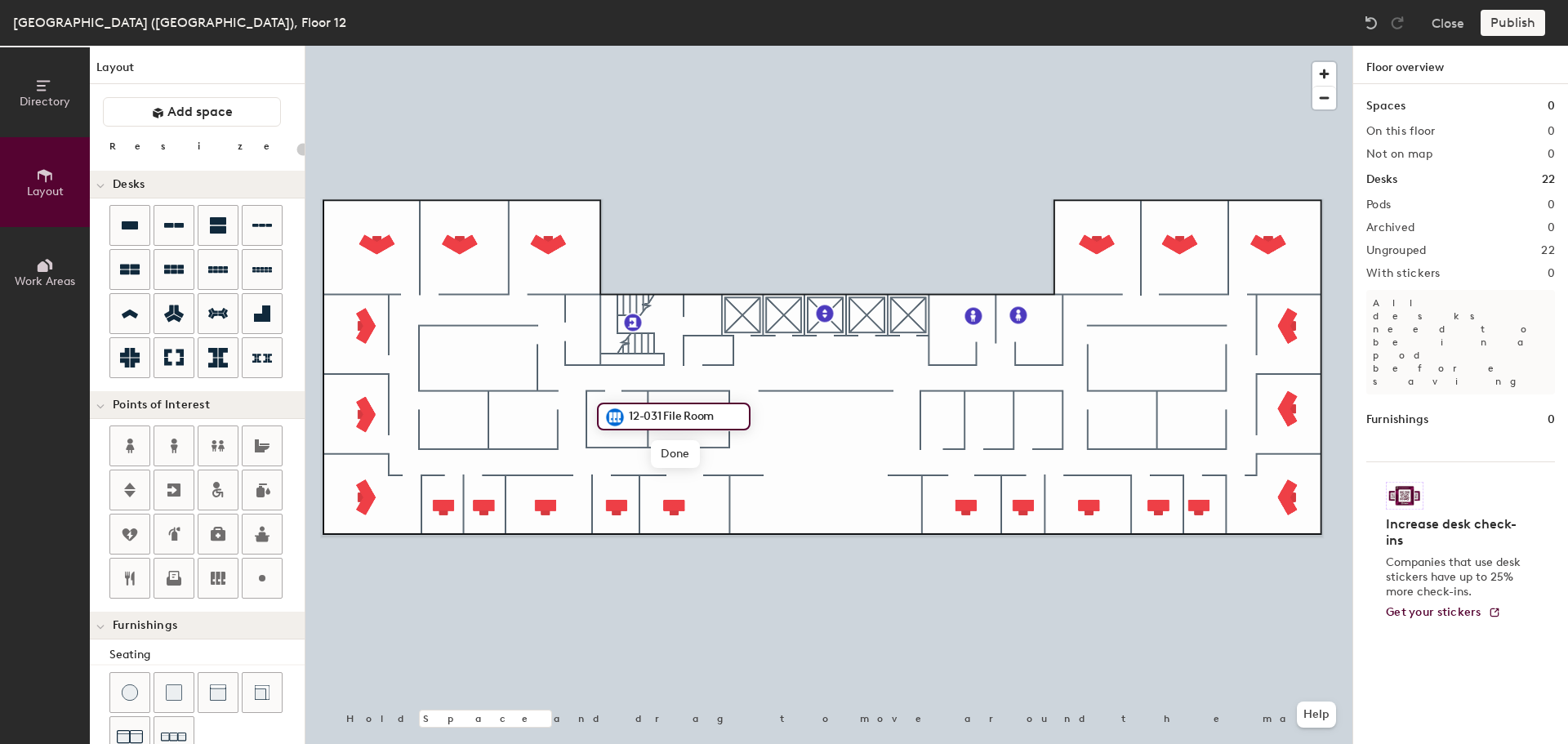
type input "12-031 File Room"
click at [742, 46] on div at bounding box center [829, 46] width 1047 height 0
click at [608, 46] on div at bounding box center [829, 46] width 1047 height 0
click at [127, 574] on icon at bounding box center [130, 578] width 10 height 14
click at [172, 103] on button "Add space" at bounding box center [191, 112] width 178 height 29
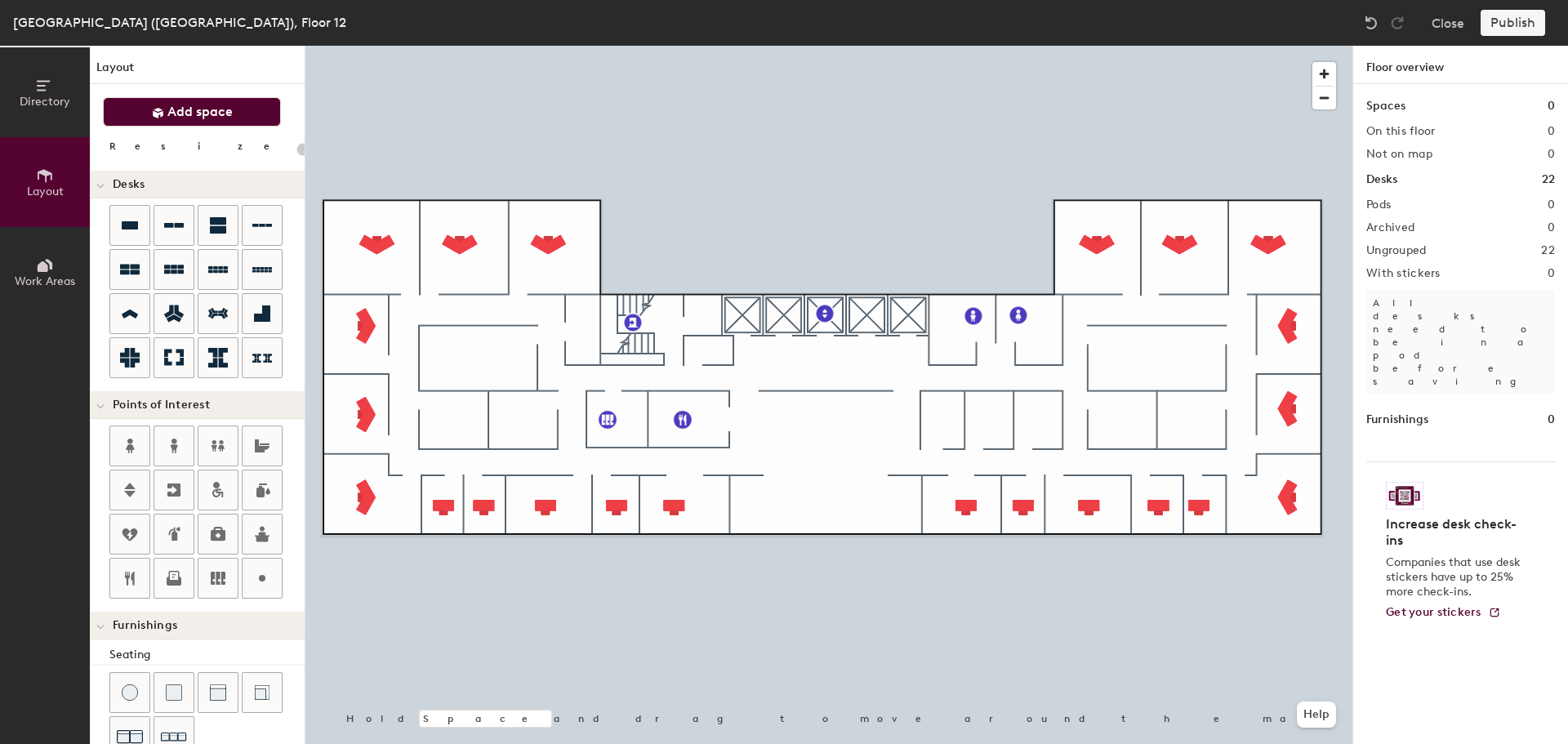
click at [178, 113] on span "Add space" at bounding box center [200, 112] width 65 height 17
click at [166, 271] on icon at bounding box center [173, 269] width 19 height 9
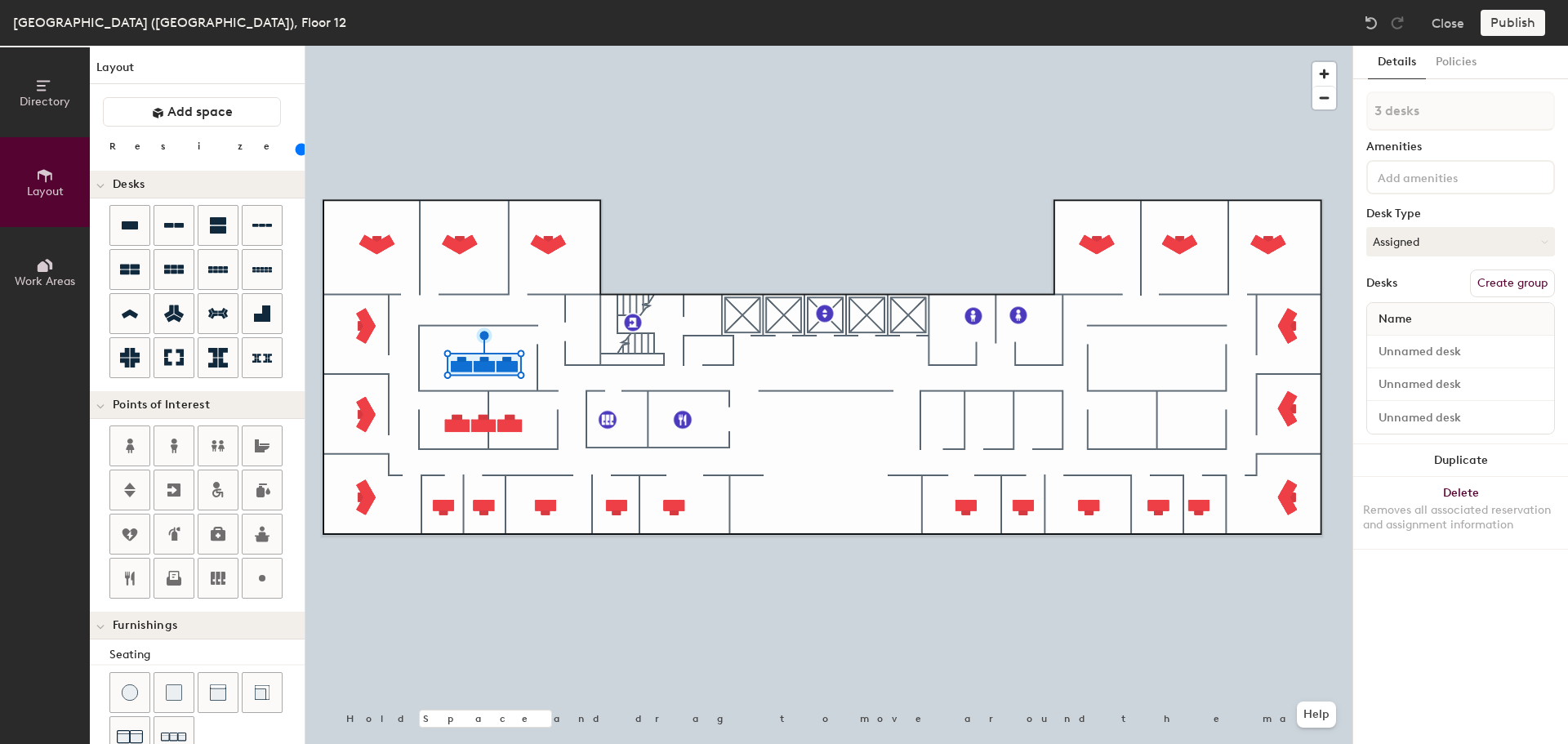
click at [1461, 504] on div "Removes all associated reservation and assignment information" at bounding box center [1460, 518] width 195 height 29
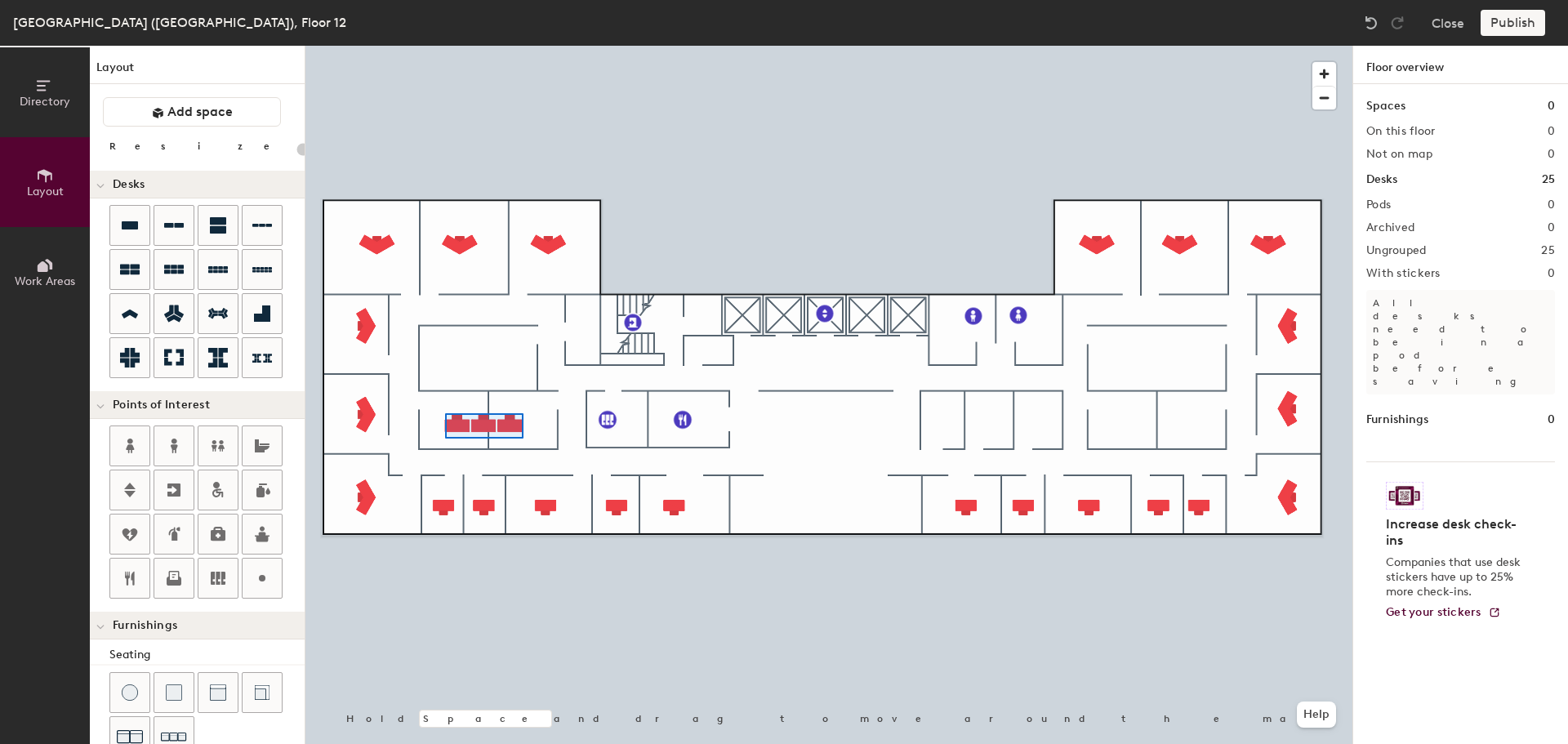
type input "120"
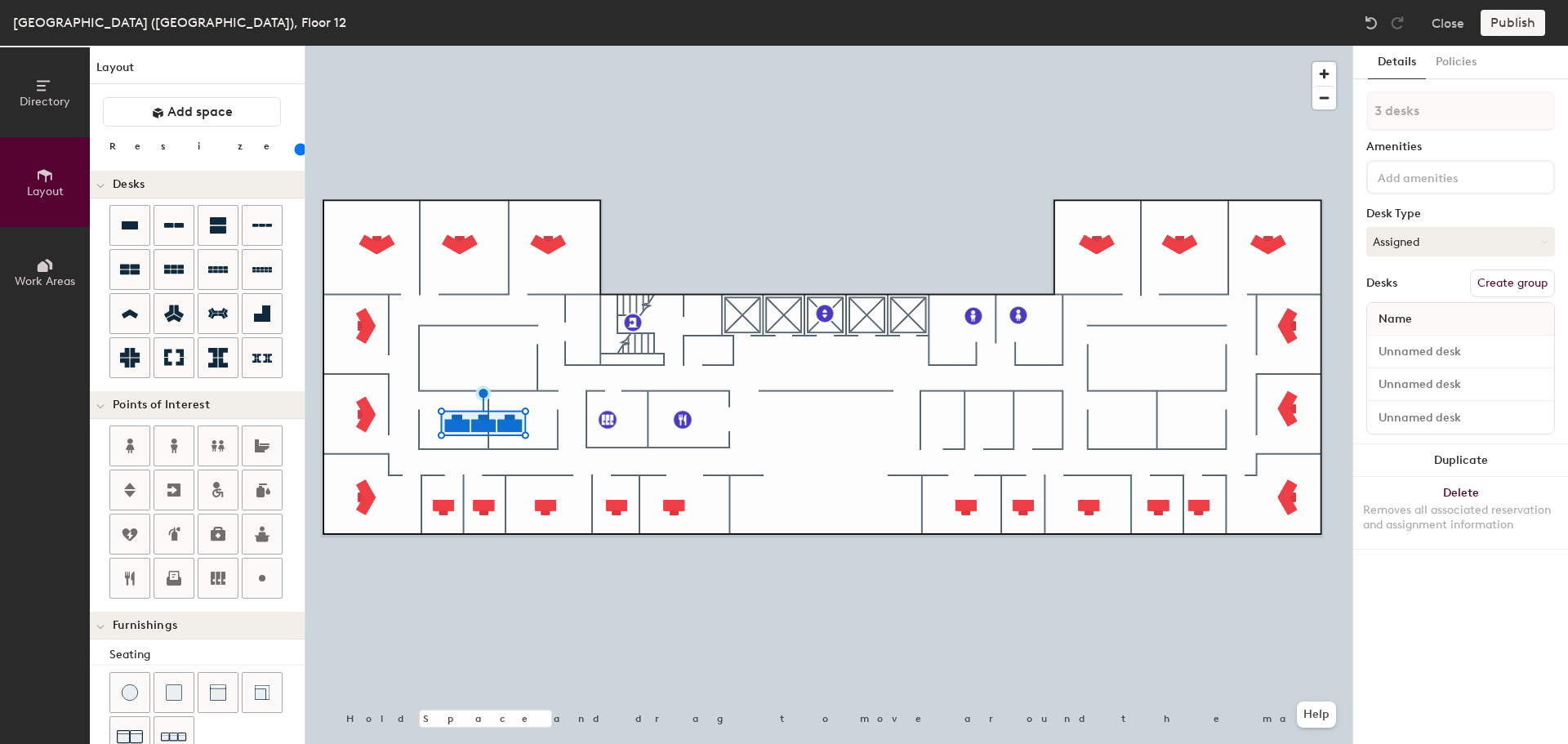
click at [1455, 468] on button "Duplicate" at bounding box center [1459, 460] width 214 height 32
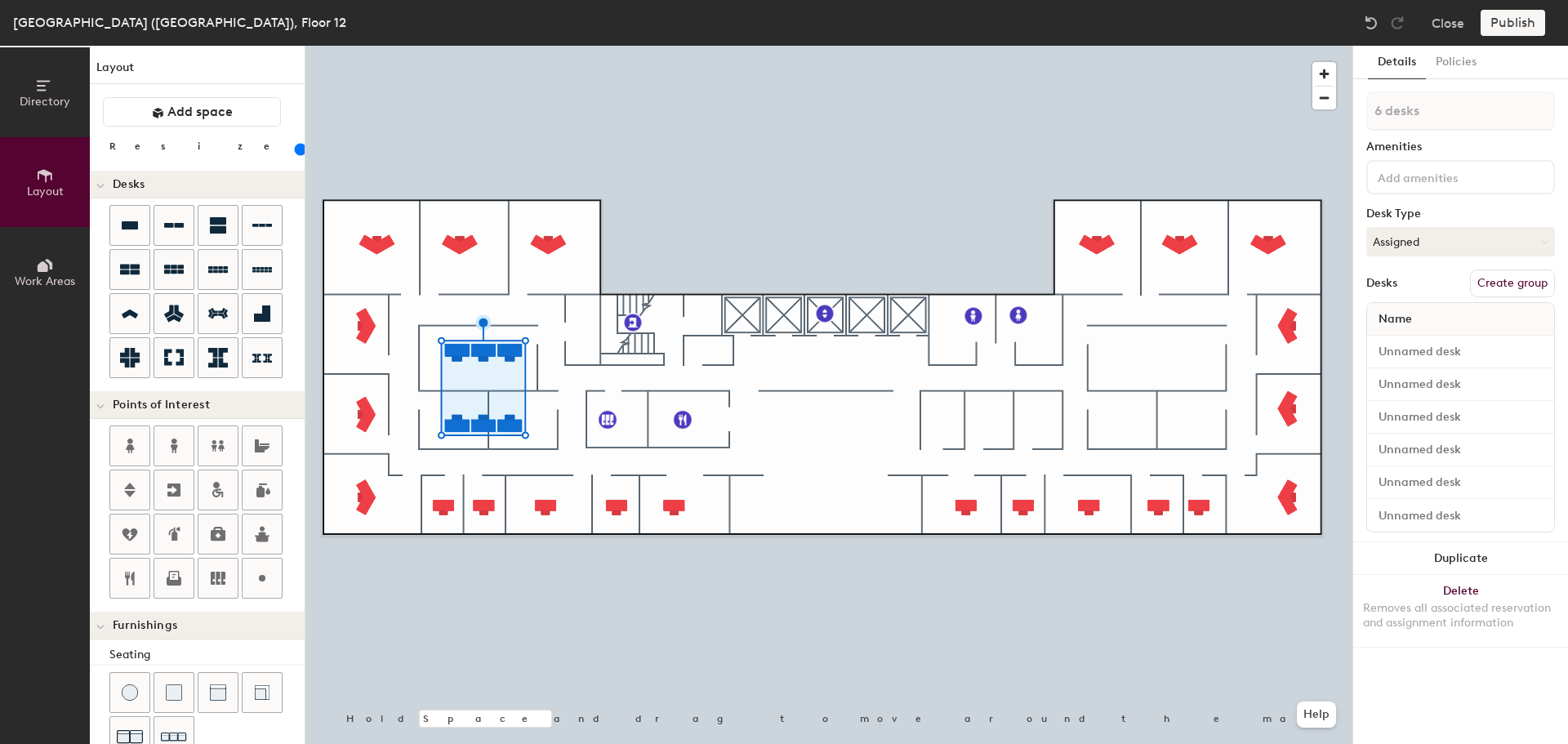
click at [1459, 546] on button "Duplicate" at bounding box center [1459, 558] width 214 height 32
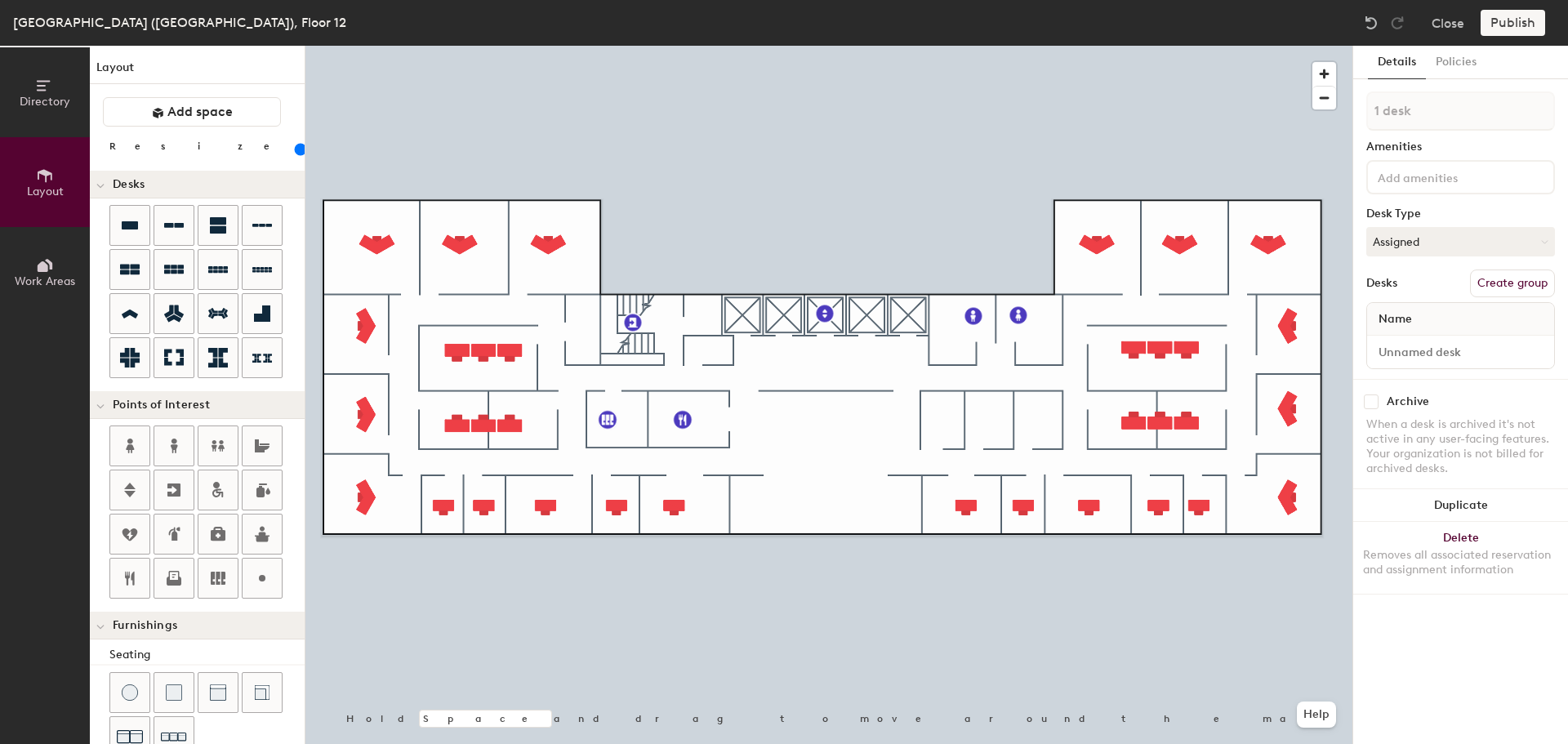
click at [426, 46] on div at bounding box center [829, 46] width 1047 height 0
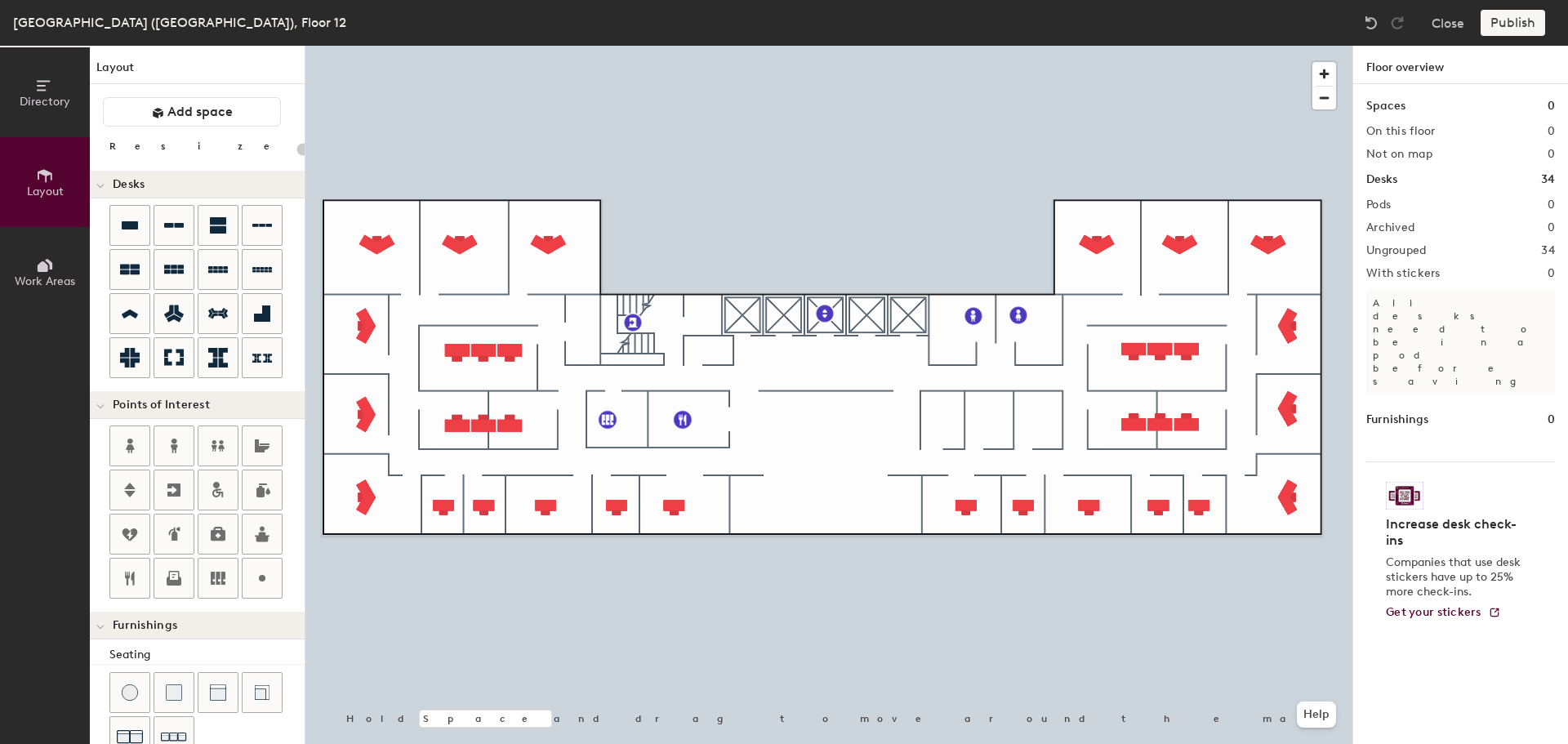
click at [458, 46] on div at bounding box center [829, 46] width 1047 height 0
type input "120"
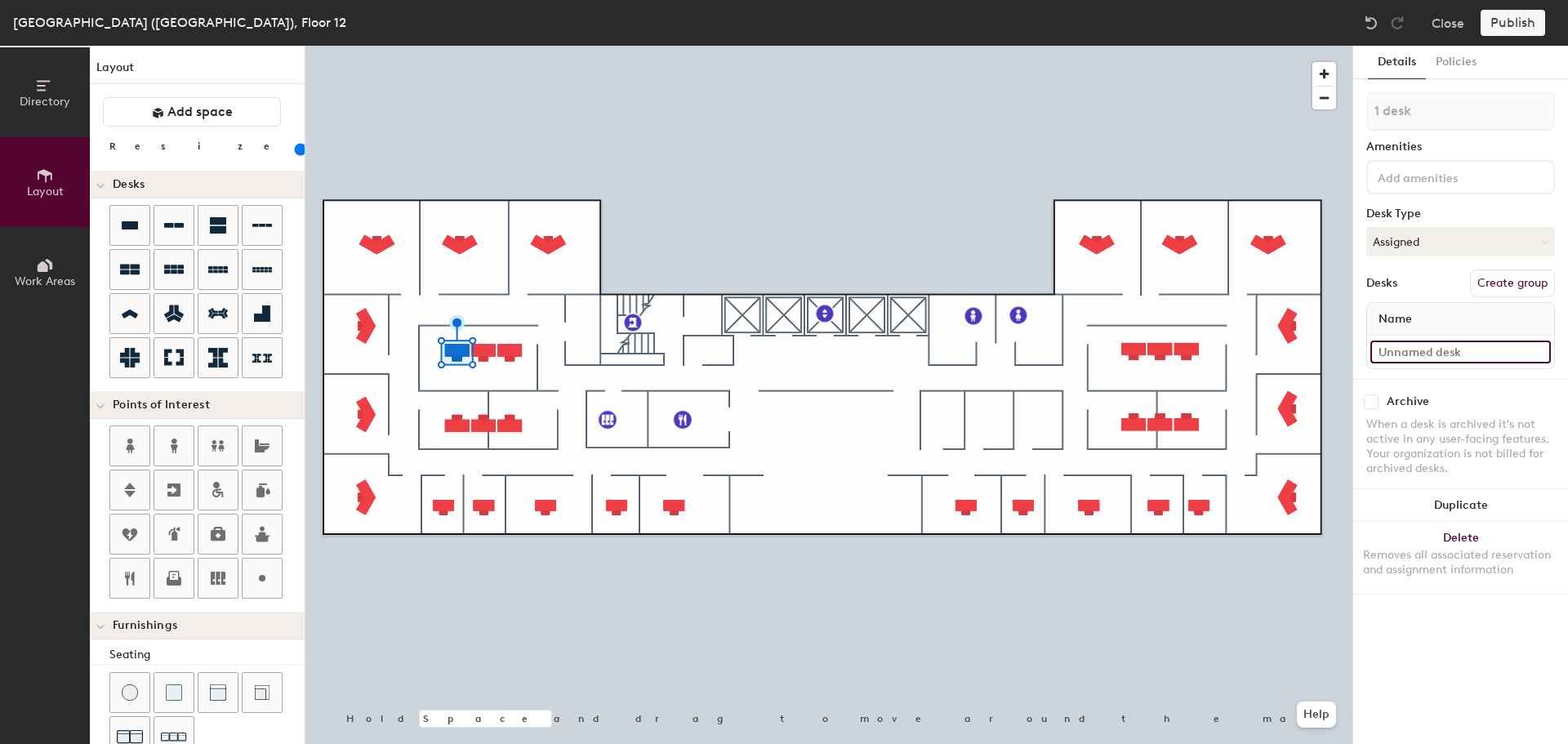
click at [1425, 352] on input at bounding box center [1460, 352] width 180 height 23
type input "12-035"
click at [1415, 351] on input at bounding box center [1460, 352] width 180 height 23
type input "12-036"
click at [1445, 355] on input at bounding box center [1460, 352] width 180 height 23
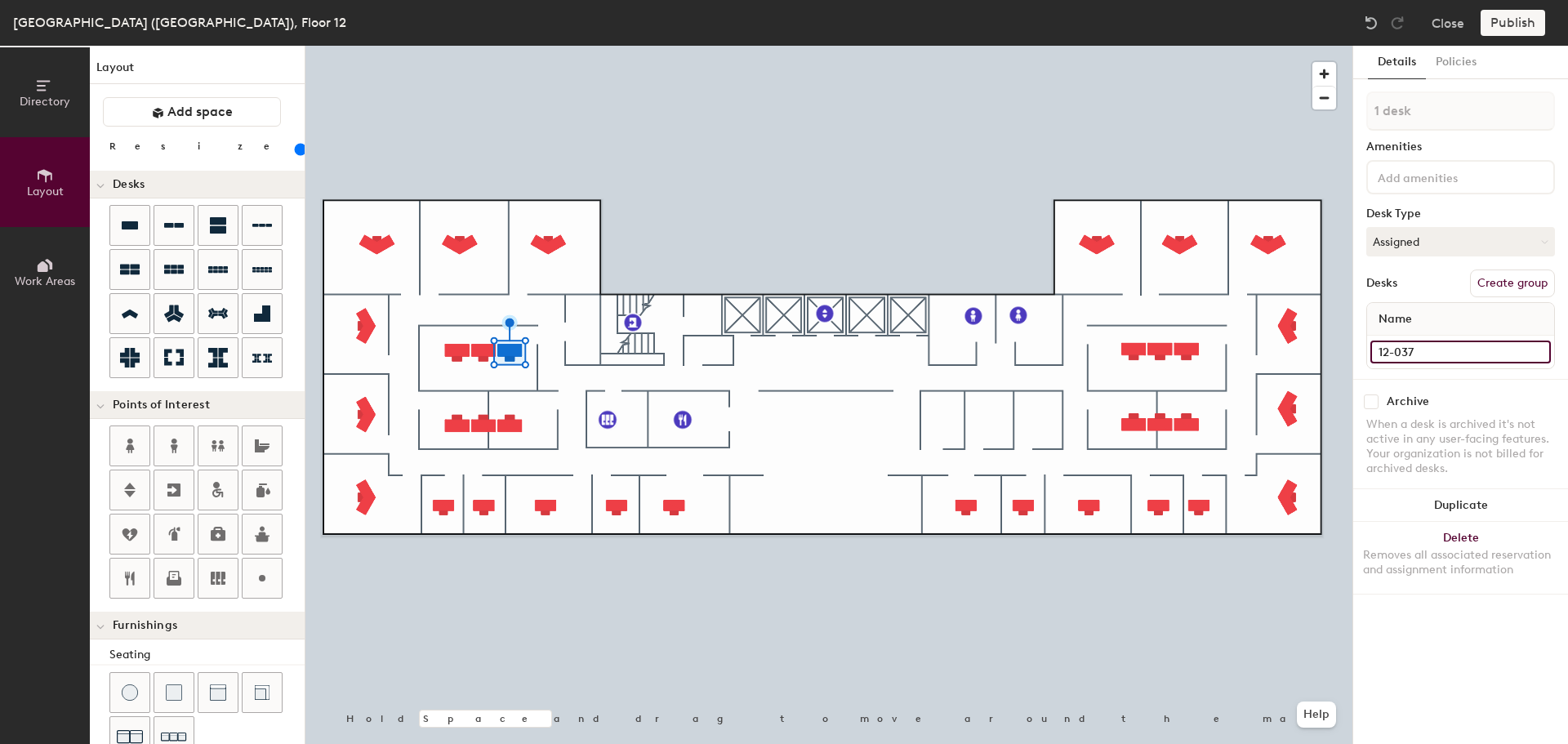
type input "12-037"
click at [1395, 340] on div at bounding box center [1459, 352] width 187 height 32
click at [1401, 350] on input at bounding box center [1460, 352] width 180 height 23
type input "12-034"
click at [1451, 354] on input at bounding box center [1460, 352] width 180 height 23
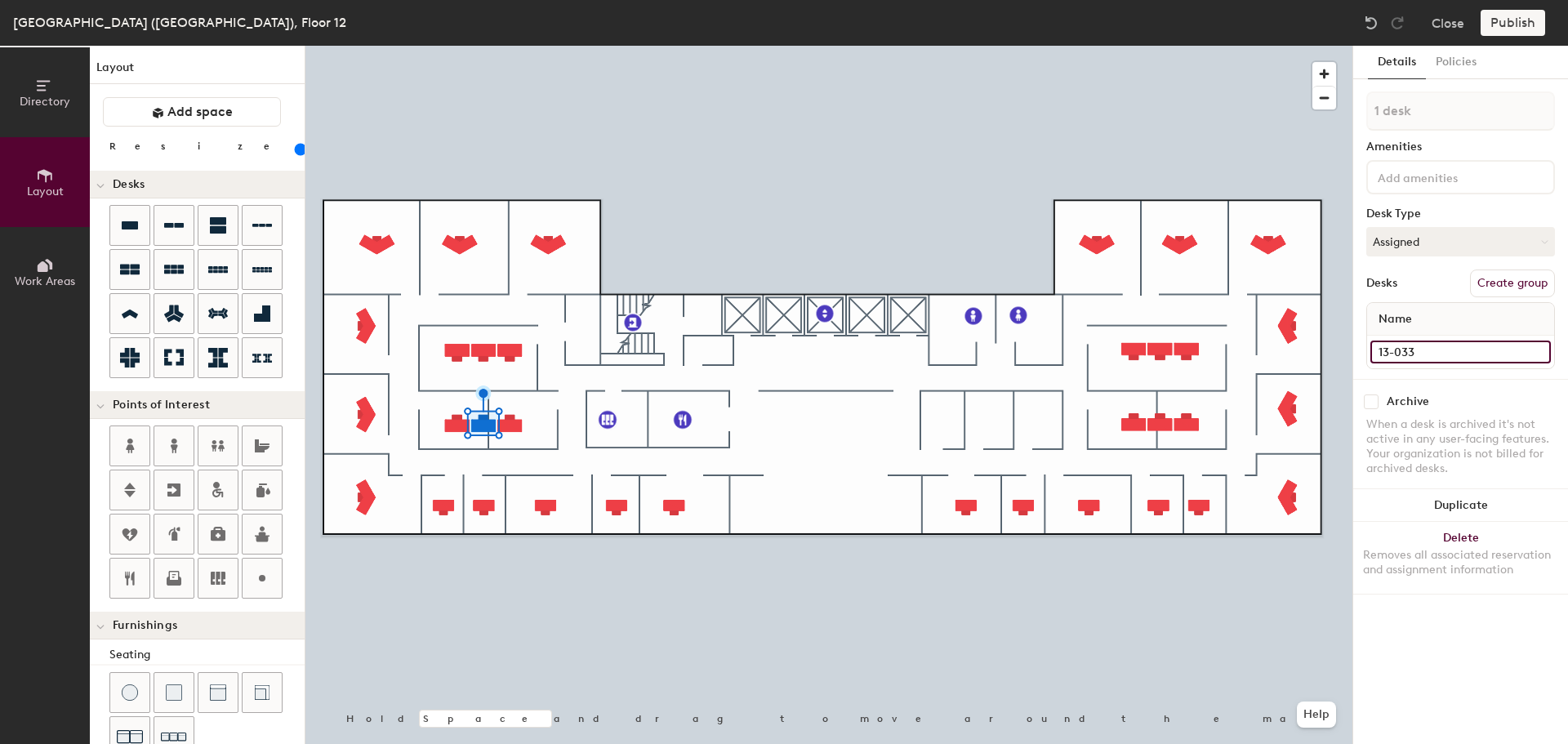
type input "13-033"
click at [1447, 352] on input at bounding box center [1460, 352] width 180 height 23
type input "13-032"
click at [1132, 46] on div at bounding box center [829, 46] width 1047 height 0
click at [1434, 343] on input at bounding box center [1460, 352] width 180 height 23
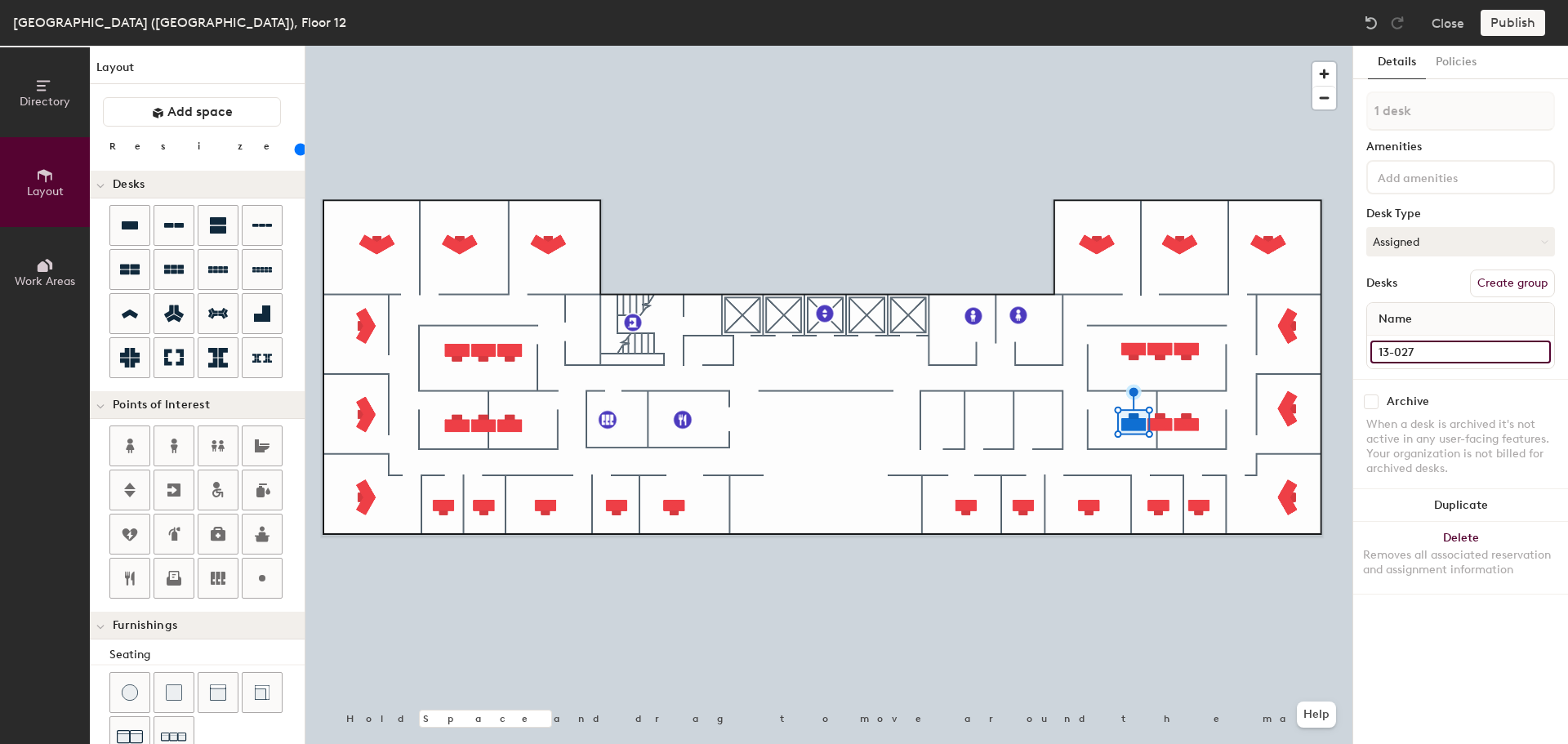
type input "13-027"
click at [1469, 351] on input at bounding box center [1460, 352] width 180 height 23
type input "12-26"
click at [1438, 354] on input at bounding box center [1460, 352] width 180 height 23
type input "12-025"
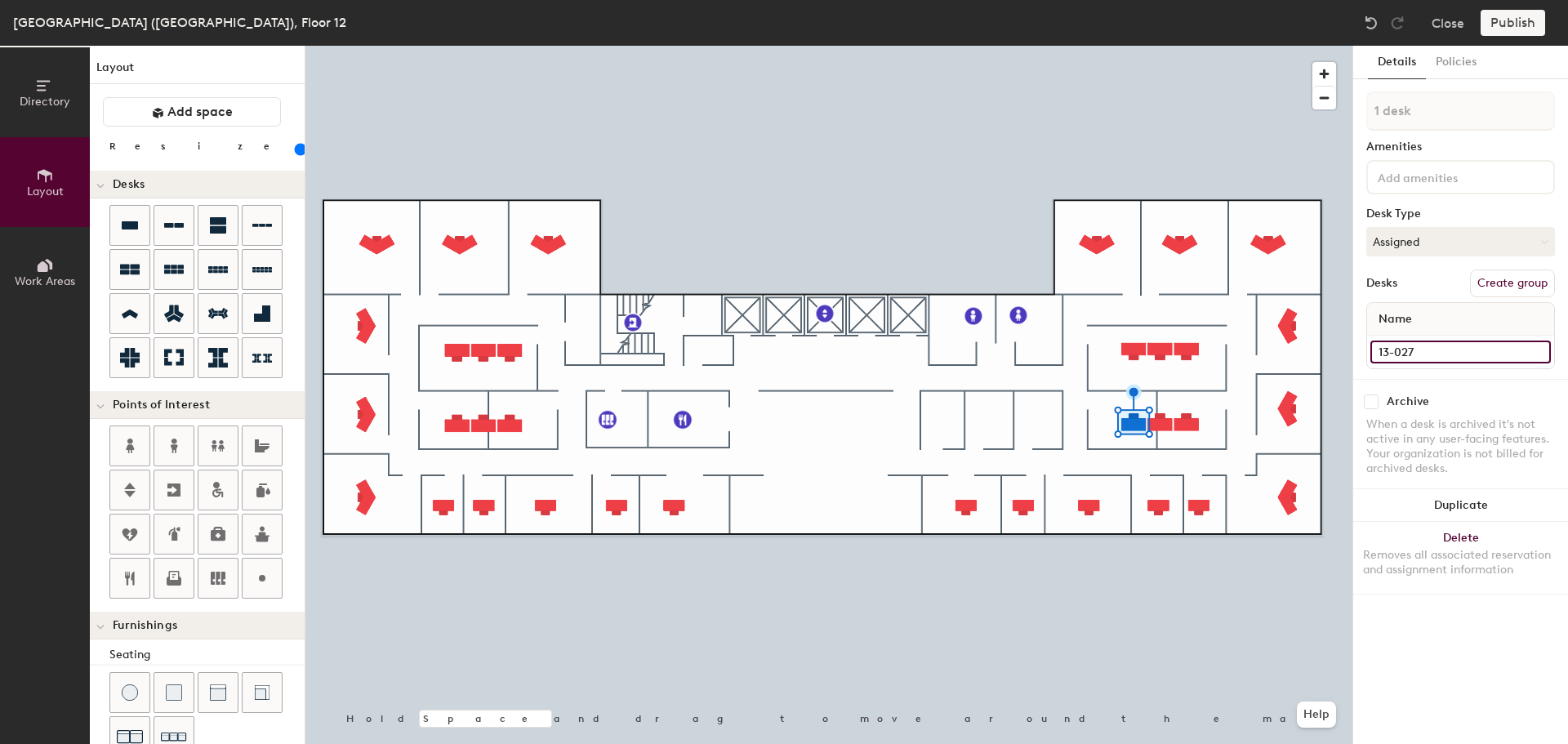
click at [1446, 351] on input "13-027" at bounding box center [1460, 352] width 180 height 23
click at [1390, 352] on input "13-027" at bounding box center [1460, 352] width 180 height 23
type input "12-027"
click at [1422, 354] on input "12-26" at bounding box center [1460, 352] width 180 height 23
click at [1396, 352] on input "12-26" at bounding box center [1460, 352] width 180 height 23
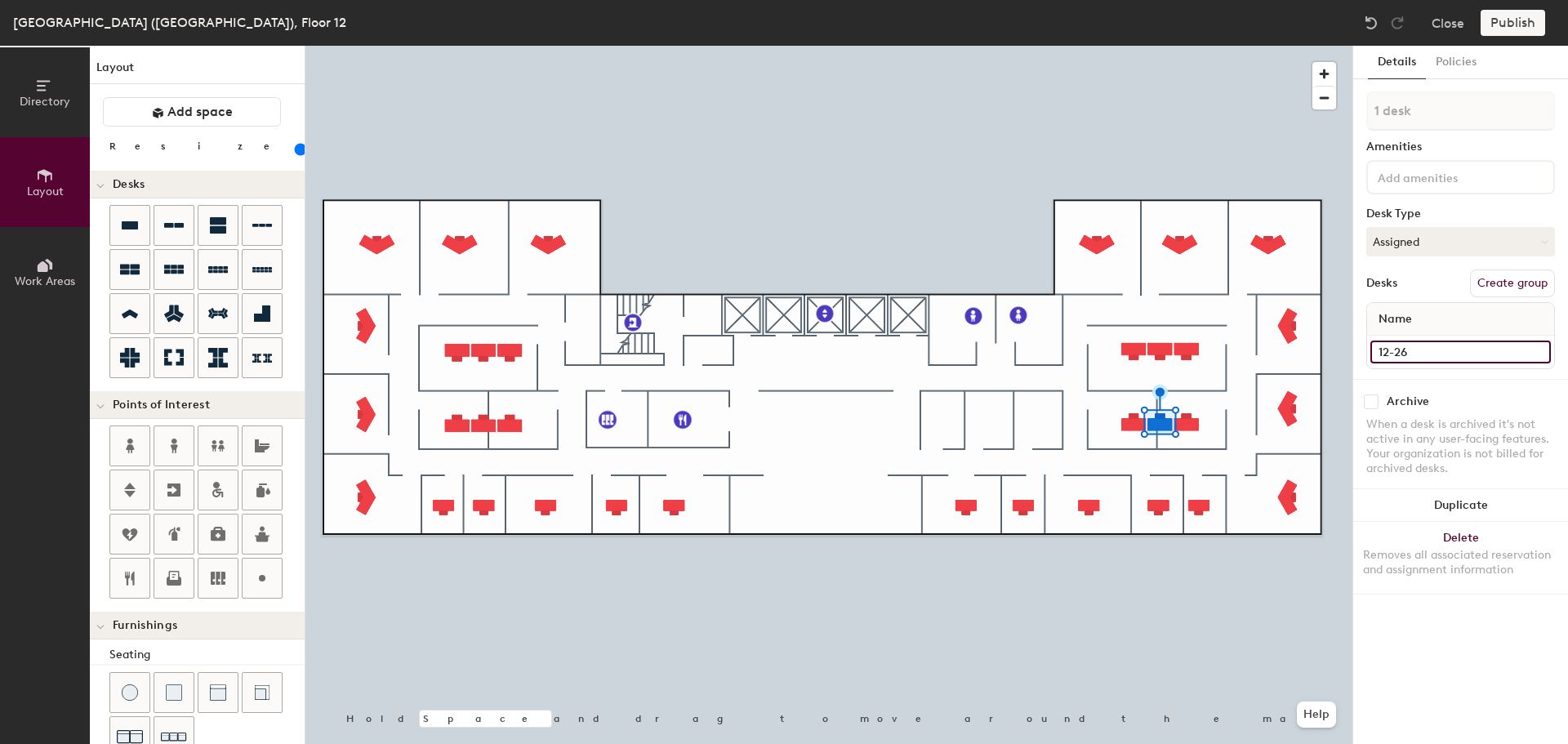
click at [1393, 352] on input "12-26" at bounding box center [1460, 352] width 180 height 23
type input "12-026"
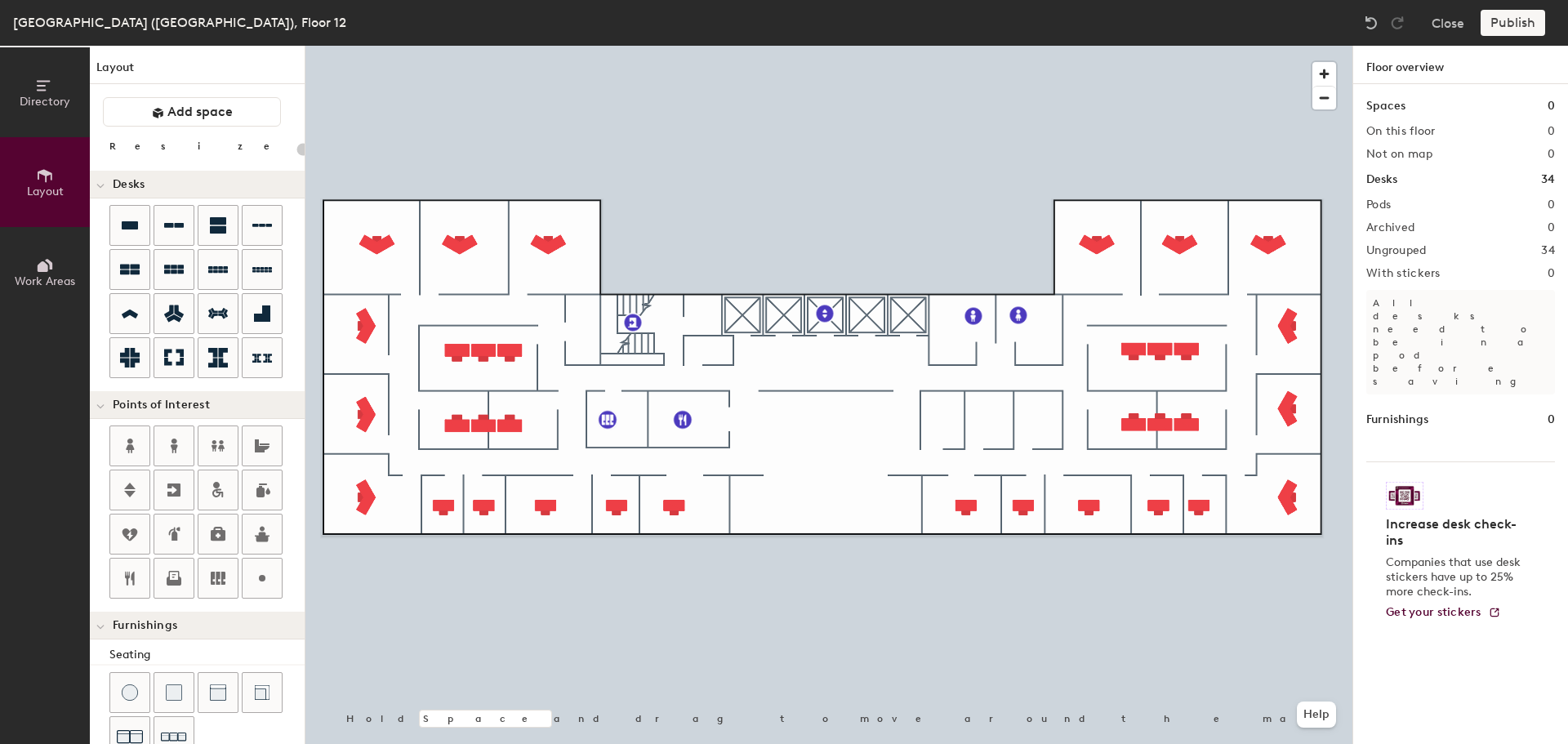
type input "120"
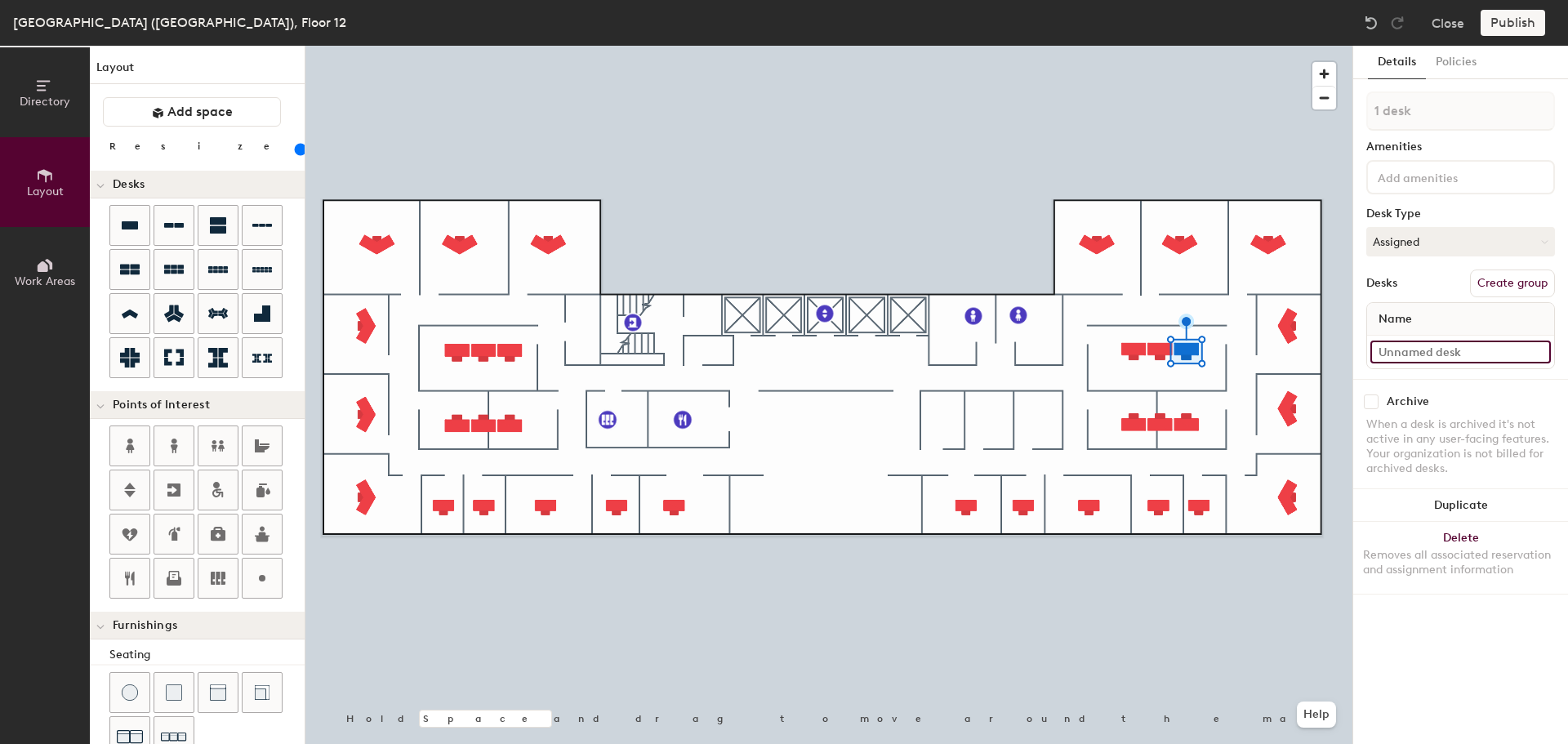
click at [1424, 361] on input at bounding box center [1460, 352] width 180 height 23
type input "12-040"
click at [1148, 46] on div at bounding box center [829, 46] width 1047 height 0
click at [1417, 353] on input at bounding box center [1460, 352] width 180 height 23
type input "12-039"
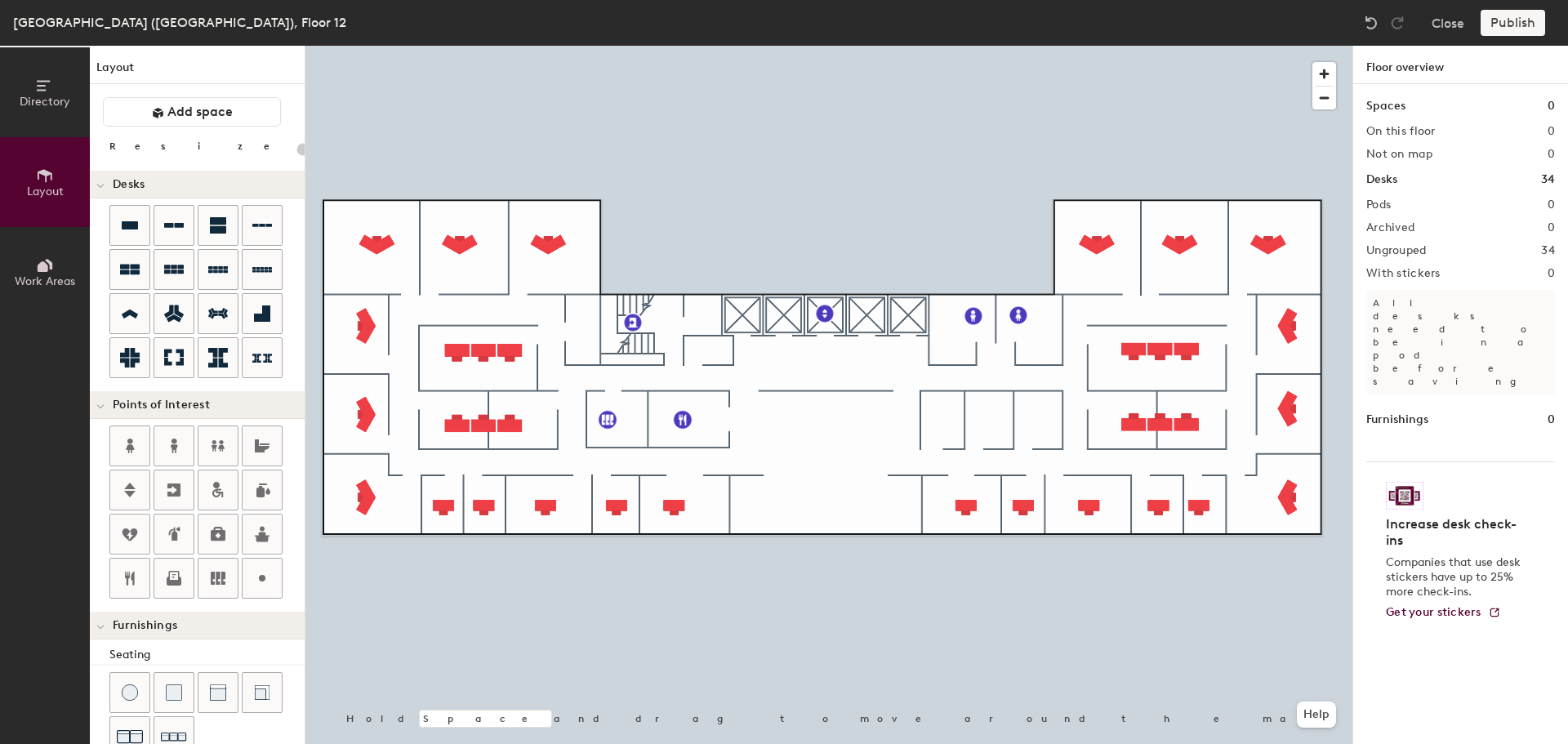
type input "120"
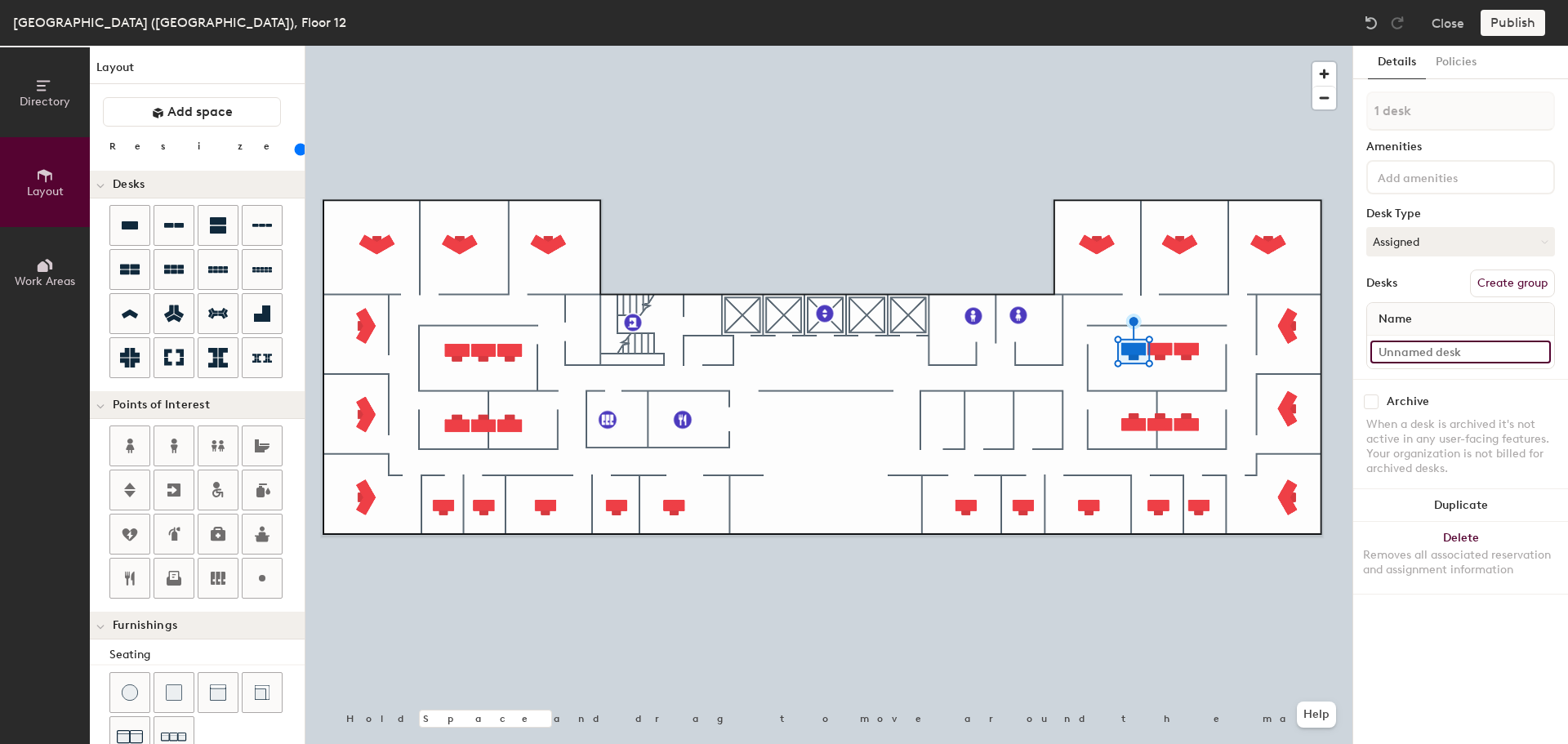
click at [1436, 348] on input at bounding box center [1460, 352] width 180 height 23
type input "12-038"
click at [1402, 353] on input "13-032" at bounding box center [1460, 352] width 180 height 23
click at [1392, 348] on input "13-032" at bounding box center [1460, 352] width 180 height 23
type input "12-032"
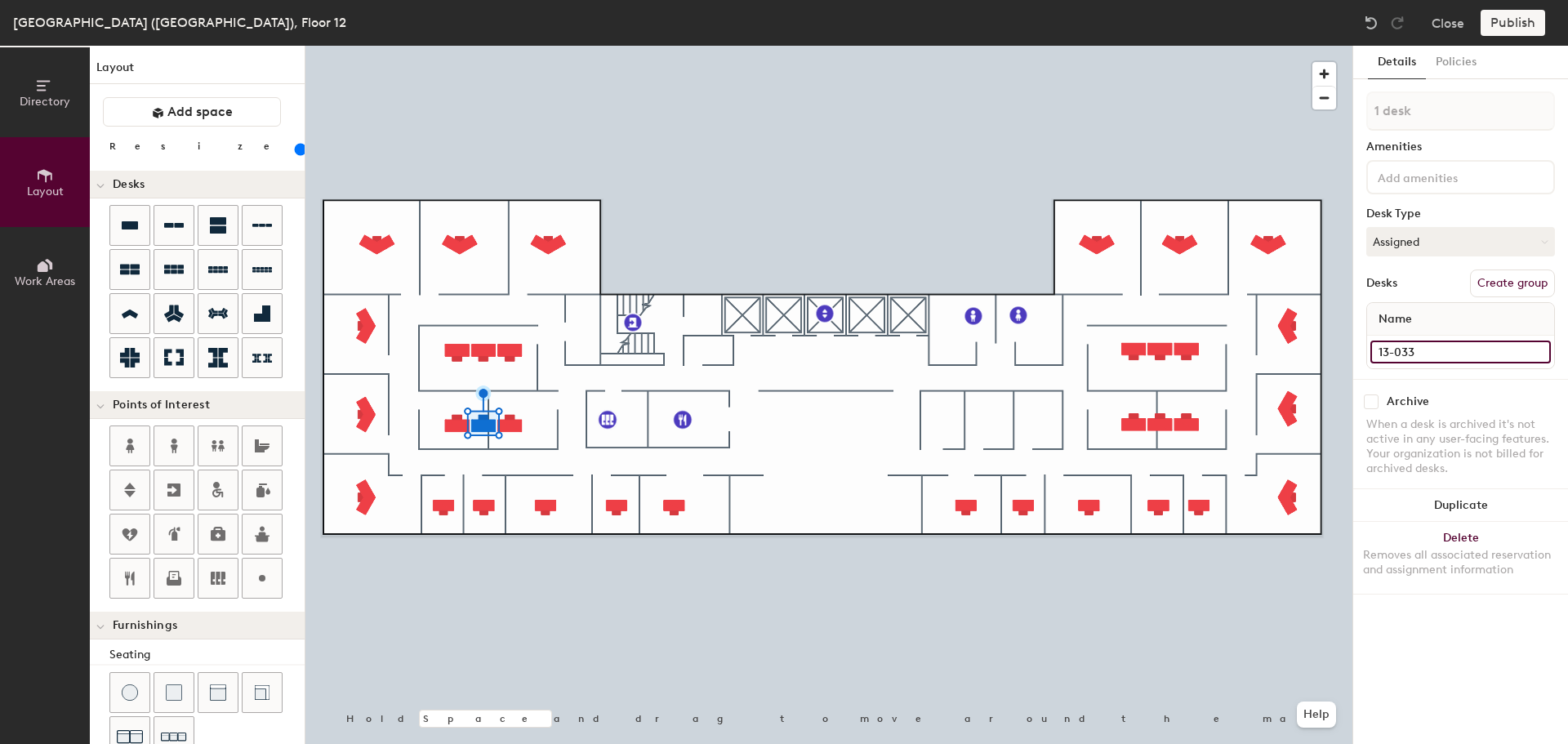
click at [1387, 350] on input "13-033" at bounding box center [1460, 352] width 180 height 23
click at [1388, 353] on input "13-033" at bounding box center [1460, 352] width 180 height 23
type input "12-033"
click at [451, 46] on div at bounding box center [829, 46] width 1047 height 0
click at [490, 46] on div at bounding box center [829, 46] width 1047 height 0
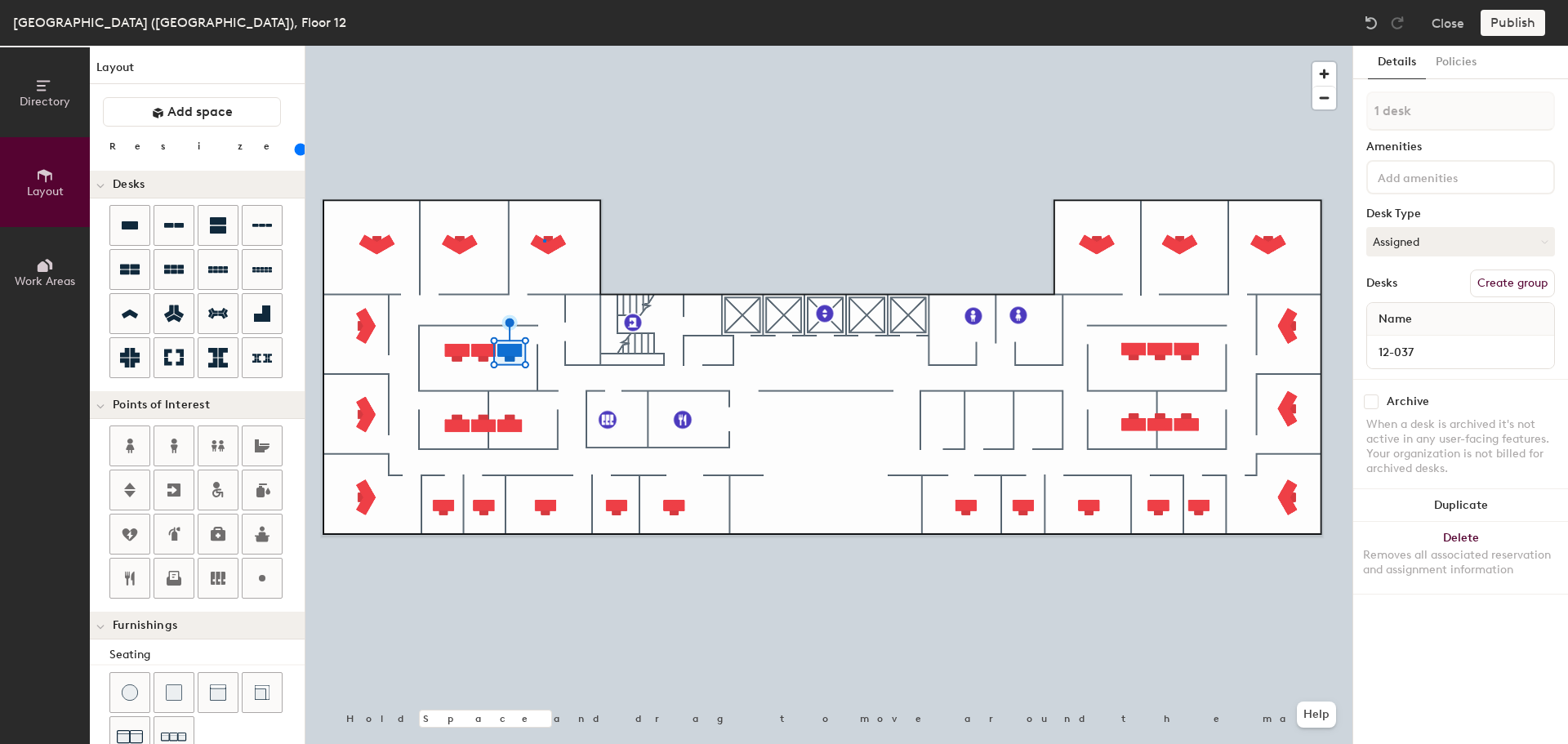
click at [543, 46] on div at bounding box center [829, 46] width 1047 height 0
type input "100"
click at [1412, 355] on input at bounding box center [1460, 352] width 180 height 23
type input "12-024"
click at [1394, 354] on input at bounding box center [1460, 352] width 180 height 23
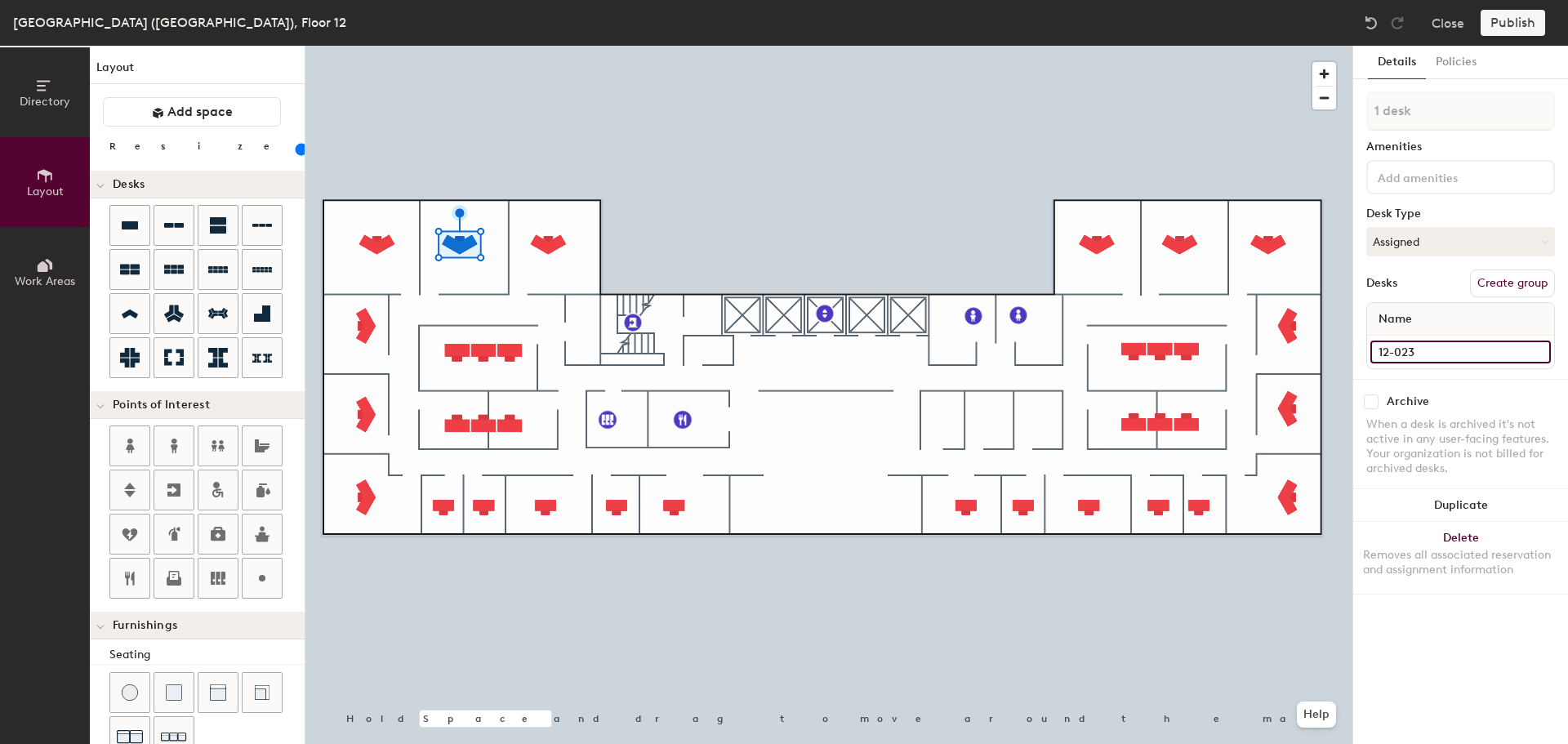
type input "12-023"
click at [378, 46] on div at bounding box center [829, 46] width 1047 height 0
click at [1420, 348] on input at bounding box center [1460, 352] width 180 height 23
type input "12-022"
click at [1420, 351] on input at bounding box center [1460, 352] width 180 height 23
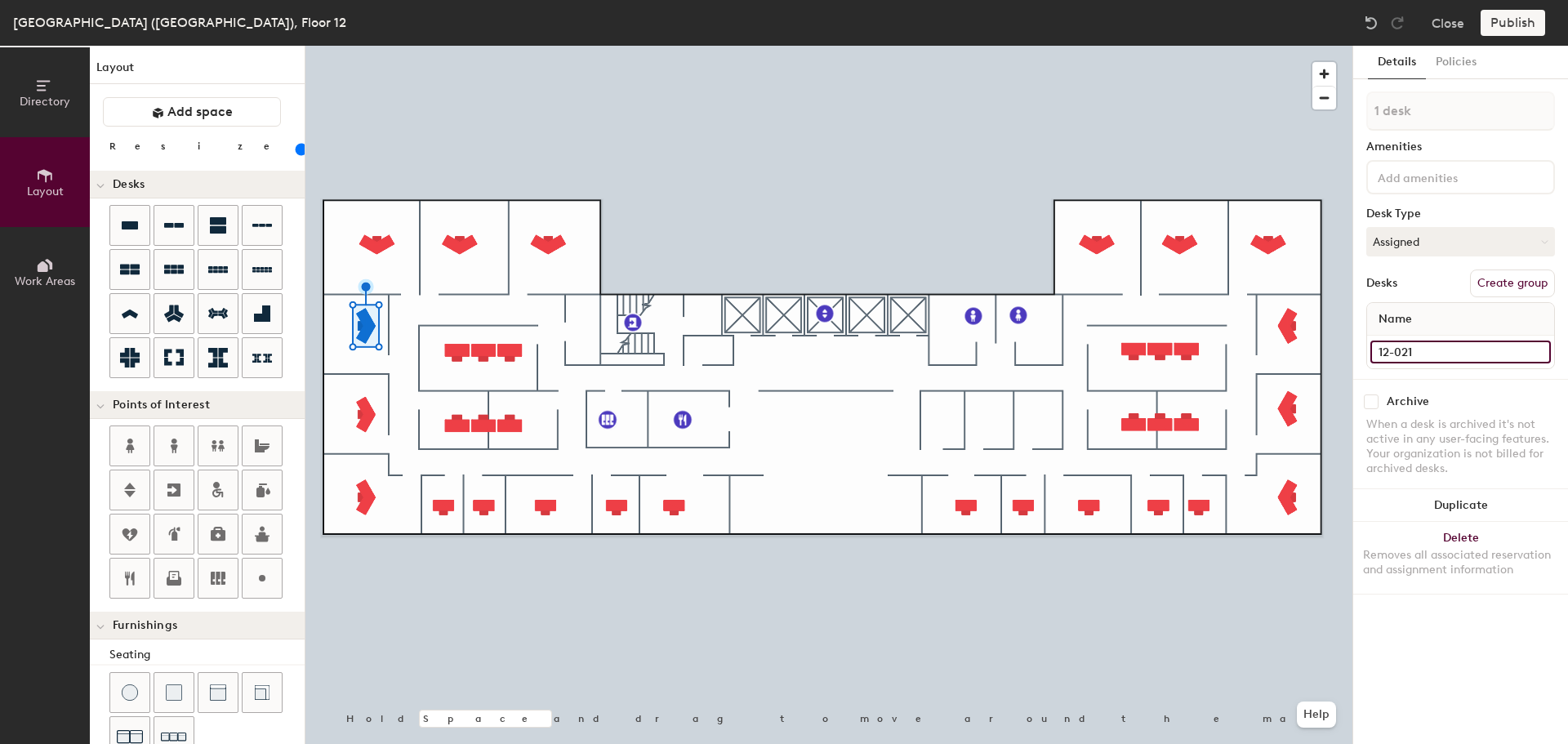
type input "12-021"
click at [1412, 343] on input at bounding box center [1460, 352] width 180 height 23
type input "12-020"
click at [1424, 351] on input at bounding box center [1460, 352] width 180 height 23
type input "12-019"
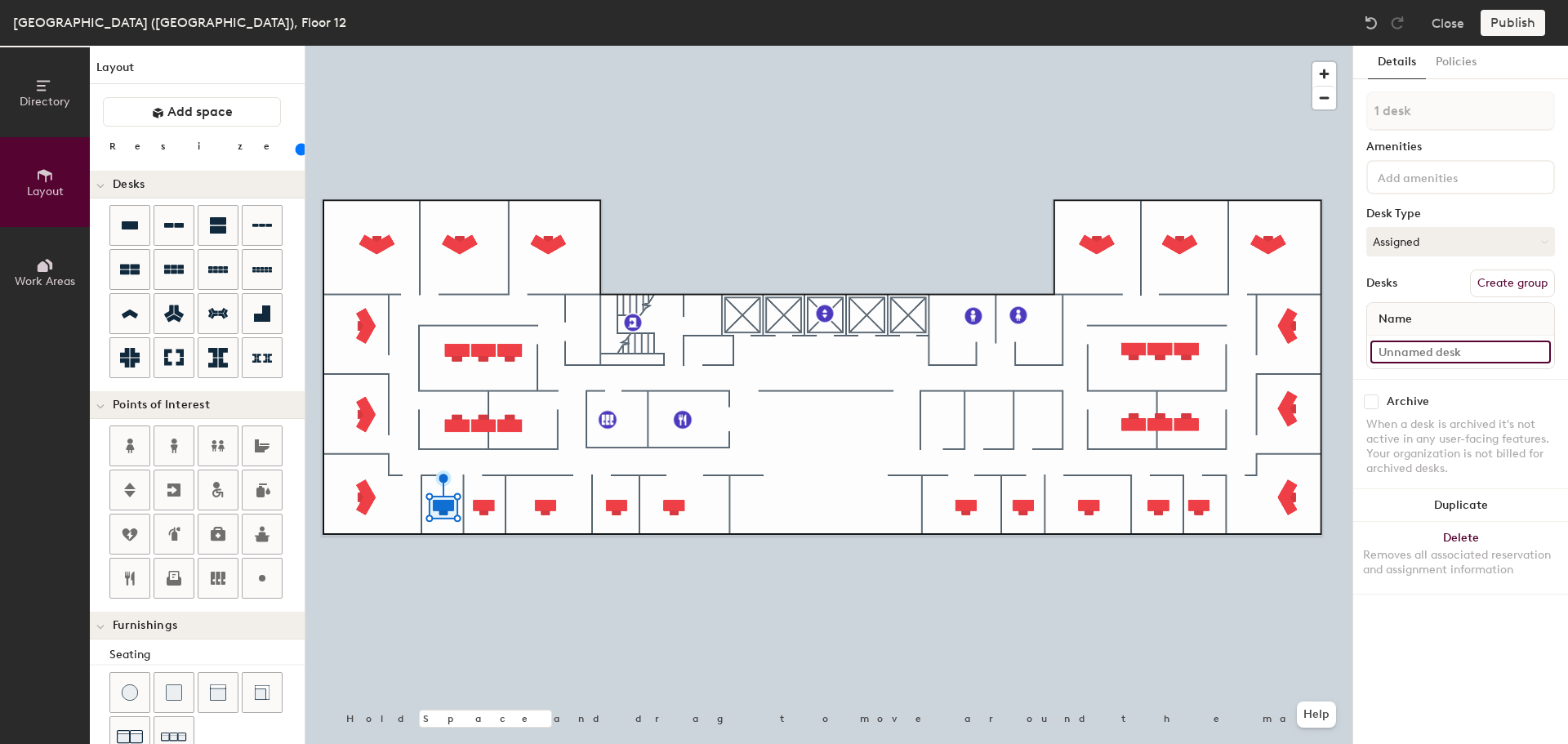
click at [1453, 347] on input at bounding box center [1460, 352] width 180 height 23
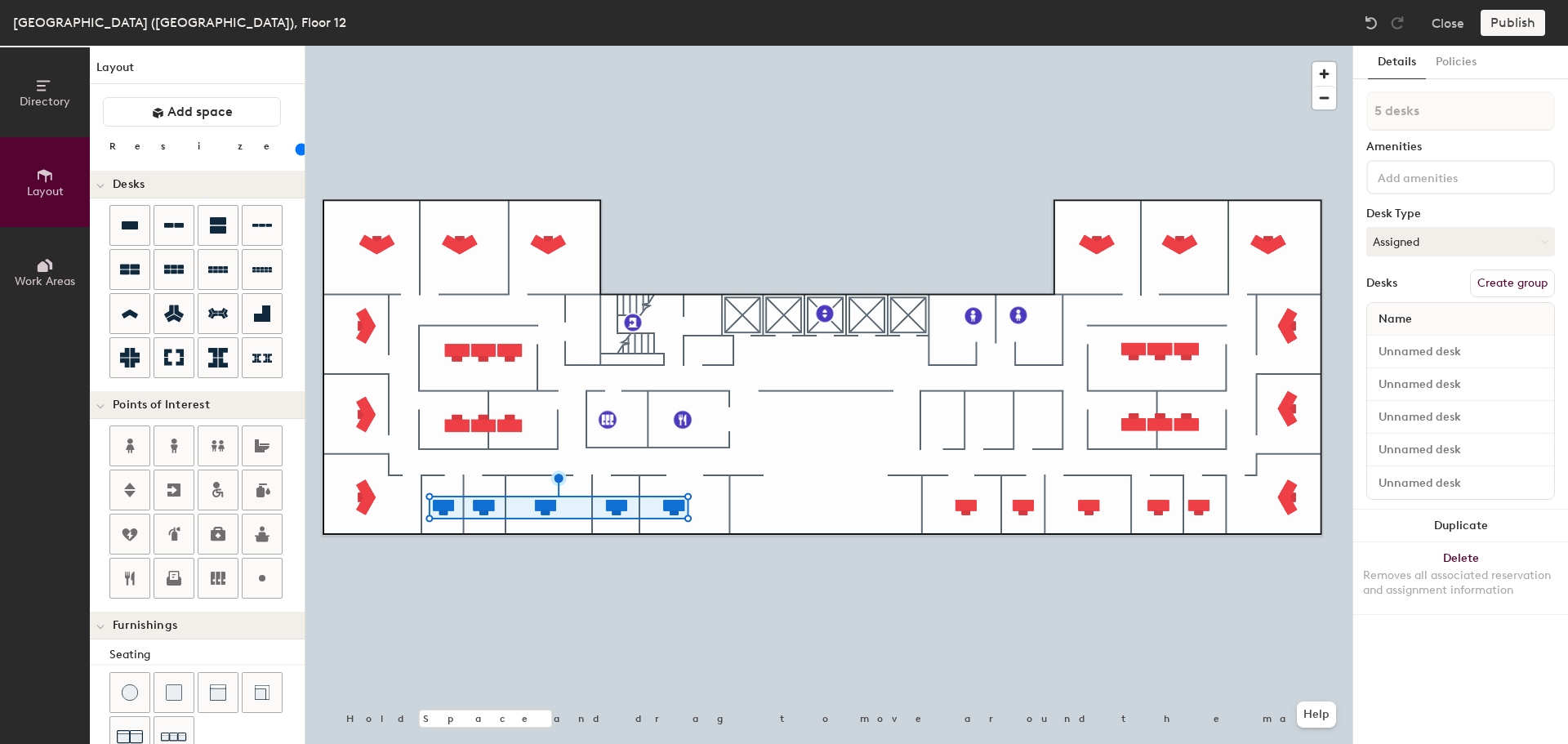
click at [1478, 567] on button "Delete Removes all associated reservation and assignment information" at bounding box center [1459, 578] width 214 height 72
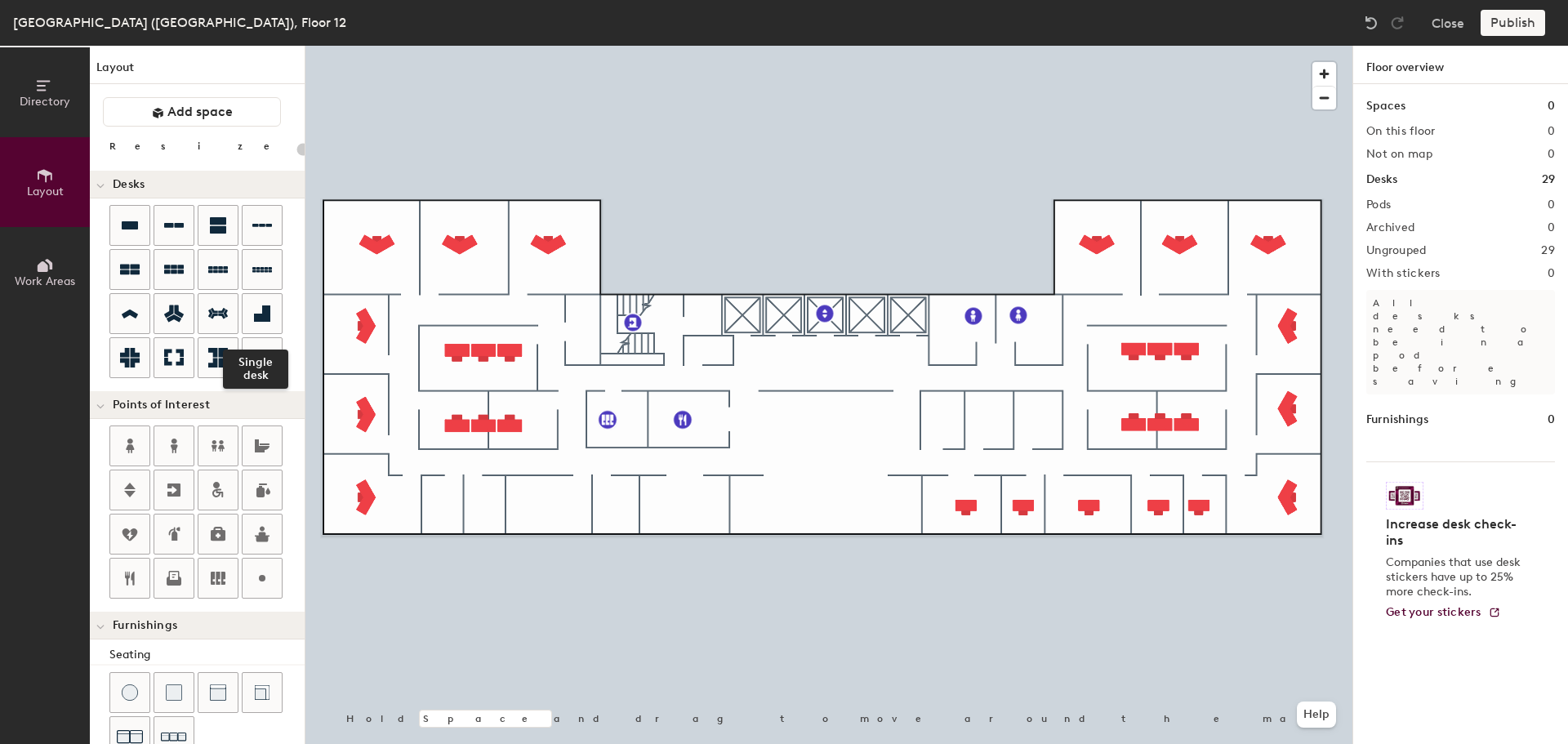
click at [248, 309] on div at bounding box center [262, 313] width 40 height 40
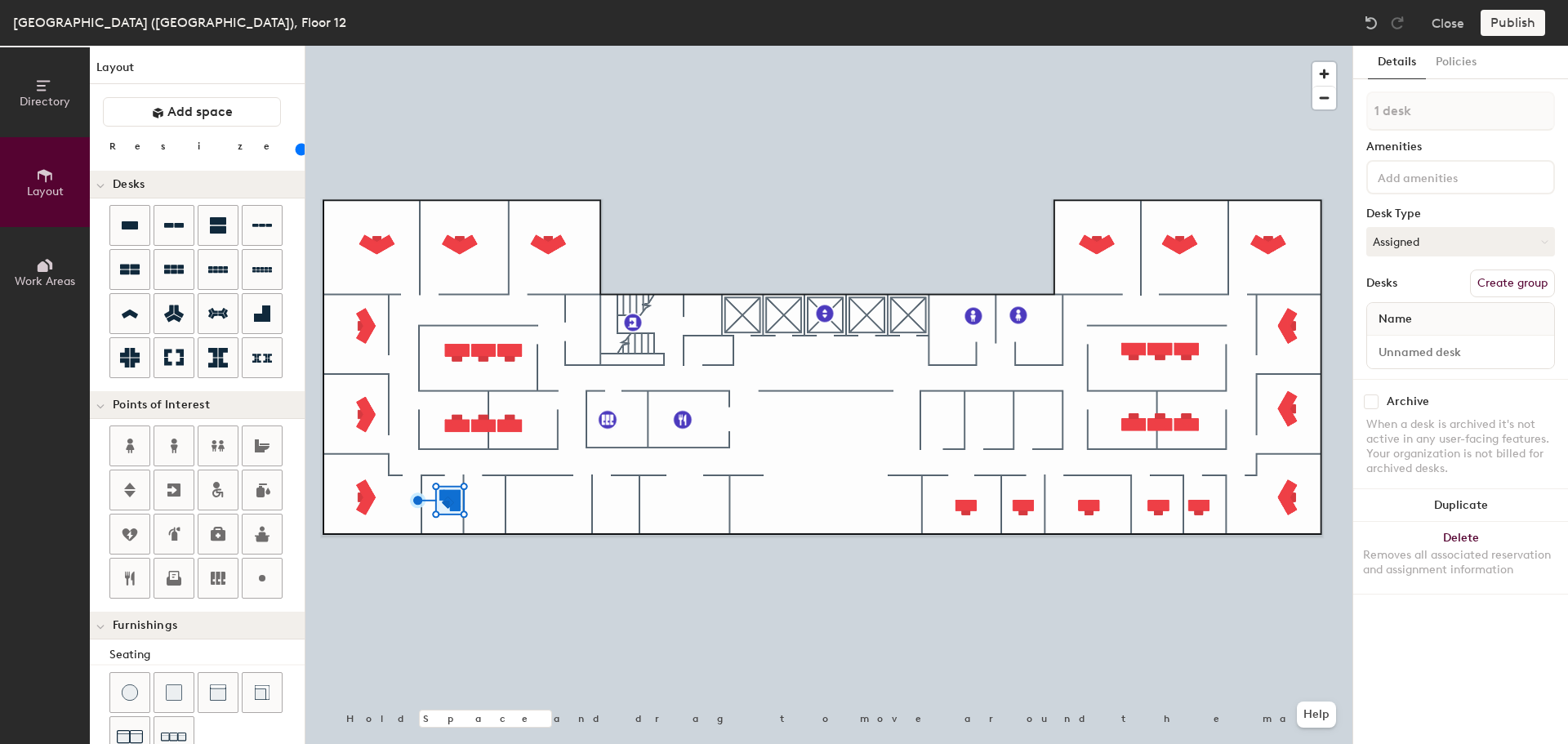
click at [1442, 500] on button "Duplicate" at bounding box center [1459, 506] width 214 height 32
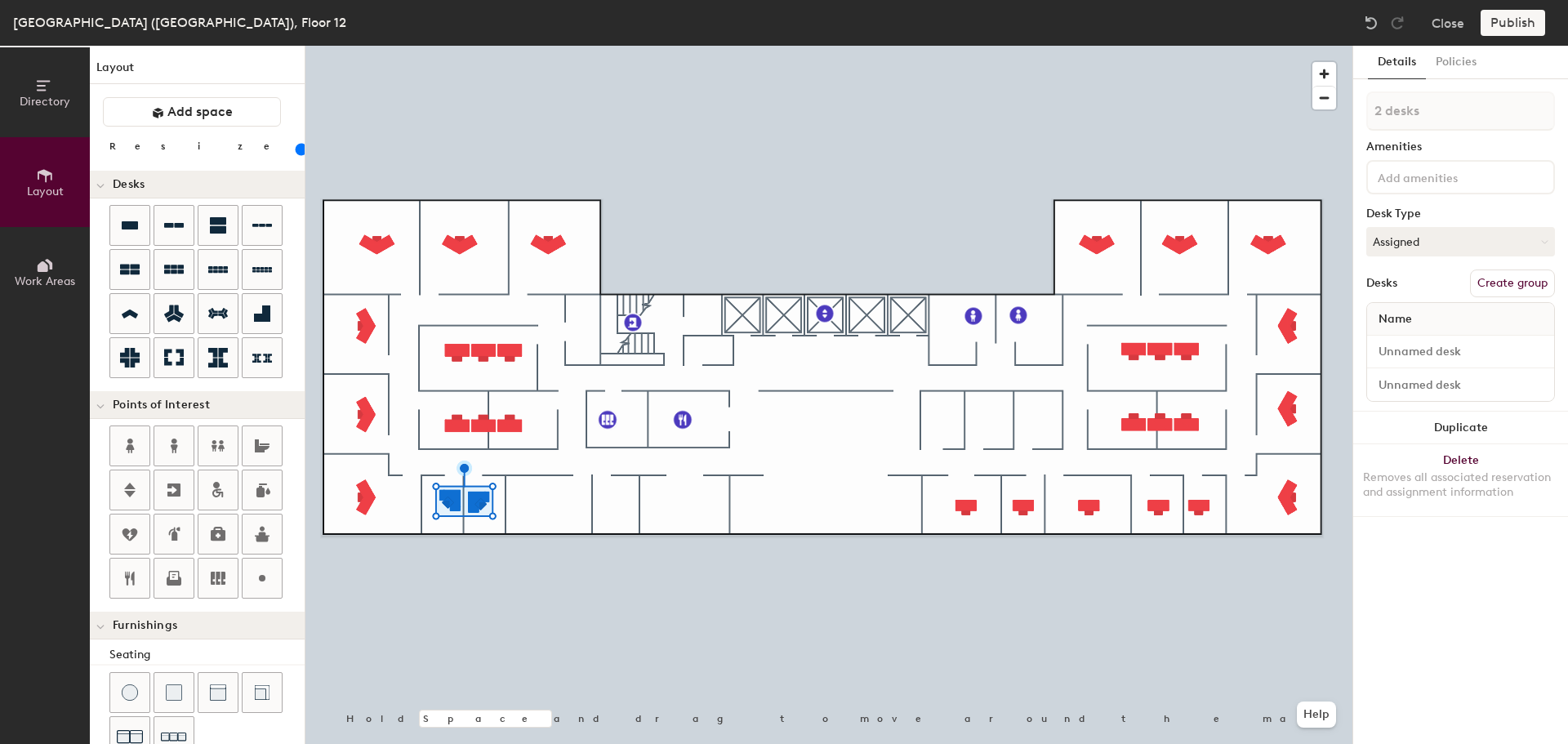
click at [1458, 468] on button "Delete Removes all associated reservation and assignment information" at bounding box center [1459, 481] width 214 height 72
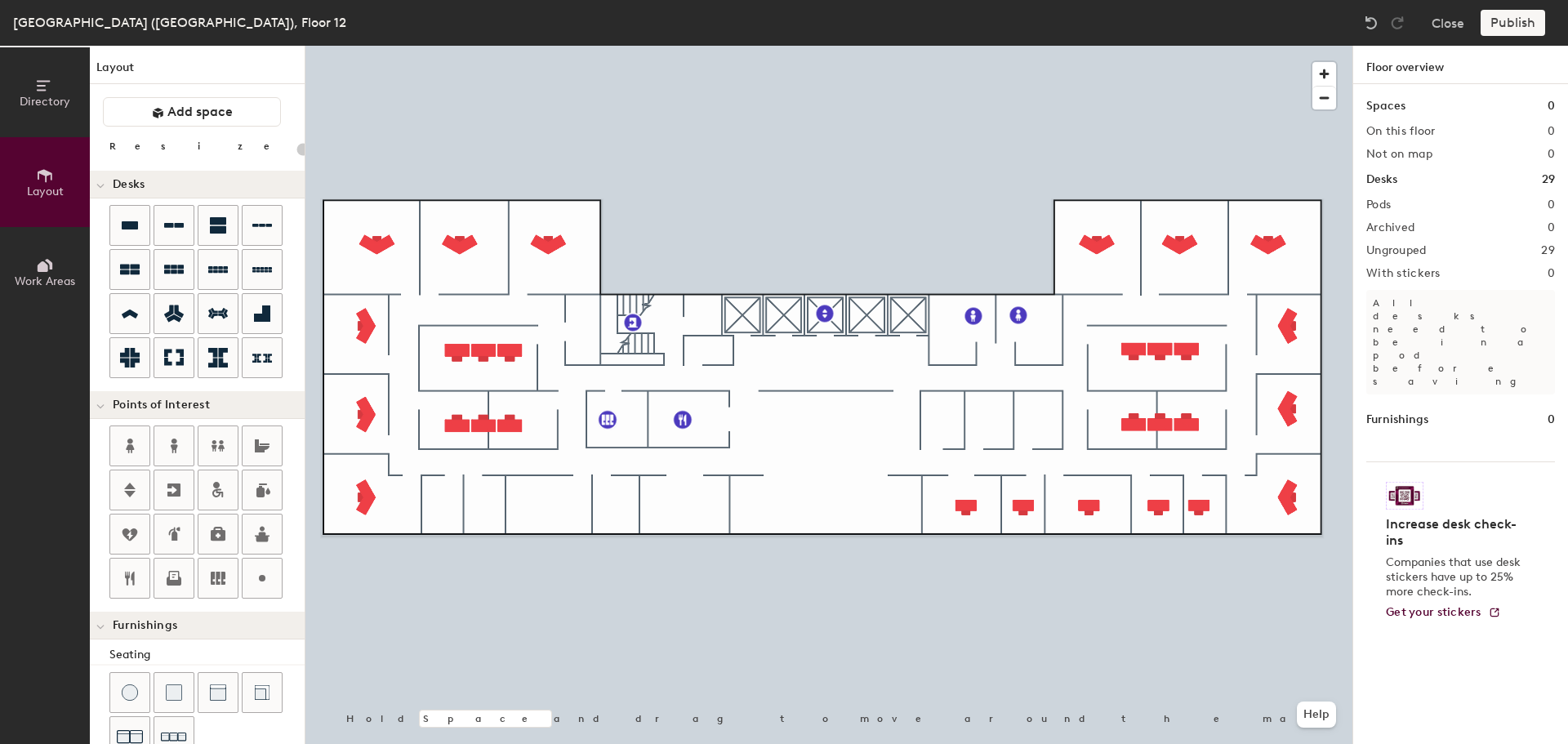
click at [129, 315] on icon at bounding box center [129, 314] width 19 height 18
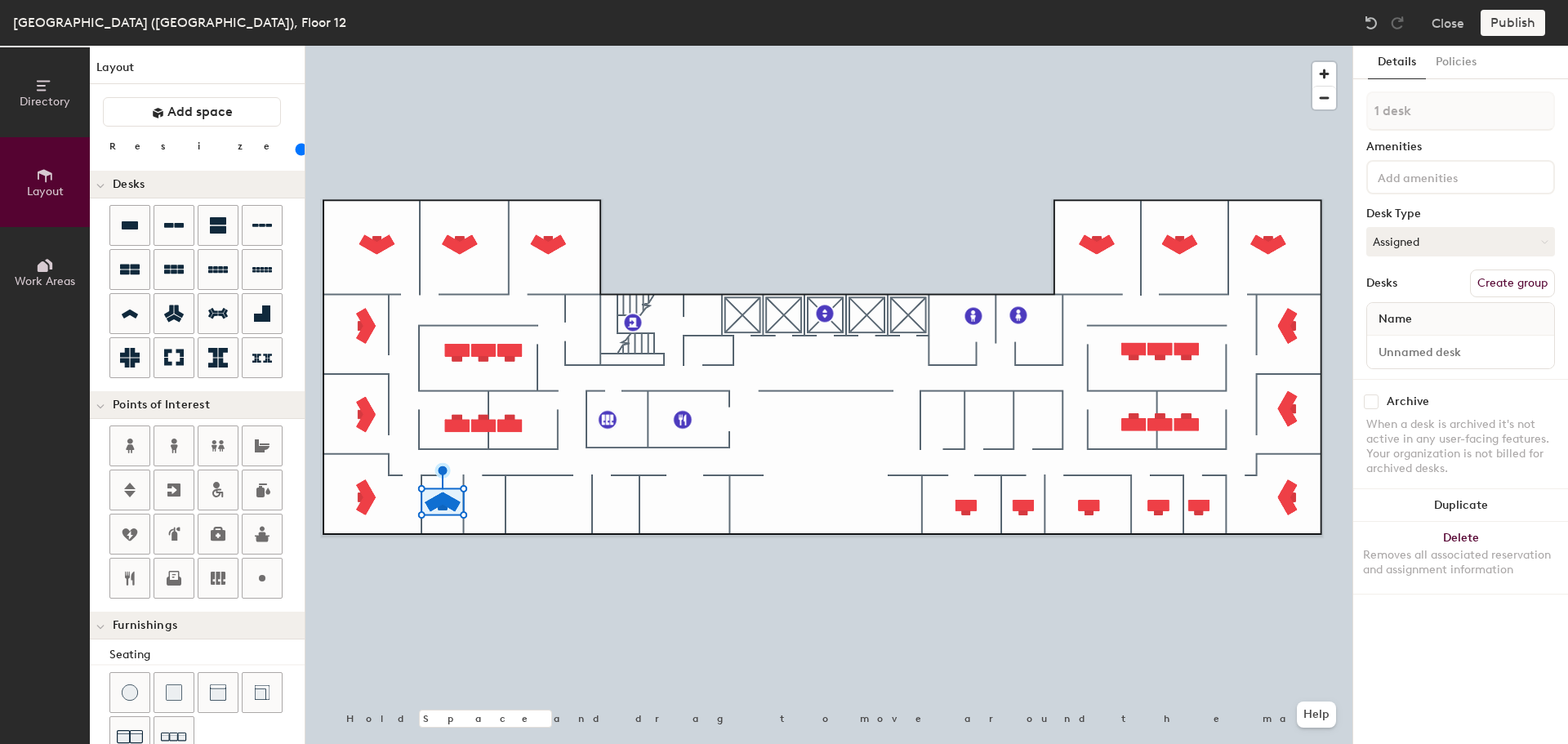
click at [1464, 501] on button "Duplicate" at bounding box center [1459, 506] width 214 height 32
click at [1483, 506] on button "Duplicate" at bounding box center [1459, 506] width 214 height 32
click at [1466, 497] on button "Duplicate" at bounding box center [1459, 506] width 214 height 32
click at [1450, 510] on button "Duplicate" at bounding box center [1459, 506] width 214 height 32
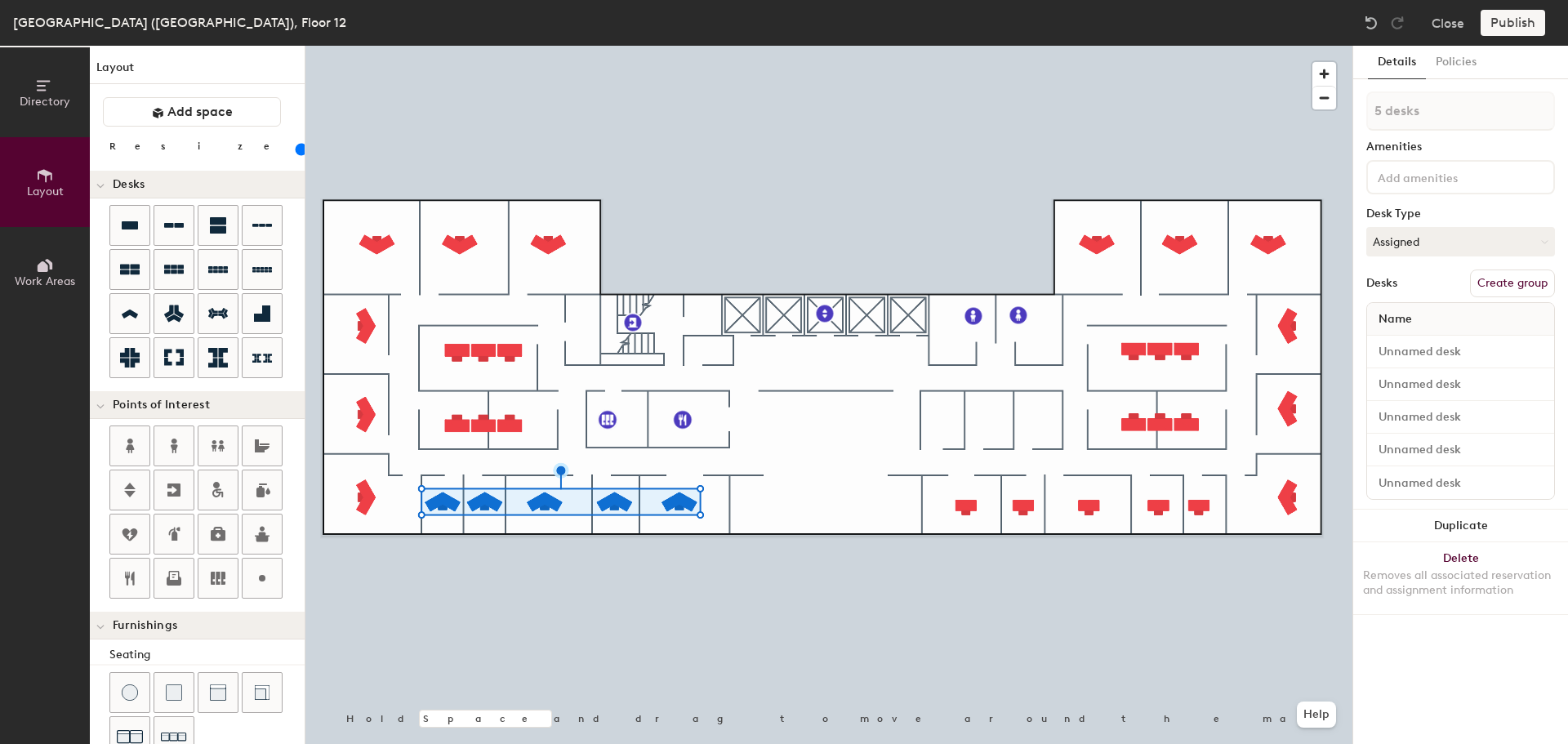
click at [1438, 523] on button "Duplicate" at bounding box center [1459, 526] width 214 height 32
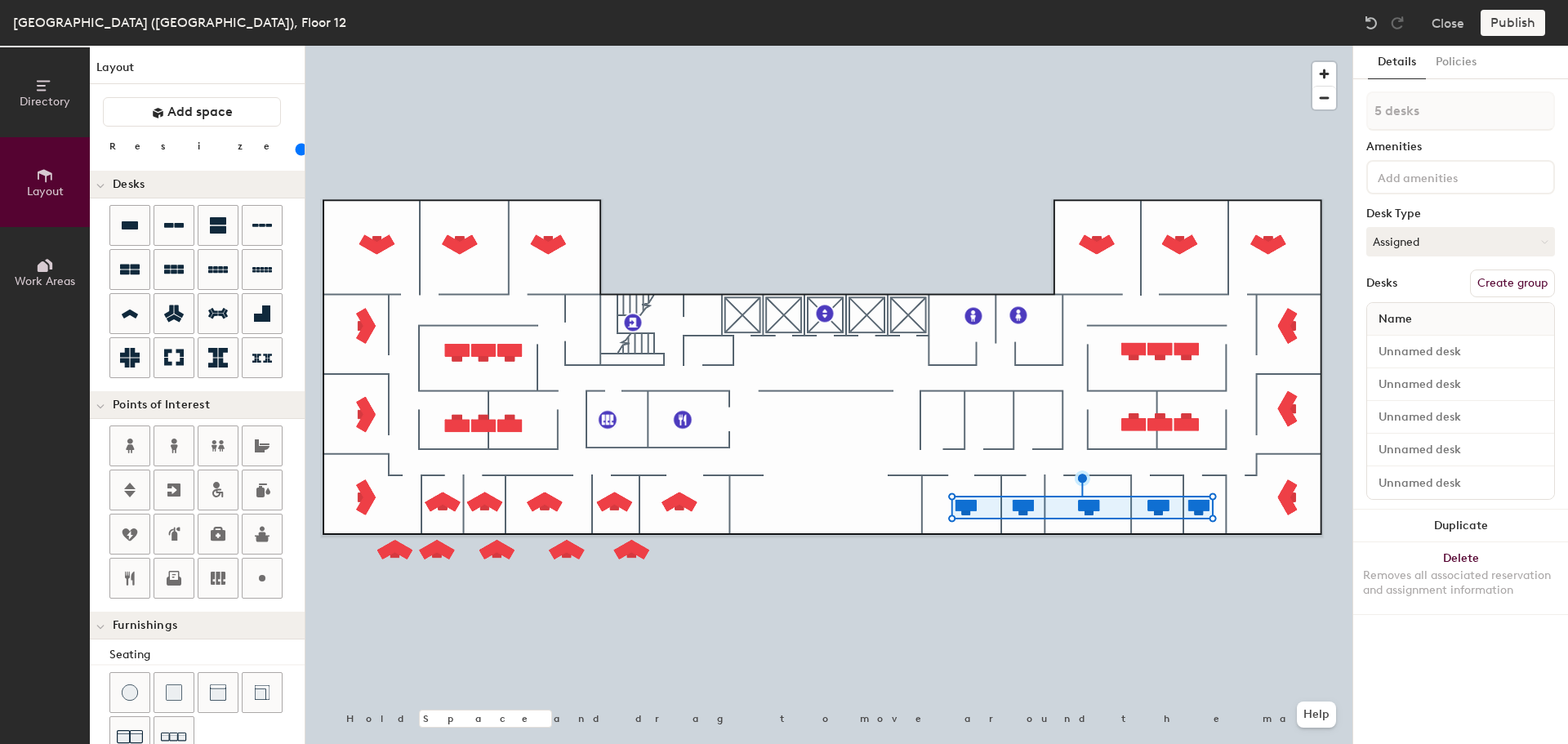
click at [1508, 569] on div "Removes all associated reservation and assignment information" at bounding box center [1460, 584] width 195 height 29
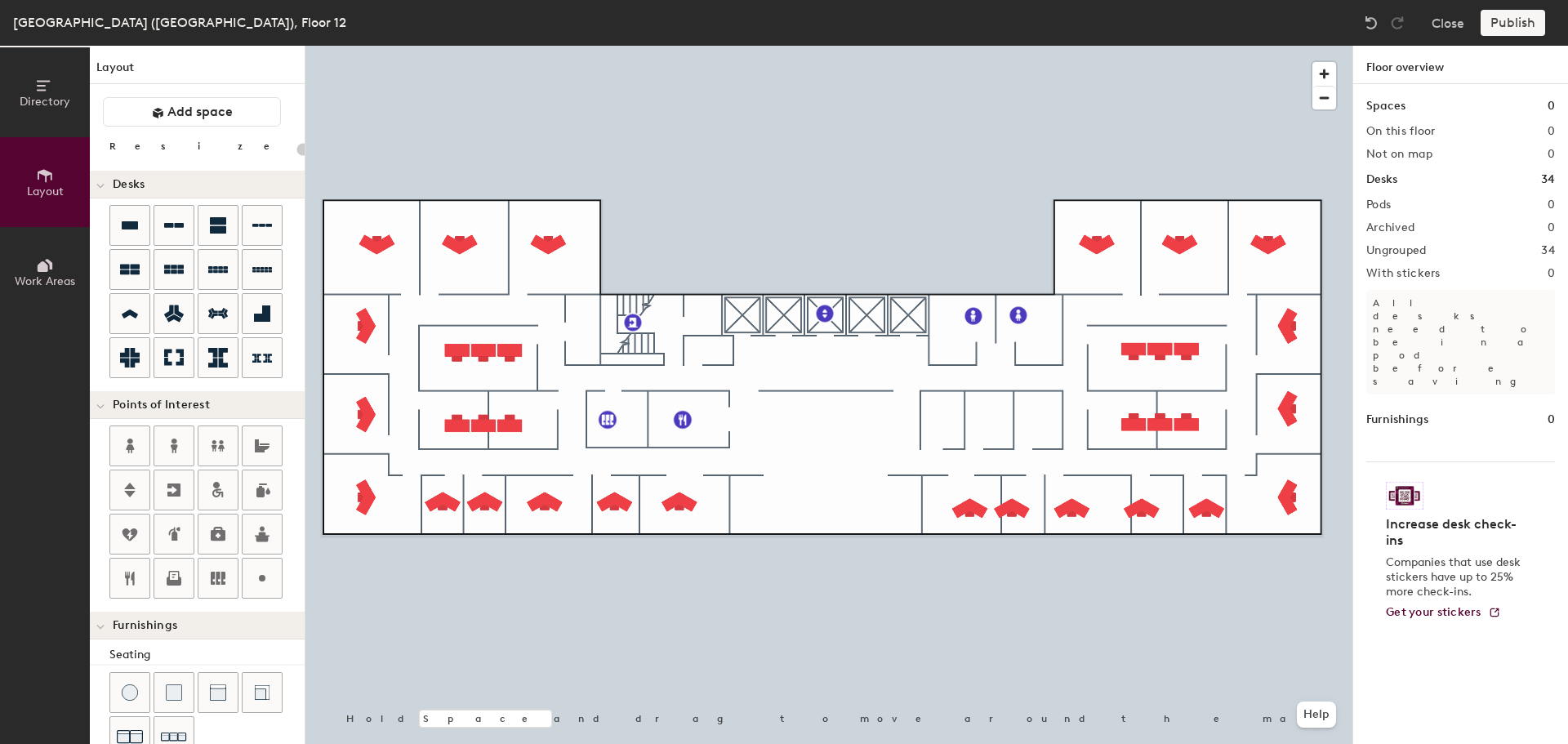
type input "100"
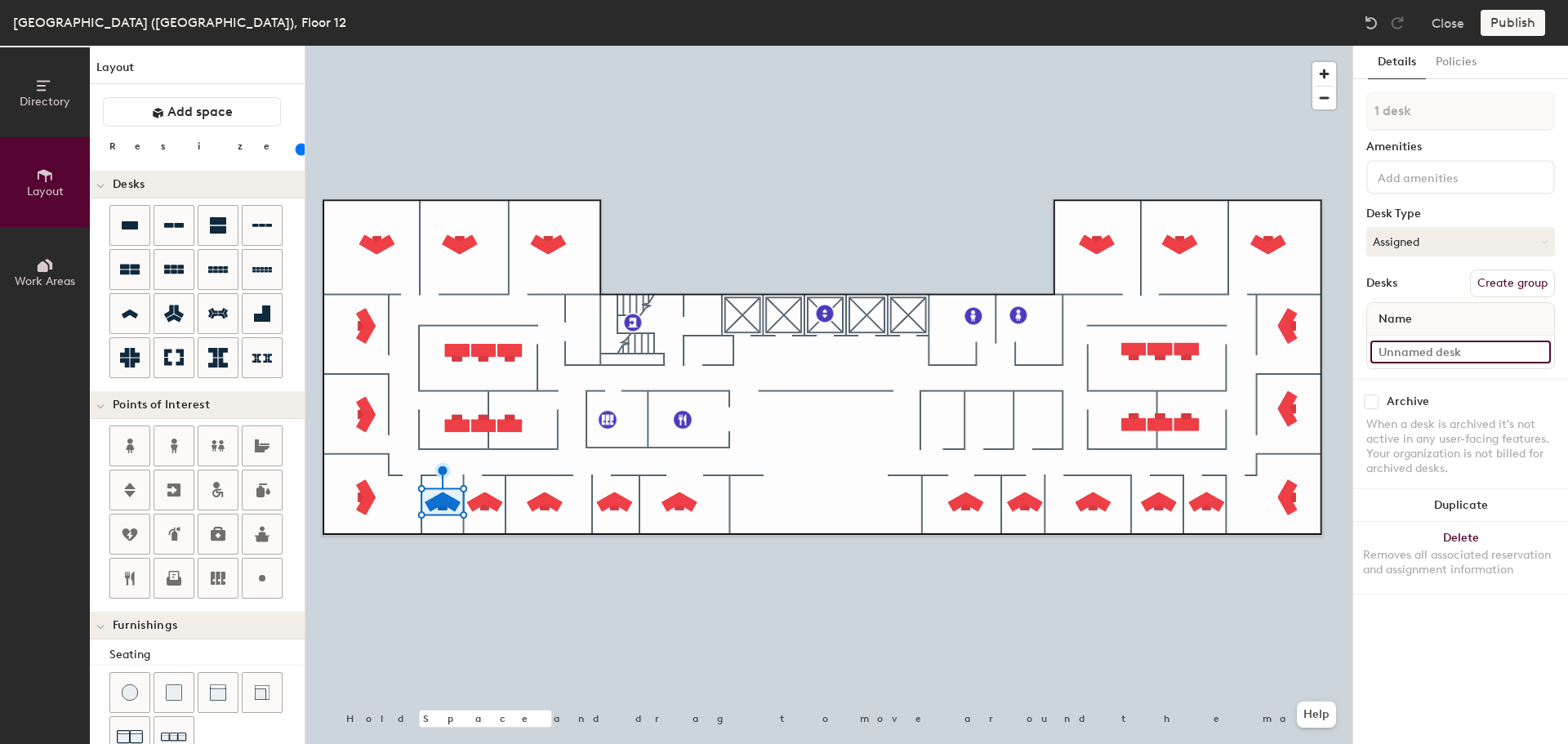
click at [1423, 355] on input at bounding box center [1460, 352] width 180 height 23
type input "12-018"
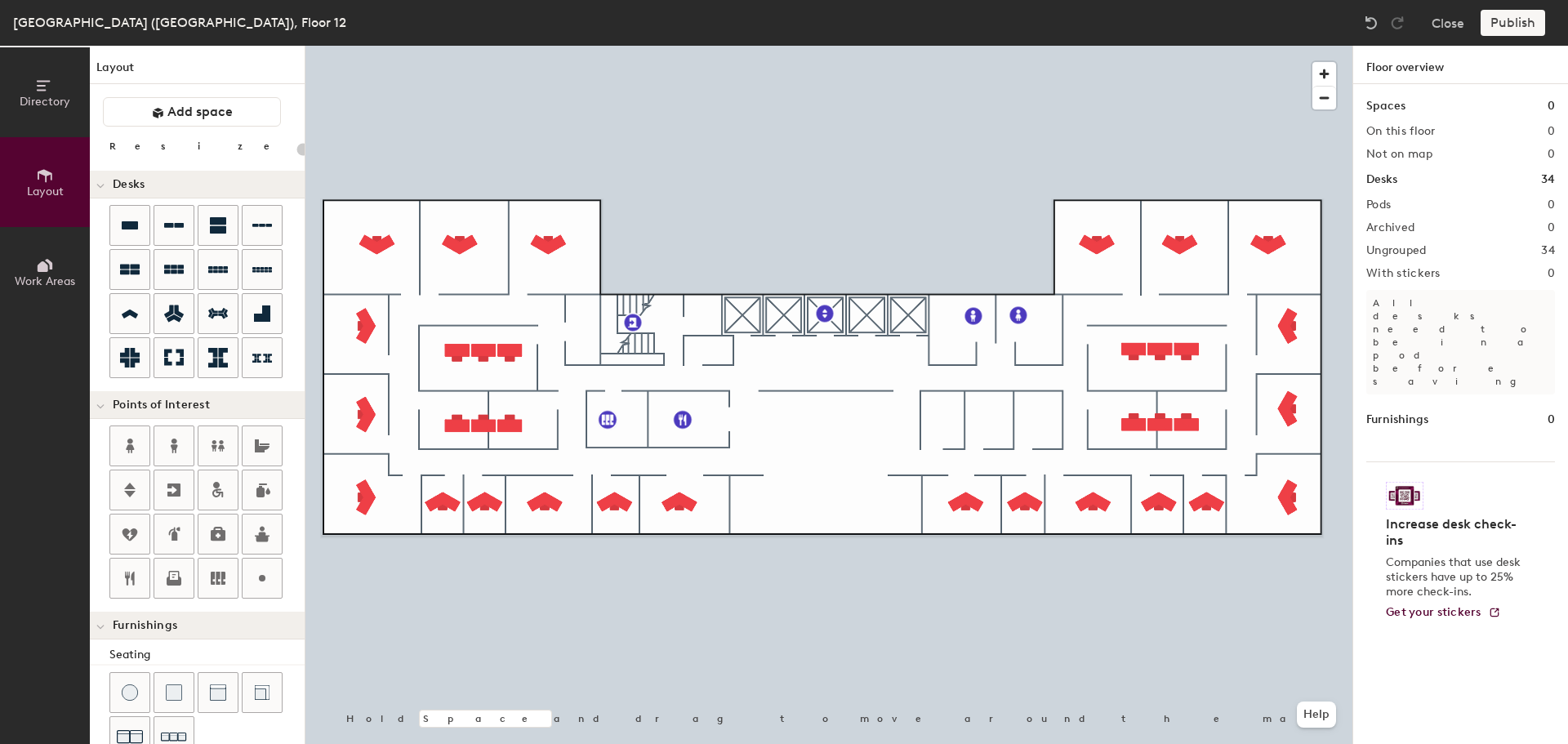
type input "100"
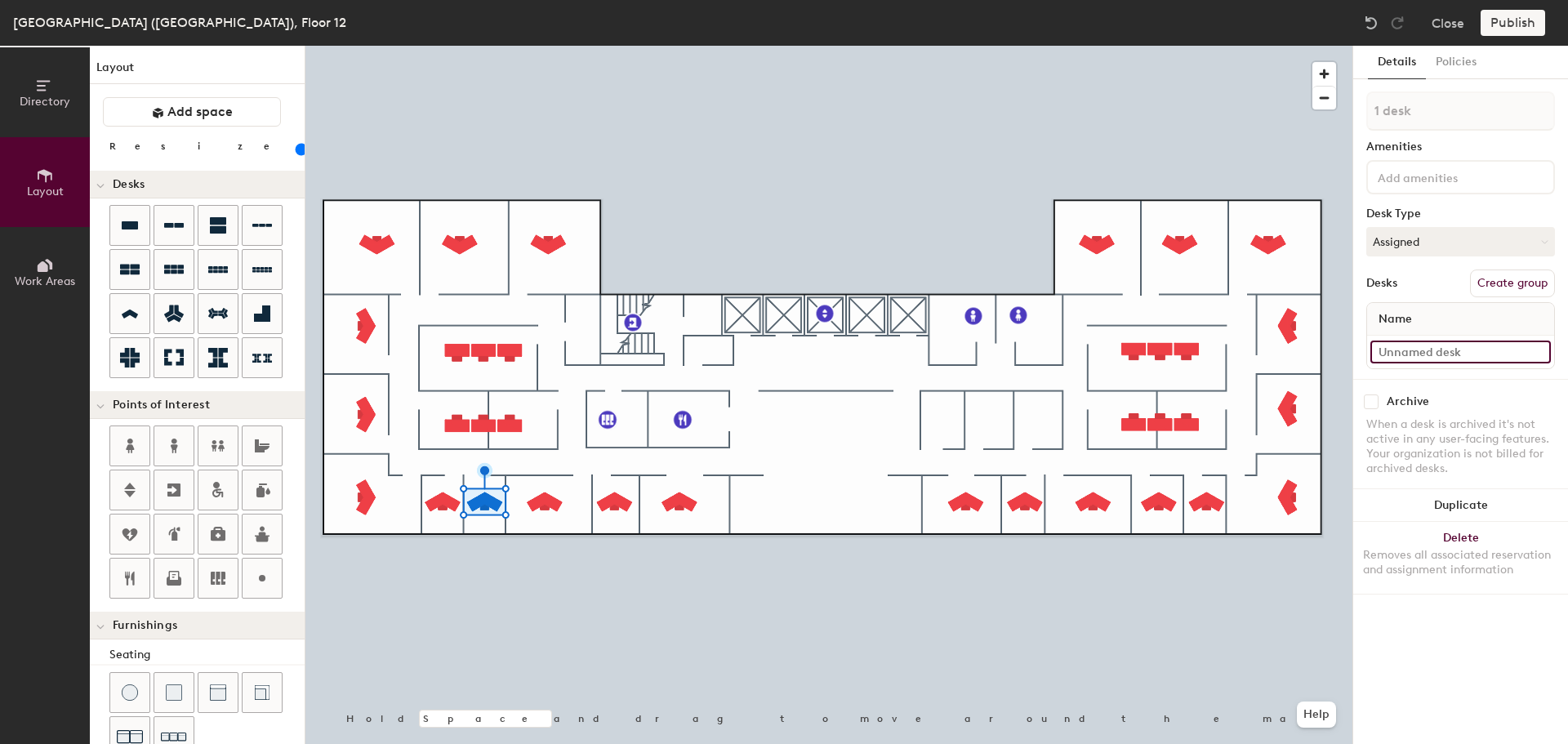
click at [1423, 344] on input at bounding box center [1460, 352] width 180 height 23
type input "12-017"
click at [1420, 356] on input at bounding box center [1460, 352] width 180 height 23
type input "-"
type input "12-016"
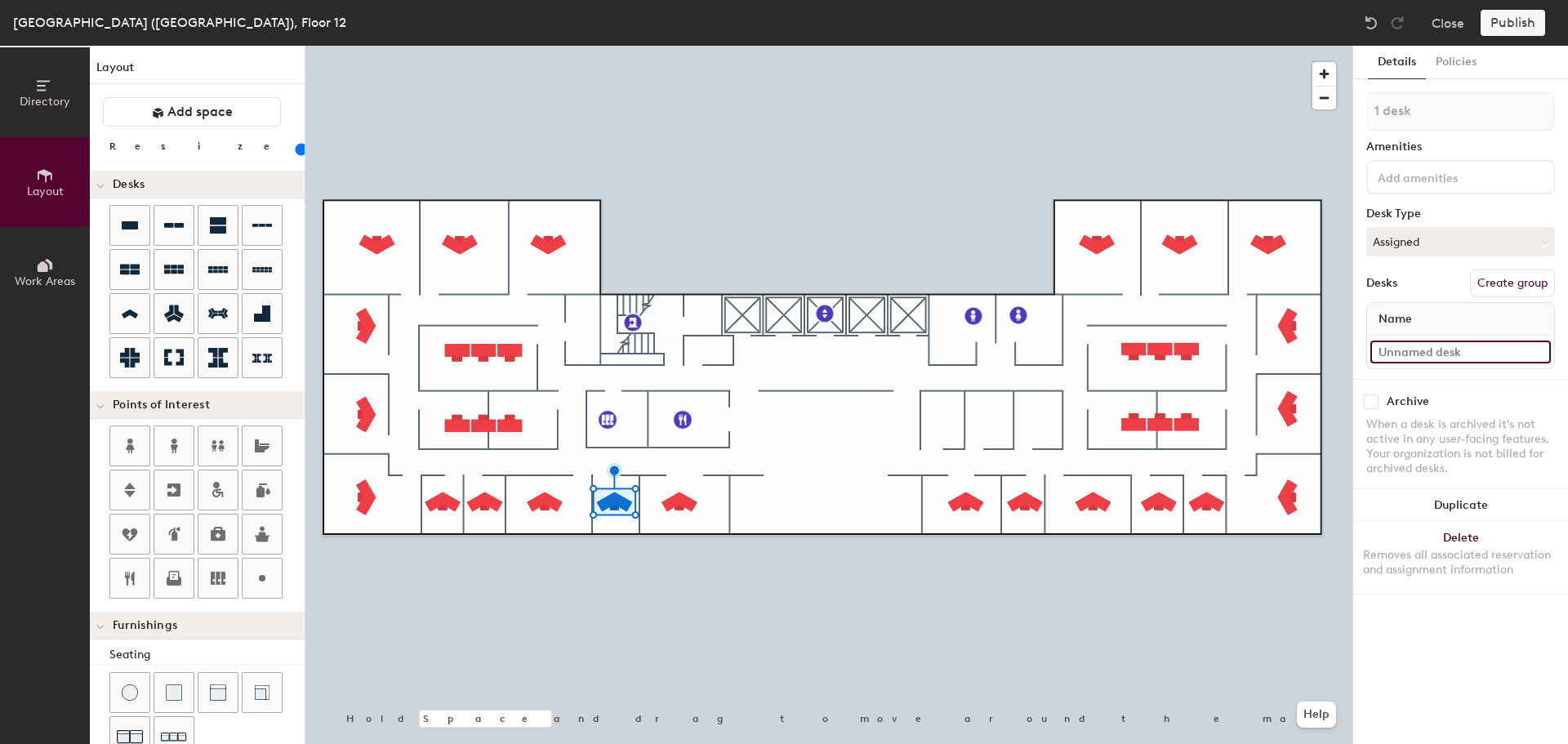
click at [1451, 358] on input at bounding box center [1460, 352] width 180 height 23
type input "12-015"
click at [677, 46] on div at bounding box center [829, 46] width 1047 height 0
click at [1401, 349] on input at bounding box center [1460, 352] width 180 height 23
type input "12-014"
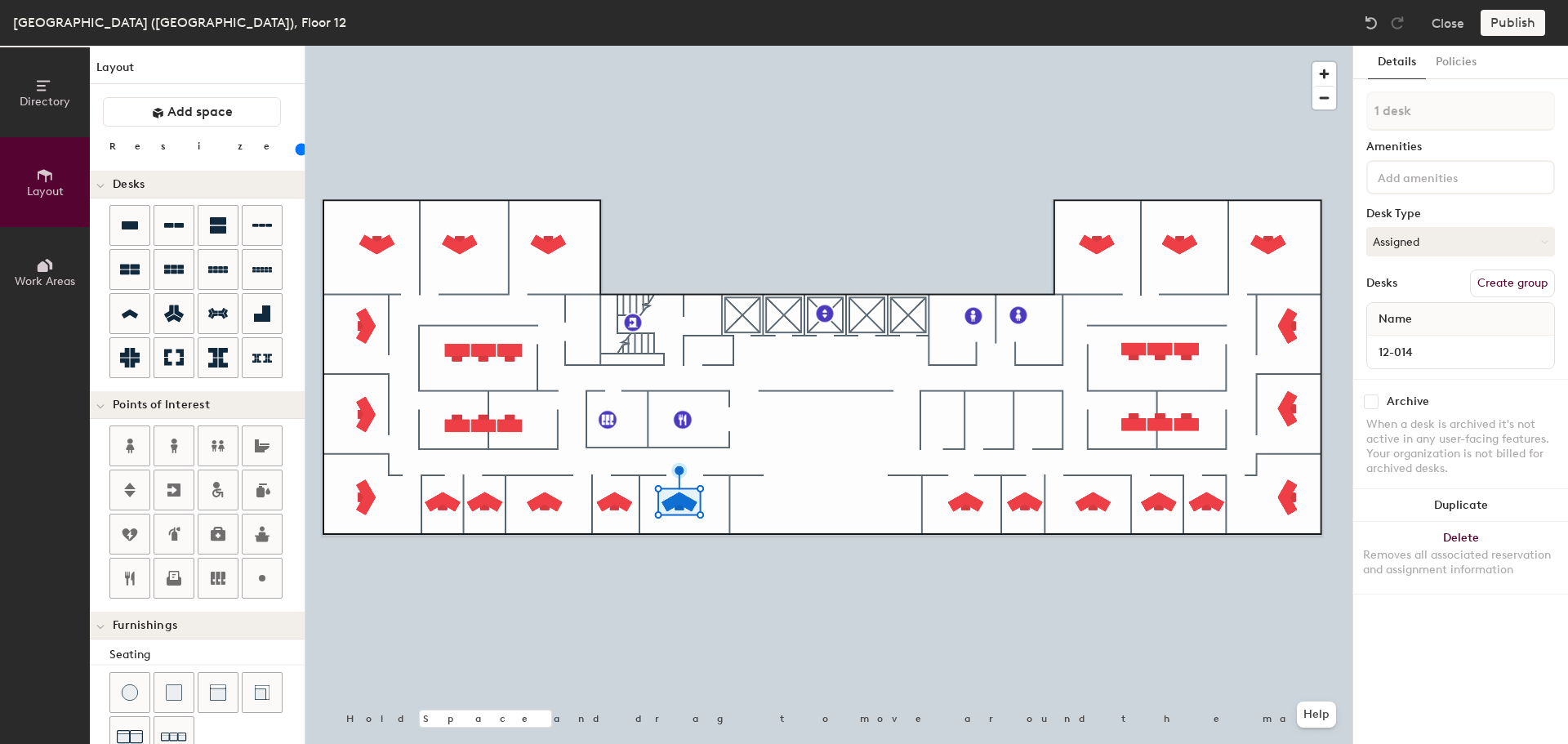
click at [616, 46] on div at bounding box center [829, 46] width 1047 height 0
click at [1413, 507] on button "Duplicate" at bounding box center [1459, 506] width 214 height 32
type input "3 desks"
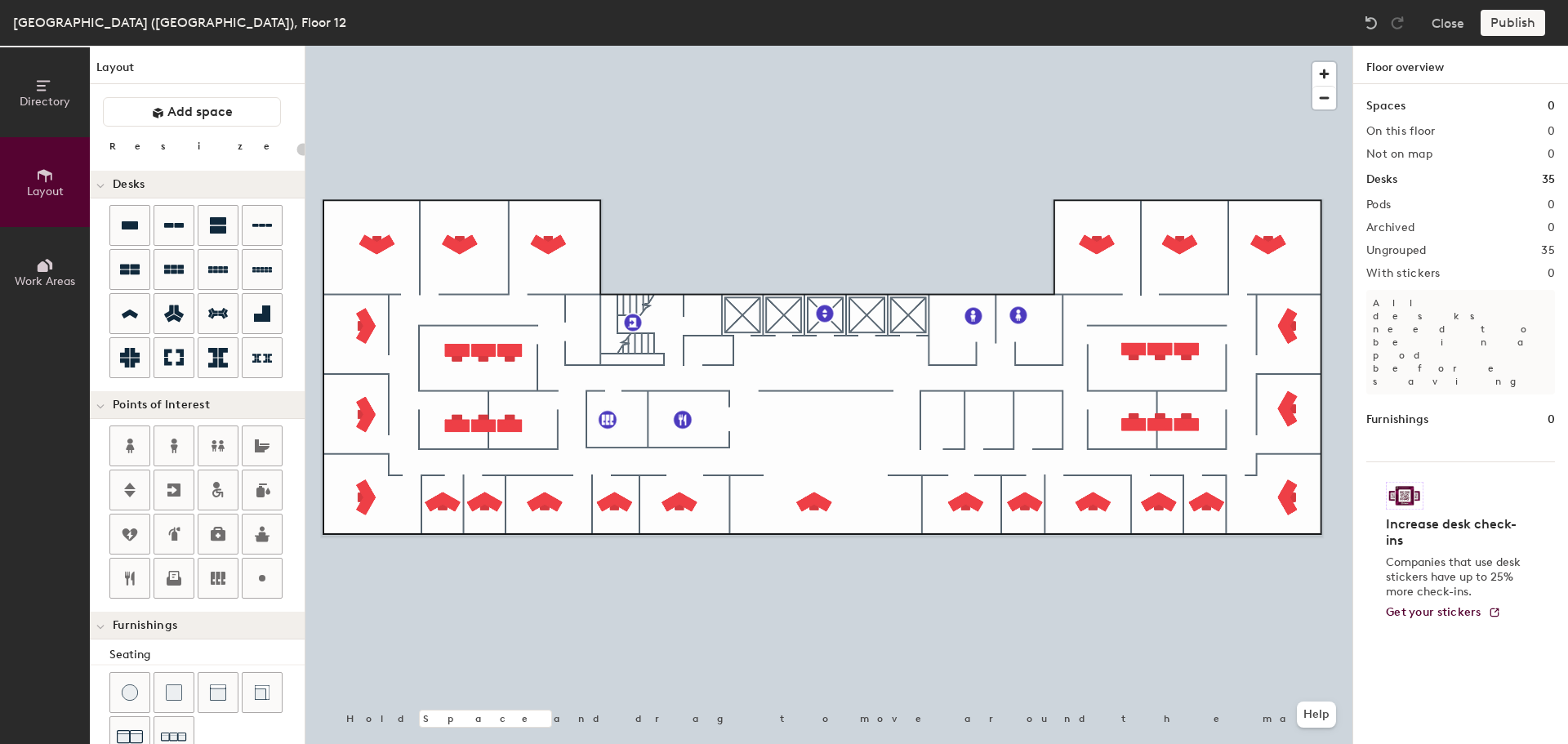
type input "100"
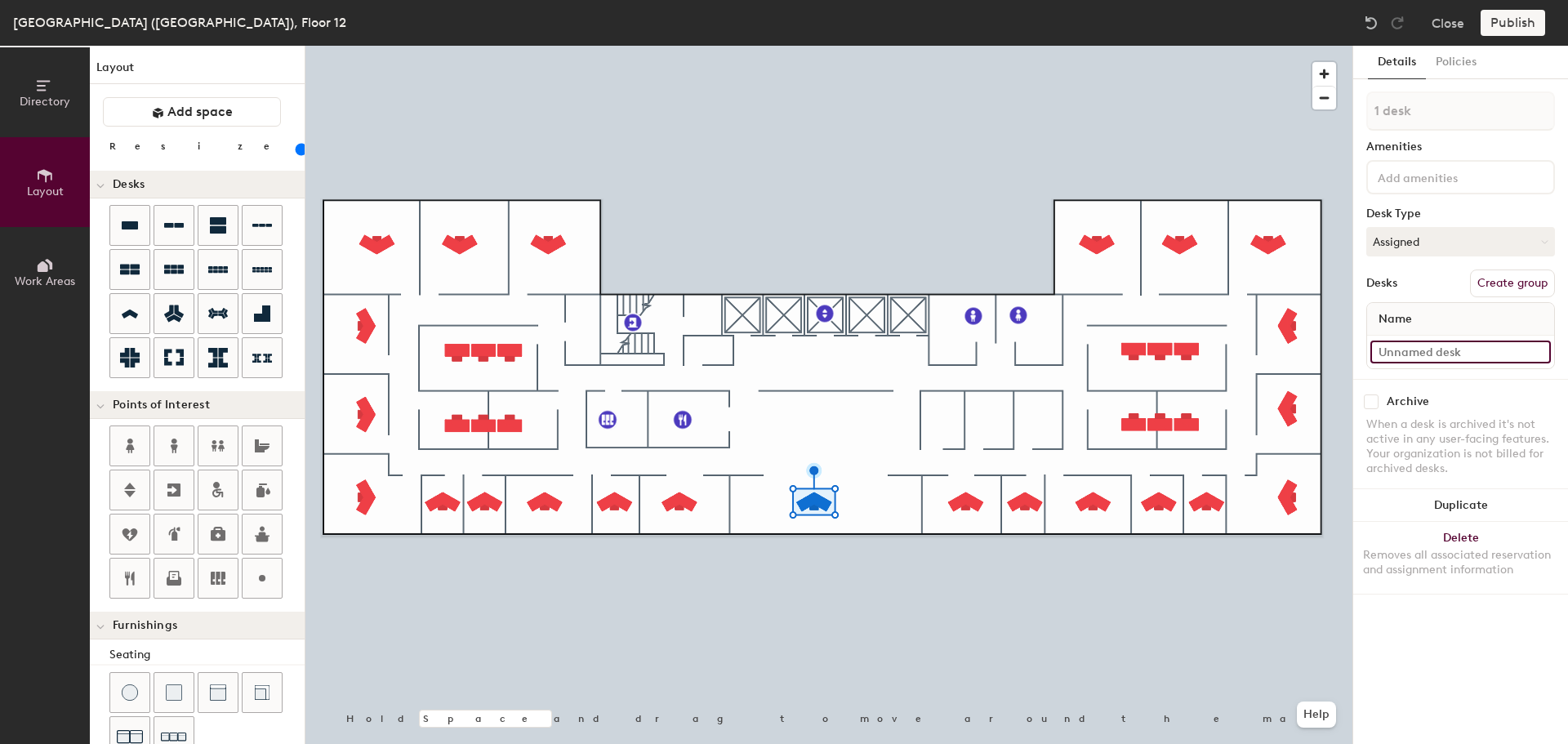
click at [1443, 353] on input at bounding box center [1460, 352] width 180 height 23
type input "12-013"
click at [960, 46] on div at bounding box center [829, 46] width 1047 height 0
click at [1402, 355] on input at bounding box center [1460, 352] width 180 height 23
type input "12-012"
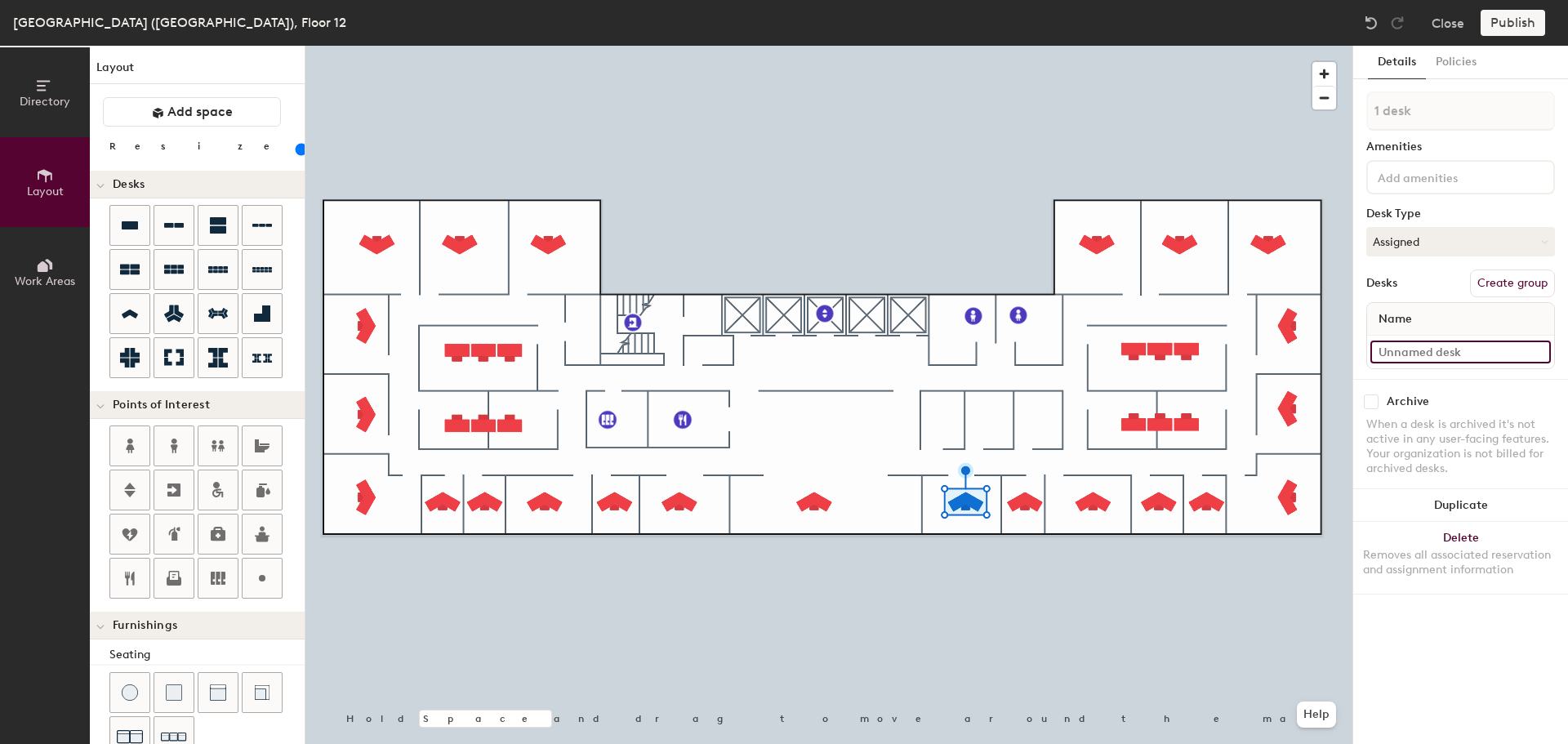
click at [1447, 343] on input at bounding box center [1460, 352] width 180 height 23
type input "12-011"
click at [1453, 352] on input at bounding box center [1460, 352] width 180 height 23
type input "12-010"
click at [1161, 46] on div at bounding box center [829, 46] width 1047 height 0
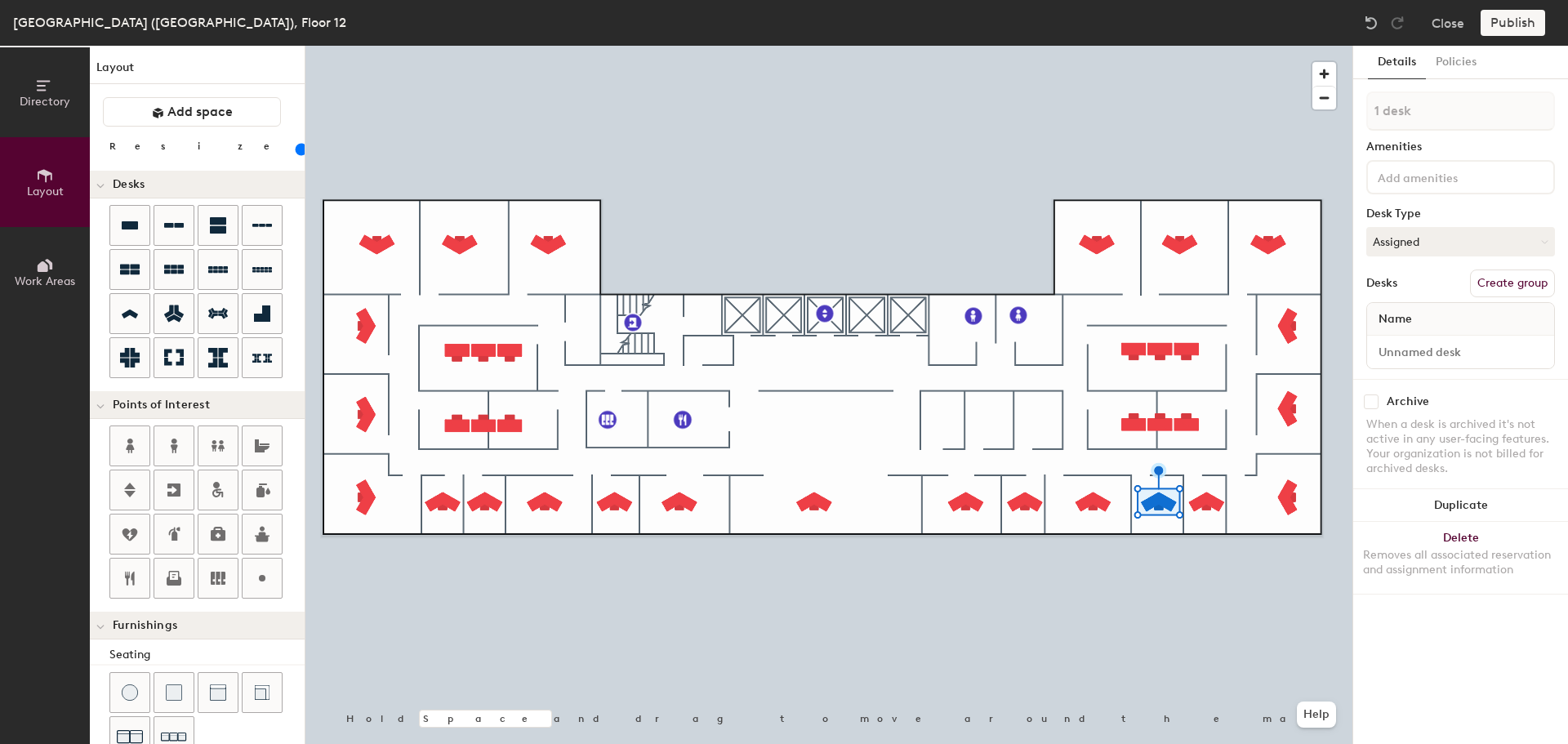
click at [1098, 46] on div at bounding box center [829, 46] width 1047 height 0
click at [963, 46] on div at bounding box center [829, 46] width 1047 height 0
click at [817, 46] on div at bounding box center [829, 46] width 1047 height 0
click at [1420, 500] on button "Duplicate" at bounding box center [1459, 506] width 214 height 32
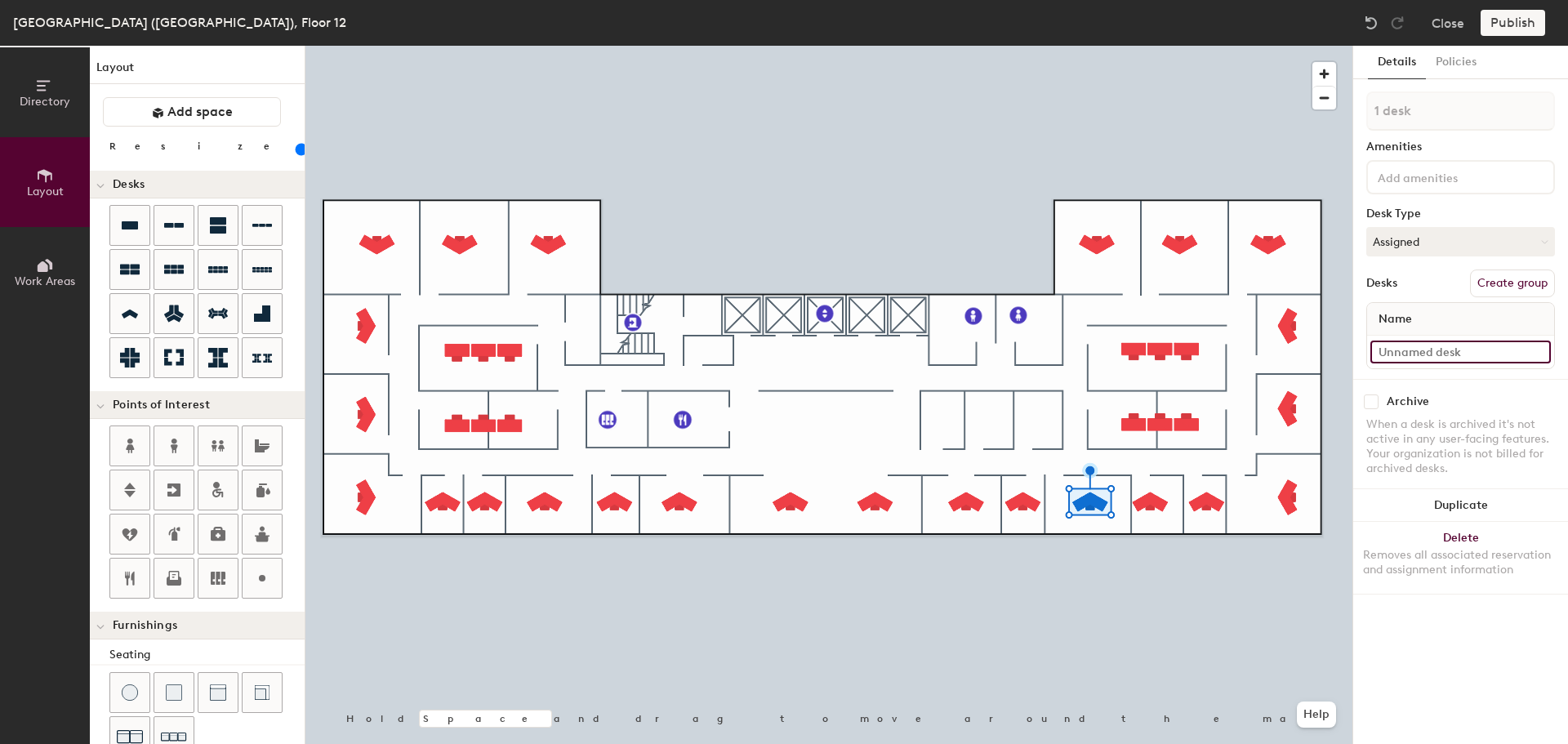
click at [1453, 356] on input at bounding box center [1460, 352] width 180 height 23
type input "12-009"
click at [1424, 355] on input at bounding box center [1460, 352] width 180 height 23
type input "12-008"
click at [1407, 353] on input at bounding box center [1460, 352] width 180 height 23
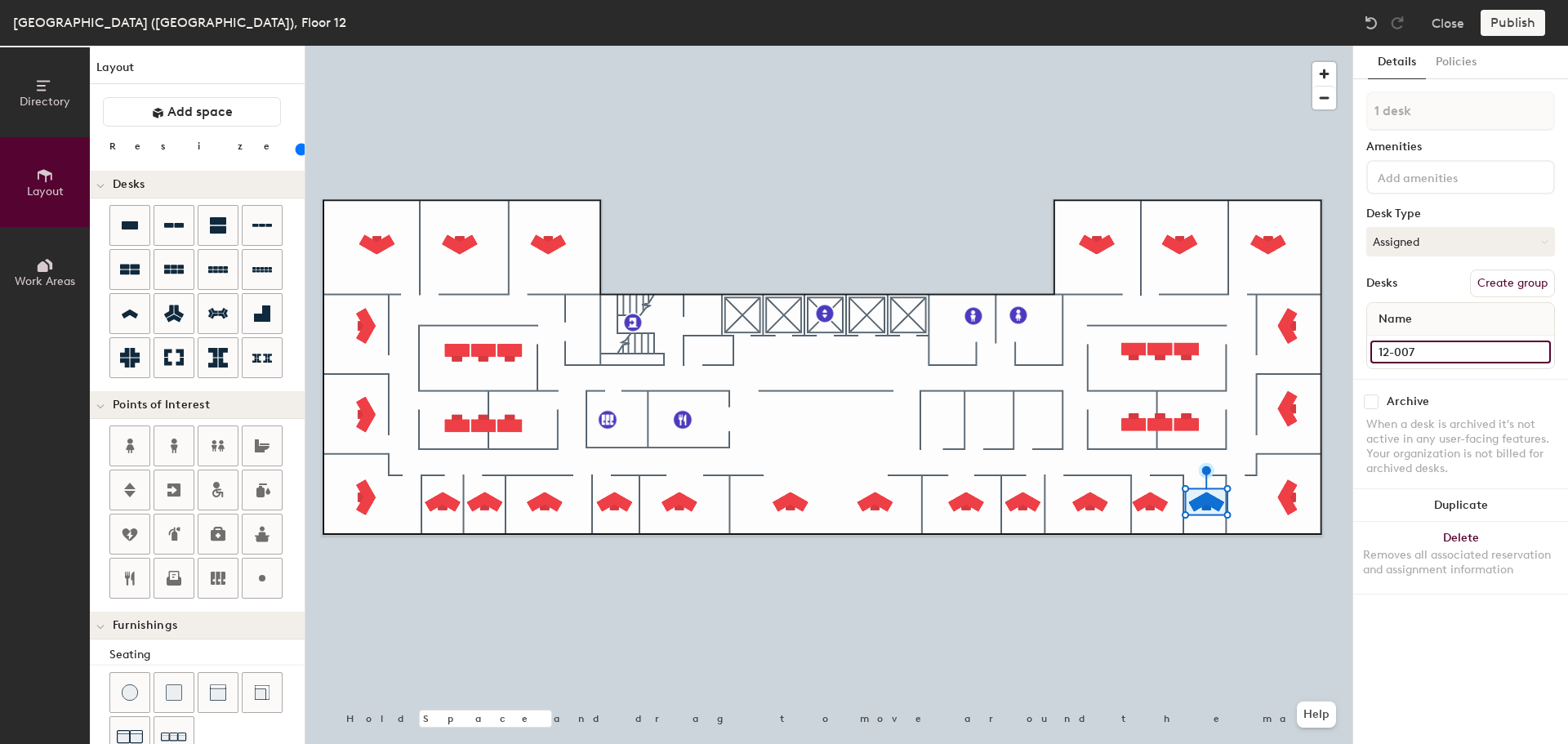
type input "12-007"
click at [1418, 345] on input at bounding box center [1460, 352] width 180 height 23
type input "12-006"
click at [1294, 46] on div at bounding box center [829, 46] width 1047 height 0
click at [1405, 347] on input at bounding box center [1460, 352] width 180 height 23
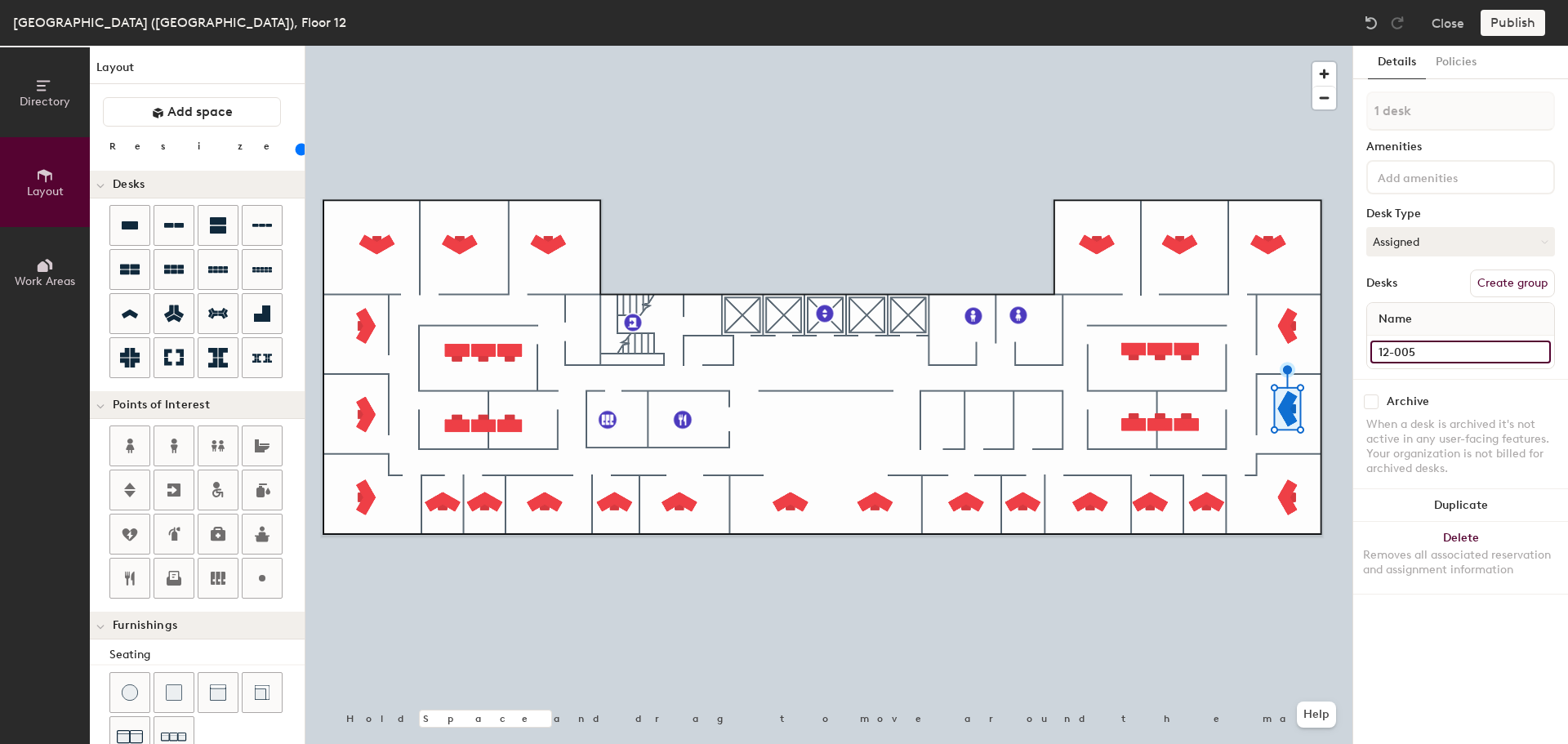
type input "12-005"
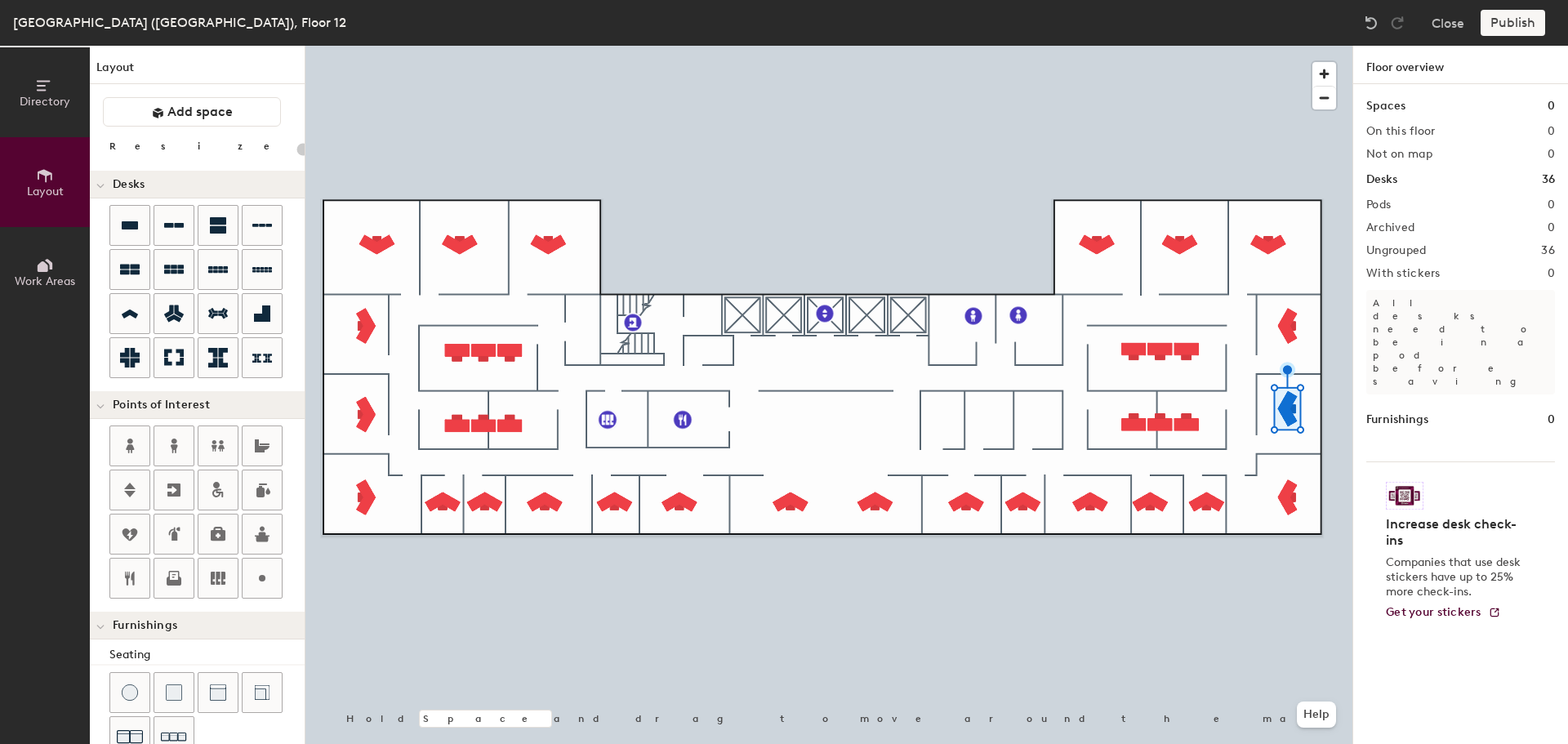
type input "100"
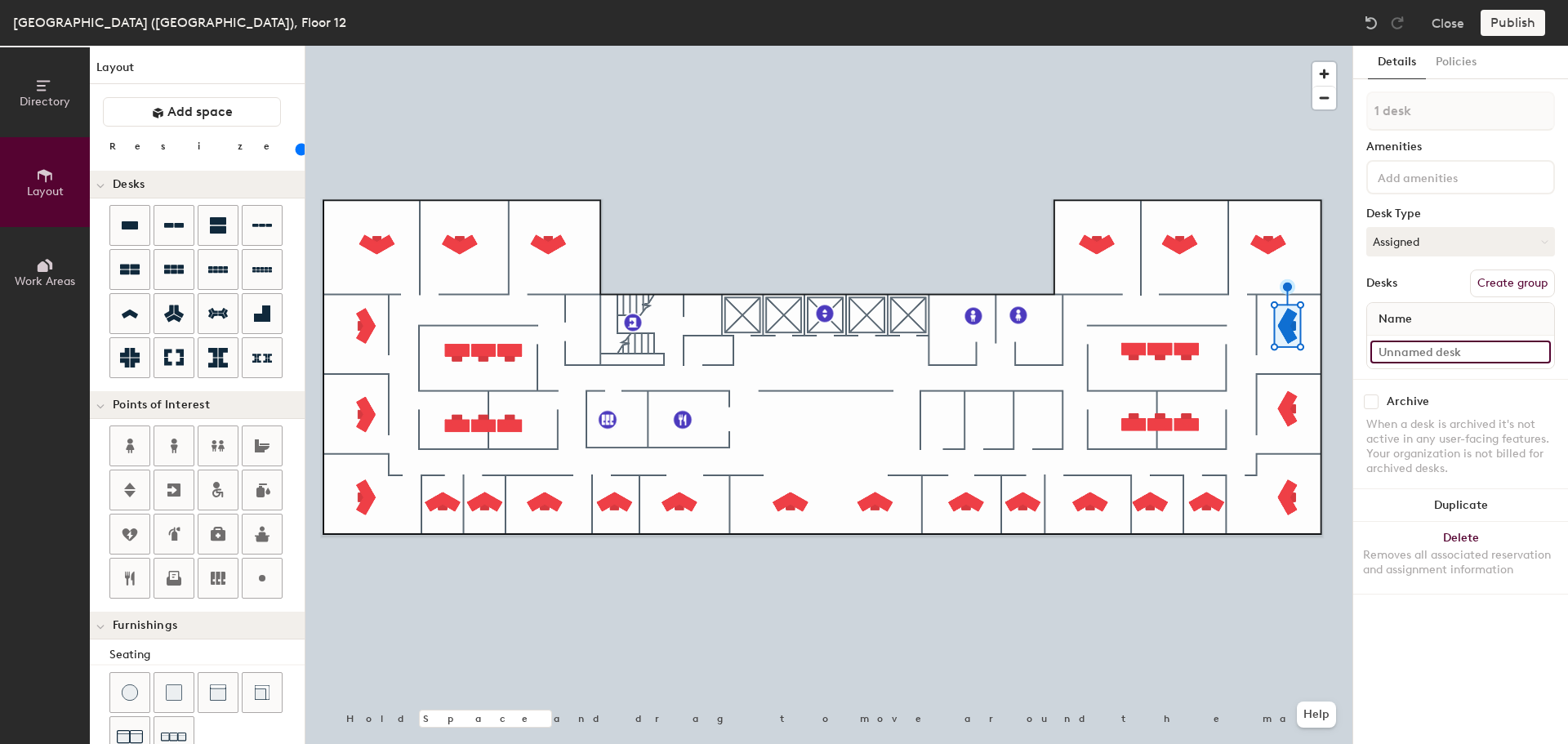
click at [1456, 345] on input at bounding box center [1460, 352] width 180 height 23
type input "12-004"
click at [1448, 354] on input at bounding box center [1460, 352] width 180 height 23
type input "12-003"
click at [1406, 351] on input at bounding box center [1460, 352] width 180 height 23
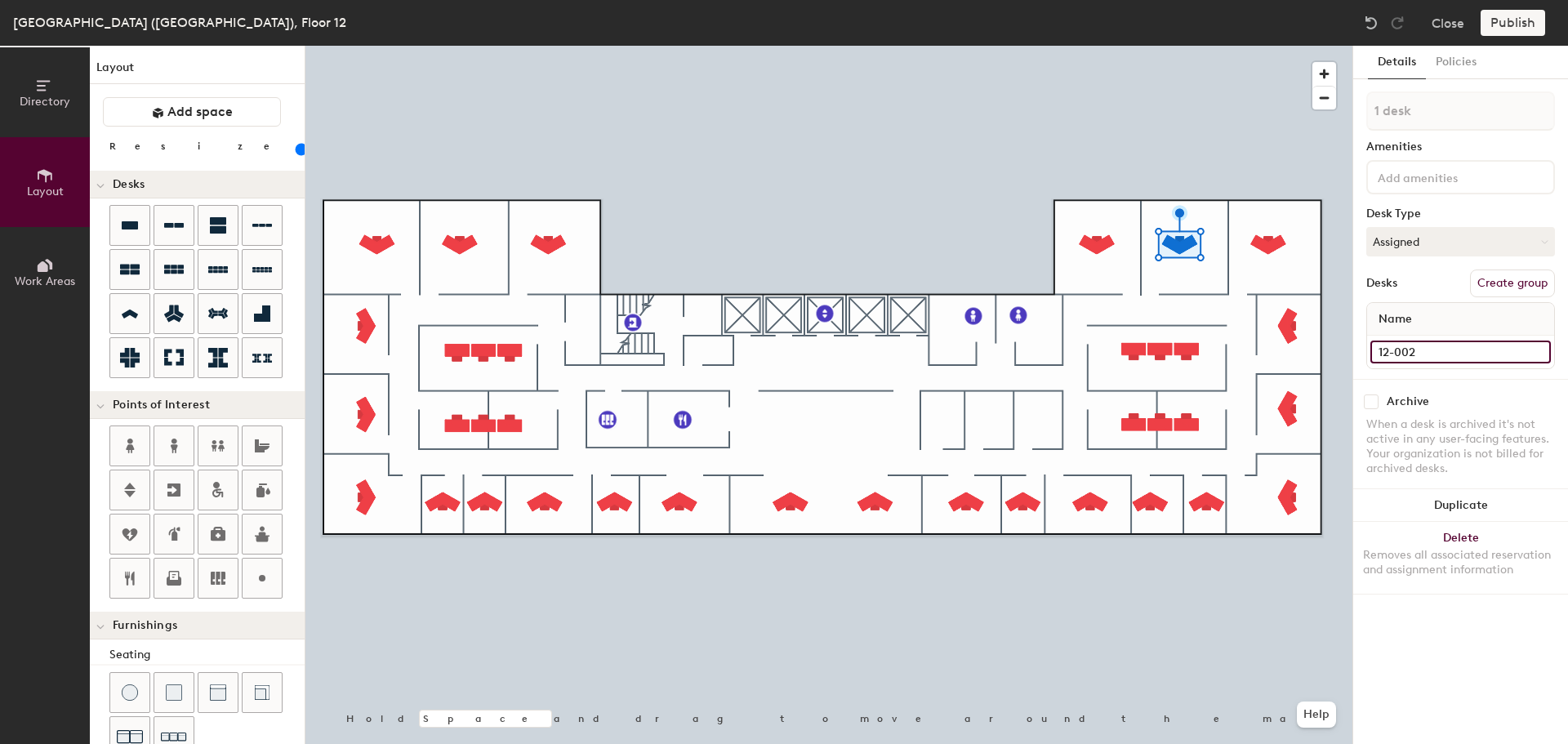
type input "12-002"
click at [1405, 346] on input at bounding box center [1460, 352] width 180 height 23
type input "12-001"
click at [1071, 46] on div at bounding box center [829, 46] width 1047 height 0
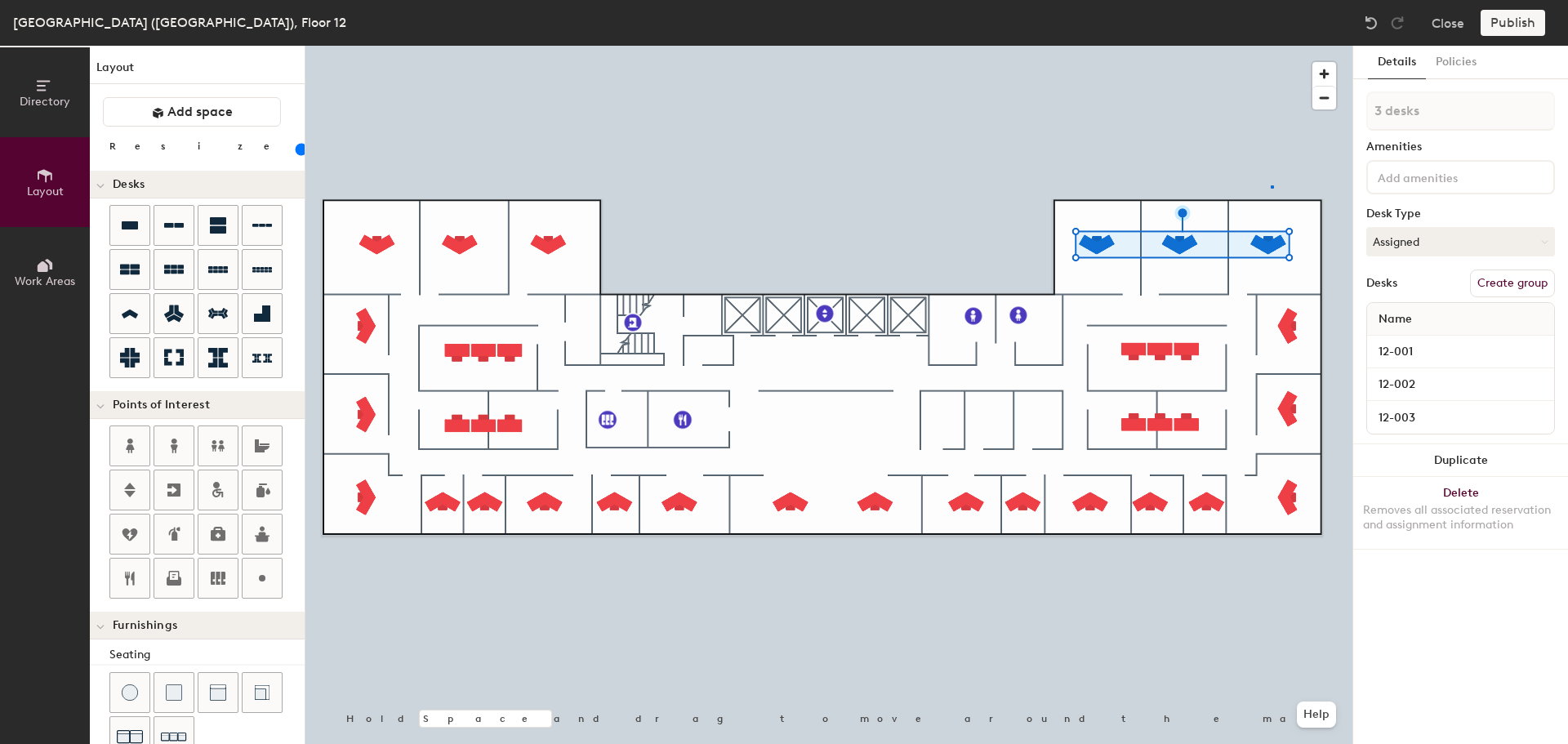
click at [1271, 46] on div at bounding box center [829, 46] width 1047 height 0
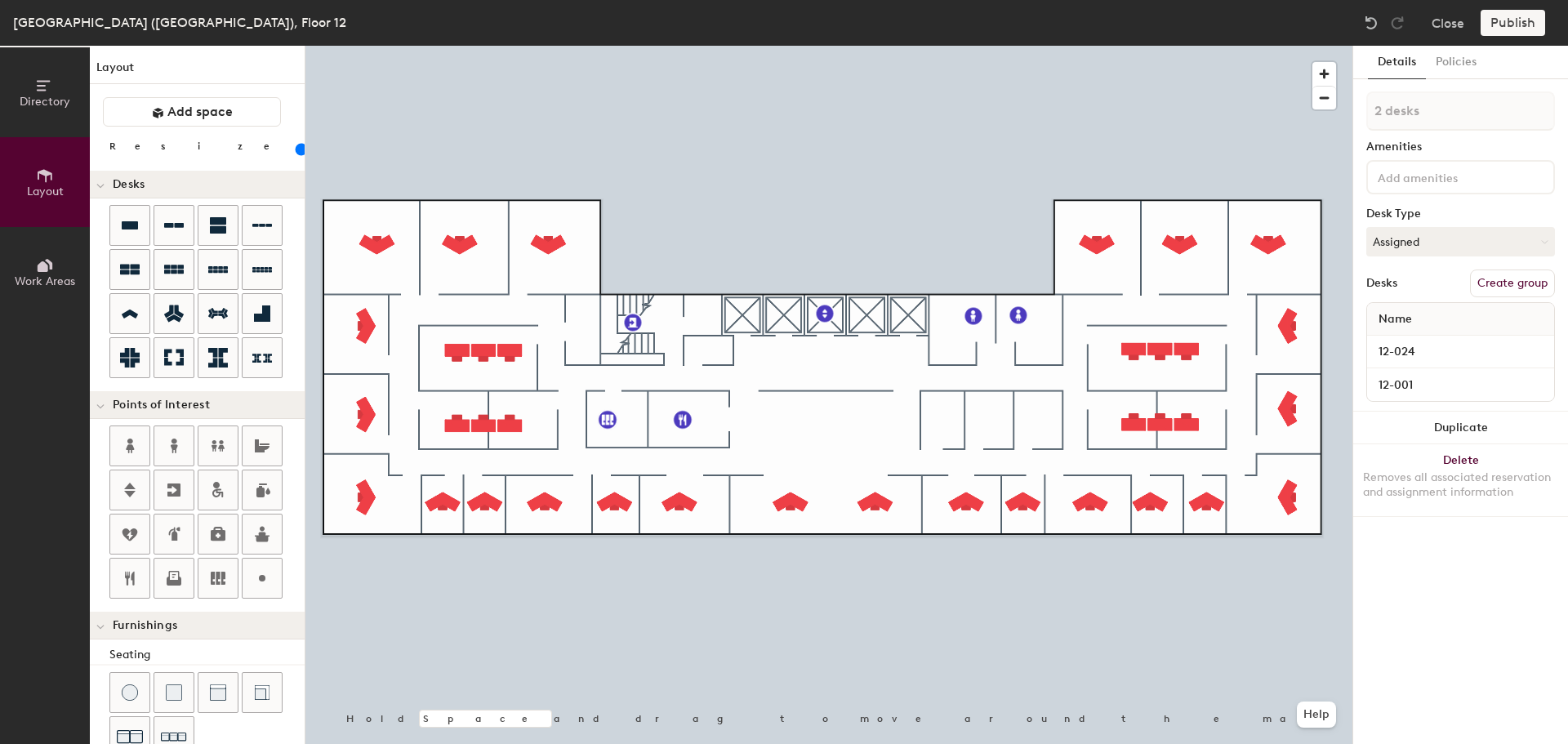
click at [1196, 46] on div at bounding box center [829, 46] width 1047 height 0
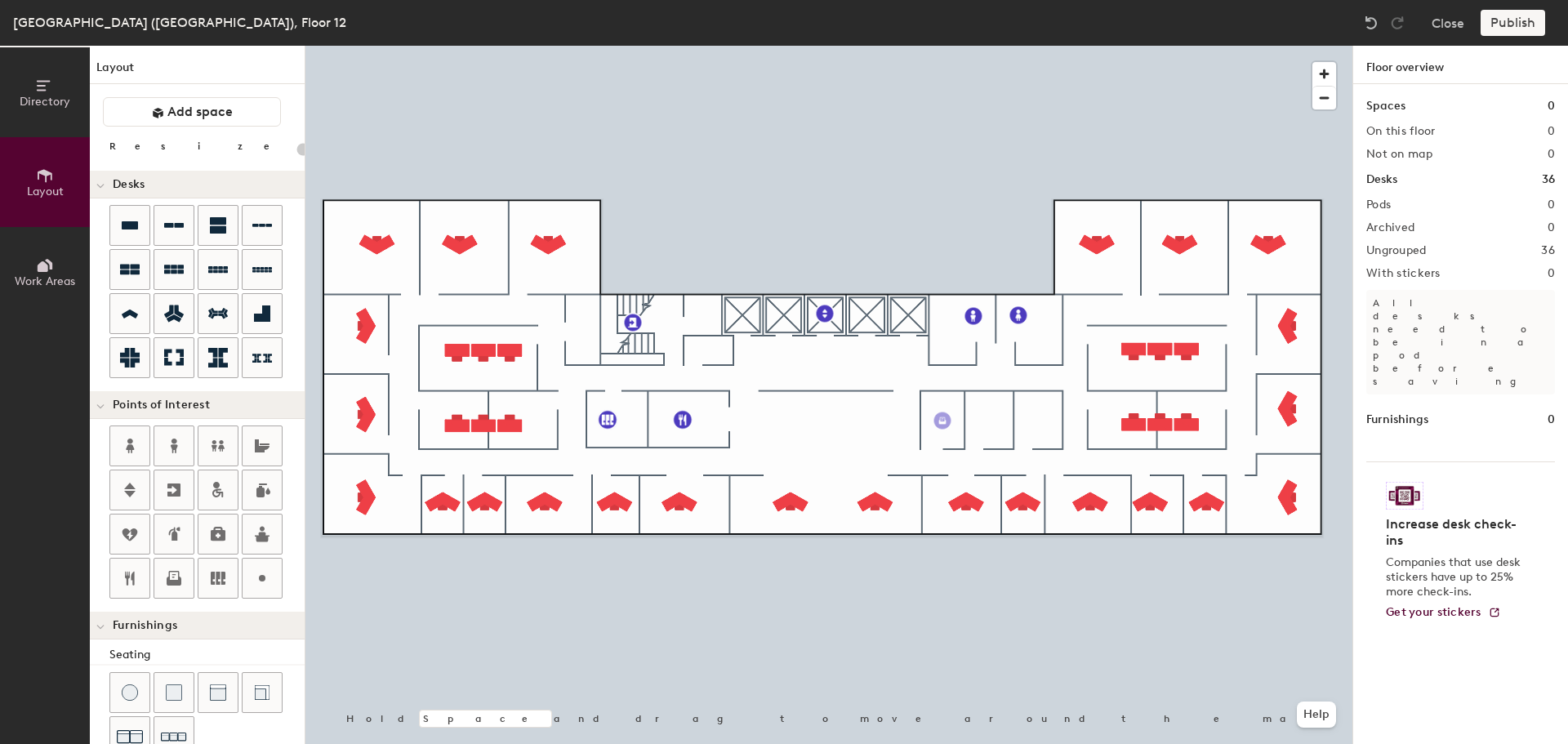
click at [942, 421] on div "Directory Layout Work Areas Layout Add space Resize Desks Points of Interest Fu…" at bounding box center [784, 395] width 1568 height 699
type input "20"
type input "12-029 Copier"
click at [222, 577] on icon at bounding box center [218, 578] width 15 height 13
type input "20"
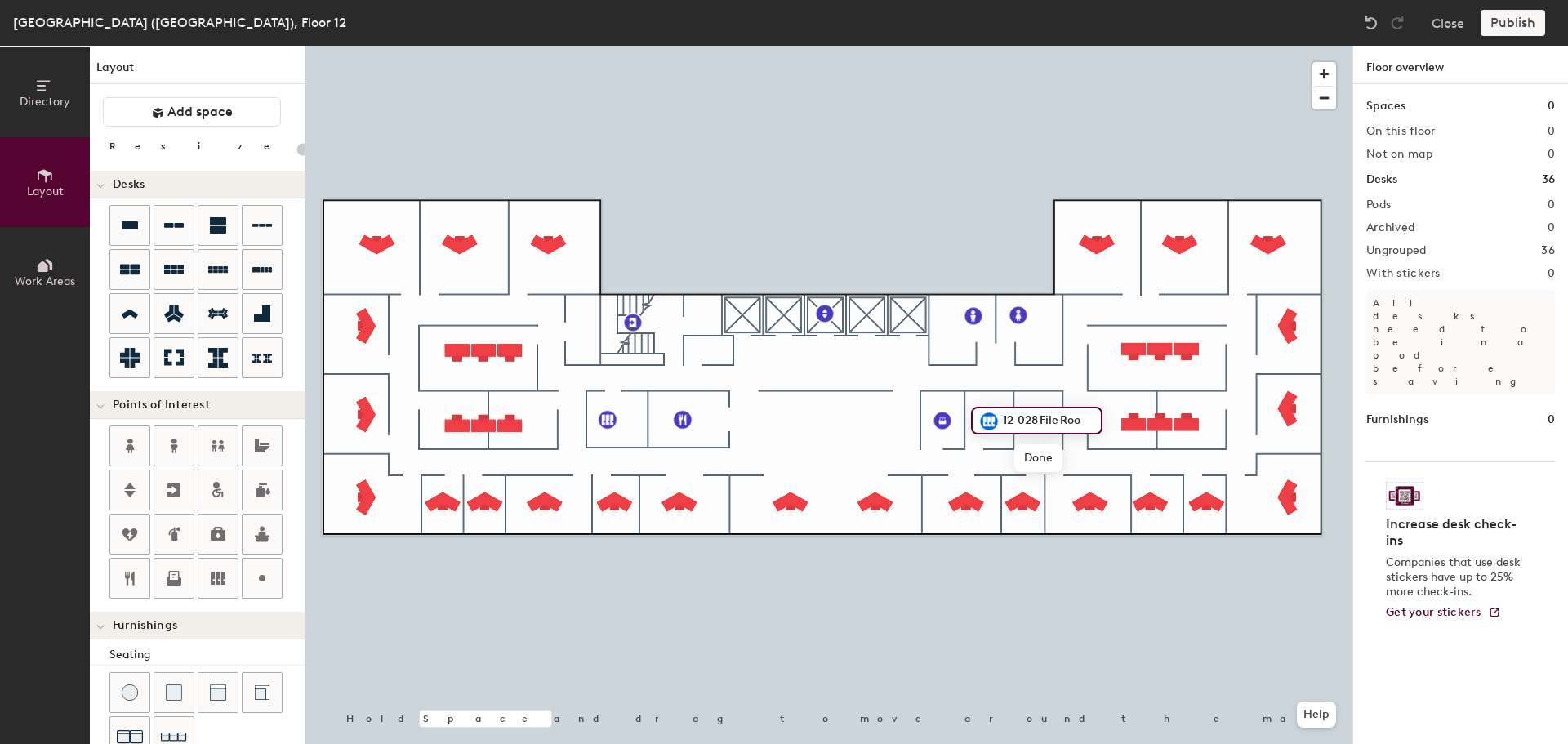
type input "12-028 File Room"
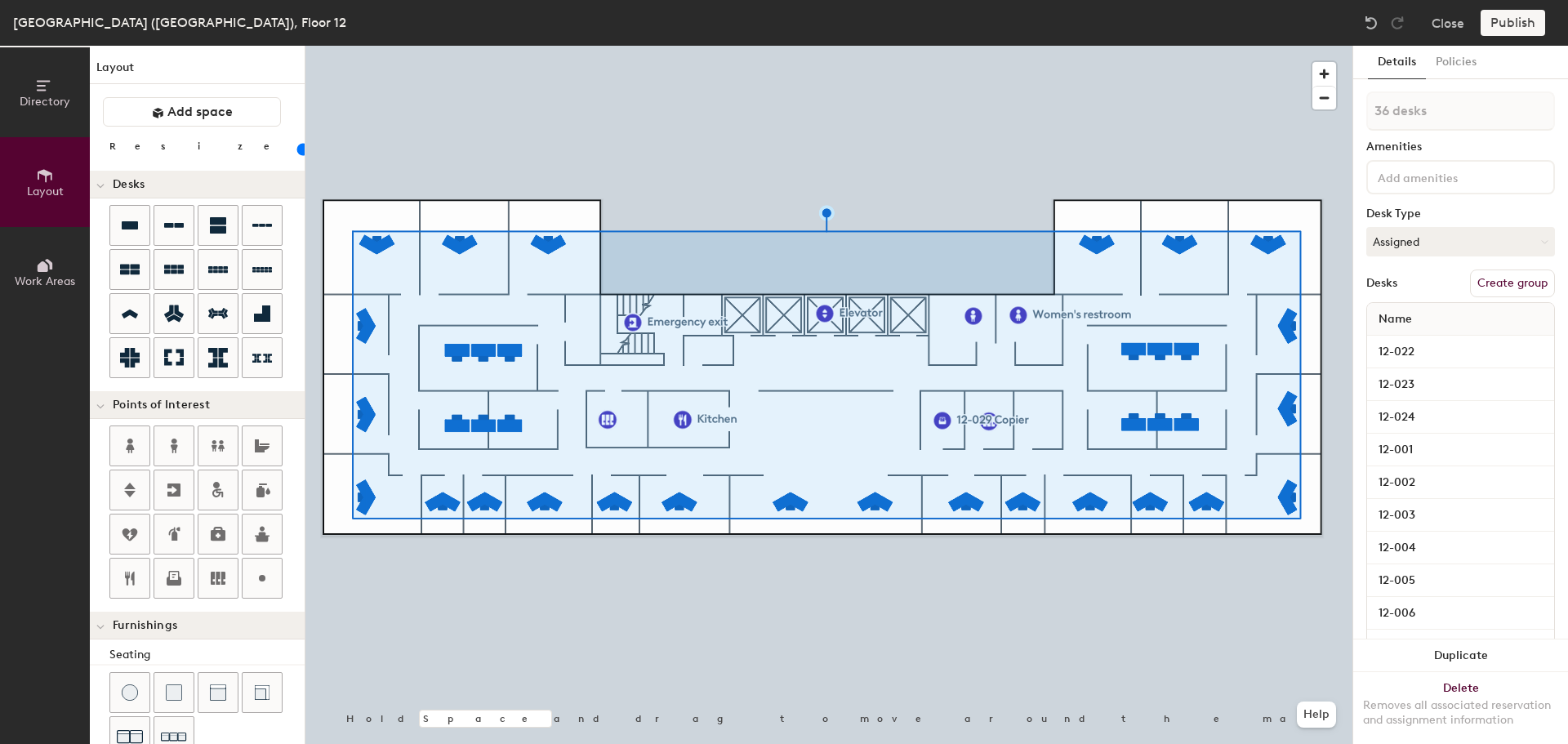
click at [1519, 289] on button "Create group" at bounding box center [1512, 284] width 85 height 28
click at [1344, 109] on div "Directory Layout Work Areas Layout Add space Resize Desks Points of Interest Fu…" at bounding box center [784, 395] width 1568 height 699
type input "20"
type input "O"
type input "20"
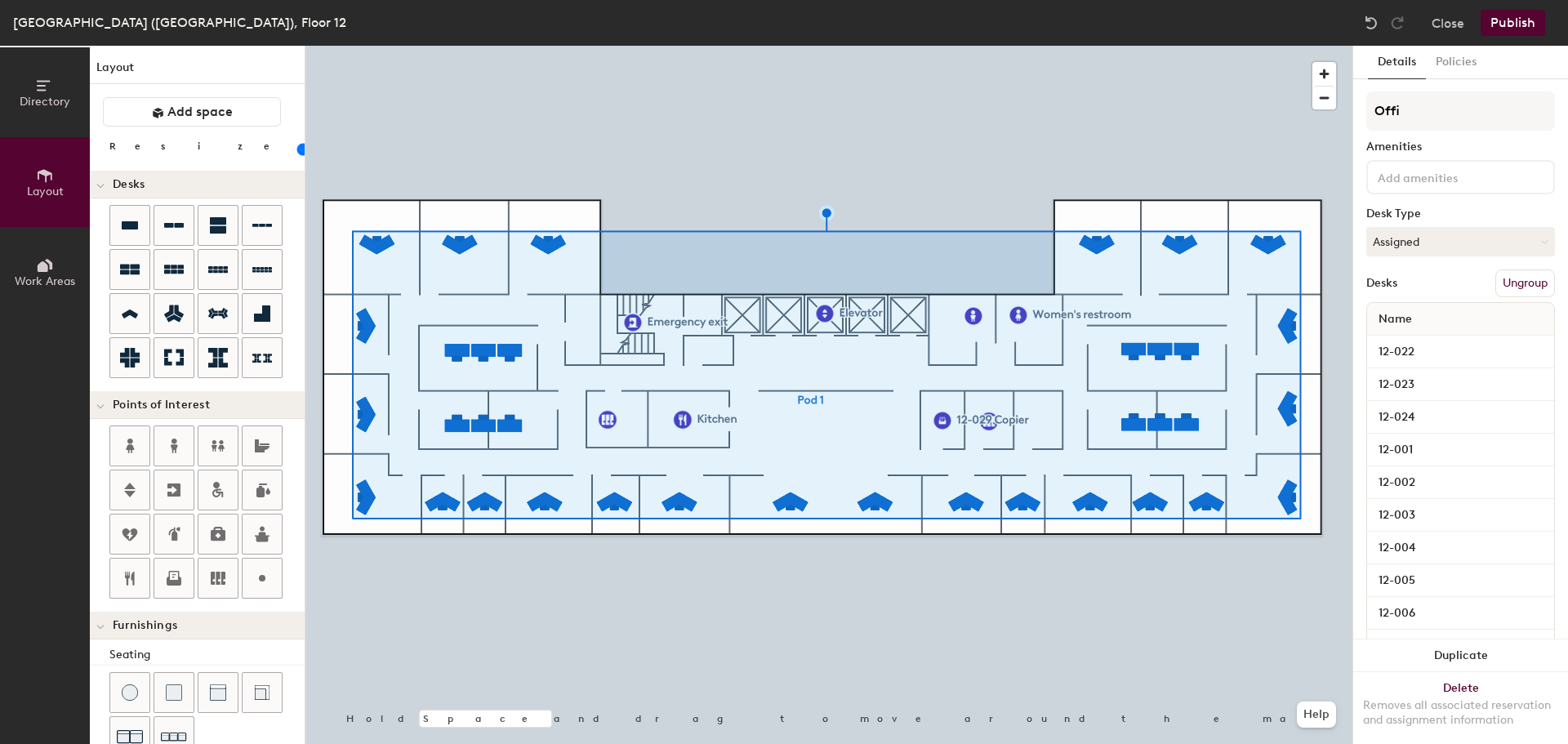
type input "Offic"
type input "20"
type input "Office"
type input "20"
type input "Offices"
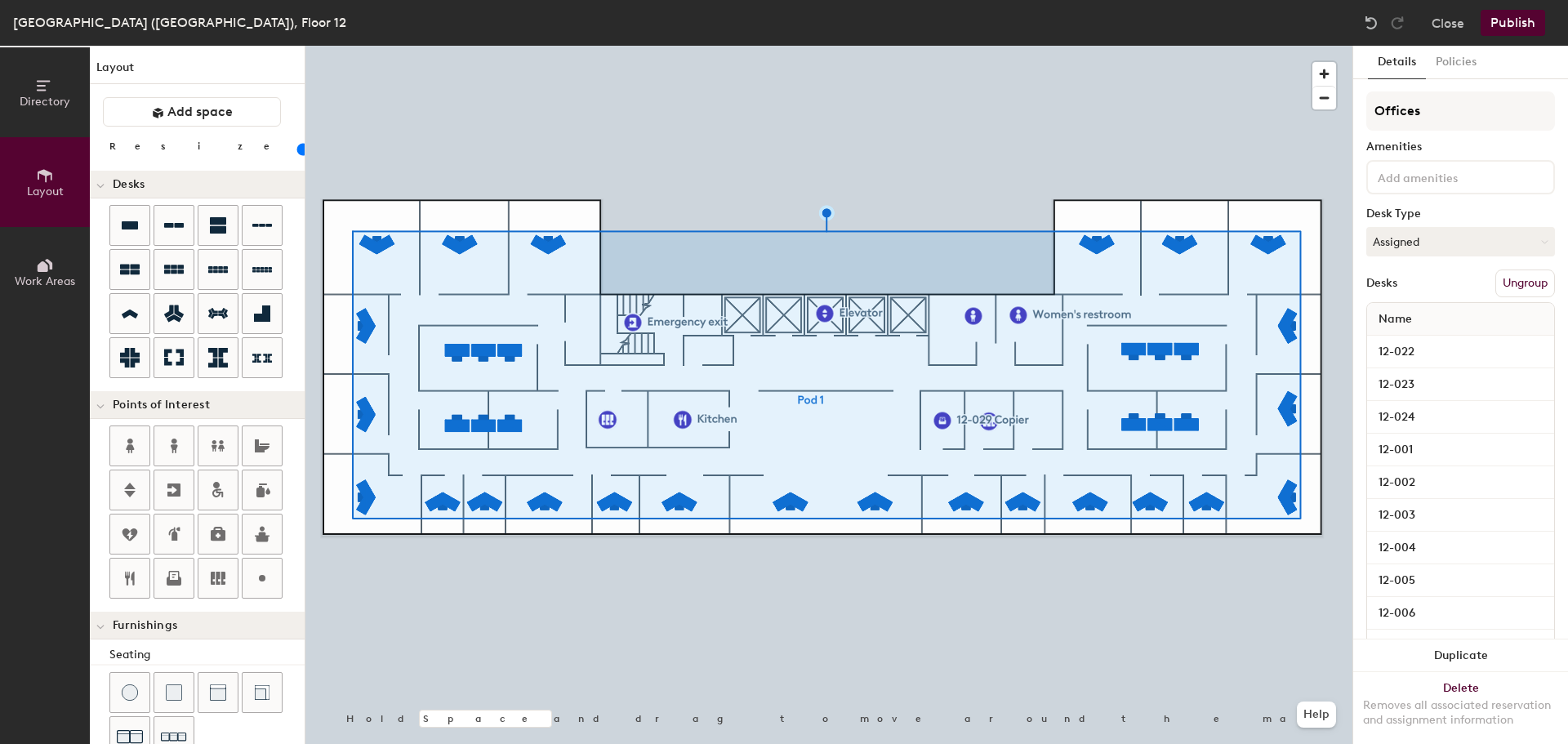
type input "20"
type input "Offices"
click at [1530, 26] on button "Publish" at bounding box center [1513, 23] width 64 height 26
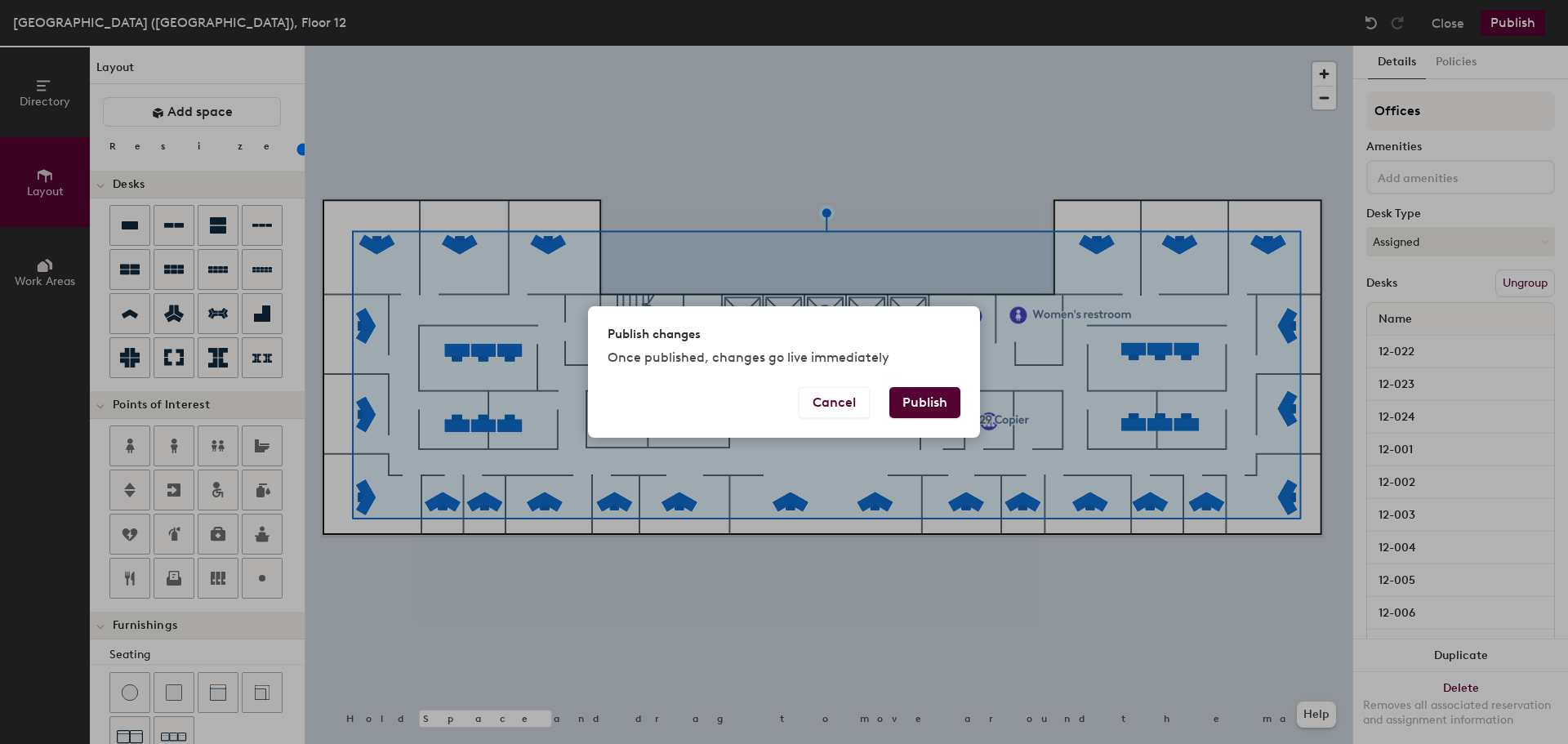
click at [937, 408] on button "Publish" at bounding box center [924, 403] width 71 height 31
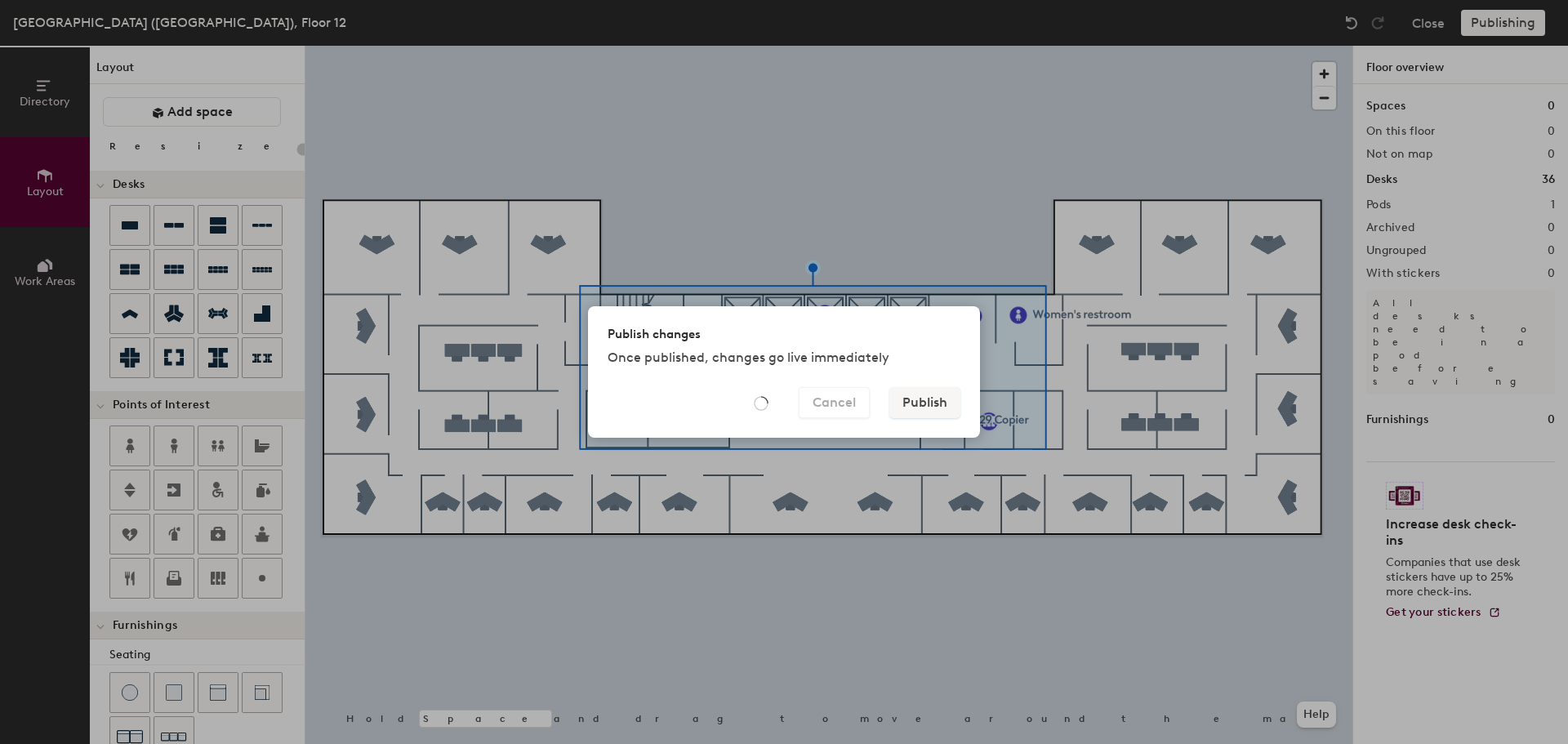
type input "20"
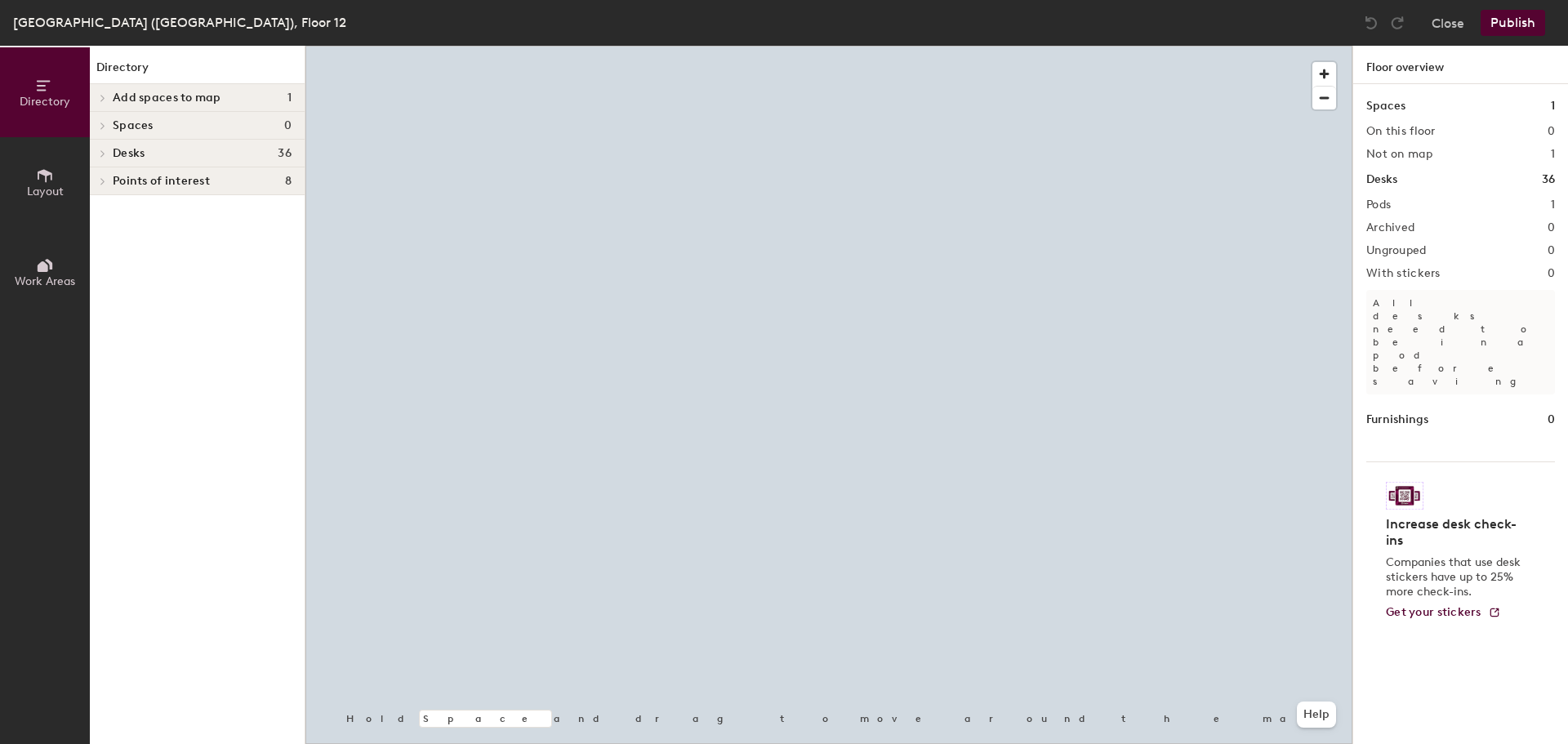
click at [187, 89] on div "Add spaces to map 1" at bounding box center [197, 98] width 214 height 28
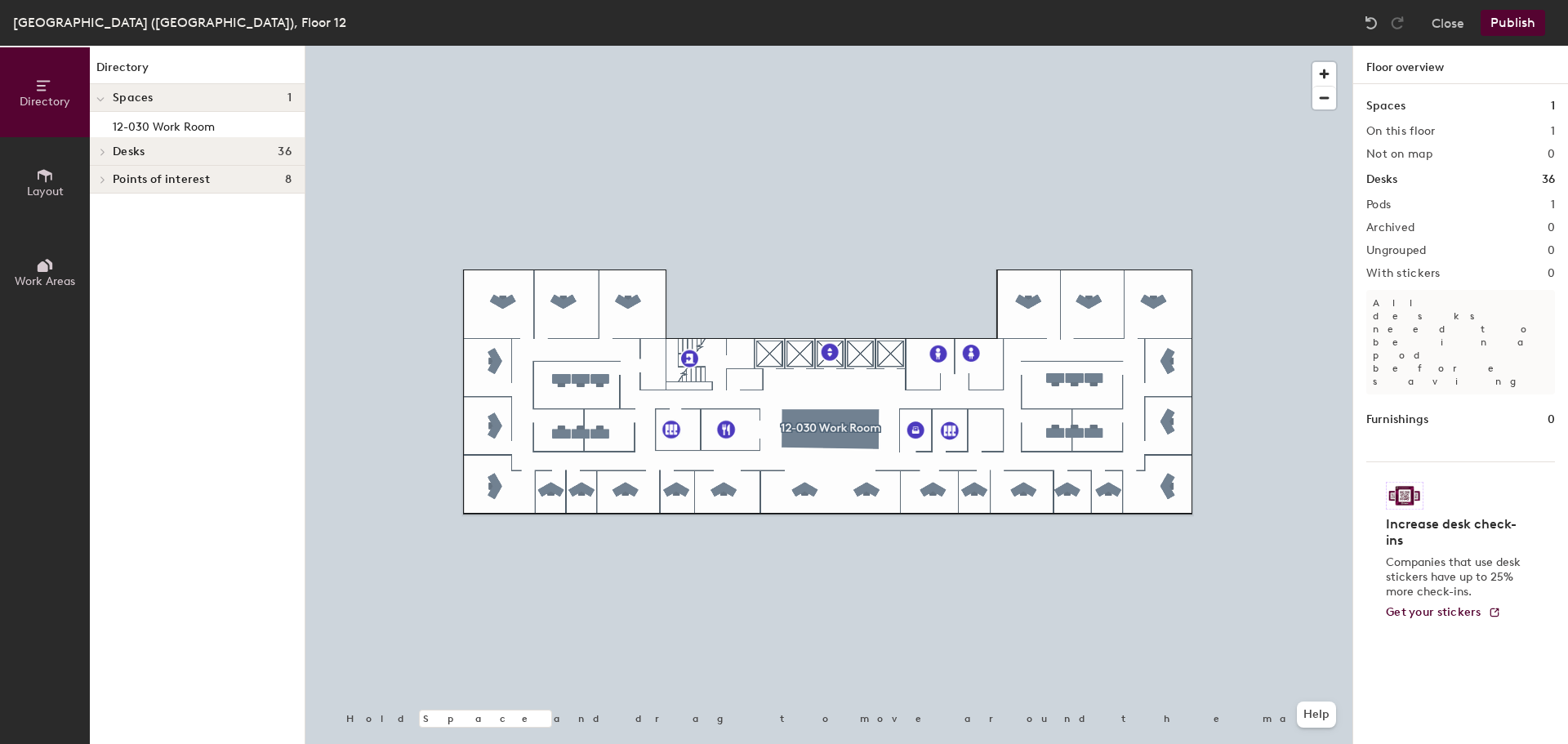
click at [785, 46] on div at bounding box center [829, 46] width 1047 height 0
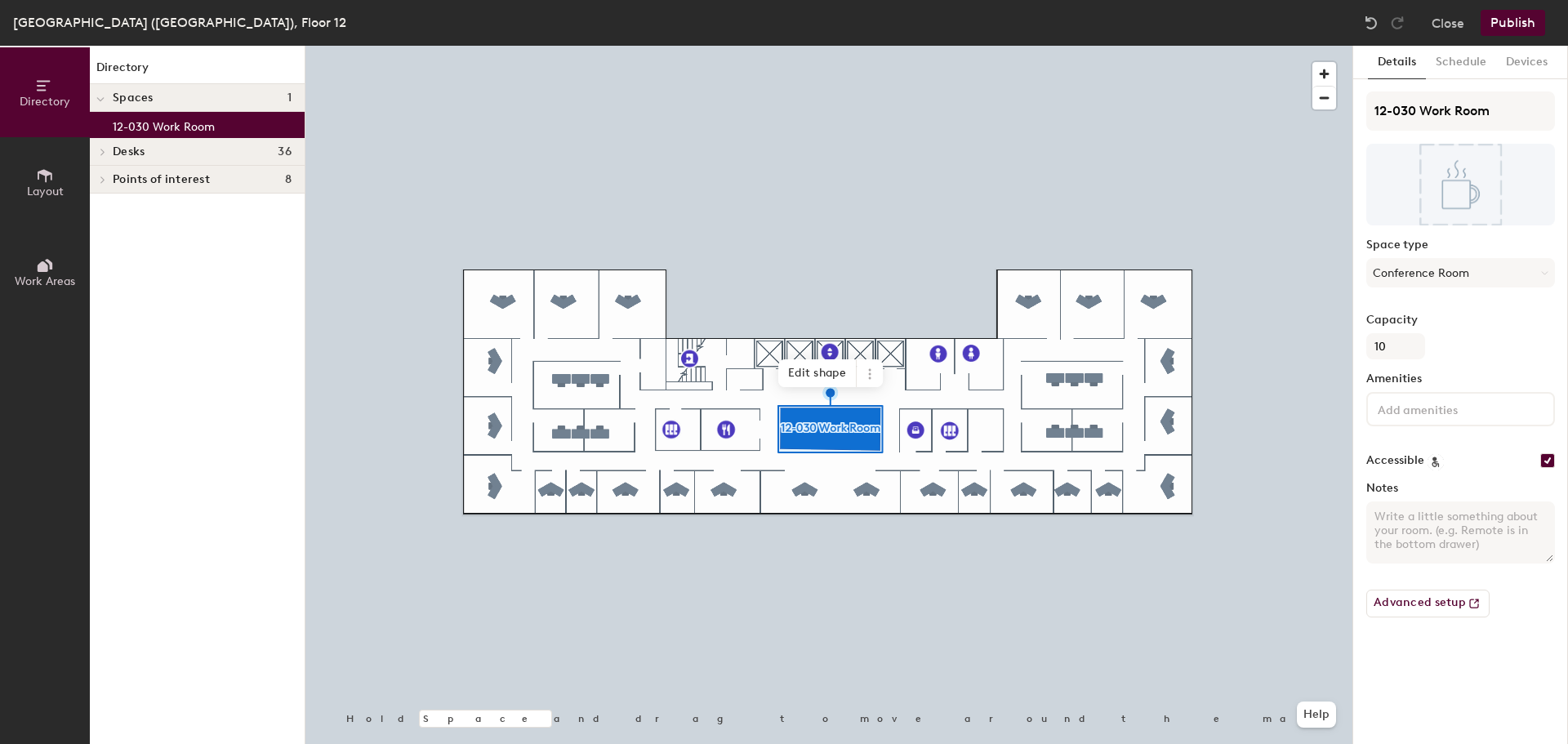
click at [813, 366] on span "Edit shape" at bounding box center [817, 373] width 78 height 28
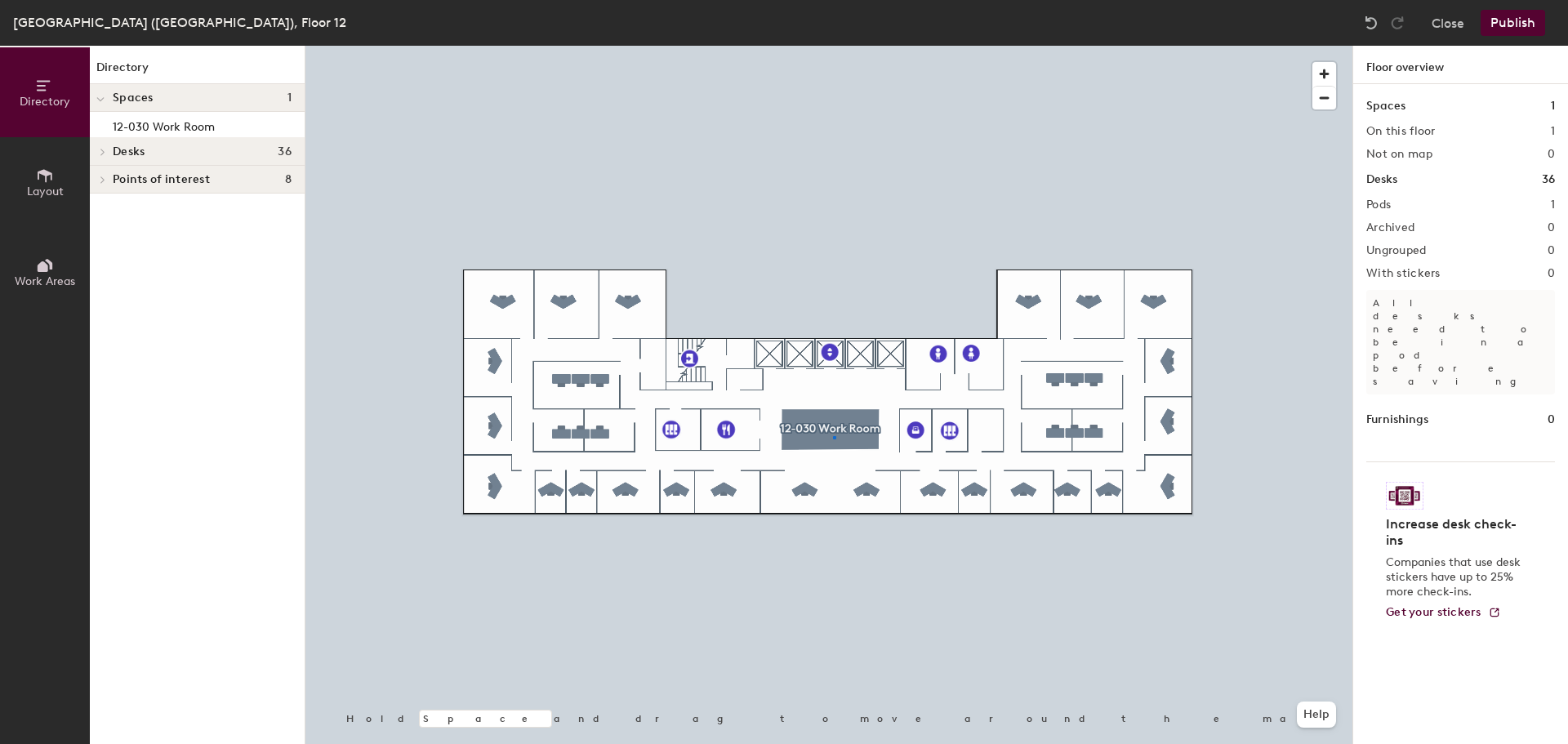
click at [835, 46] on div at bounding box center [829, 46] width 1047 height 0
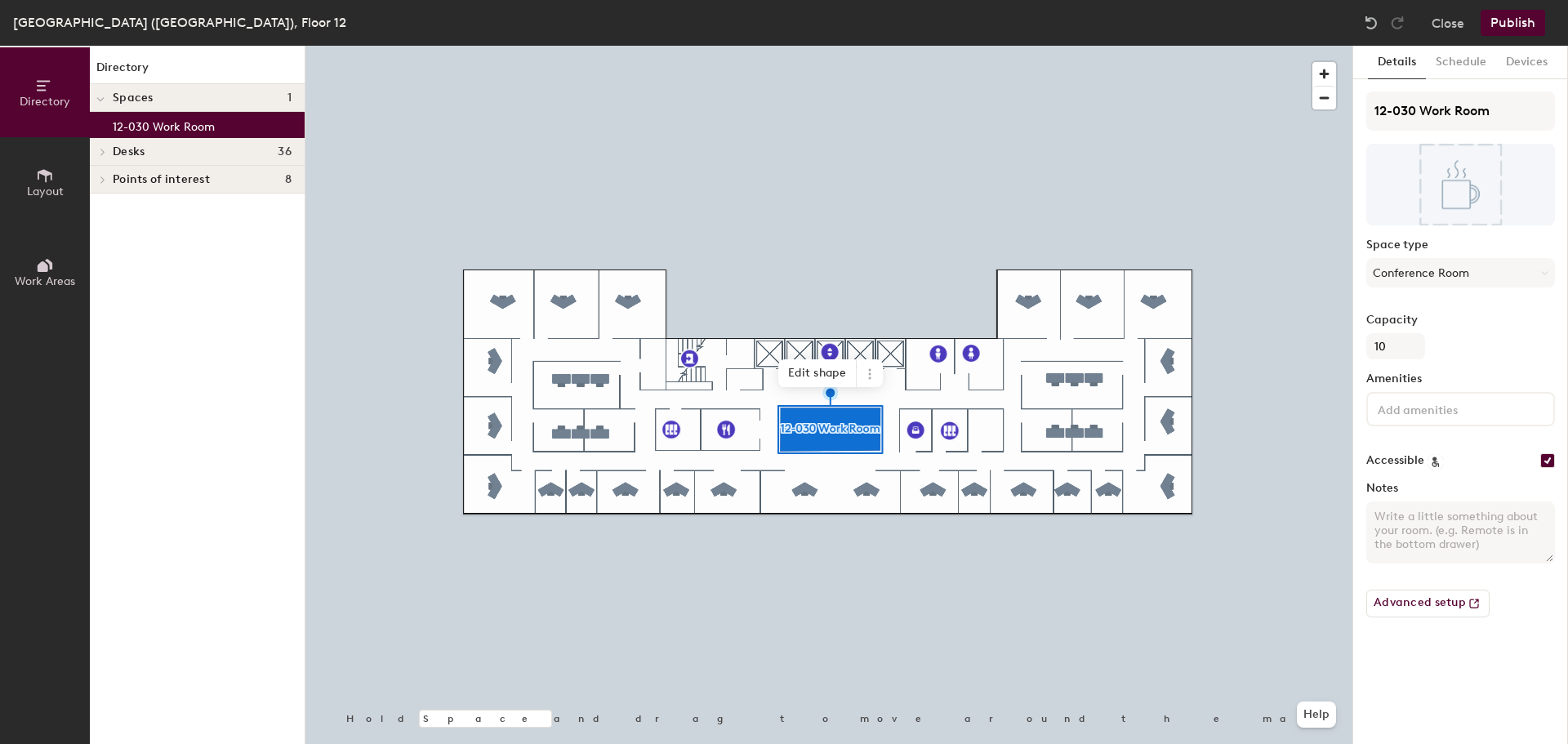
click at [814, 378] on span "Edit shape" at bounding box center [817, 373] width 78 height 28
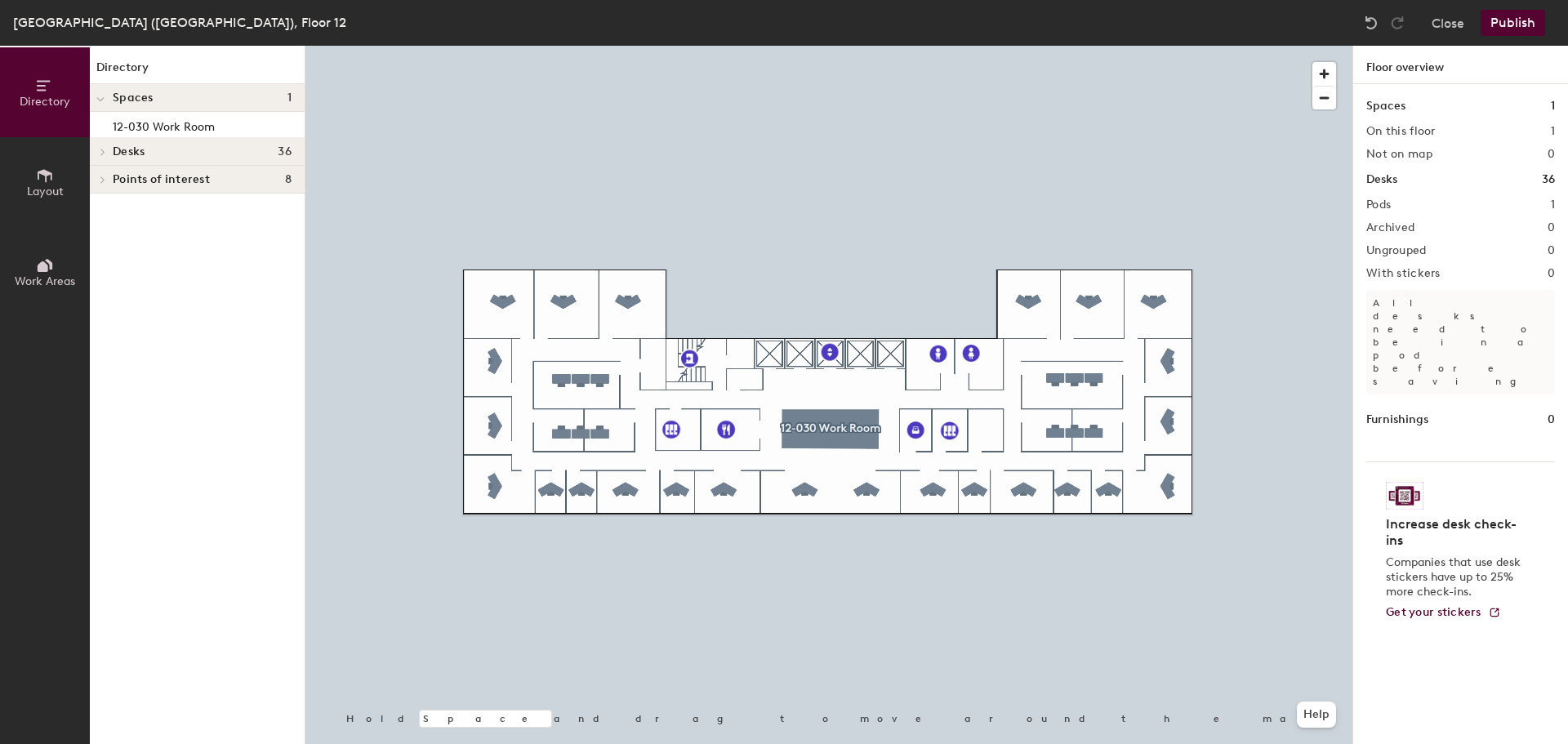
click at [1503, 24] on button "Publish" at bounding box center [1513, 23] width 64 height 26
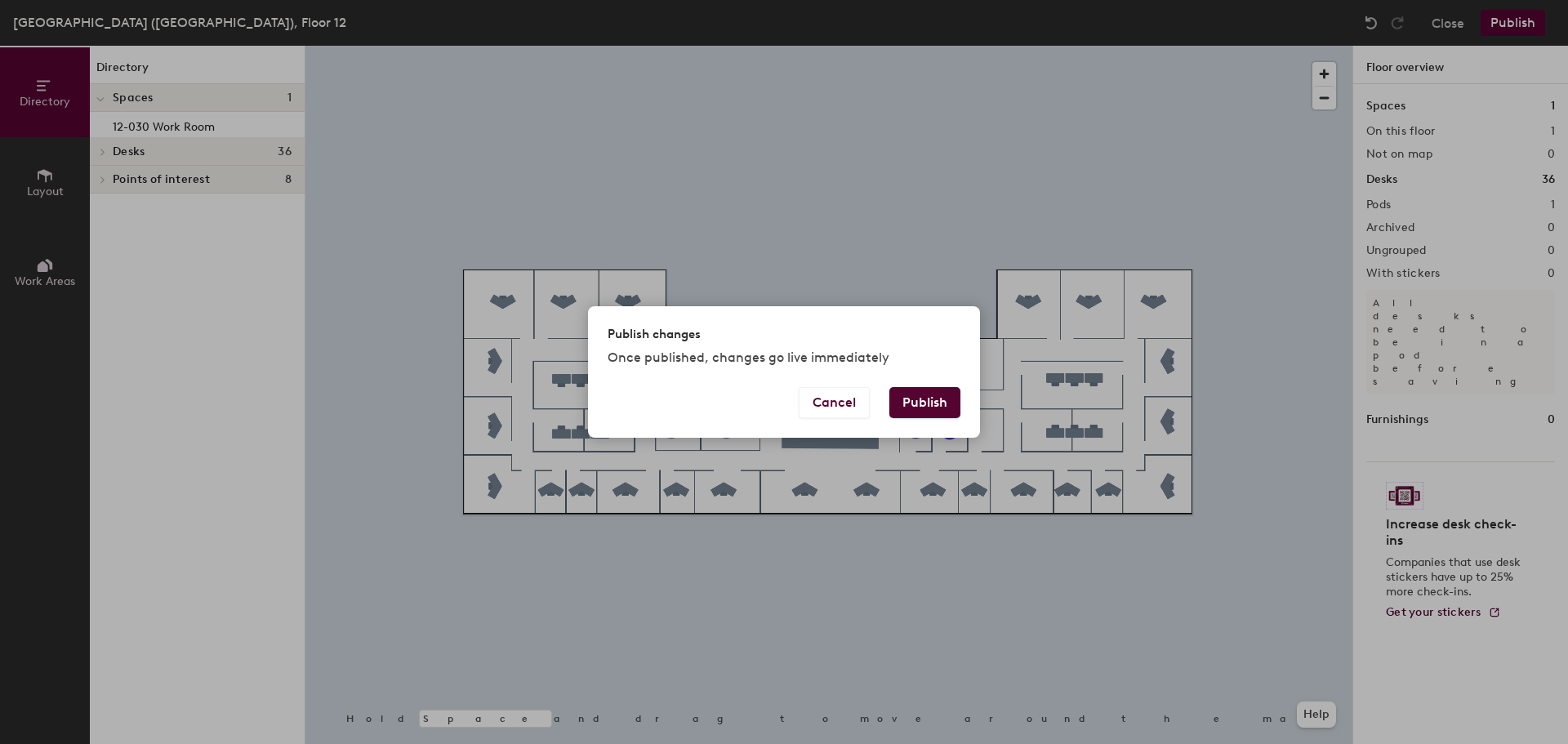
click at [926, 402] on button "Publish" at bounding box center [924, 403] width 71 height 31
